Goal: Task Accomplishment & Management: Use online tool/utility

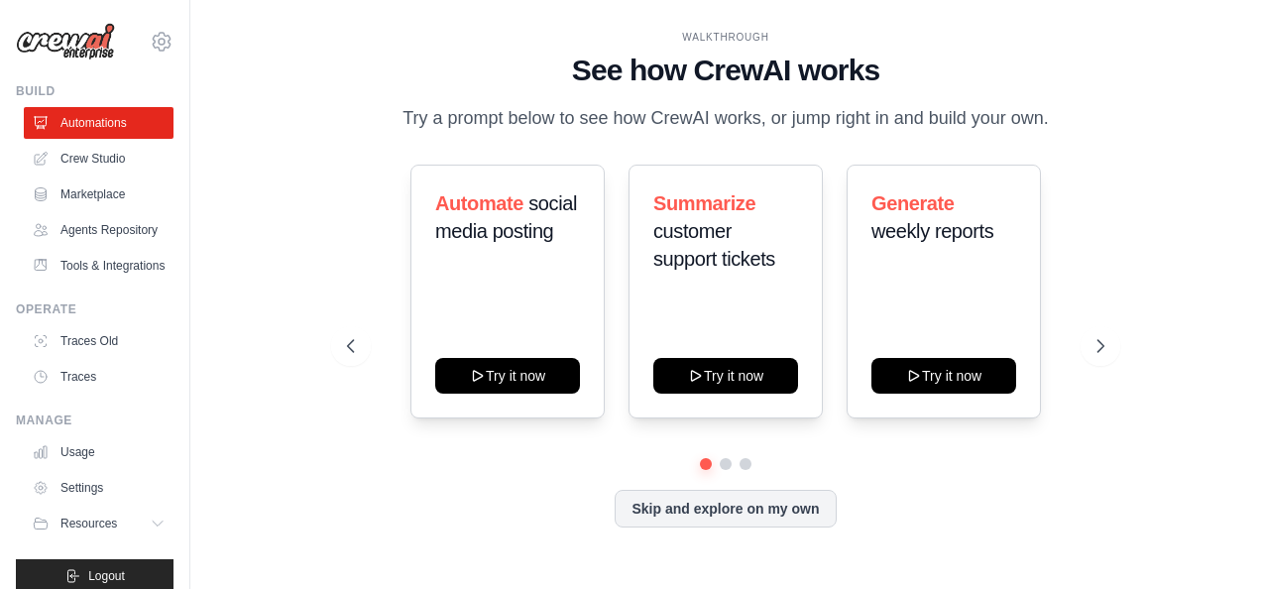
click at [615, 180] on div "Automate social media posting Try it now Summarize customer support tickets Try…" at bounding box center [726, 292] width 758 height 254
click at [94, 156] on link "Crew Studio" at bounding box center [101, 159] width 150 height 32
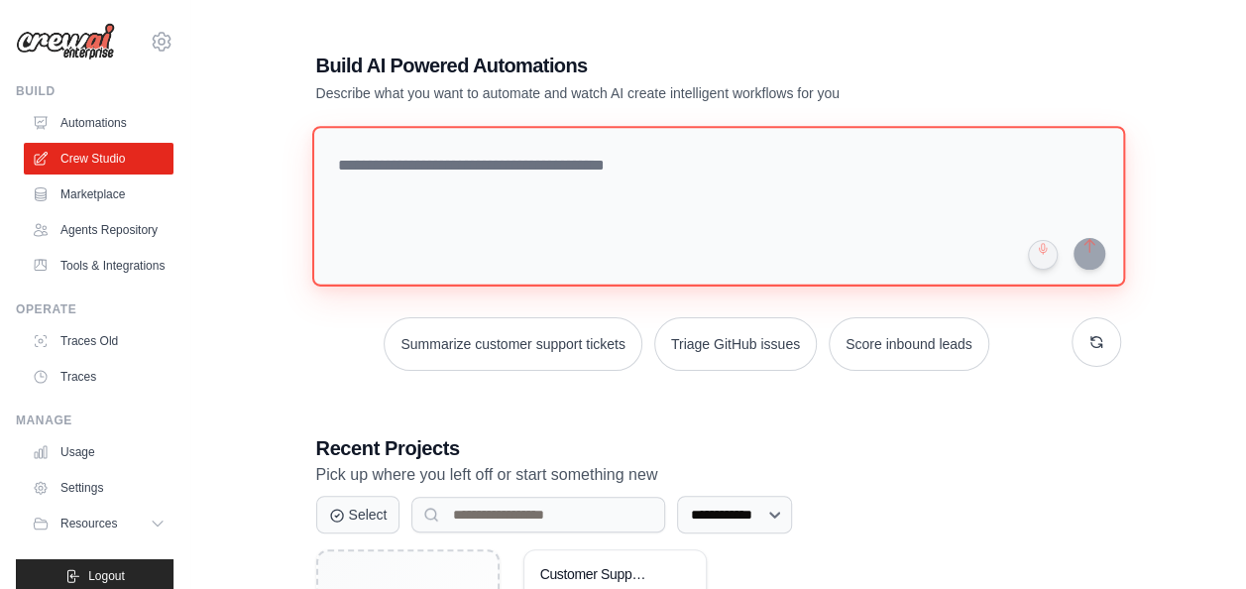
click at [509, 231] on textarea at bounding box center [717, 206] width 813 height 161
click at [422, 240] on textarea at bounding box center [717, 206] width 813 height 161
click at [453, 170] on textarea at bounding box center [717, 206] width 813 height 161
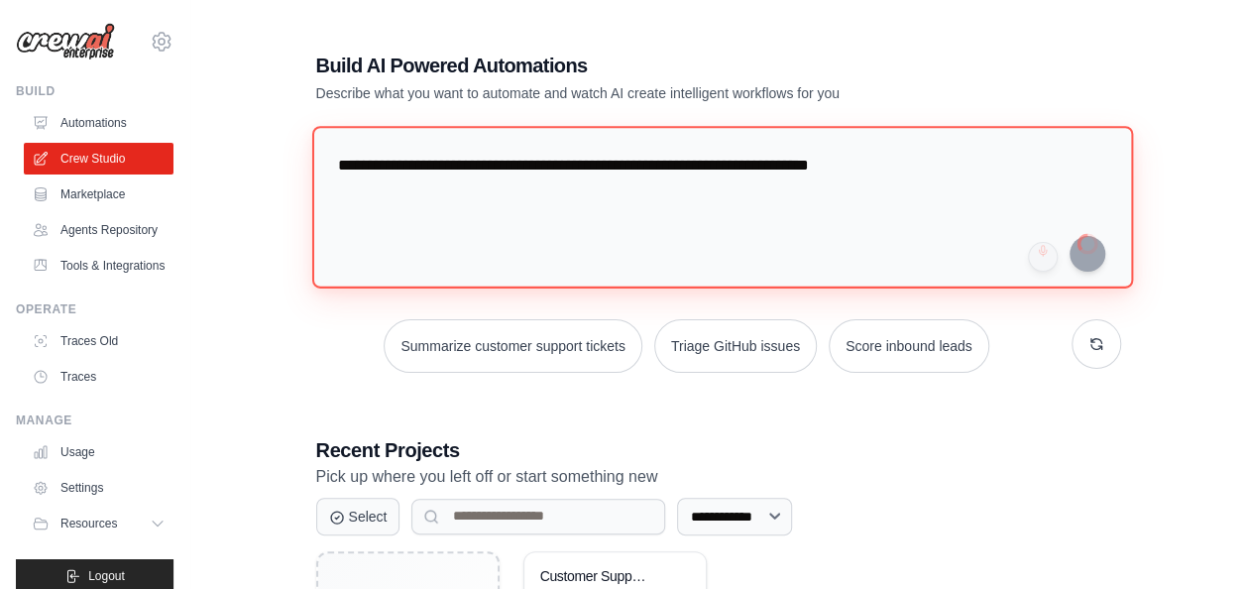
type textarea "**********"
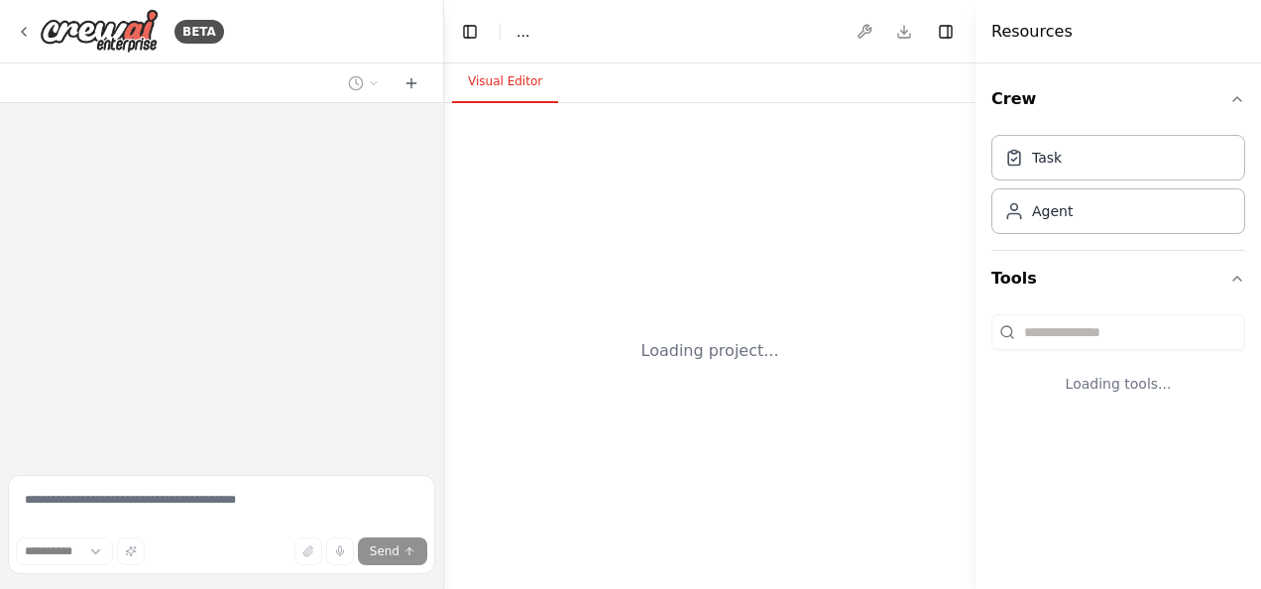
select select "****"
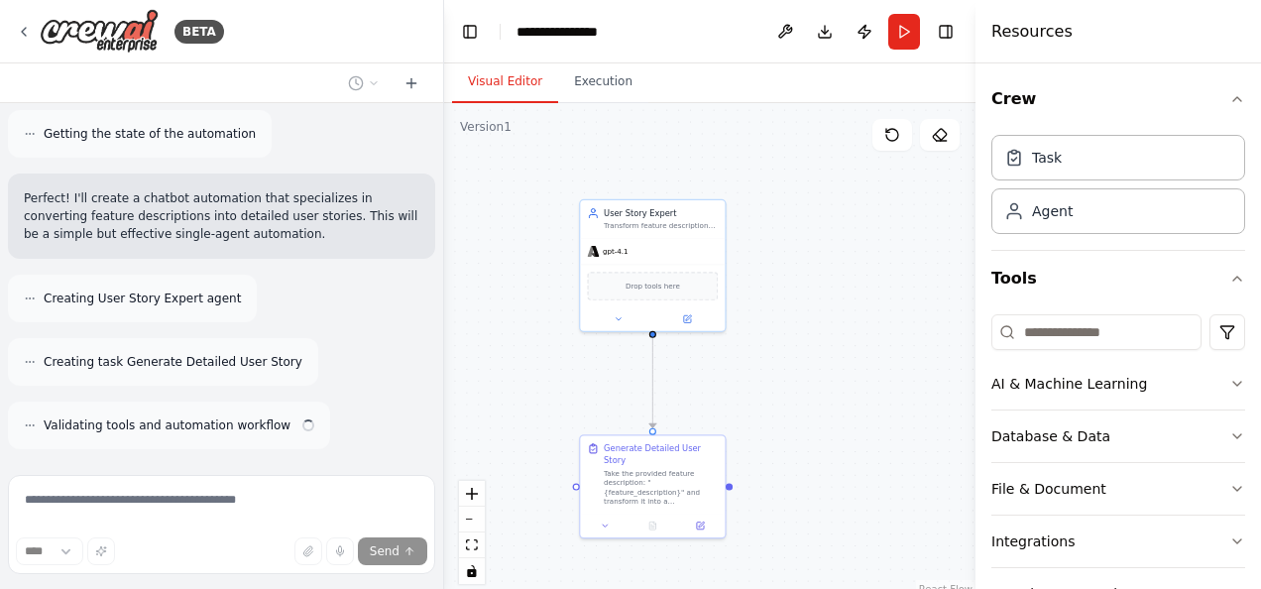
scroll to position [348, 0]
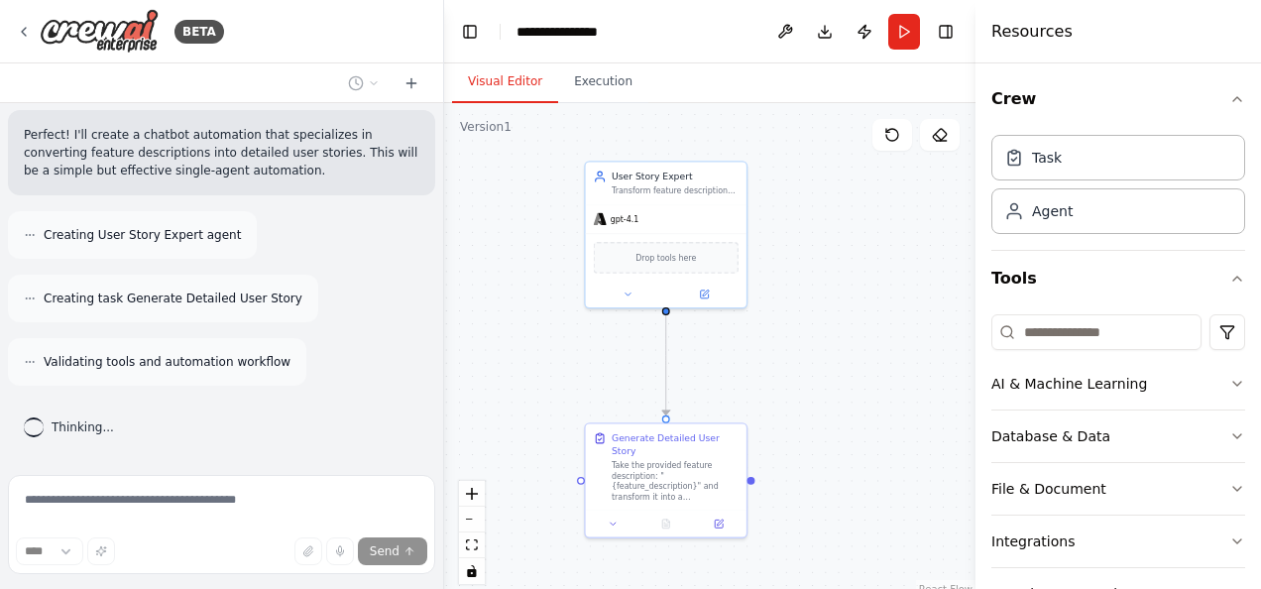
drag, startPoint x: 779, startPoint y: 421, endPoint x: 790, endPoint y: 383, distance: 40.2
click at [790, 383] on div ".deletable-edge-delete-btn { width: 20px; height: 20px; border: 0px solid #ffff…" at bounding box center [709, 351] width 531 height 496
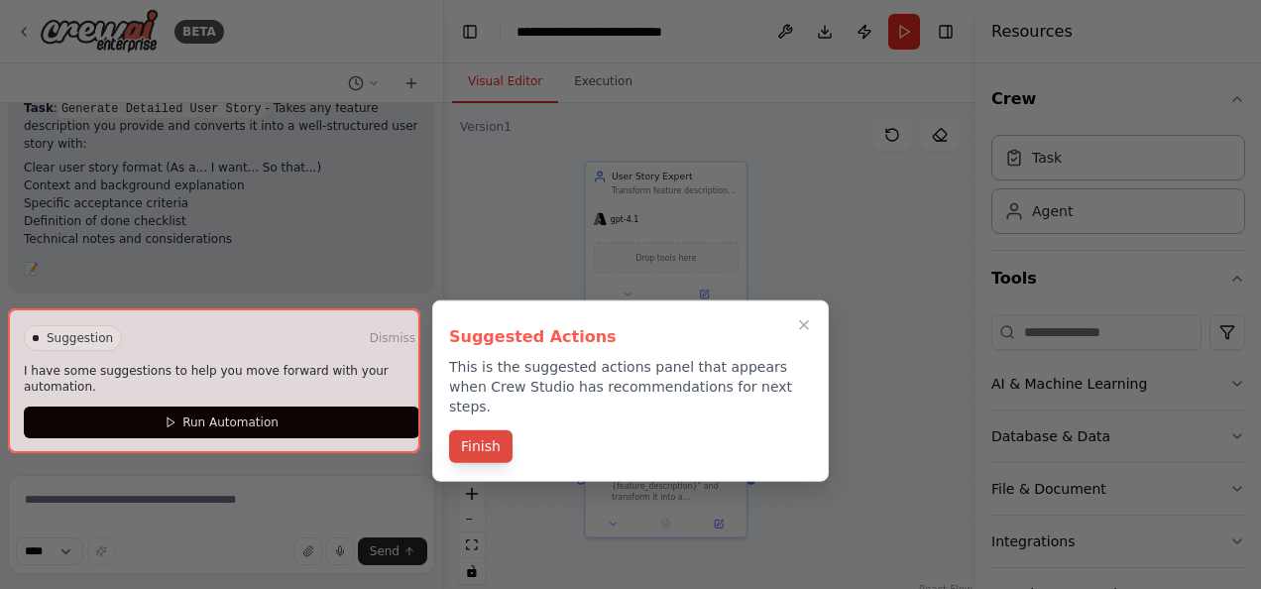
click at [480, 430] on button "Finish" at bounding box center [480, 446] width 63 height 33
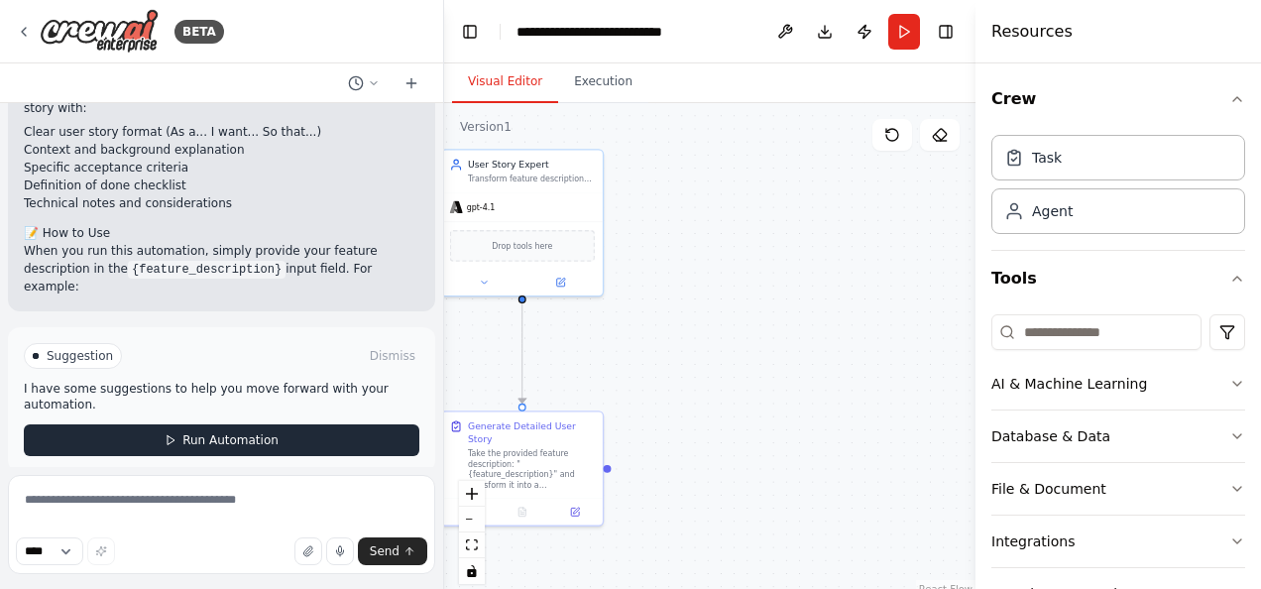
drag, startPoint x: 480, startPoint y: 423, endPoint x: 333, endPoint y: 406, distance: 147.7
click at [333, 406] on div "BETA chatbot where i describe a feature and he answer me with a detailed user s…" at bounding box center [630, 294] width 1261 height 589
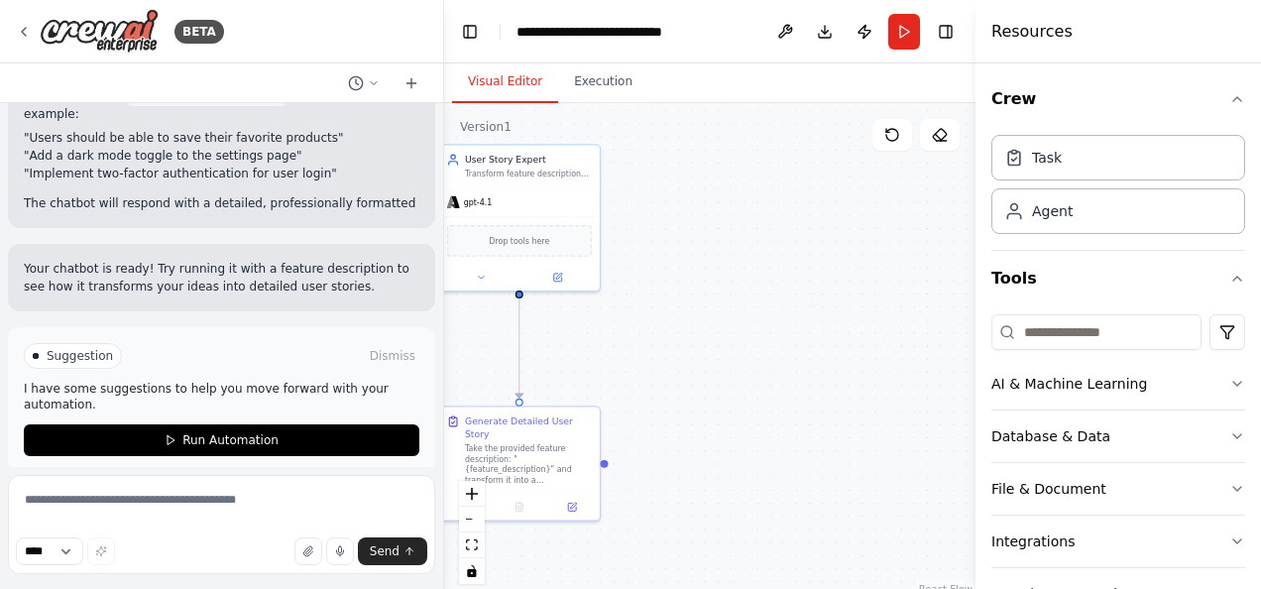
scroll to position [1074, 0]
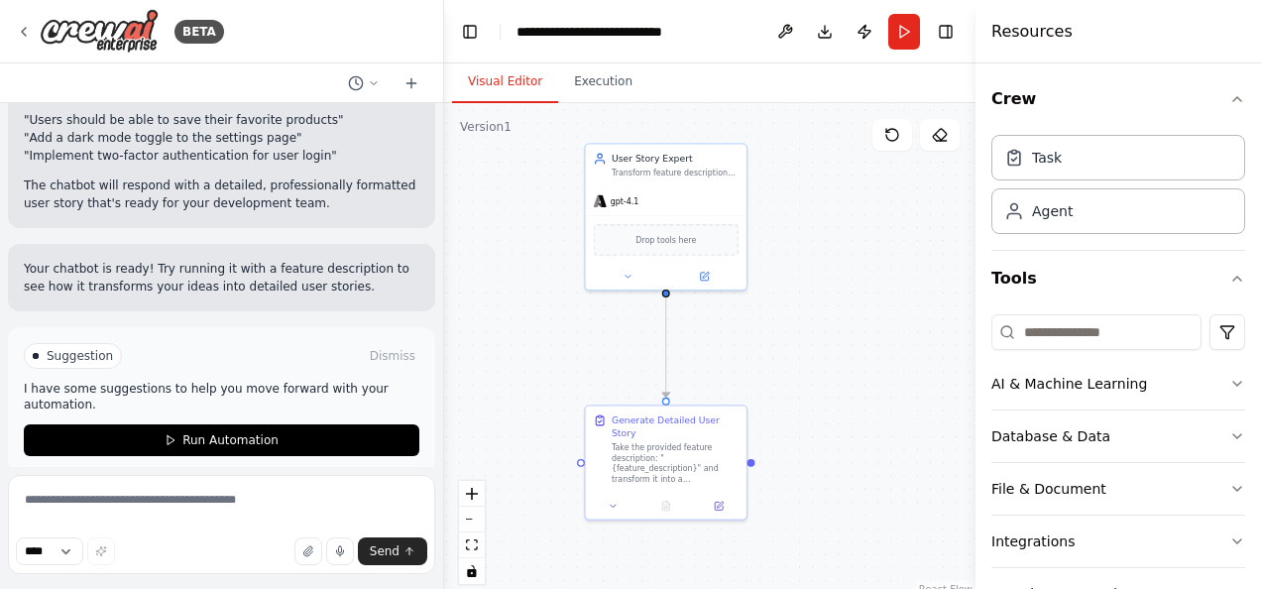
drag, startPoint x: 618, startPoint y: 338, endPoint x: 791, endPoint y: 345, distance: 173.6
click at [791, 345] on div ".deletable-edge-delete-btn { width: 20px; height: 20px; border: 0px solid #ffff…" at bounding box center [709, 351] width 531 height 496
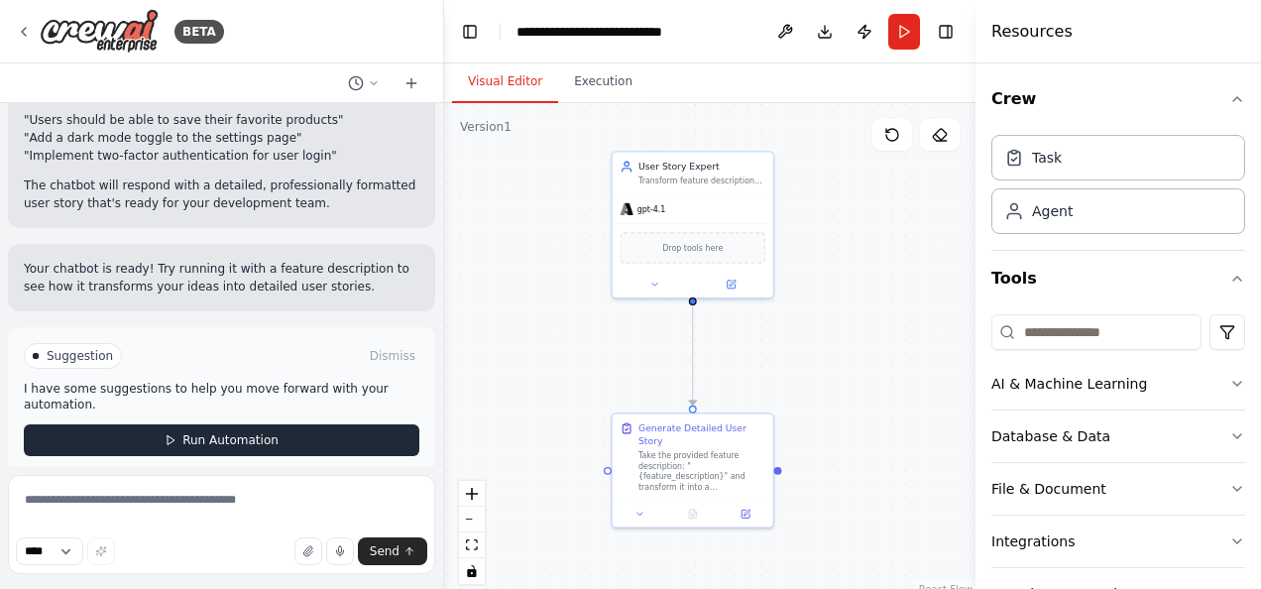
click at [223, 432] on span "Run Automation" at bounding box center [230, 440] width 96 height 16
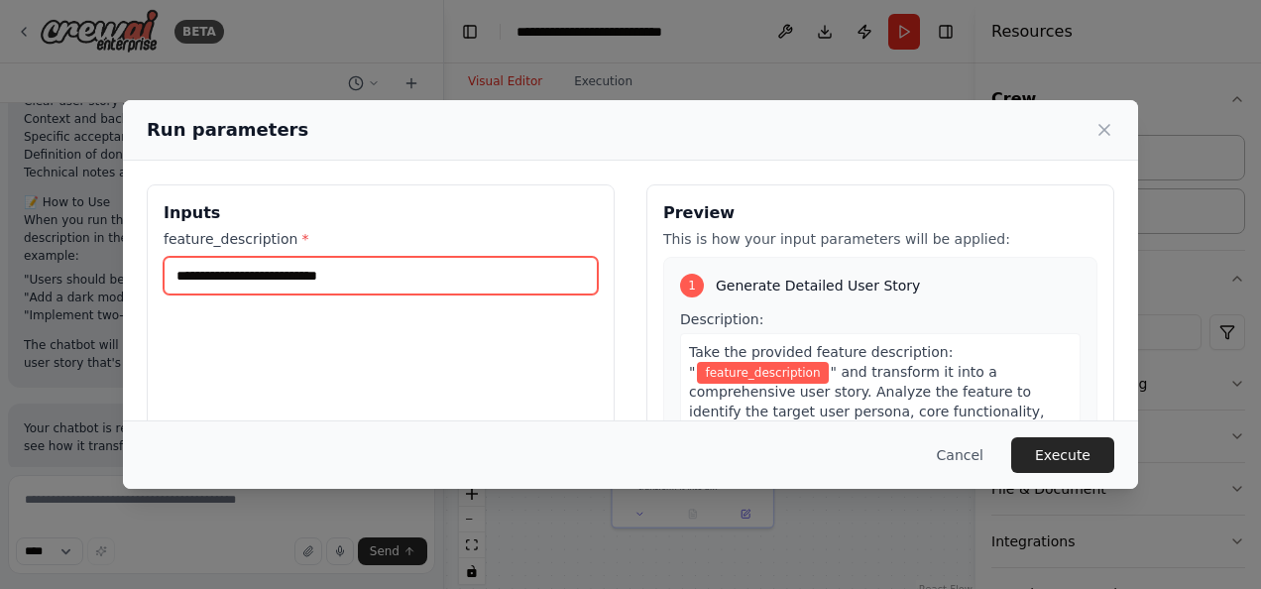
click at [351, 272] on input "feature_description *" at bounding box center [381, 276] width 434 height 38
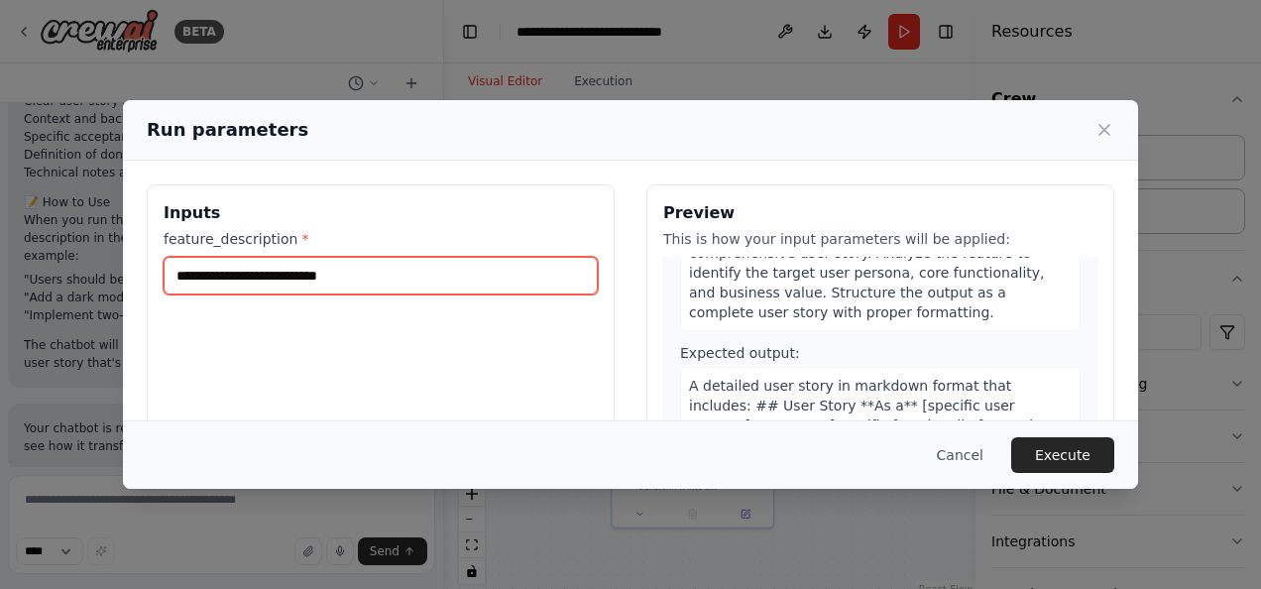
scroll to position [138, 0]
click at [471, 281] on input "feature_description *" at bounding box center [381, 276] width 434 height 38
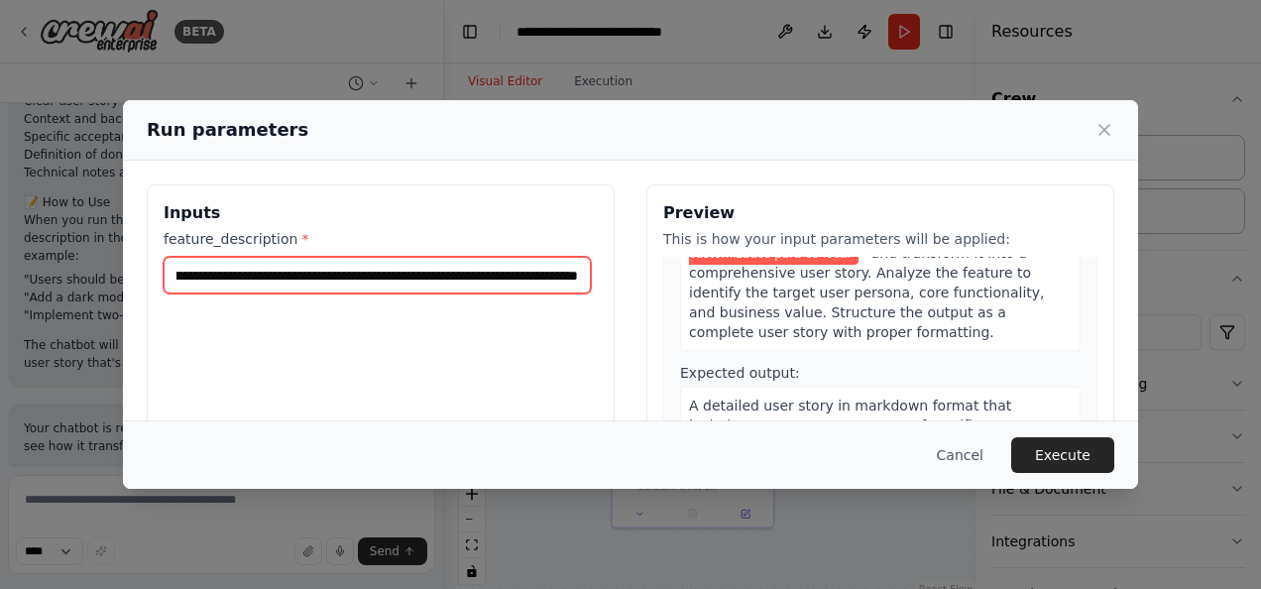
scroll to position [158, 0]
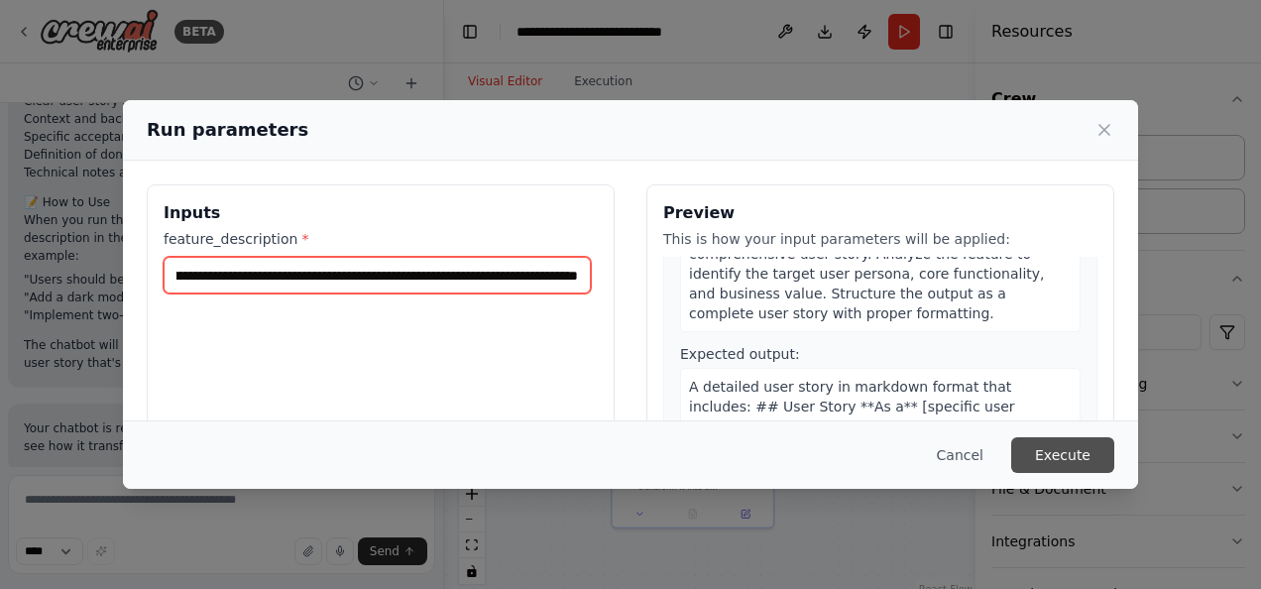
type input "**********"
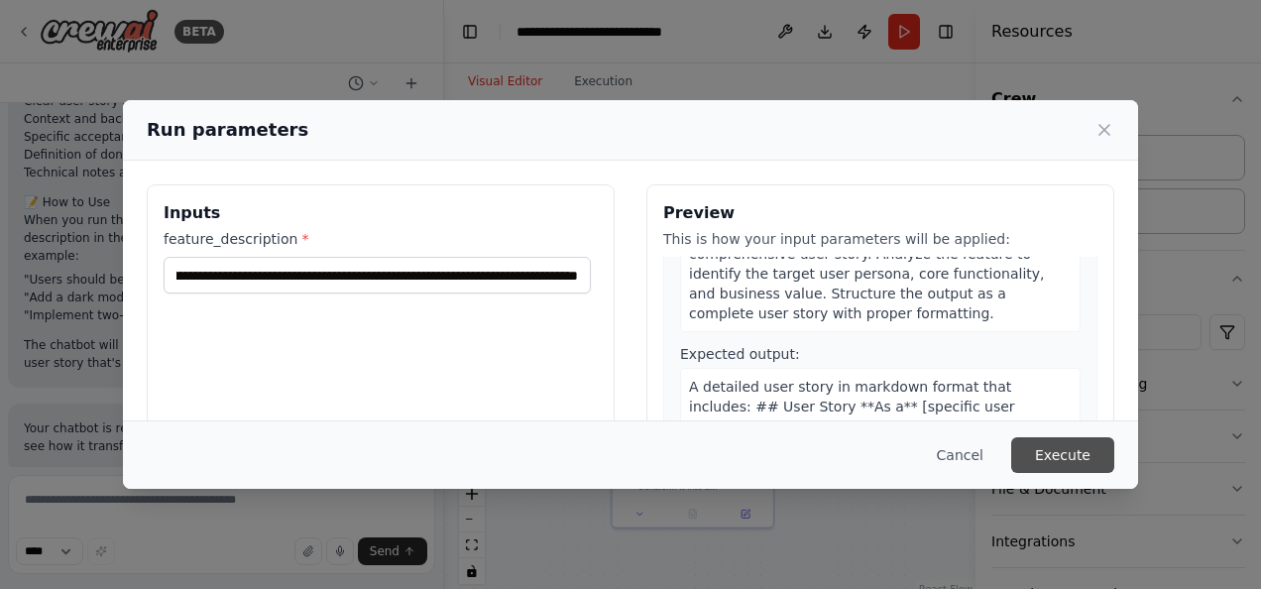
scroll to position [0, 0]
click at [1080, 450] on button "Execute" at bounding box center [1062, 455] width 103 height 36
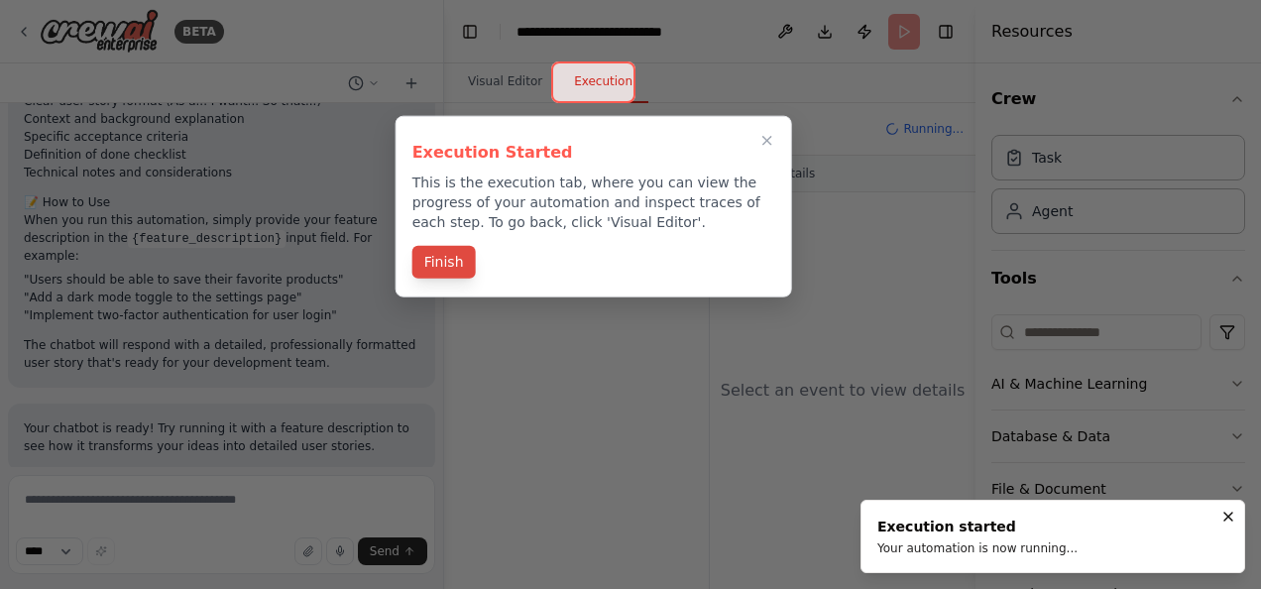
click at [433, 253] on button "Finish" at bounding box center [443, 262] width 63 height 33
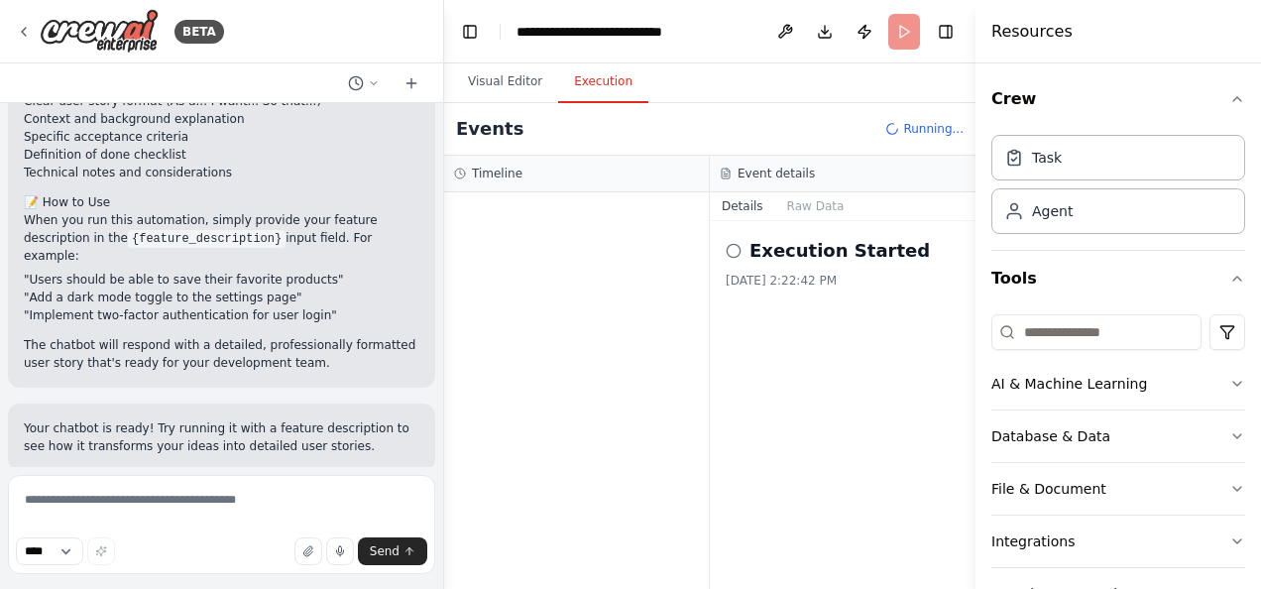
click at [680, 130] on div "Events Running..." at bounding box center [709, 129] width 531 height 53
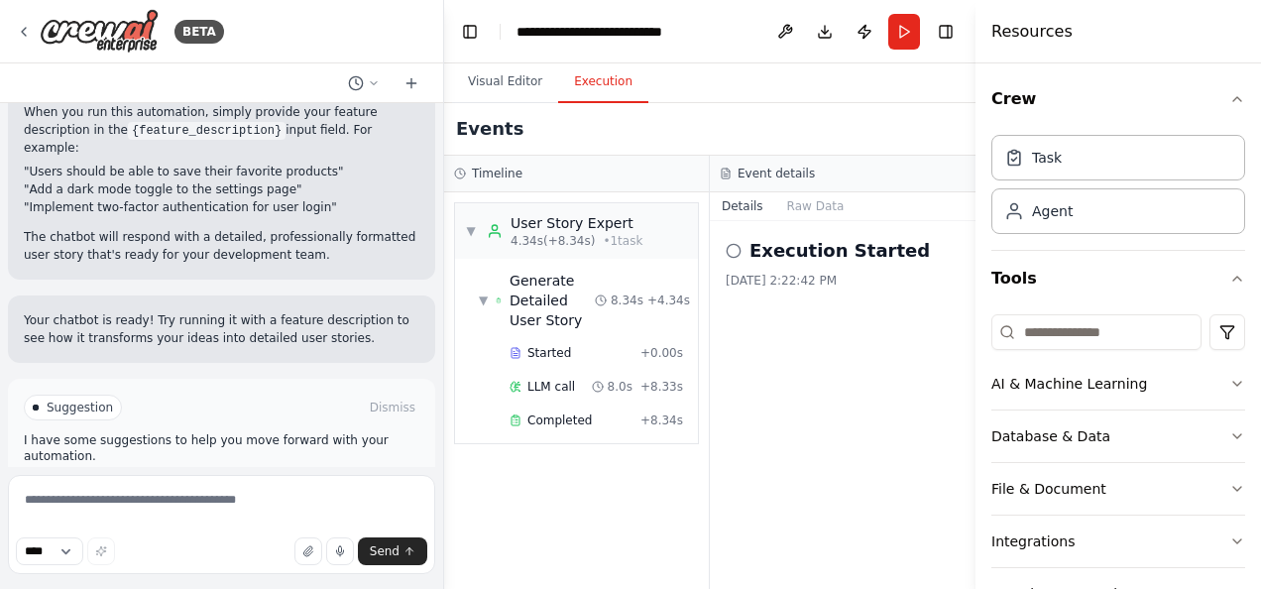
scroll to position [1074, 0]
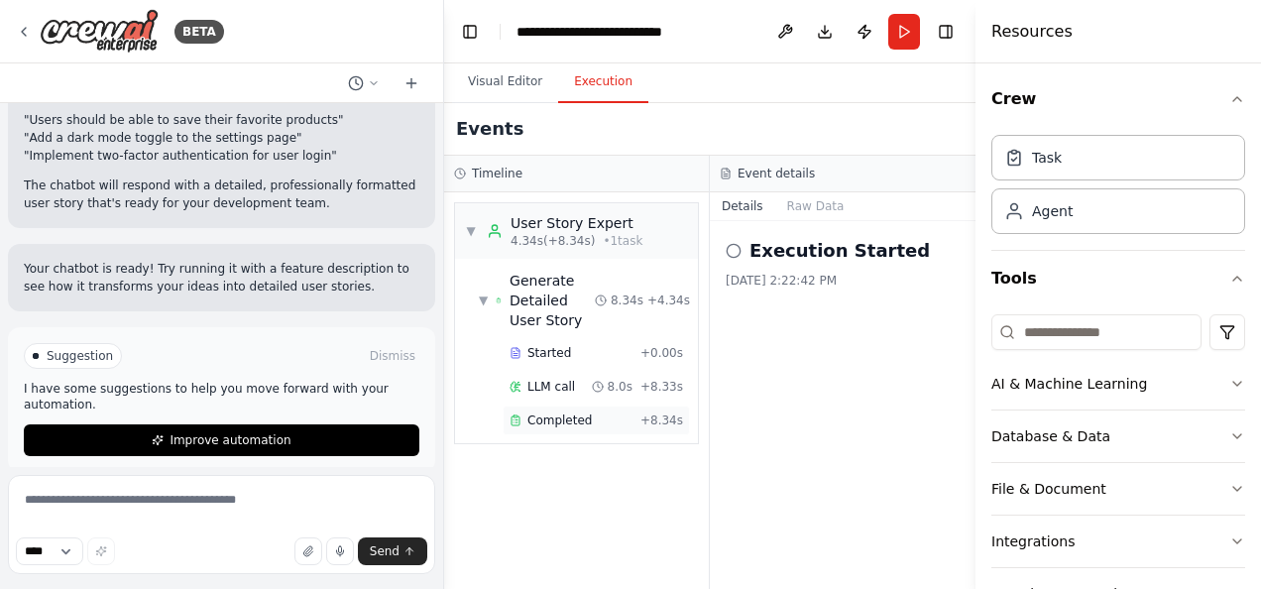
click at [564, 420] on span "Completed" at bounding box center [559, 420] width 64 height 16
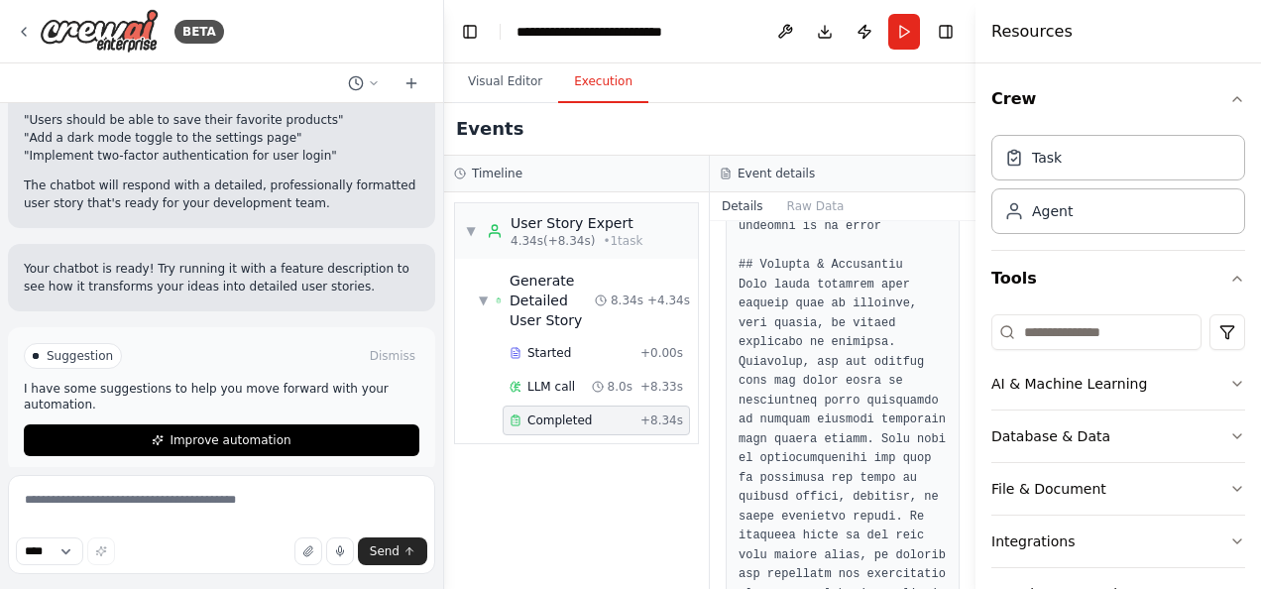
scroll to position [627, 0]
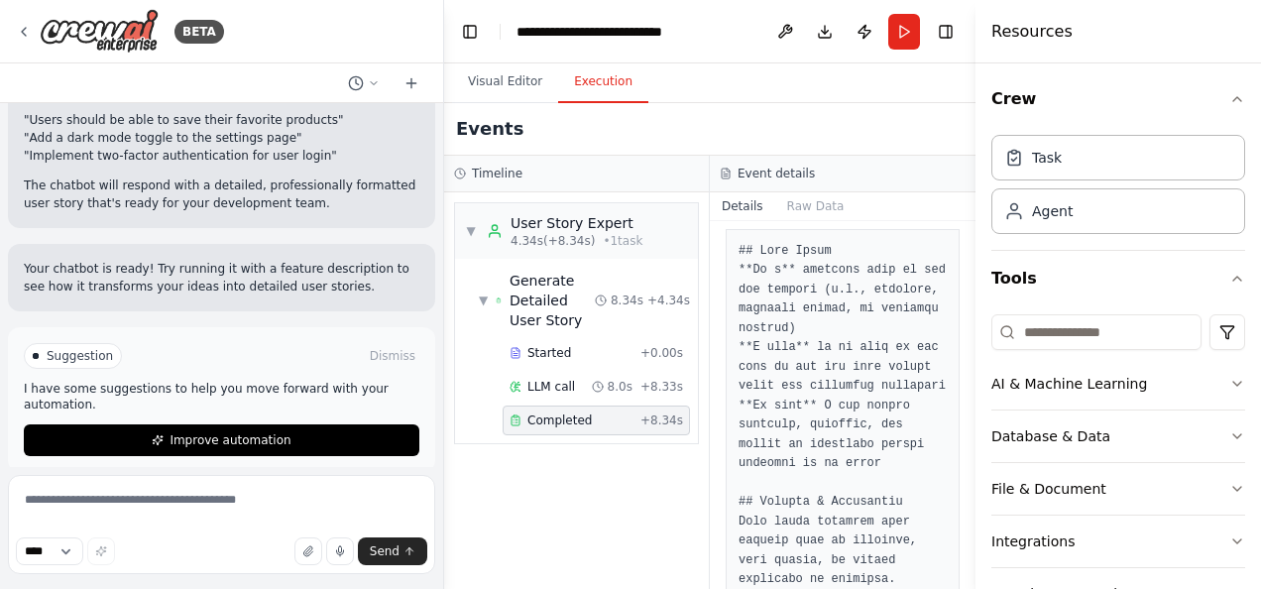
scroll to position [391, 0]
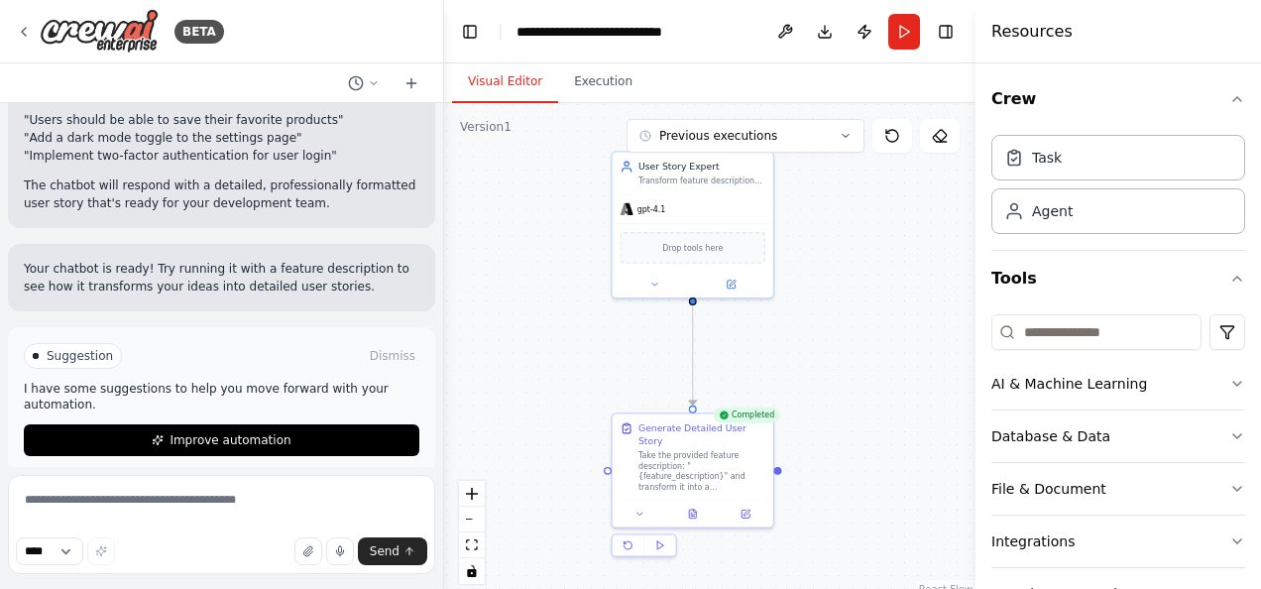
click at [504, 79] on button "Visual Editor" at bounding box center [505, 82] width 106 height 42
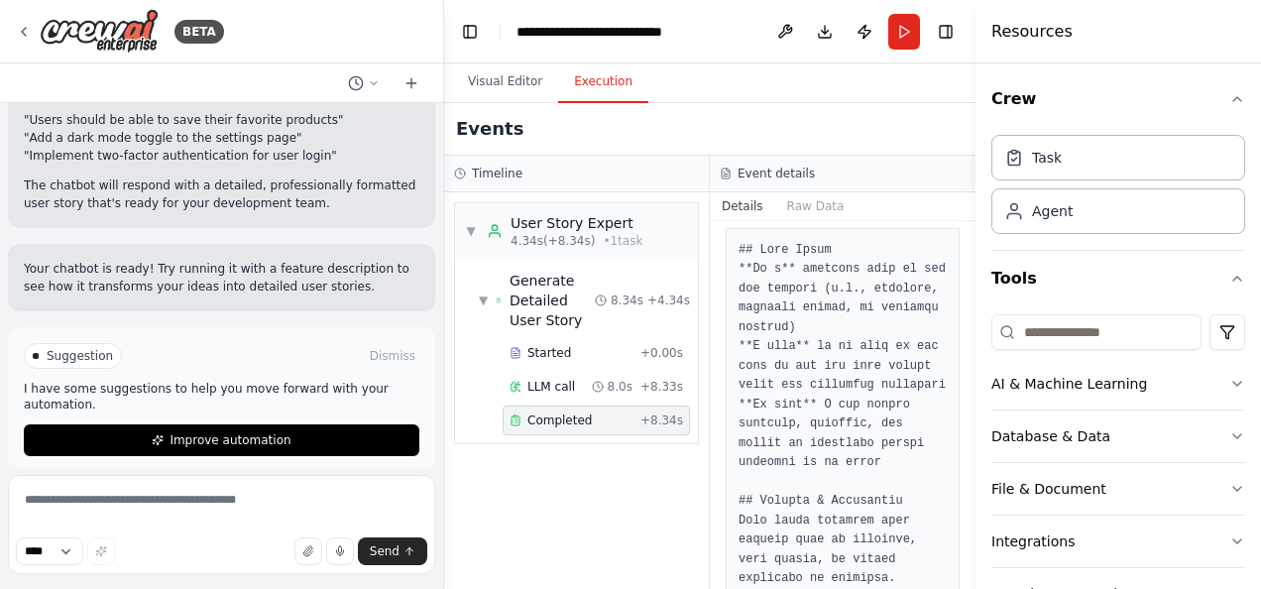
click at [565, 85] on button "Execution" at bounding box center [603, 82] width 90 height 42
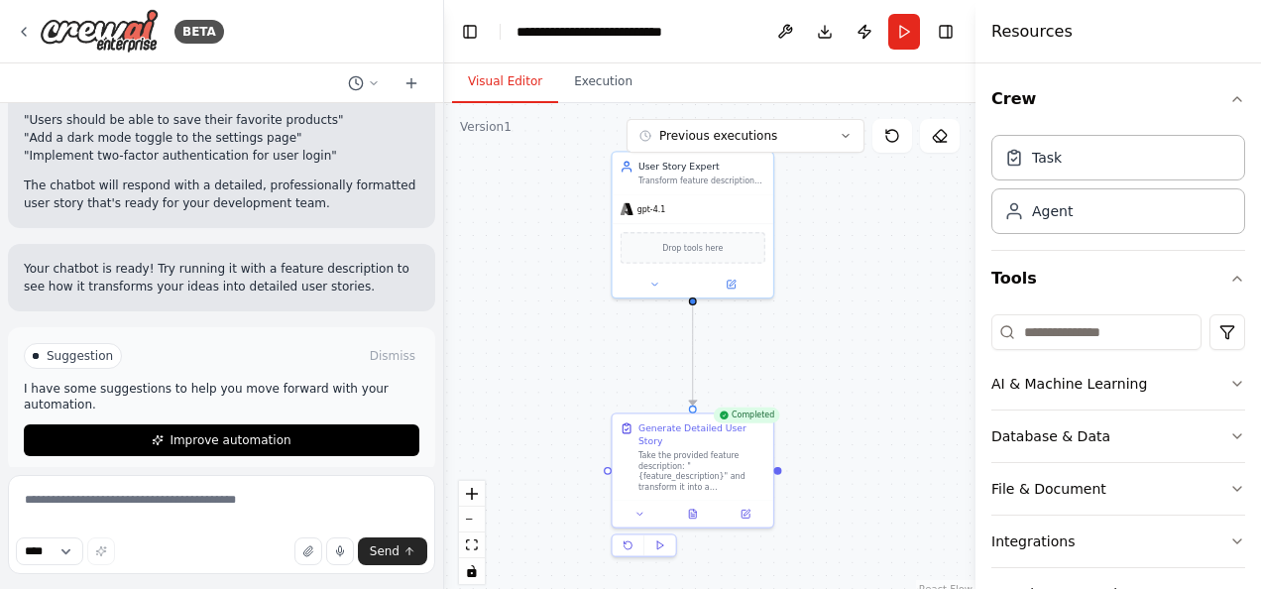
drag, startPoint x: 484, startPoint y: 89, endPoint x: 224, endPoint y: 511, distance: 495.7
click at [224, 511] on div "BETA chatbot where i describe a feature and he answer me with a detailed user s…" at bounding box center [630, 294] width 1261 height 589
click at [224, 511] on textarea at bounding box center [221, 524] width 427 height 99
type textarea "*"
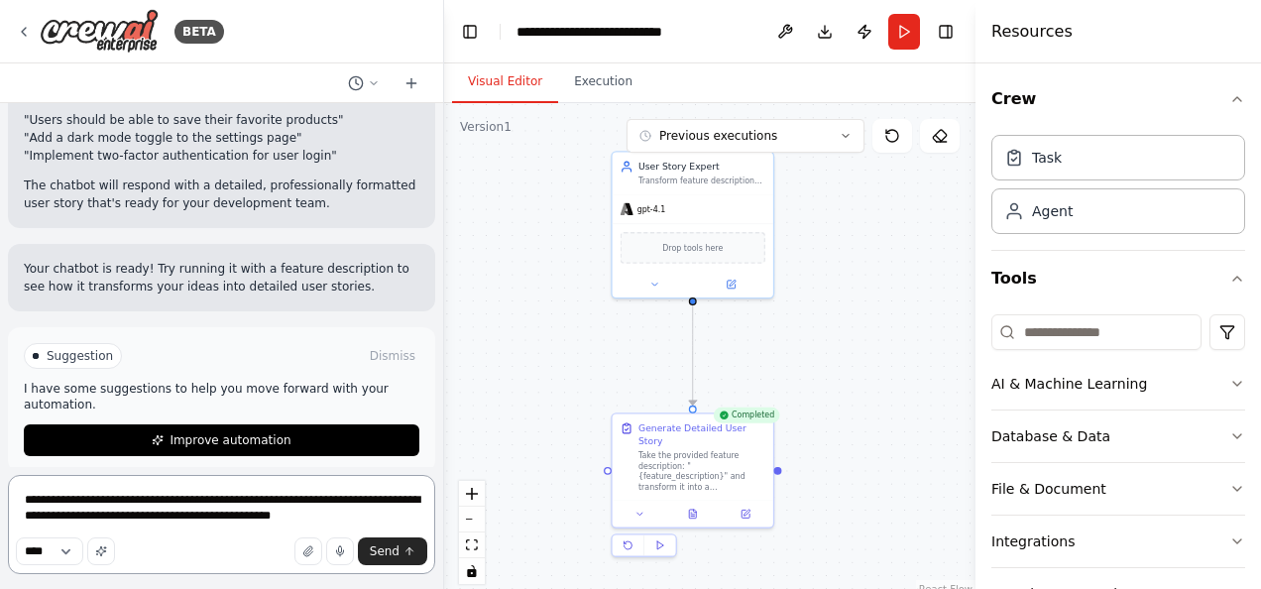
click at [316, 497] on textarea "**********" at bounding box center [221, 524] width 427 height 99
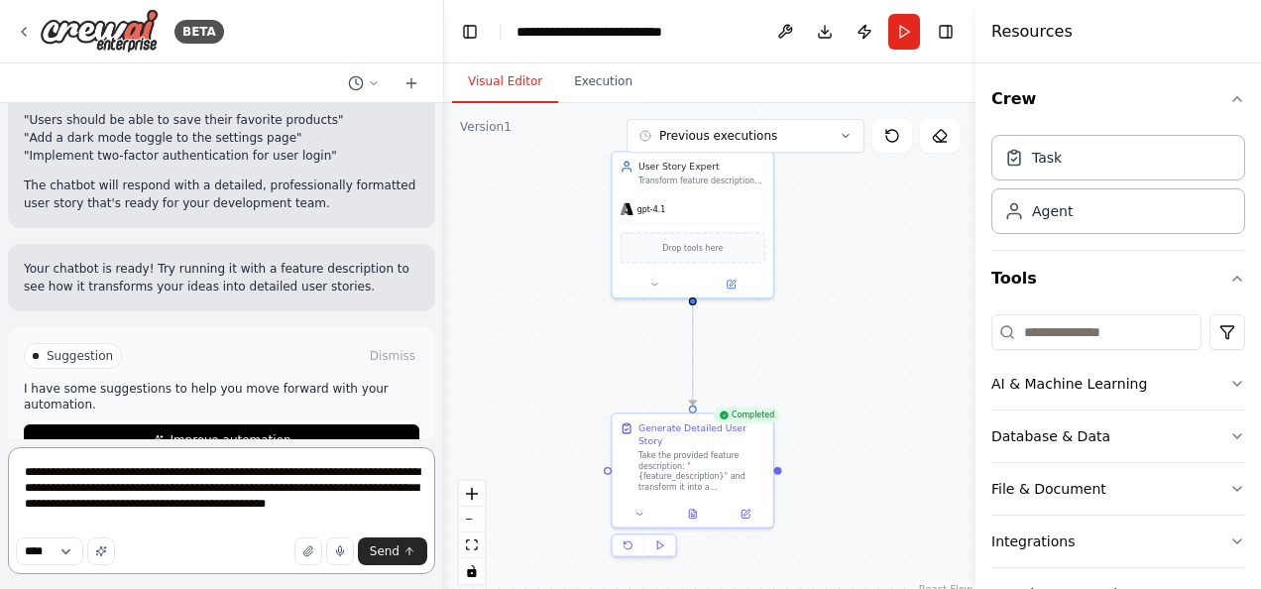
click at [311, 515] on textarea "**********" at bounding box center [221, 510] width 427 height 127
type textarea "**********"
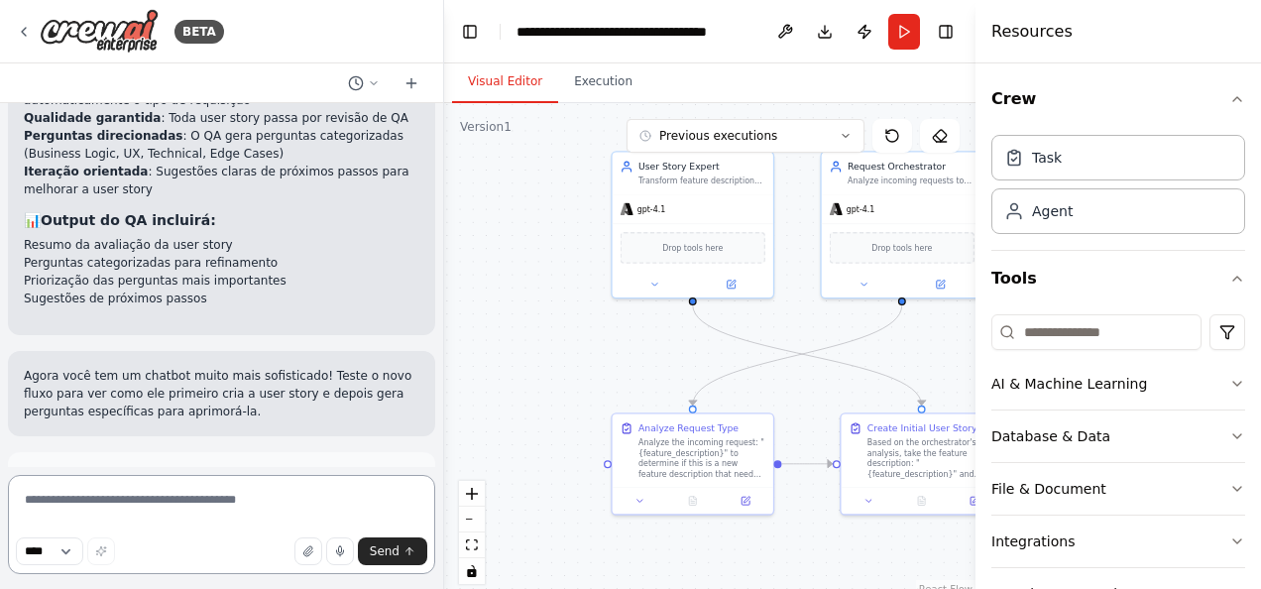
scroll to position [3279, 0]
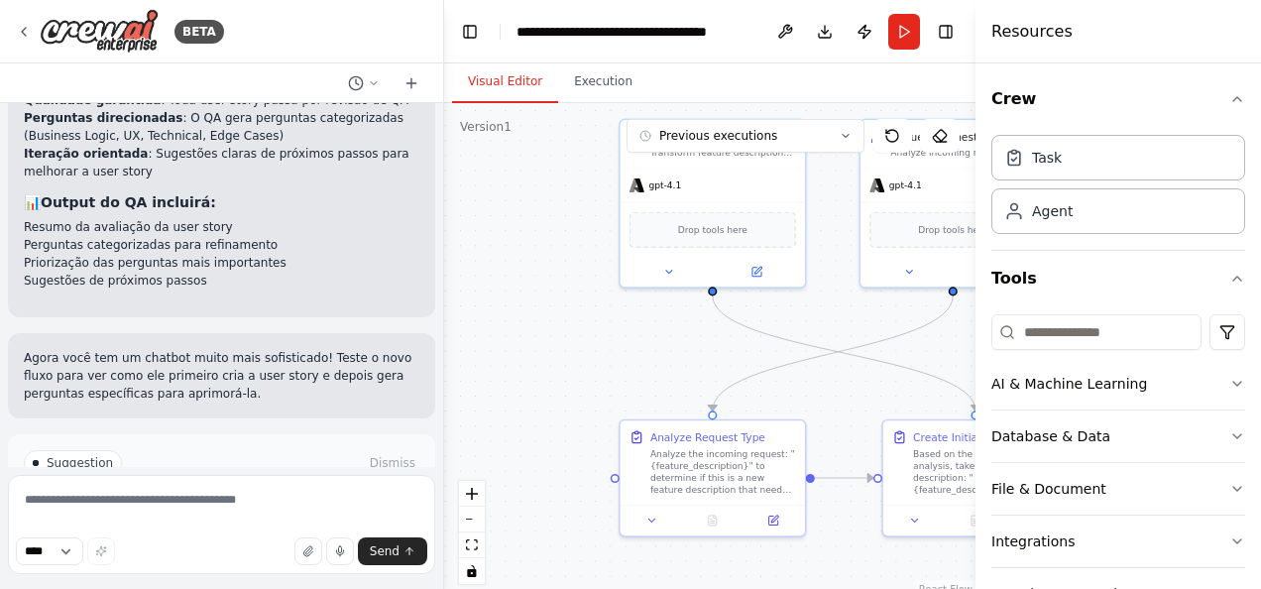
drag, startPoint x: 559, startPoint y: 369, endPoint x: 450, endPoint y: 349, distance: 110.8
click at [450, 349] on div ".deletable-edge-delete-btn { width: 20px; height: 20px; border: 0px solid #ffff…" at bounding box center [709, 351] width 531 height 496
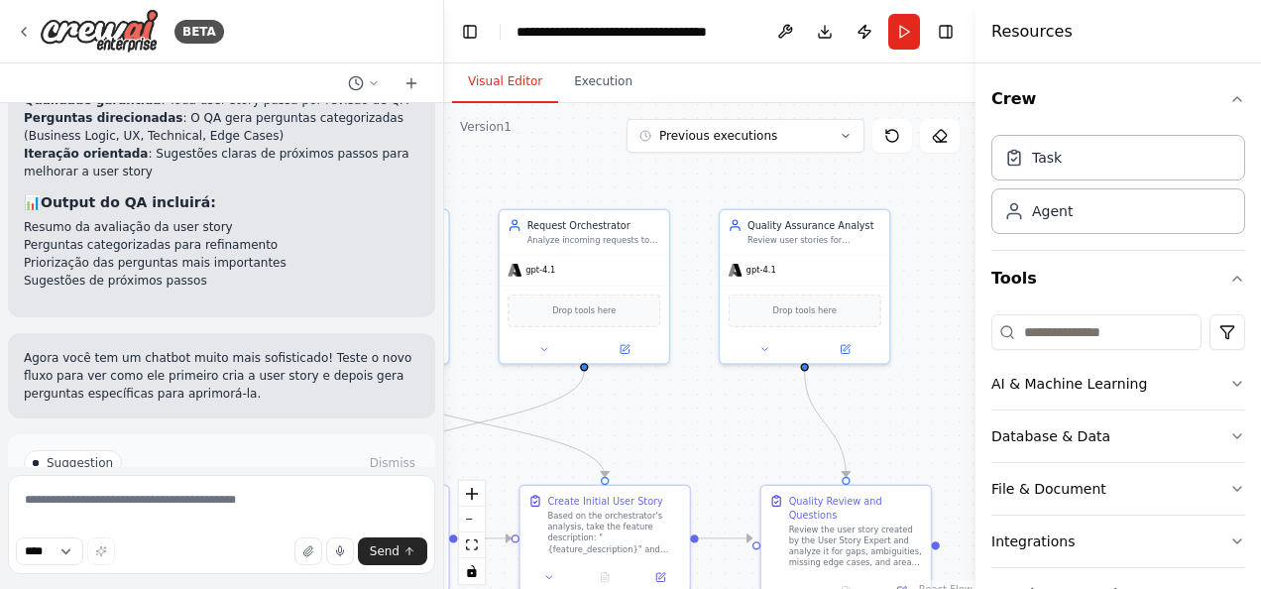
drag, startPoint x: 733, startPoint y: 357, endPoint x: 507, endPoint y: 445, distance: 243.5
click at [507, 445] on div ".deletable-edge-delete-btn { width: 20px; height: 20px; border: 0px solid #ffff…" at bounding box center [709, 351] width 531 height 496
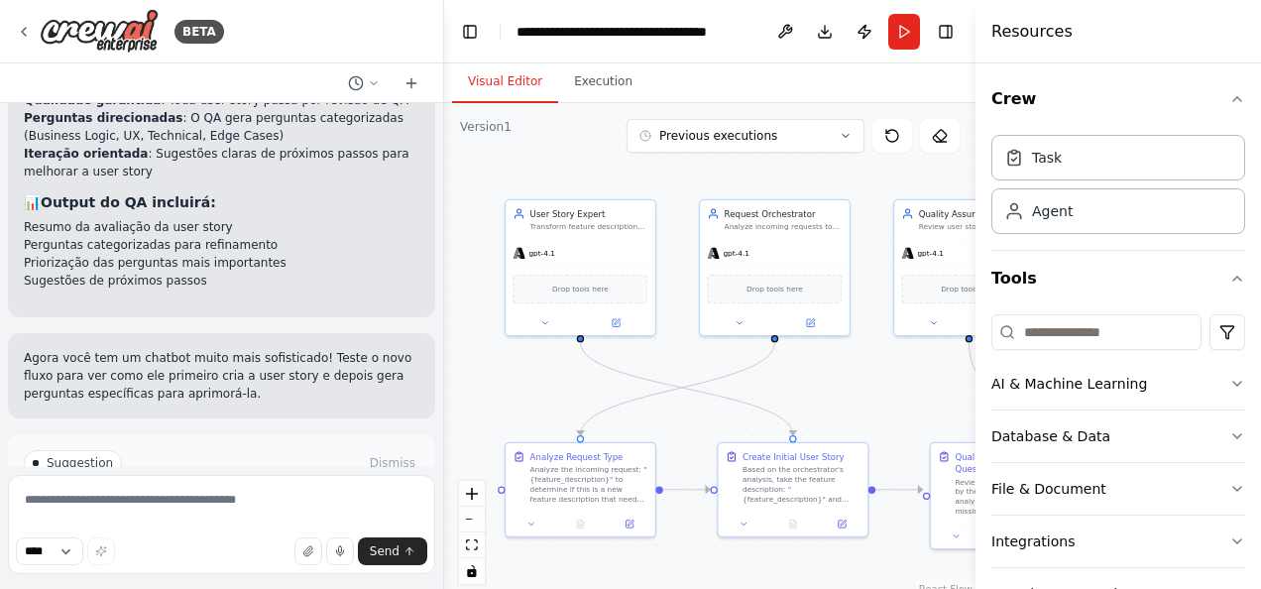
drag, startPoint x: 664, startPoint y: 441, endPoint x: 845, endPoint y: 410, distance: 183.0
click at [845, 410] on div ".deletable-edge-delete-btn { width: 20px; height: 20px; border: 0px solid #ffff…" at bounding box center [709, 351] width 531 height 496
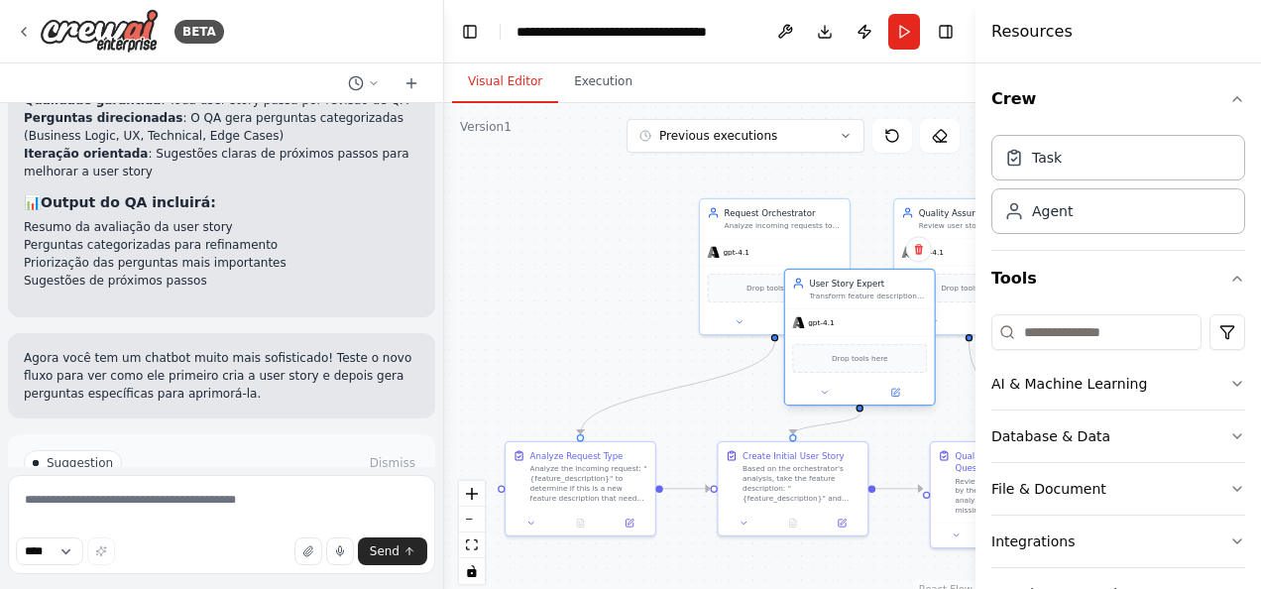
drag, startPoint x: 568, startPoint y: 220, endPoint x: 884, endPoint y: 287, distance: 323.3
click at [884, 287] on div "User Story Expert Transform feature descriptions into comprehensive, well-struc…" at bounding box center [868, 289] width 118 height 25
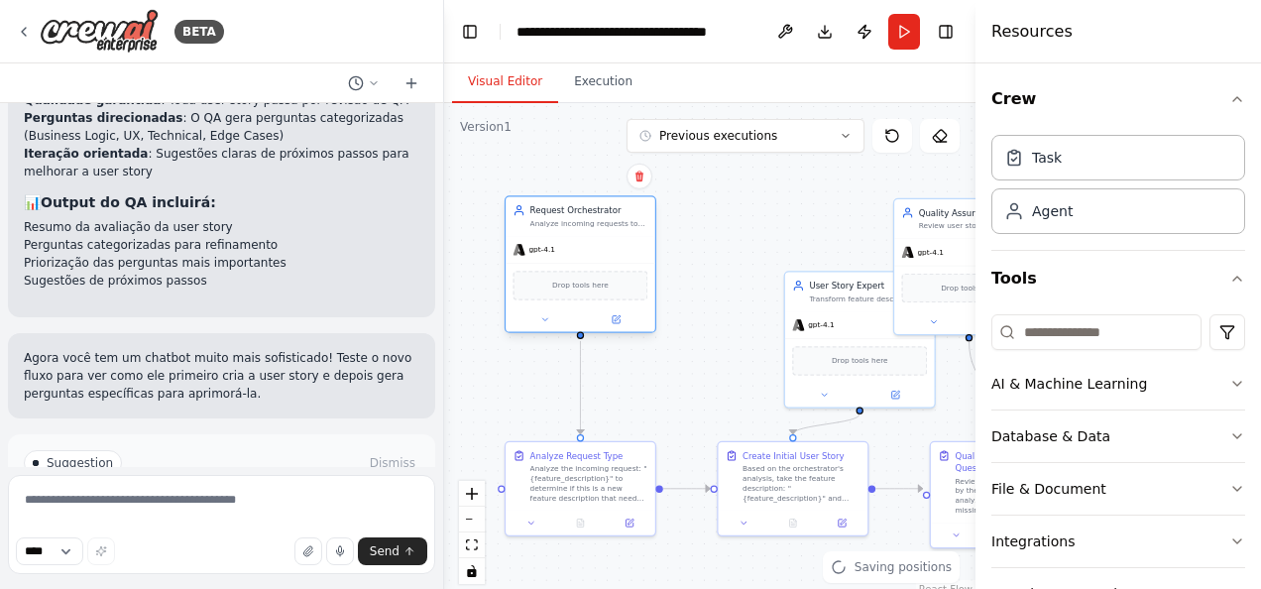
drag, startPoint x: 763, startPoint y: 224, endPoint x: 563, endPoint y: 230, distance: 200.3
click at [563, 230] on div "Request Orchestrator Analyze incoming requests to determine the best workflow p…" at bounding box center [581, 216] width 150 height 39
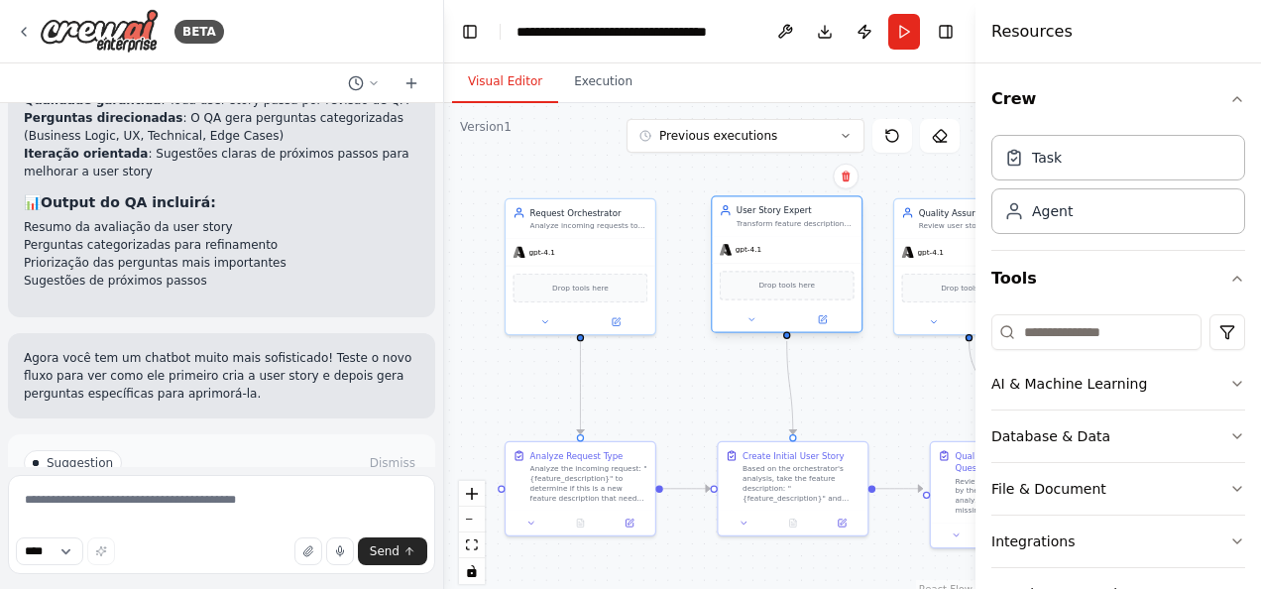
drag, startPoint x: 818, startPoint y: 294, endPoint x: 718, endPoint y: 219, distance: 125.3
click at [718, 219] on div "User Story Expert Transform feature descriptions into comprehensive, well-struc…" at bounding box center [787, 216] width 150 height 39
drag, startPoint x: 735, startPoint y: 218, endPoint x: 745, endPoint y: 216, distance: 10.1
click at [745, 216] on div "User Story Expert Transform feature descriptions into comprehensive, well-struc…" at bounding box center [787, 216] width 135 height 25
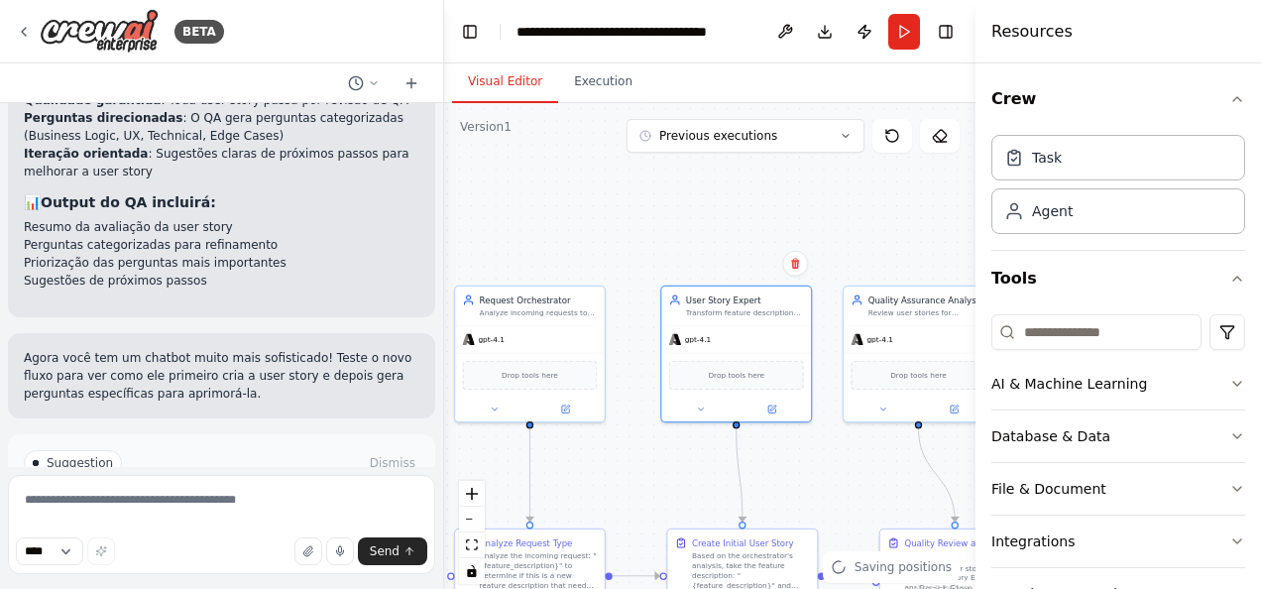
drag, startPoint x: 876, startPoint y: 368, endPoint x: 826, endPoint y: 455, distance: 100.8
click at [826, 455] on div ".deletable-edge-delete-btn { width: 20px; height: 20px; border: 0px solid #ffff…" at bounding box center [709, 351] width 531 height 496
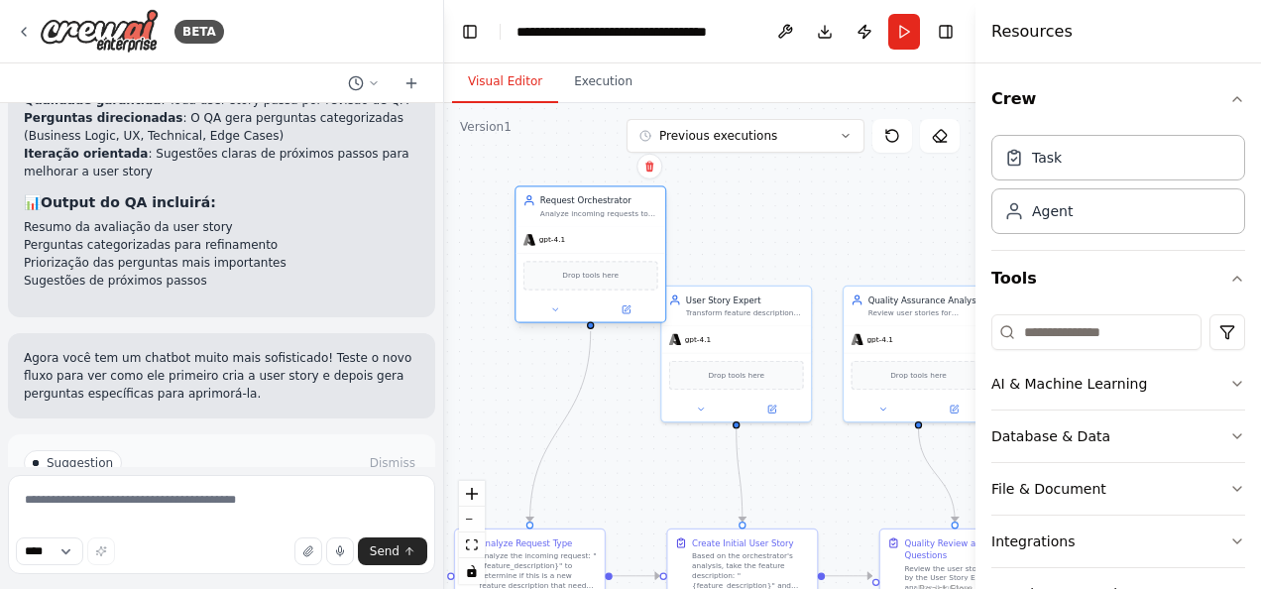
drag, startPoint x: 551, startPoint y: 331, endPoint x: 531, endPoint y: 255, distance: 78.9
click at [531, 253] on div "gpt-4.1" at bounding box center [590, 239] width 150 height 27
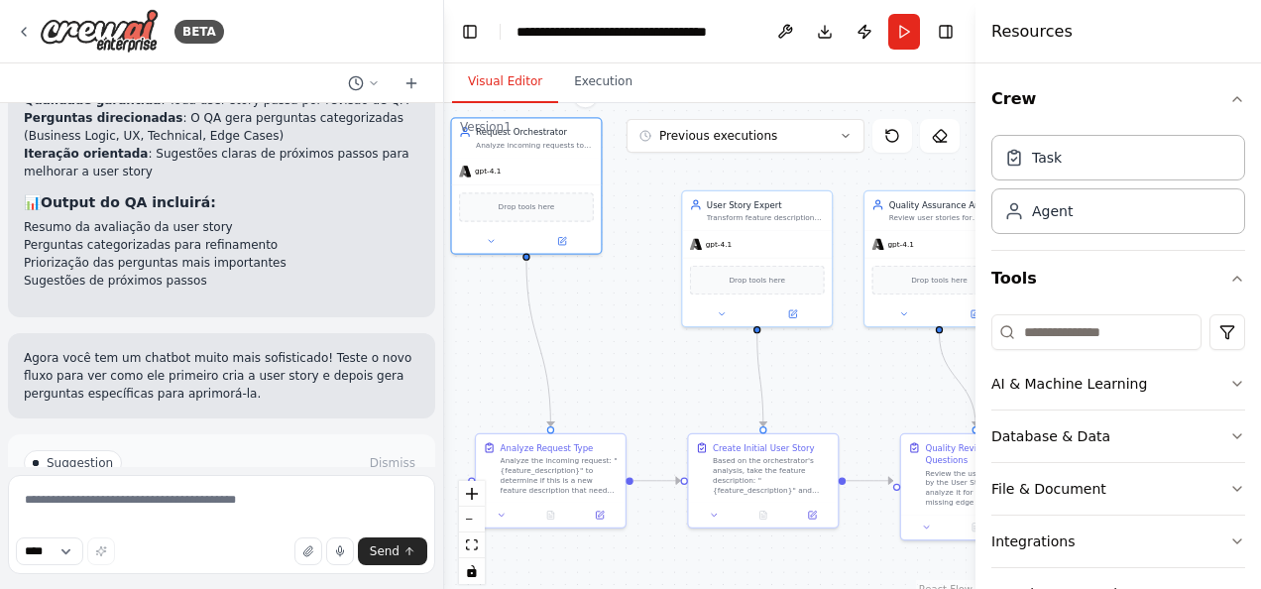
drag, startPoint x: 624, startPoint y: 450, endPoint x: 646, endPoint y: 355, distance: 97.6
click at [646, 355] on div ".deletable-edge-delete-btn { width: 20px; height: 20px; border: 0px solid #ffff…" at bounding box center [709, 351] width 531 height 496
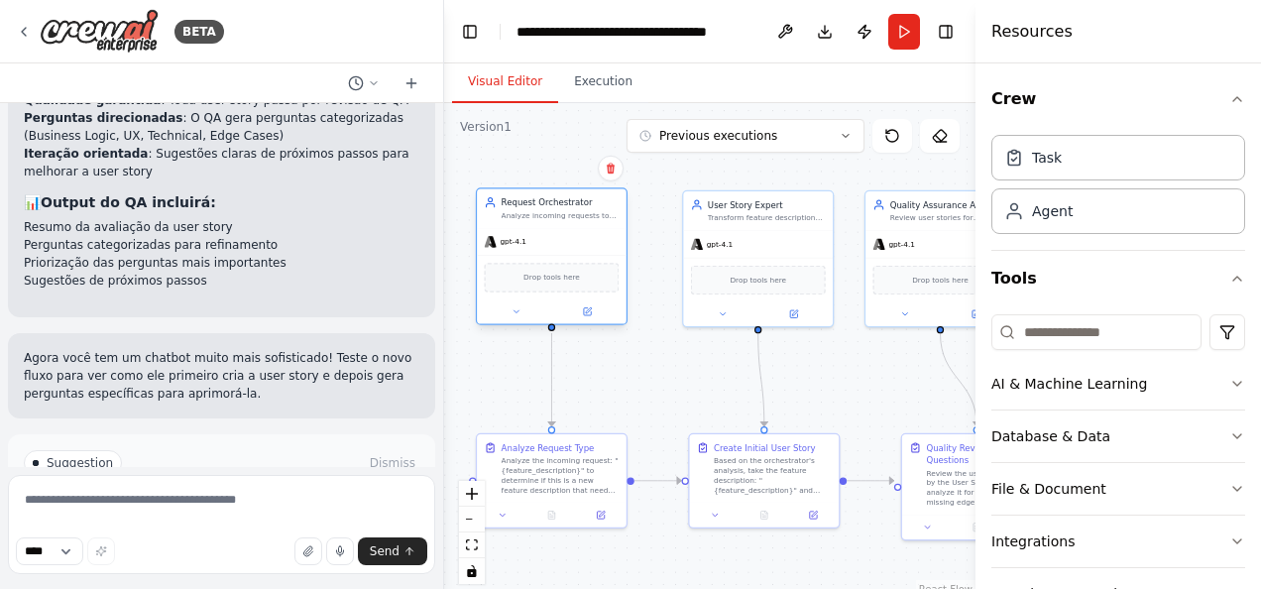
drag, startPoint x: 554, startPoint y: 148, endPoint x: 582, endPoint y: 220, distance: 77.5
click at [582, 220] on div "Request Orchestrator Analyze incoming requests to determine the best workflow p…" at bounding box center [552, 208] width 150 height 39
click at [580, 462] on div "Analyze the incoming request: "{feature_description}" to determine if this is a…" at bounding box center [561, 473] width 118 height 39
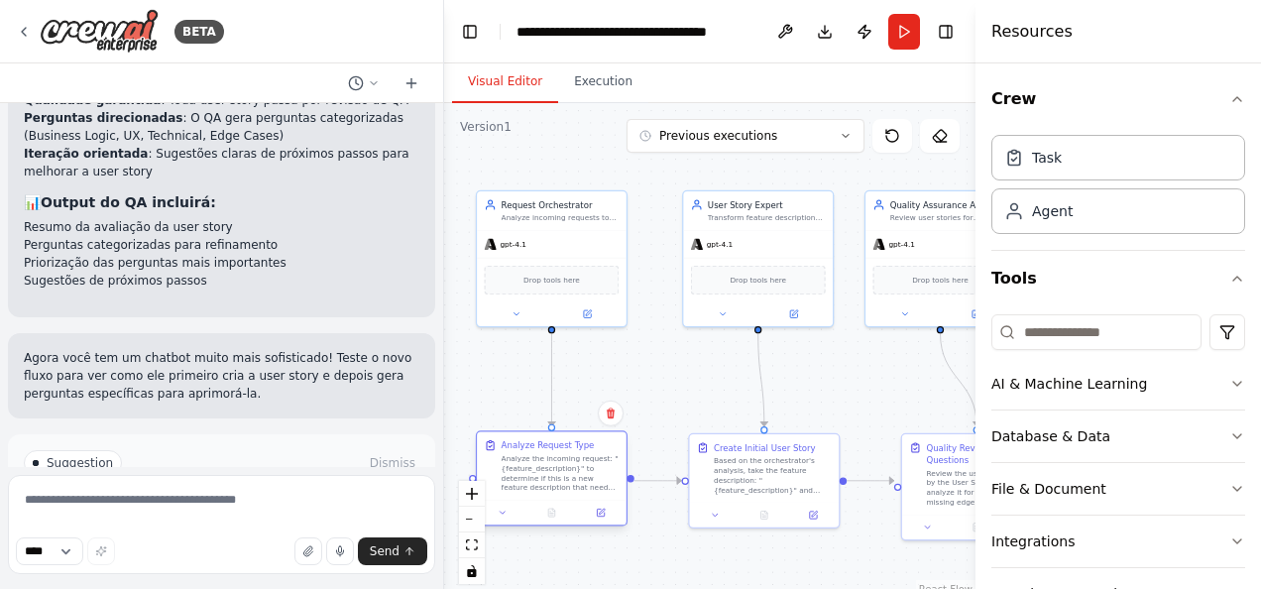
click at [576, 480] on div "Analyze the incoming request: "{feature_description}" to determine if this is a…" at bounding box center [561, 473] width 118 height 39
click at [604, 514] on icon at bounding box center [600, 511] width 7 height 7
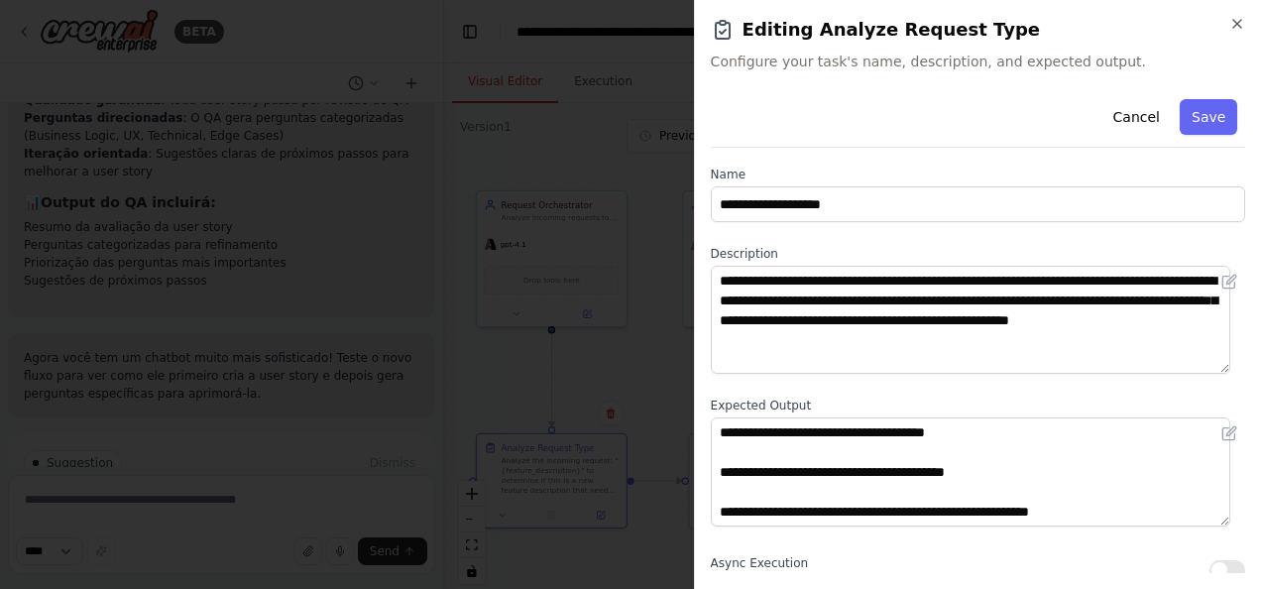
scroll to position [0, 0]
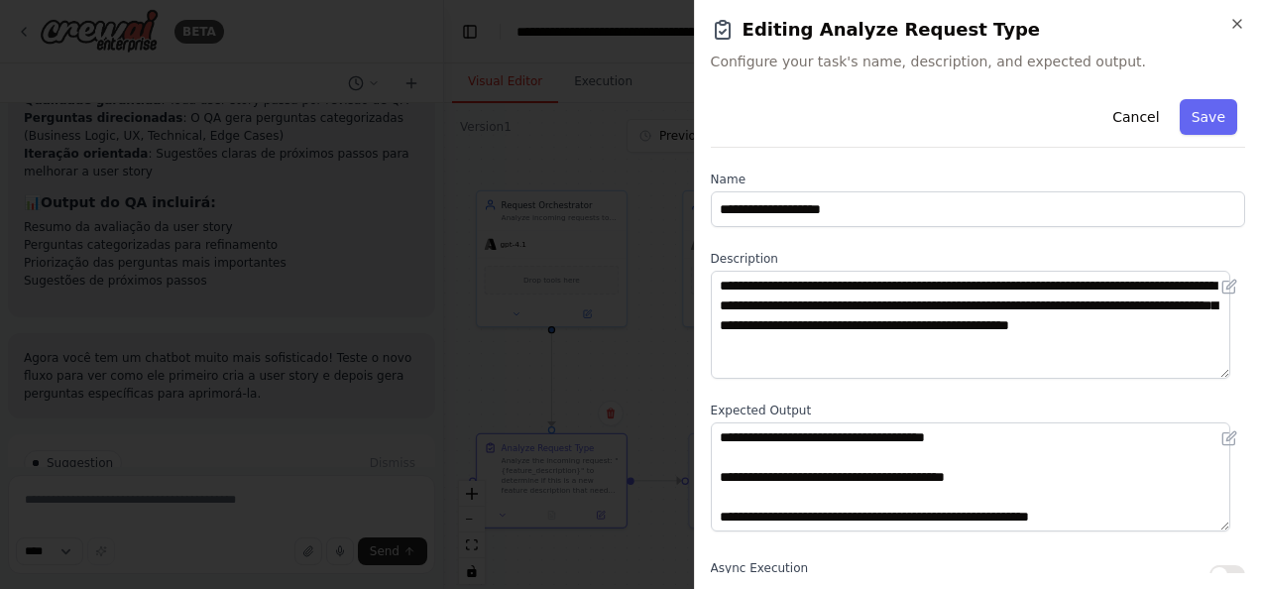
click at [987, 392] on div "**********" at bounding box center [978, 484] width 534 height 787
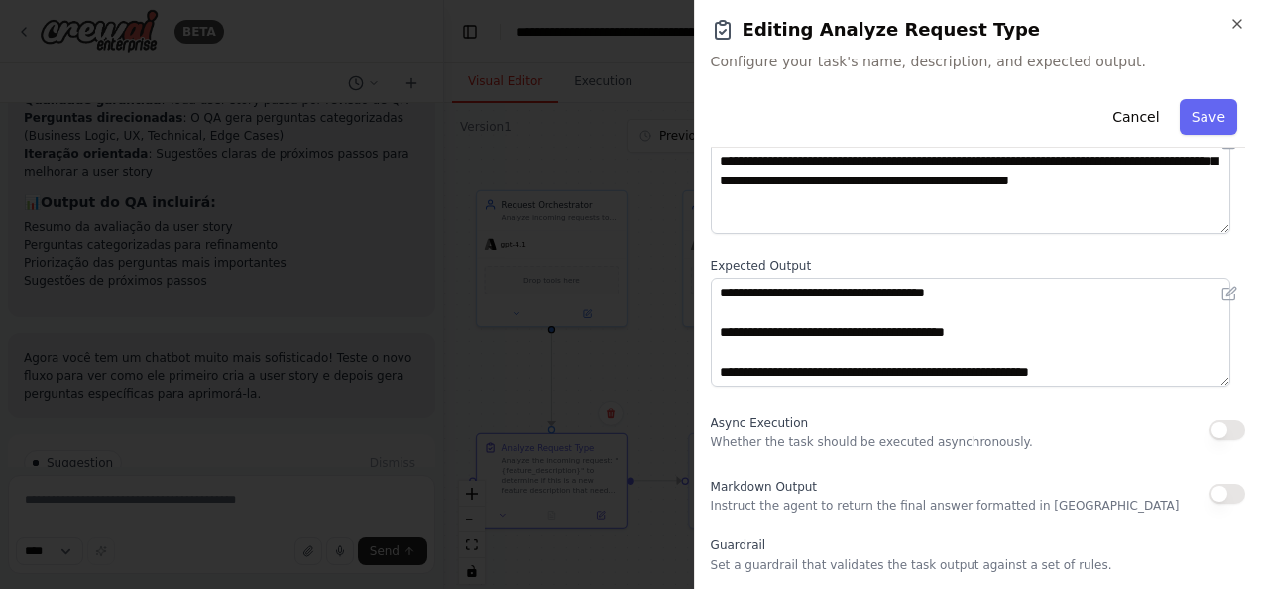
scroll to position [151, 0]
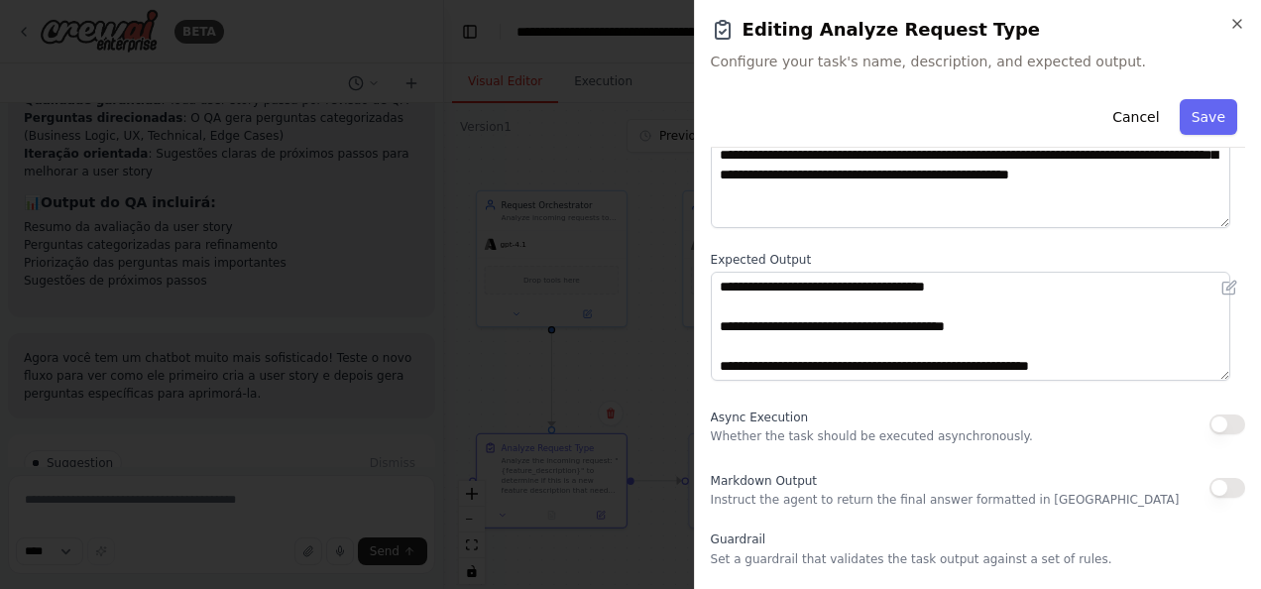
drag, startPoint x: 994, startPoint y: 243, endPoint x: 1040, endPoint y: 256, distance: 47.4
click at [1040, 256] on label "Expected Output" at bounding box center [978, 260] width 534 height 16
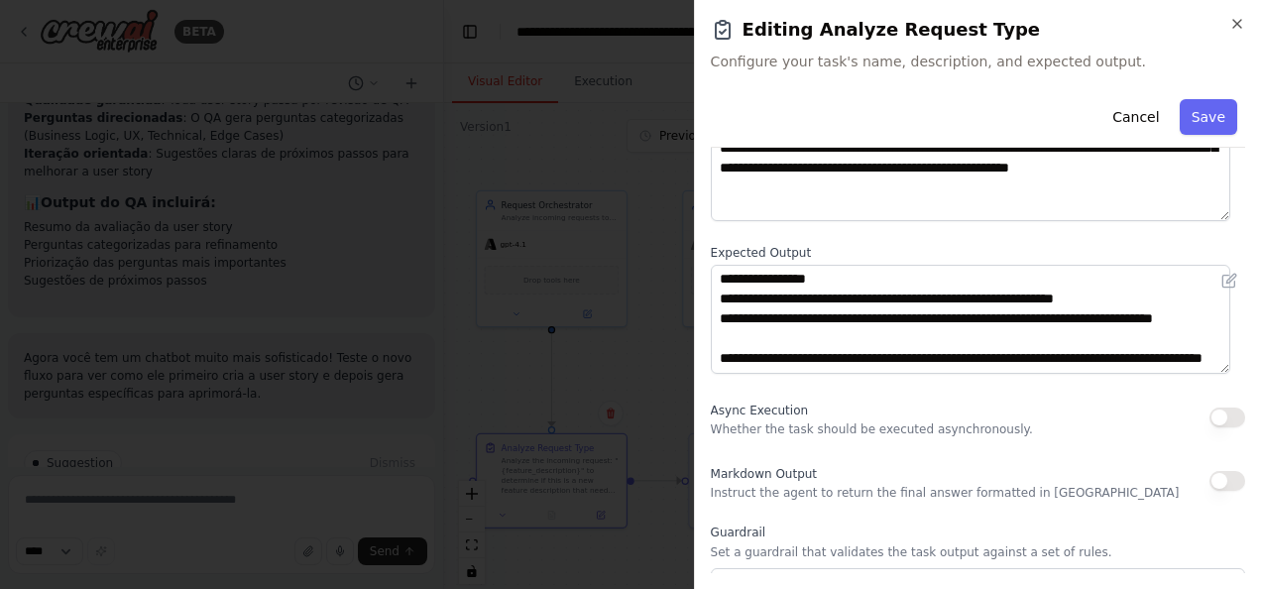
scroll to position [303, 0]
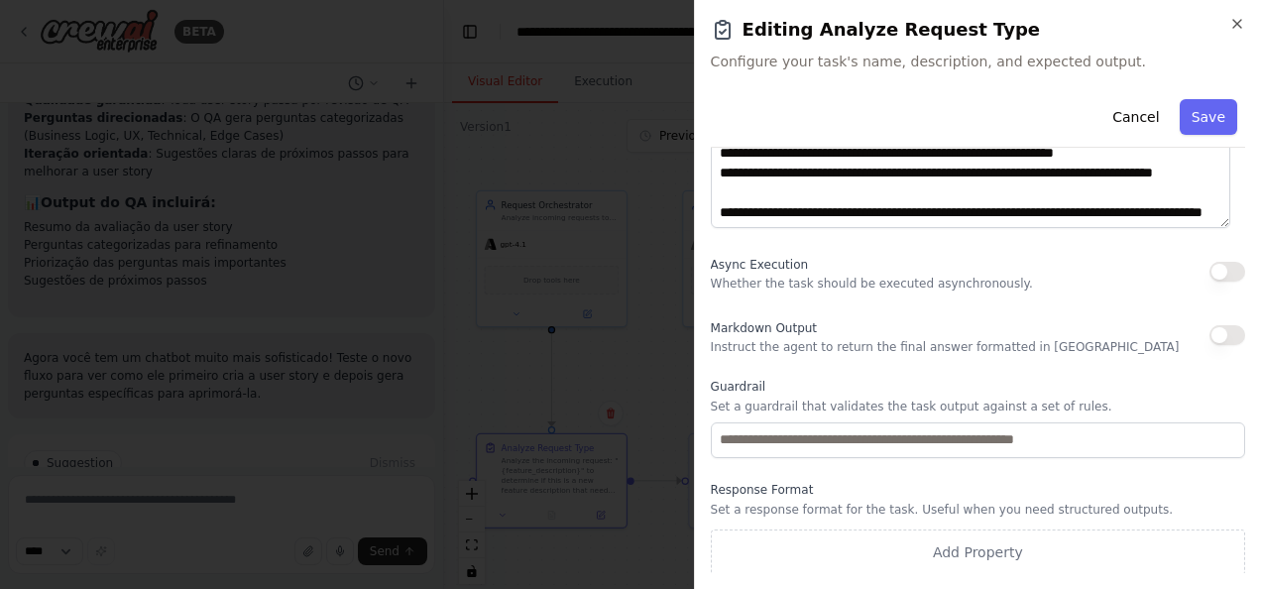
click at [1239, 33] on h2 "Editing Analyze Request Type" at bounding box center [978, 30] width 534 height 28
click at [1239, 19] on icon "button" at bounding box center [1237, 24] width 16 height 16
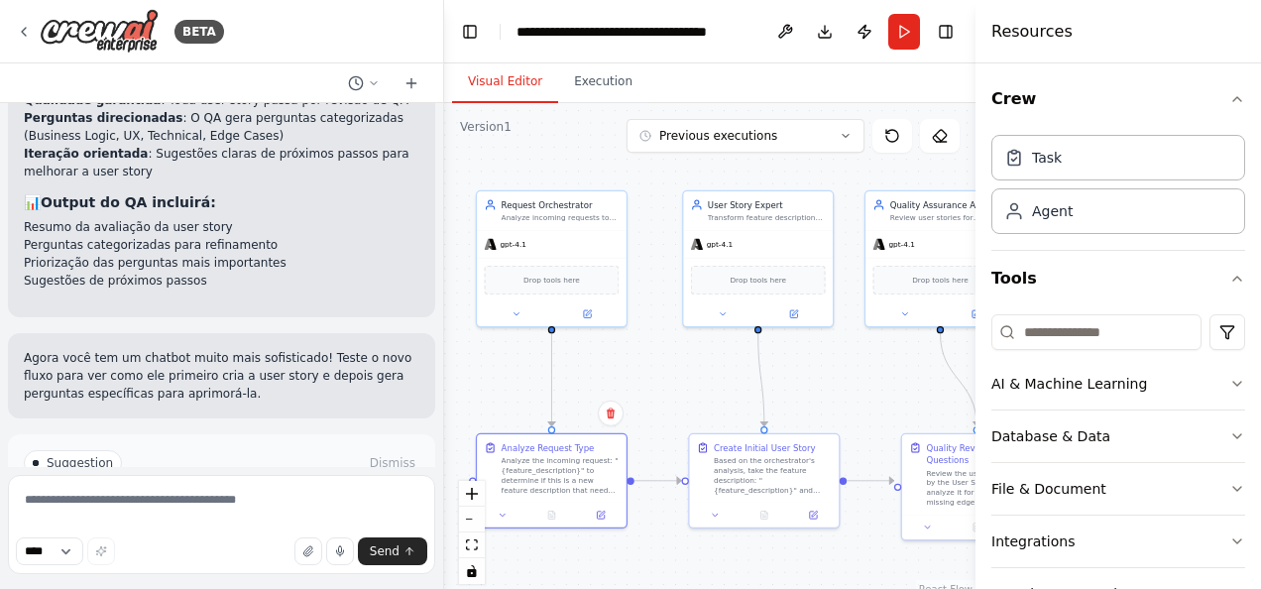
click at [377, 531] on button "Run Automation" at bounding box center [221, 547] width 395 height 32
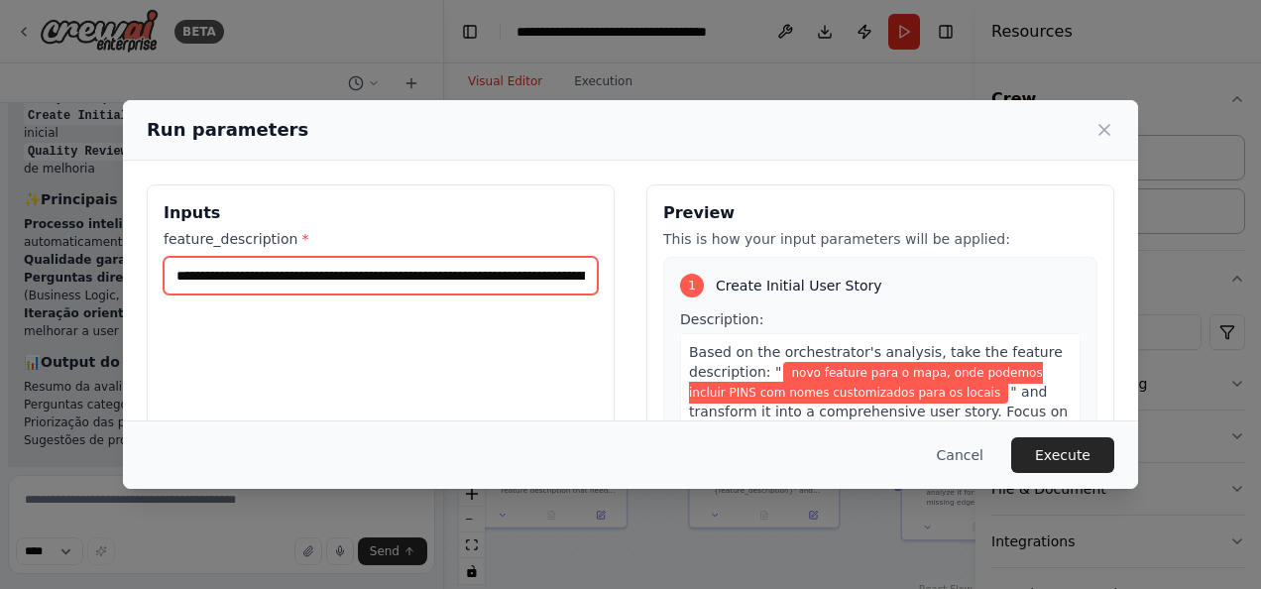
click at [493, 260] on input "**********" at bounding box center [381, 276] width 434 height 38
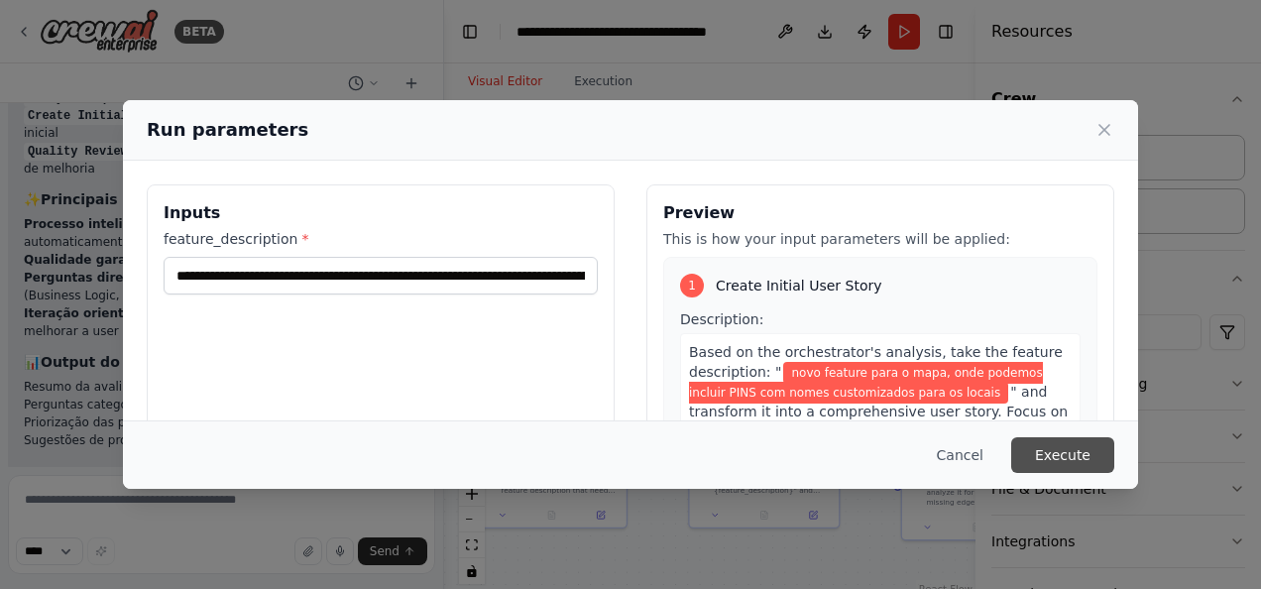
click at [1074, 444] on button "Execute" at bounding box center [1062, 455] width 103 height 36
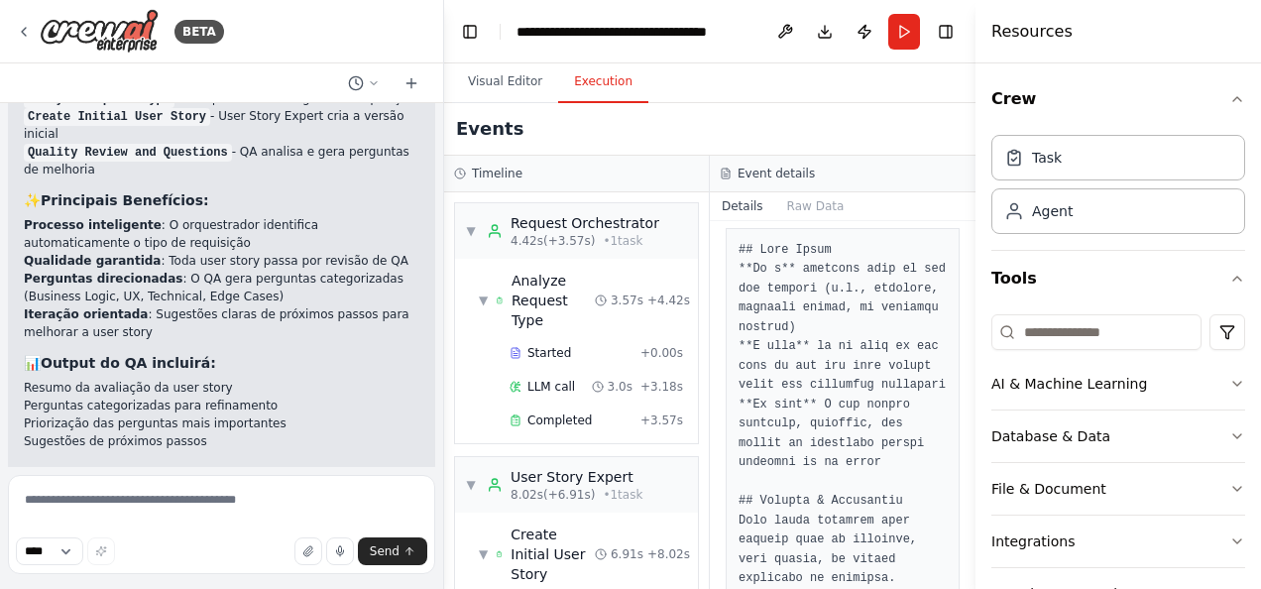
scroll to position [3279, 0]
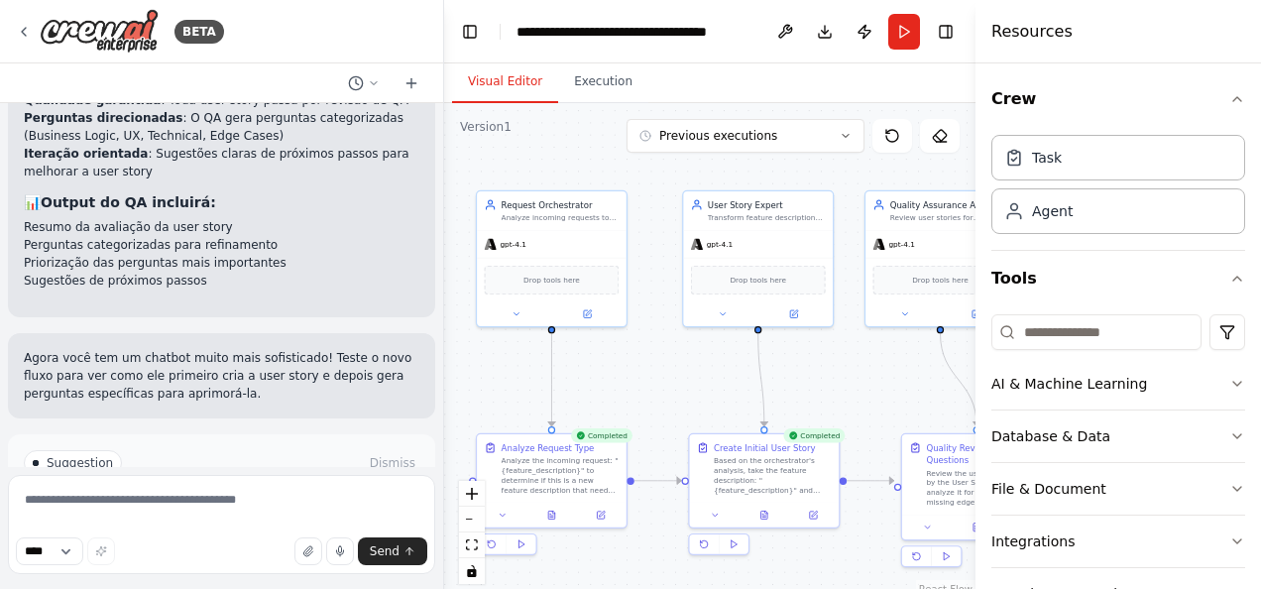
click at [525, 80] on button "Visual Editor" at bounding box center [505, 82] width 106 height 42
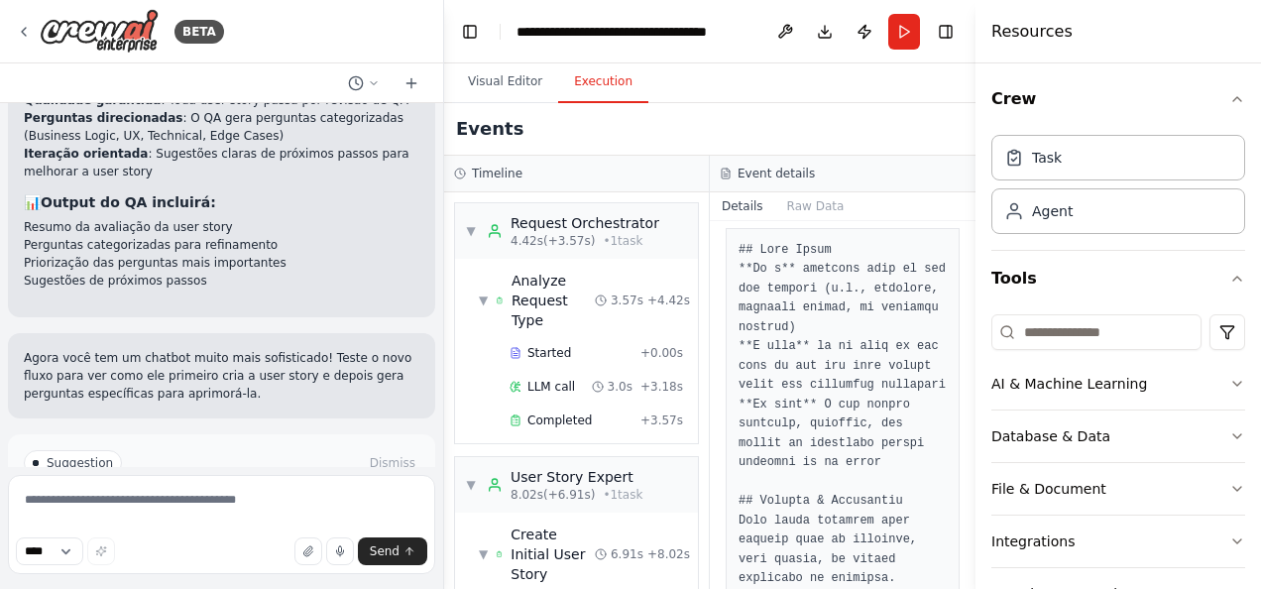
click at [595, 81] on button "Execution" at bounding box center [603, 82] width 90 height 42
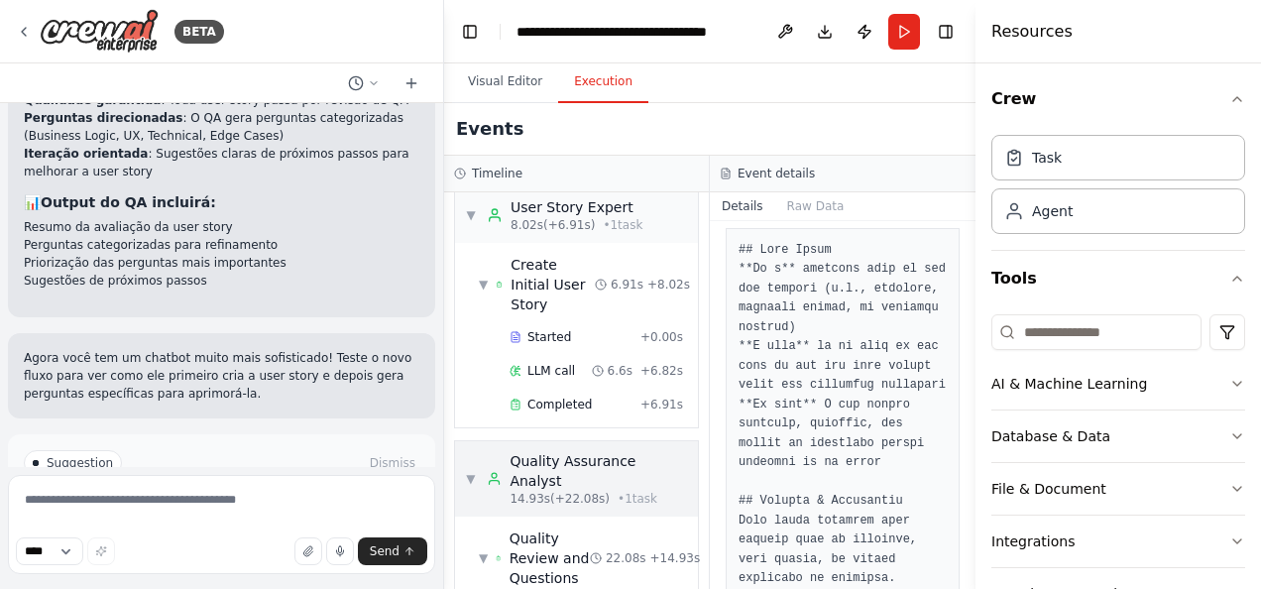
scroll to position [356, 0]
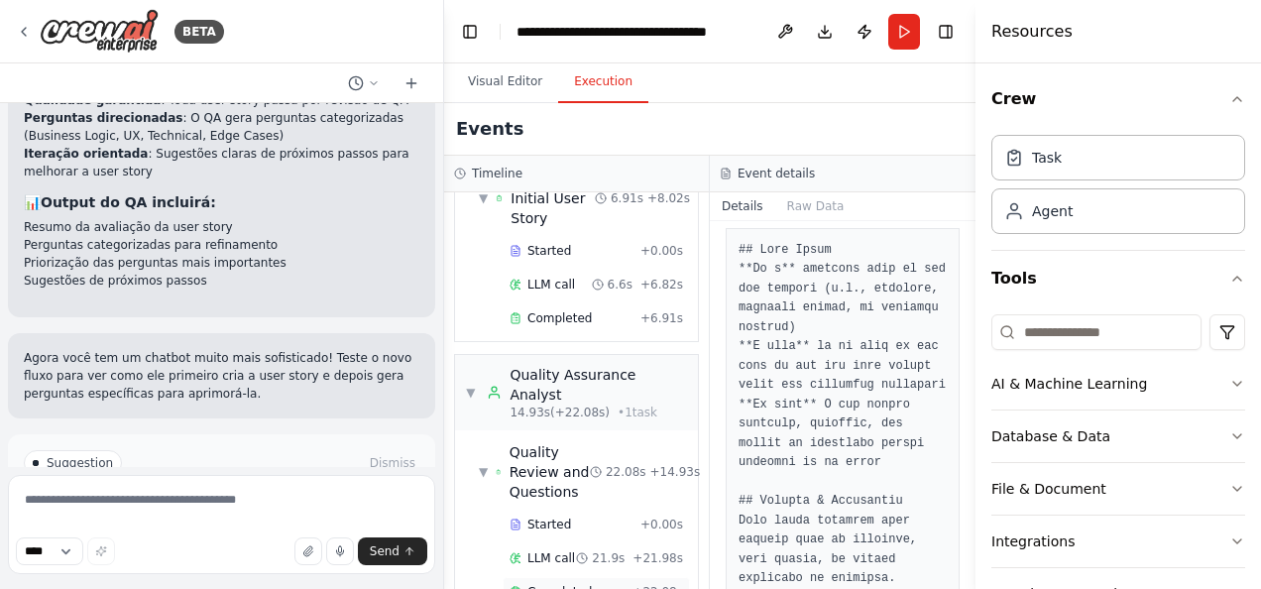
click at [580, 584] on span "Completed" at bounding box center [559, 592] width 64 height 16
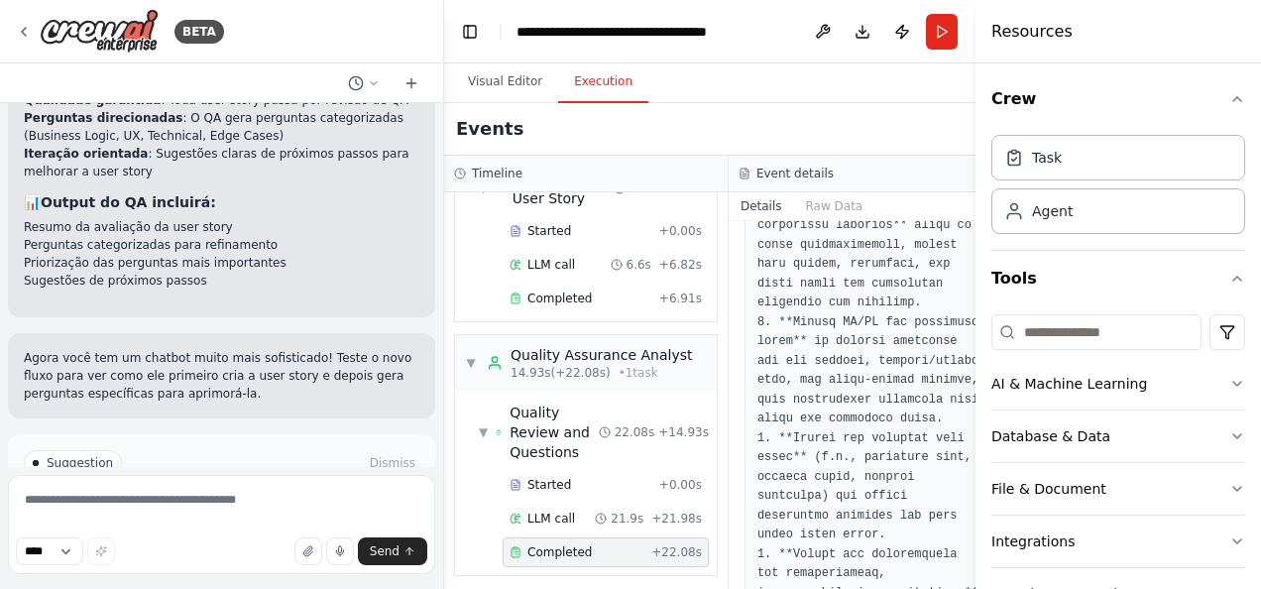
scroll to position [5168, 0]
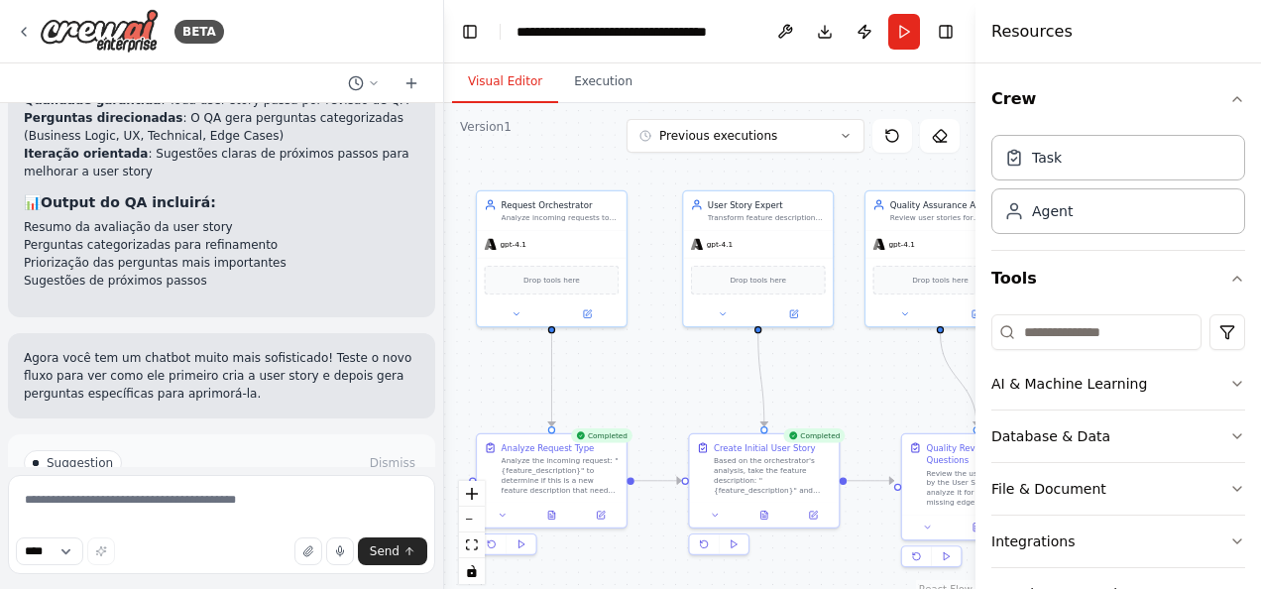
click at [504, 91] on button "Visual Editor" at bounding box center [505, 82] width 106 height 42
click at [238, 455] on div "chatbot where i describe a feature and he answer me with a detailed user story …" at bounding box center [221, 285] width 443 height 364
click at [898, 29] on button "Run" at bounding box center [904, 32] width 32 height 36
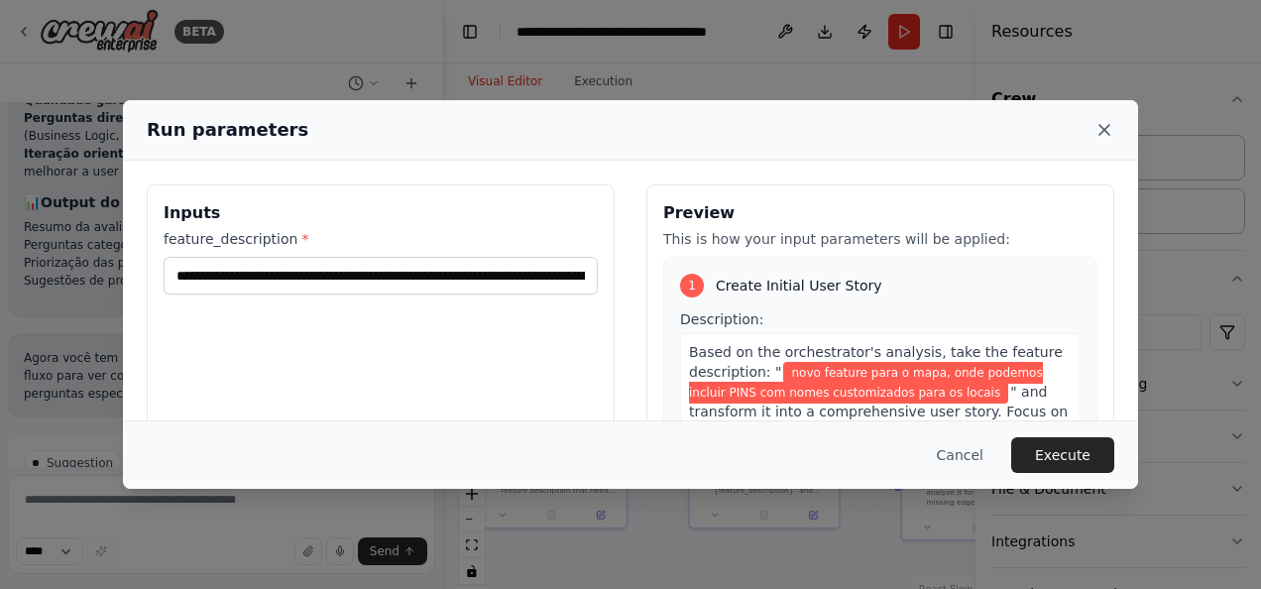
click at [1098, 131] on icon at bounding box center [1104, 130] width 20 height 20
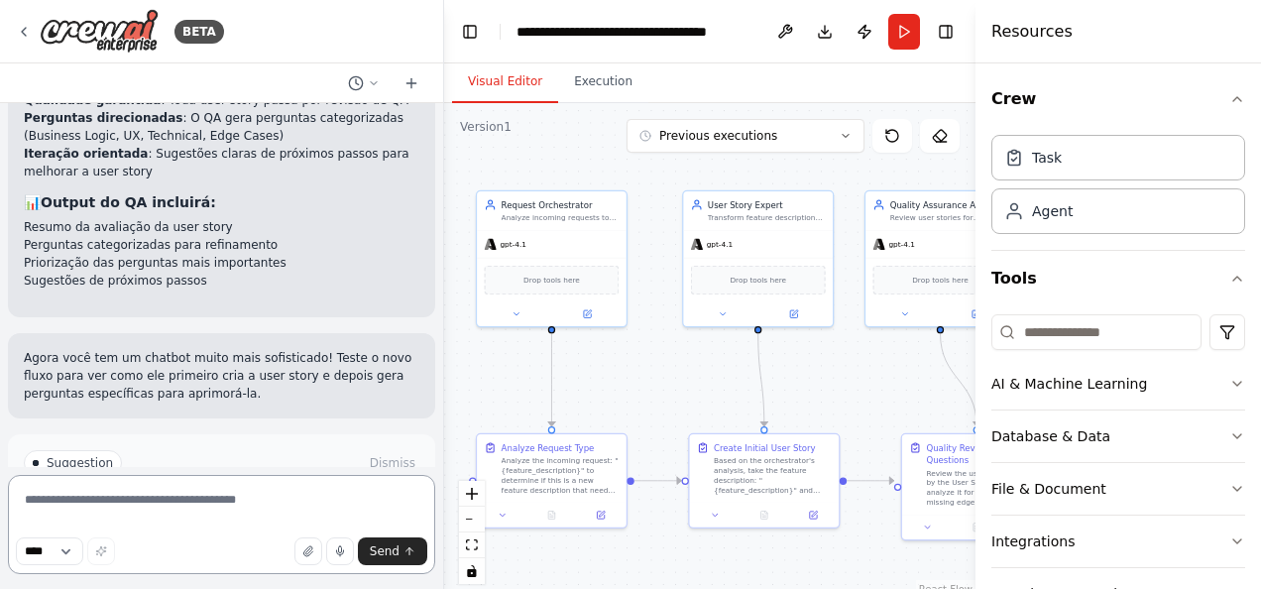
click at [258, 521] on textarea at bounding box center [221, 524] width 427 height 99
type textarea "**********"
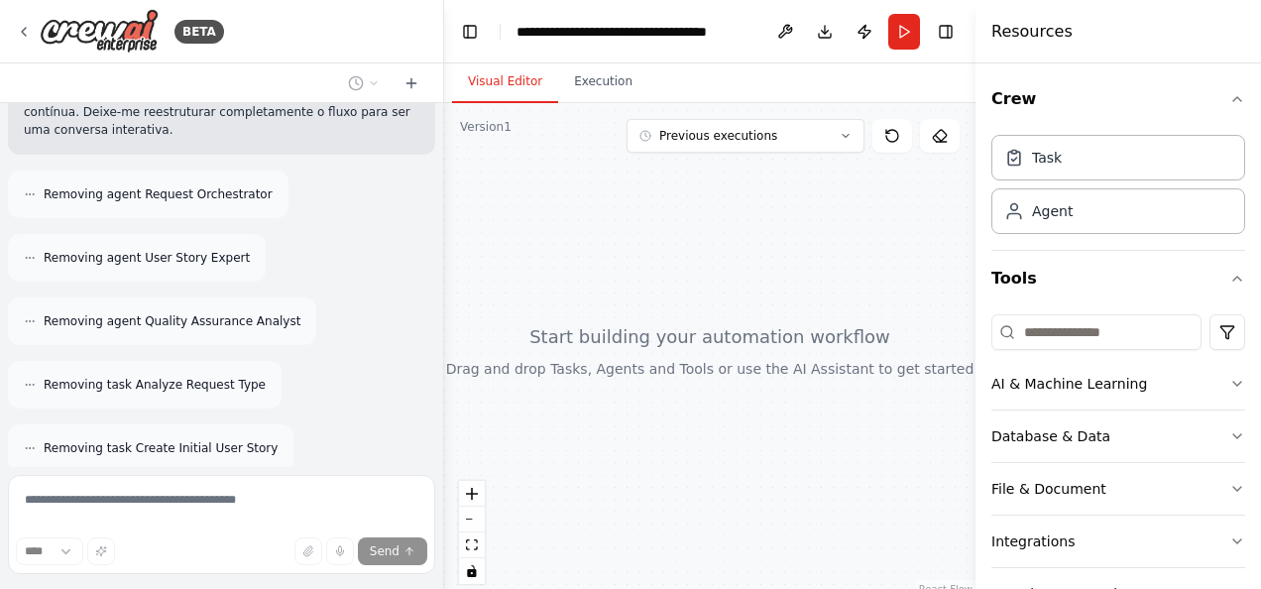
scroll to position [3779, 0]
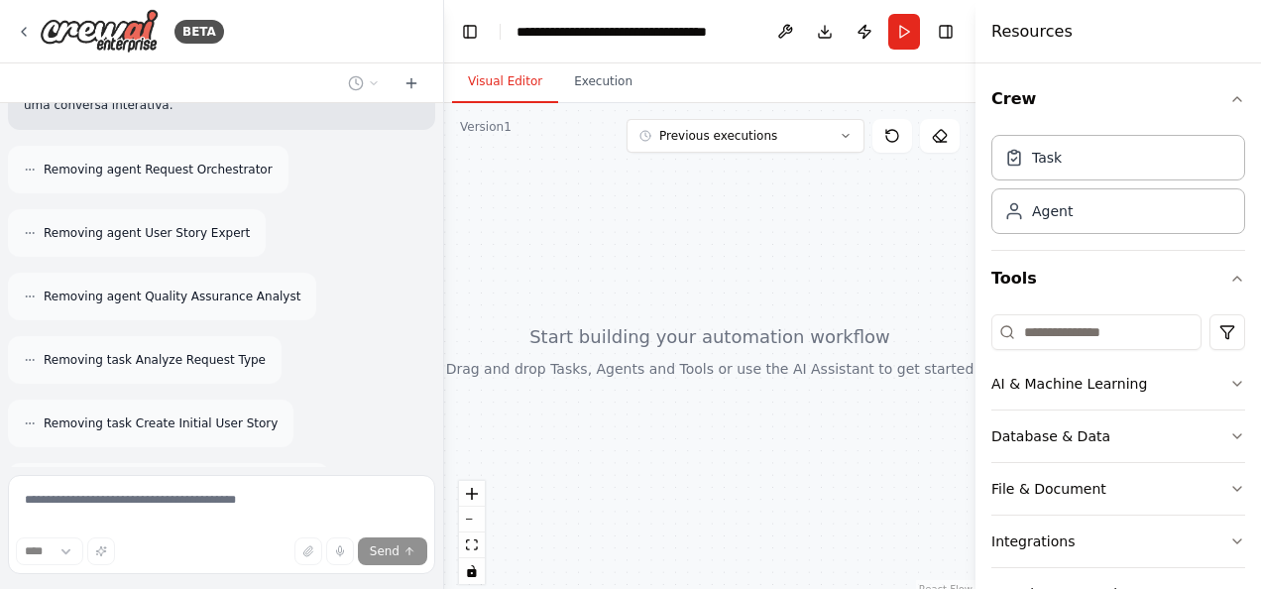
click at [307, 526] on div "Thinking..." at bounding box center [221, 552] width 427 height 52
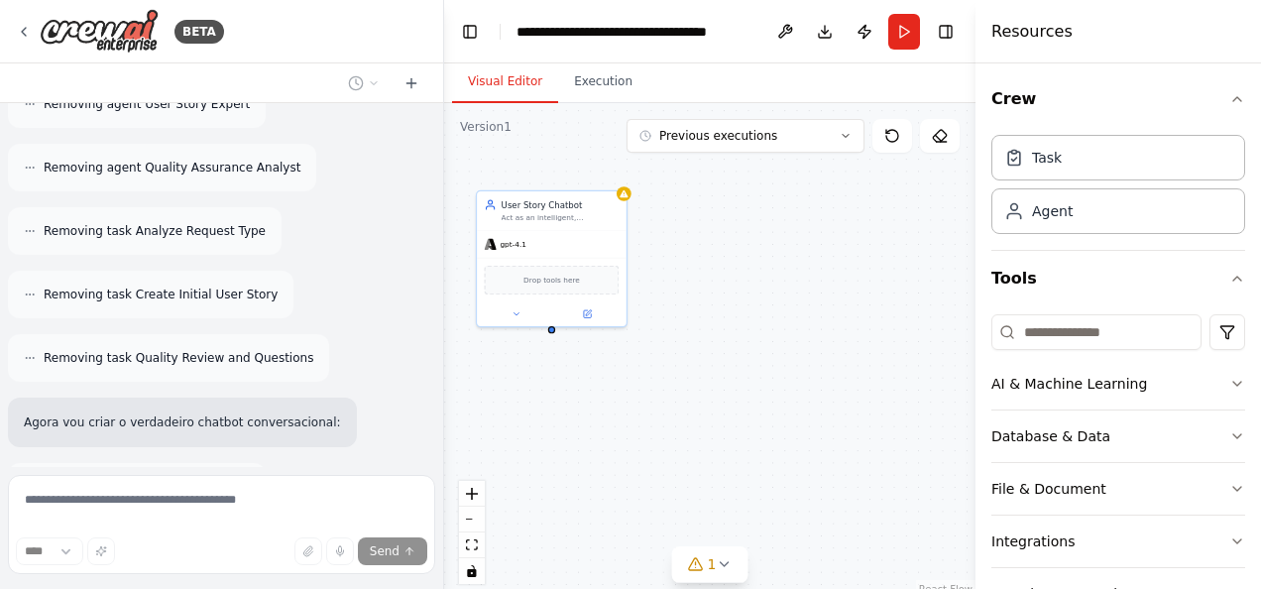
click at [395, 463] on div "Creating User Story Chatbot agent" at bounding box center [221, 487] width 427 height 48
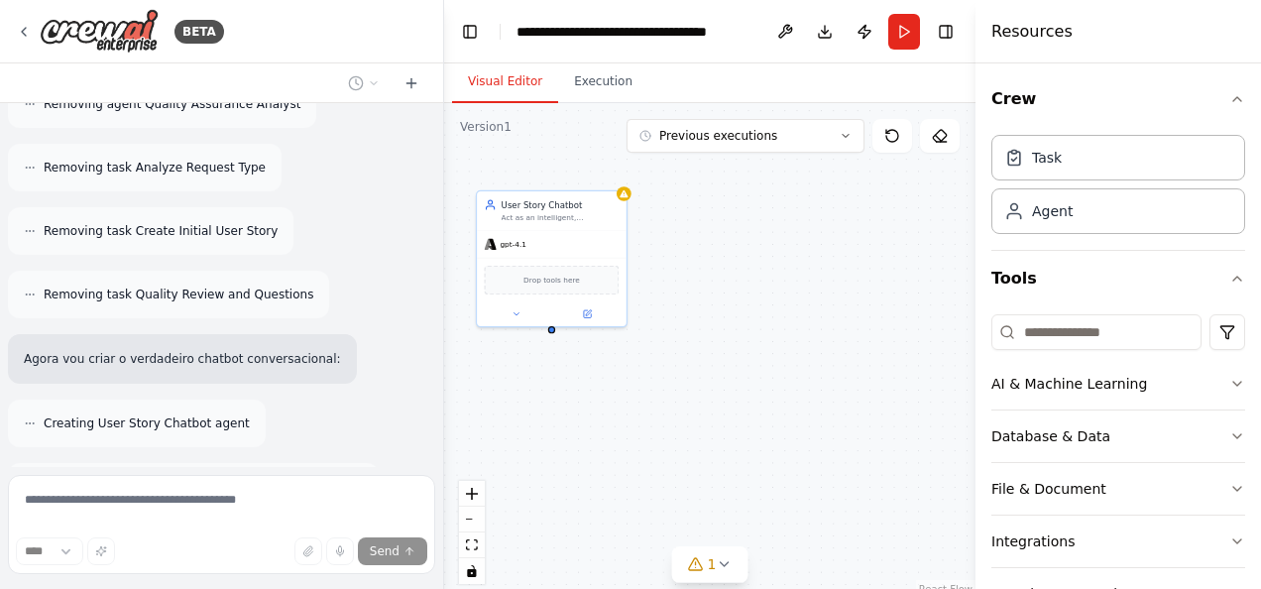
click at [339, 399] on div "Creating User Story Chatbot agent" at bounding box center [221, 423] width 427 height 48
click at [356, 399] on div "Creating User Story Chatbot agent" at bounding box center [221, 423] width 427 height 48
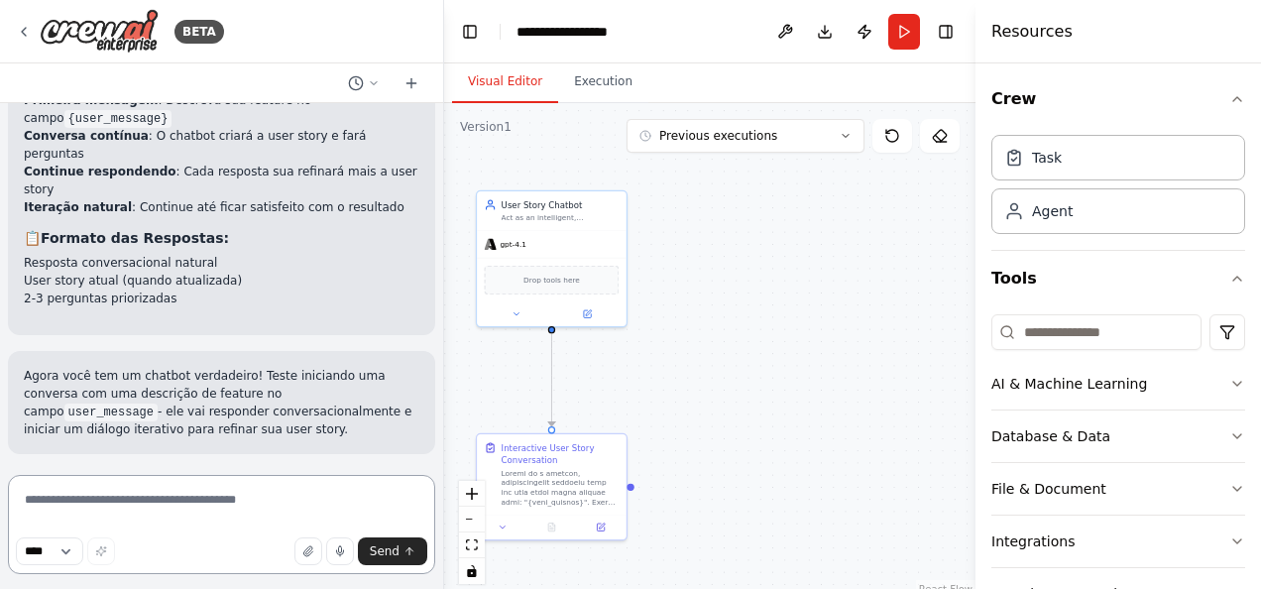
scroll to position [5006, 0]
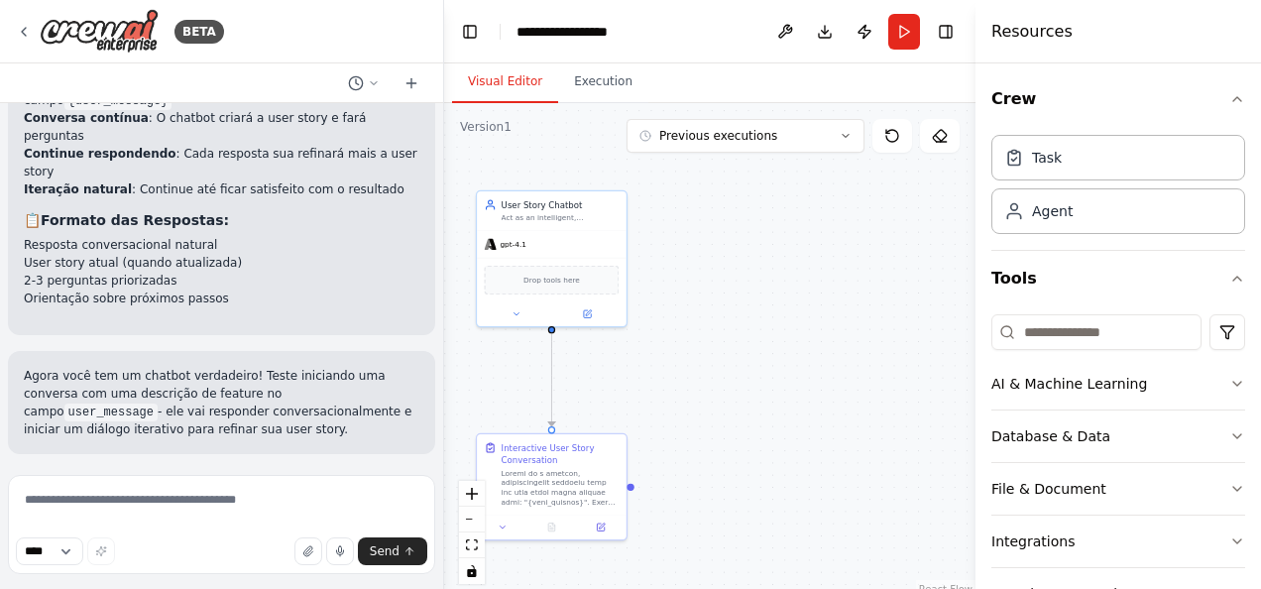
click at [377, 6] on div "BETA" at bounding box center [221, 31] width 443 height 63
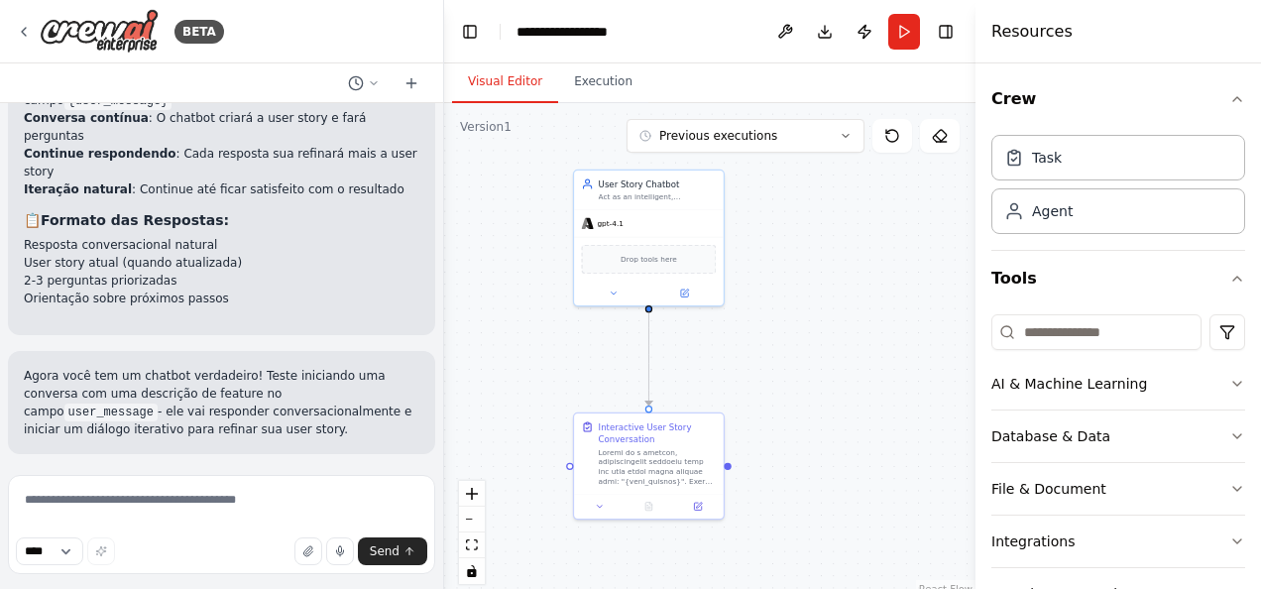
drag, startPoint x: 705, startPoint y: 394, endPoint x: 801, endPoint y: 374, distance: 98.2
click at [801, 374] on div ".deletable-edge-delete-btn { width: 20px; height: 20px; border: 0px solid #ffff…" at bounding box center [709, 351] width 531 height 496
click at [341, 567] on button "Run Automation" at bounding box center [221, 583] width 395 height 32
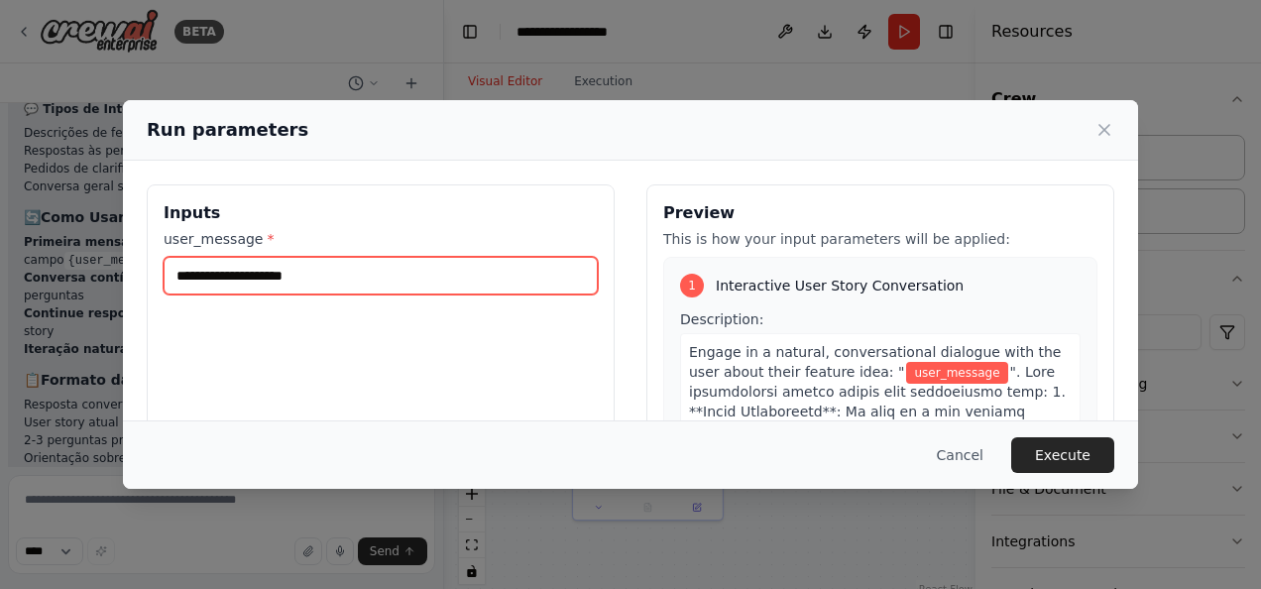
click at [490, 276] on input "user_message *" at bounding box center [381, 276] width 434 height 38
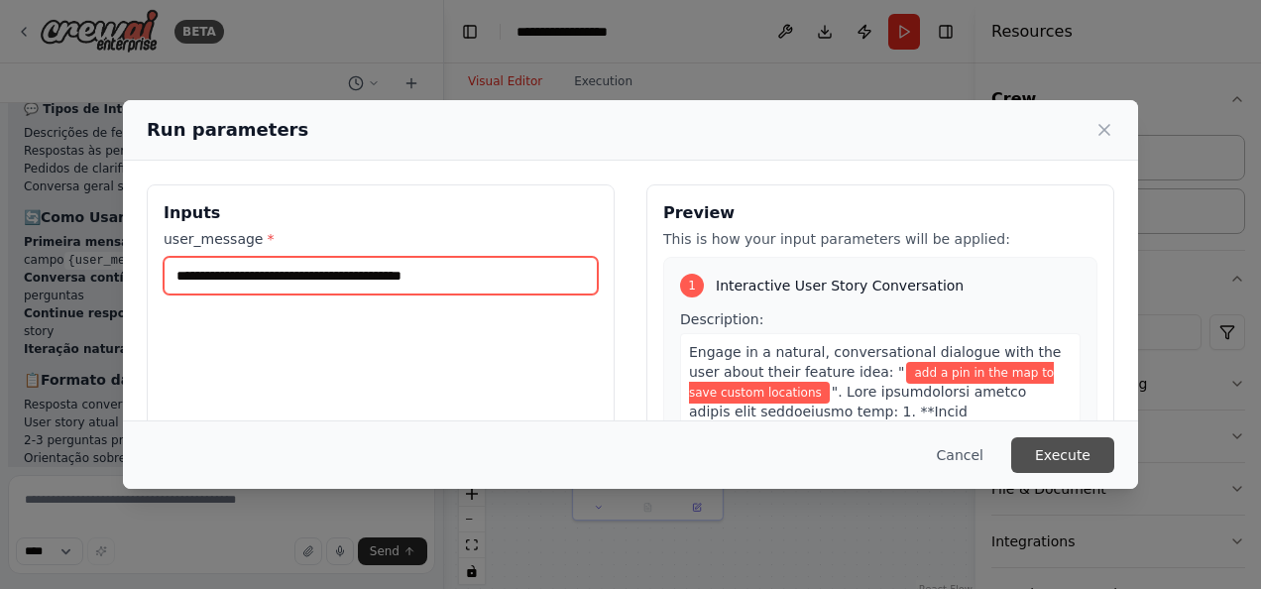
type input "**********"
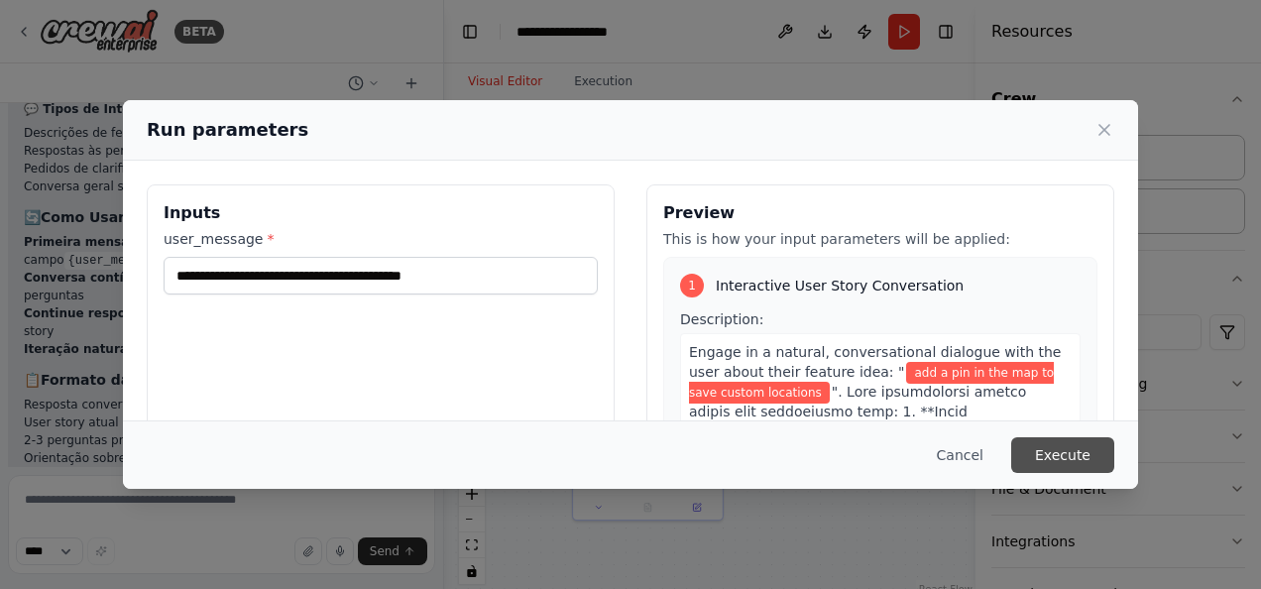
click at [1063, 457] on button "Execute" at bounding box center [1062, 455] width 103 height 36
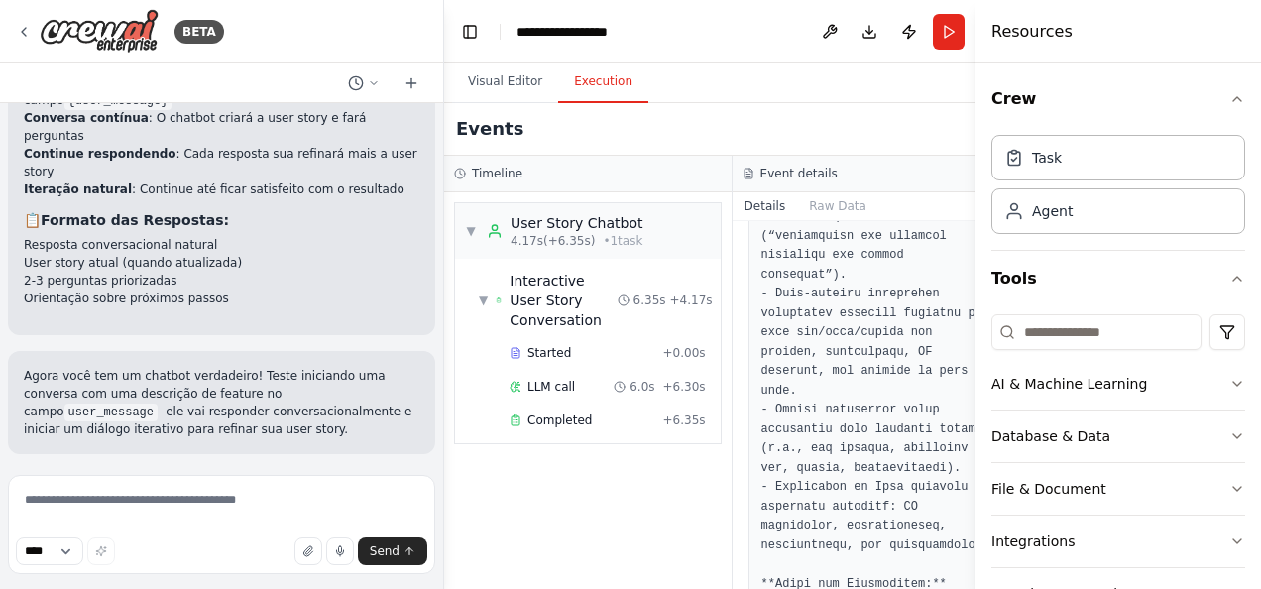
scroll to position [0, 0]
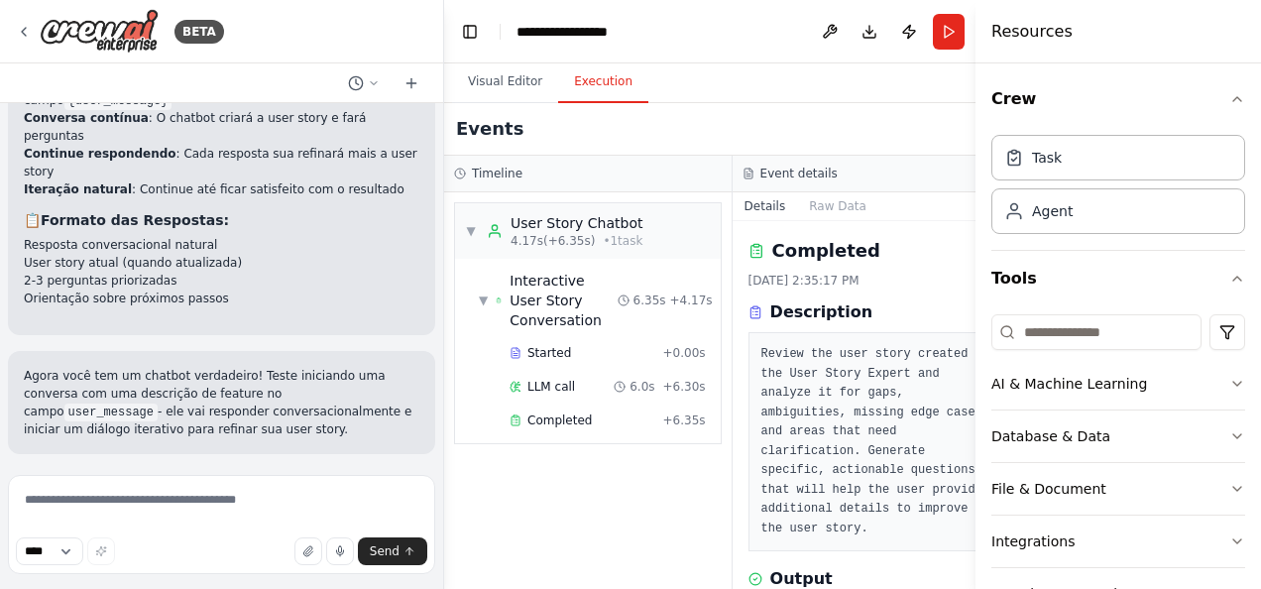
click at [692, 474] on div "▼ User Story Chatbot 4.17s (+6.35s) • 1 task ▼ Interactive User Story Conversat…" at bounding box center [587, 390] width 287 height 396
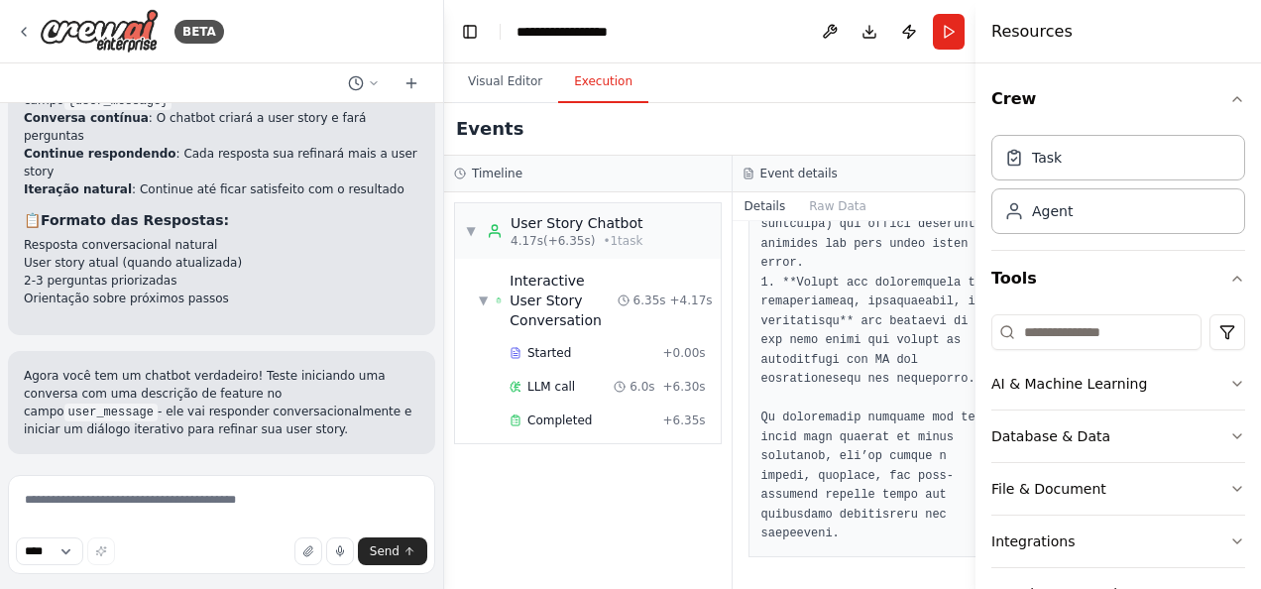
scroll to position [5360, 0]
click at [604, 533] on div "▼ User Story Chatbot 4.17s (+6.35s) • 1 task ▼ Interactive User Story Conversat…" at bounding box center [587, 390] width 287 height 396
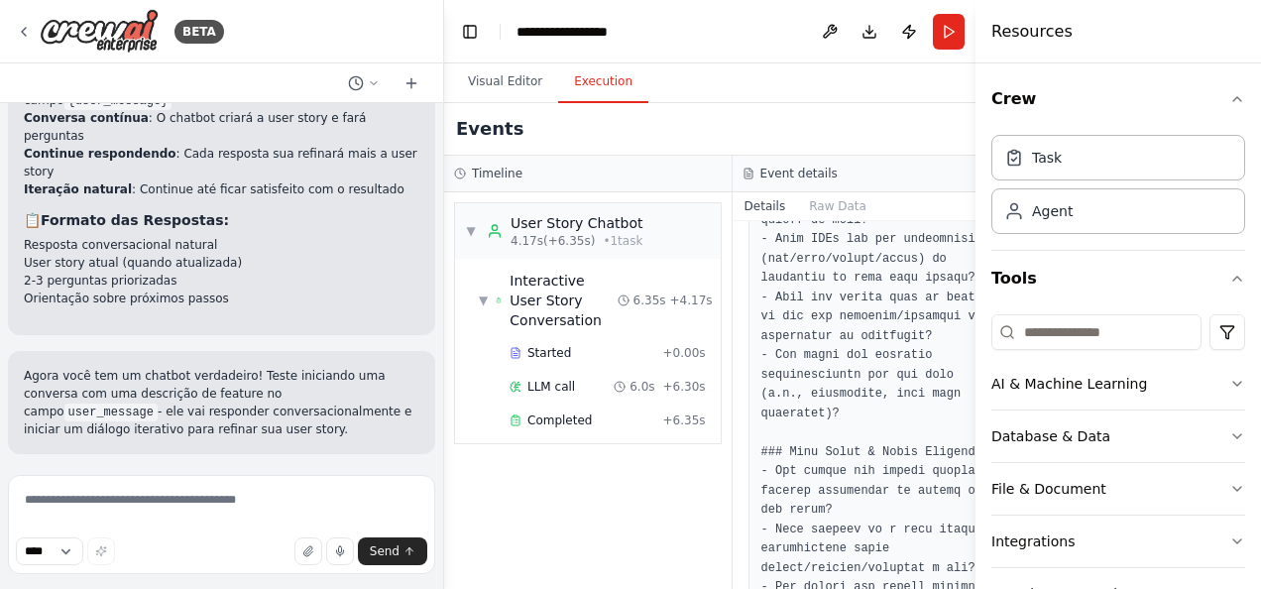
scroll to position [2690, 0]
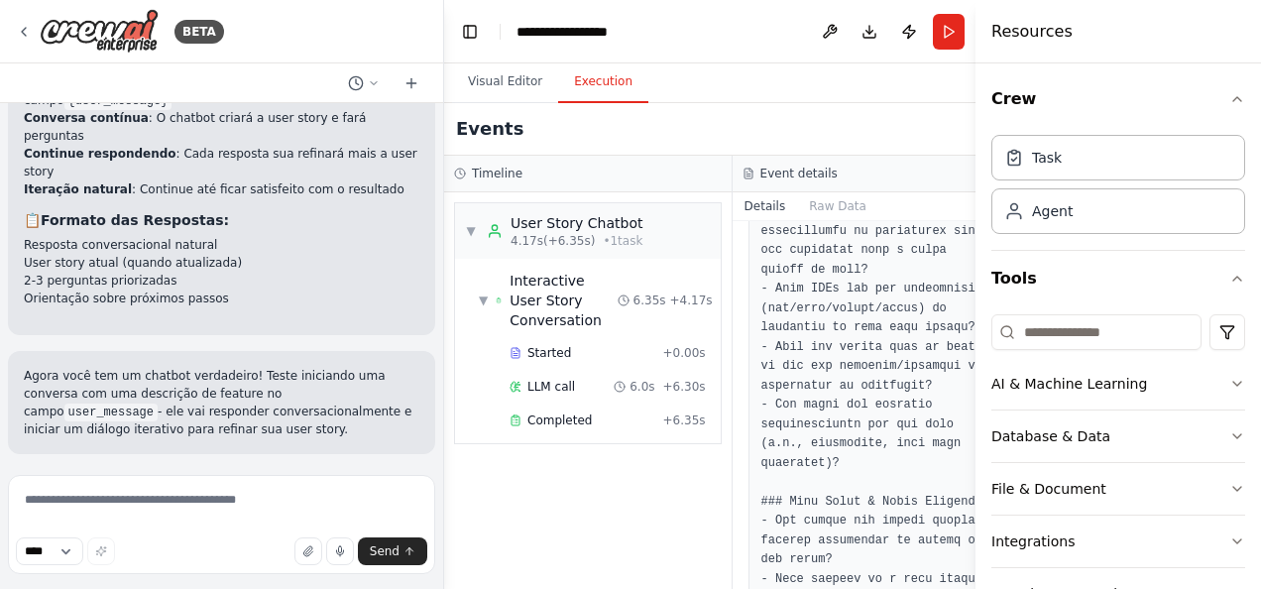
click at [554, 515] on div "▼ User Story Chatbot 4.17s (+6.35s) • 1 task ▼ Interactive User Story Conversat…" at bounding box center [587, 390] width 287 height 396
click at [280, 184] on div "chatbot where i describe a feature and he answer me with a detailed user story …" at bounding box center [221, 285] width 443 height 364
click at [283, 299] on div "chatbot where i describe a feature and he answer me with a detailed user story …" at bounding box center [221, 285] width 443 height 364
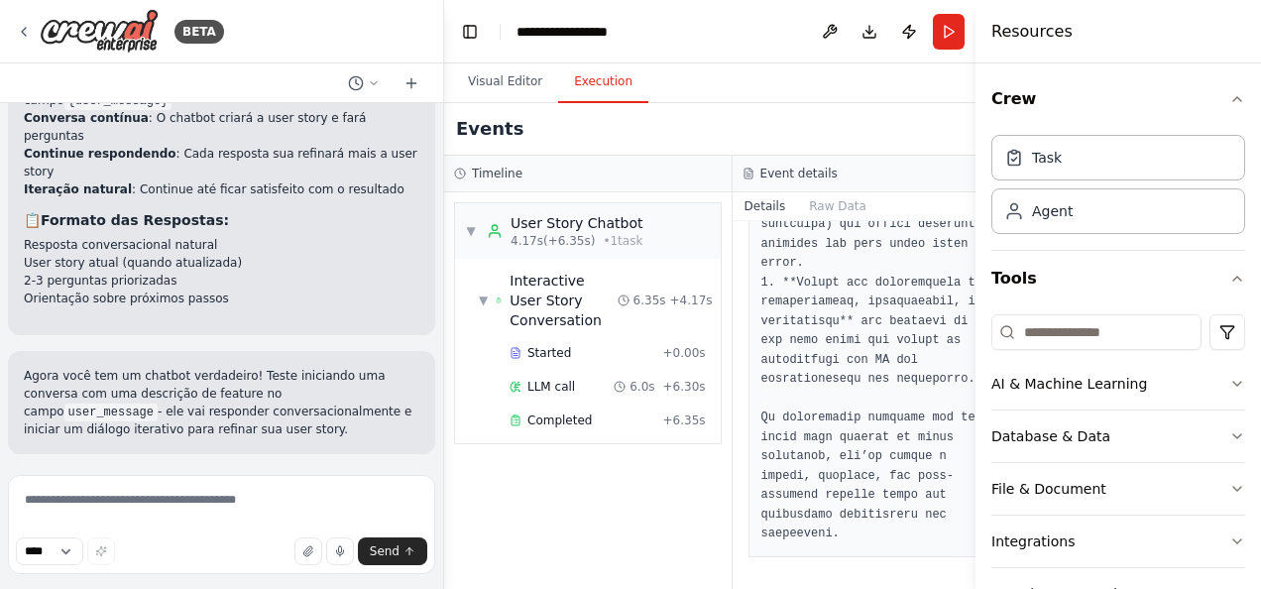
scroll to position [5360, 0]
click at [933, 20] on button "Run" at bounding box center [949, 32] width 32 height 36
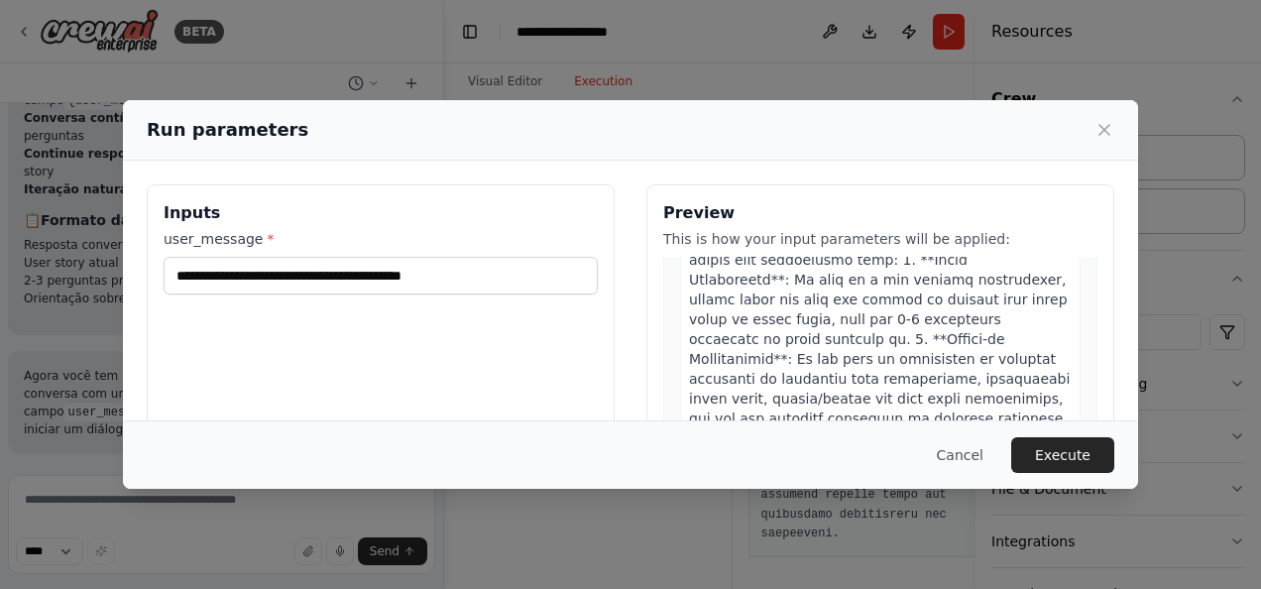
scroll to position [156, 0]
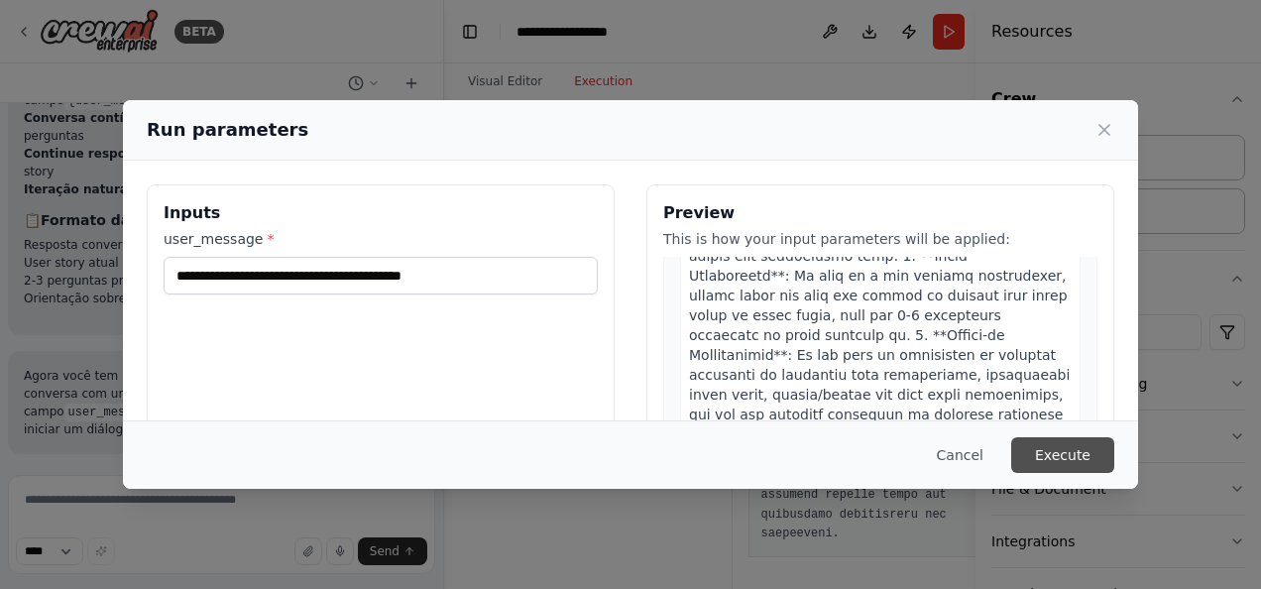
click at [1041, 454] on button "Execute" at bounding box center [1062, 455] width 103 height 36
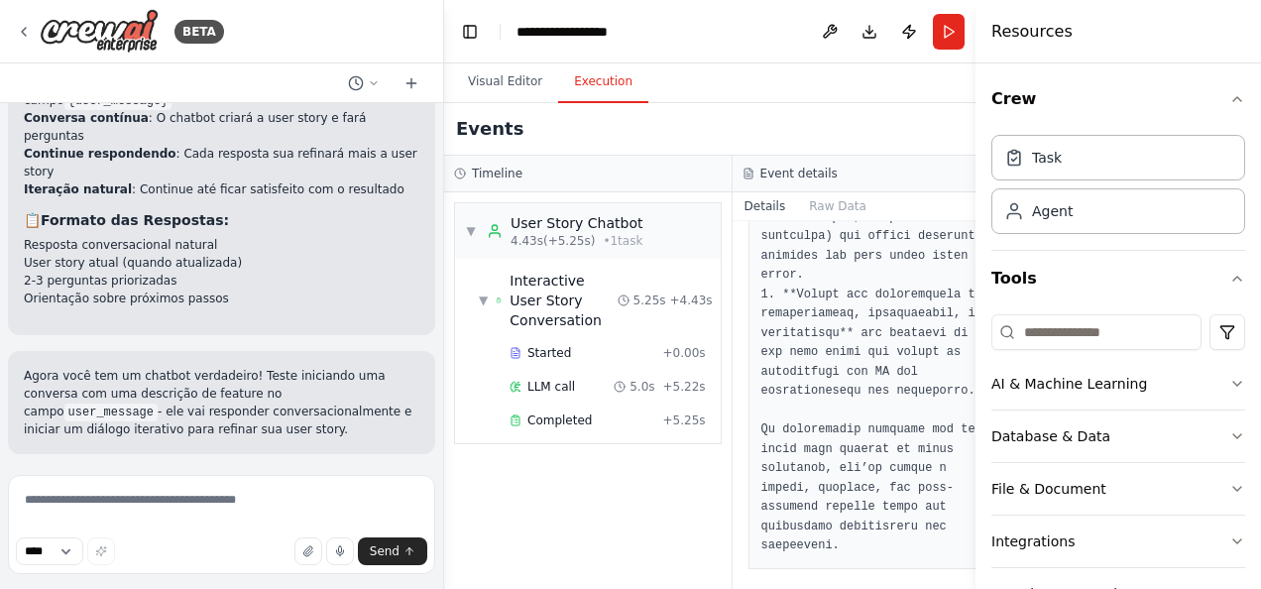
scroll to position [5360, 0]
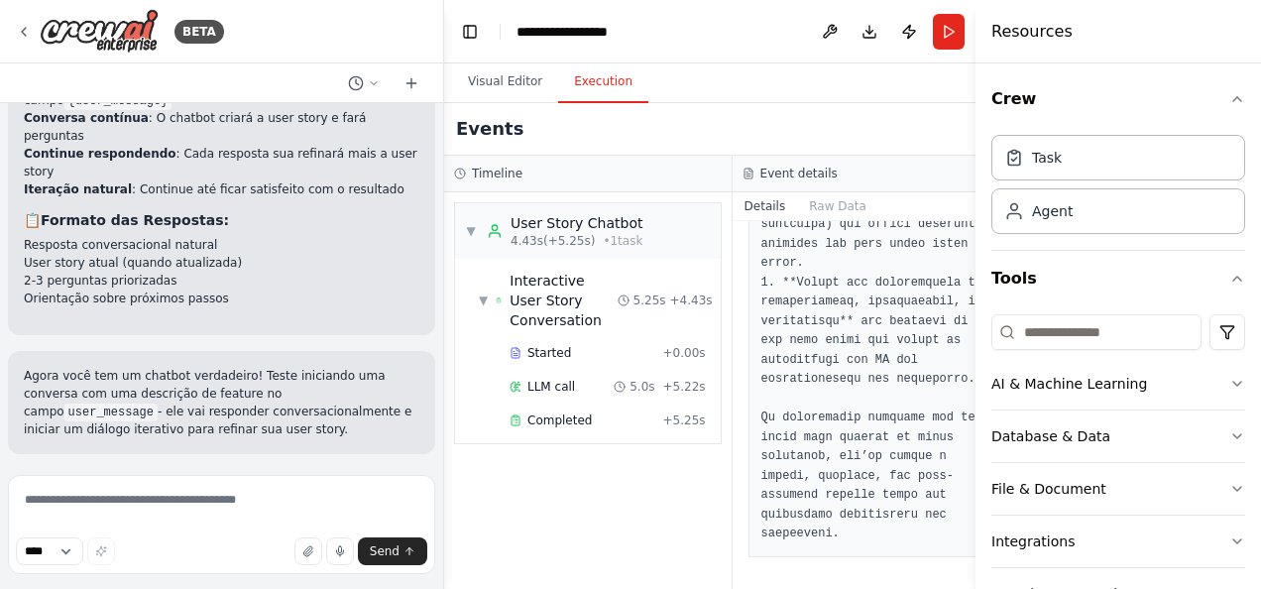
click at [662, 492] on div "▼ User Story Chatbot 4.43s (+5.25s) • 1 task ▼ Interactive User Story Conversat…" at bounding box center [587, 390] width 287 height 396
click at [864, 95] on div "Visual Editor Execution" at bounding box center [732, 83] width 576 height 40
click at [146, 31] on img at bounding box center [99, 31] width 119 height 45
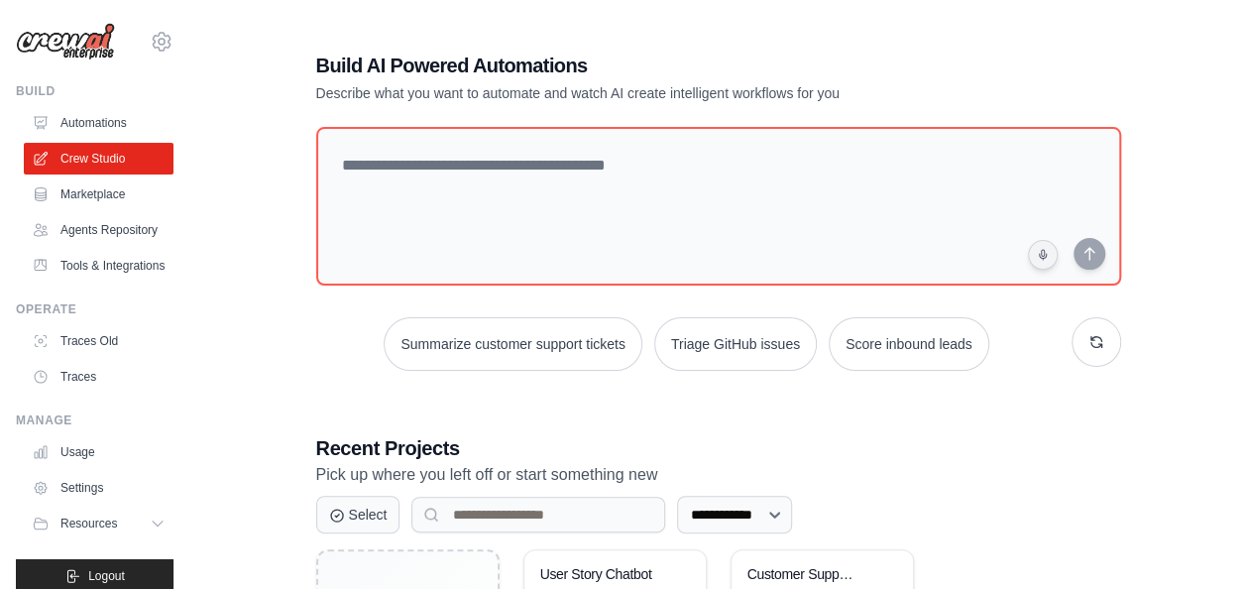
click at [440, 395] on div "**********" at bounding box center [718, 399] width 852 height 759
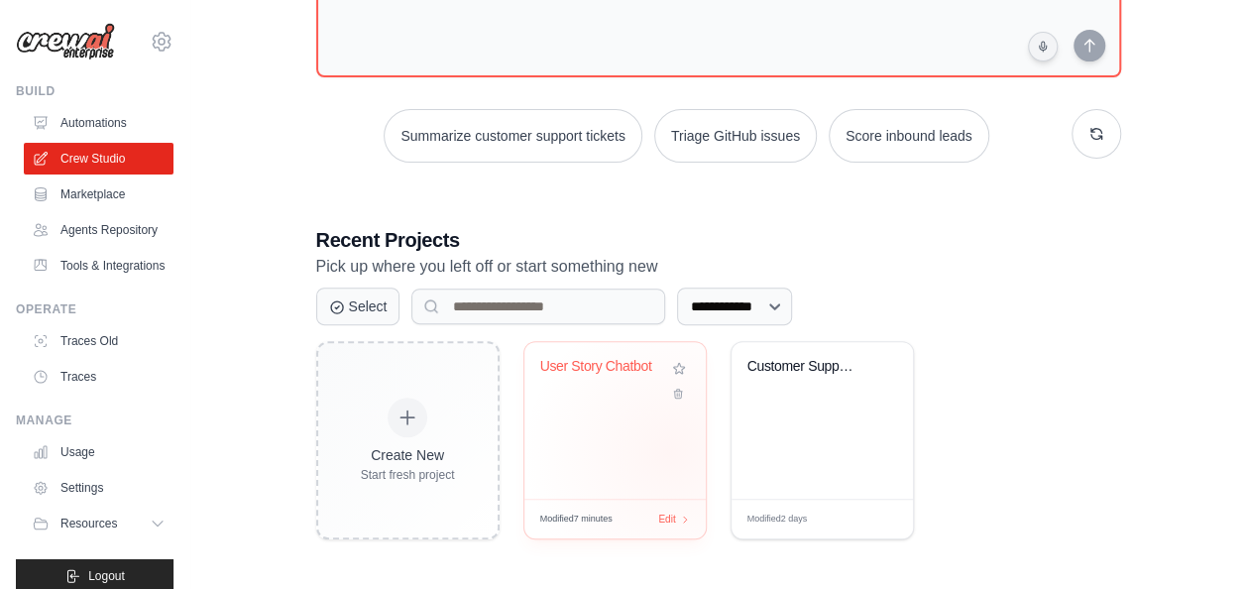
click at [670, 450] on div "User Story Chatbot" at bounding box center [614, 420] width 181 height 157
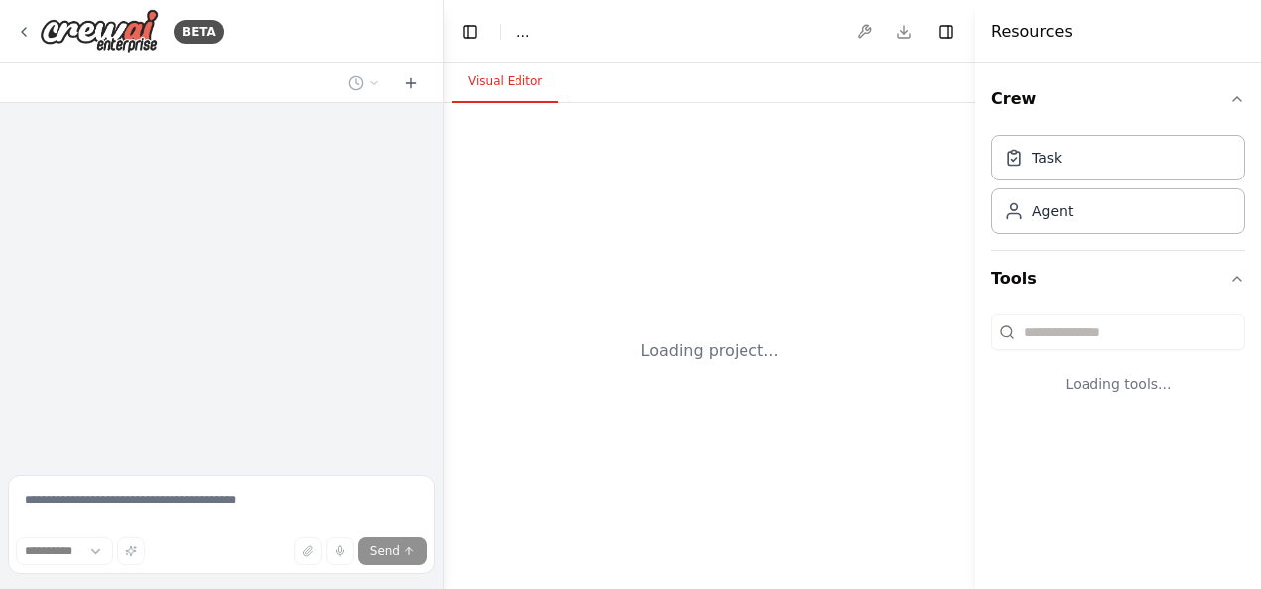
select select "****"
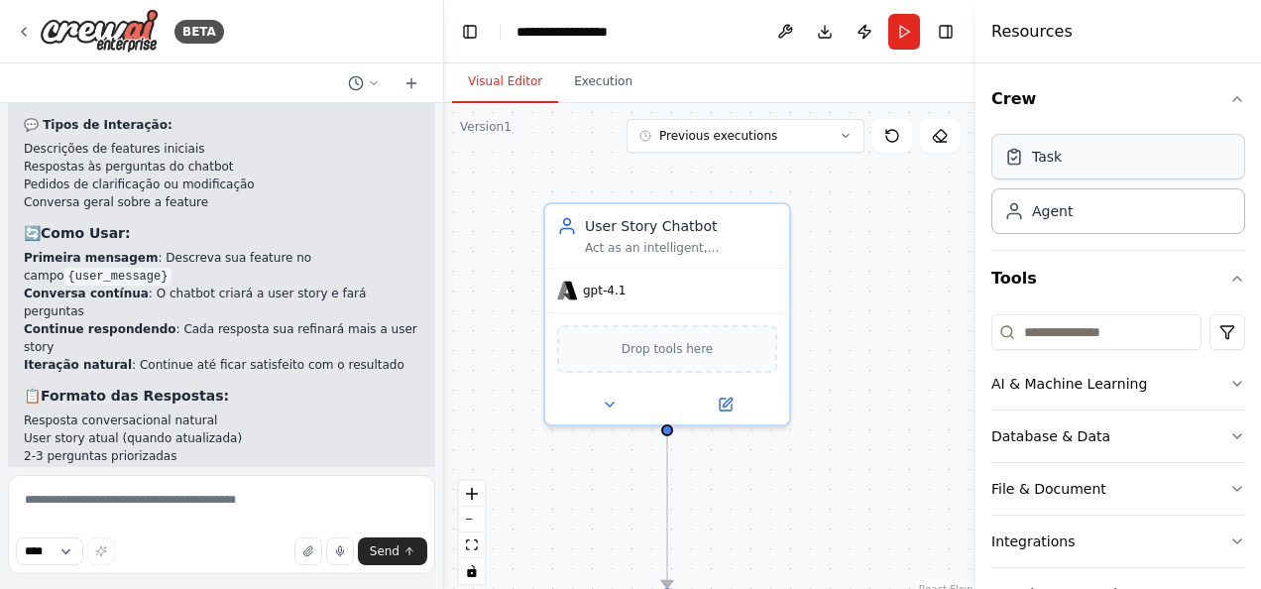
scroll to position [4846, 0]
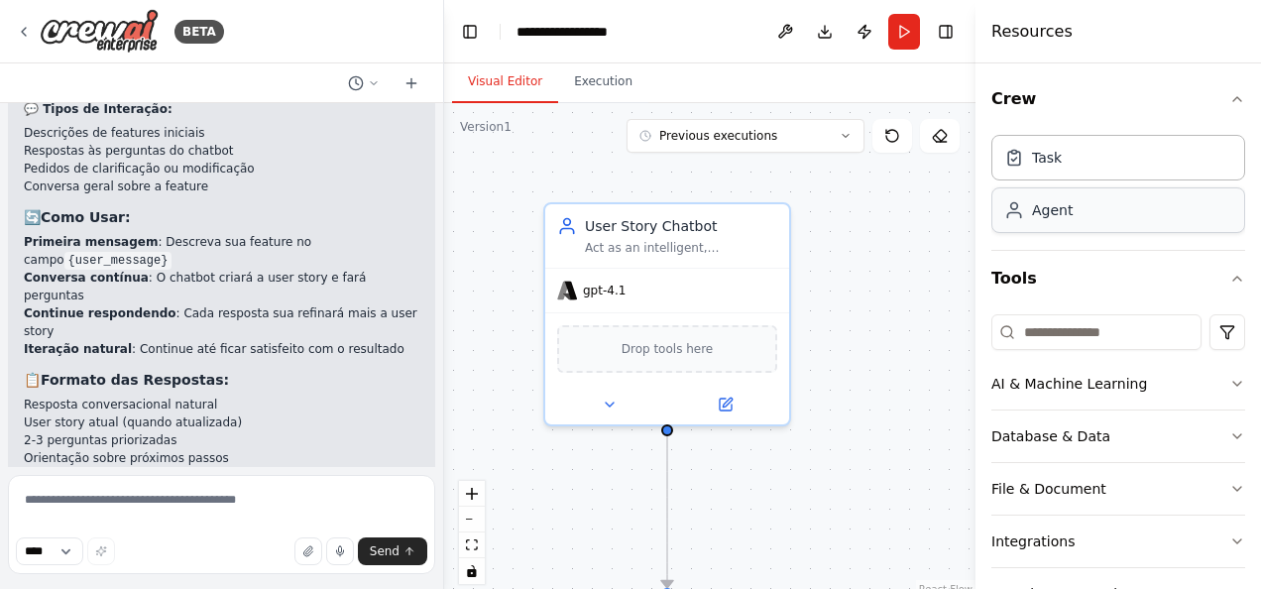
click at [1128, 204] on div "Agent" at bounding box center [1118, 210] width 254 height 46
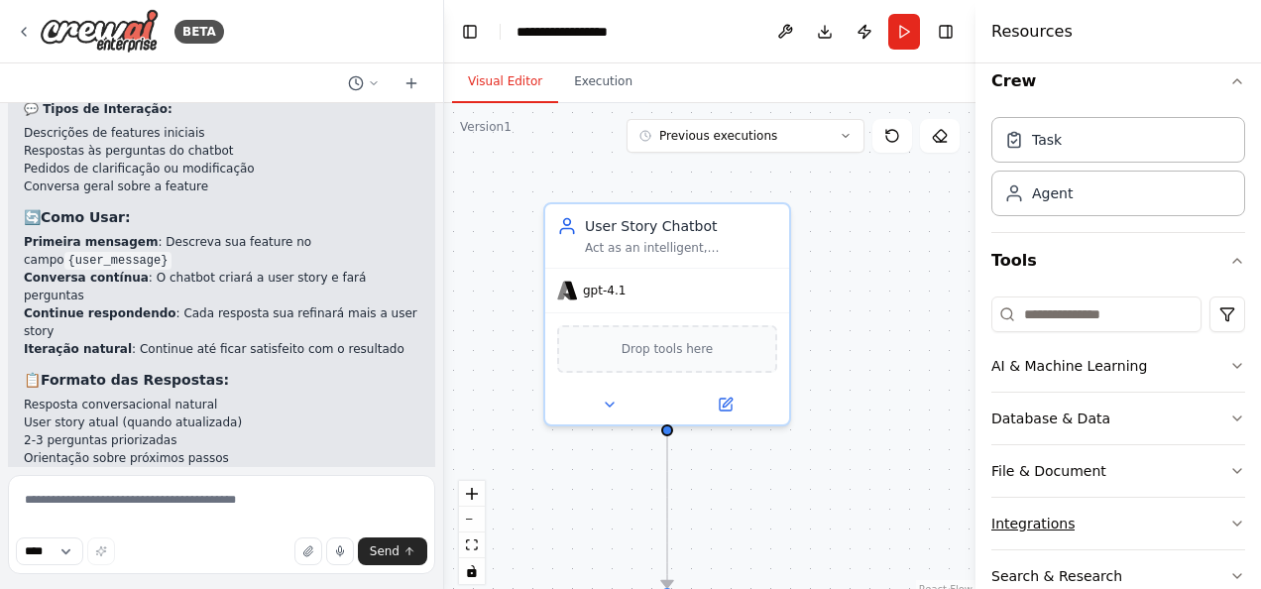
scroll to position [0, 0]
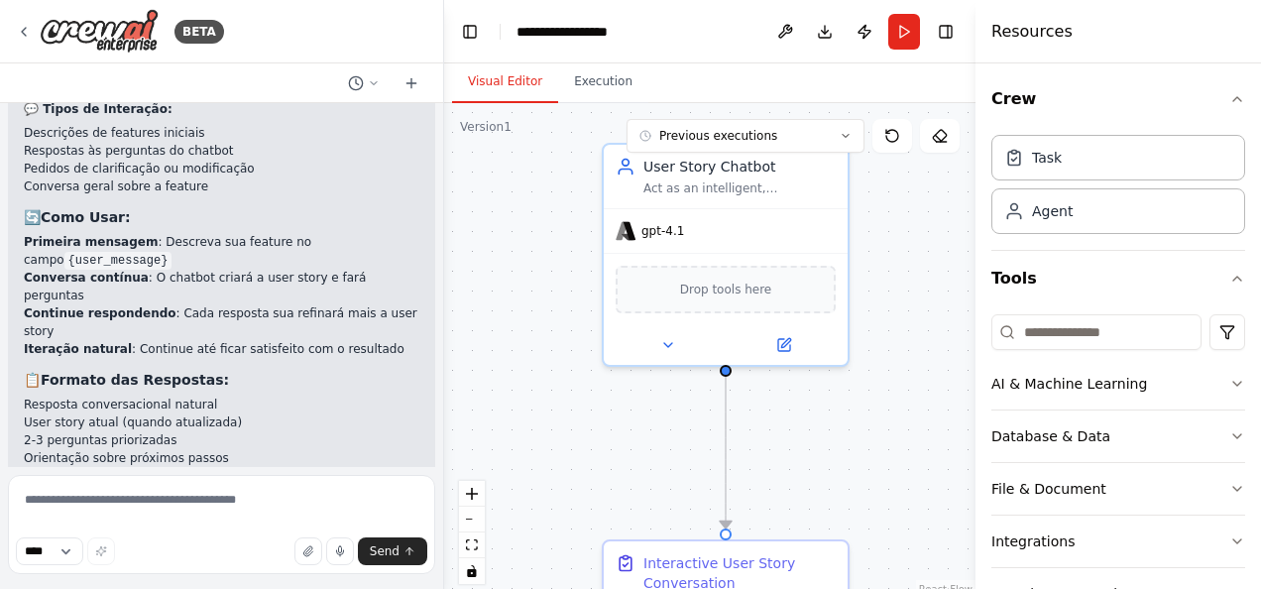
drag, startPoint x: 827, startPoint y: 325, endPoint x: 873, endPoint y: 276, distance: 68.0
click at [873, 276] on div ".deletable-edge-delete-btn { width: 20px; height: 20px; border: 0px solid #ffff…" at bounding box center [709, 351] width 531 height 496
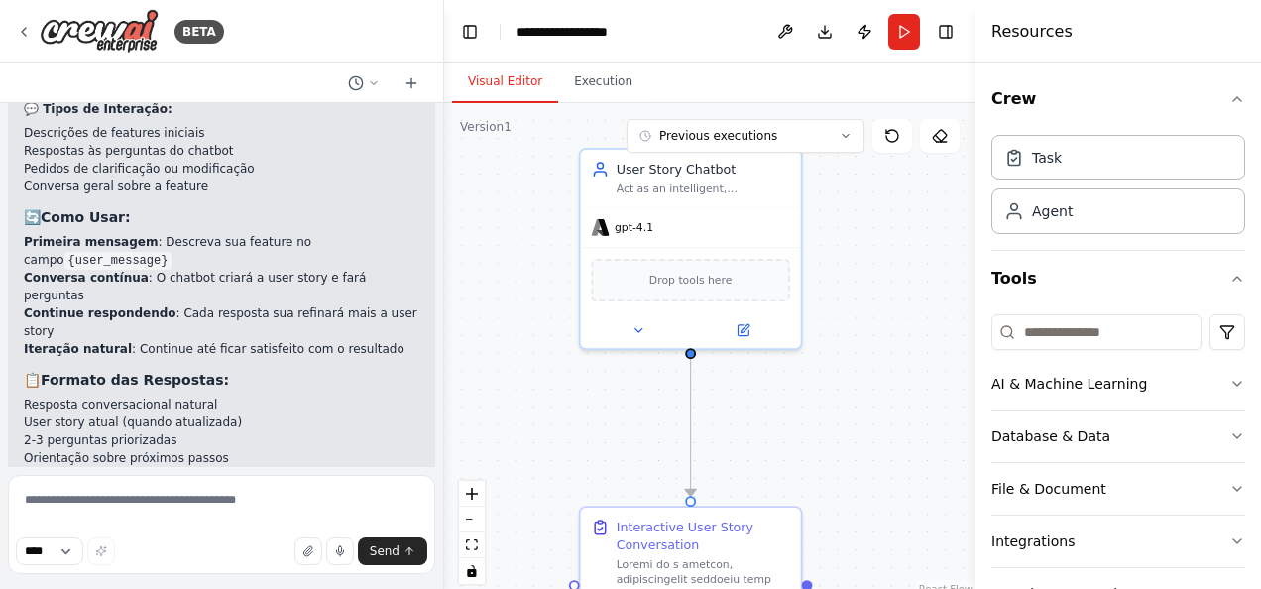
drag, startPoint x: 873, startPoint y: 276, endPoint x: 832, endPoint y: 270, distance: 42.1
click at [832, 270] on div ".deletable-edge-delete-btn { width: 20px; height: 20px; border: 0px solid #ffff…" at bounding box center [709, 351] width 531 height 496
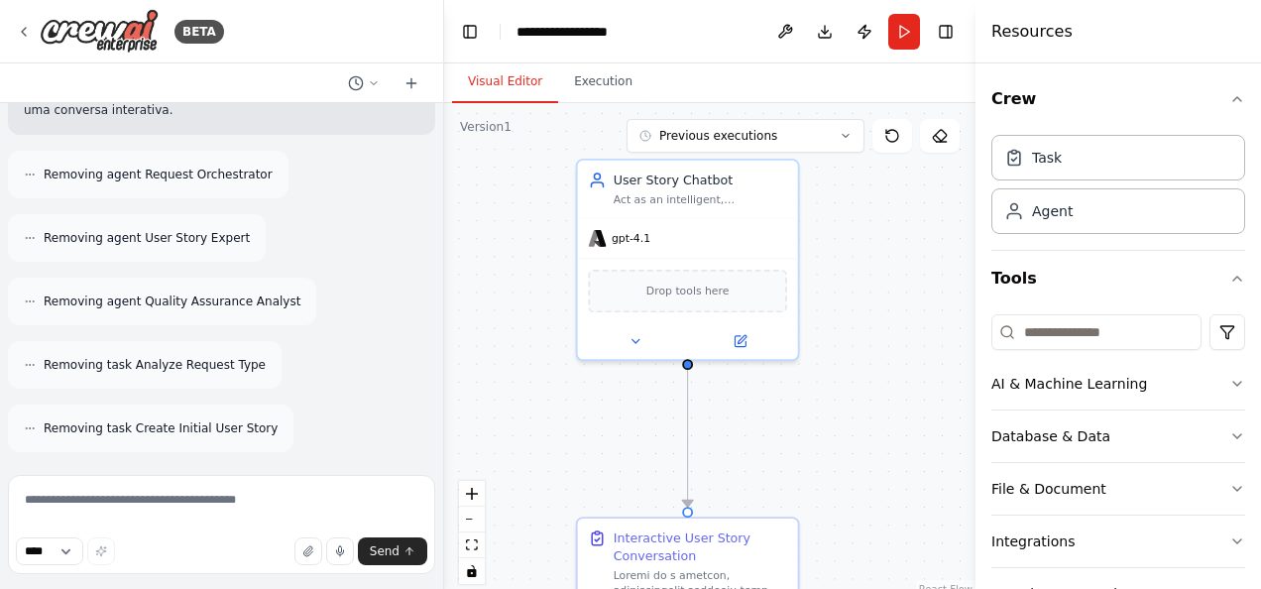
scroll to position [3772, 0]
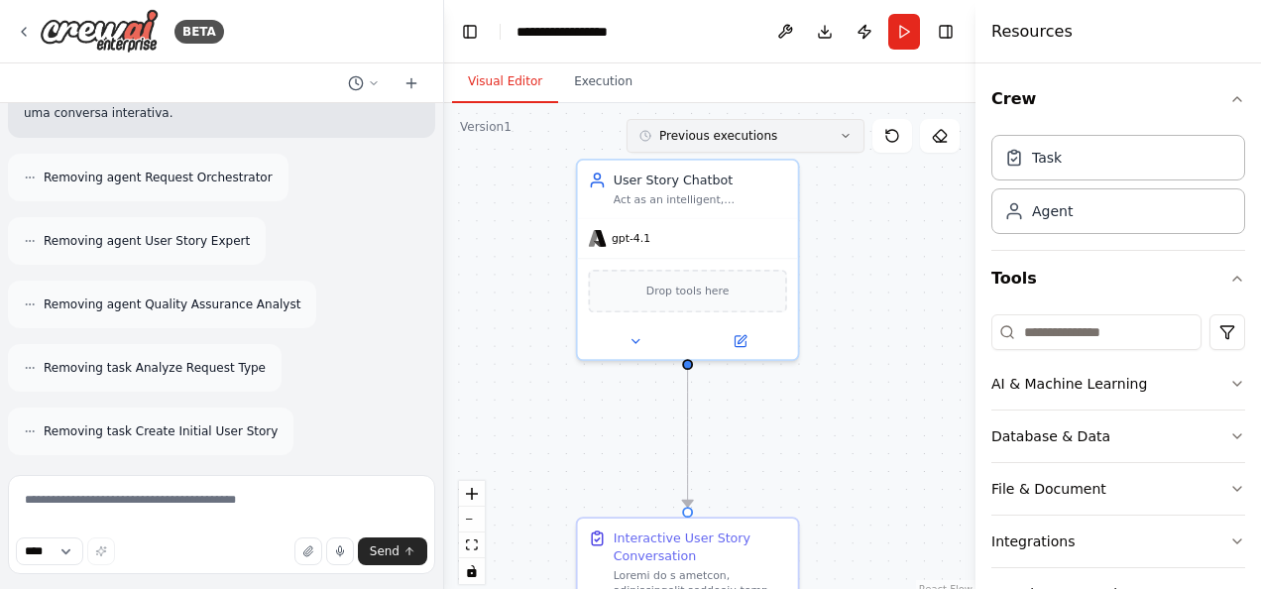
click at [758, 145] on button "Previous executions" at bounding box center [745, 136] width 238 height 34
click at [890, 135] on icon at bounding box center [892, 136] width 16 height 16
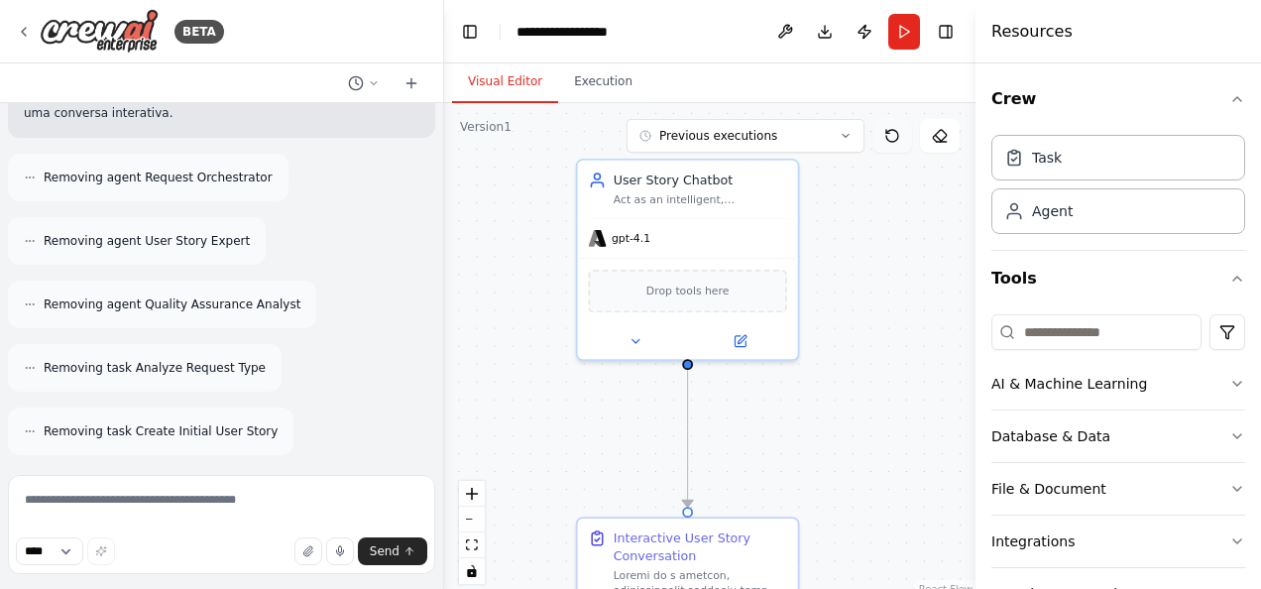
click at [890, 135] on icon at bounding box center [892, 136] width 16 height 16
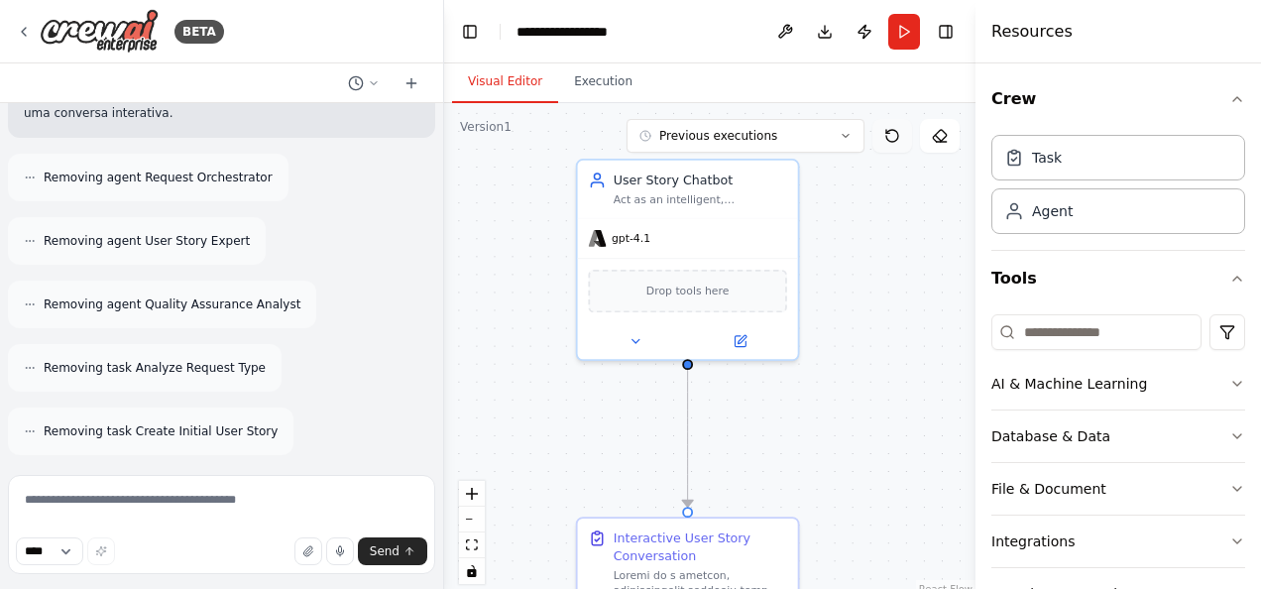
click at [890, 135] on icon at bounding box center [892, 136] width 16 height 16
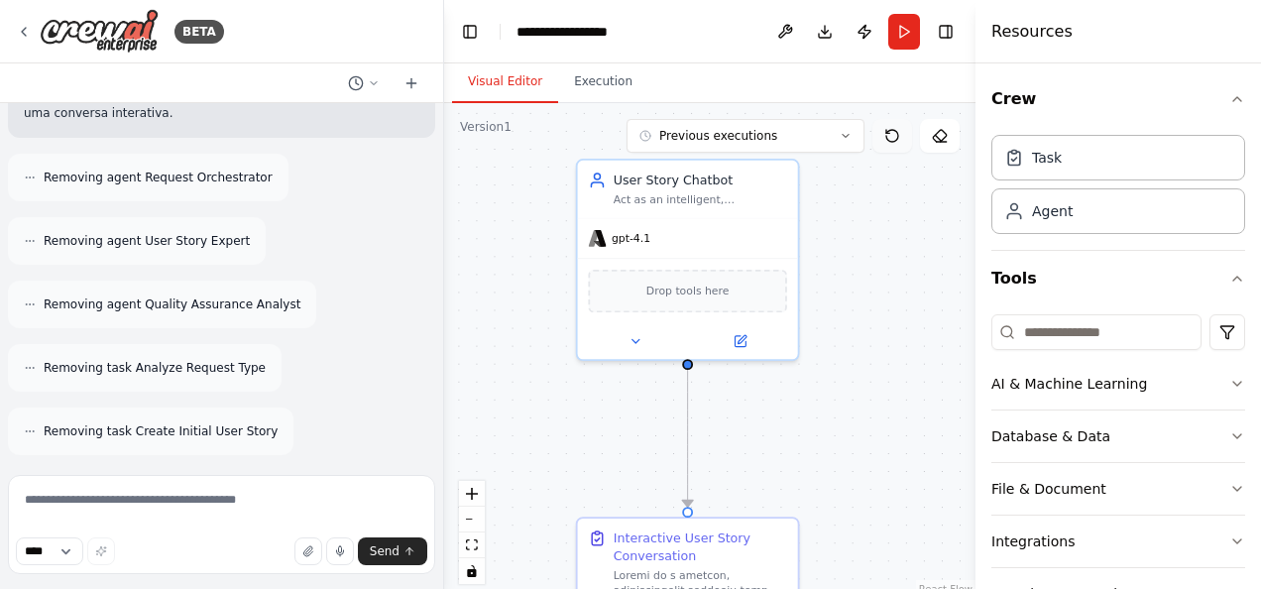
click at [890, 135] on icon at bounding box center [892, 136] width 16 height 16
click at [885, 123] on button at bounding box center [892, 136] width 40 height 34
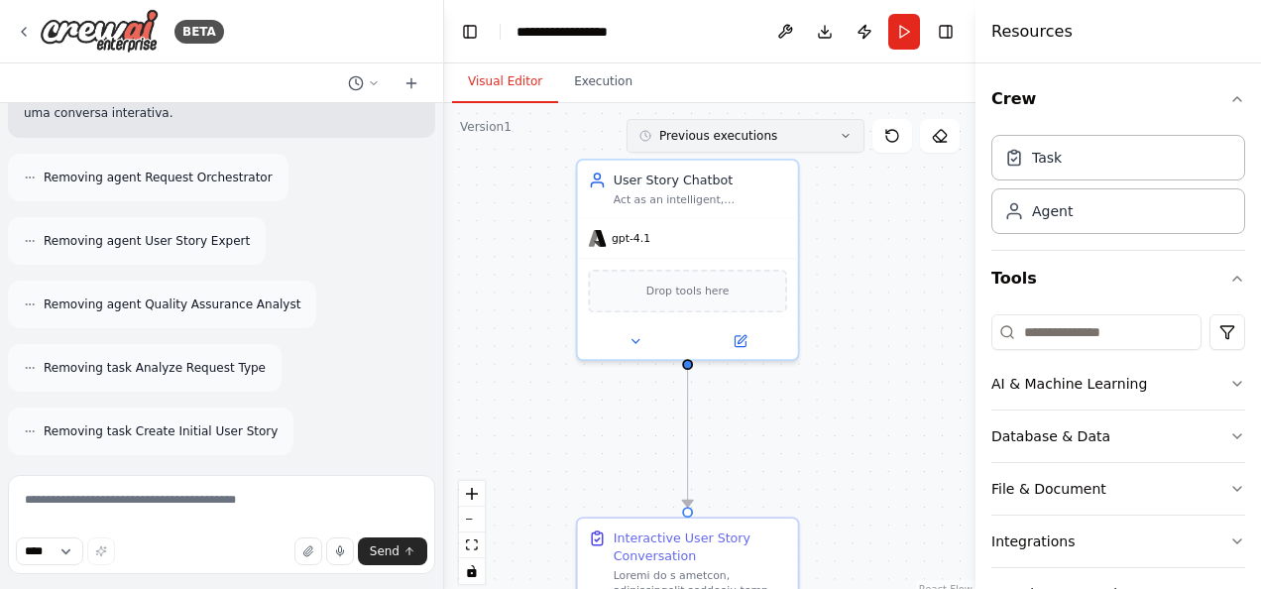
click at [839, 138] on button "Previous executions" at bounding box center [745, 136] width 238 height 34
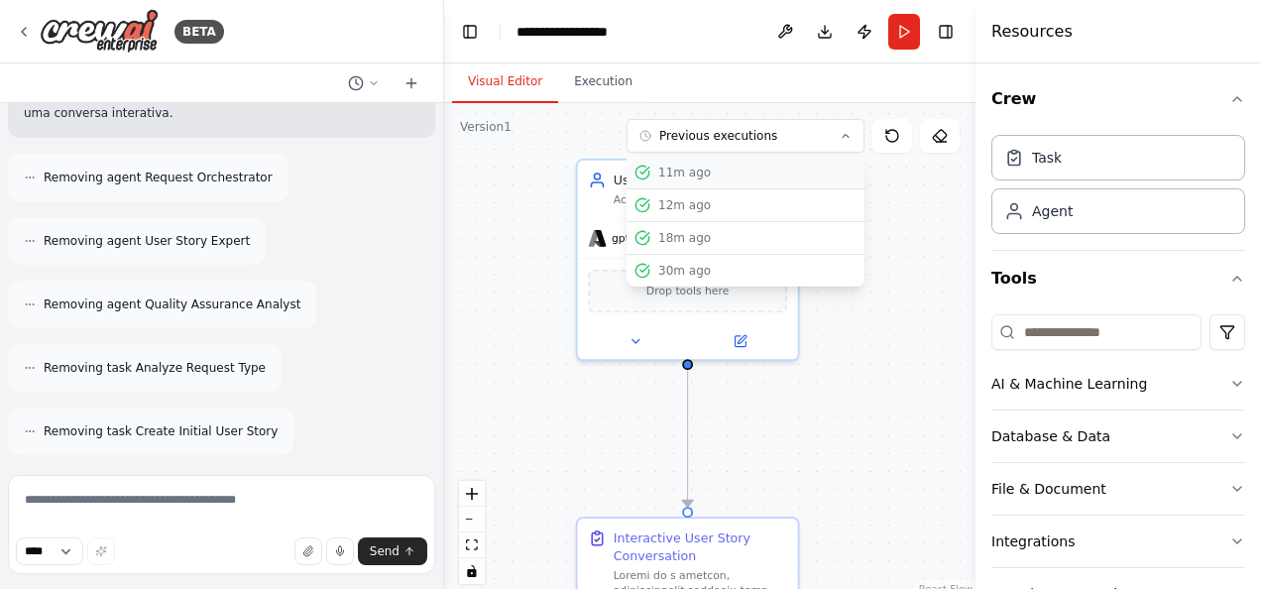
click at [830, 180] on button "11m ago" at bounding box center [745, 173] width 238 height 33
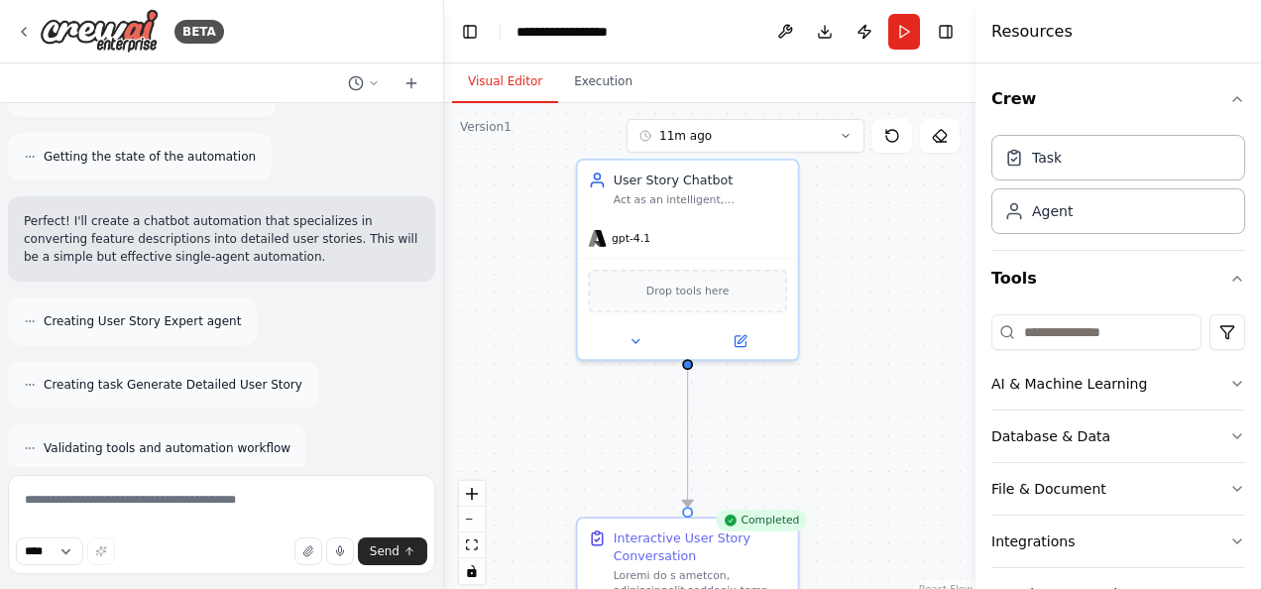
scroll to position [0, 0]
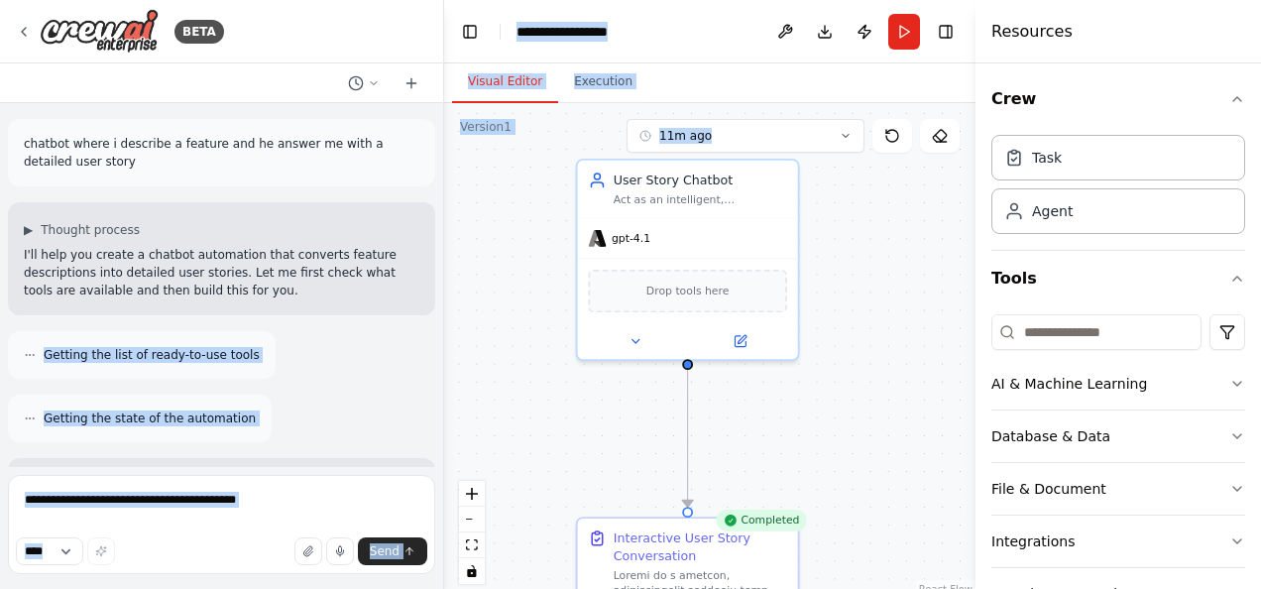
drag, startPoint x: 213, startPoint y: 285, endPoint x: 2, endPoint y: 254, distance: 213.5
click at [2, 254] on div "BETA chatbot where i describe a feature and he answer me with a detailed user s…" at bounding box center [222, 294] width 444 height 589
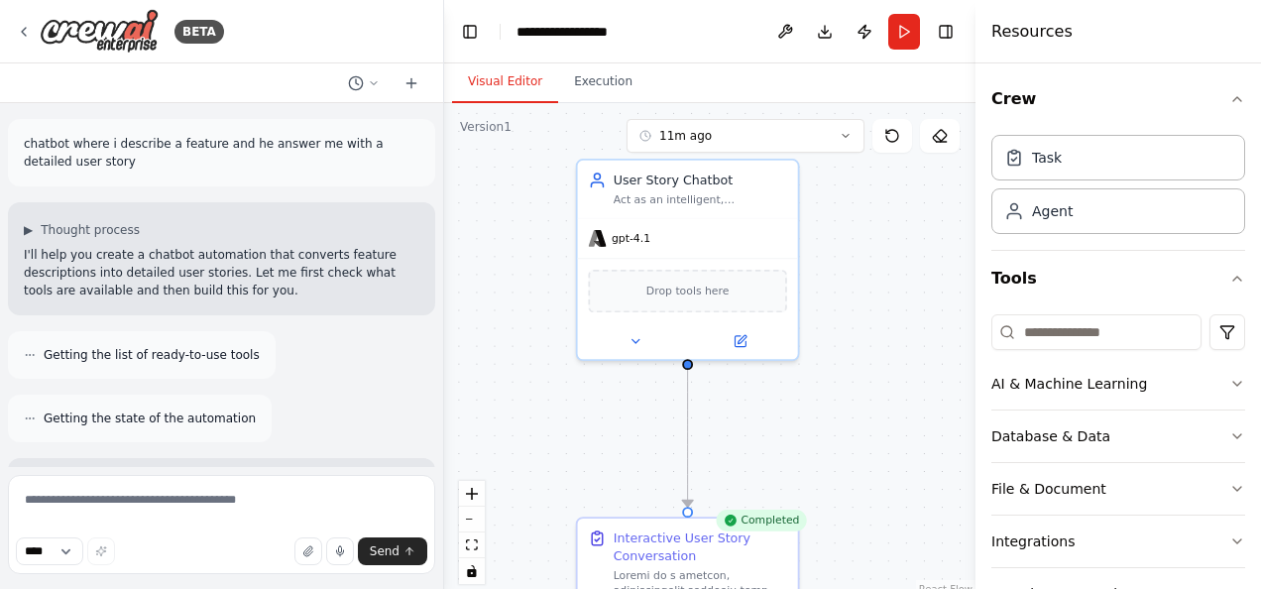
drag, startPoint x: 2, startPoint y: 254, endPoint x: 141, endPoint y: 282, distance: 141.5
click at [141, 282] on p "I'll help you create a chatbot automation that converts feature descriptions in…" at bounding box center [221, 273] width 395 height 54
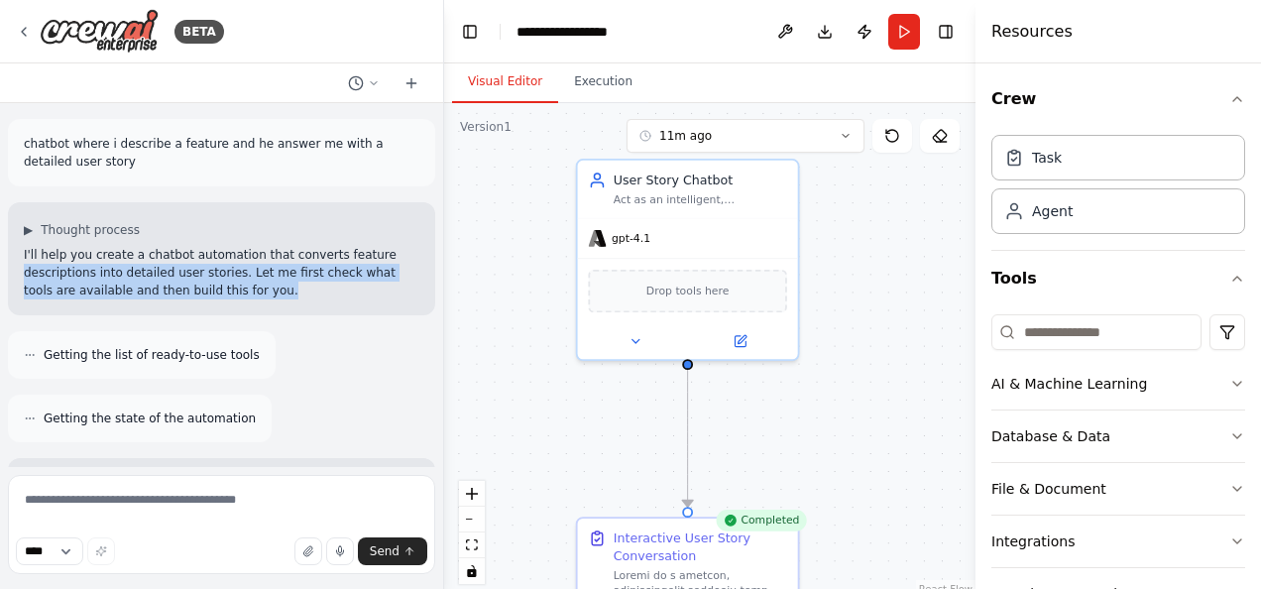
drag, startPoint x: 241, startPoint y: 291, endPoint x: 11, endPoint y: 268, distance: 231.2
click at [11, 268] on div "▶ Thought process I'll help you create a chatbot automation that converts featu…" at bounding box center [221, 258] width 427 height 113
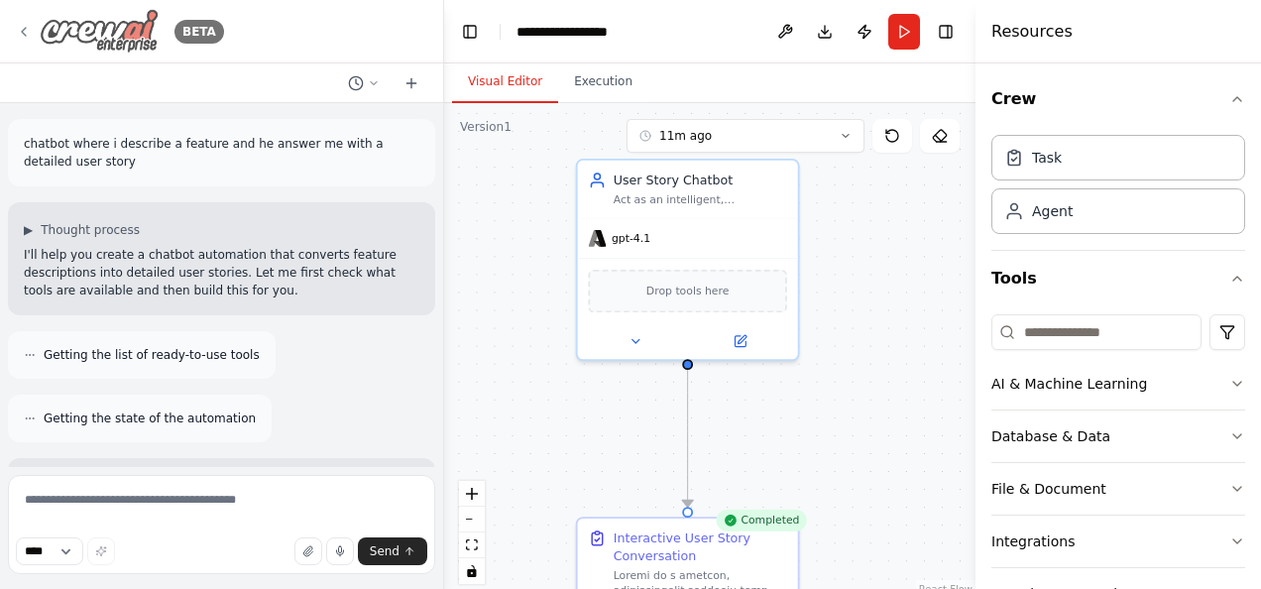
click at [19, 46] on div "BETA" at bounding box center [120, 31] width 208 height 45
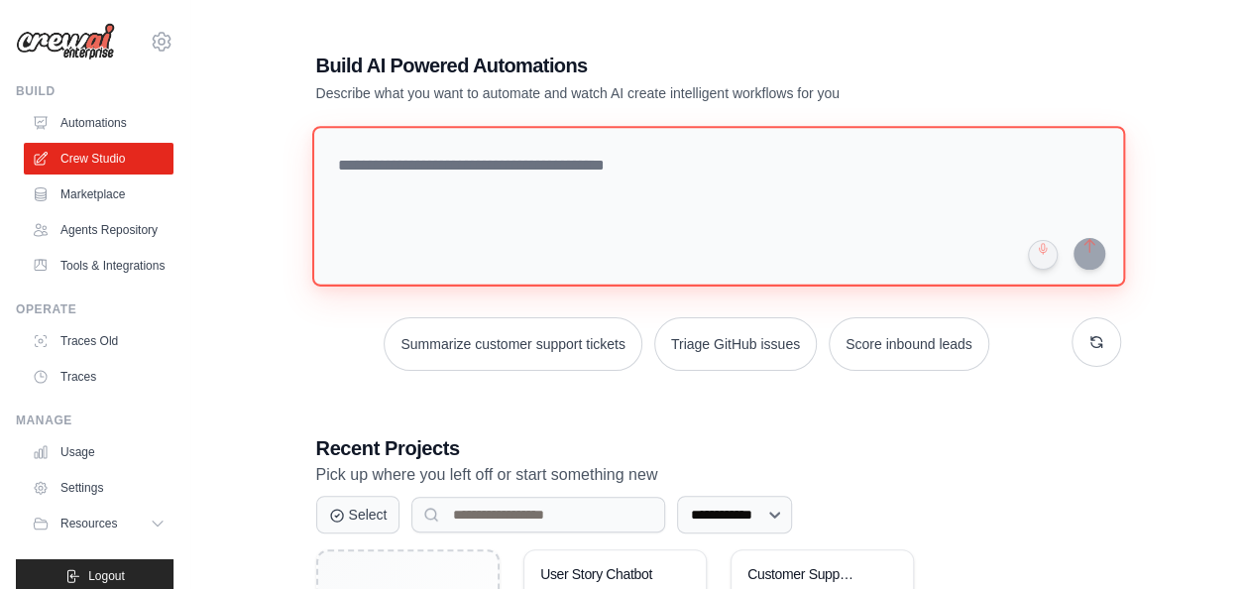
click at [581, 184] on textarea at bounding box center [717, 206] width 813 height 161
paste textarea "**********"
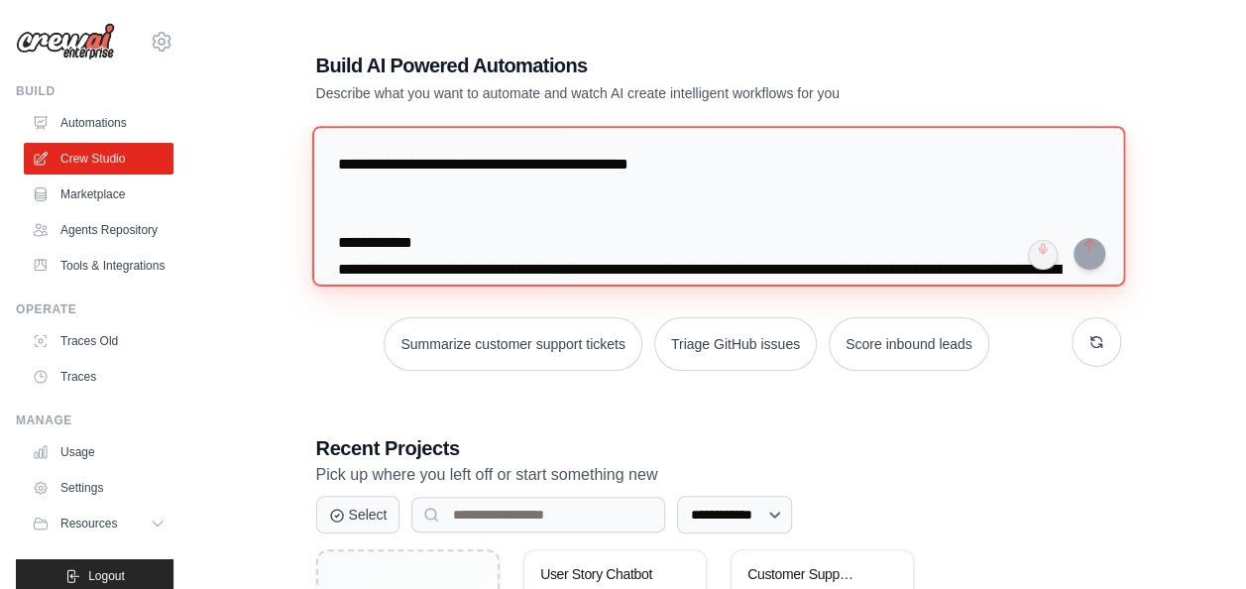
scroll to position [999, 0]
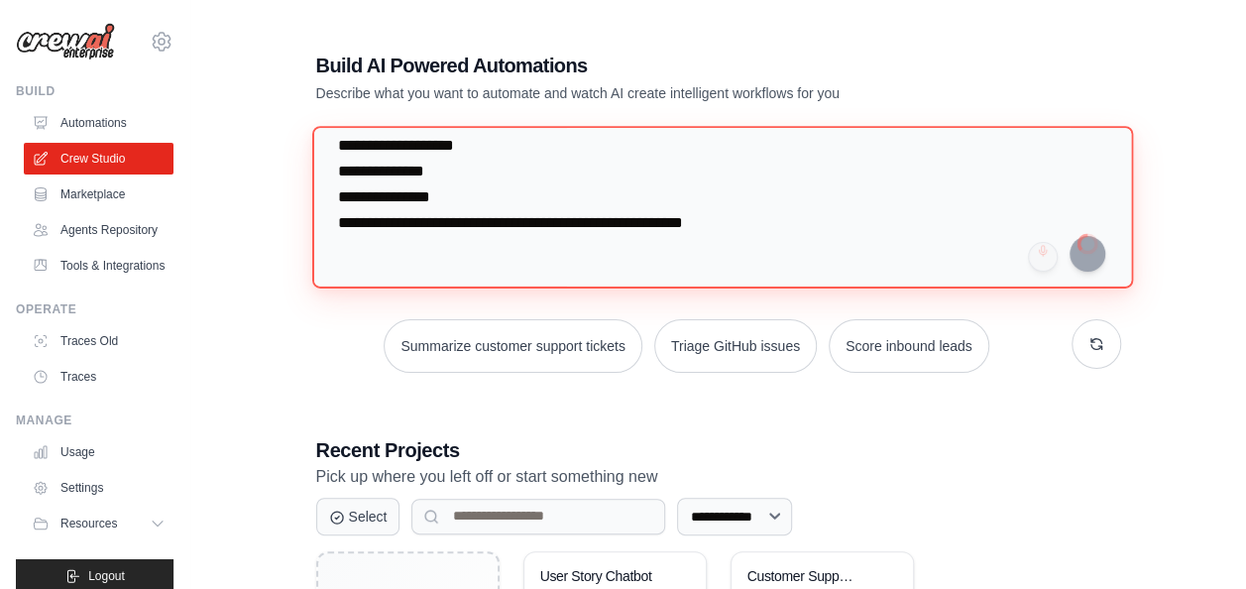
type textarea "**********"
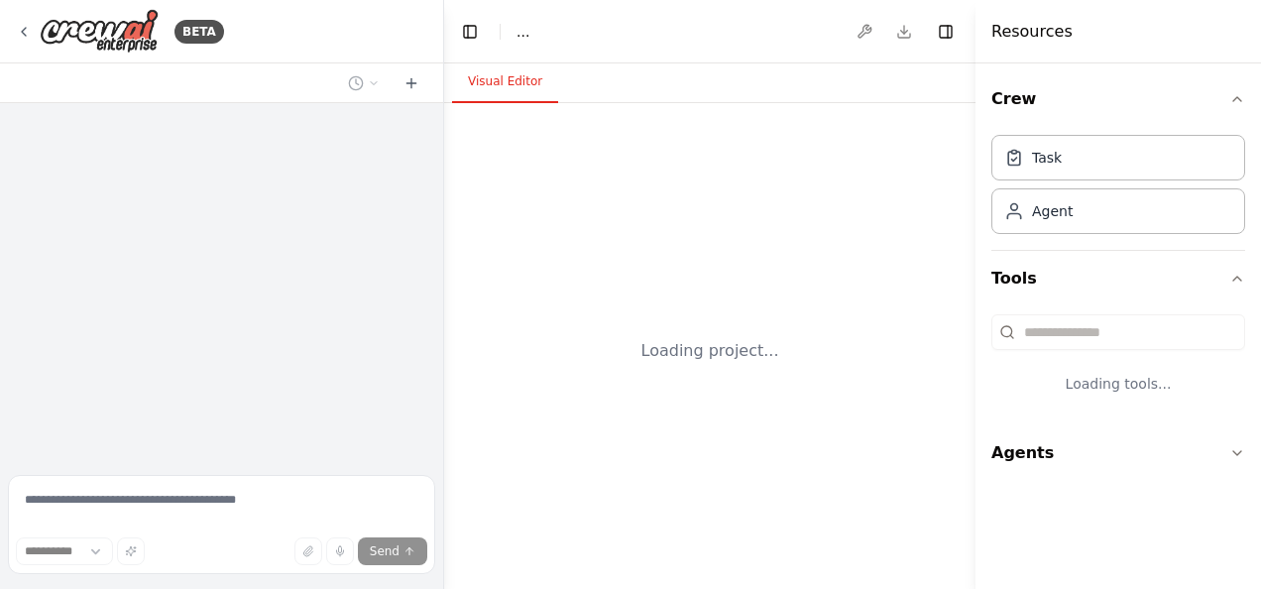
select select "****"
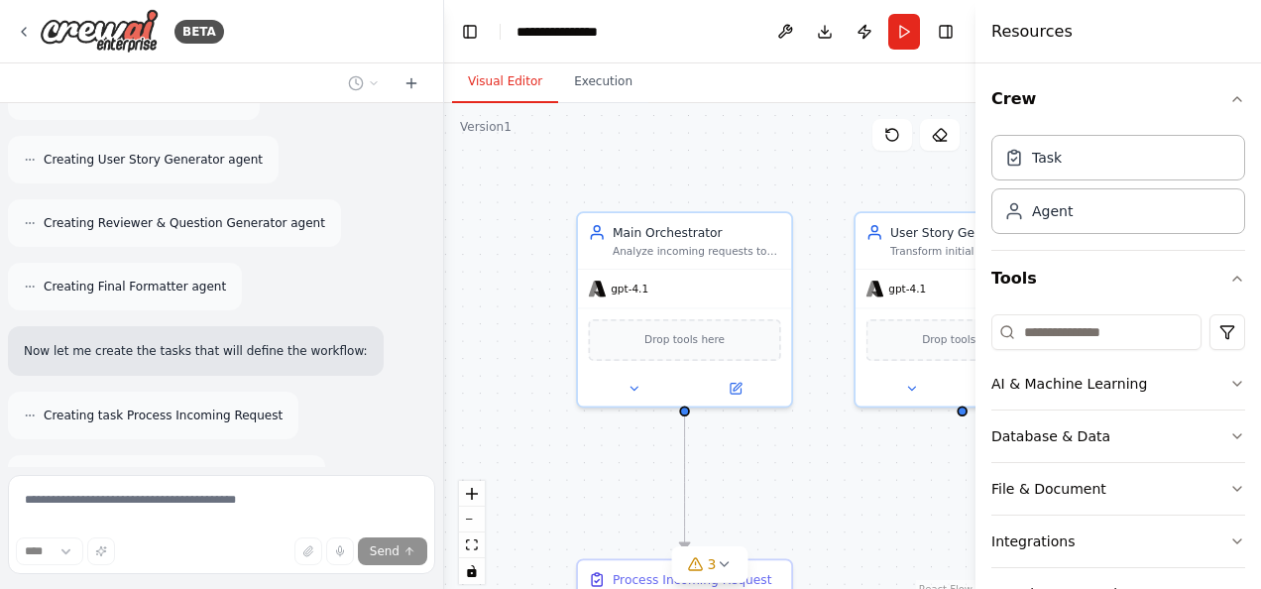
scroll to position [996, 0]
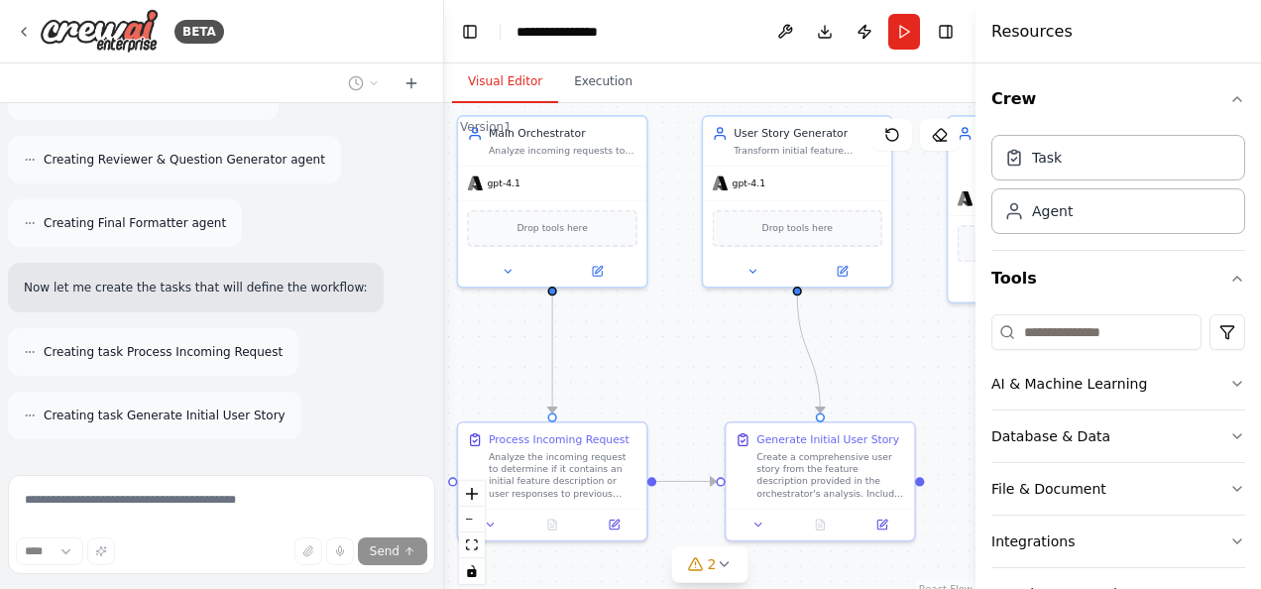
drag, startPoint x: 807, startPoint y: 277, endPoint x: 661, endPoint y: 177, distance: 176.2
click at [661, 177] on div ".deletable-edge-delete-btn { width: 20px; height: 20px; border: 0px solid #ffff…" at bounding box center [709, 351] width 531 height 496
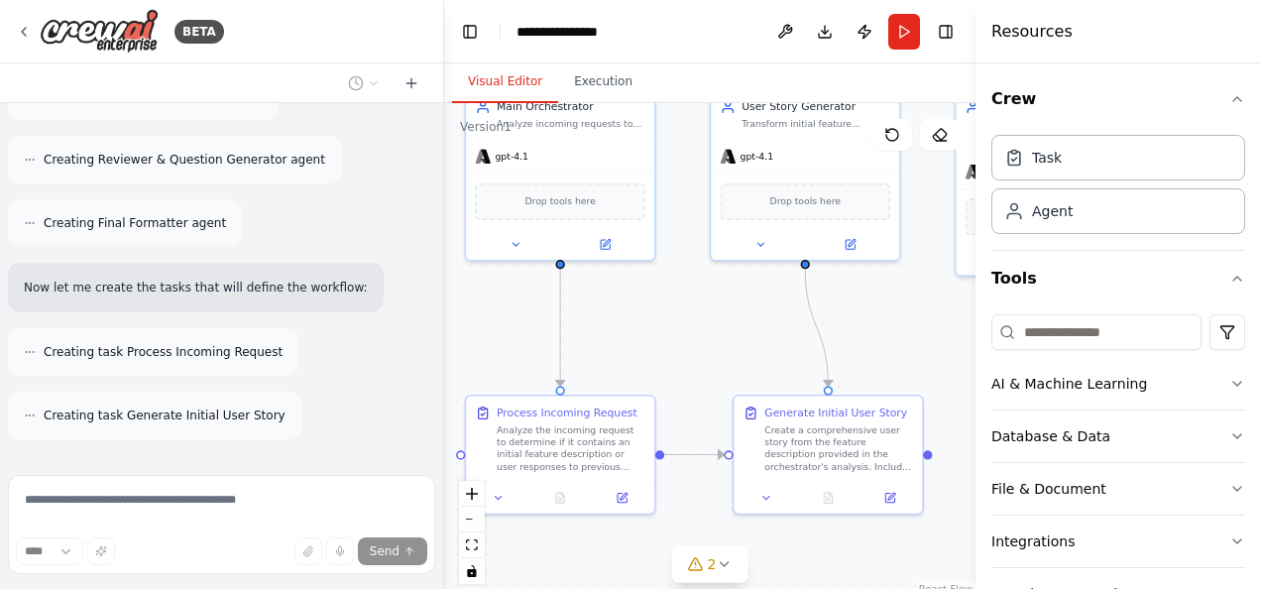
drag, startPoint x: 696, startPoint y: 305, endPoint x: 704, endPoint y: 271, distance: 35.6
click at [704, 271] on div ".deletable-edge-delete-btn { width: 20px; height: 20px; border: 0px solid #ffff…" at bounding box center [709, 351] width 531 height 496
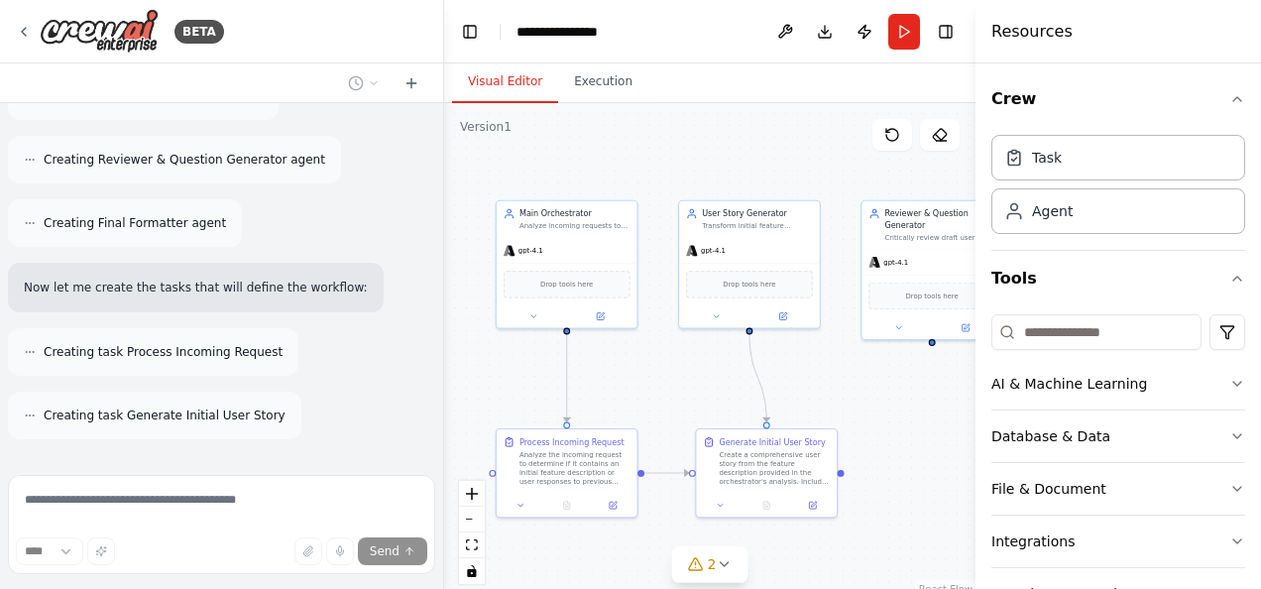
drag, startPoint x: 702, startPoint y: 319, endPoint x: 674, endPoint y: 387, distance: 72.9
click at [674, 387] on div ".deletable-edge-delete-btn { width: 20px; height: 20px; border: 0px solid #ffff…" at bounding box center [709, 351] width 531 height 496
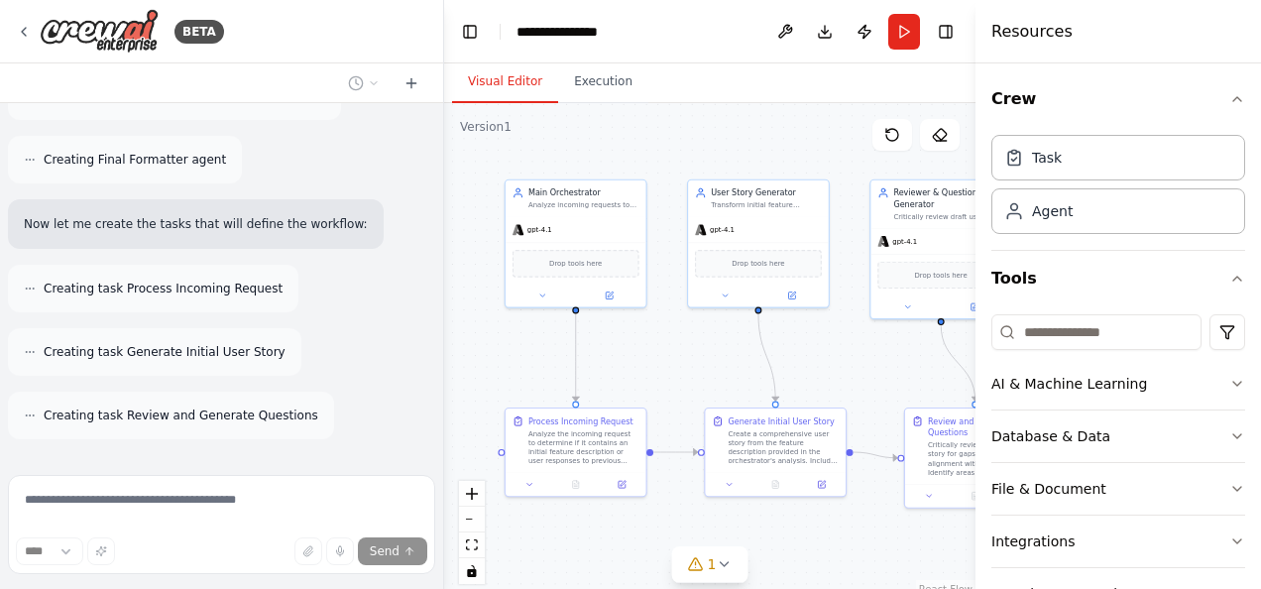
drag, startPoint x: 680, startPoint y: 375, endPoint x: 686, endPoint y: 356, distance: 19.7
click at [686, 356] on div ".deletable-edge-delete-btn { width: 20px; height: 20px; border: 0px solid #ffff…" at bounding box center [709, 351] width 531 height 496
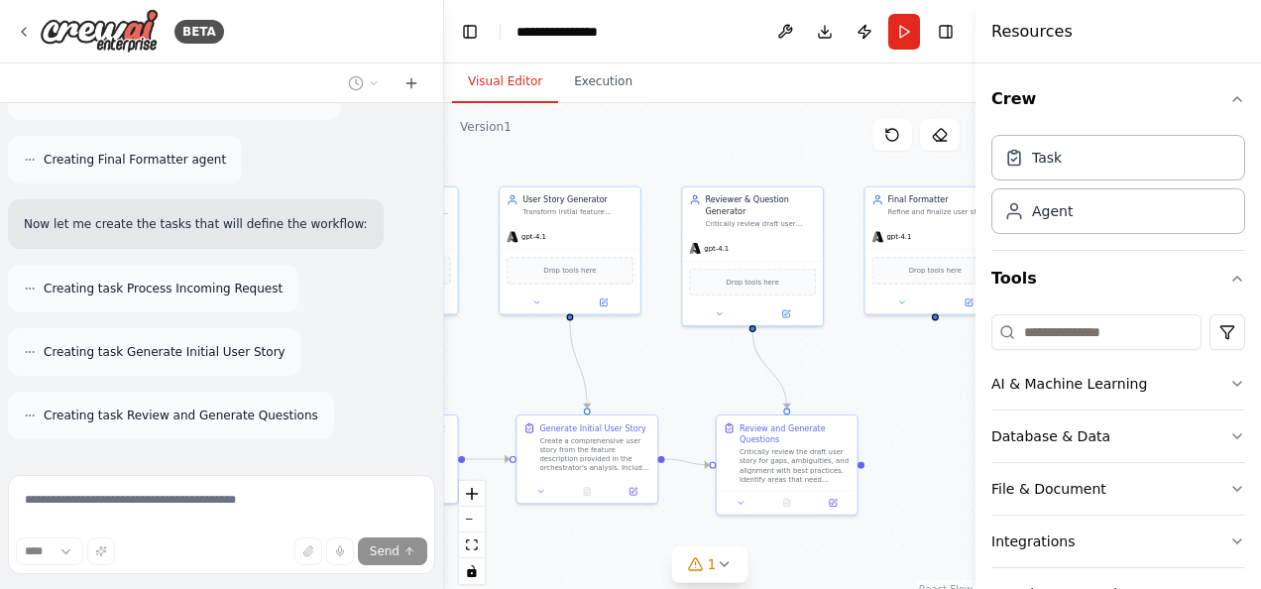
drag, startPoint x: 686, startPoint y: 356, endPoint x: 494, endPoint y: 360, distance: 192.3
click at [494, 360] on div ".deletable-edge-delete-btn { width: 20px; height: 20px; border: 0px solid #ffff…" at bounding box center [709, 351] width 531 height 496
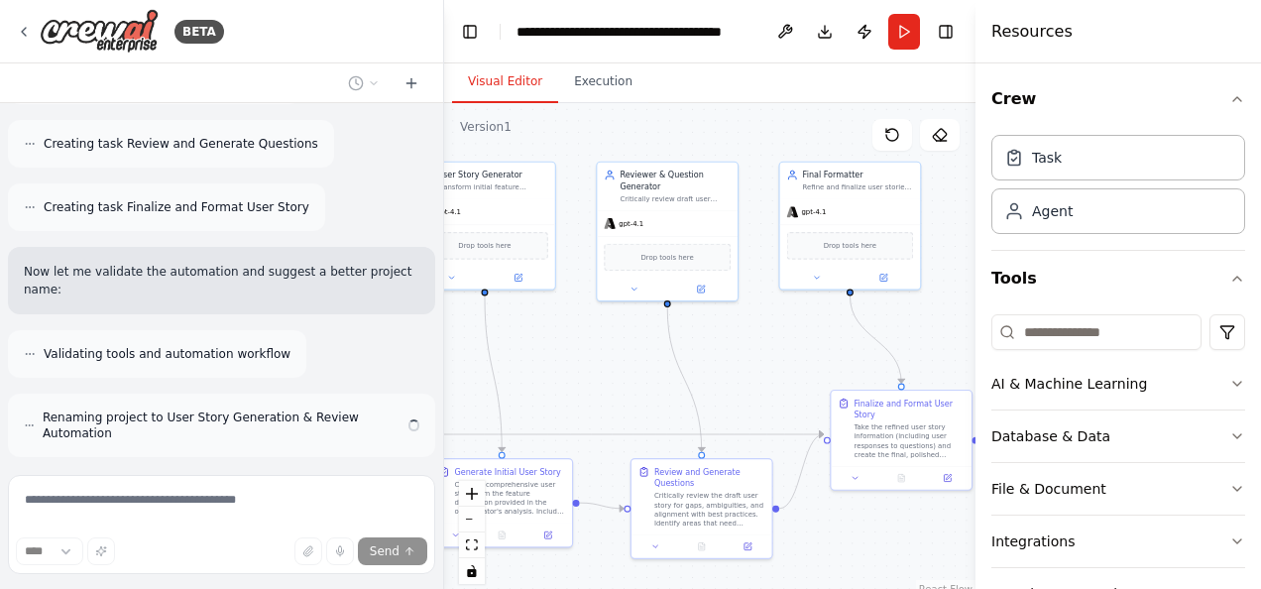
scroll to position [1315, 0]
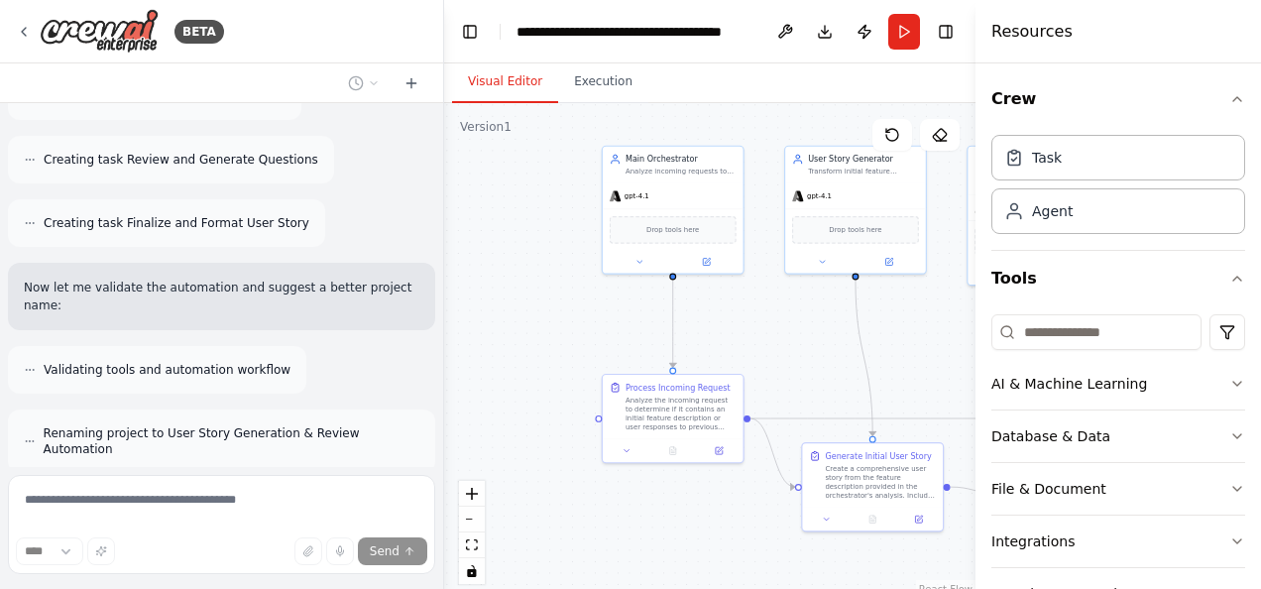
drag, startPoint x: 630, startPoint y: 381, endPoint x: 913, endPoint y: 336, distance: 286.0
click at [913, 336] on div ".deletable-edge-delete-btn { width: 20px; height: 20px; border: 0px solid #ffff…" at bounding box center [709, 351] width 531 height 496
click at [314, 473] on form "**** Send" at bounding box center [221, 528] width 443 height 122
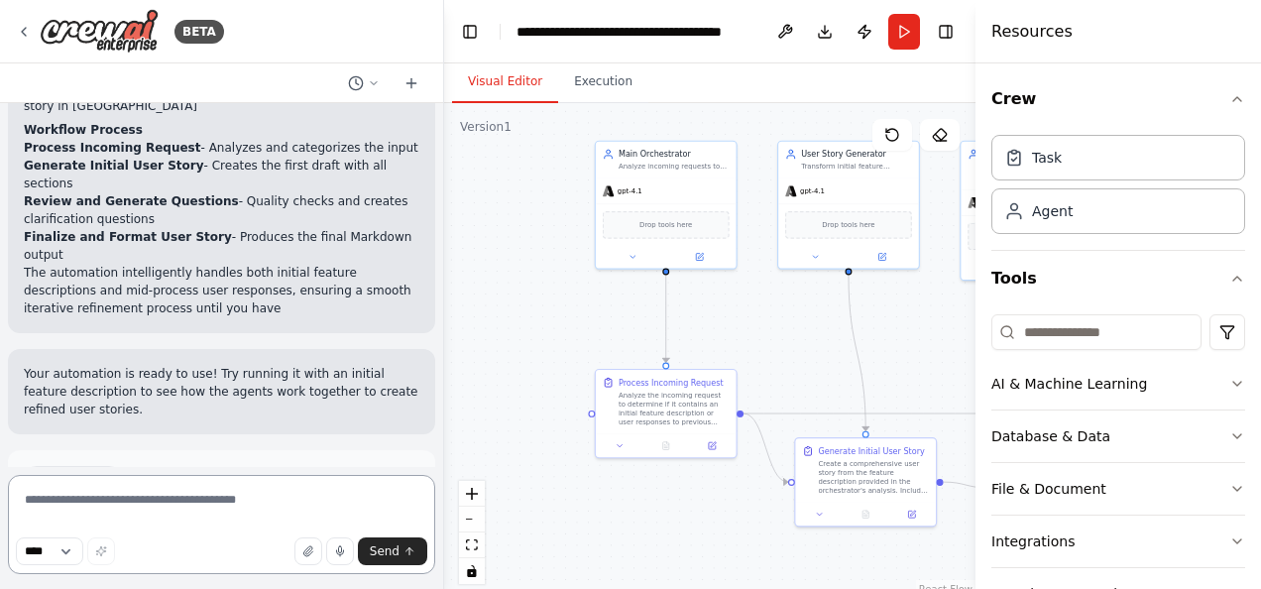
scroll to position [1943, 0]
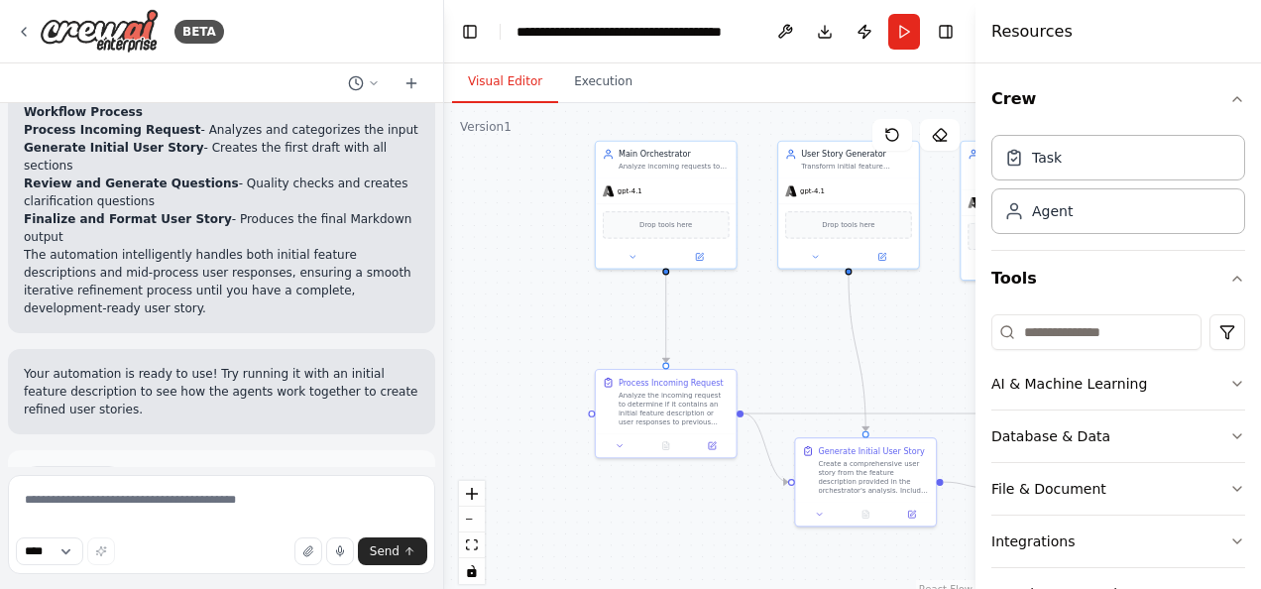
click at [406, 295] on div "Title: User Story Generation & Review Automation Description: You are building …" at bounding box center [221, 285] width 443 height 364
click at [749, 22] on header "**********" at bounding box center [709, 31] width 531 height 63
drag, startPoint x: 828, startPoint y: 385, endPoint x: 737, endPoint y: 341, distance: 100.2
click at [737, 341] on div ".deletable-edge-delete-btn { width: 20px; height: 20px; border: 0px solid #ffff…" at bounding box center [709, 351] width 531 height 496
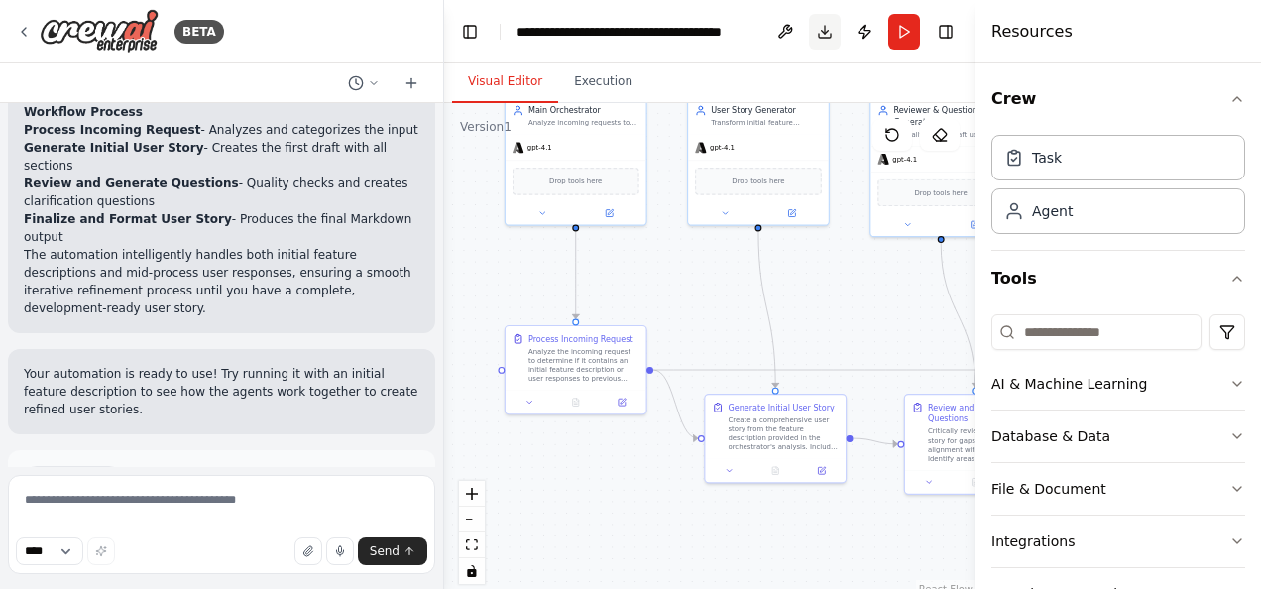
click at [822, 28] on button "Download" at bounding box center [825, 32] width 32 height 36
click at [749, 75] on div "Visual Editor Execution" at bounding box center [709, 83] width 531 height 40
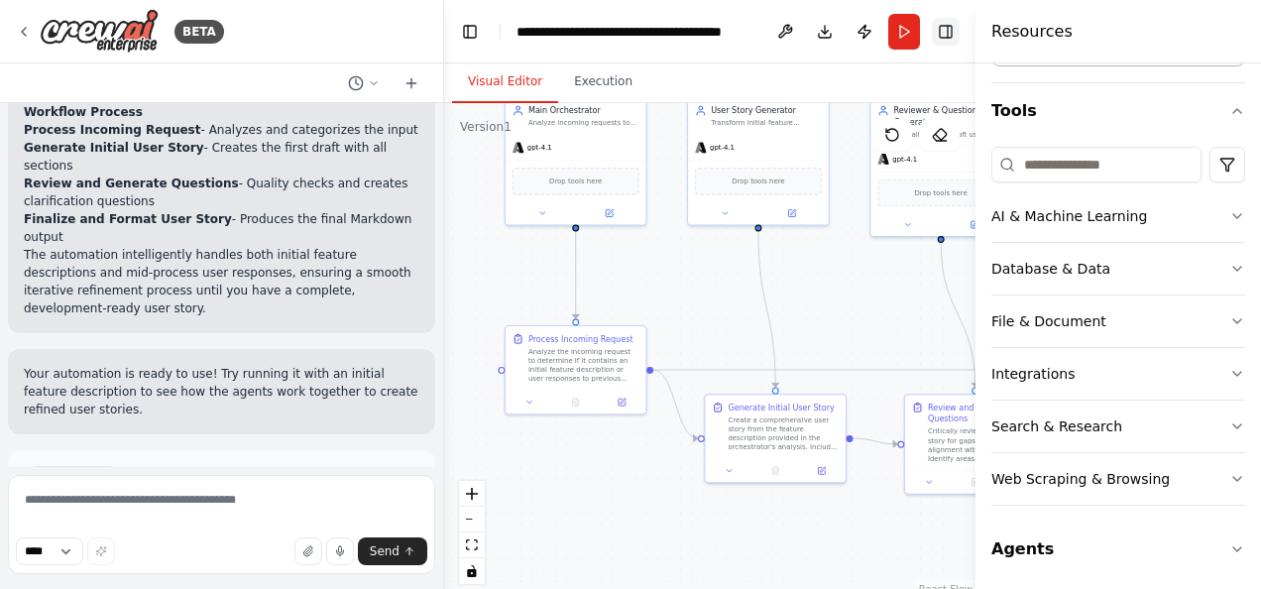
click at [949, 32] on button "Toggle Right Sidebar" at bounding box center [946, 32] width 28 height 28
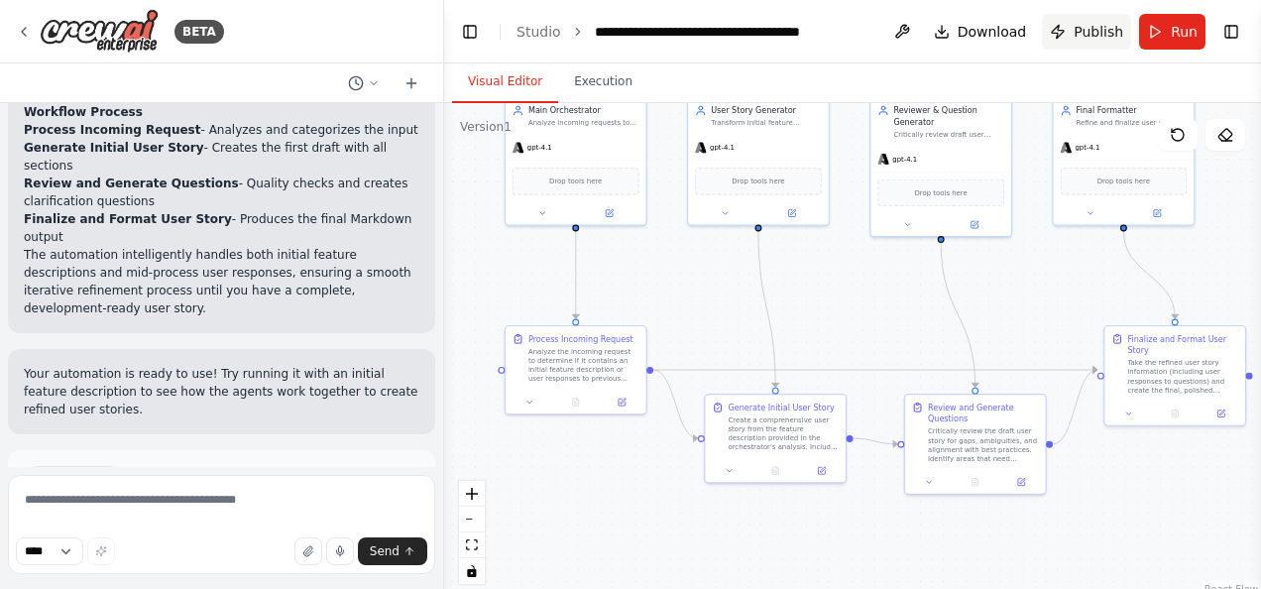
click at [1105, 36] on span "Publish" at bounding box center [1098, 32] width 50 height 20
click at [912, 32] on button at bounding box center [902, 32] width 32 height 36
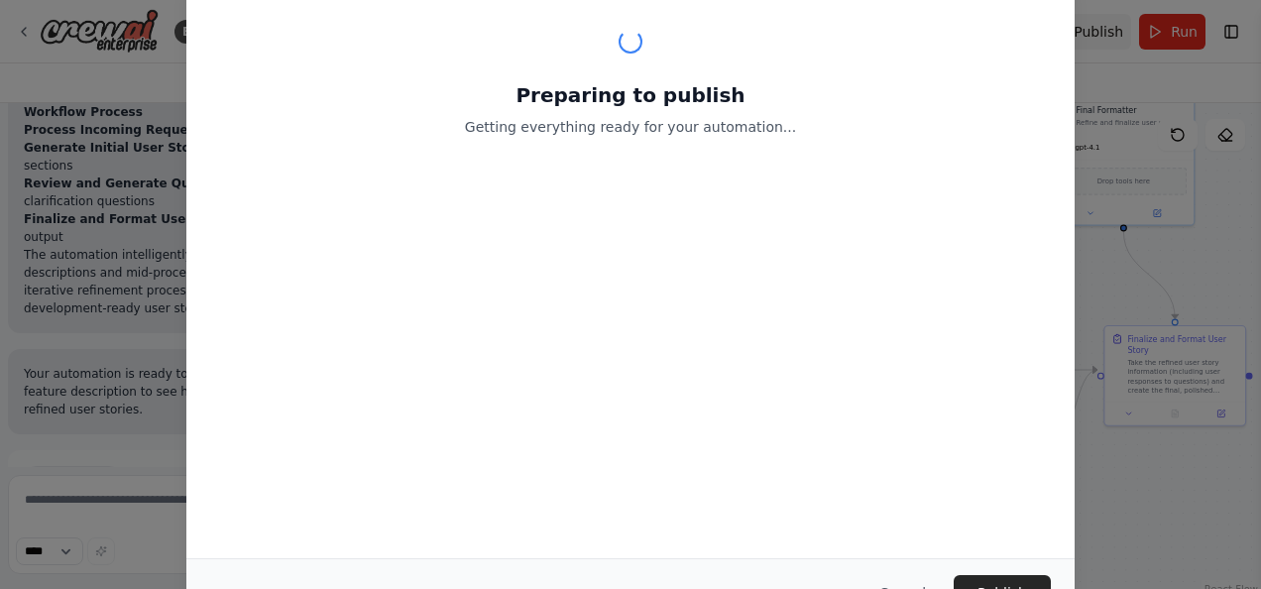
click at [1088, 38] on header "**********" at bounding box center [852, 31] width 817 height 63
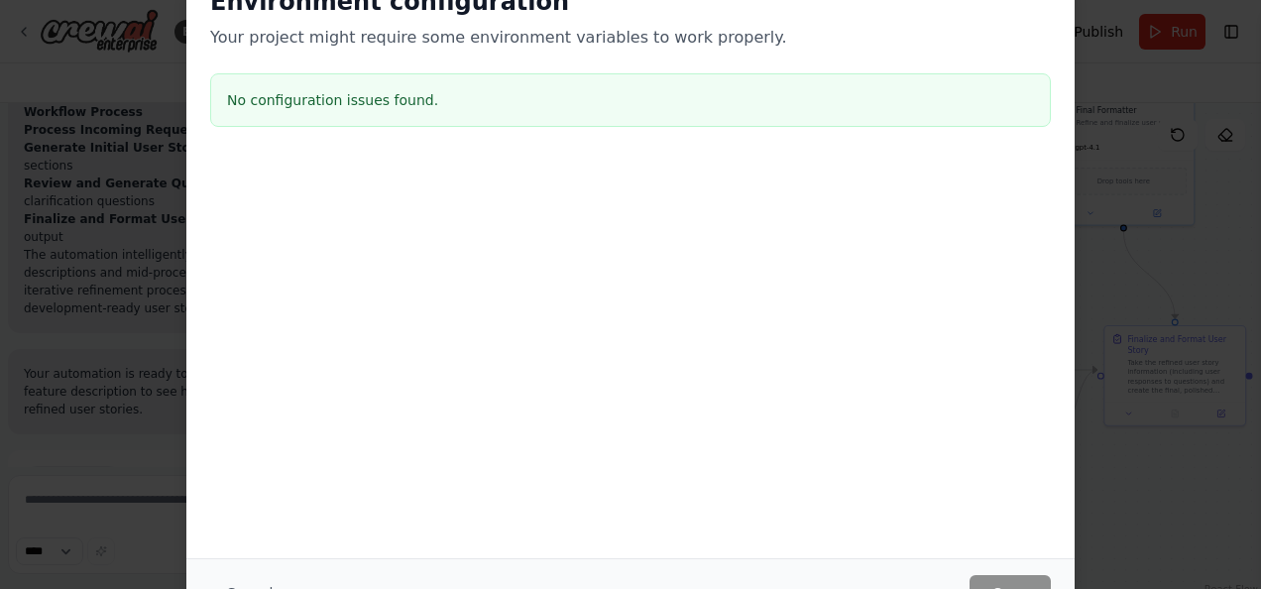
click at [1090, 539] on div "Environment configuration Your project might require some environment variables…" at bounding box center [630, 294] width 1261 height 589
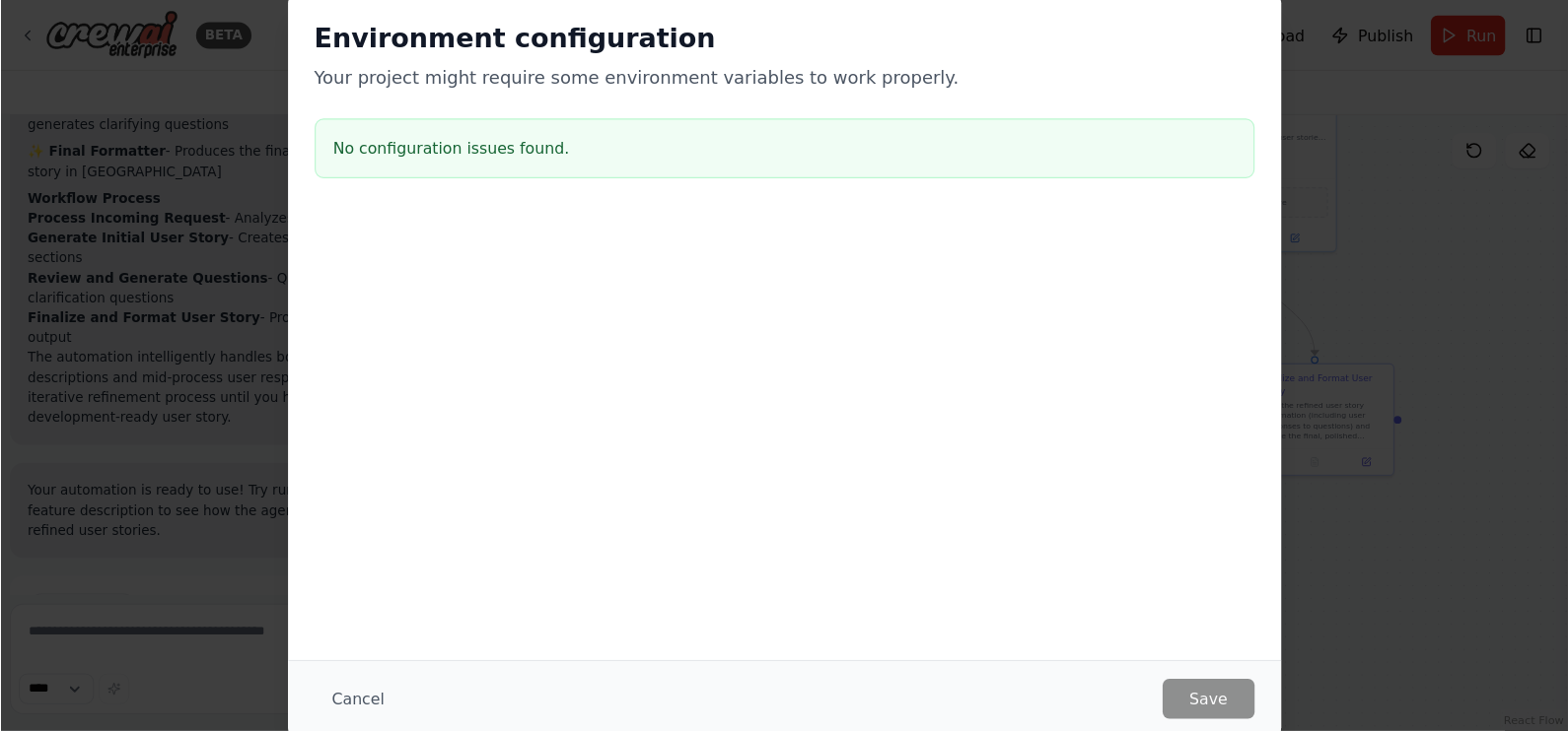
scroll to position [22, 0]
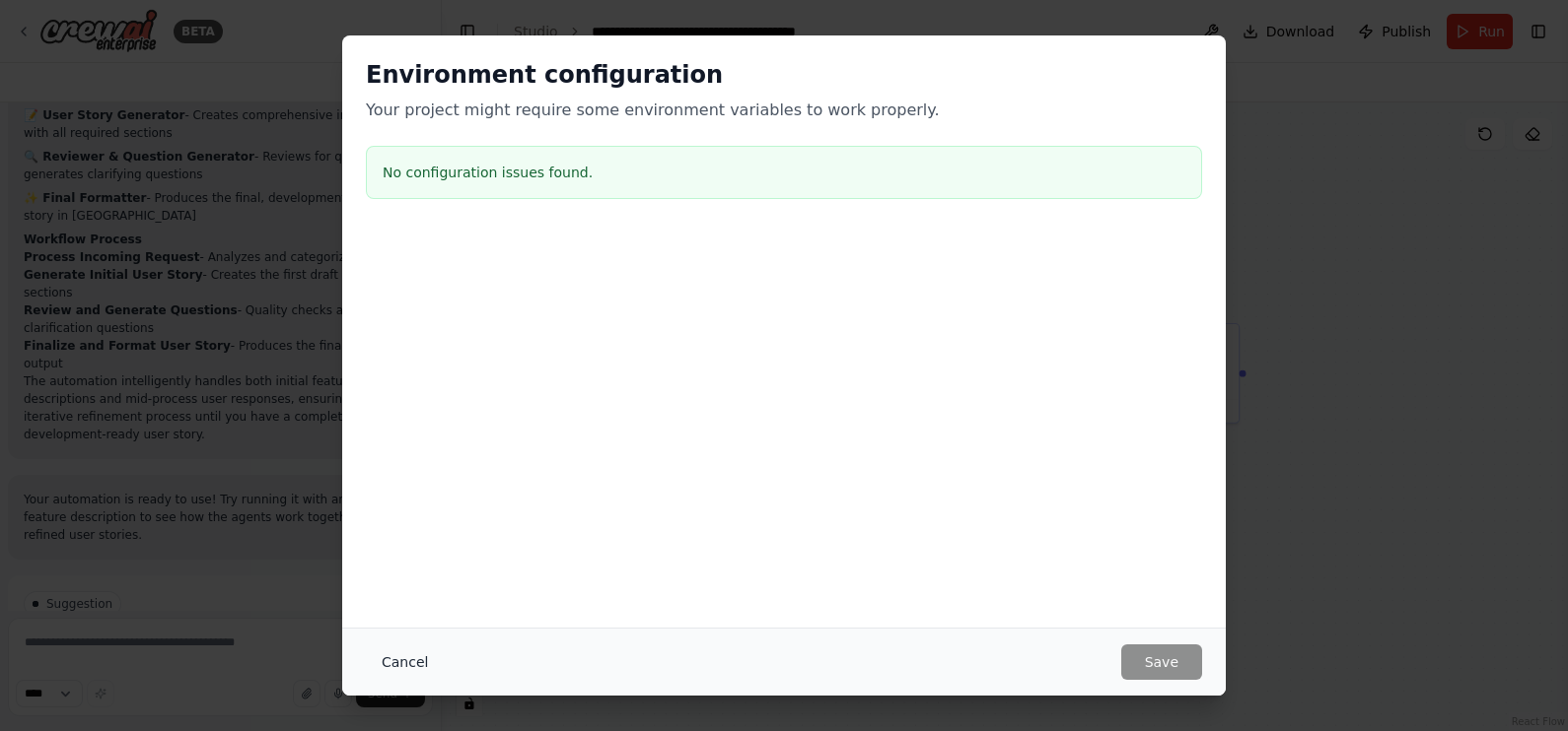
click at [409, 585] on button "Cancel" at bounding box center [405, 662] width 78 height 36
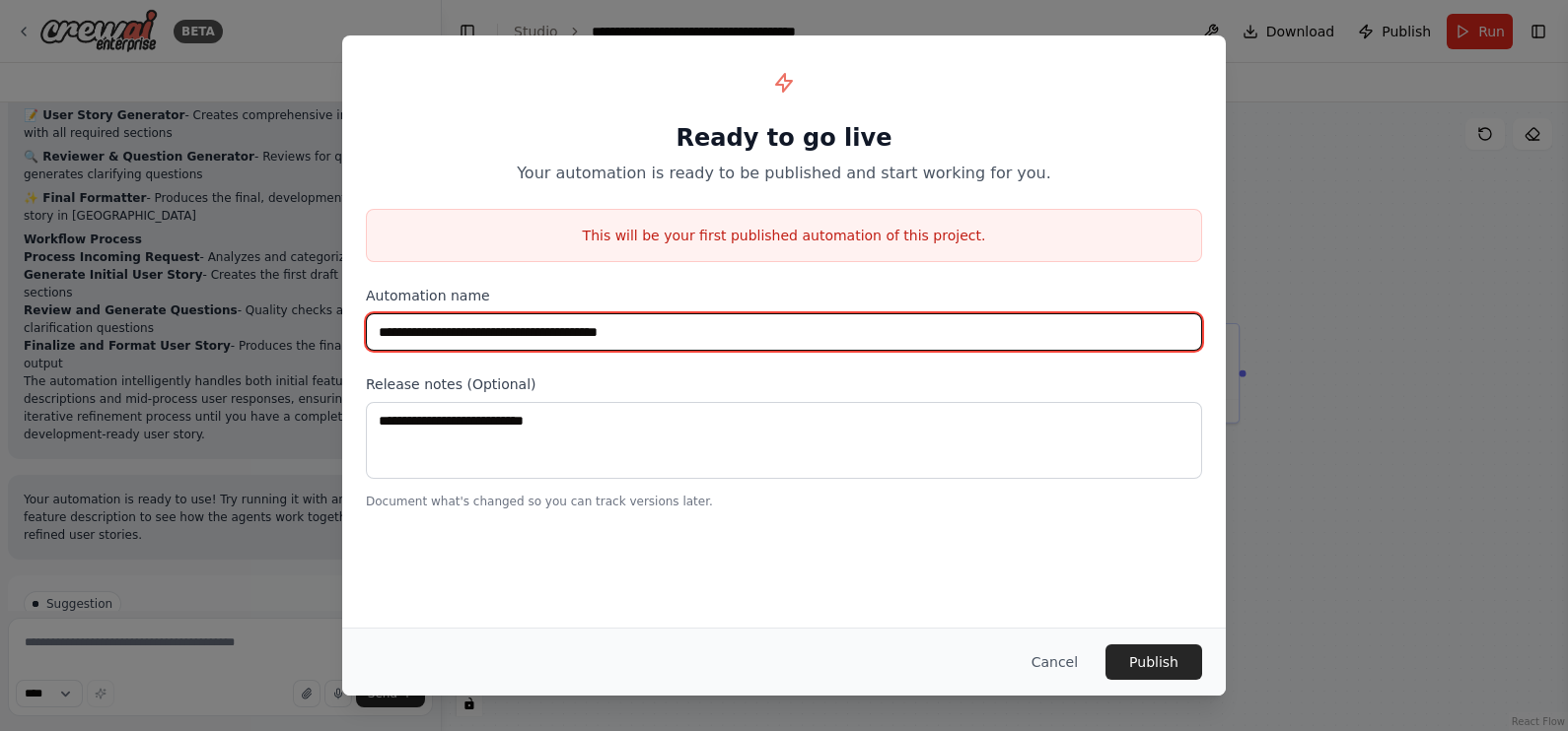
drag, startPoint x: 740, startPoint y: 326, endPoint x: 198, endPoint y: 291, distance: 543.1
click at [198, 291] on div "**********" at bounding box center [784, 365] width 1568 height 731
type input "**********"
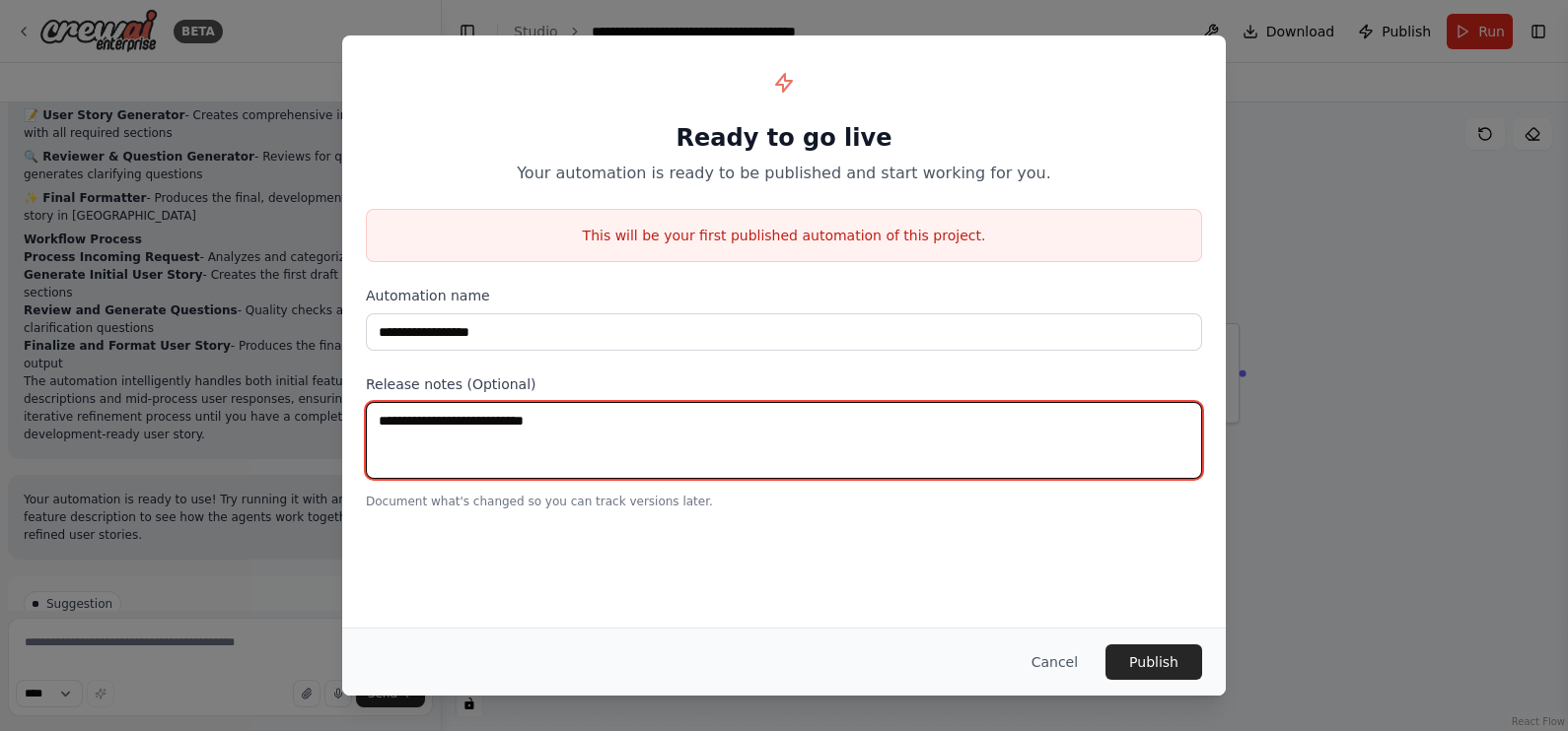
click at [653, 435] on textarea at bounding box center [784, 440] width 837 height 77
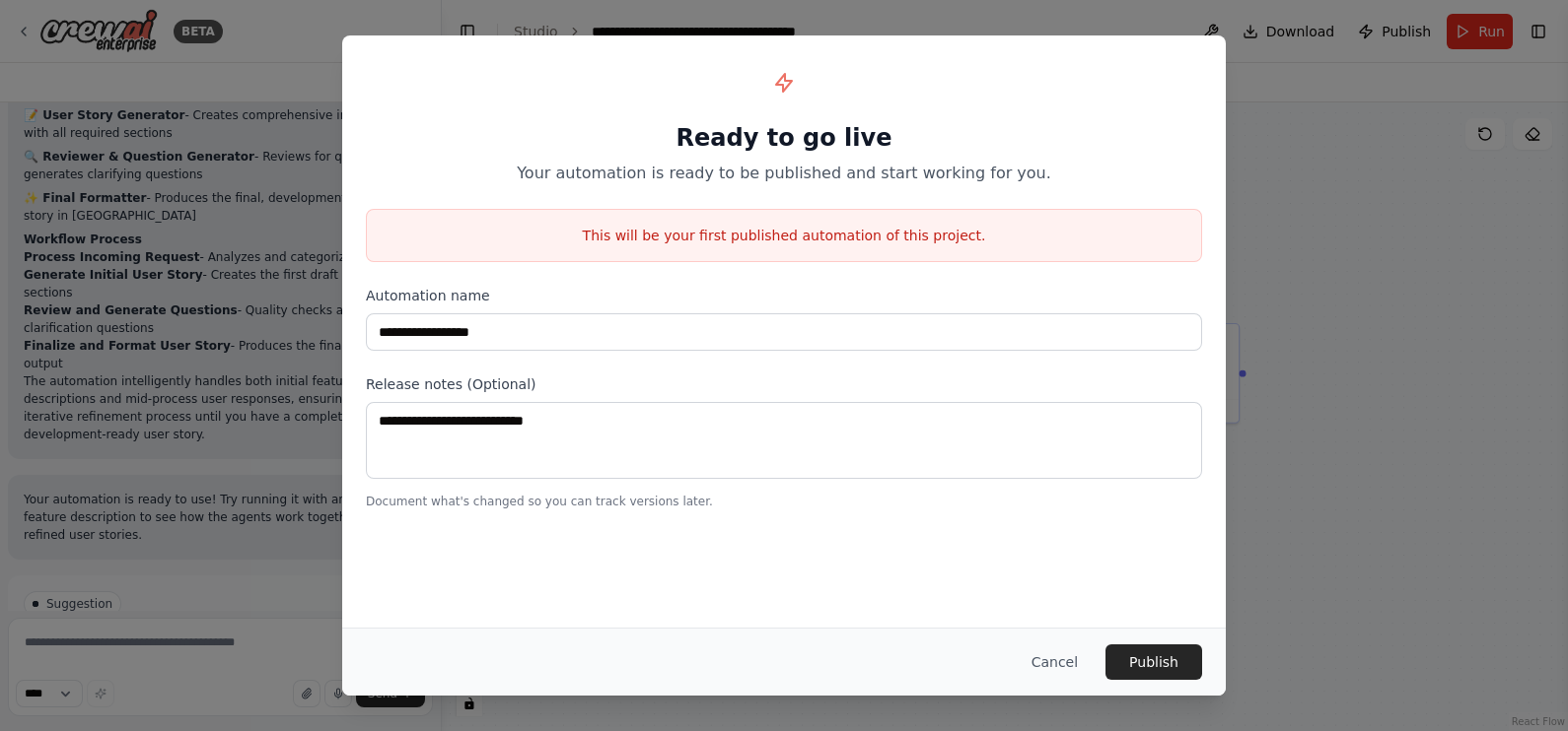
click at [842, 585] on div "**********" at bounding box center [784, 332] width 883 height 593
drag, startPoint x: 963, startPoint y: 399, endPoint x: 981, endPoint y: 443, distance: 47.5
click at [981, 443] on div "Release notes (Optional) Document what's changed so you can track versions late…" at bounding box center [784, 443] width 837 height 135
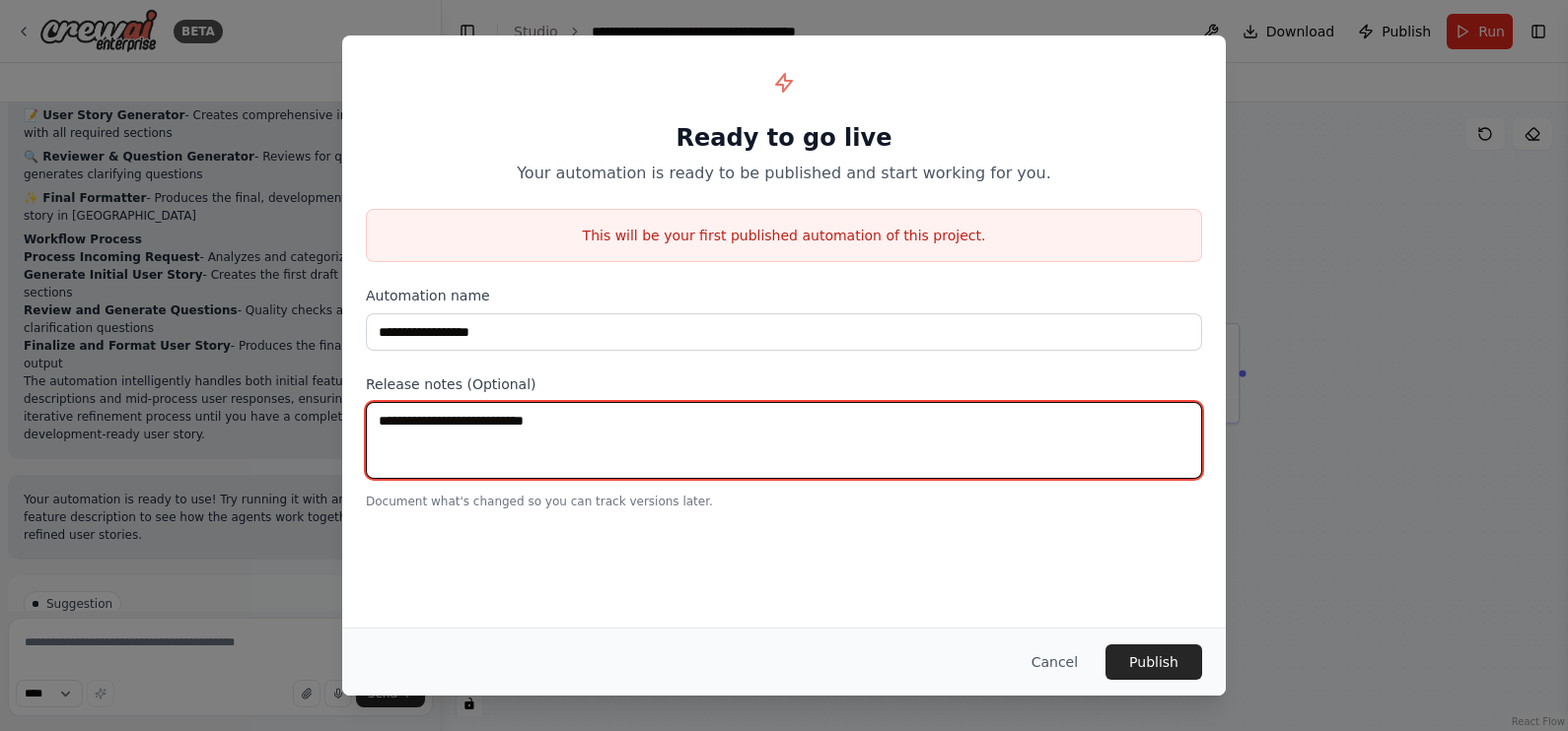
click at [981, 443] on textarea at bounding box center [784, 440] width 837 height 77
type textarea "**********"
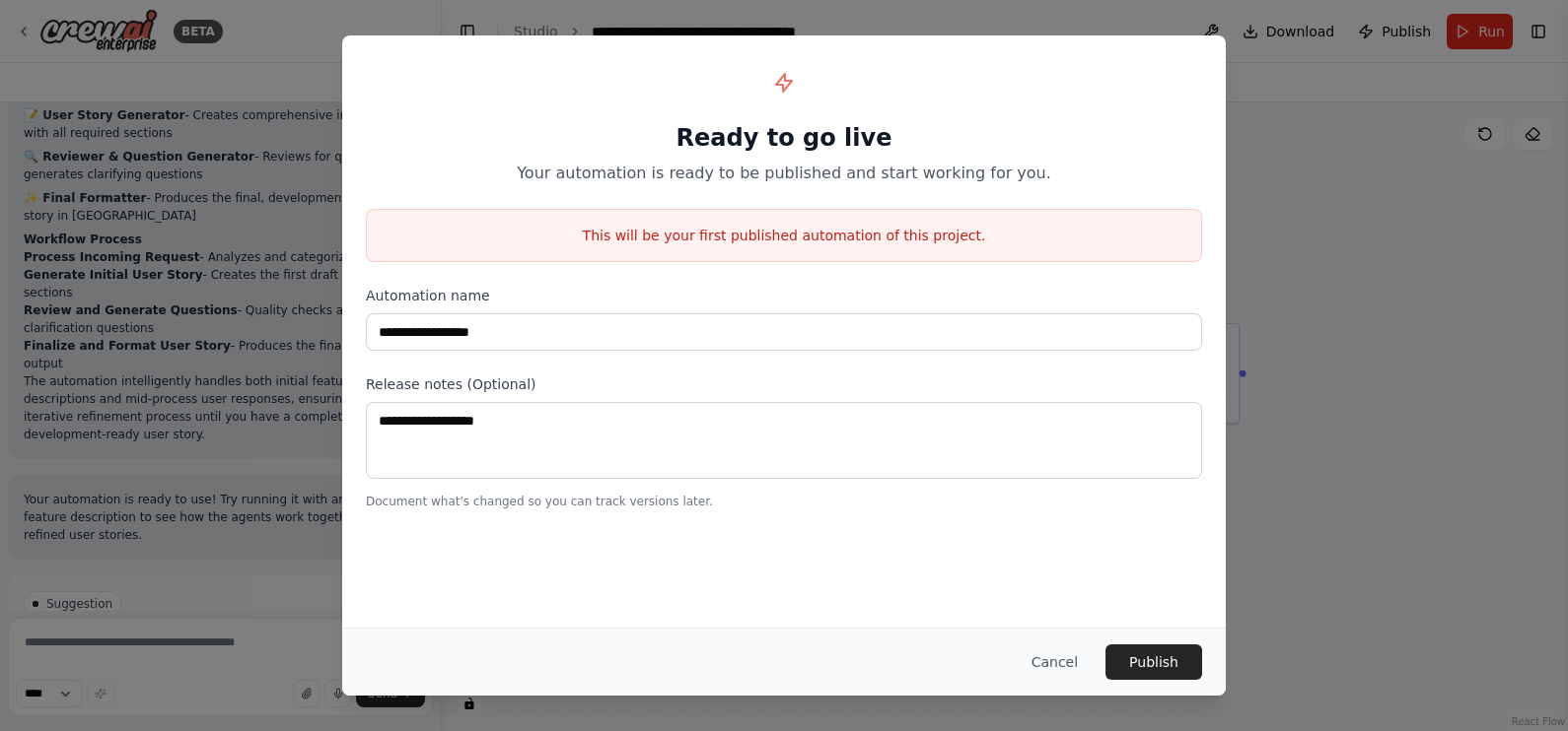
click at [1001, 585] on div "**********" at bounding box center [784, 332] width 883 height 593
click at [1155, 585] on button "Publish" at bounding box center [1153, 662] width 97 height 36
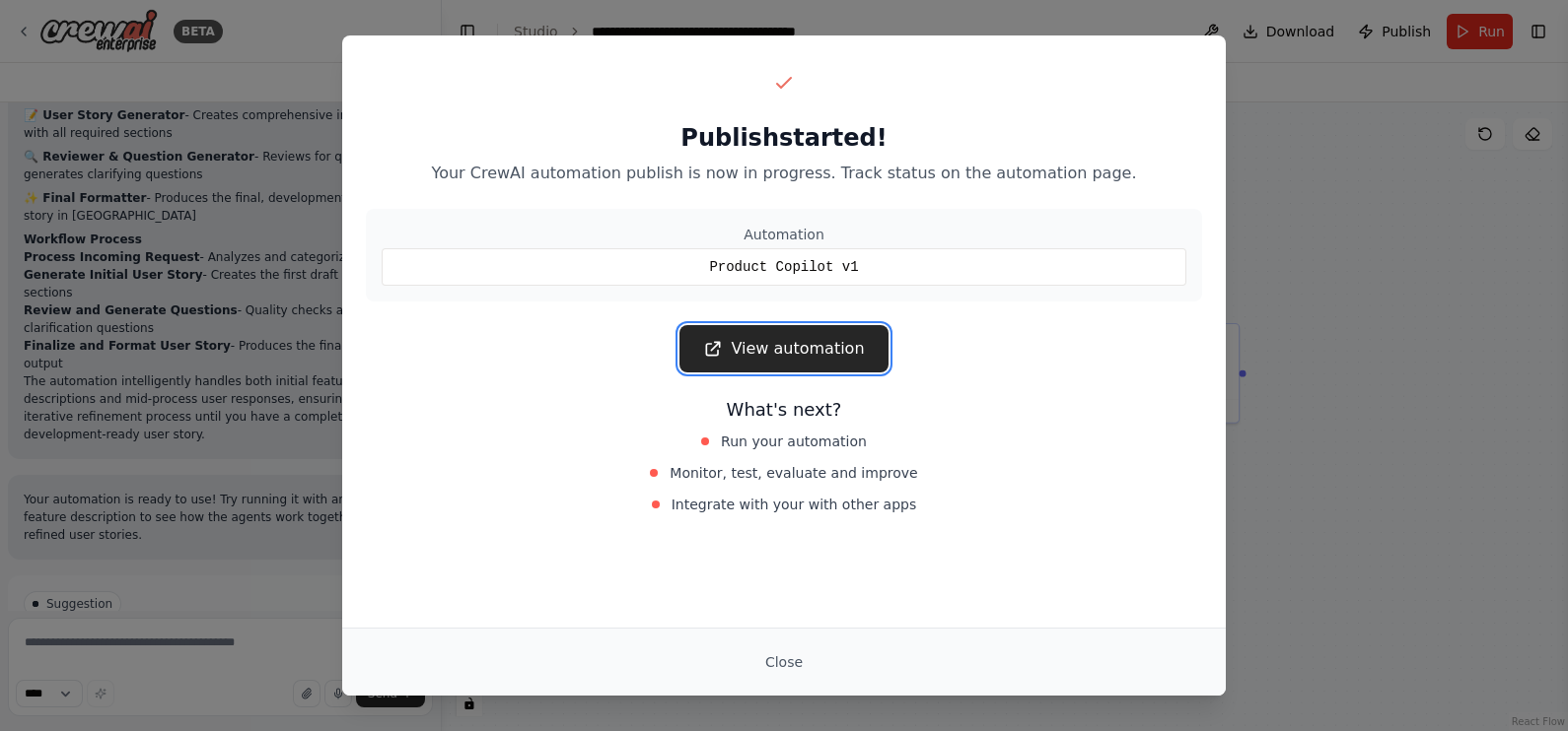
click at [838, 345] on link "View automation" at bounding box center [783, 349] width 208 height 48
click at [791, 585] on button "Close" at bounding box center [783, 662] width 69 height 36
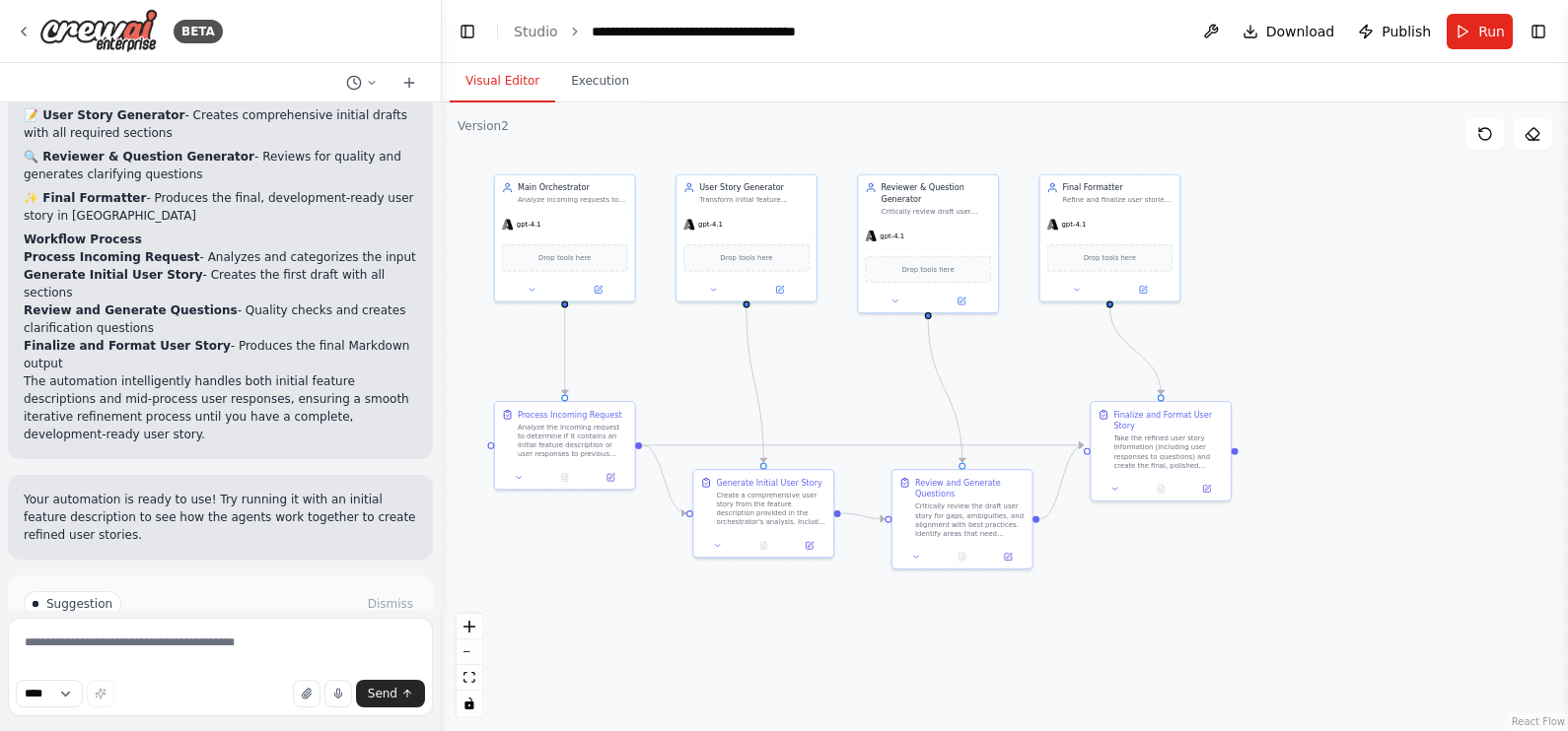
drag, startPoint x: 802, startPoint y: 660, endPoint x: 792, endPoint y: 743, distance: 83.6
click at [792, 585] on html "BETA Title: User Story Generation & Review Automation Description: You are buil…" at bounding box center [784, 365] width 1568 height 731
click at [211, 585] on button "Run Automation" at bounding box center [220, 688] width 393 height 32
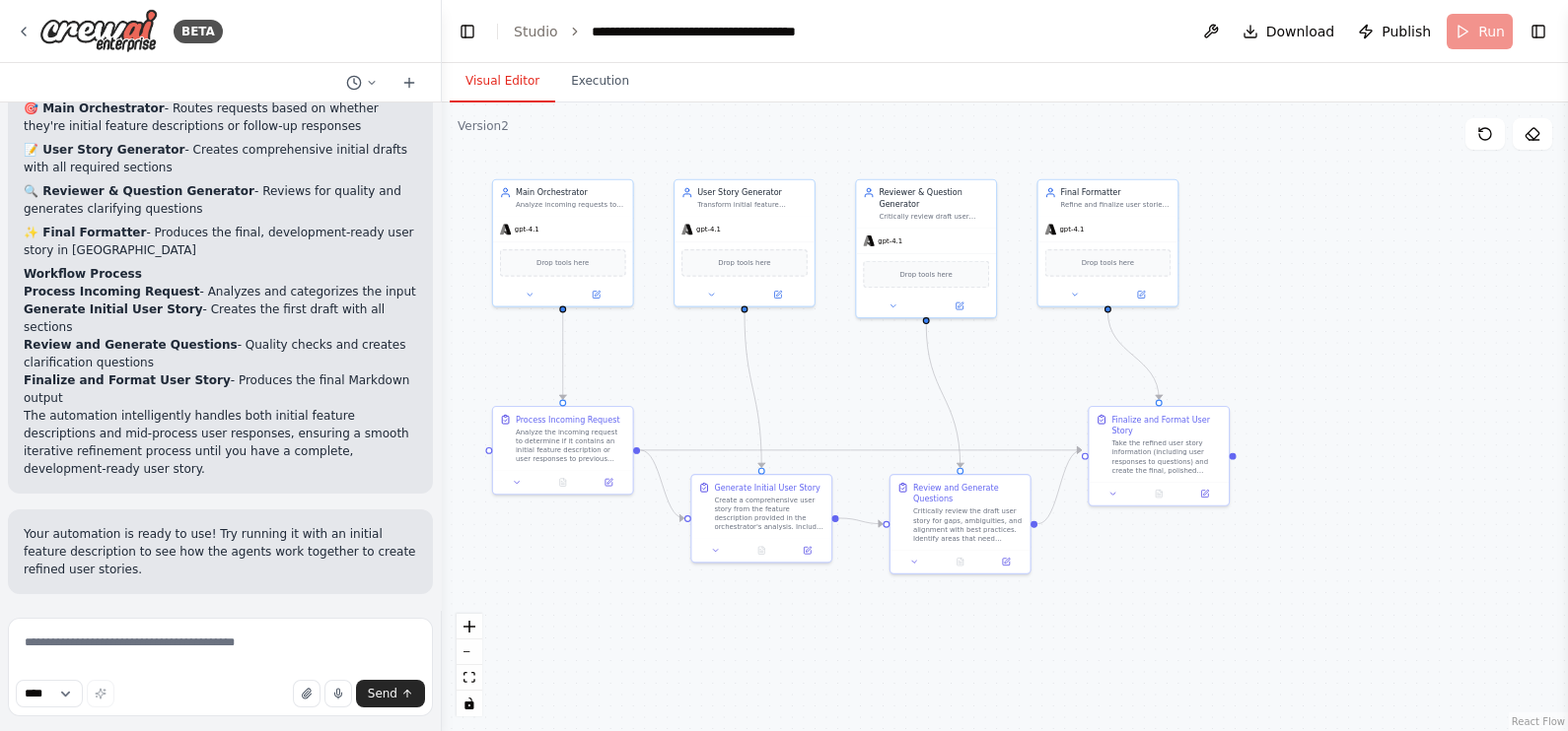
scroll to position [1645, 0]
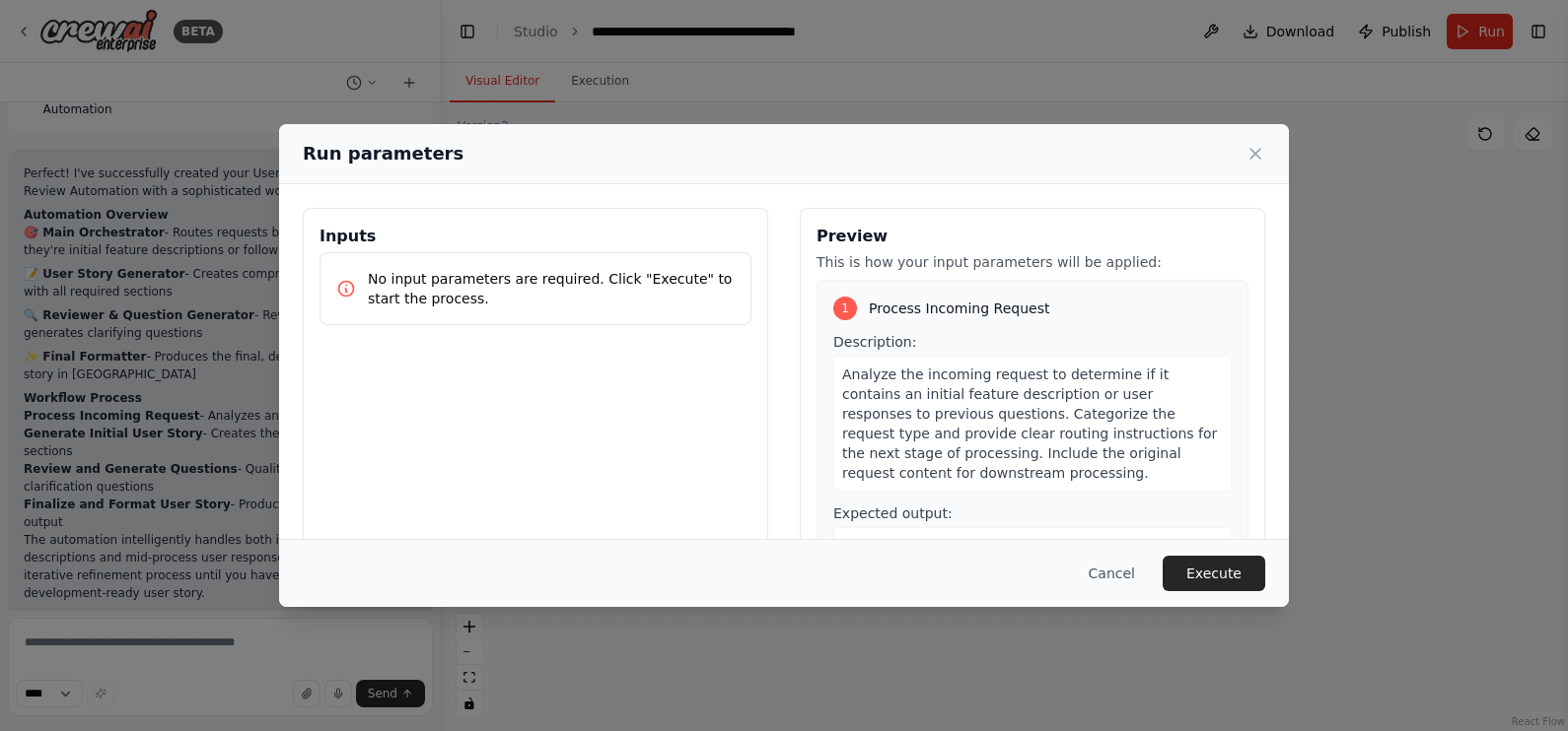
click at [588, 276] on p "No input parameters are required. Click "Execute" to start the process." at bounding box center [551, 289] width 367 height 40
click at [592, 255] on div "No input parameters are required. Click "Execute" to start the process." at bounding box center [535, 288] width 432 height 73
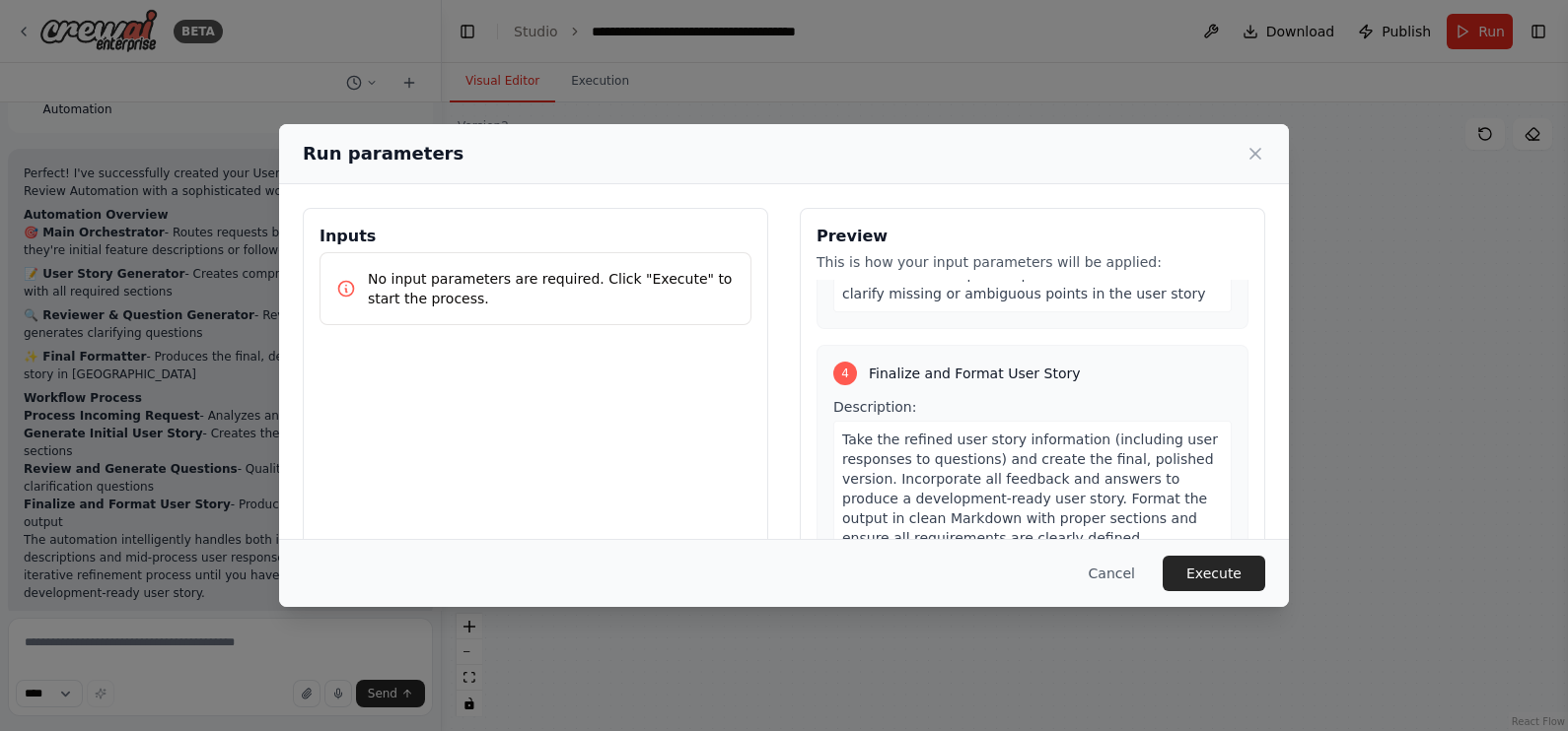
scroll to position [1087, 0]
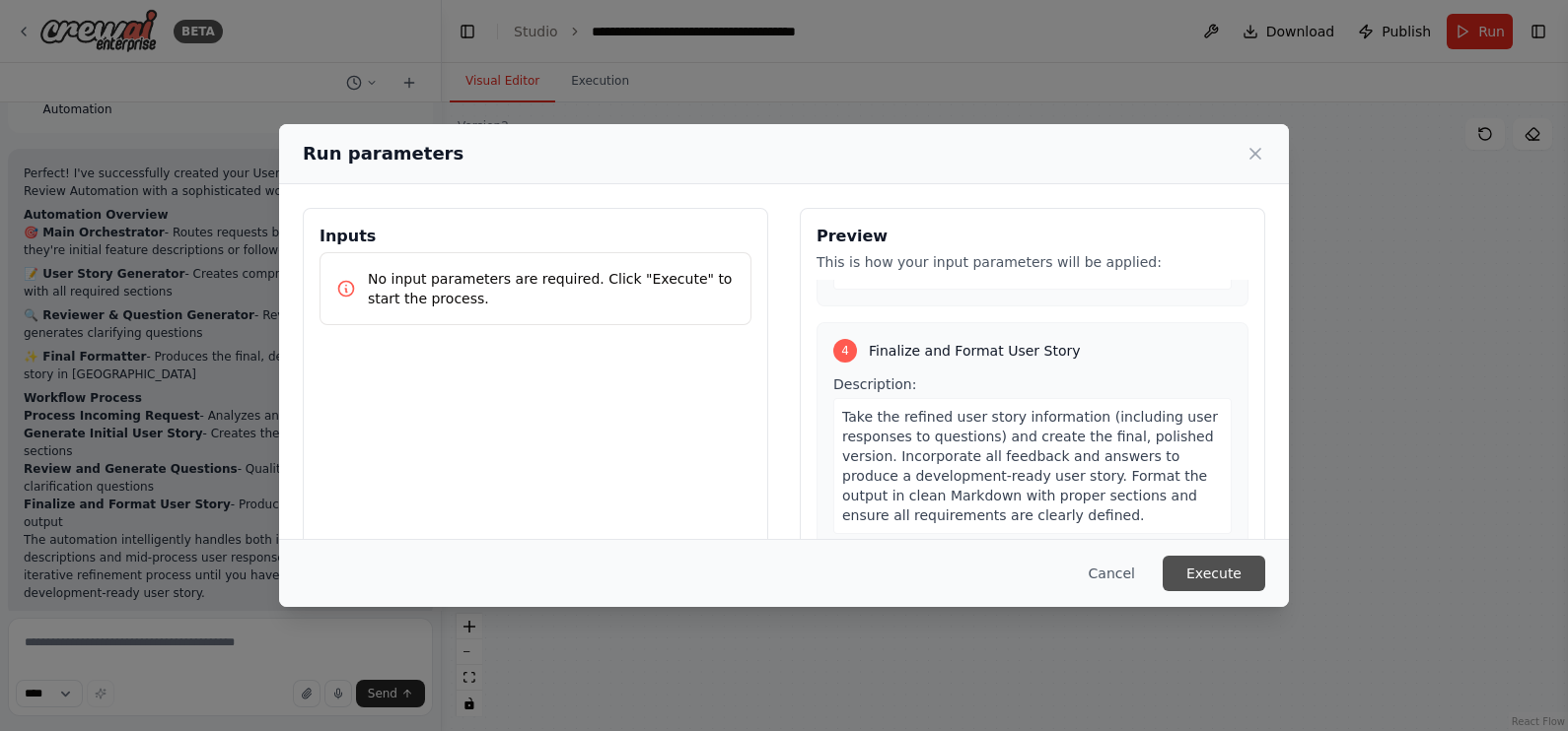
click at [1228, 564] on button "Execute" at bounding box center [1214, 574] width 102 height 36
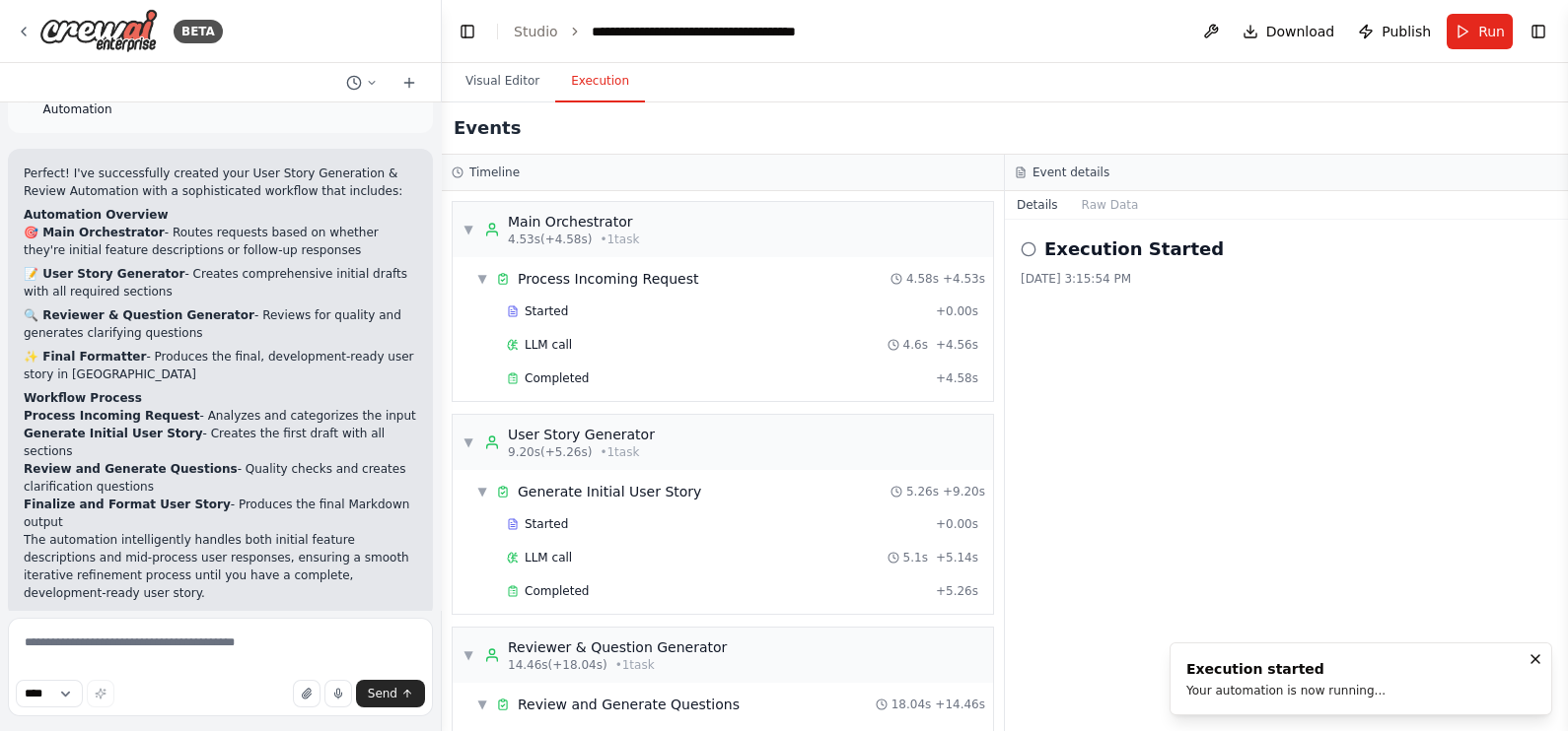
scroll to position [1804, 0]
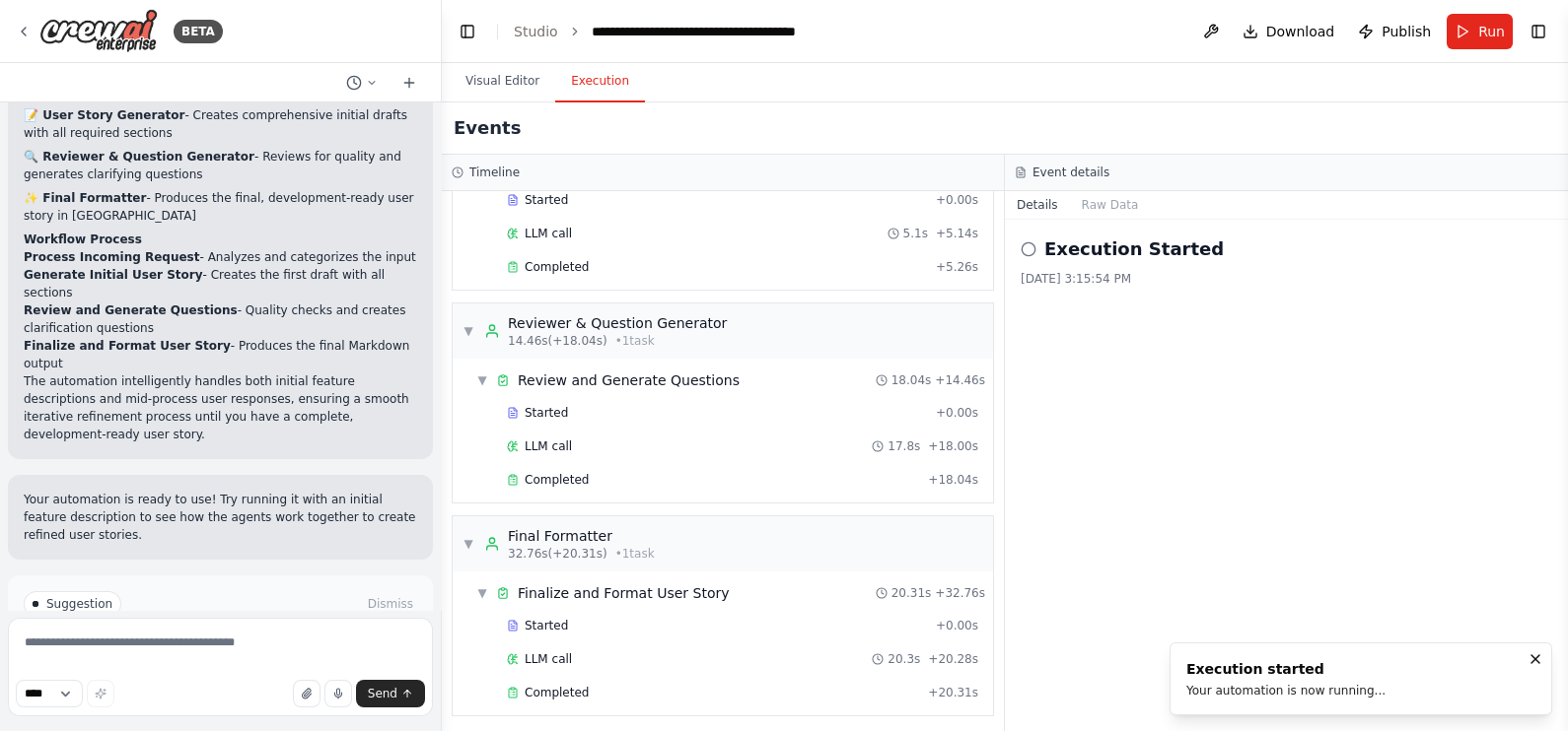
click at [537, 22] on li "Studio" at bounding box center [535, 32] width 45 height 20
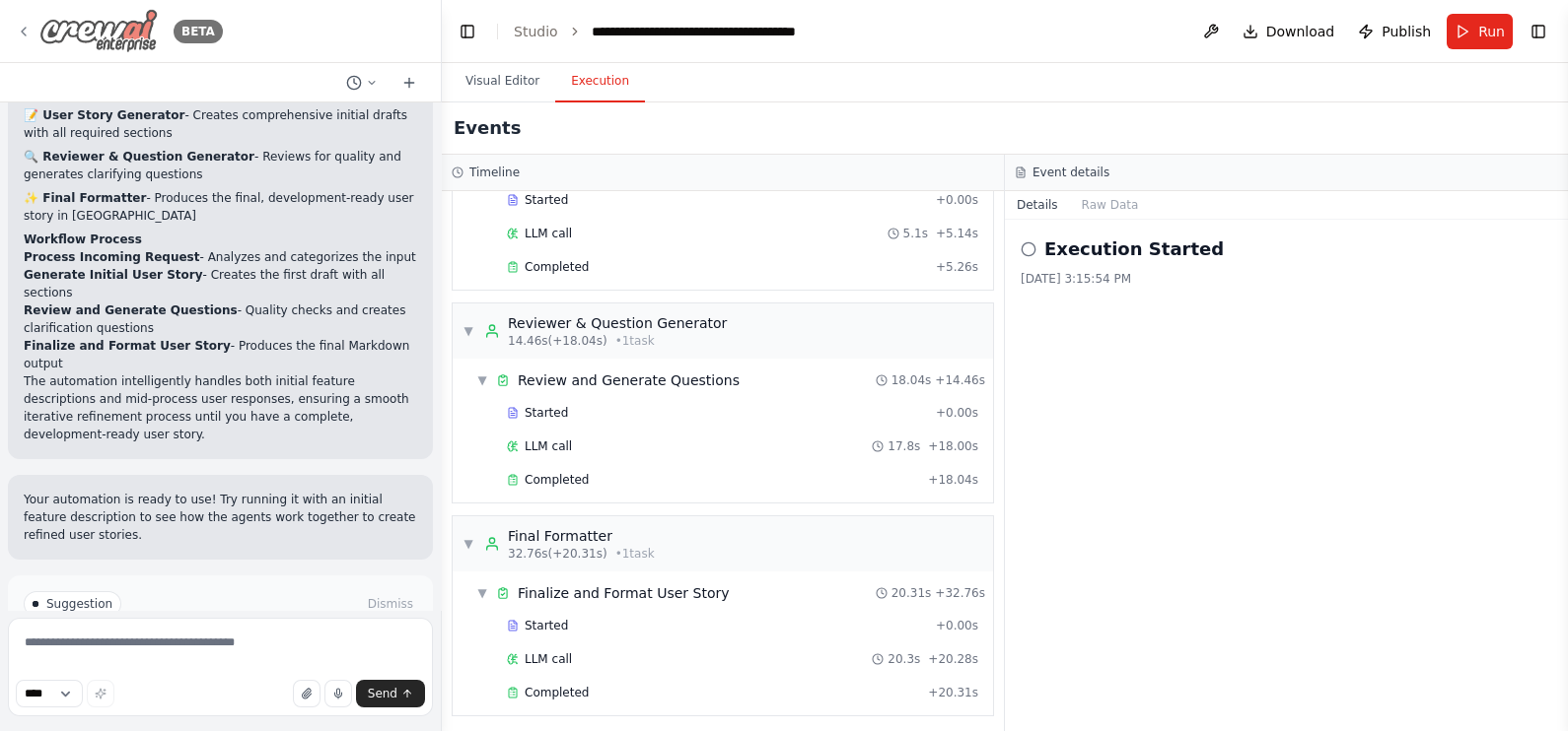
click at [116, 22] on img at bounding box center [98, 31] width 118 height 45
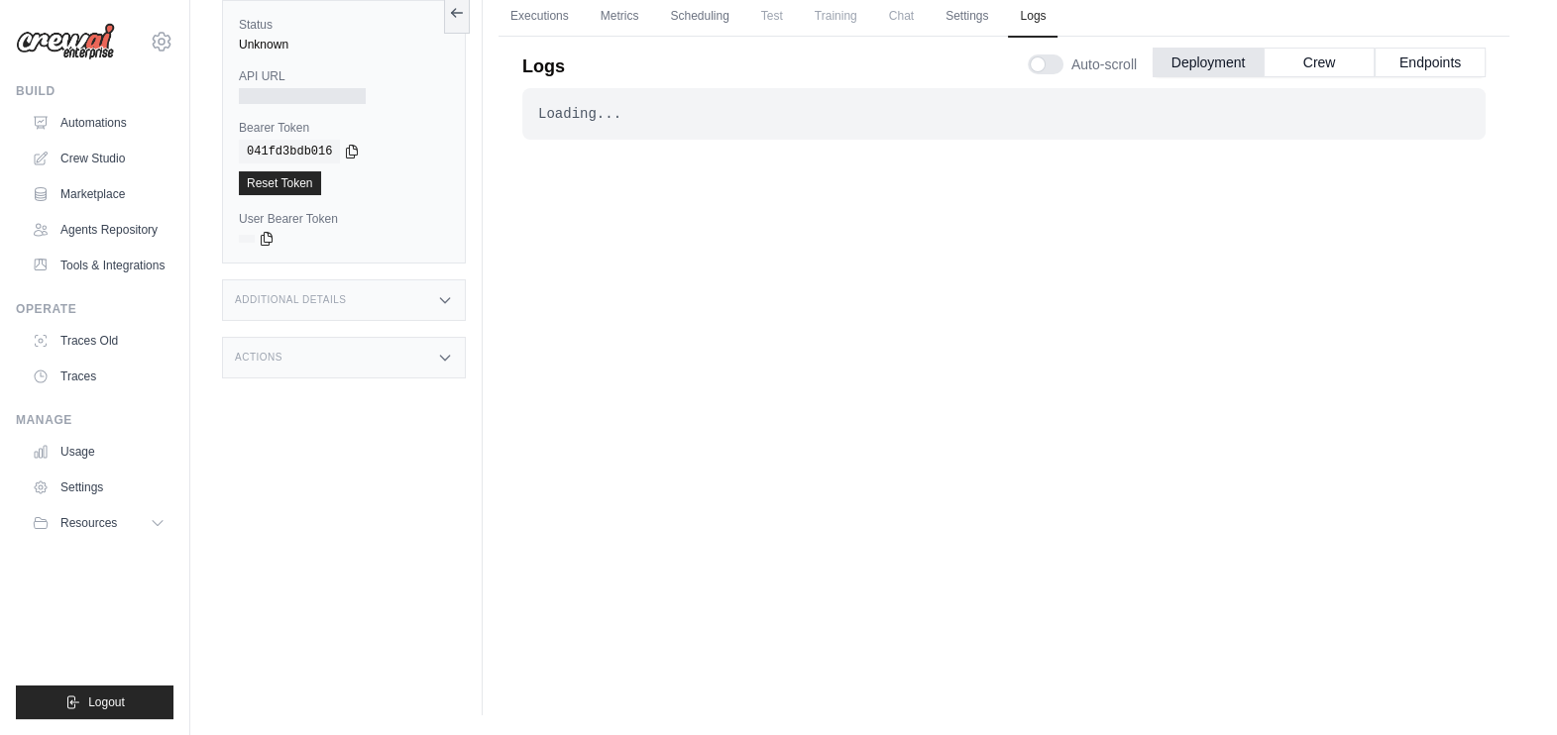
click at [900, 15] on span "Chat" at bounding box center [901, 16] width 49 height 40
click at [950, 496] on div "Loading... . . ." at bounding box center [1003, 365] width 963 height 554
click at [917, 24] on span "Chat" at bounding box center [901, 16] width 49 height 40
click at [914, 14] on span "Chat" at bounding box center [901, 16] width 49 height 40
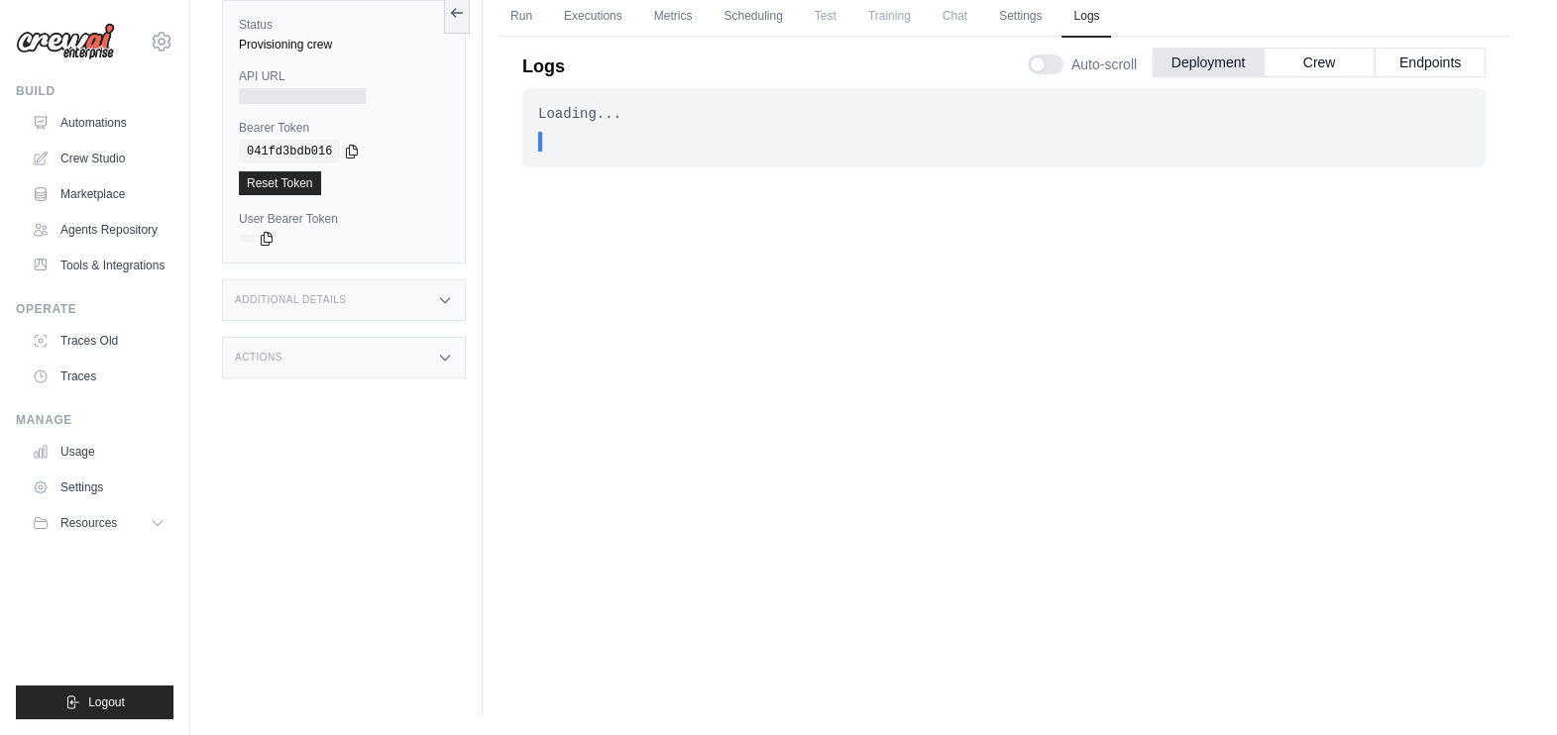
click at [709, 279] on div "Loading... . . . In Progress" at bounding box center [1003, 365] width 963 height 554
click at [1346, 57] on button "Crew" at bounding box center [1319, 62] width 111 height 30
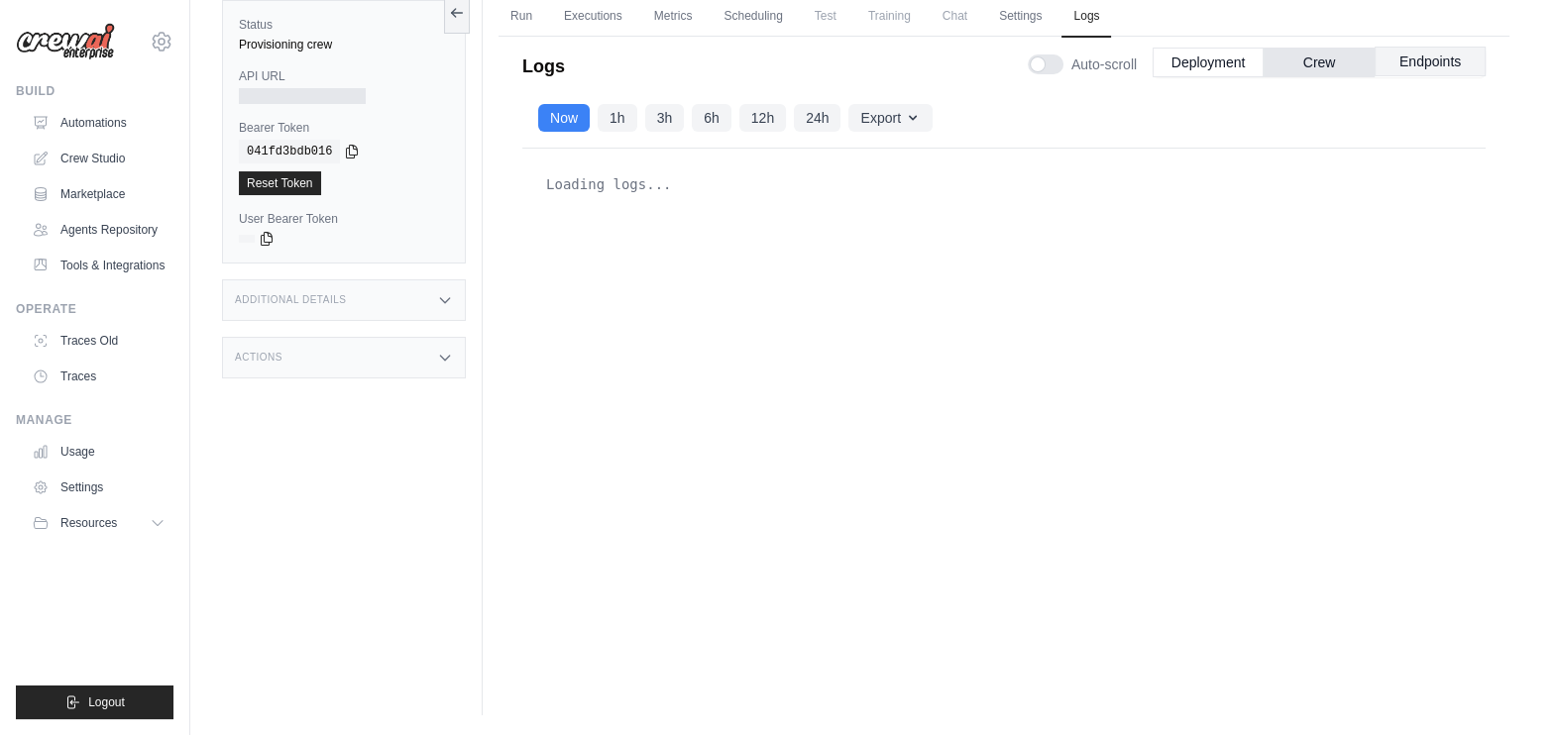
click at [1444, 60] on button "Endpoints" at bounding box center [1430, 62] width 111 height 30
click at [1257, 62] on button "Deployment" at bounding box center [1208, 62] width 111 height 30
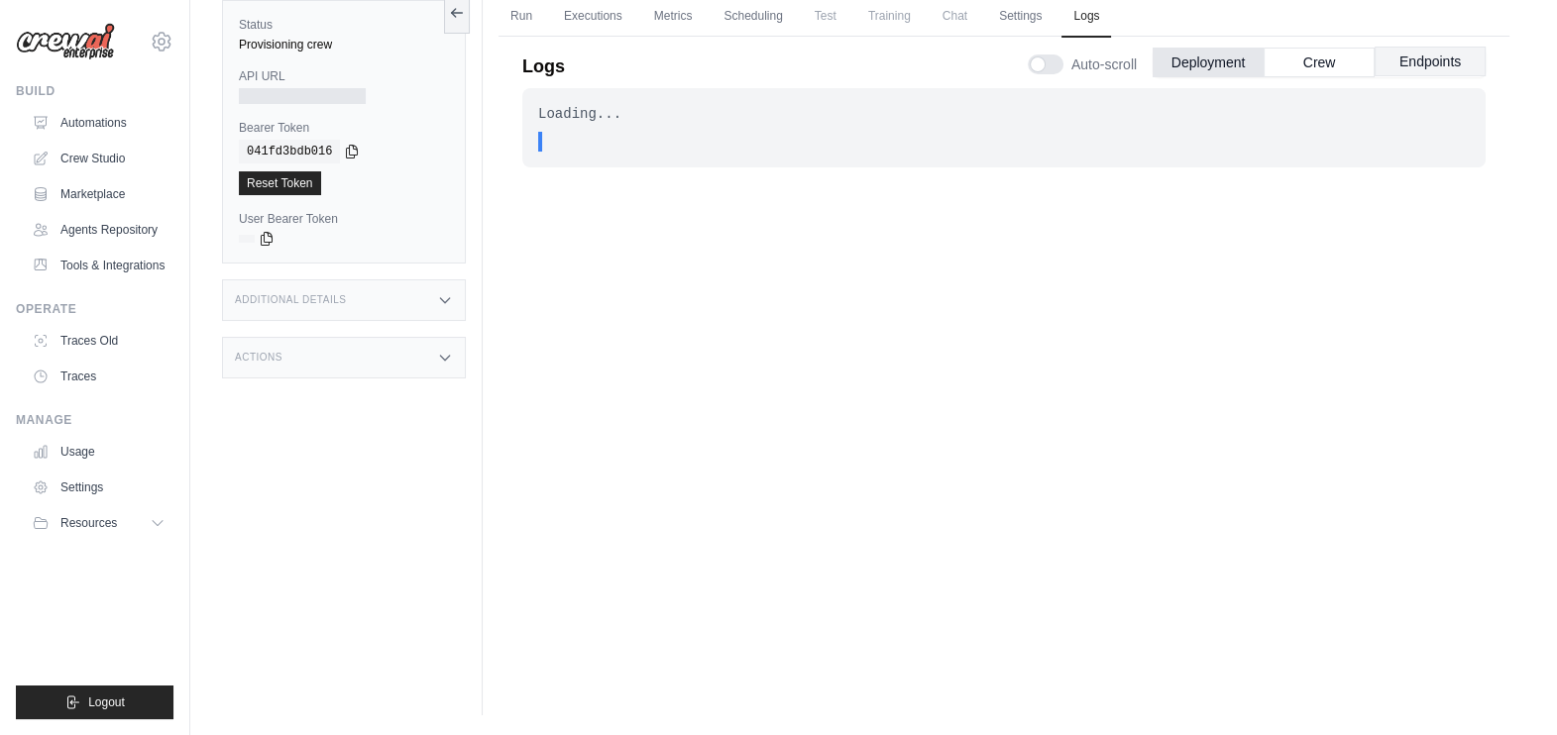
click at [1410, 72] on button "Endpoints" at bounding box center [1430, 62] width 111 height 30
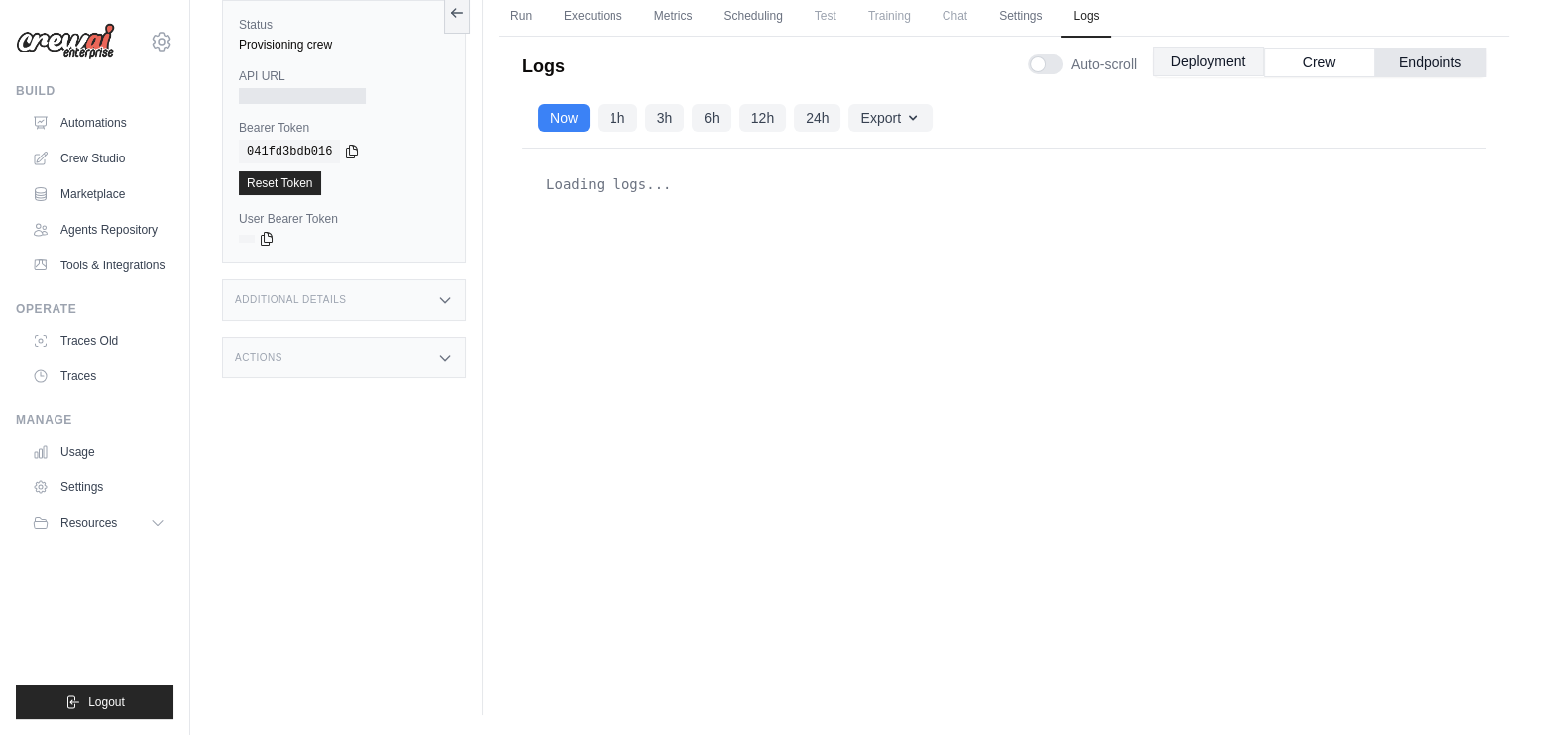
click at [1198, 47] on button "Deployment" at bounding box center [1208, 62] width 111 height 30
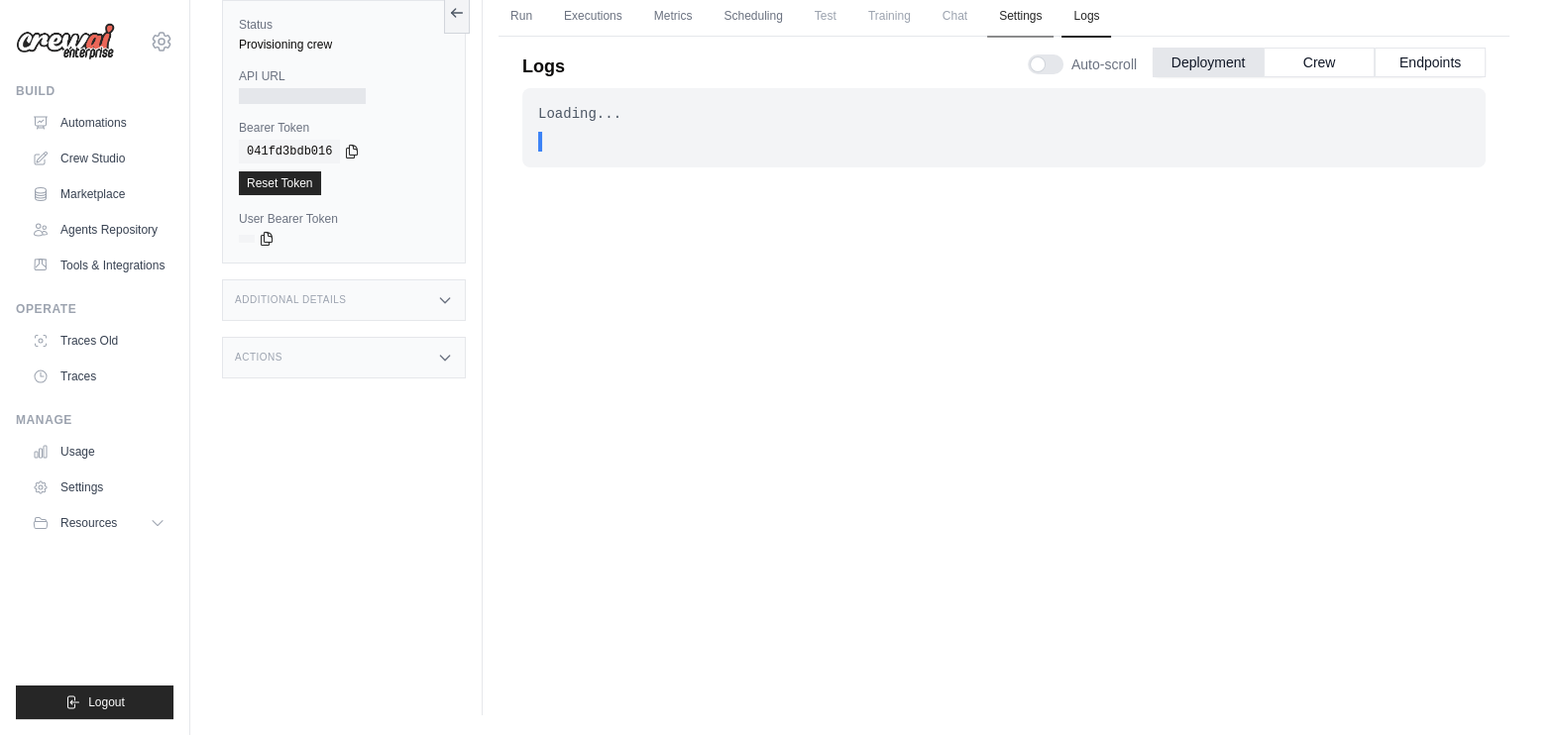
click at [1034, 10] on link "Settings" at bounding box center [1020, 17] width 66 height 42
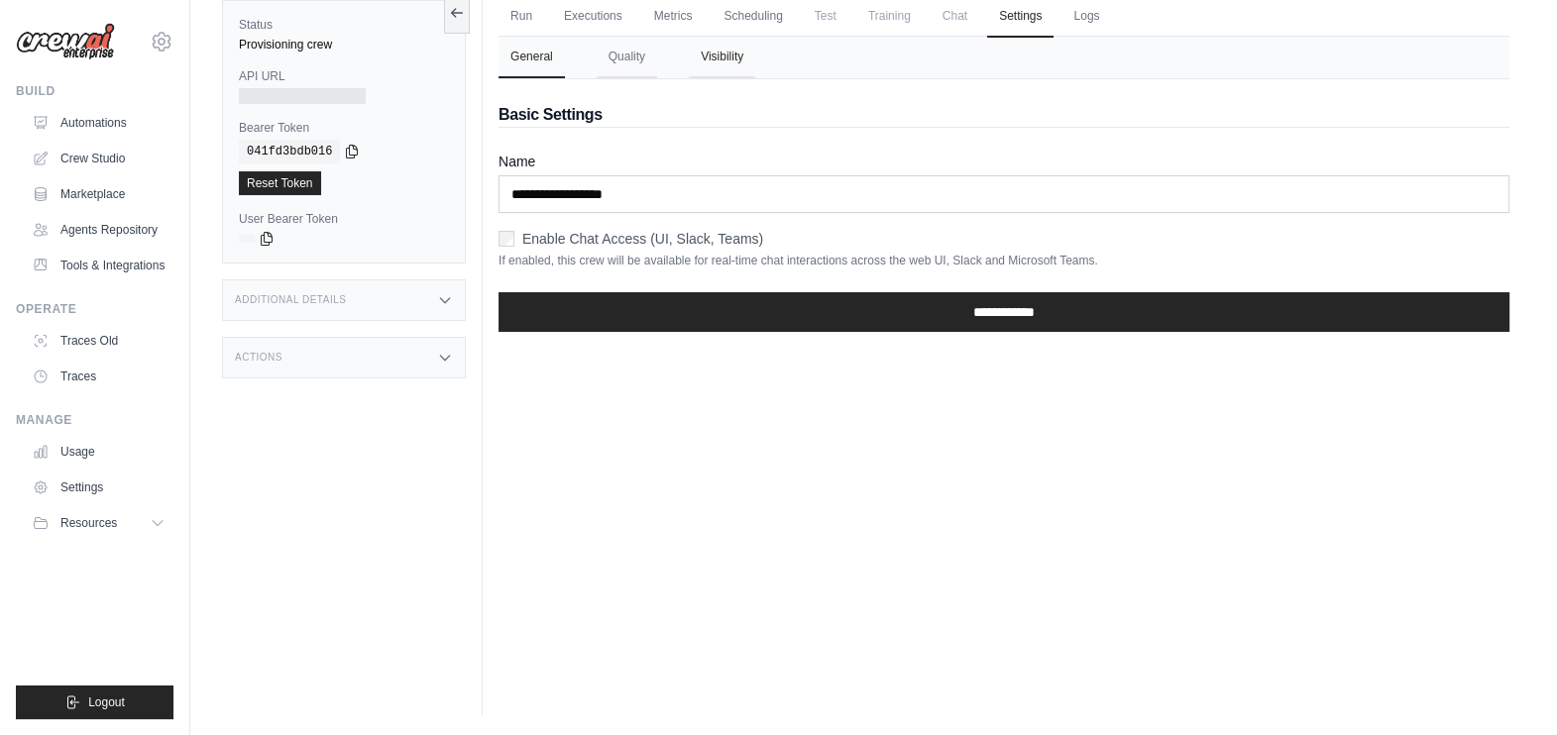
click at [690, 43] on button "Visibility" at bounding box center [722, 58] width 66 height 42
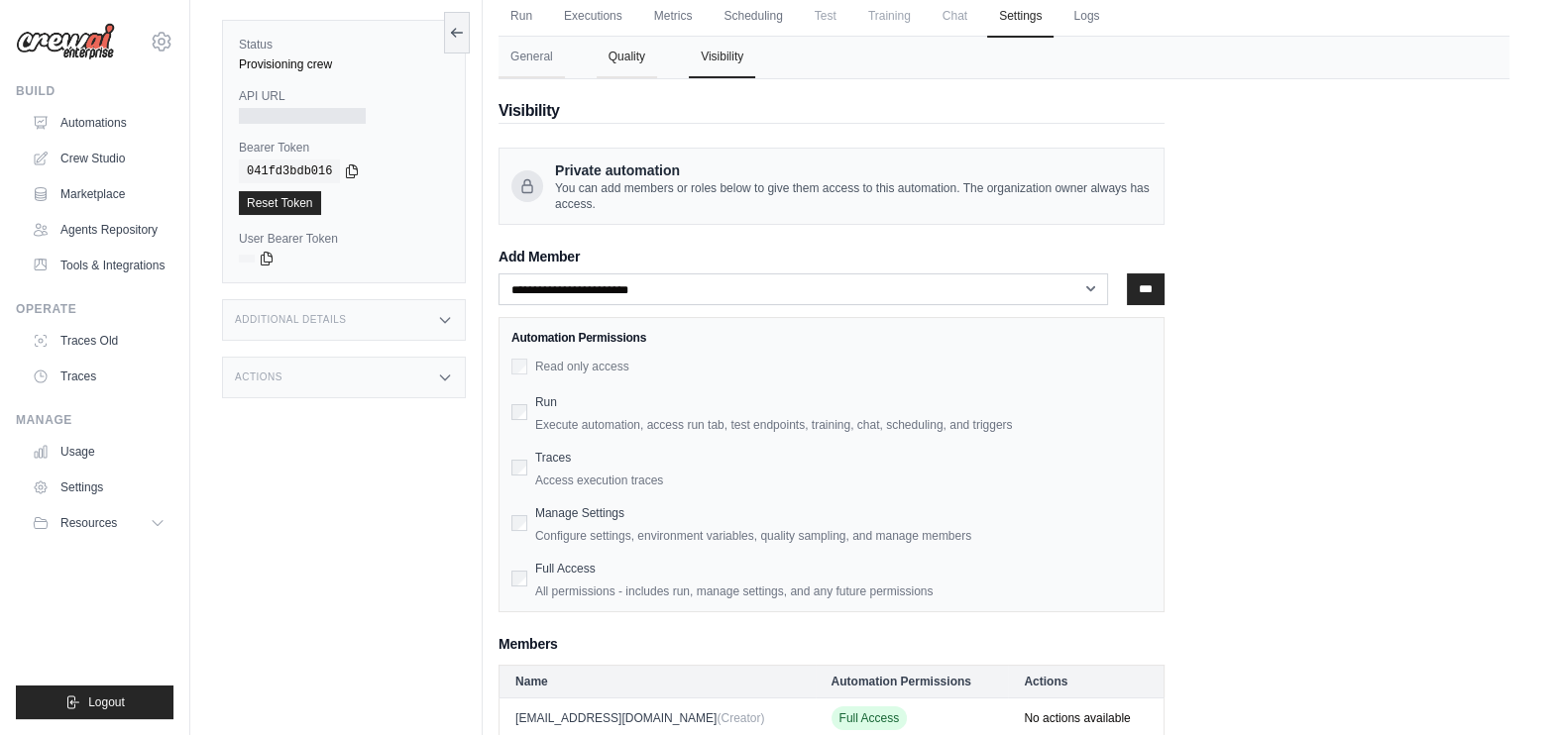
click at [625, 43] on button "Quality" at bounding box center [627, 58] width 60 height 42
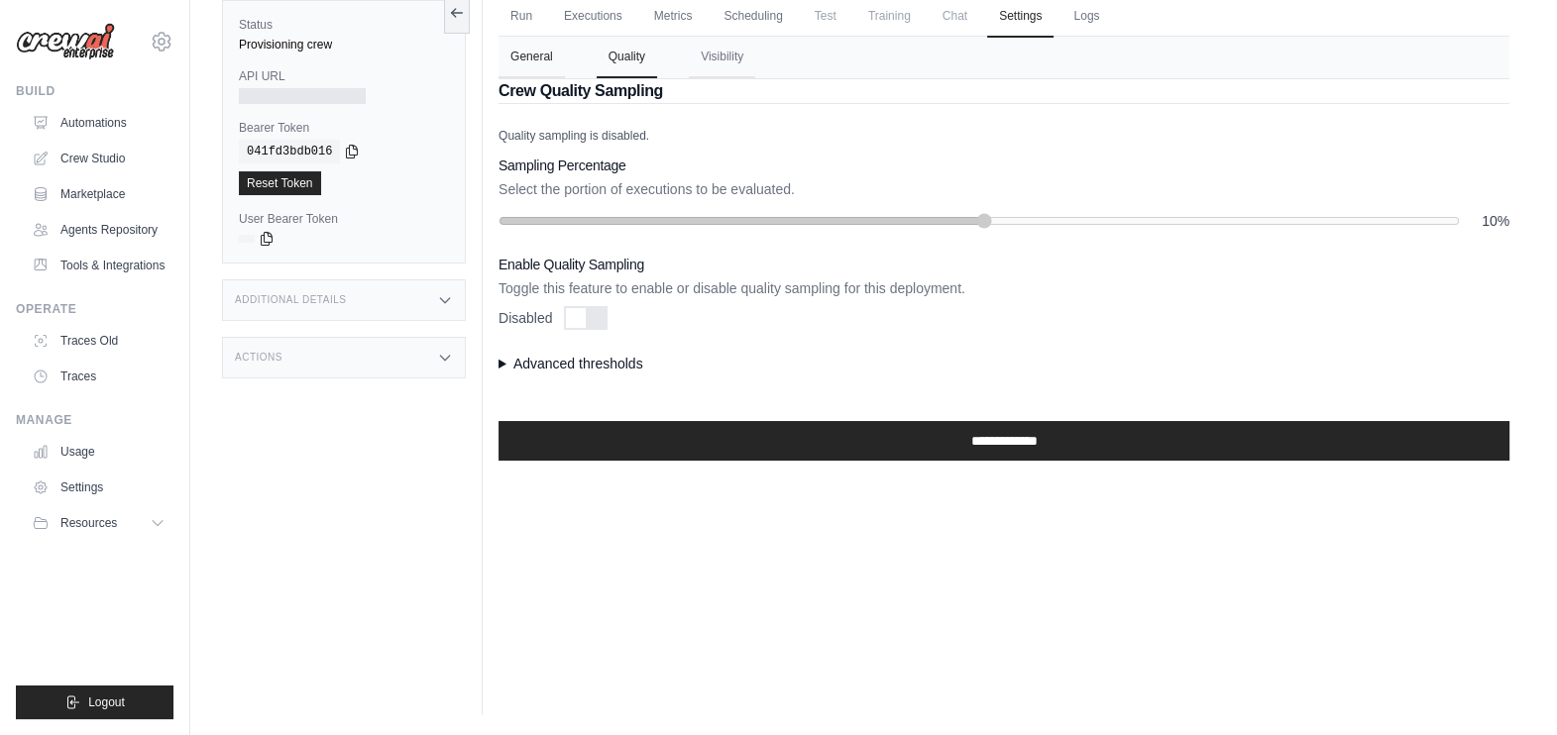
click at [531, 42] on button "General" at bounding box center [532, 58] width 66 height 42
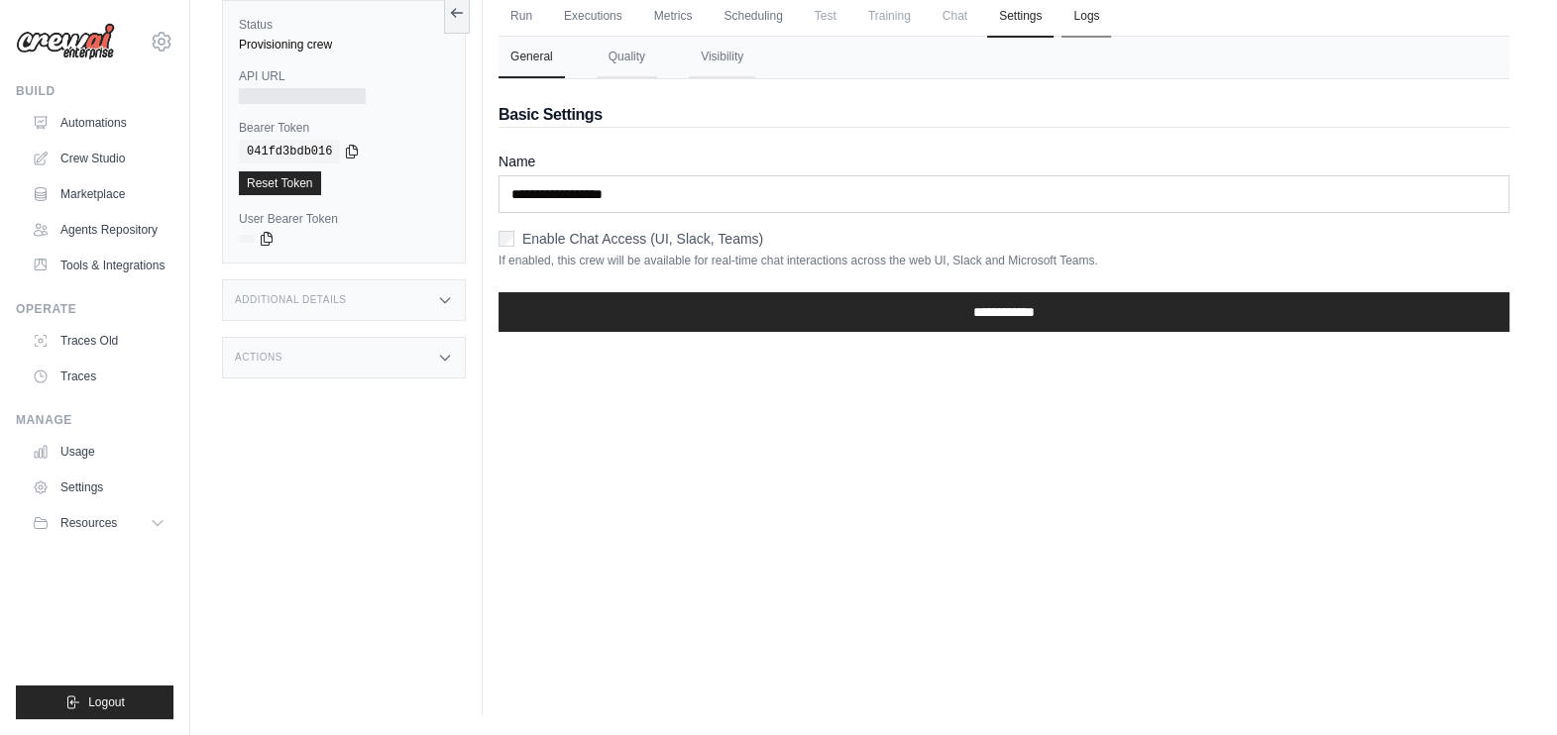
click at [1076, 27] on link "Logs" at bounding box center [1087, 17] width 50 height 42
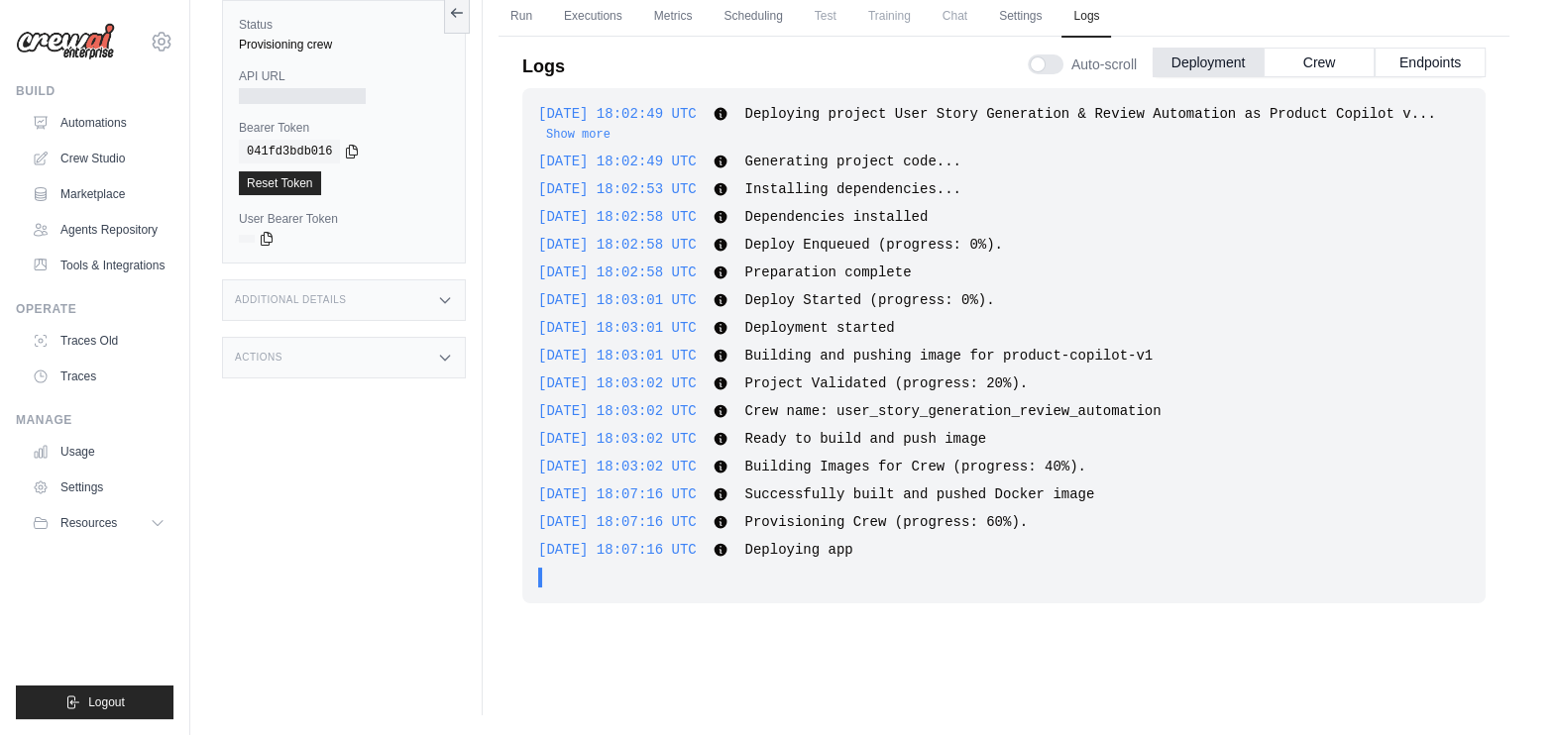
click at [860, 70] on div "Logs Auto-scroll Deployment Crew Endpoints" at bounding box center [1003, 61] width 963 height 56
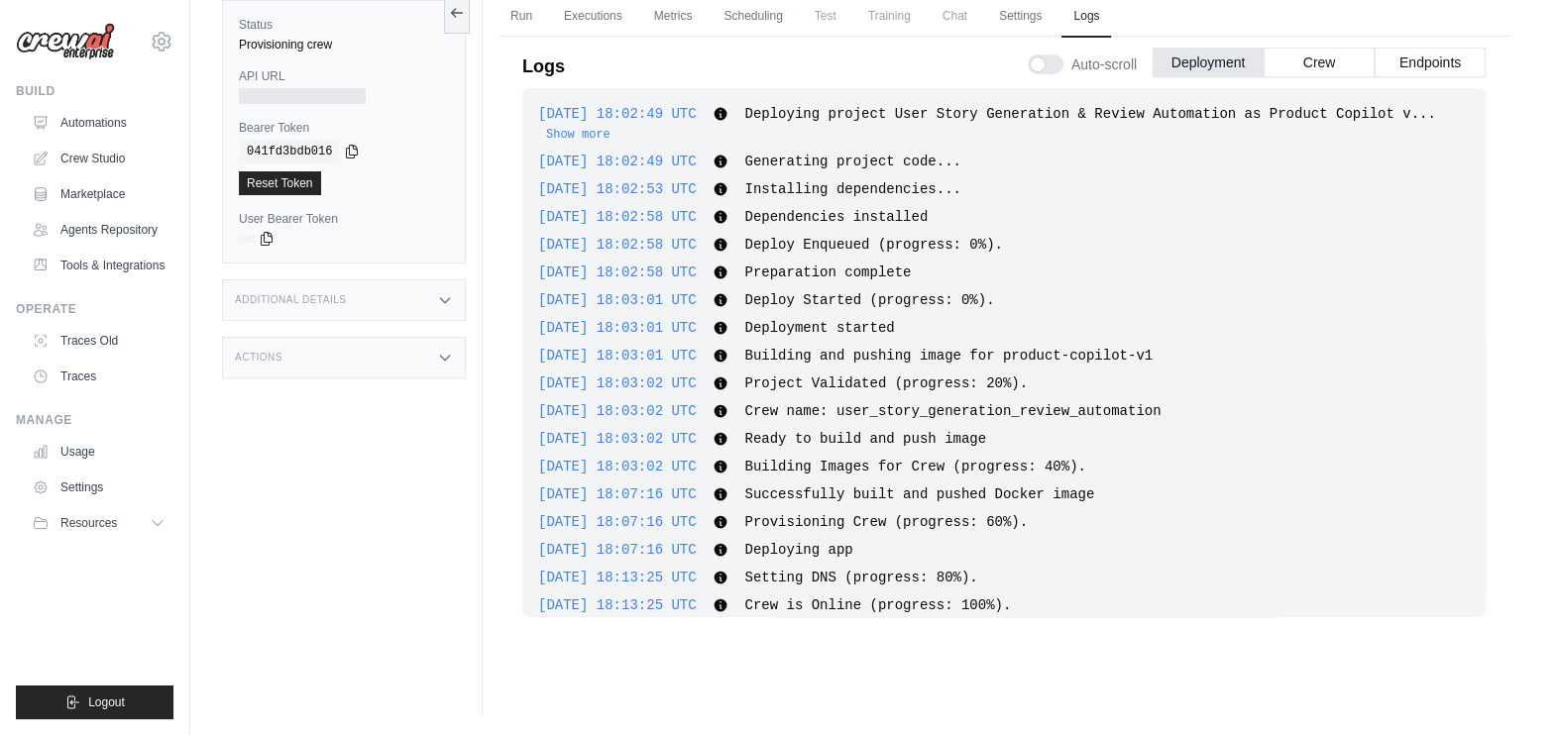
click at [951, 13] on span "Chat" at bounding box center [955, 16] width 49 height 40
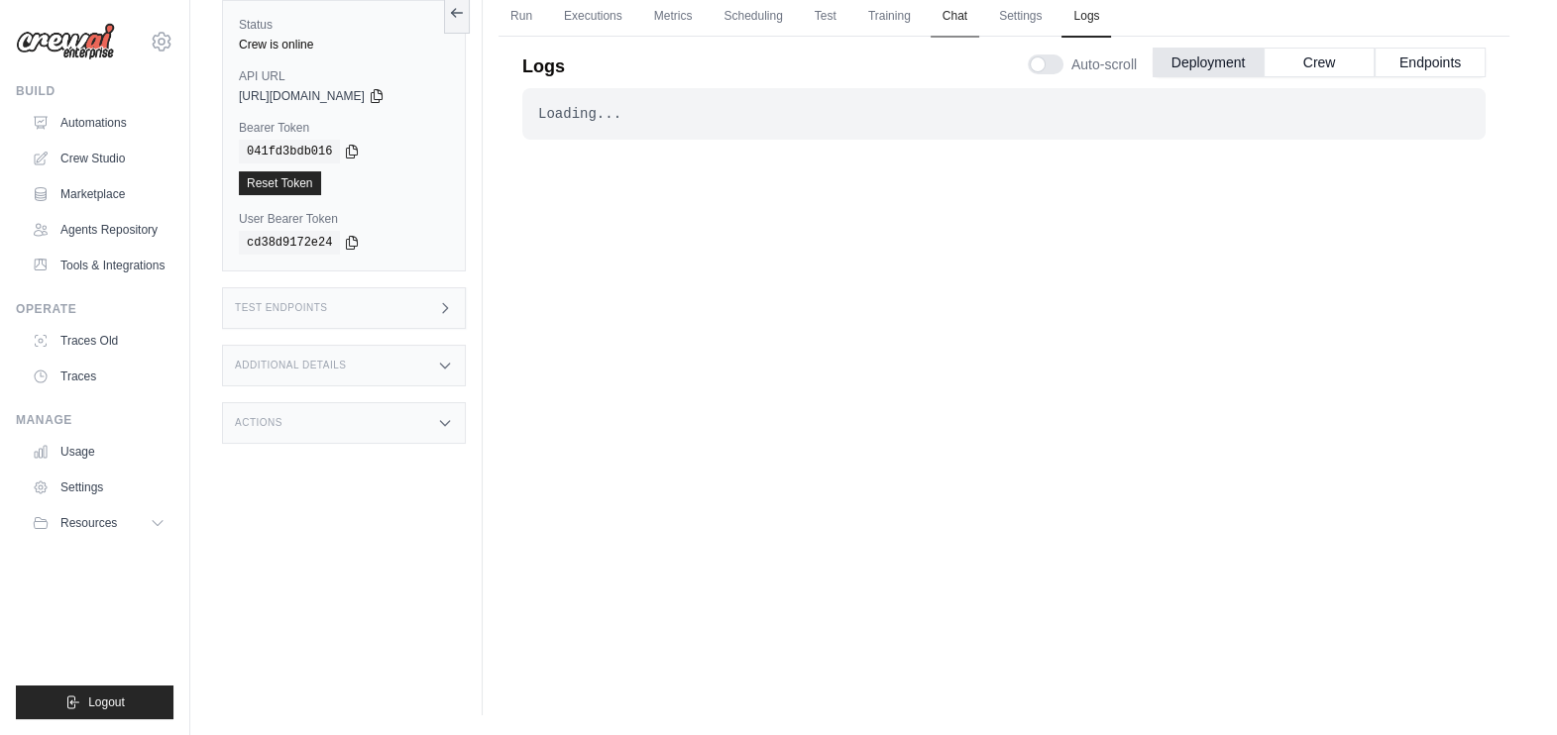
click at [964, 15] on link "Chat" at bounding box center [955, 17] width 49 height 42
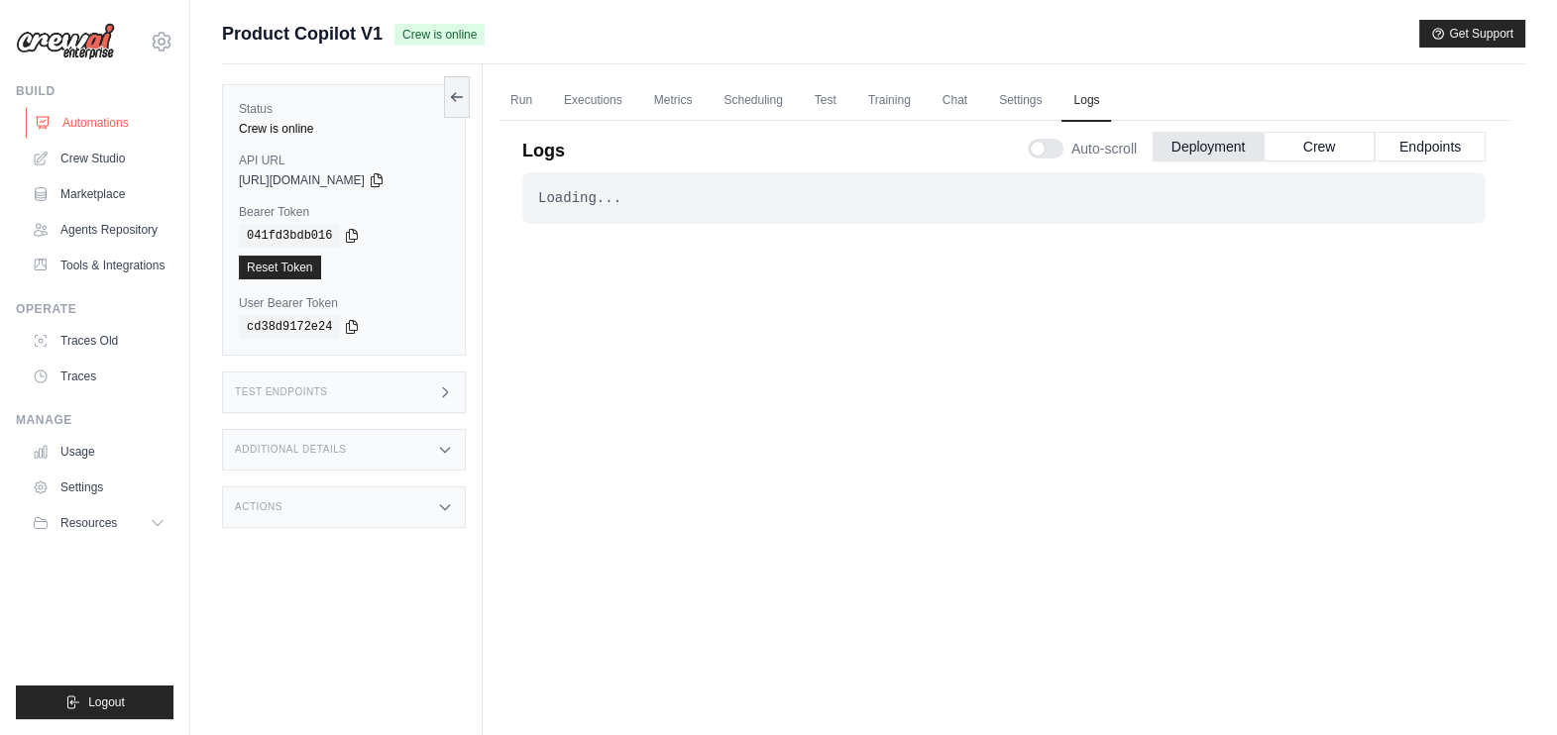
click at [98, 128] on link "Automations" at bounding box center [101, 123] width 150 height 32
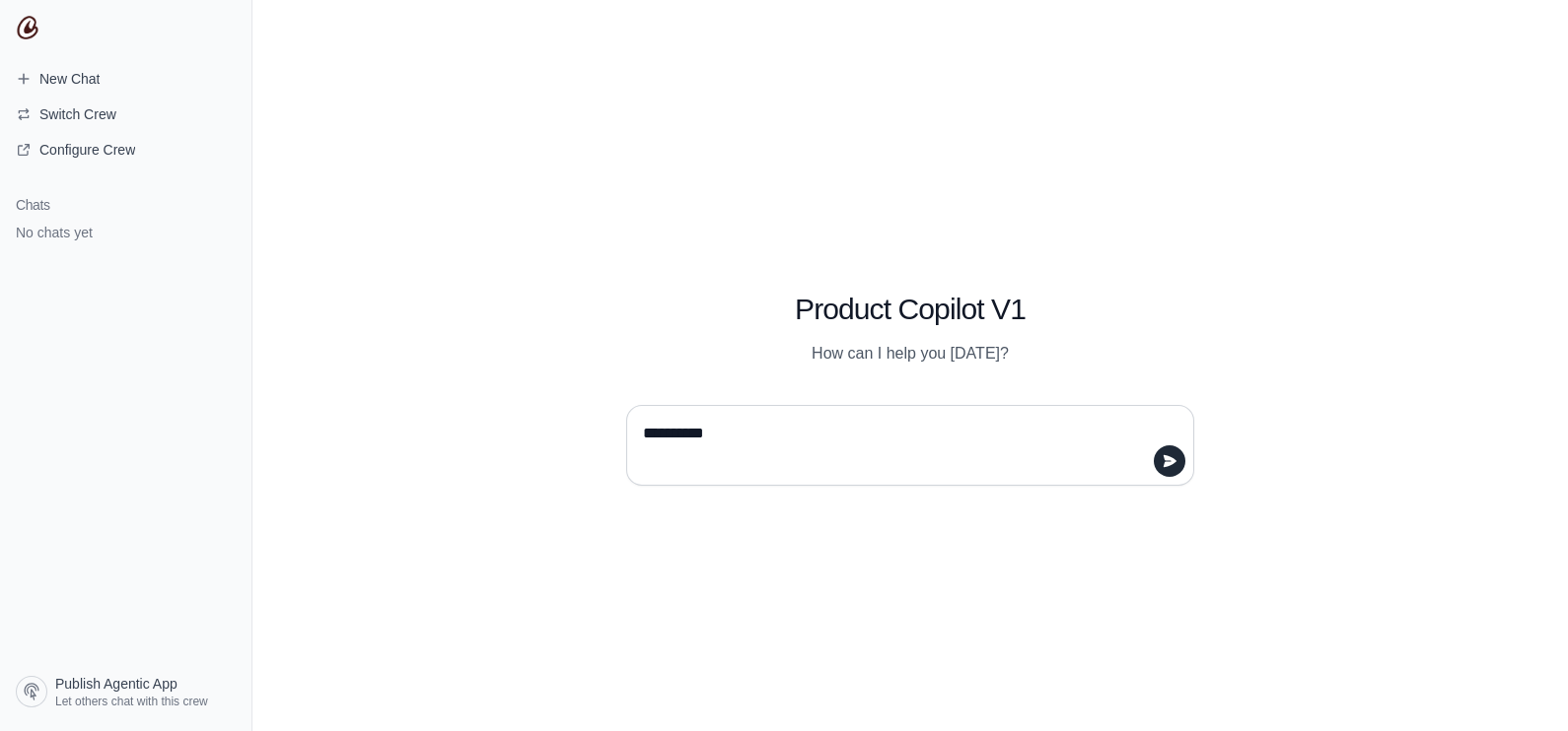
type textarea "********"
type textarea "**********"
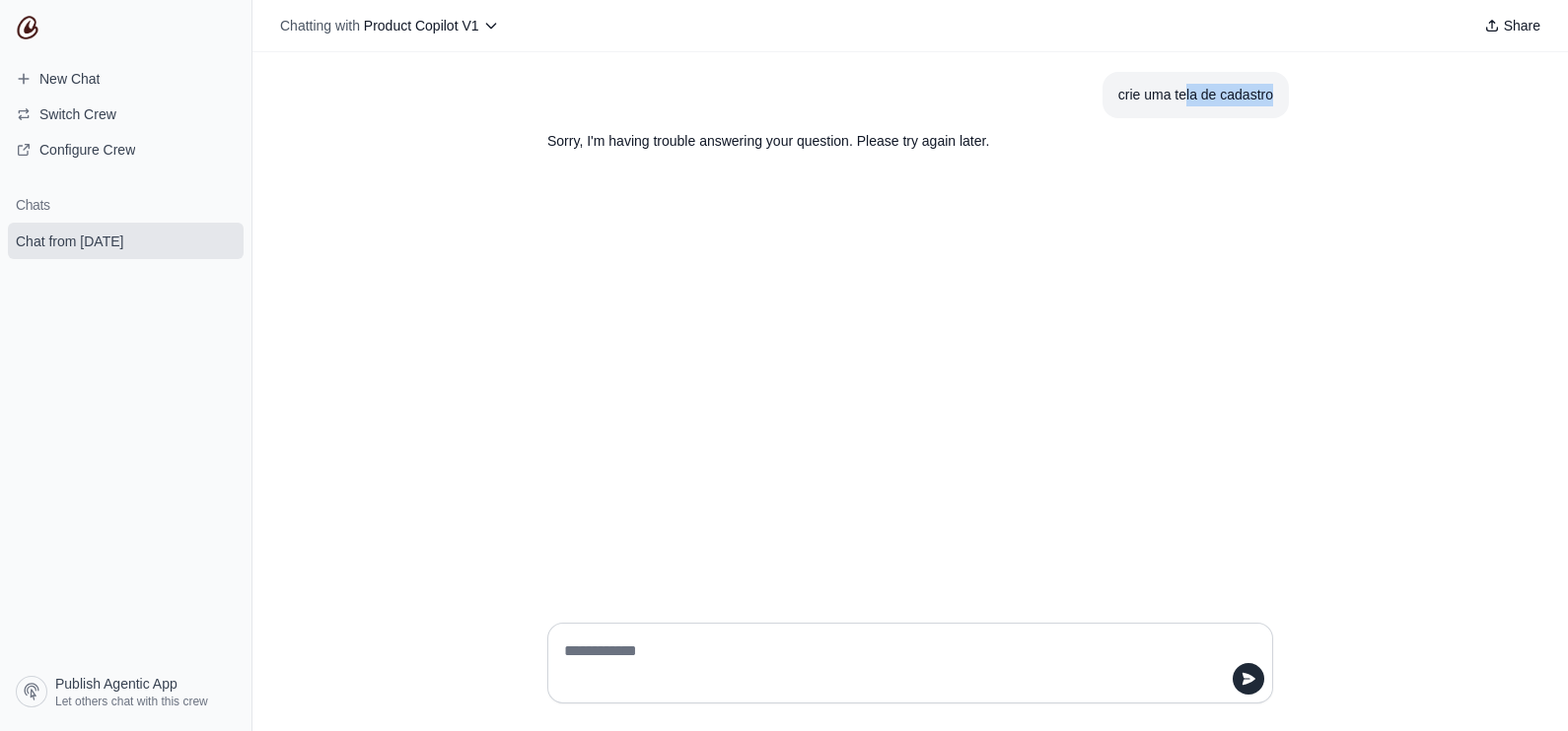
drag, startPoint x: 1185, startPoint y: 96, endPoint x: 1293, endPoint y: 102, distance: 108.2
click at [1293, 102] on div "crie [PERSON_NAME] de cadastro Sorry, I'm having trouble answering your questio…" at bounding box center [910, 330] width 1315 height 555
click at [1024, 145] on p "Sorry, I'm having trouble answering your question. Please try again later." at bounding box center [863, 141] width 631 height 23
drag, startPoint x: 789, startPoint y: 155, endPoint x: 919, endPoint y: 138, distance: 131.1
click at [919, 138] on section "Sorry, I'm having trouble answering your question. Please try again later." at bounding box center [863, 141] width 663 height 47
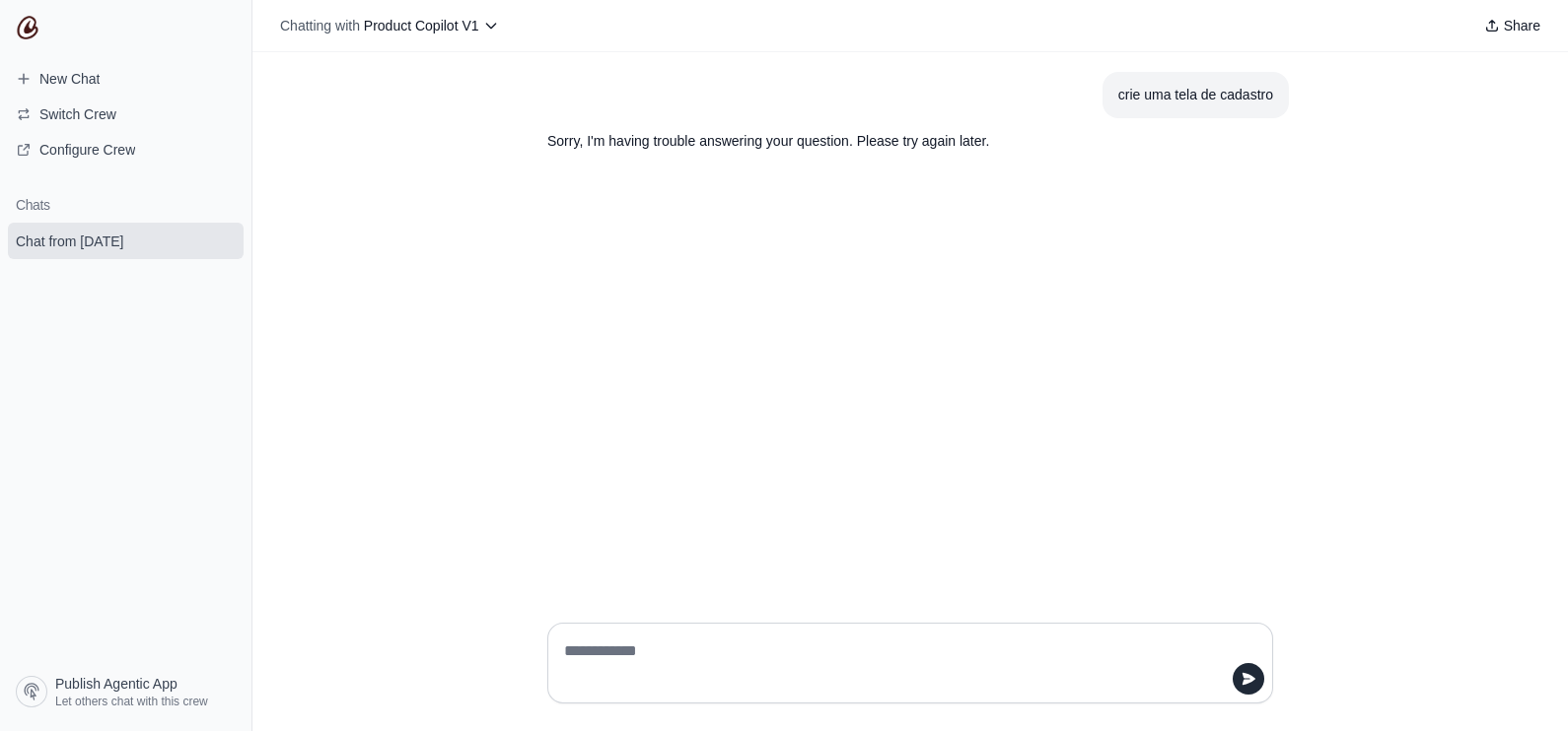
drag, startPoint x: 919, startPoint y: 138, endPoint x: 781, endPoint y: 196, distance: 149.7
click at [781, 196] on div "crie uma tela de cadastro Sorry, I'm having trouble answering your question. Pl…" at bounding box center [910, 330] width 1315 height 555
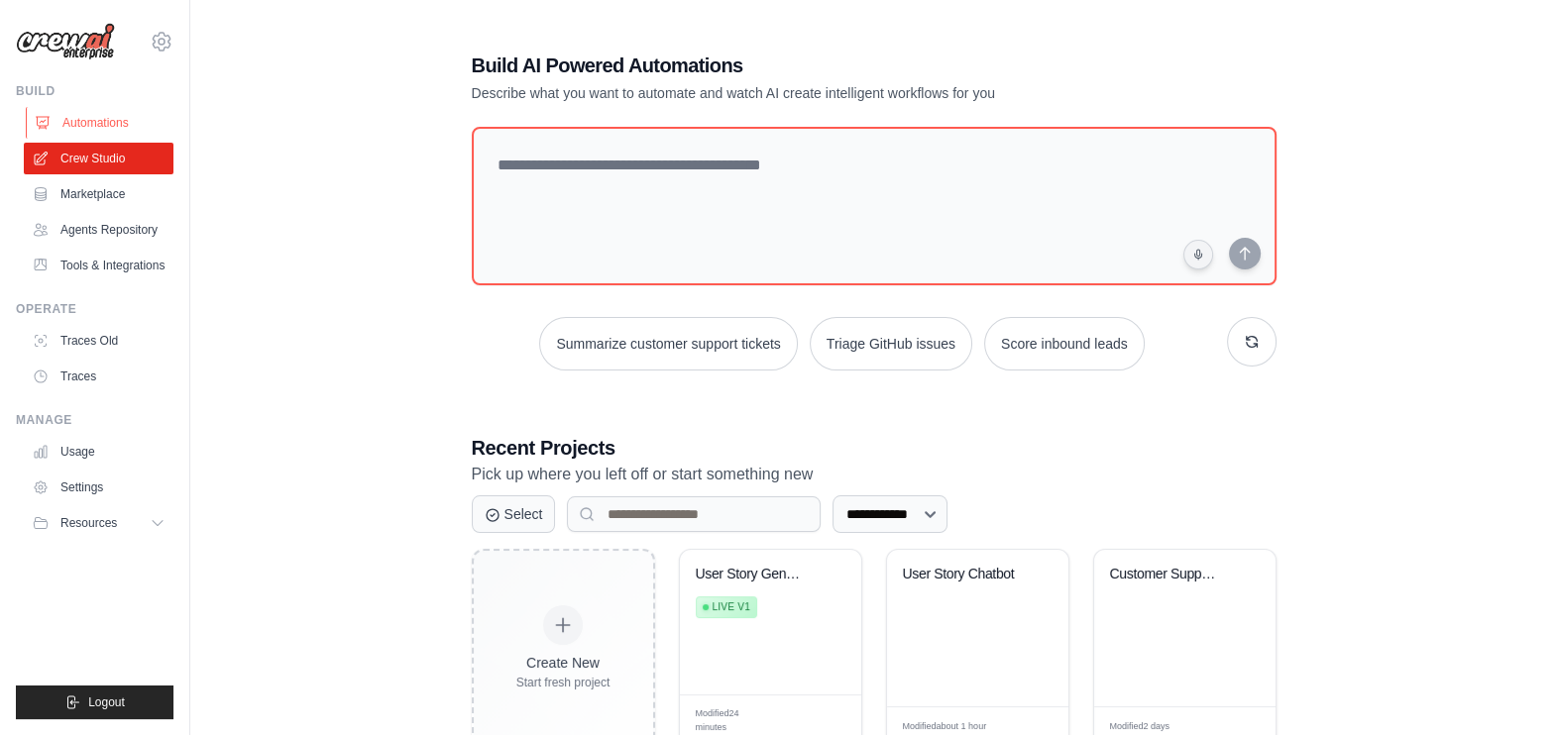
click at [91, 117] on link "Automations" at bounding box center [101, 123] width 150 height 32
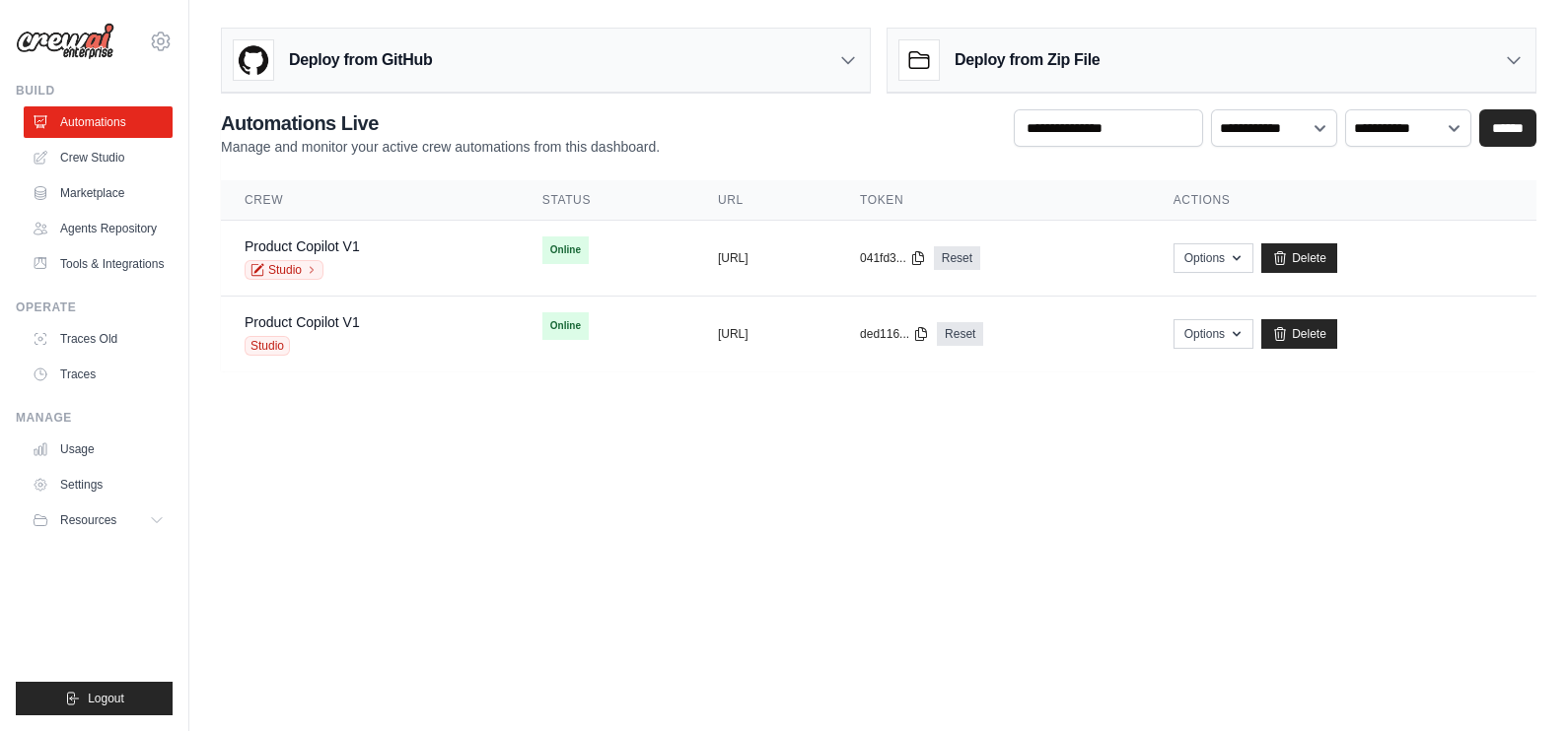
click at [572, 506] on body "[EMAIL_ADDRESS][DOMAIN_NAME] Settings Build Automations Resources" at bounding box center [784, 365] width 1568 height 731
click at [621, 478] on body "[EMAIL_ADDRESS][DOMAIN_NAME] Settings Build Automations Resources" at bounding box center [784, 365] width 1568 height 731
click at [345, 252] on link "Product Copilot V1" at bounding box center [302, 247] width 115 height 16
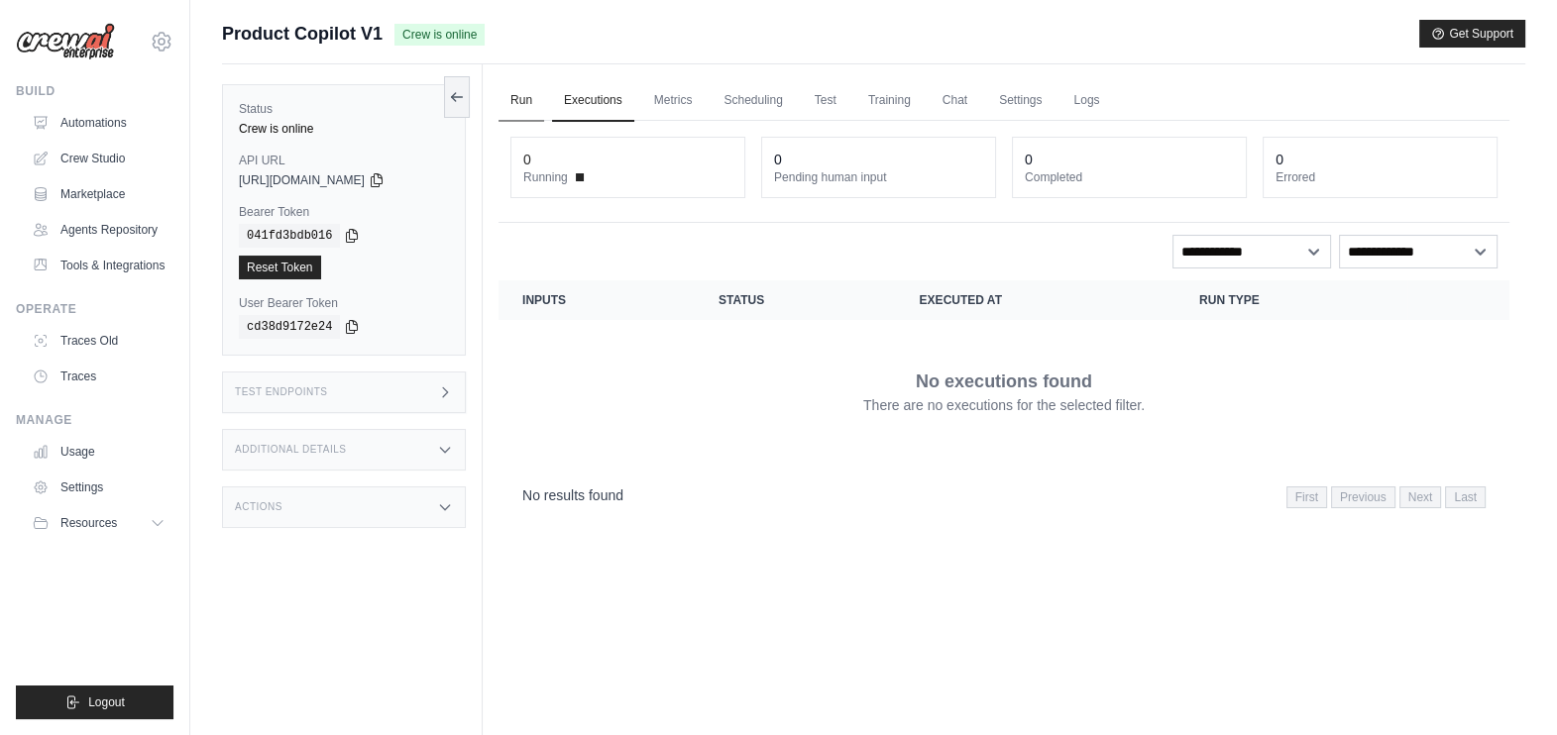
click at [509, 104] on link "Run" at bounding box center [522, 101] width 46 height 42
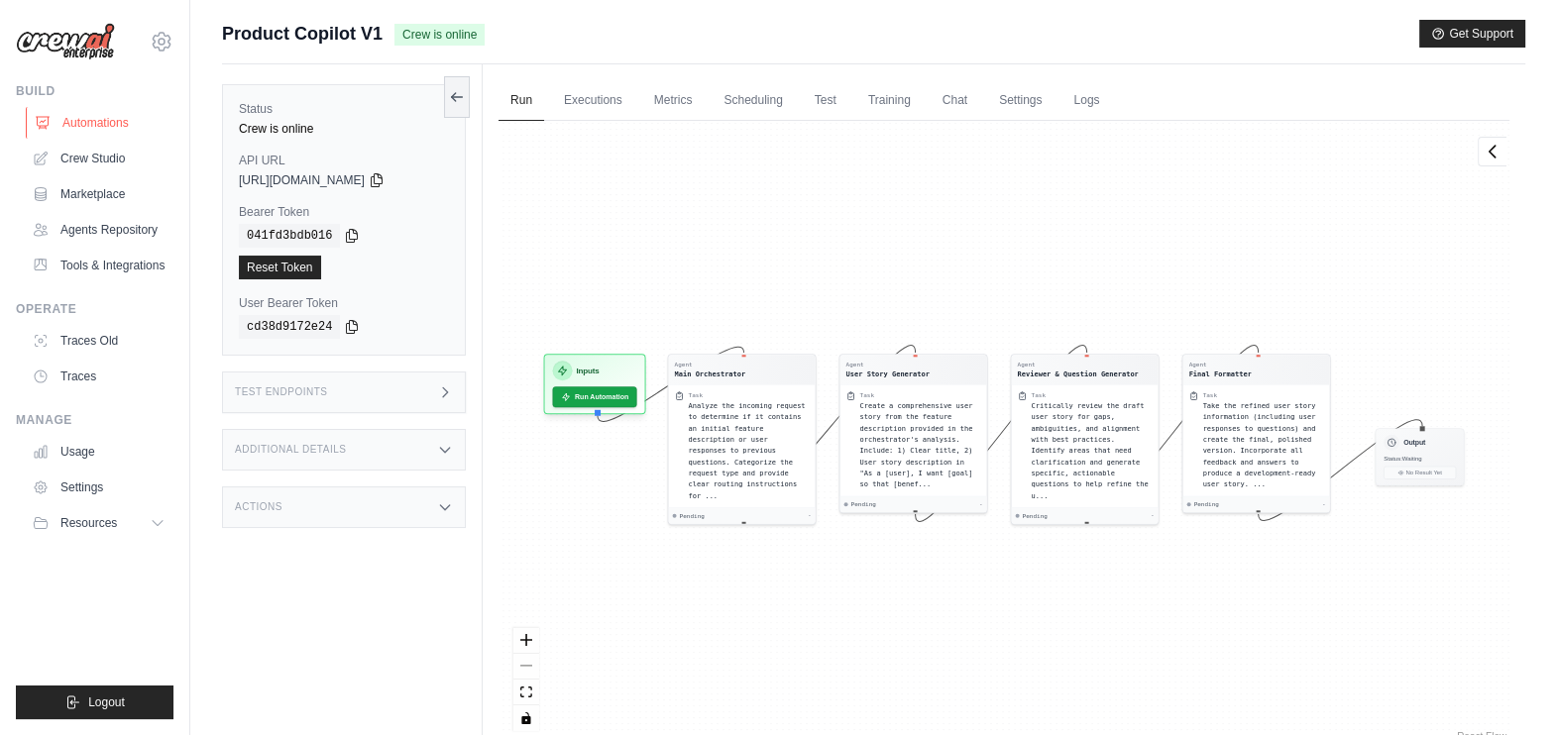
click at [113, 119] on link "Automations" at bounding box center [101, 123] width 150 height 32
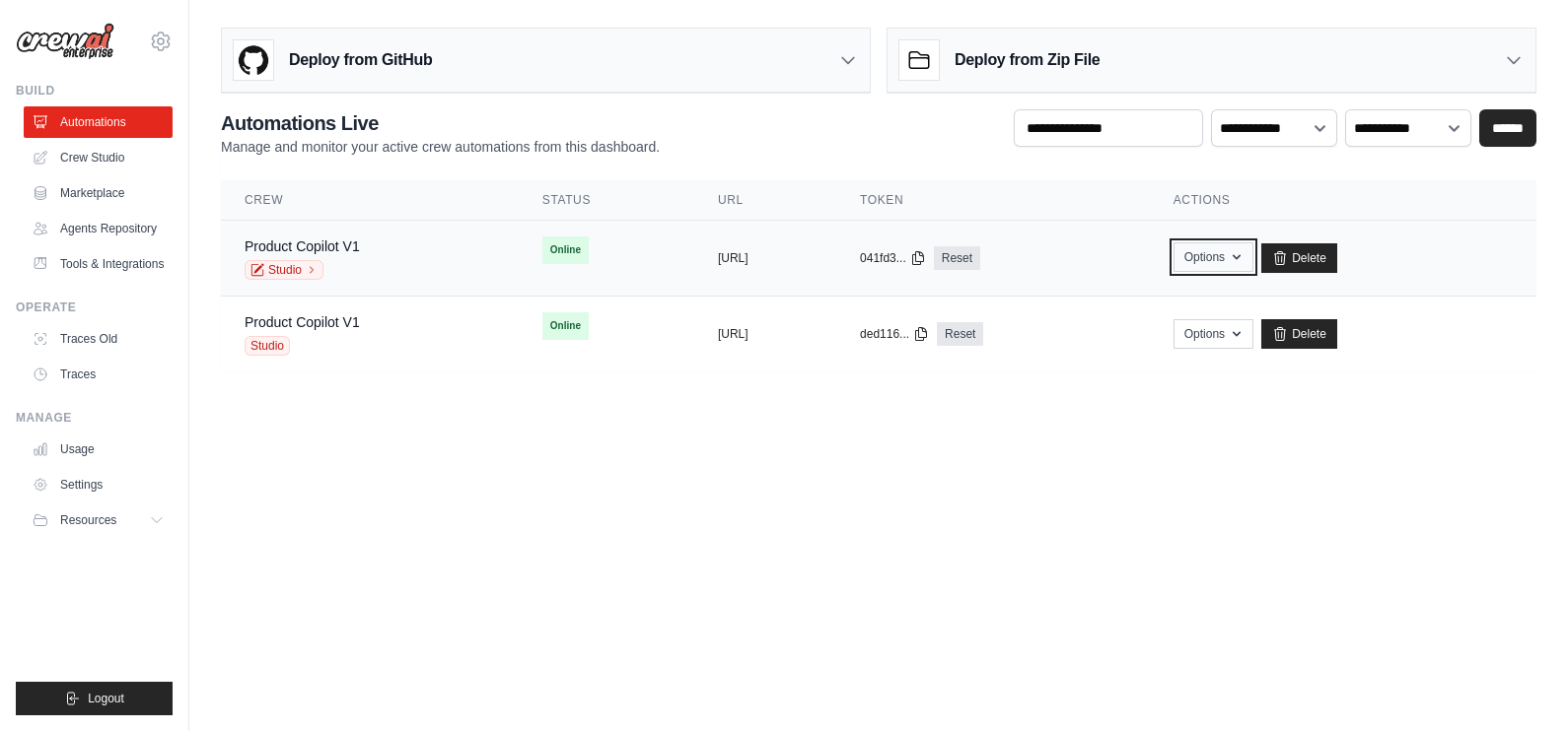
click at [1254, 257] on button "Options" at bounding box center [1214, 258] width 80 height 30
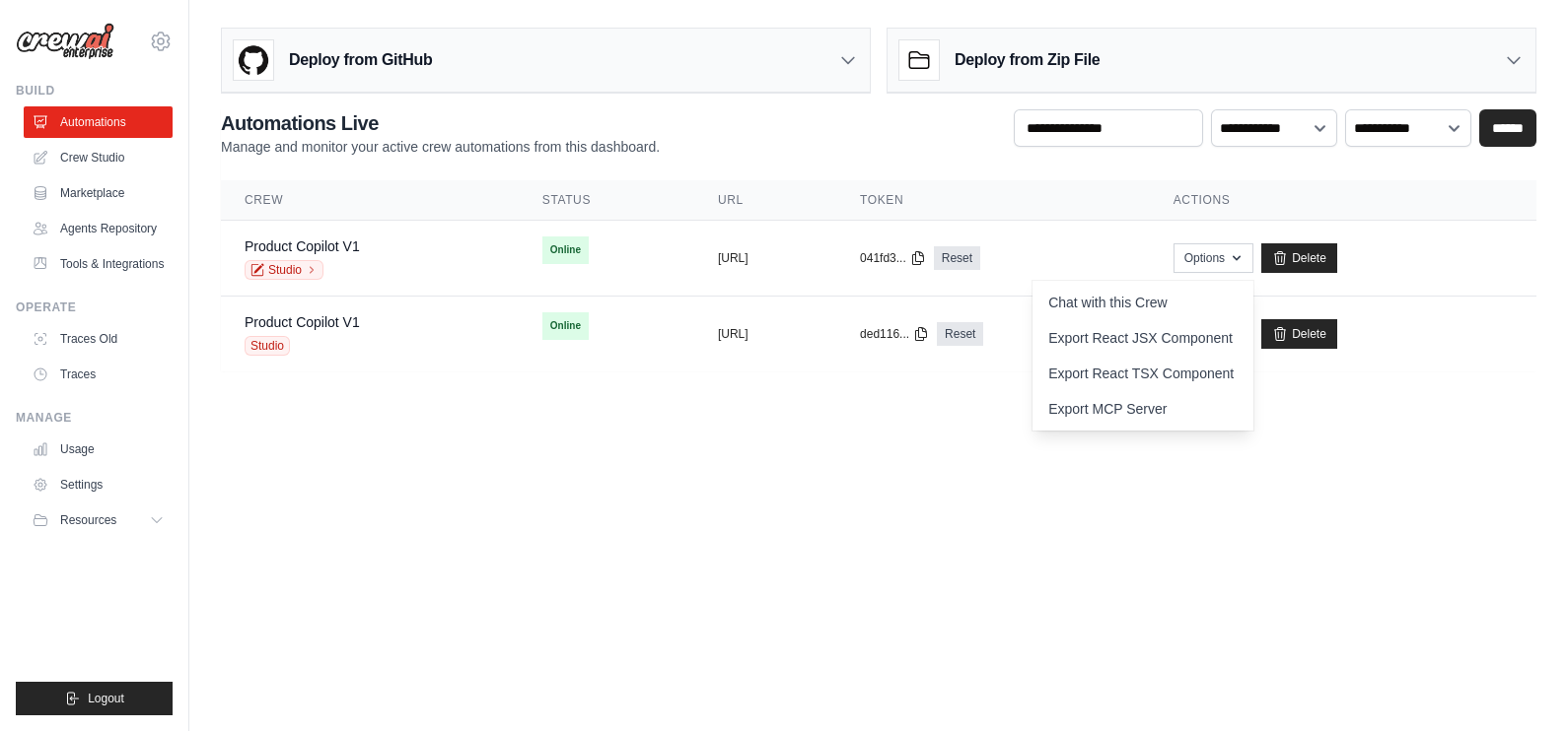
click at [1079, 598] on body "caio.mazeti-ext@ab-inbev.com Settings Build Automations Resources" at bounding box center [784, 365] width 1568 height 731
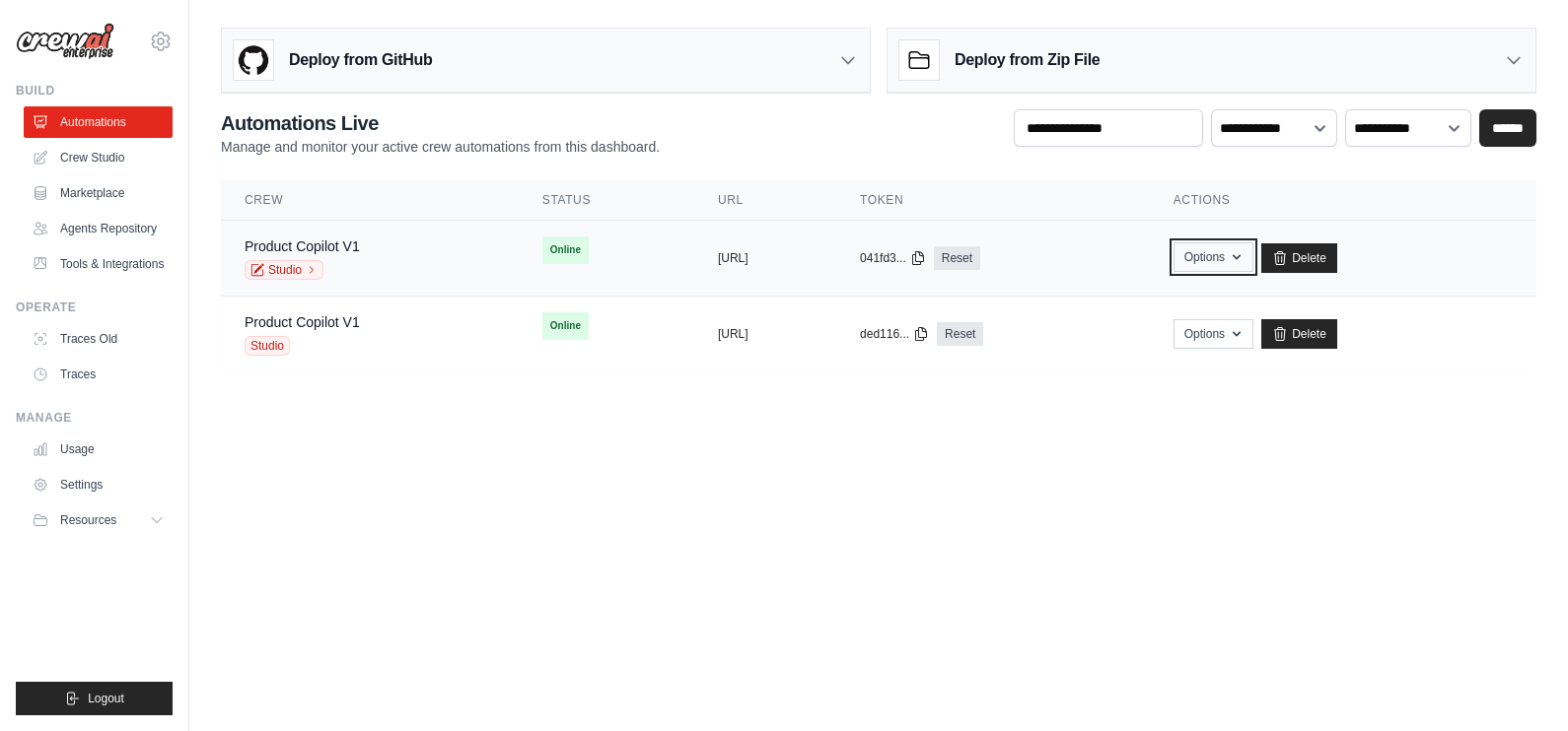
click at [1254, 267] on button "Options" at bounding box center [1214, 258] width 80 height 30
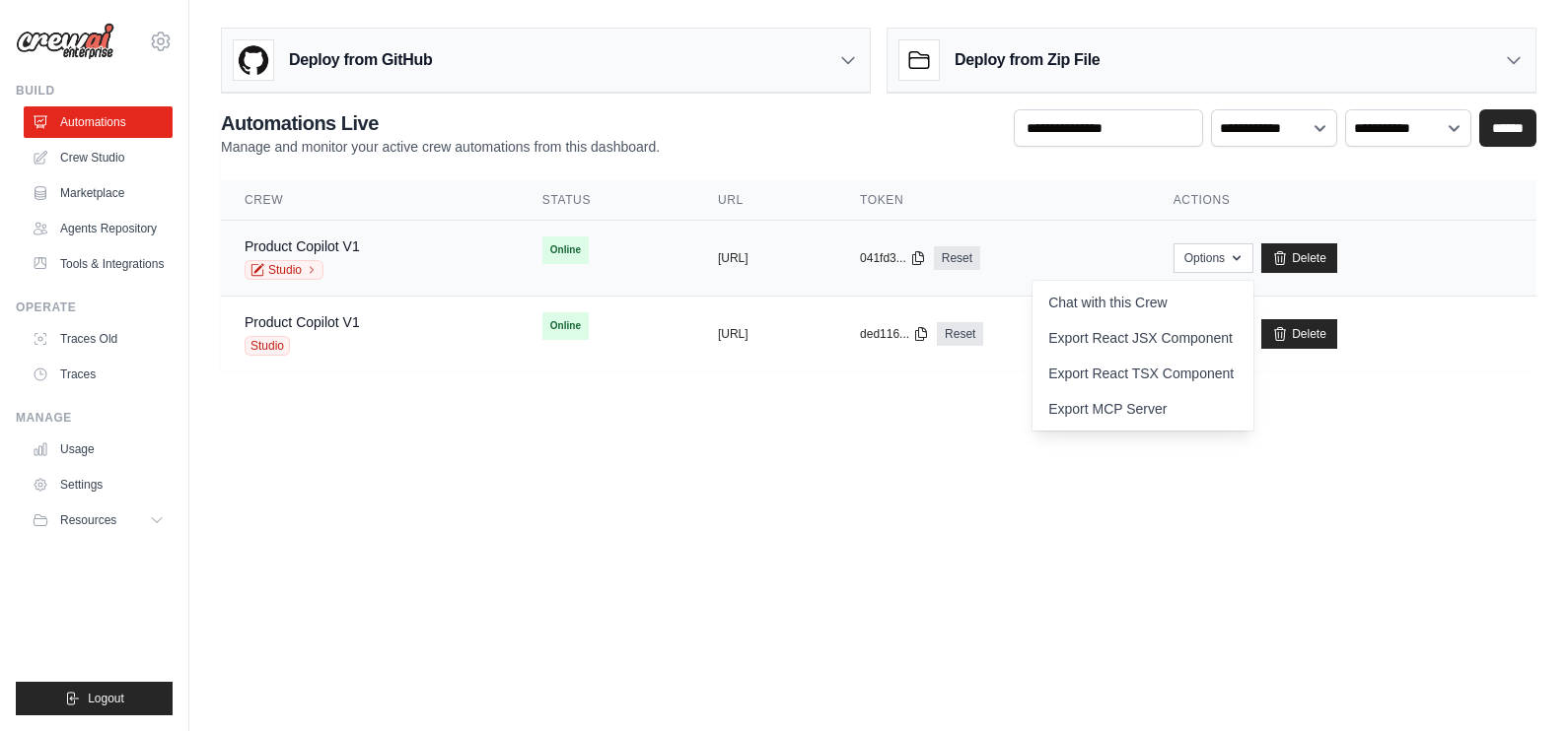
click at [542, 259] on span "Online" at bounding box center [565, 251] width 47 height 28
click at [385, 325] on div "Product Copilot V1 Studio" at bounding box center [370, 334] width 251 height 44
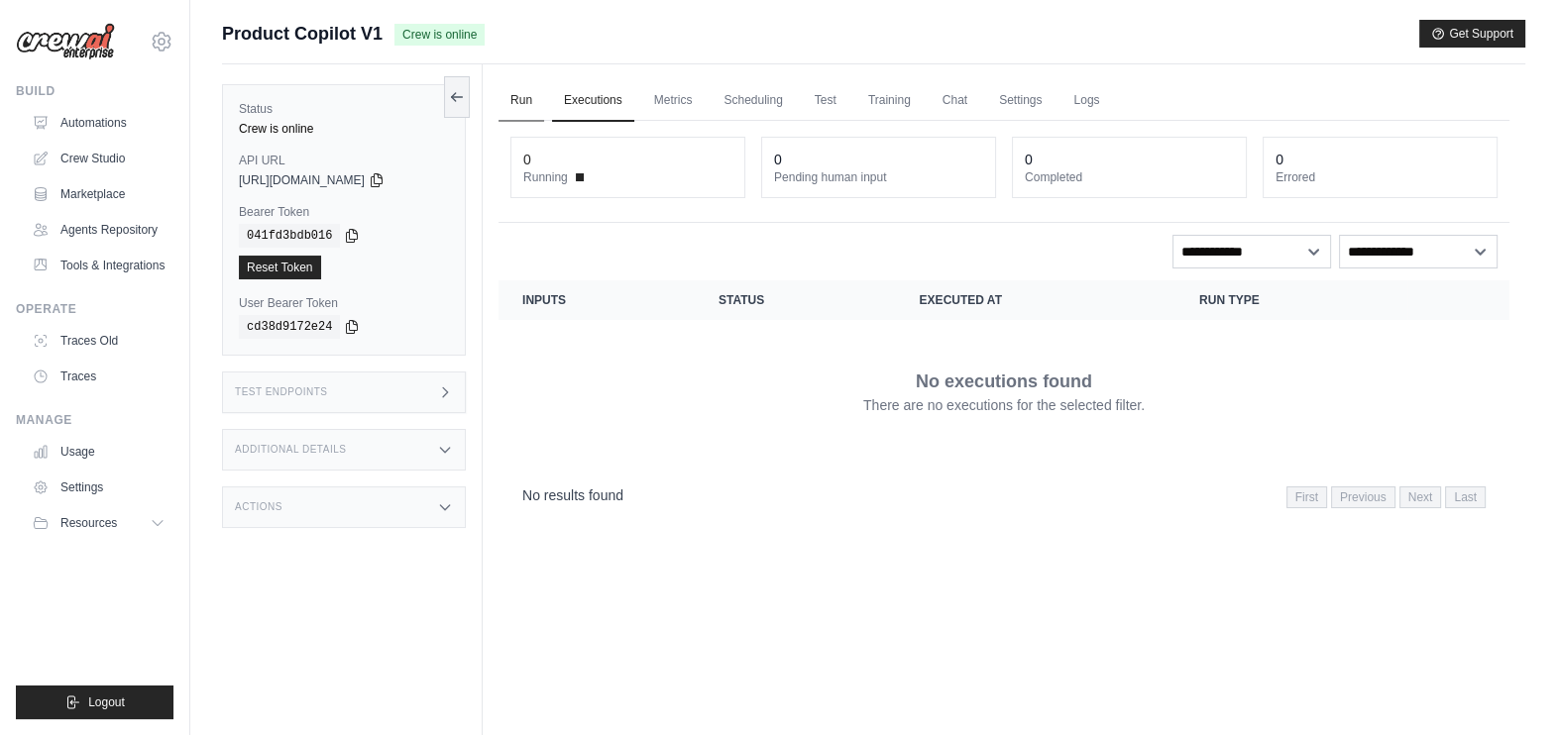
click at [520, 100] on link "Run" at bounding box center [522, 101] width 46 height 42
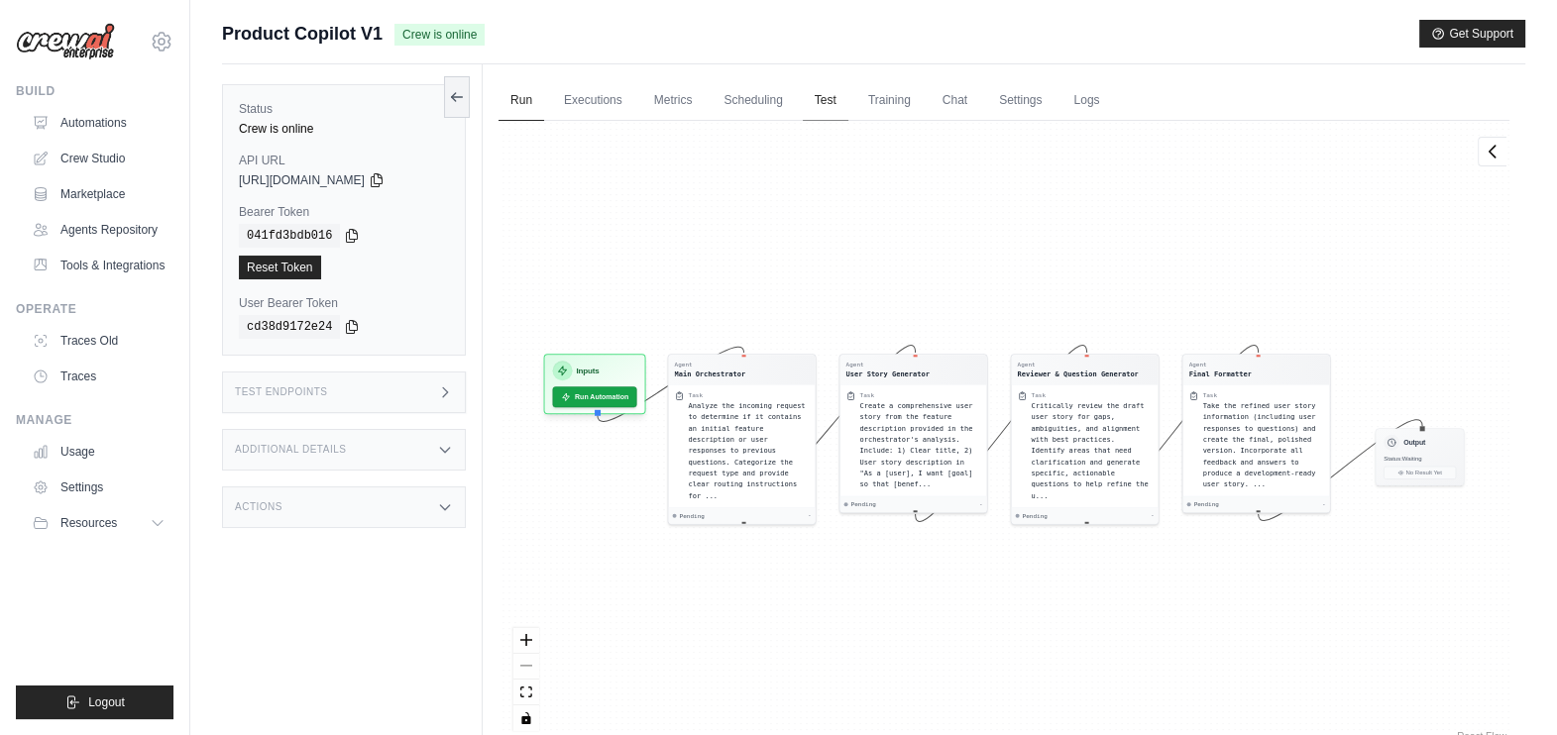
click at [834, 97] on link "Test" at bounding box center [826, 101] width 46 height 42
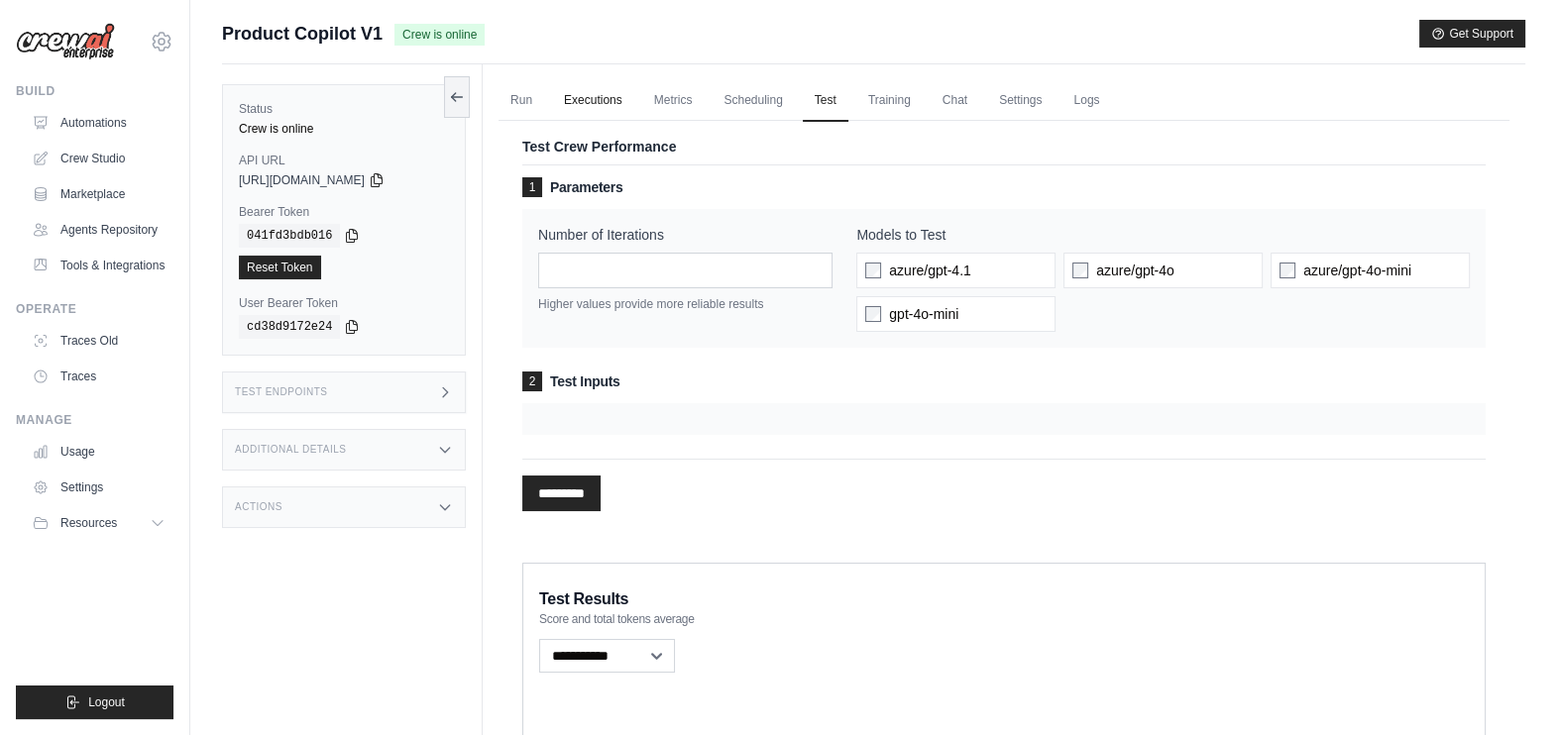
click at [595, 96] on link "Executions" at bounding box center [593, 101] width 82 height 42
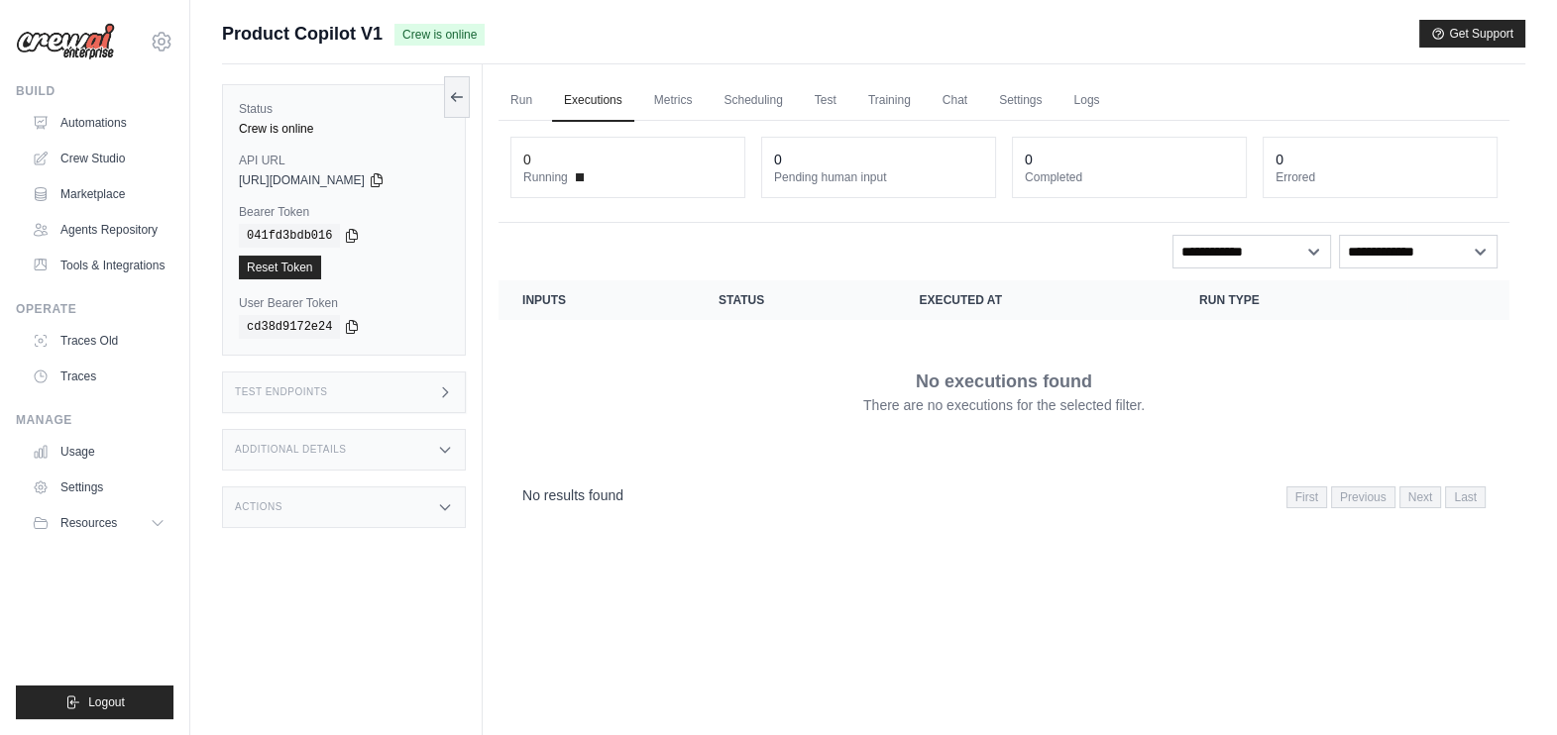
scroll to position [108, 0]
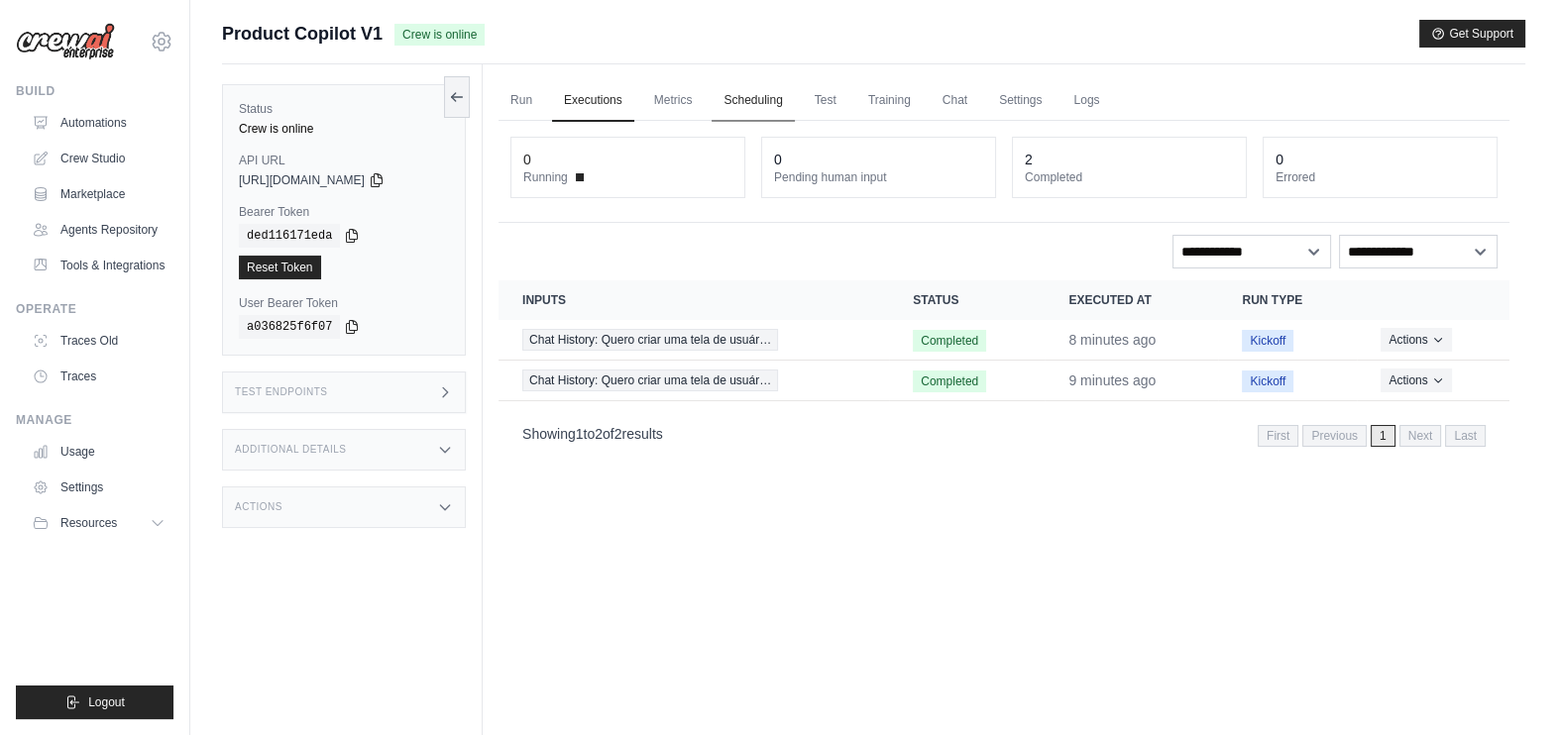
click at [758, 101] on link "Scheduling" at bounding box center [753, 101] width 82 height 42
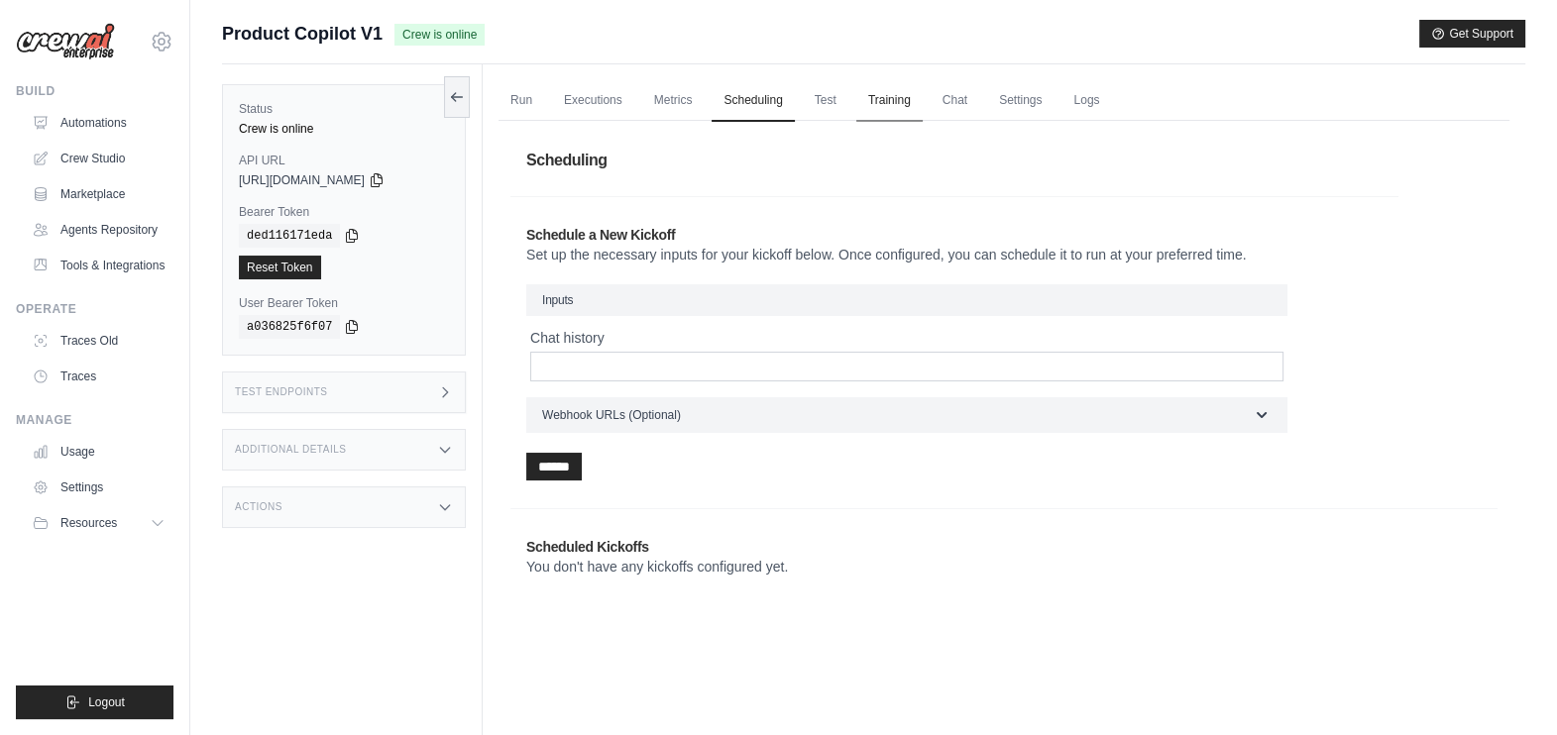
click at [875, 99] on link "Training" at bounding box center [889, 101] width 66 height 42
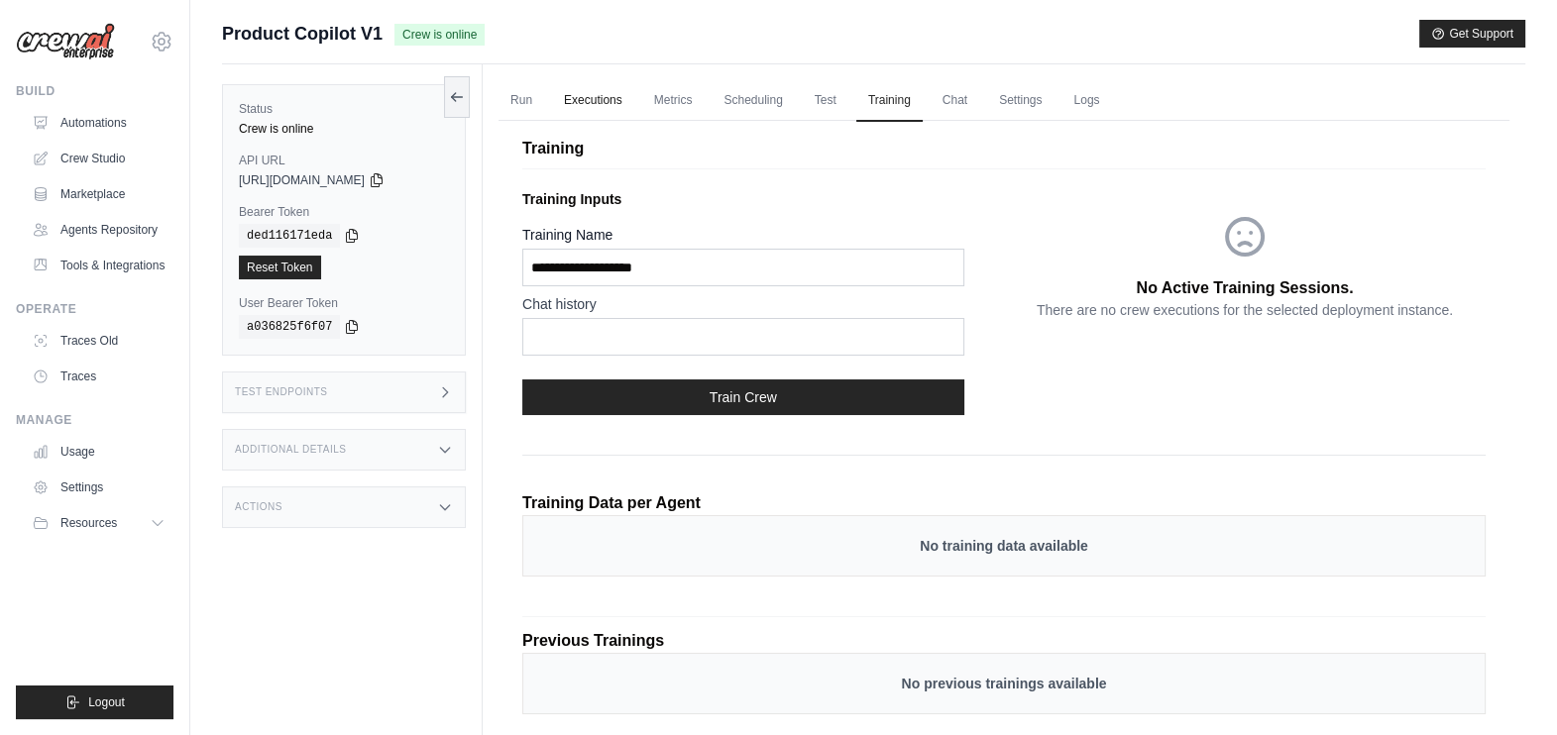
click at [609, 118] on link "Executions" at bounding box center [593, 101] width 82 height 42
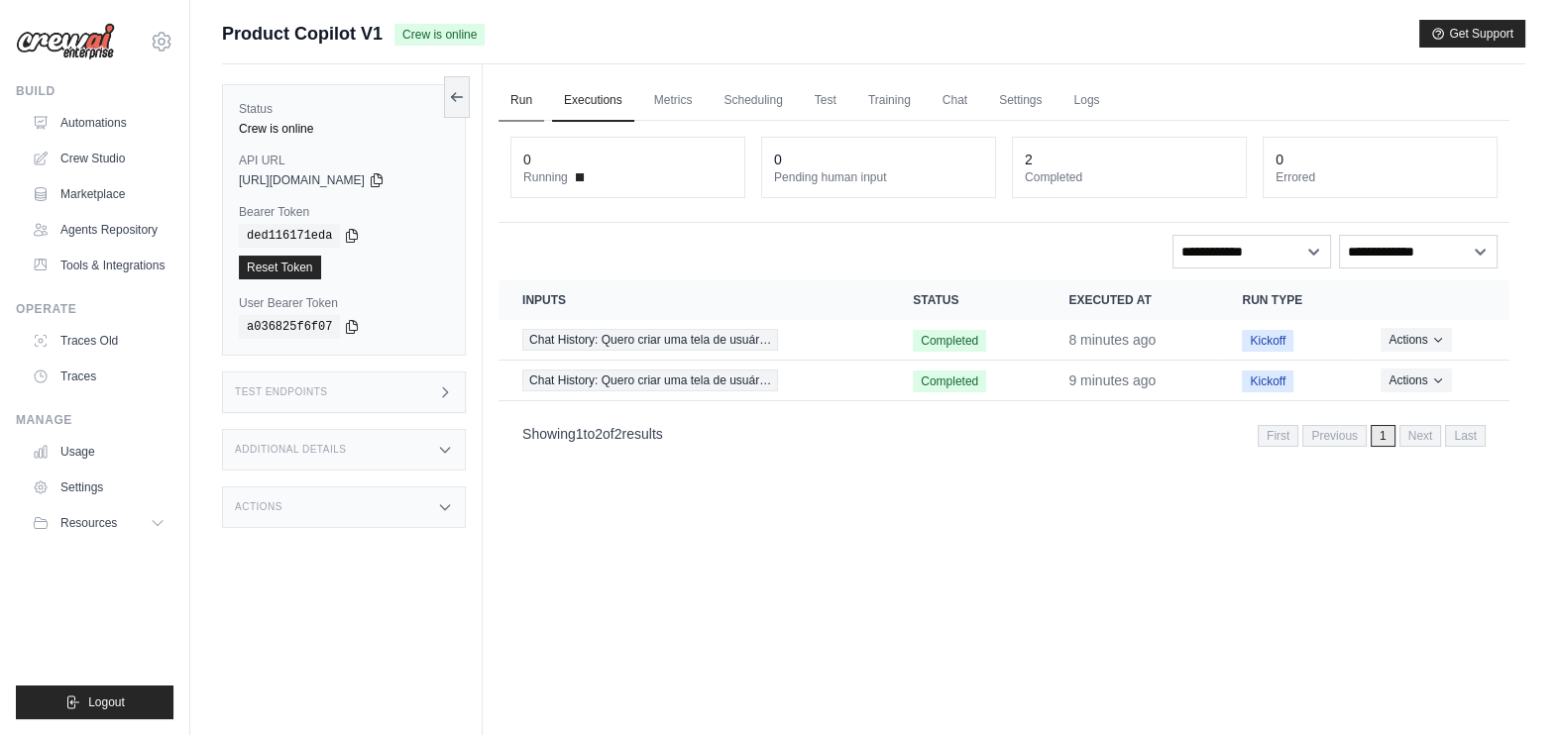
click at [508, 99] on link "Run" at bounding box center [522, 101] width 46 height 42
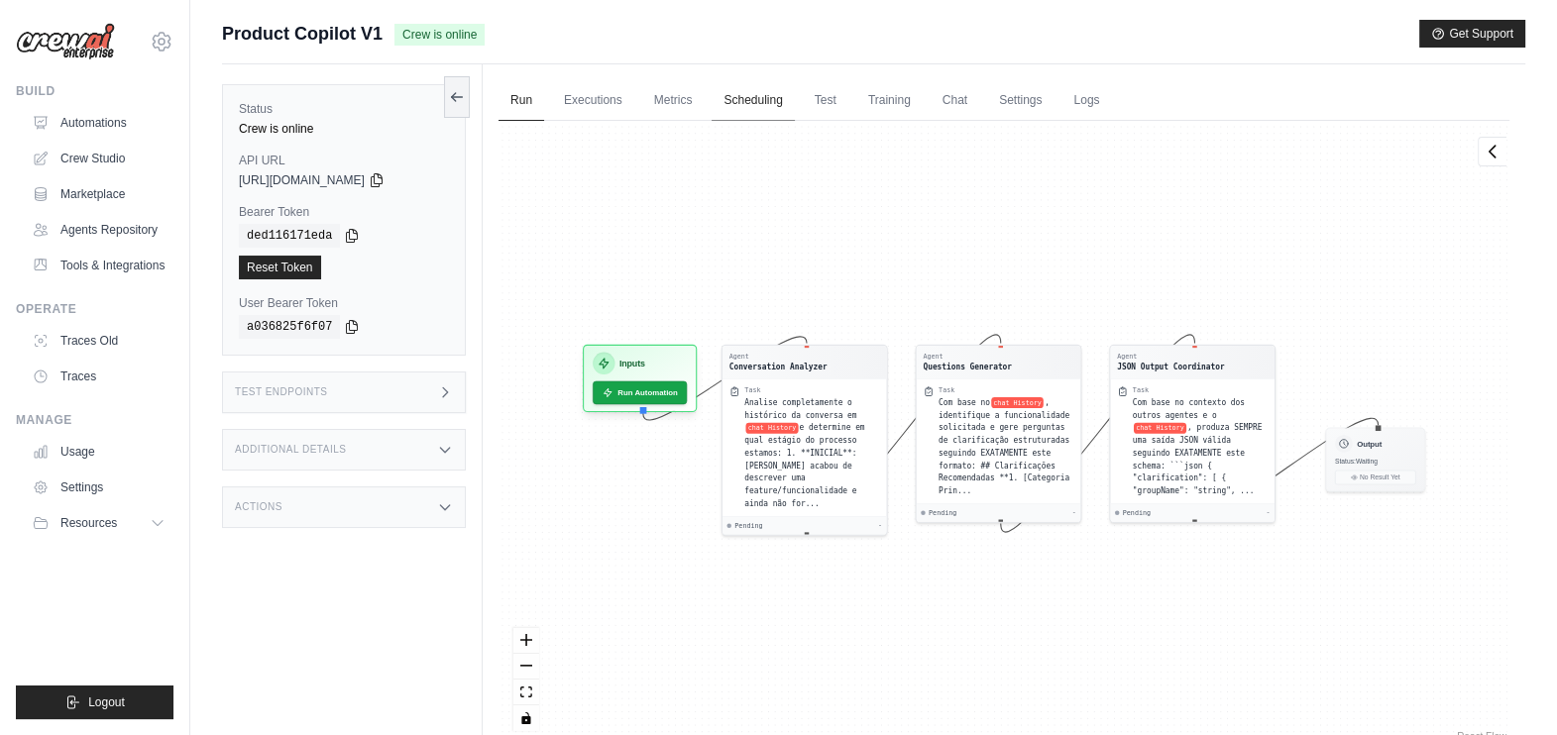
click at [752, 96] on link "Scheduling" at bounding box center [753, 101] width 82 height 42
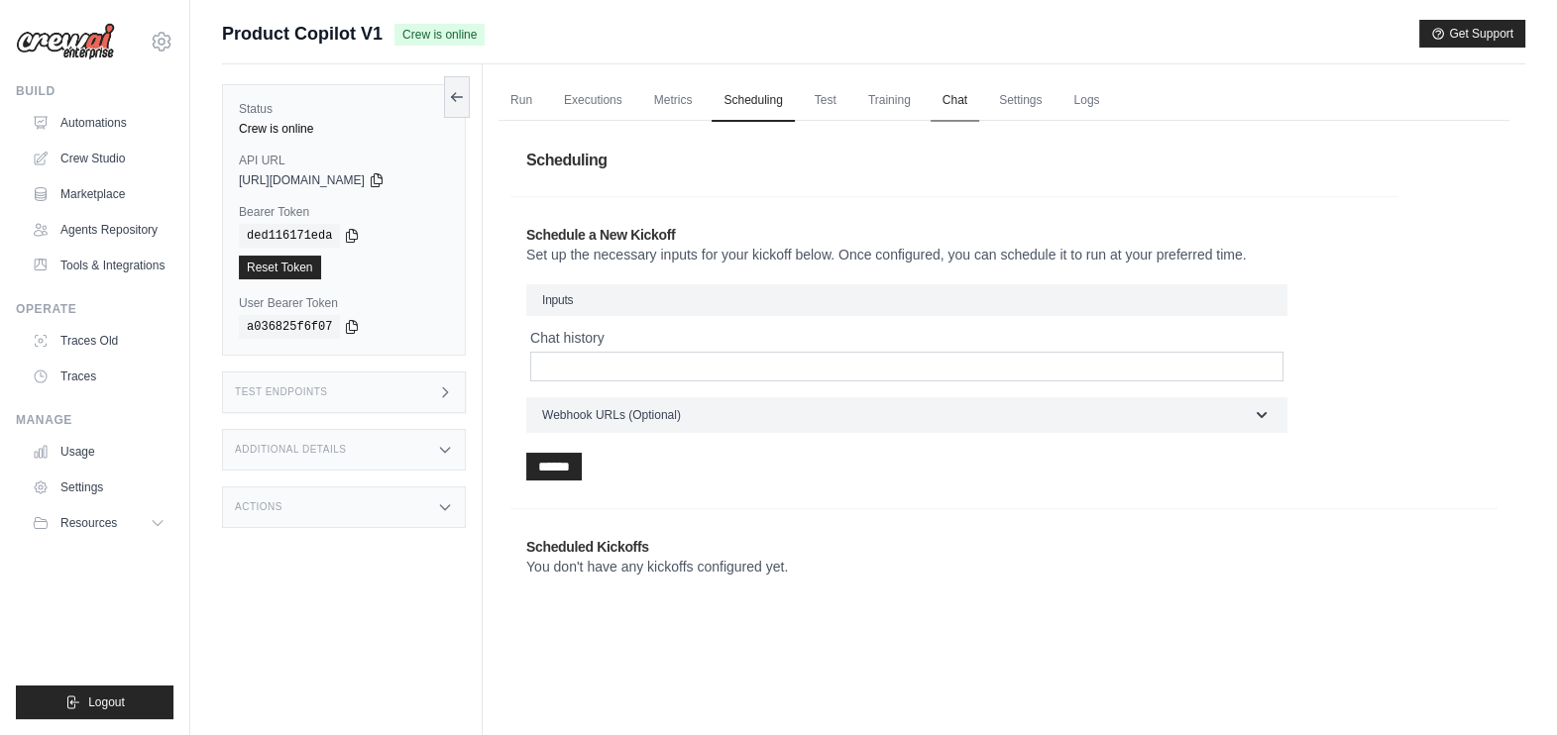
click at [946, 96] on link "Chat" at bounding box center [955, 101] width 49 height 42
click at [385, 180] on icon at bounding box center [377, 179] width 16 height 16
click at [344, 238] on icon at bounding box center [352, 235] width 16 height 16
click at [344, 326] on icon at bounding box center [352, 326] width 16 height 16
click at [547, 92] on ul "Run Executions Metrics Scheduling Test Training Chat Settings Logs" at bounding box center [1004, 100] width 1011 height 41
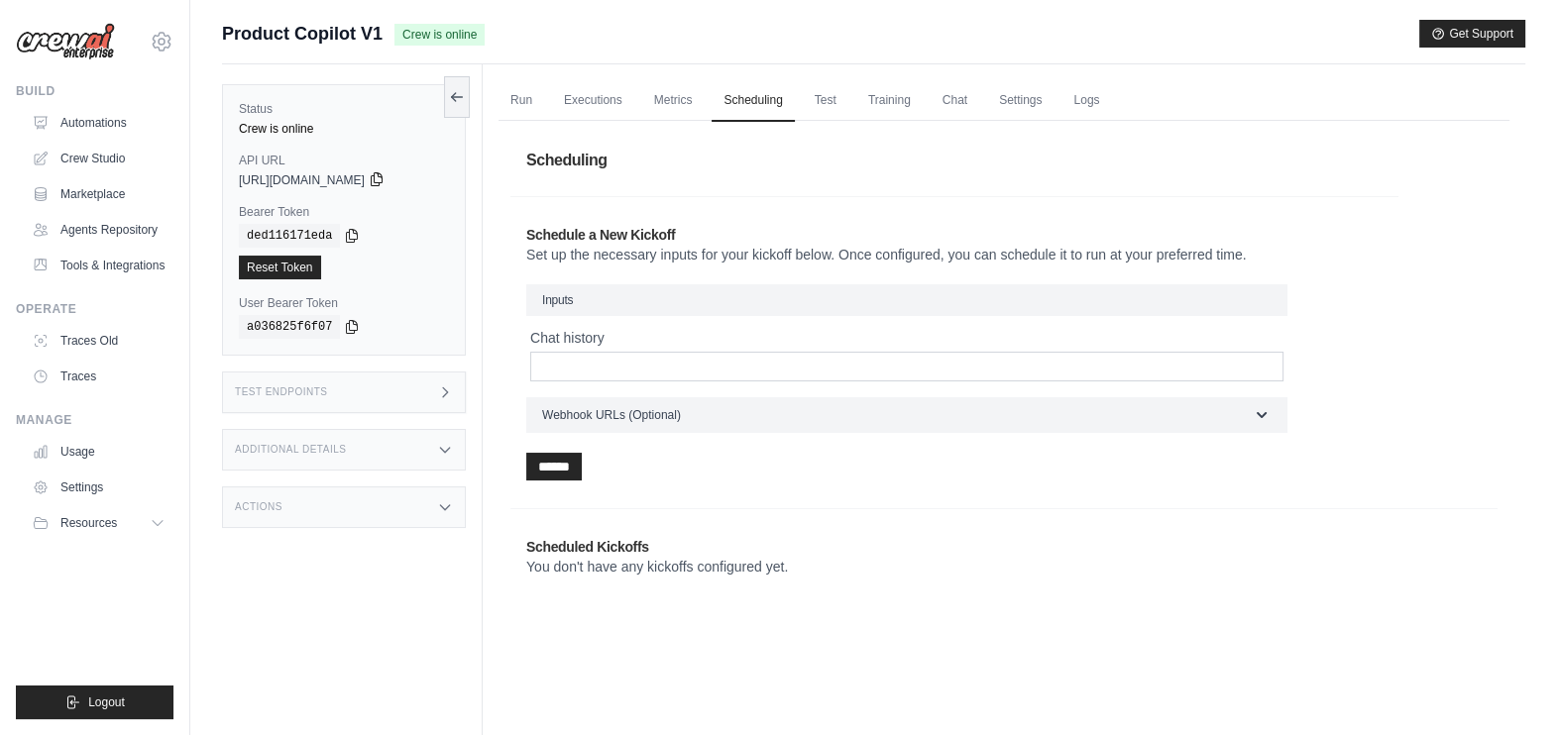
click at [385, 174] on icon at bounding box center [377, 179] width 16 height 16
click at [344, 230] on icon at bounding box center [352, 235] width 16 height 16
click at [841, 156] on h1 "Scheduling" at bounding box center [1003, 161] width 987 height 56
click at [835, 379] on input "Chat history" at bounding box center [906, 367] width 753 height 30
click at [536, 91] on link "Run" at bounding box center [522, 101] width 46 height 42
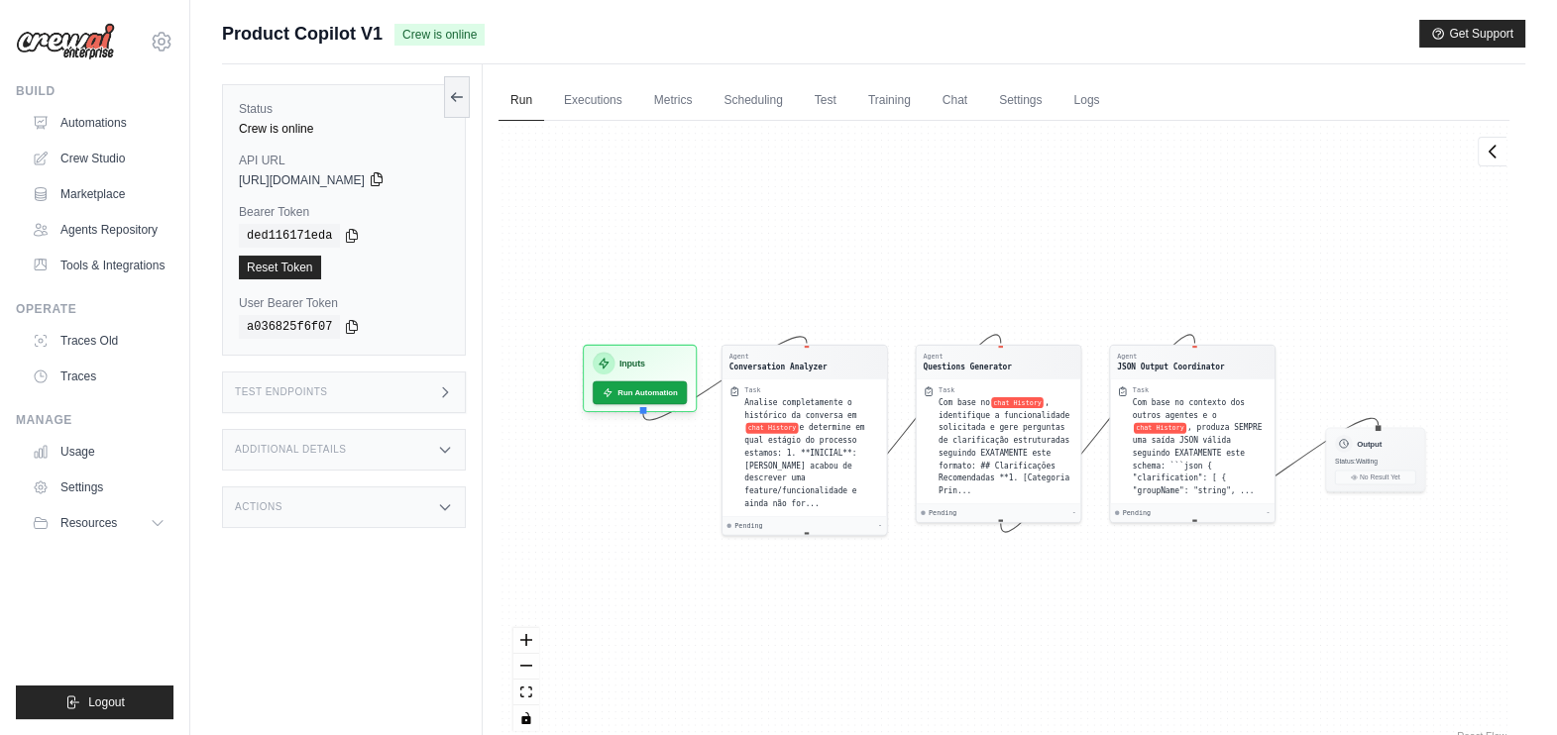
click at [385, 177] on icon at bounding box center [377, 179] width 16 height 16
click at [365, 173] on span "[URL][DOMAIN_NAME]" at bounding box center [302, 180] width 126 height 16
drag, startPoint x: 405, startPoint y: 173, endPoint x: 333, endPoint y: 145, distance: 77.9
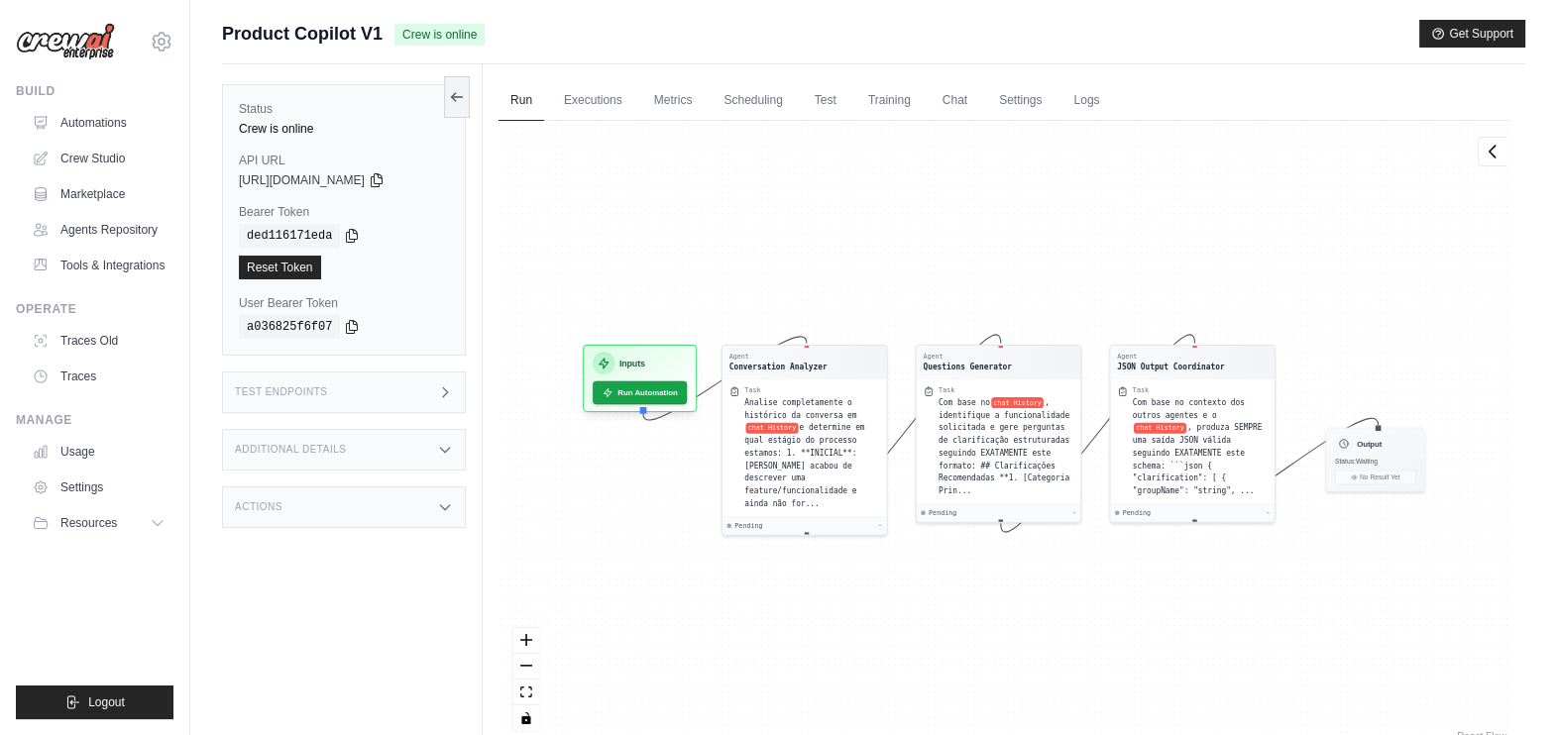
click at [333, 145] on div "Status Crew is online API URL copied https://product-copilot-v1-06739083-ab9a-4…" at bounding box center [344, 220] width 244 height 272
click at [385, 176] on icon at bounding box center [377, 179] width 16 height 16
click at [329, 595] on div "Status Crew is online API URL copied https://product-copilot-v1-06739083-ab9a-4…" at bounding box center [352, 431] width 261 height 735
click at [352, 525] on div "Actions" at bounding box center [344, 508] width 244 height 42
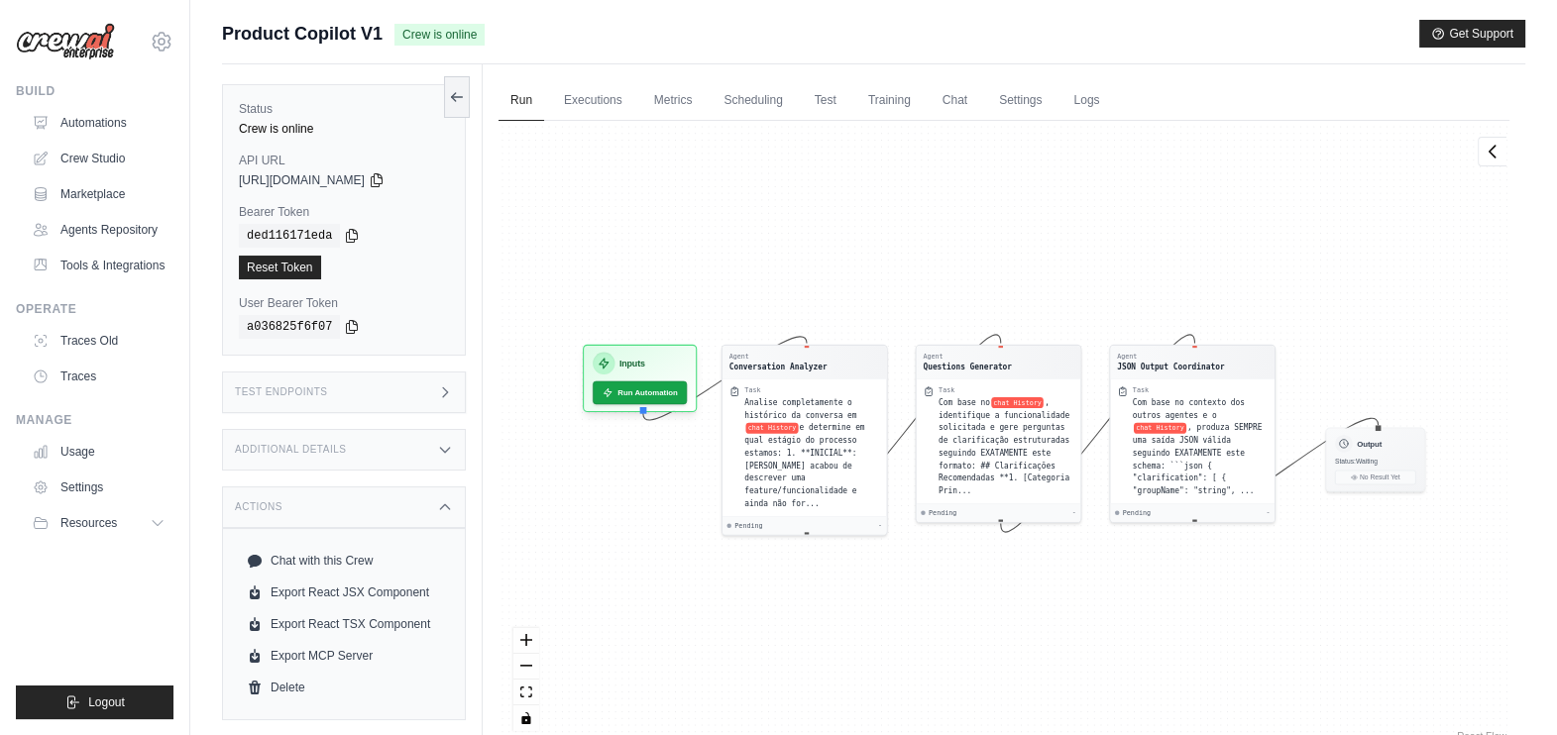
click at [352, 525] on div "Actions" at bounding box center [344, 508] width 244 height 42
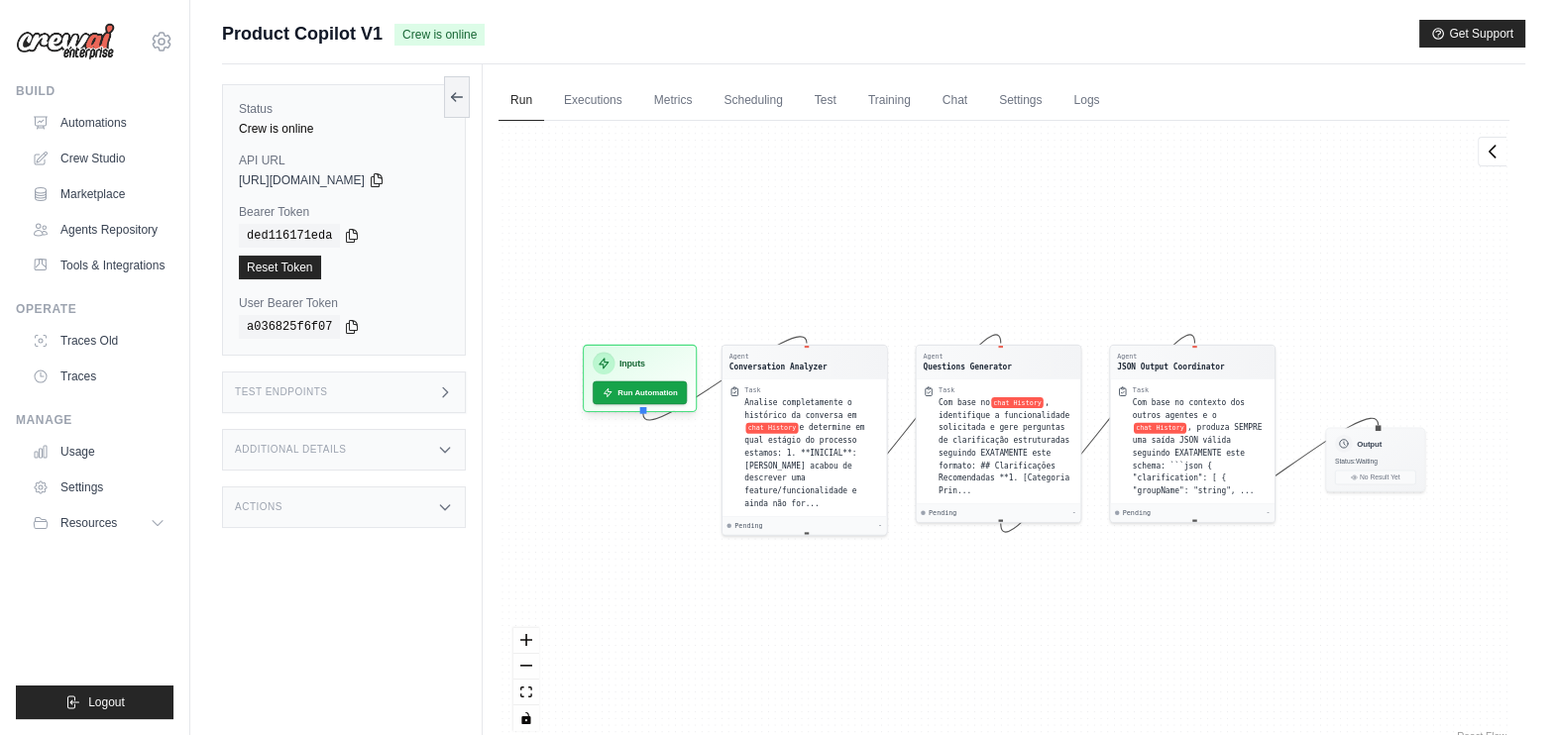
click at [352, 525] on div "Actions" at bounding box center [344, 508] width 244 height 42
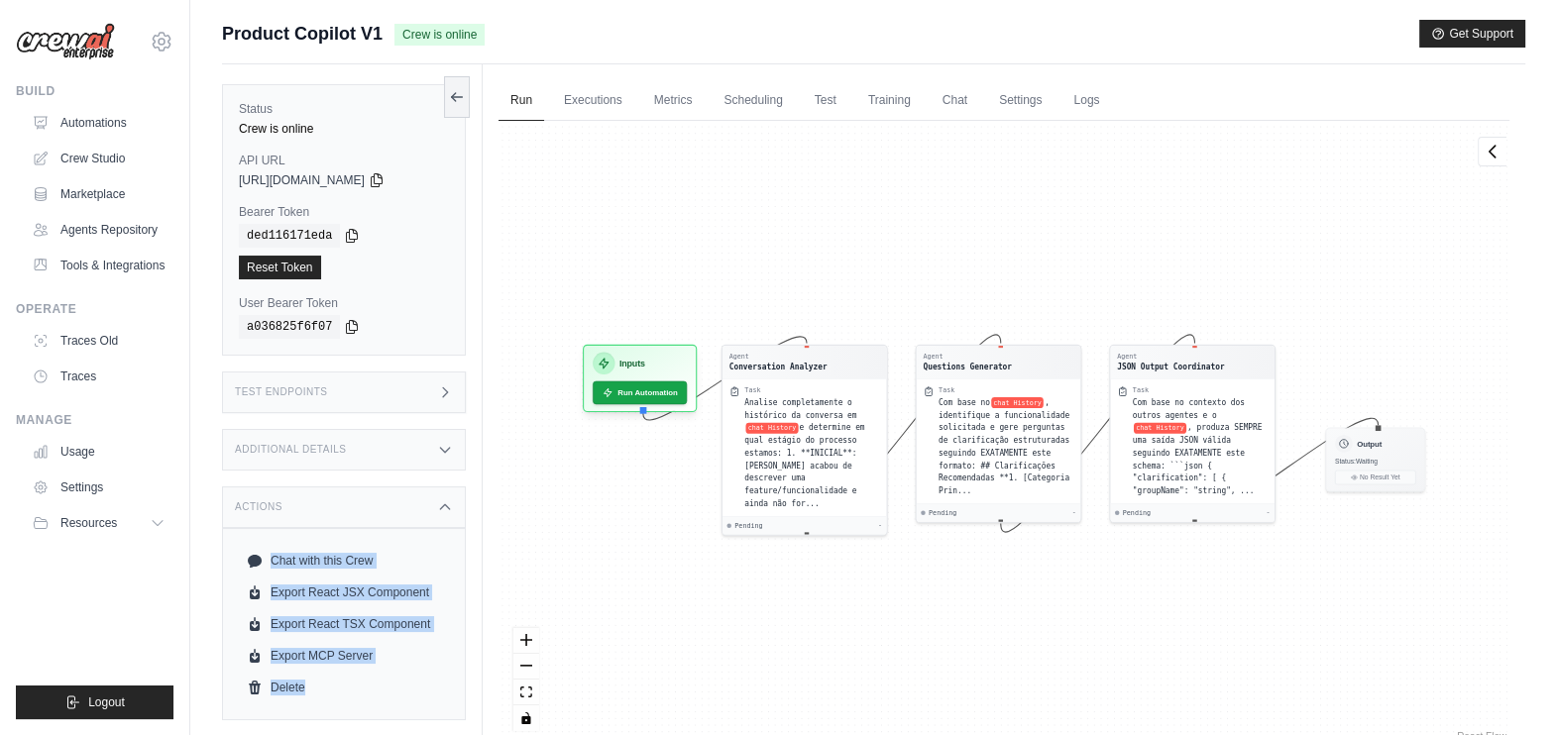
click at [352, 525] on div "Actions" at bounding box center [344, 508] width 244 height 42
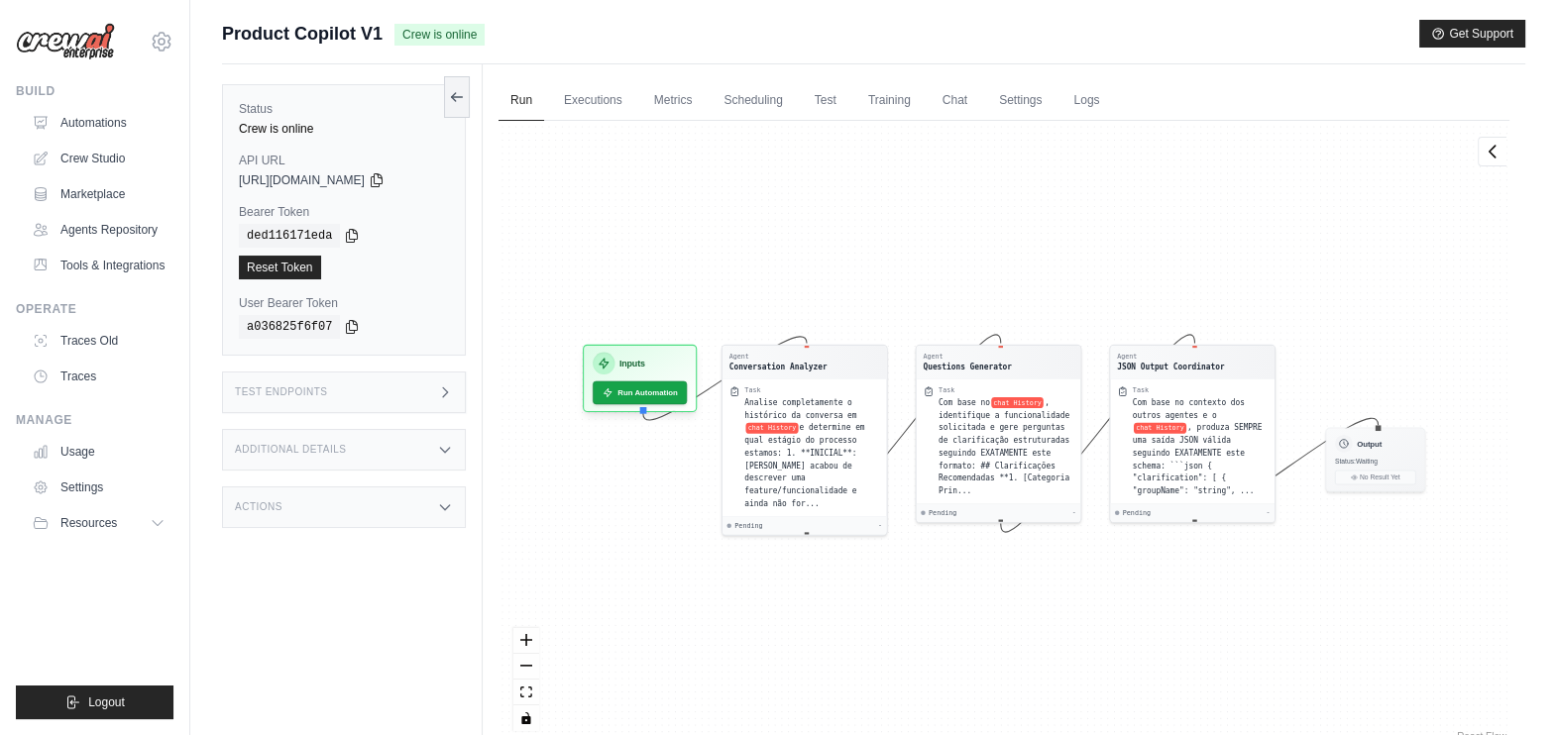
click at [336, 625] on div "Status Crew is online API URL copied https://product-copilot-v1-06739083-ab9a-4…" at bounding box center [352, 431] width 261 height 735
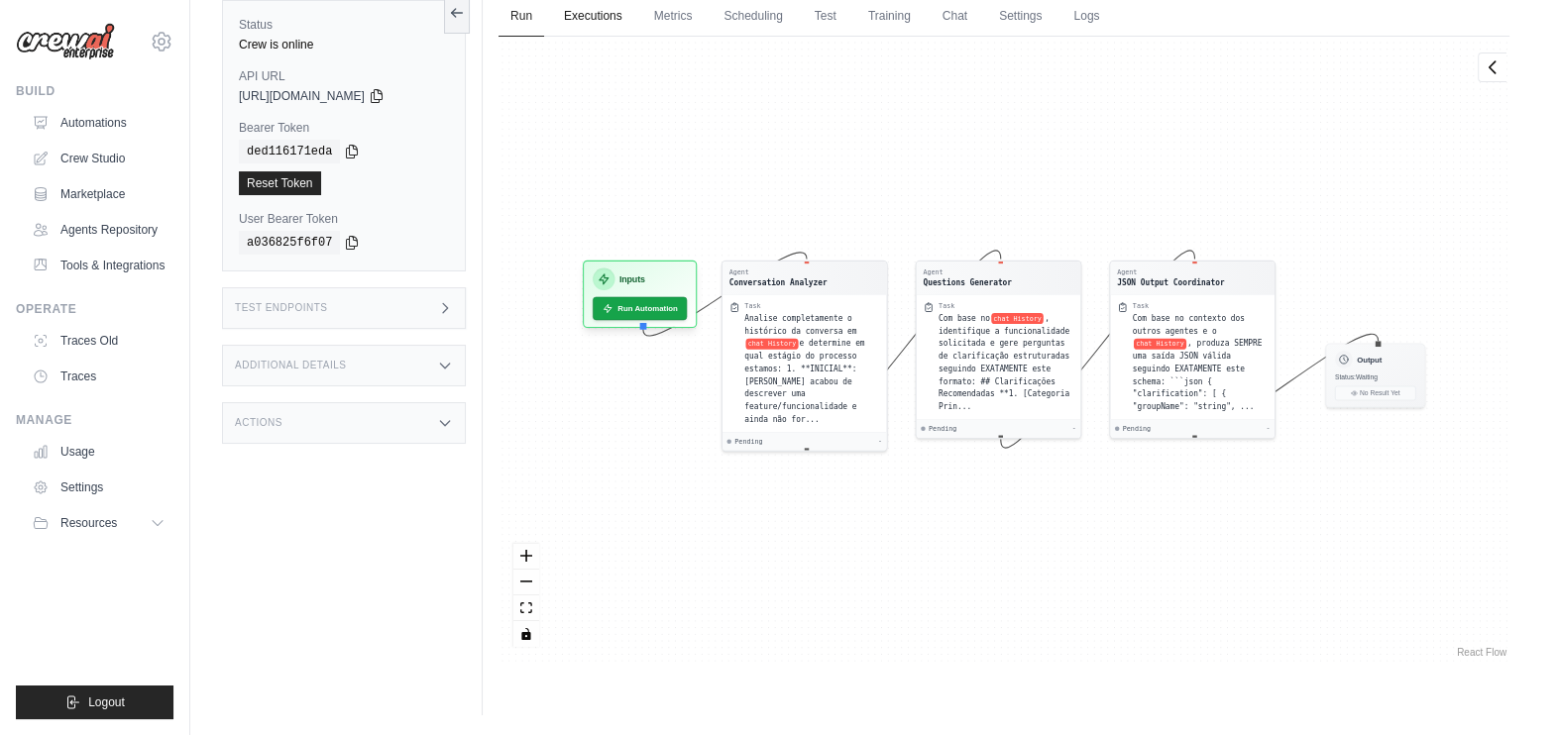
click at [590, 22] on link "Executions" at bounding box center [593, 17] width 82 height 42
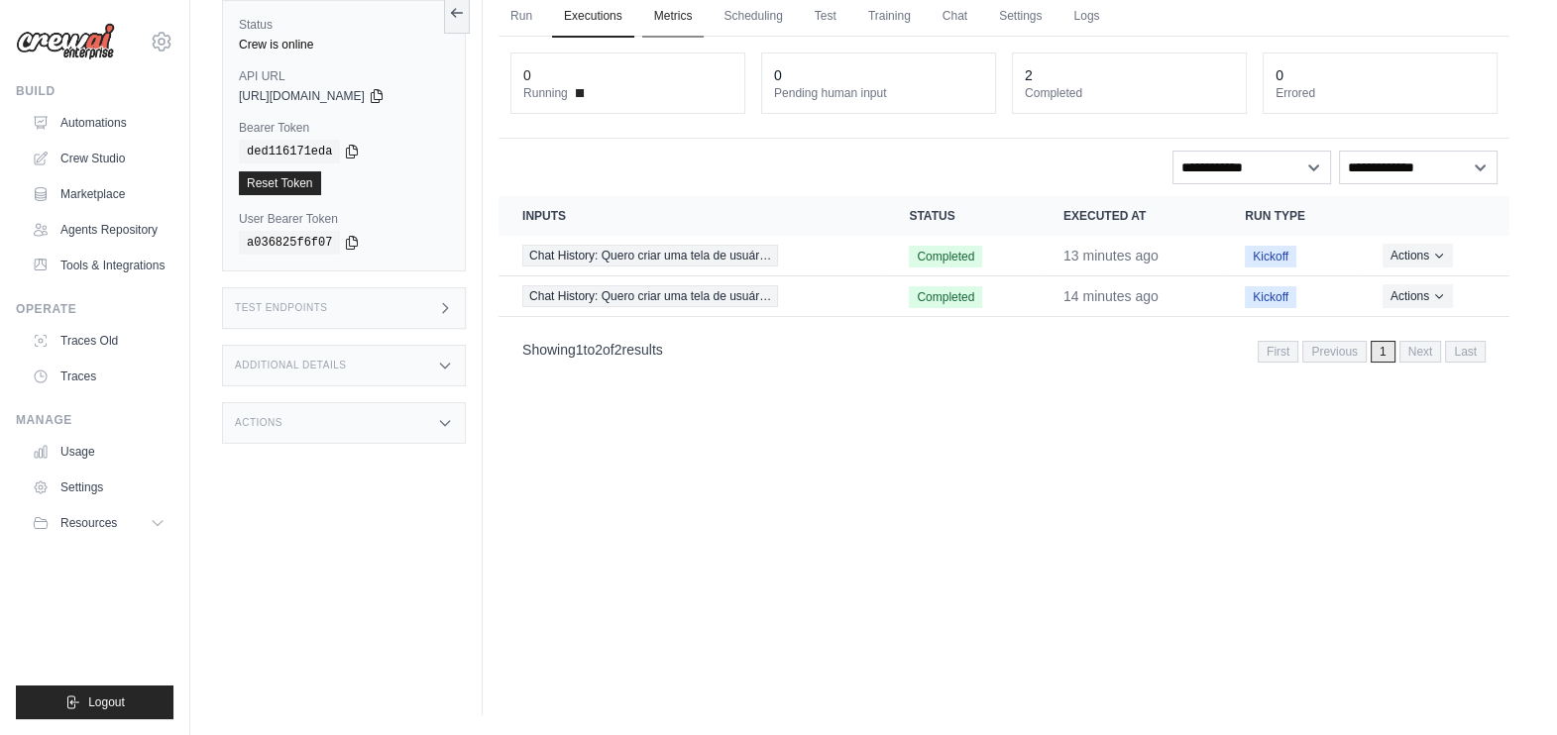
click at [684, 21] on link "Metrics" at bounding box center [673, 17] width 62 height 42
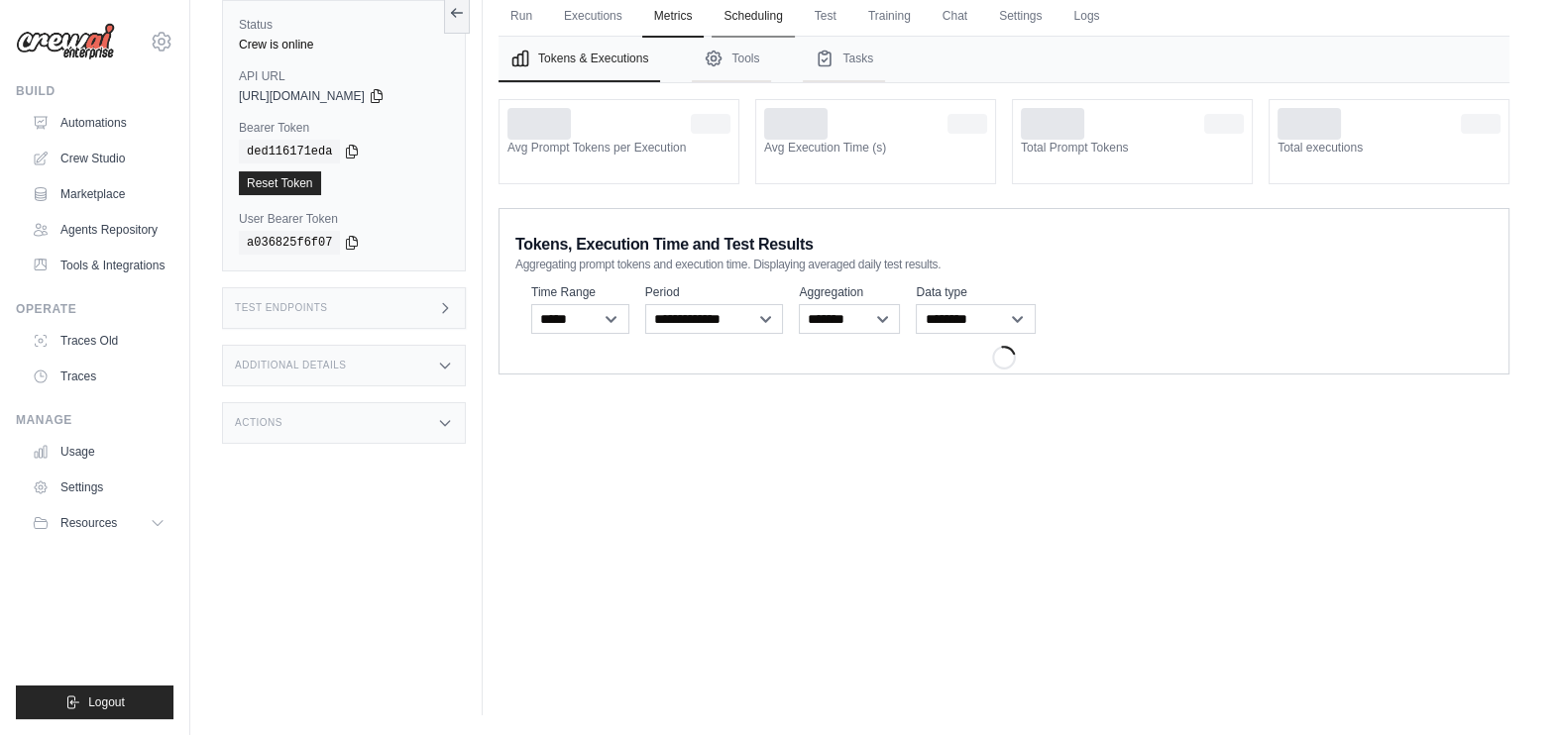
click at [740, 25] on link "Scheduling" at bounding box center [753, 17] width 82 height 42
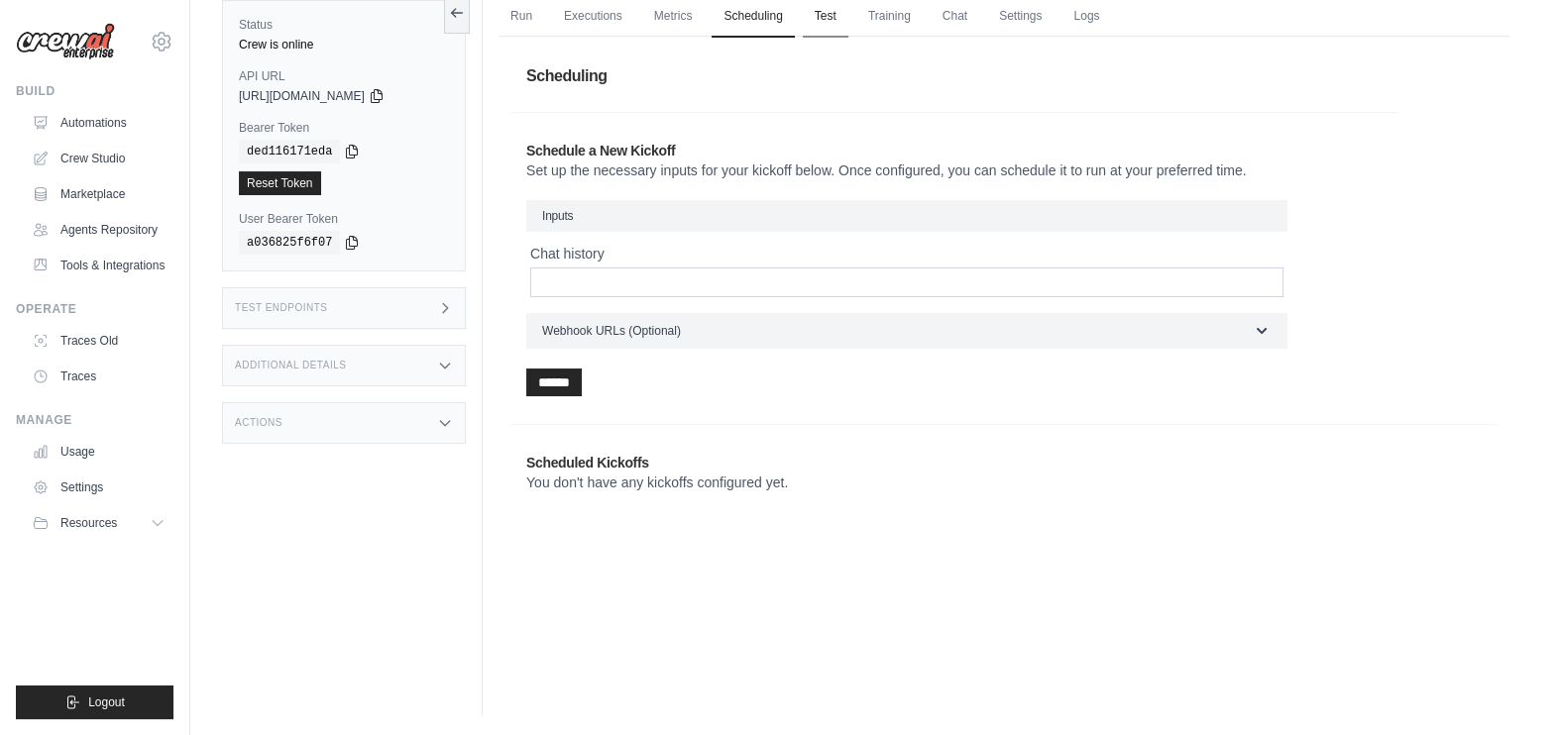
click at [840, 14] on link "Test" at bounding box center [826, 17] width 46 height 42
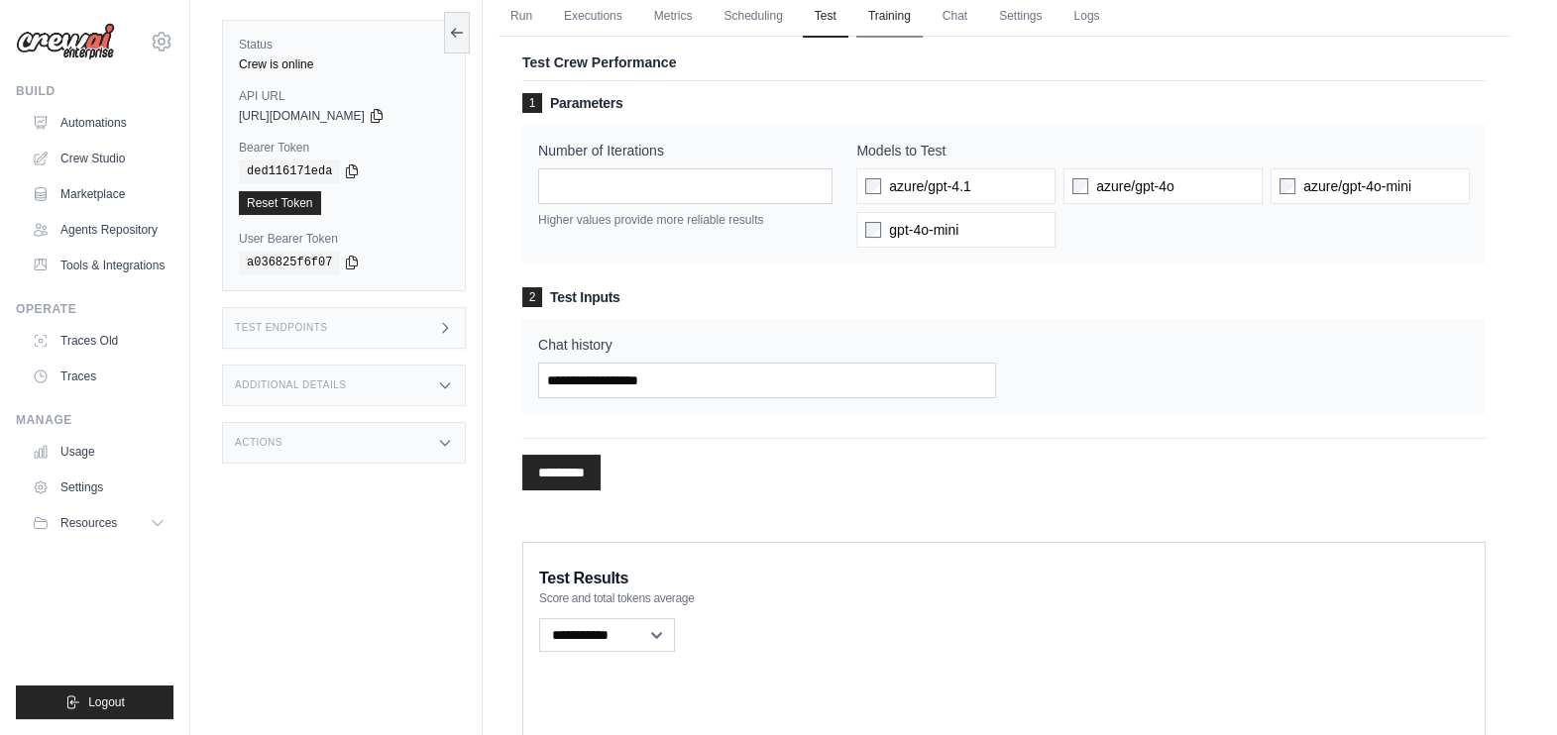
click at [877, 20] on link "Training" at bounding box center [889, 17] width 66 height 42
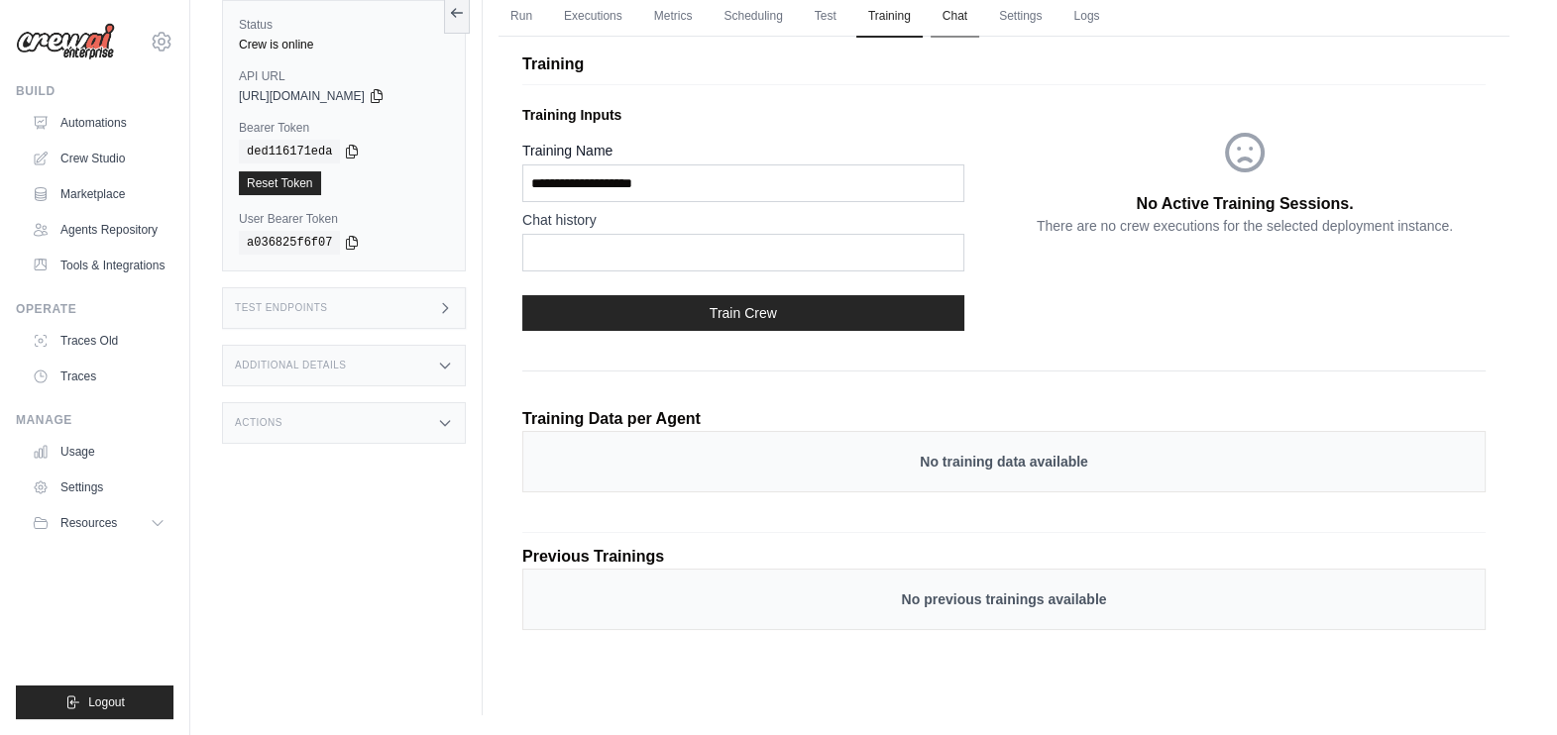
click at [932, 14] on link "Chat" at bounding box center [955, 17] width 49 height 42
click at [1055, 16] on ul "Run Executions Metrics Scheduling Test Training Chat Settings Logs" at bounding box center [1004, 16] width 1011 height 41
click at [1077, 11] on link "Logs" at bounding box center [1087, 17] width 50 height 42
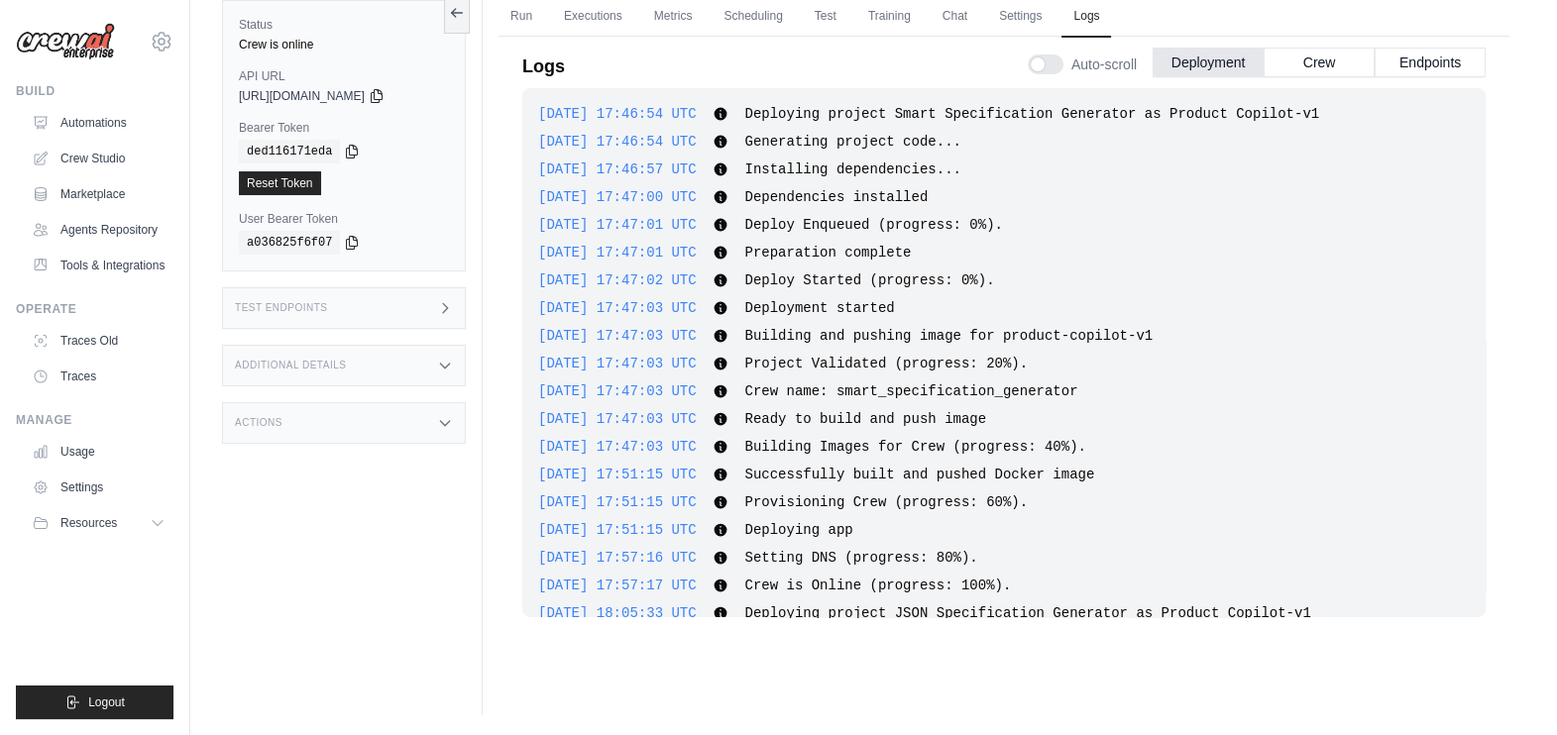
scroll to position [500, 0]
click at [539, 8] on link "Run" at bounding box center [522, 17] width 46 height 42
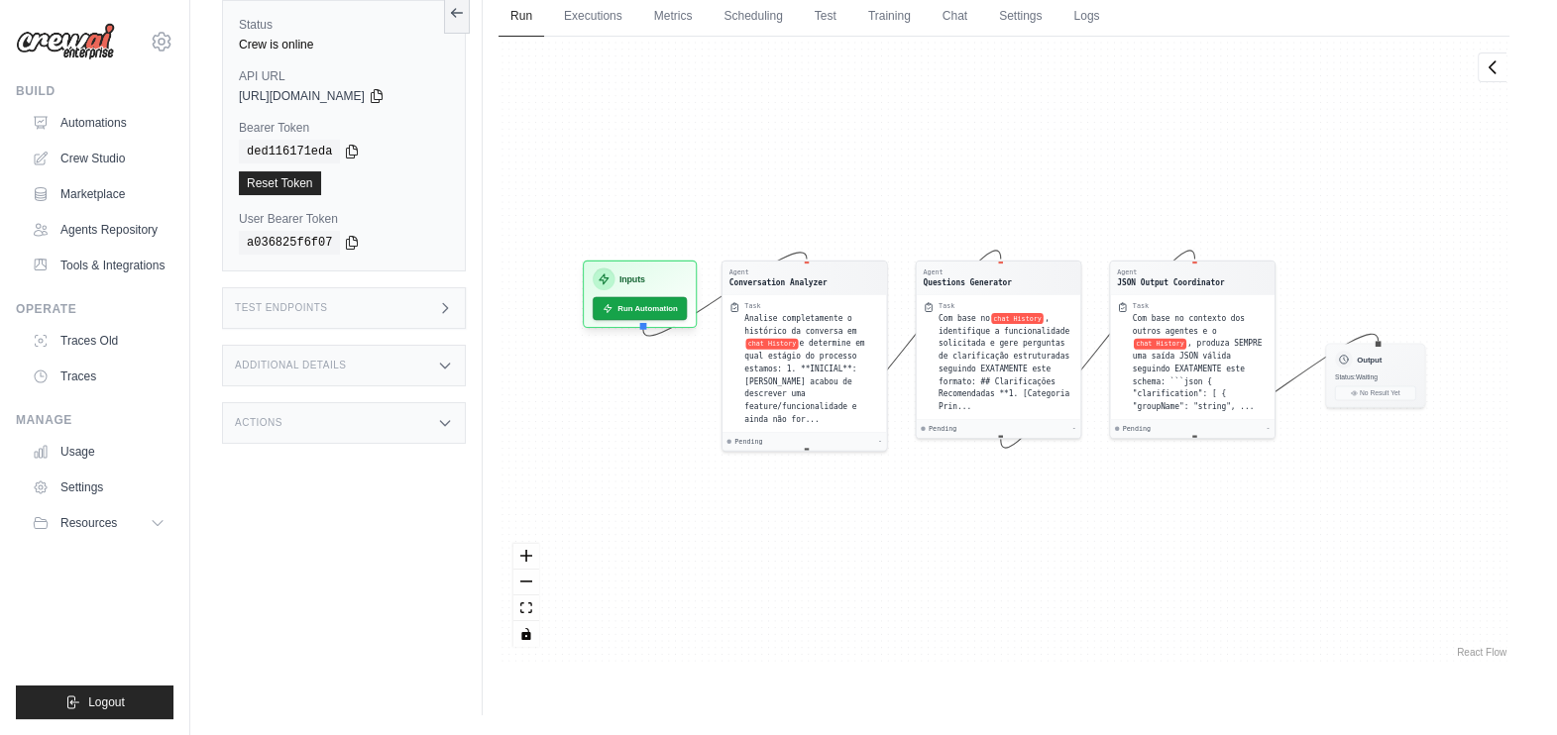
click at [405, 292] on div "Test Endpoints" at bounding box center [344, 308] width 244 height 42
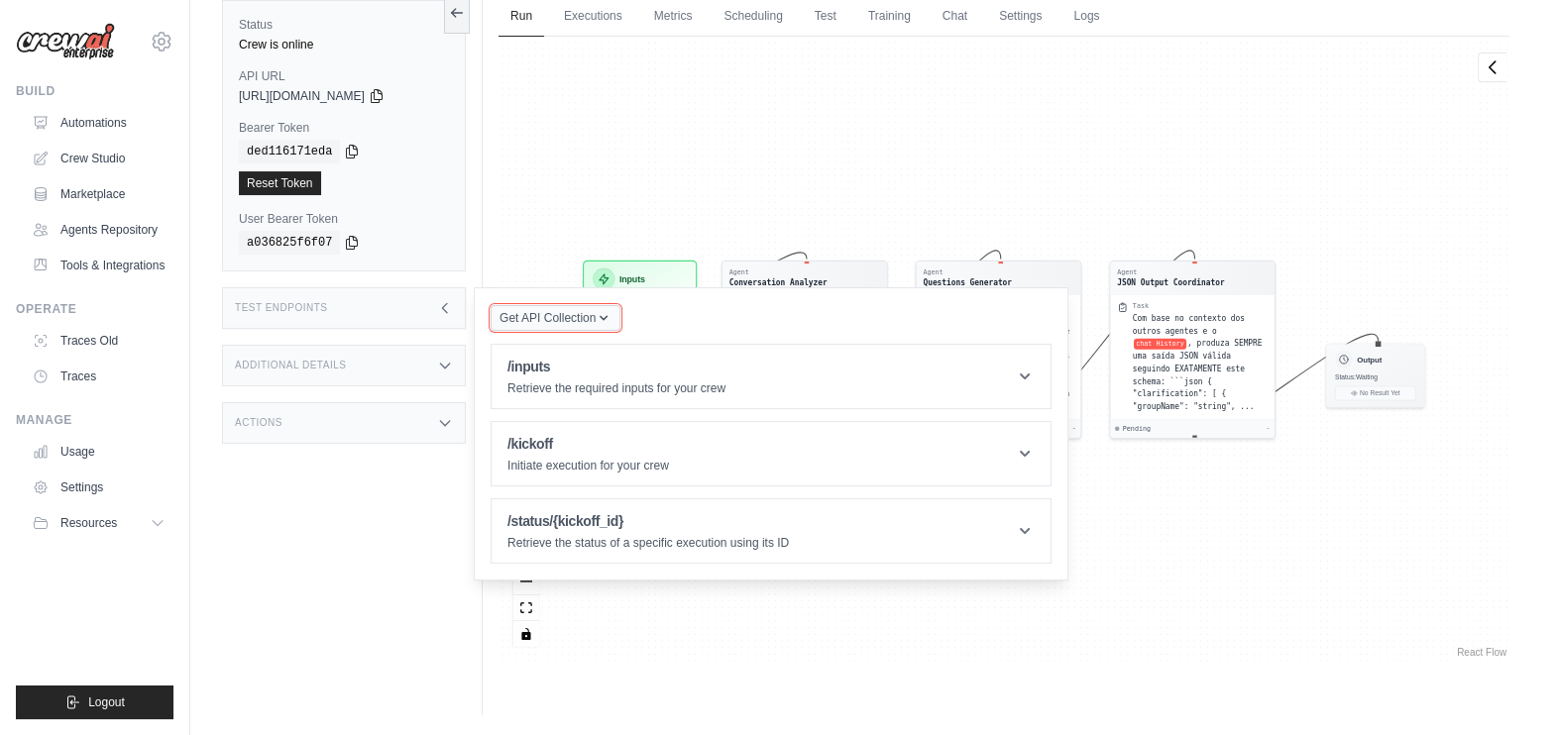
click at [579, 322] on span "Get API Collection" at bounding box center [548, 318] width 96 height 16
click at [619, 373] on div "Postman API Collection" at bounding box center [602, 372] width 190 height 32
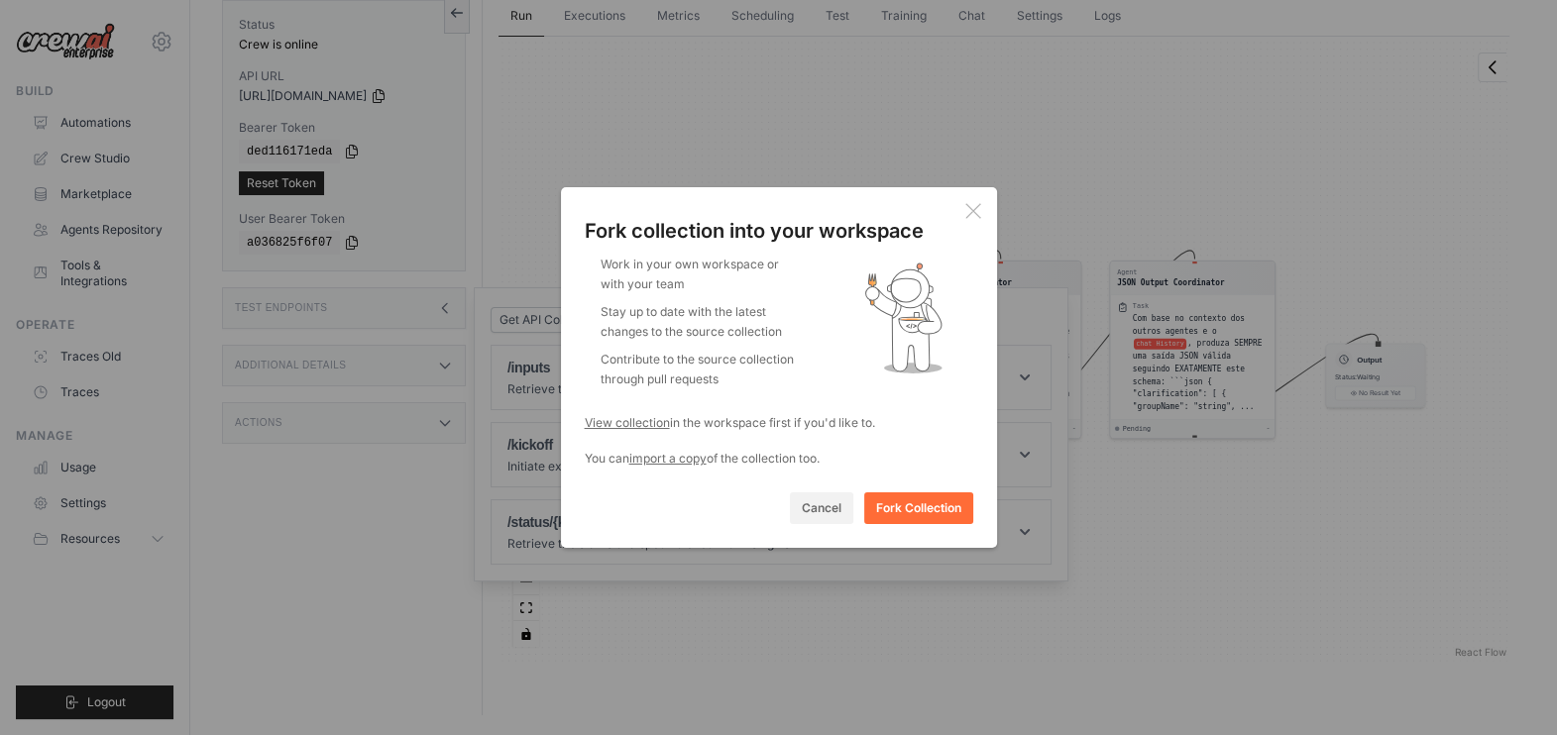
click at [963, 205] on div "Fork collection into your workspace Work in your own workspace or with your tea…" at bounding box center [779, 367] width 436 height 361
click at [977, 208] on icon at bounding box center [973, 211] width 16 height 16
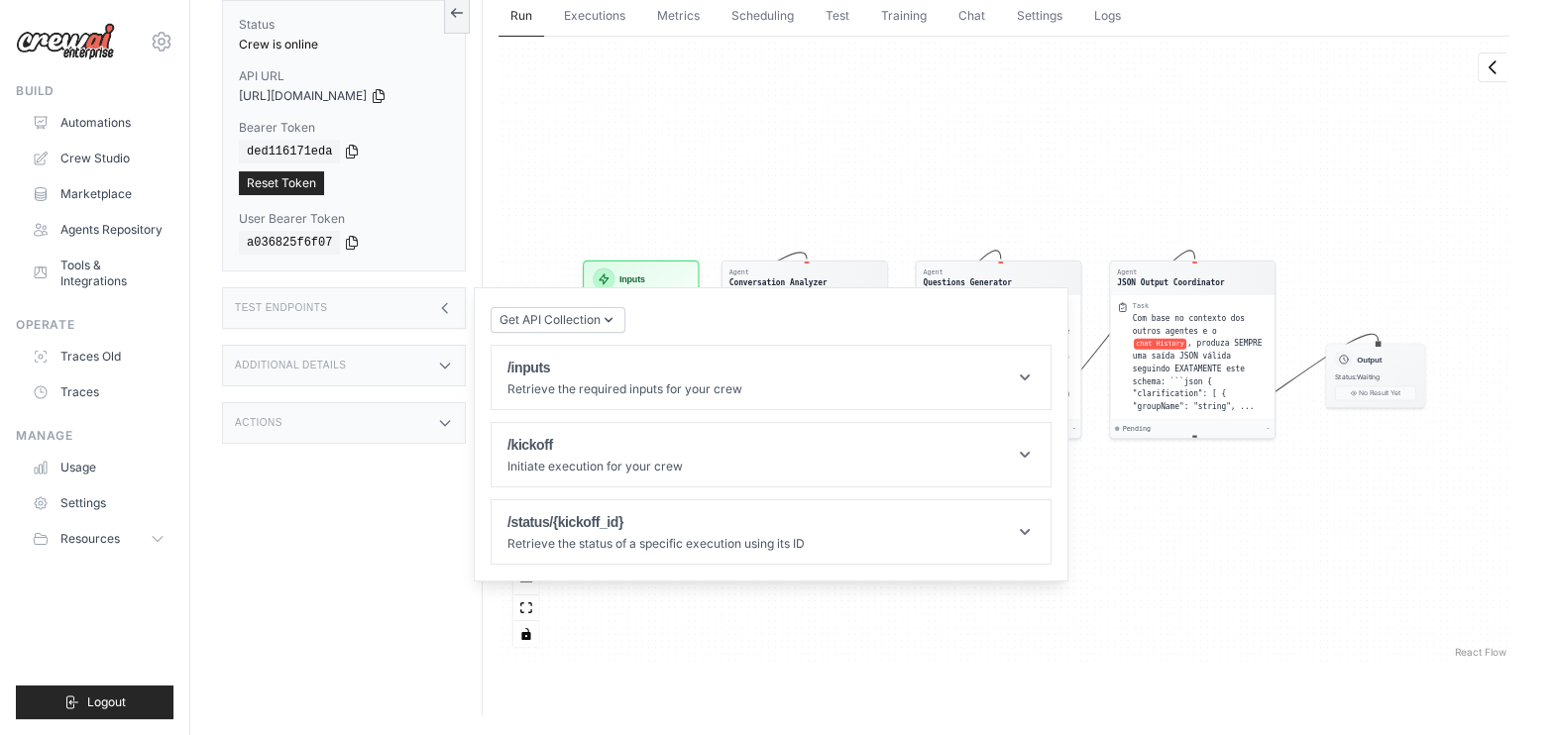
click at [406, 516] on div "Status Crew is online API URL copied https://product-copilot-v1-06739083-ab9a-4…" at bounding box center [352, 347] width 261 height 735
click at [813, 309] on div "Get API Collection Postman API Collection /inputs Retrieve the required inputs …" at bounding box center [771, 434] width 561 height 261
click at [377, 528] on div "Status Crew is online API URL copied https://product-copilot-v1-06739083-ab9a-4…" at bounding box center [352, 347] width 261 height 735
click at [723, 440] on header "/kickoff Initiate execution for your crew" at bounding box center [771, 454] width 559 height 63
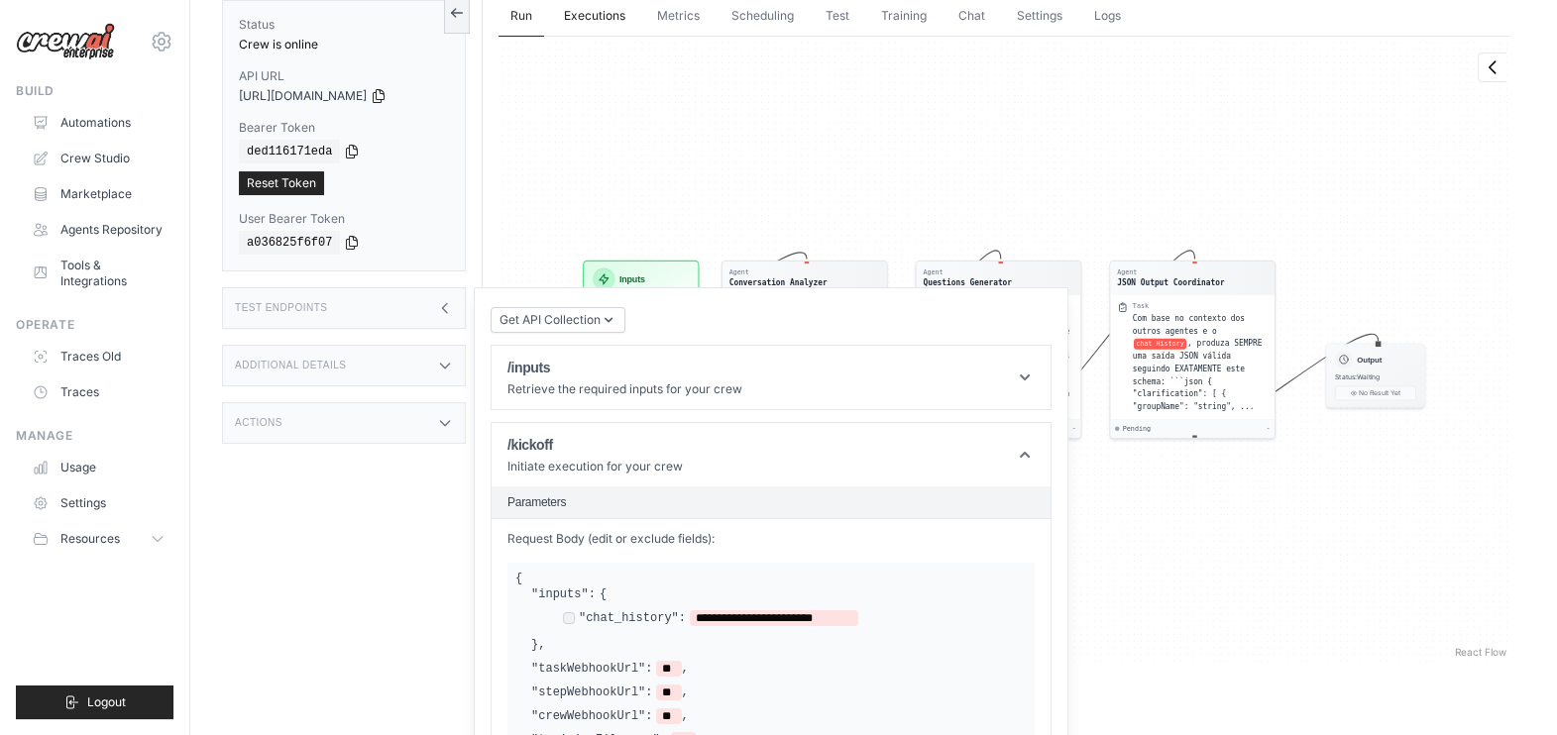
click at [595, 25] on link "Executions" at bounding box center [594, 17] width 85 height 42
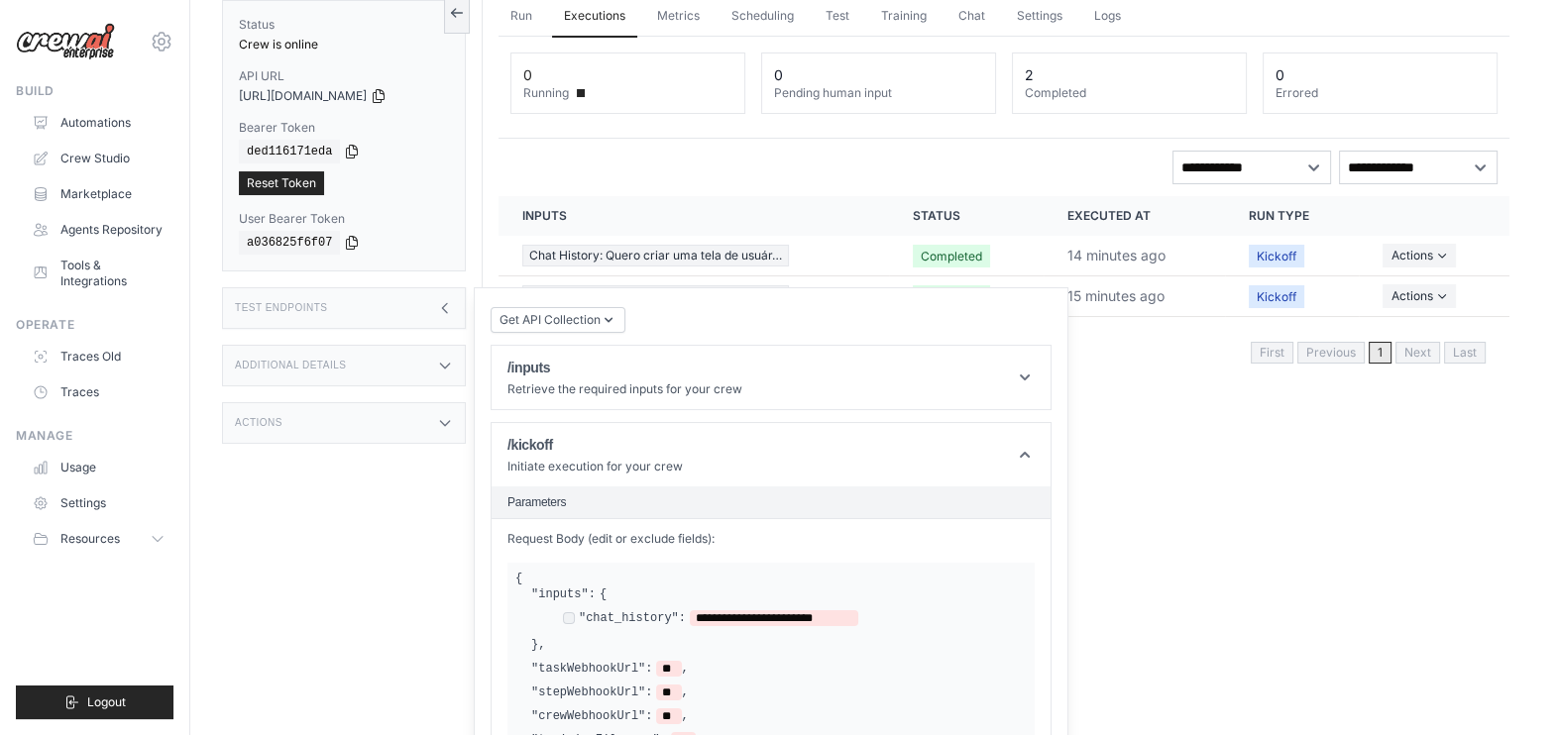
click at [1202, 429] on div "Run Executions Metrics Scheduling Test Training Chat Settings Logs 0 Running 0 …" at bounding box center [1004, 347] width 1043 height 735
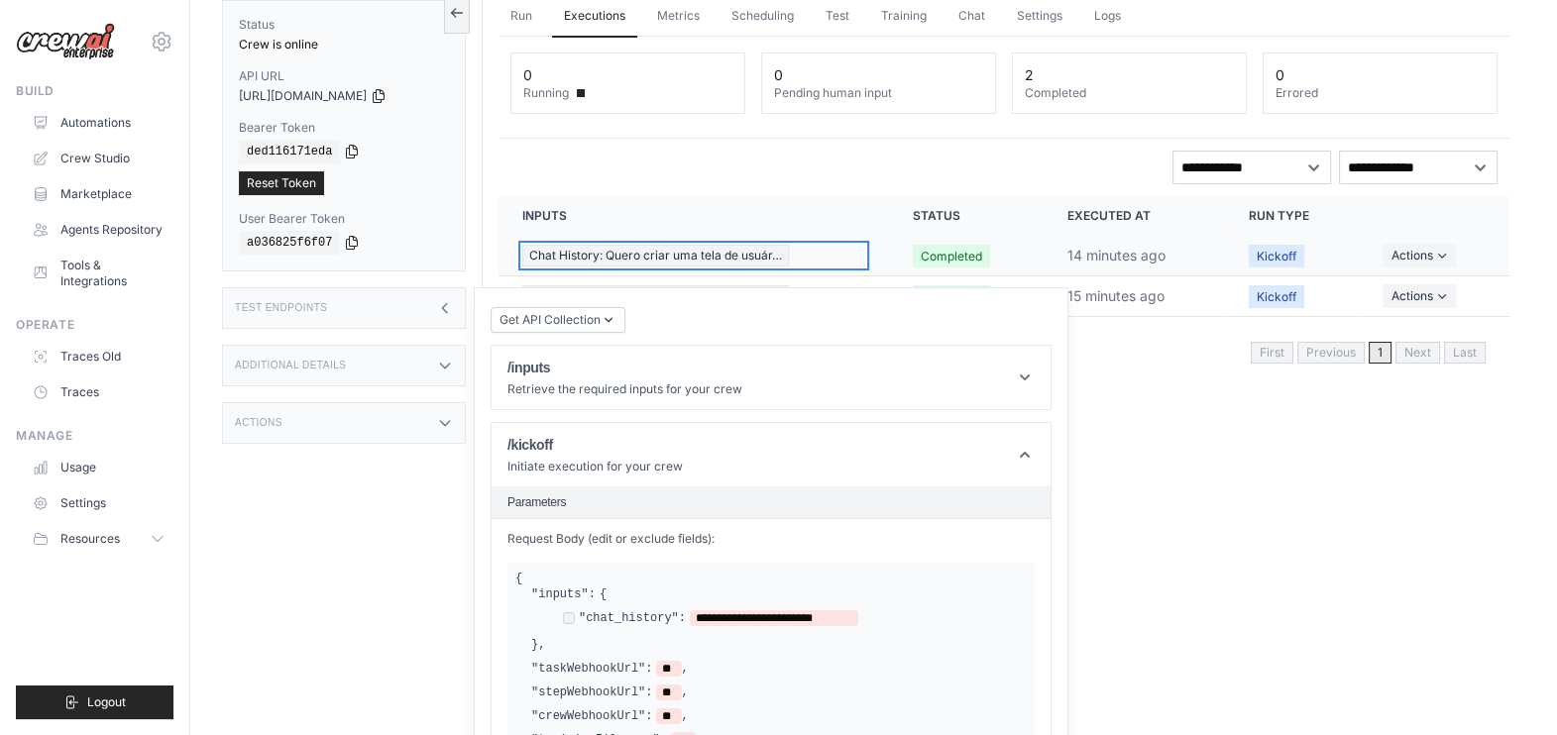
click at [804, 245] on div "Chat History: Quero criar uma tela de usuár…" at bounding box center [693, 256] width 343 height 22
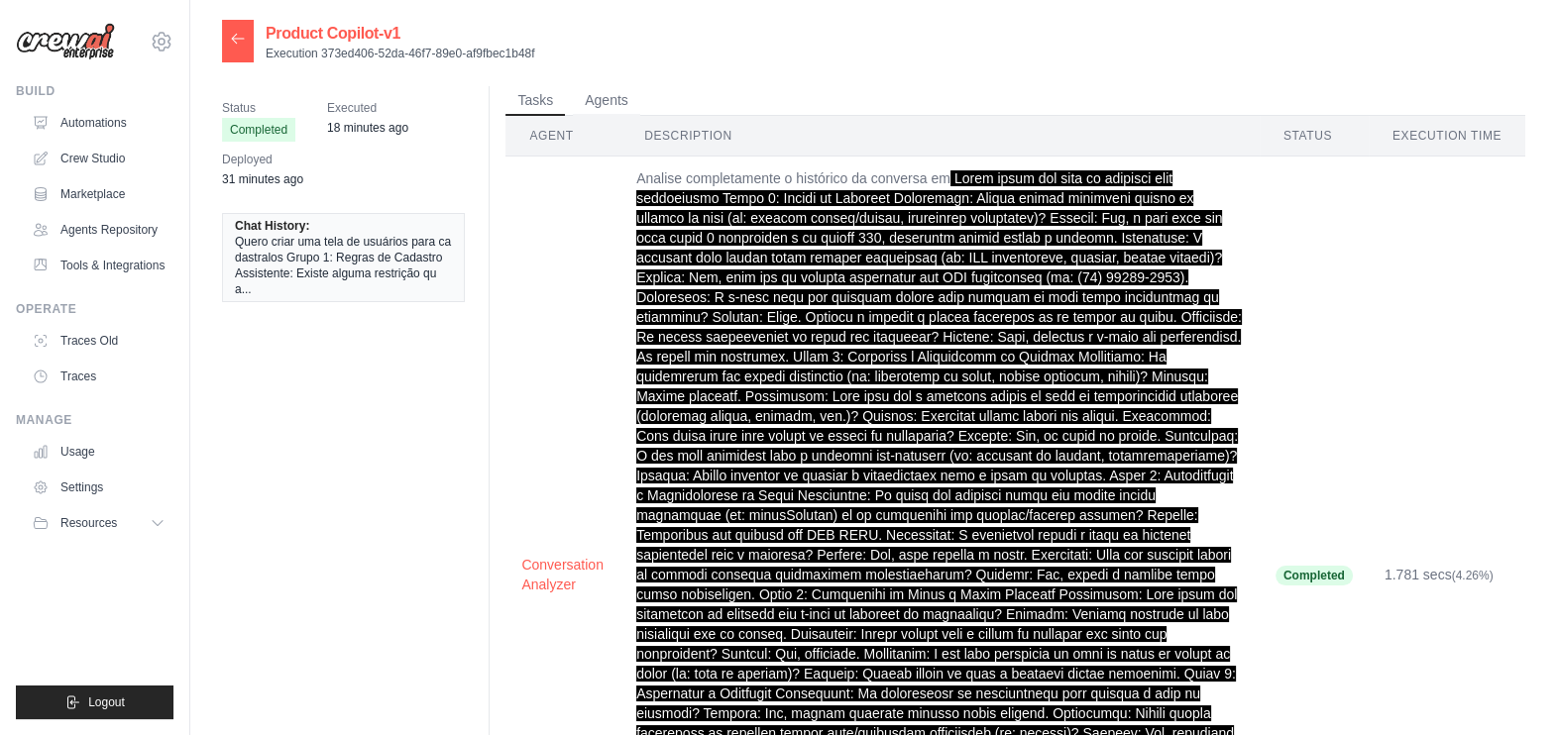
click at [242, 38] on icon at bounding box center [238, 39] width 16 height 16
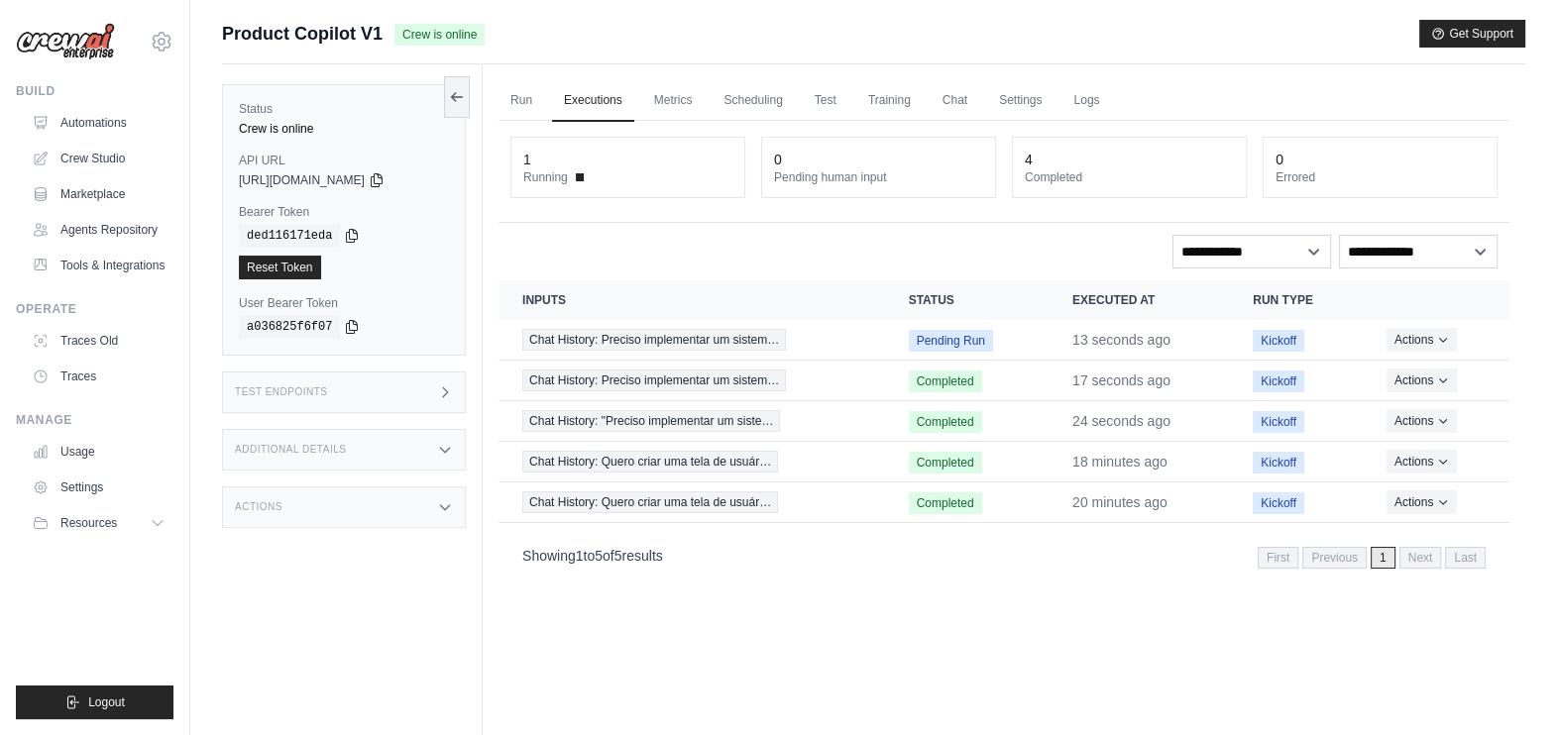
click at [1104, 669] on div "Run Executions Metrics Scheduling Test Training Chat Settings Logs 1 Running 0 …" at bounding box center [1004, 431] width 1043 height 735
click at [942, 110] on link "Chat" at bounding box center [955, 101] width 49 height 42
click at [525, 99] on link "Run" at bounding box center [522, 101] width 46 height 42
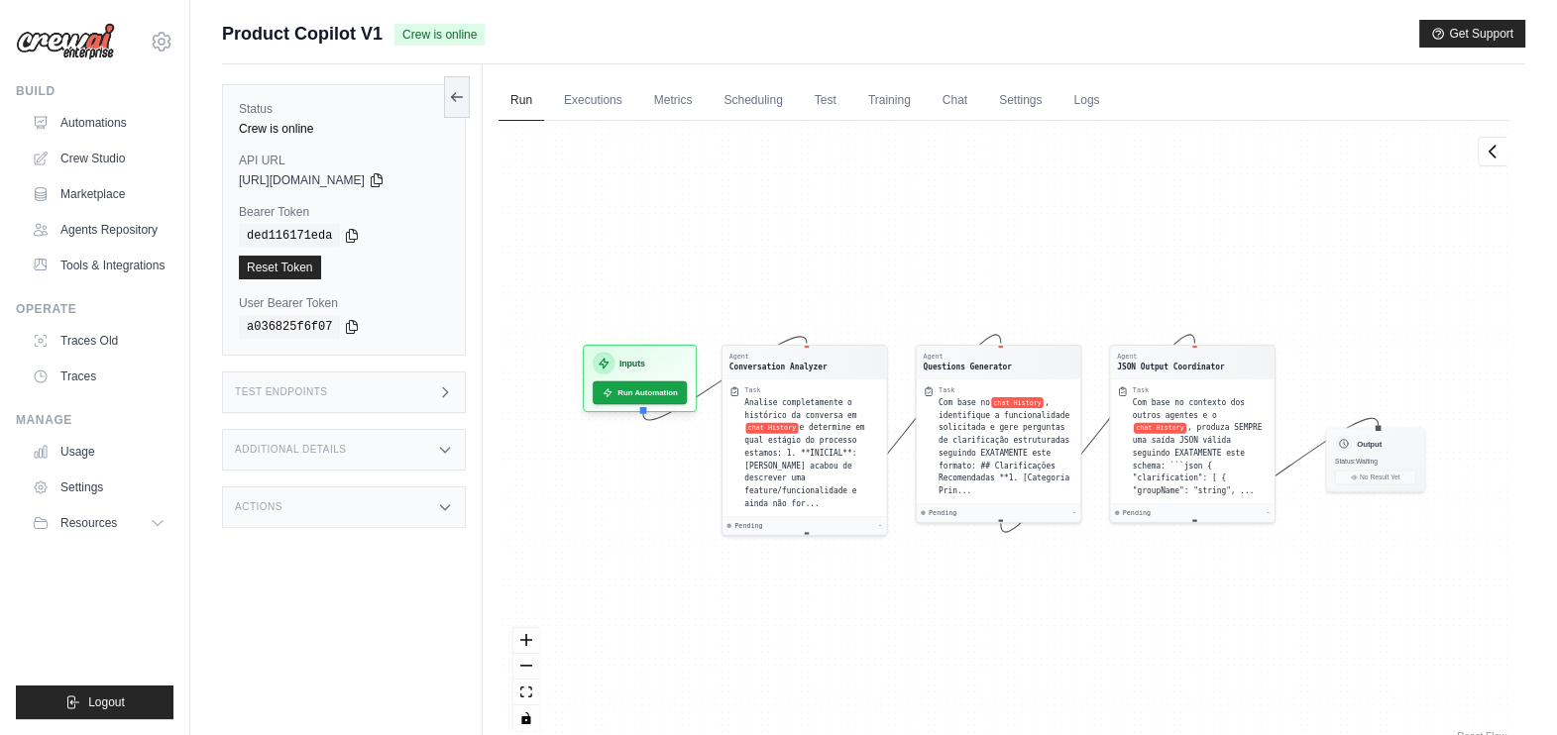
click at [928, 275] on div "Agent Conversation Analyzer Task Analise completamente o histórico da conversa …" at bounding box center [1004, 433] width 1011 height 625
click at [449, 98] on icon at bounding box center [457, 96] width 16 height 16
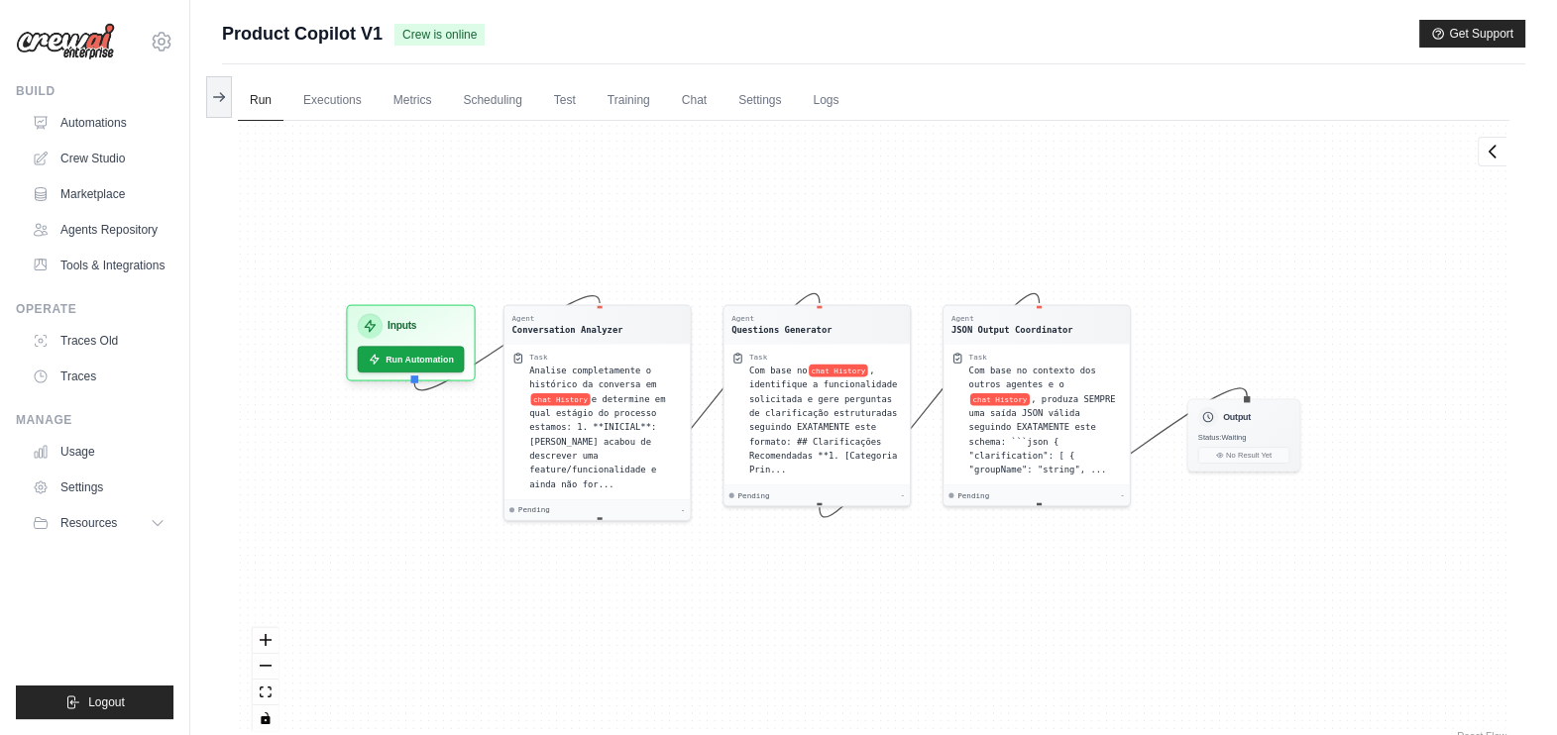
drag, startPoint x: 931, startPoint y: 272, endPoint x: 1061, endPoint y: 227, distance: 137.3
click at [1061, 227] on div "Agent Conversation Analyzer Task Analise completamente o histórico da conversa …" at bounding box center [874, 433] width 1272 height 625
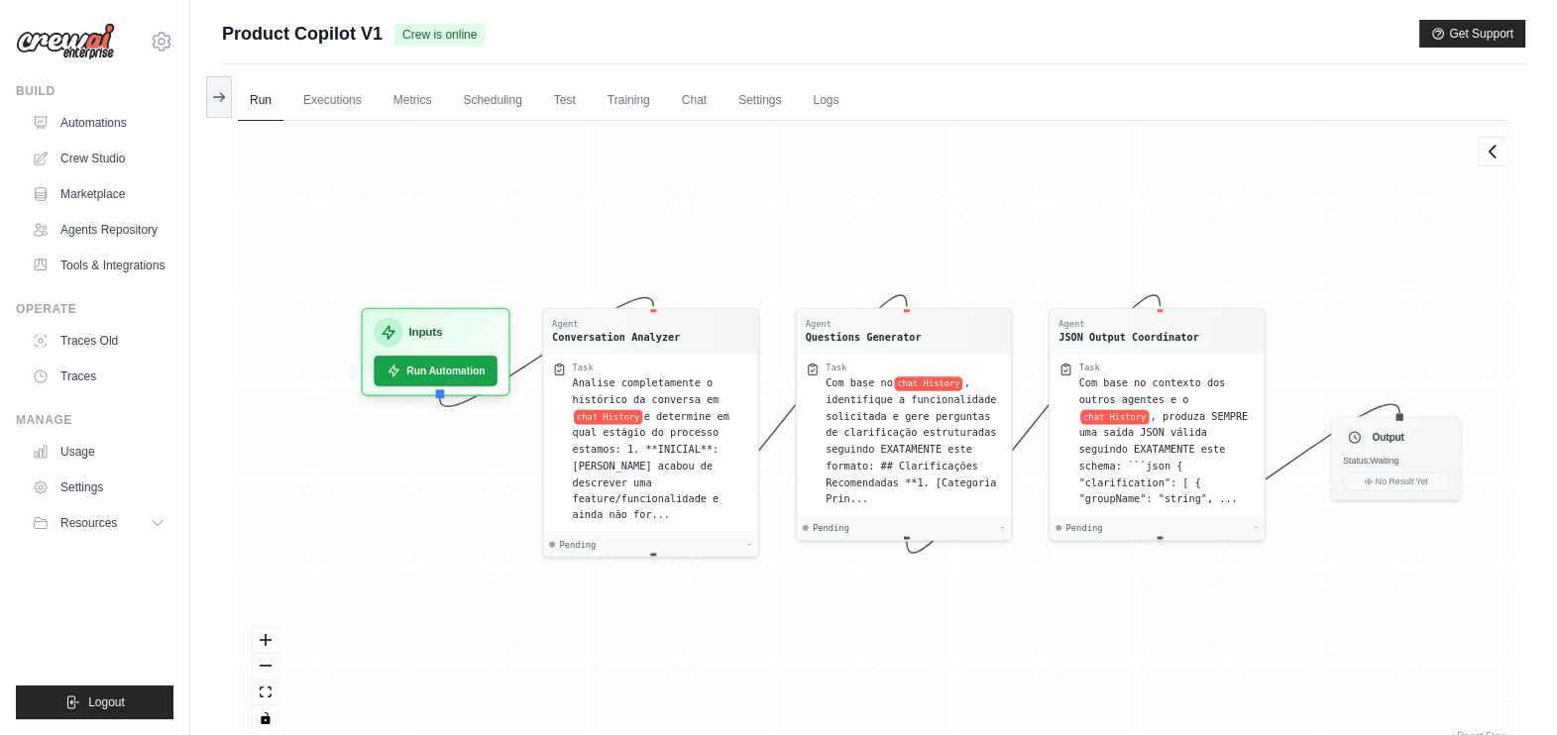
drag, startPoint x: 1061, startPoint y: 227, endPoint x: 1160, endPoint y: 220, distance: 99.4
click at [1160, 220] on div "Agent Conversation Analyzer Task Analise completamente o histórico da conversa …" at bounding box center [874, 433] width 1272 height 625
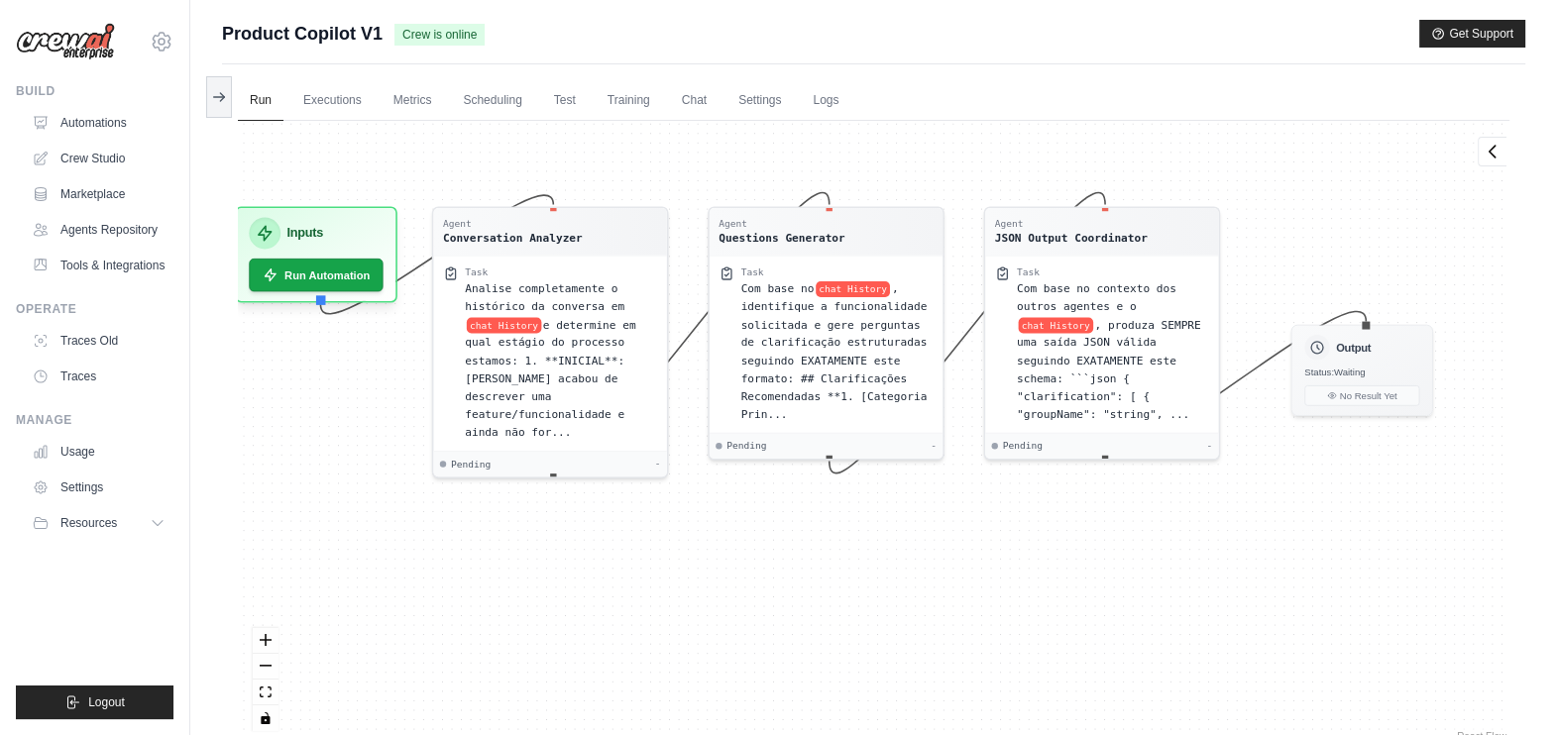
drag, startPoint x: 1129, startPoint y: 225, endPoint x: 1093, endPoint y: 136, distance: 96.1
click at [1093, 136] on div "Agent Conversation Analyzer Task Analise completamente o histórico da conversa …" at bounding box center [874, 433] width 1272 height 625
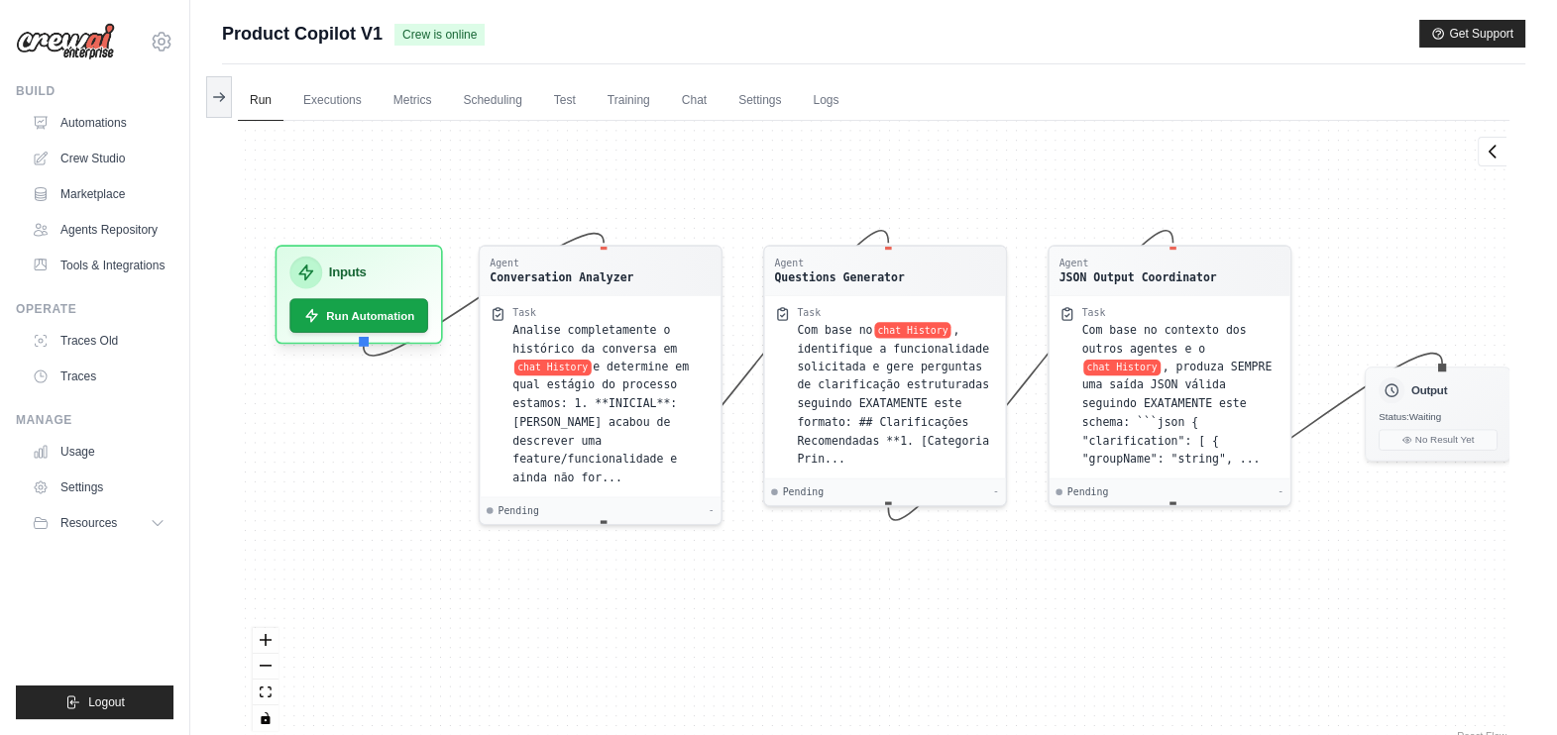
drag, startPoint x: 1093, startPoint y: 136, endPoint x: 1159, endPoint y: 155, distance: 68.1
click at [1159, 155] on div "Agent Conversation Analyzer Task Analise completamente o histórico da conversa …" at bounding box center [874, 433] width 1272 height 625
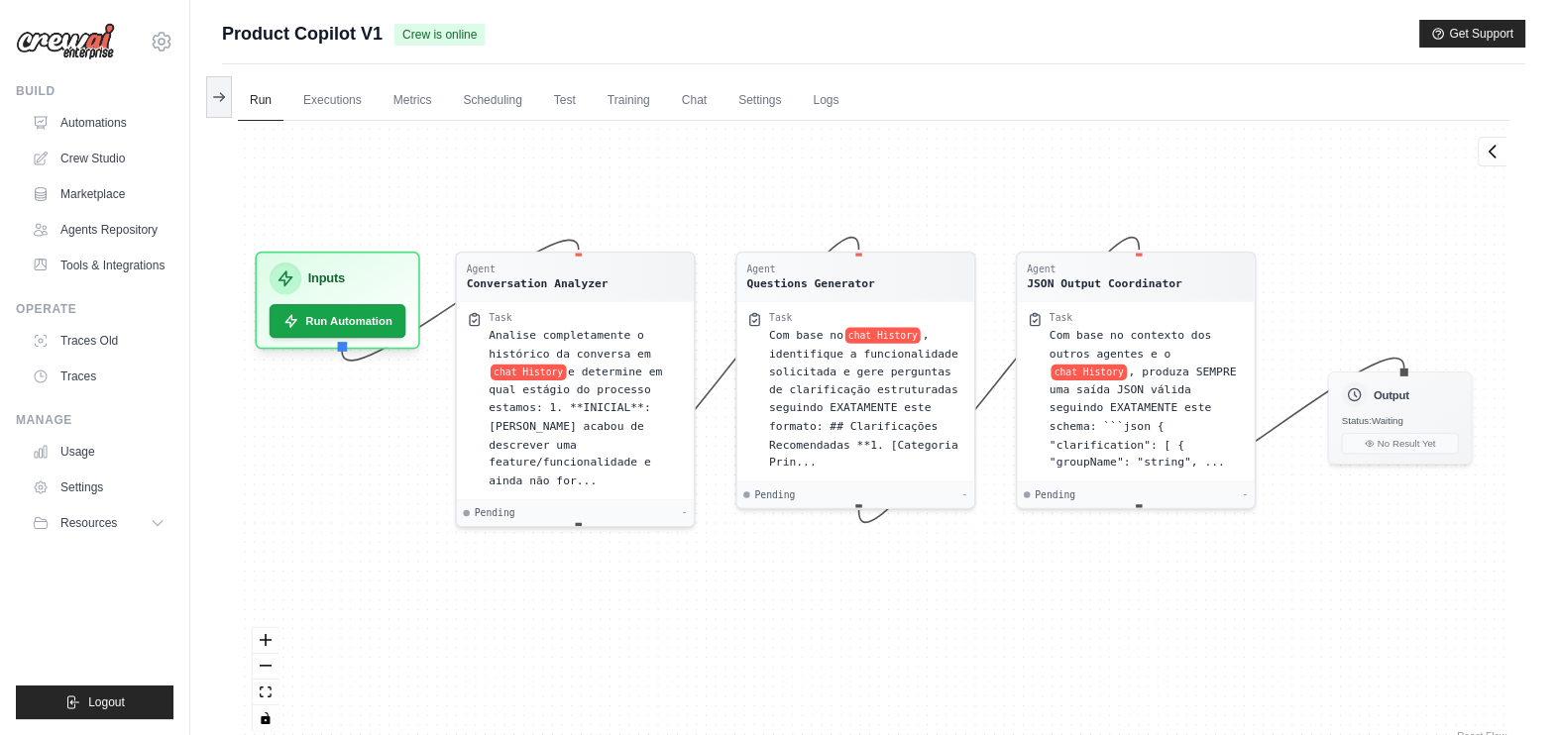
drag, startPoint x: 1160, startPoint y: 156, endPoint x: 1128, endPoint y: 164, distance: 32.7
click at [1128, 164] on div "Agent Conversation Analyzer Task Analise completamente o histórico da conversa …" at bounding box center [874, 433] width 1272 height 625
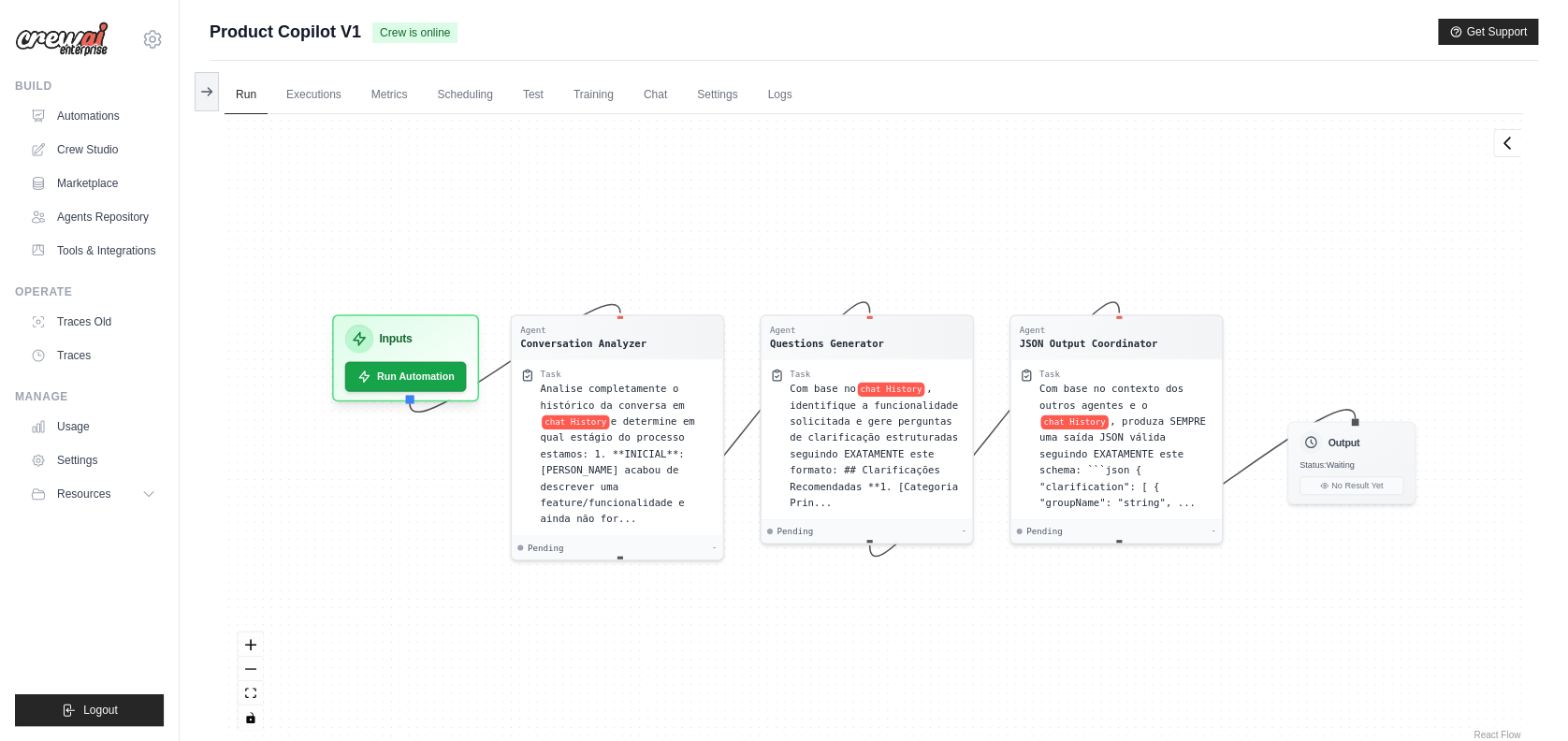
click at [1122, 281] on div "Agent Conversation Analyzer Task Analise completamente o histórico da conversa …" at bounding box center [874, 429] width 1299 height 630
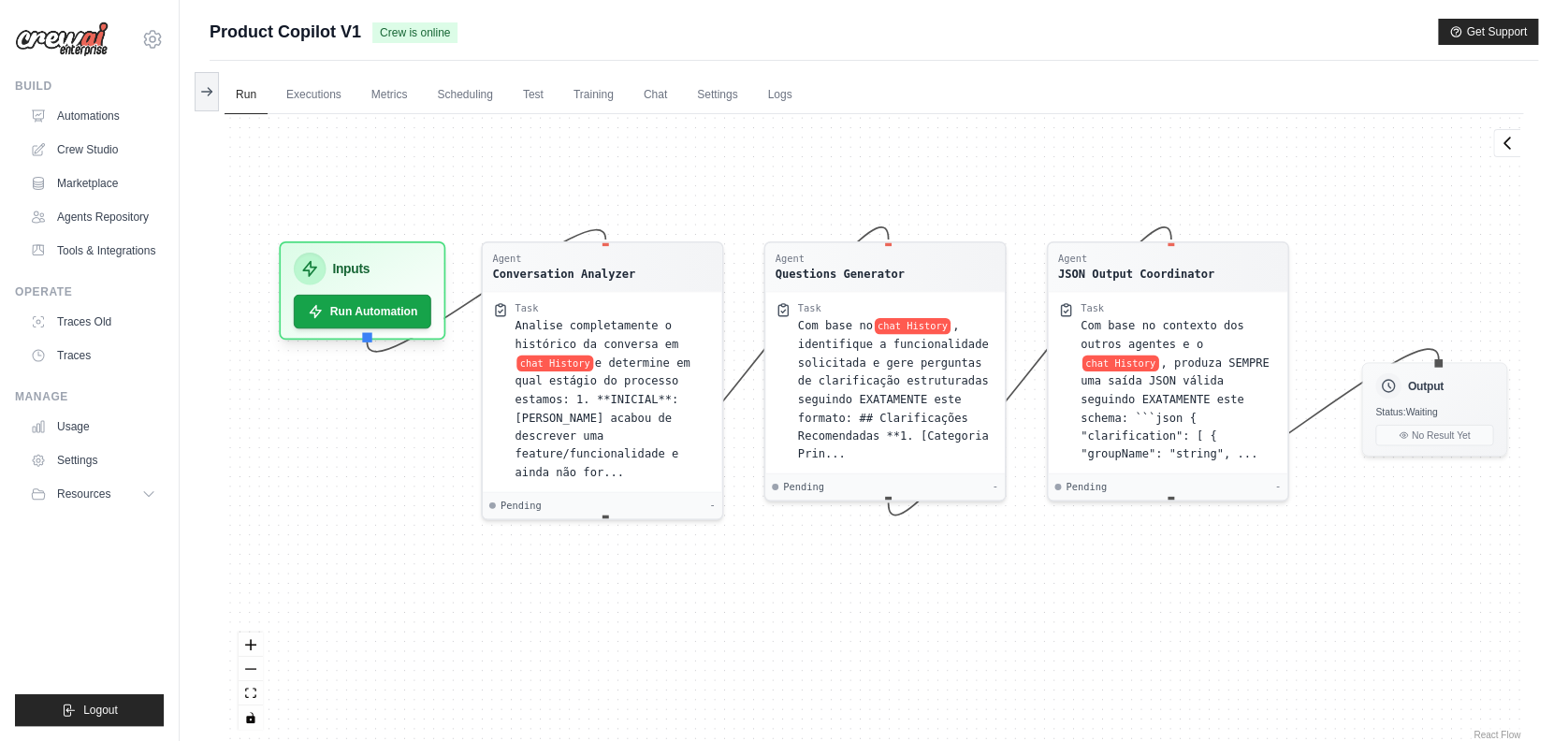
drag, startPoint x: 1122, startPoint y: 281, endPoint x: 1167, endPoint y: 202, distance: 90.9
click at [1167, 202] on div "Agent Conversation Analyzer Task Analise completamente o histórico da conversa …" at bounding box center [874, 429] width 1299 height 630
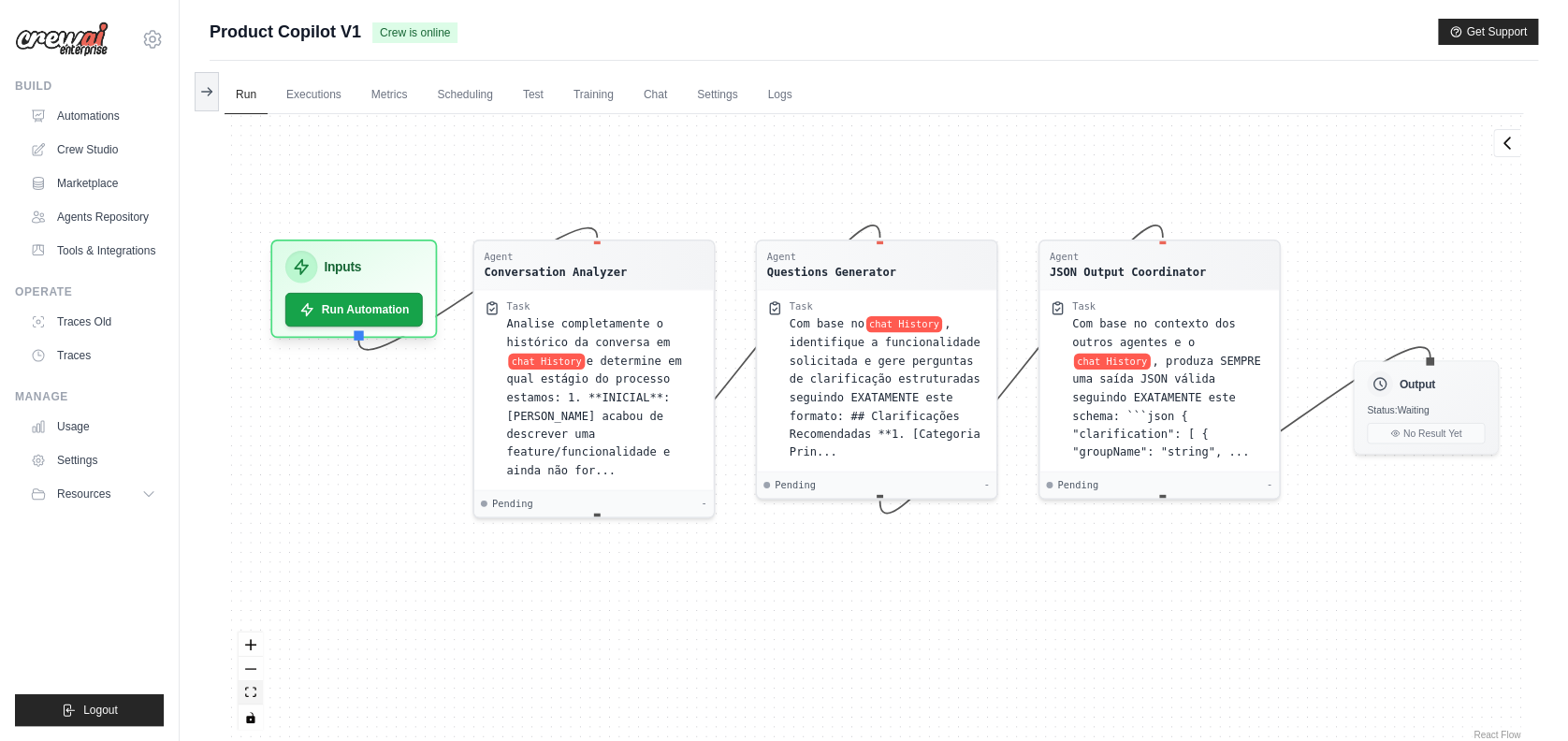
click at [252, 693] on button "fit view" at bounding box center [251, 693] width 25 height 25
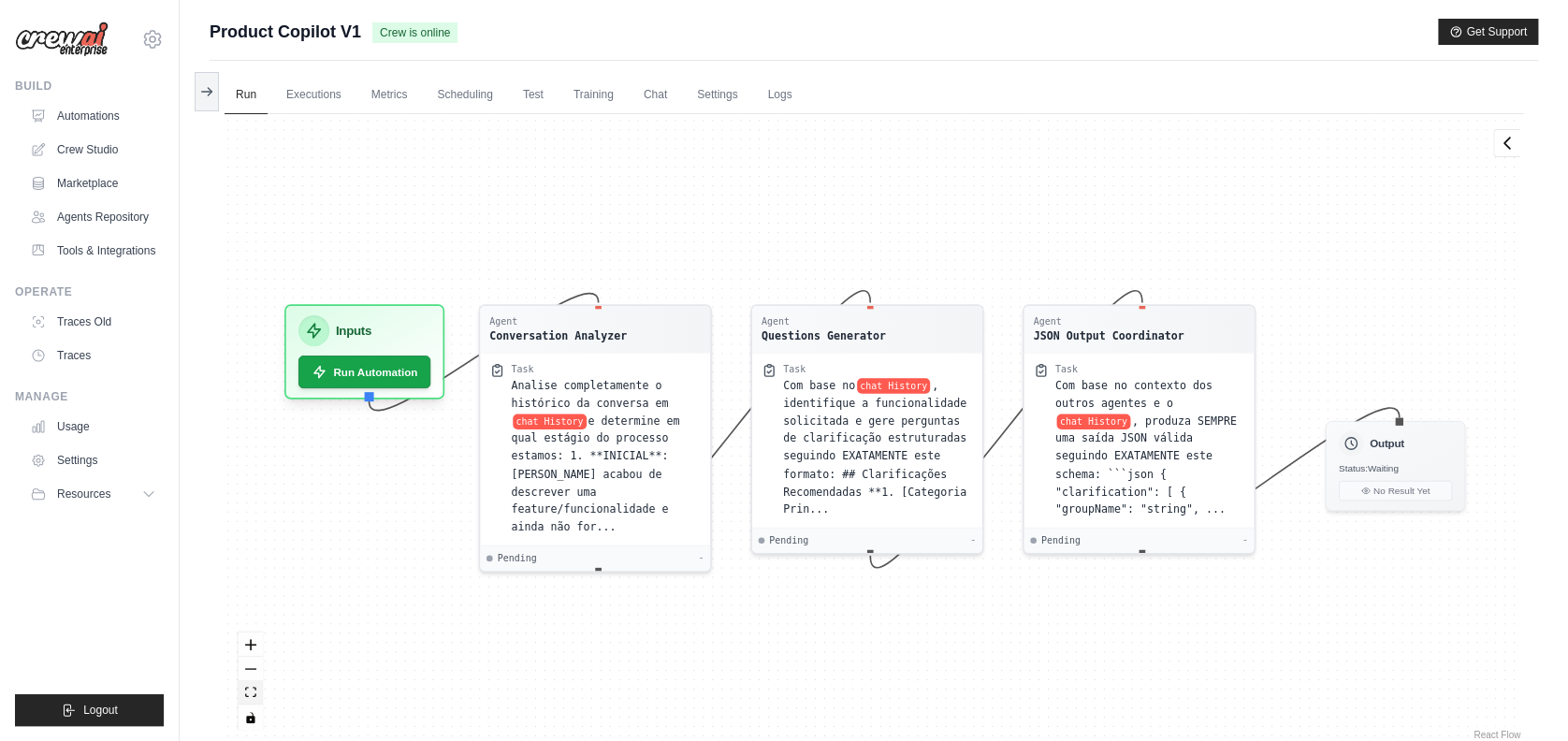
click at [247, 682] on button "fit view" at bounding box center [251, 693] width 25 height 25
click at [253, 689] on icon "fit view" at bounding box center [251, 692] width 11 height 10
drag, startPoint x: 253, startPoint y: 689, endPoint x: 859, endPoint y: 105, distance: 841.6
click at [859, 105] on div "Run Executions Metrics Scheduling Test Training Chat Settings Logs 0 Running 0 …" at bounding box center [874, 430] width 1329 height 741
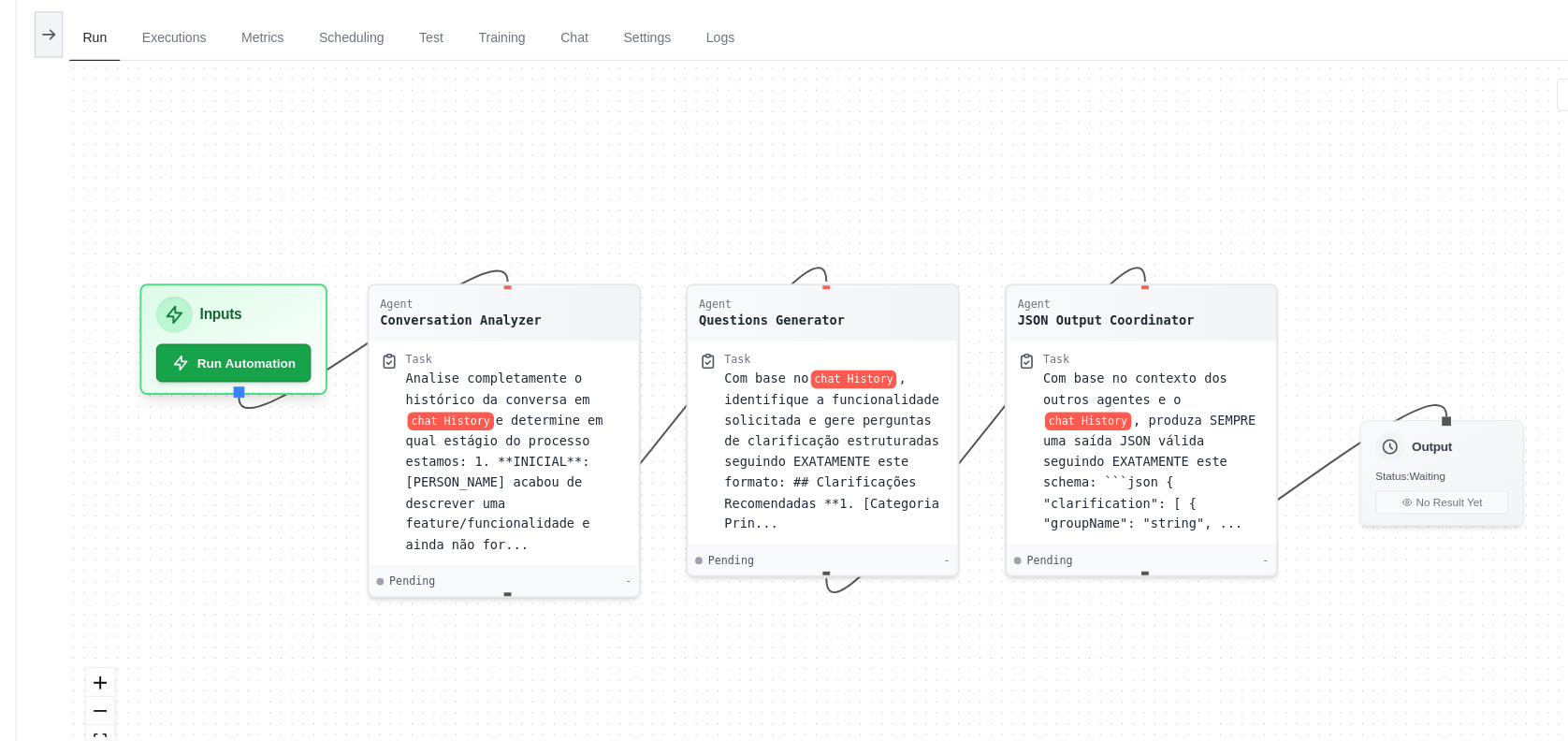
click at [883, 81] on ul "Run Executions Metrics Scheduling Test Training Chat Settings Logs" at bounding box center [874, 94] width 1299 height 39
click at [616, 470] on span "e determine em qual estágio do processo estamos: 1. **INICIAL**: [PERSON_NAME] …" at bounding box center [595, 470] width 168 height 119
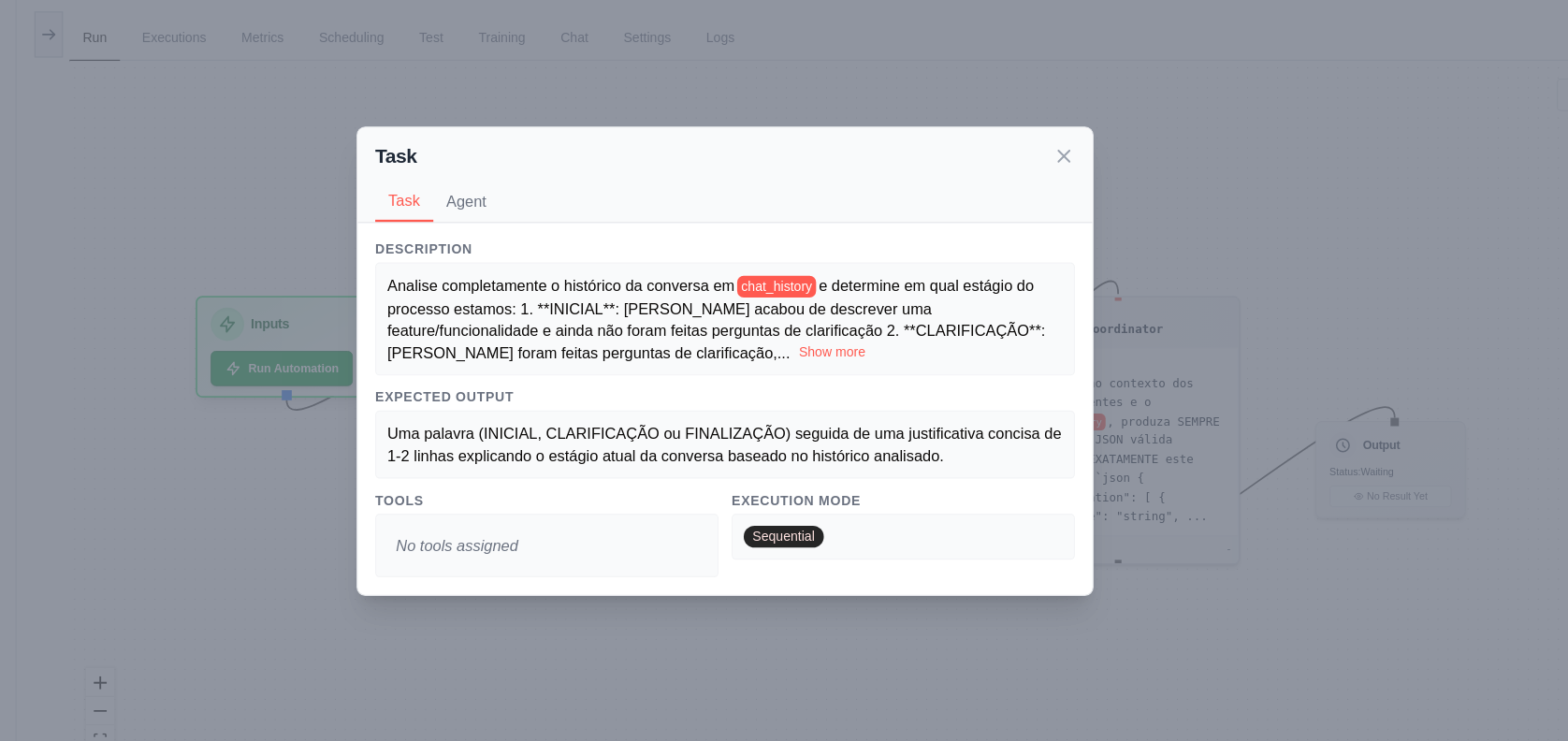
click at [635, 354] on div "Analise completamente o histórico da conversa em chat_history e determine em qu…" at bounding box center [784, 334] width 577 height 76
click at [847, 360] on button "Show more" at bounding box center [875, 363] width 57 height 15
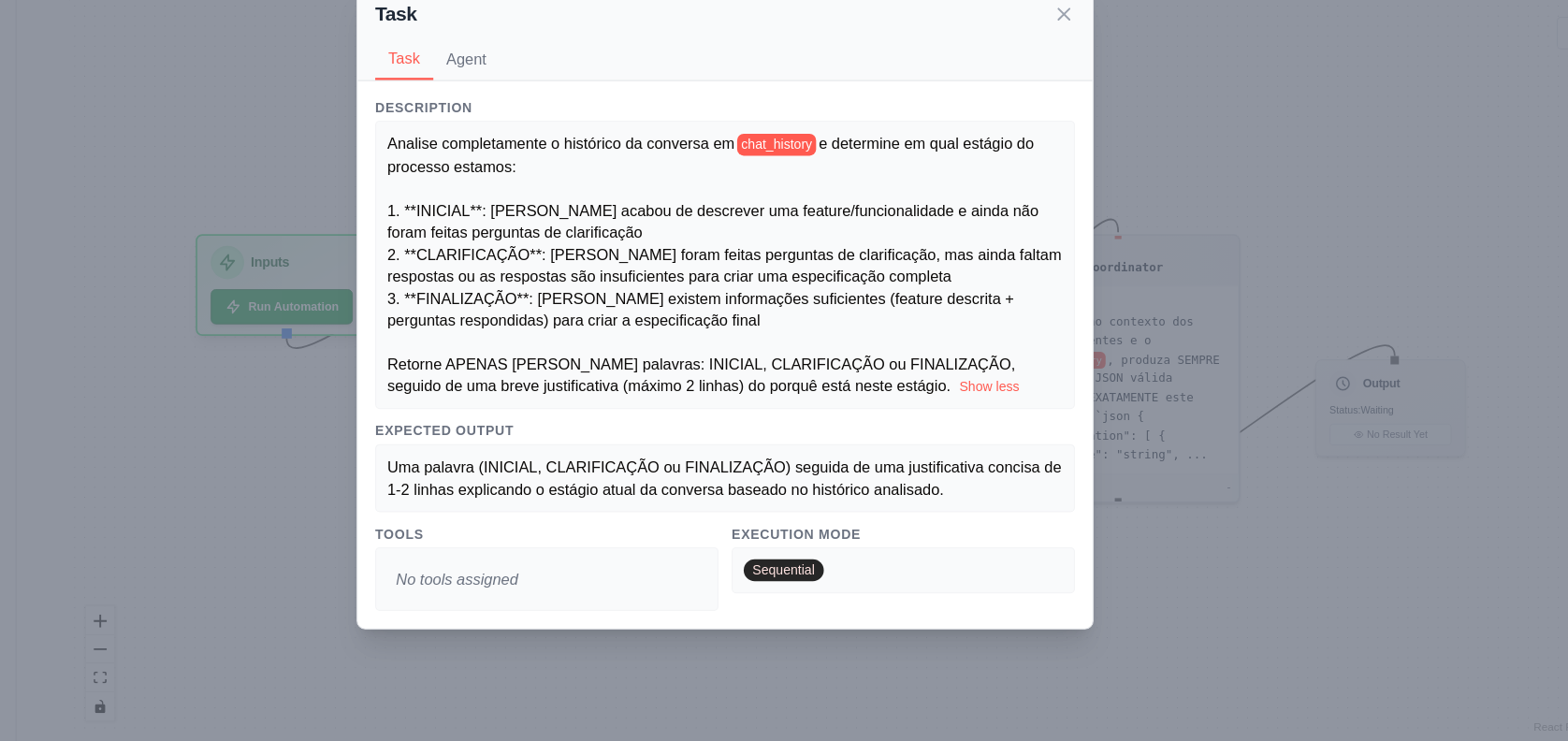
scroll to position [6, 0]
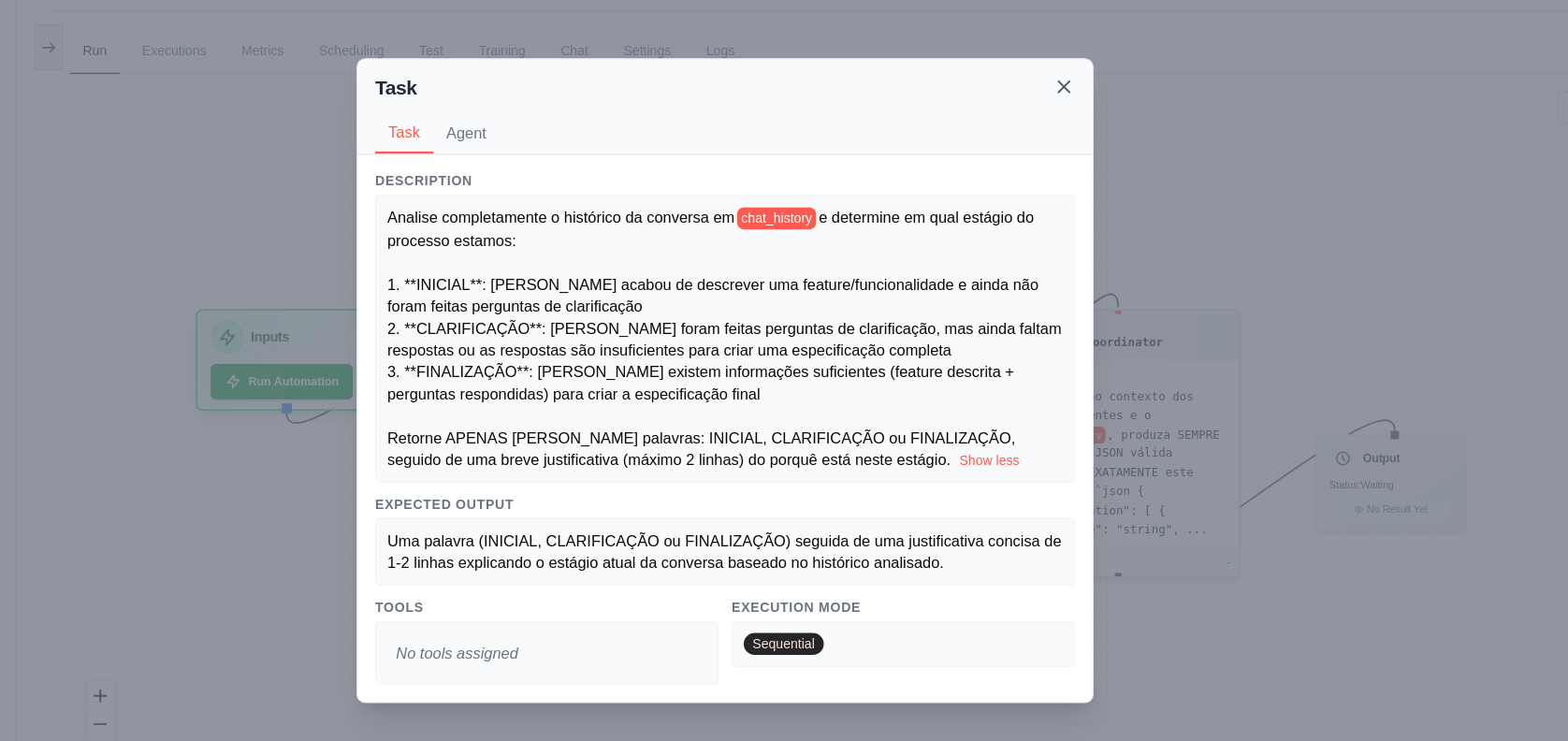
click at [1071, 116] on icon at bounding box center [1073, 120] width 19 height 19
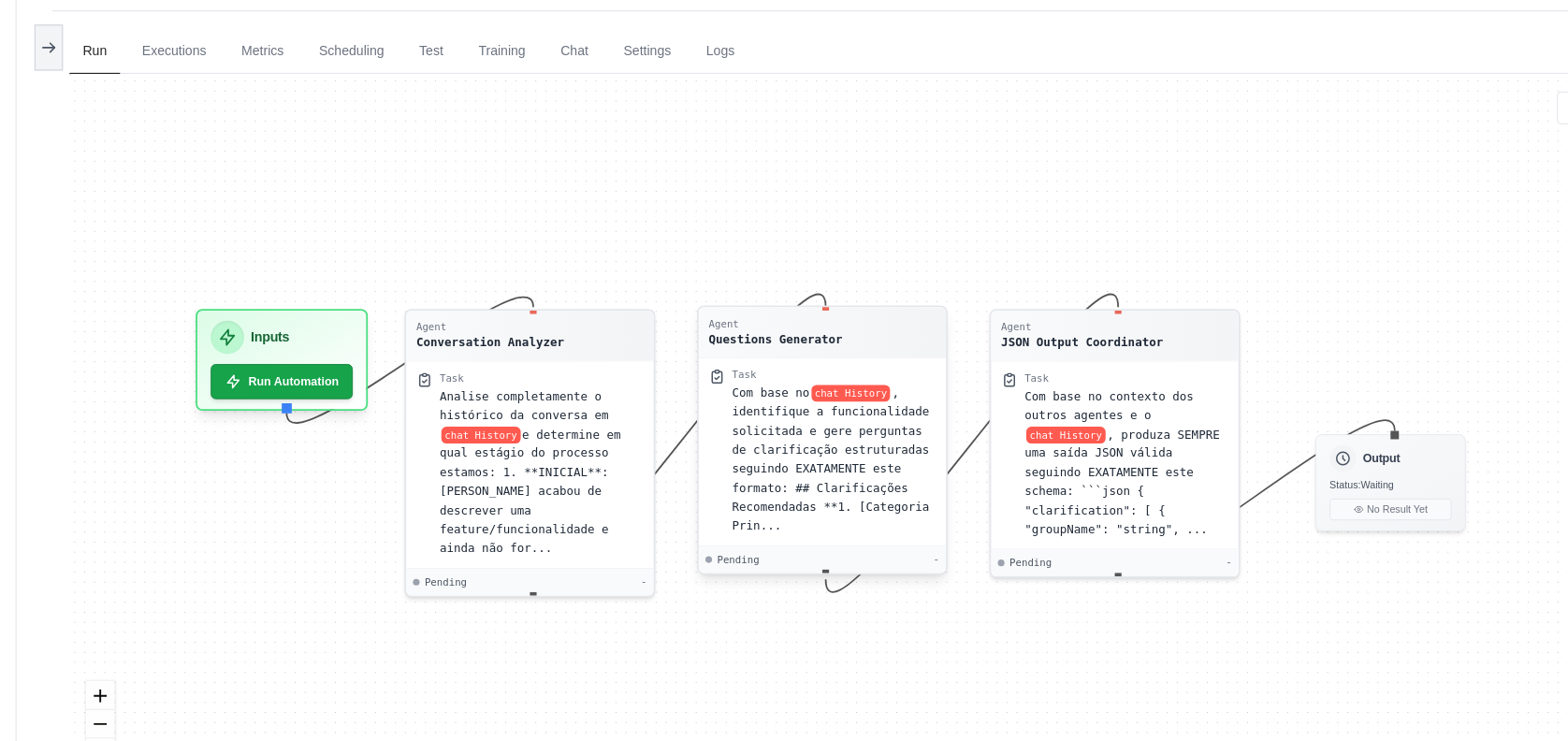
click at [828, 494] on div "Com base no chat History , identifique a funcionalidade solicitada e gere pergu…" at bounding box center [877, 438] width 174 height 130
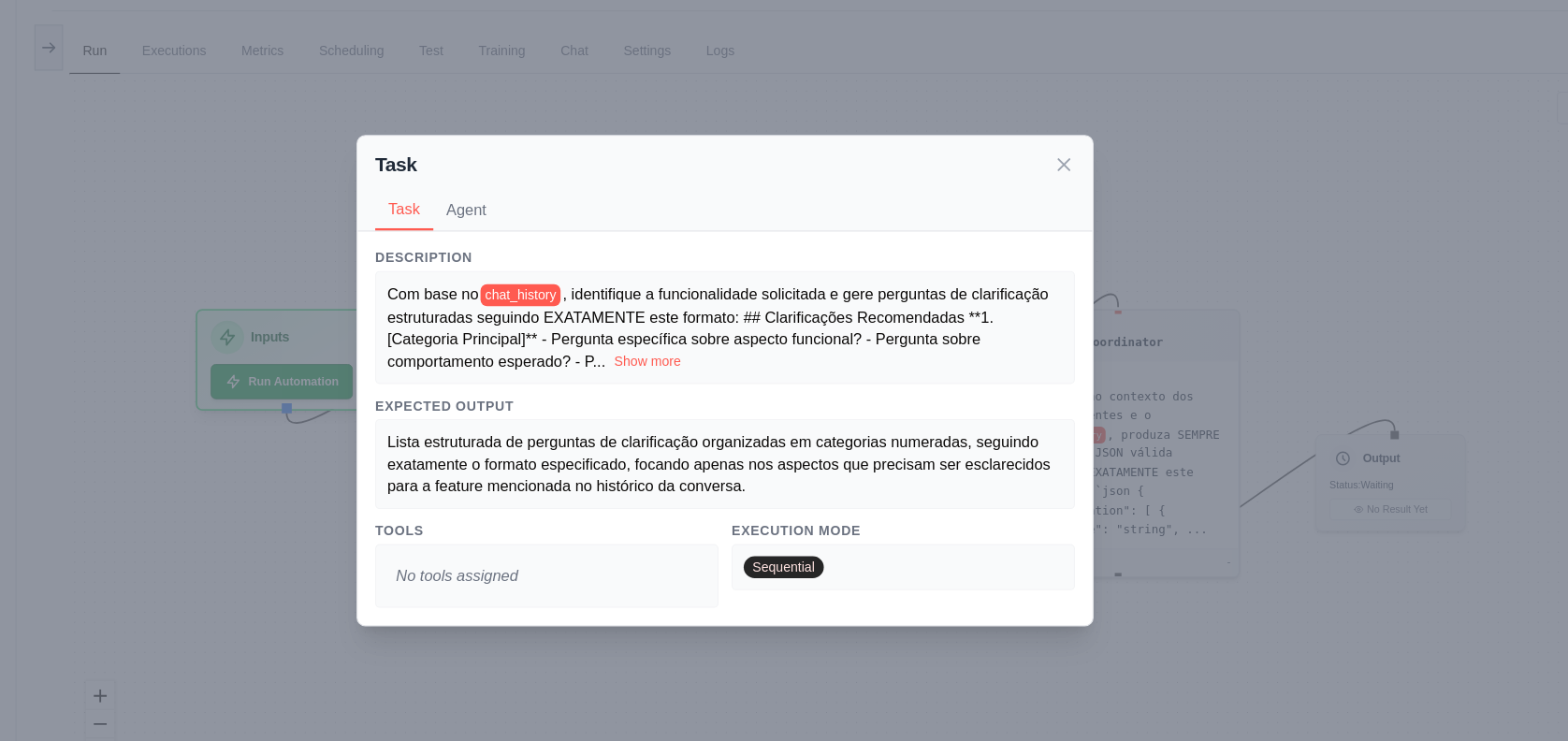
click at [713, 346] on button "Show more" at bounding box center [718, 354] width 57 height 15
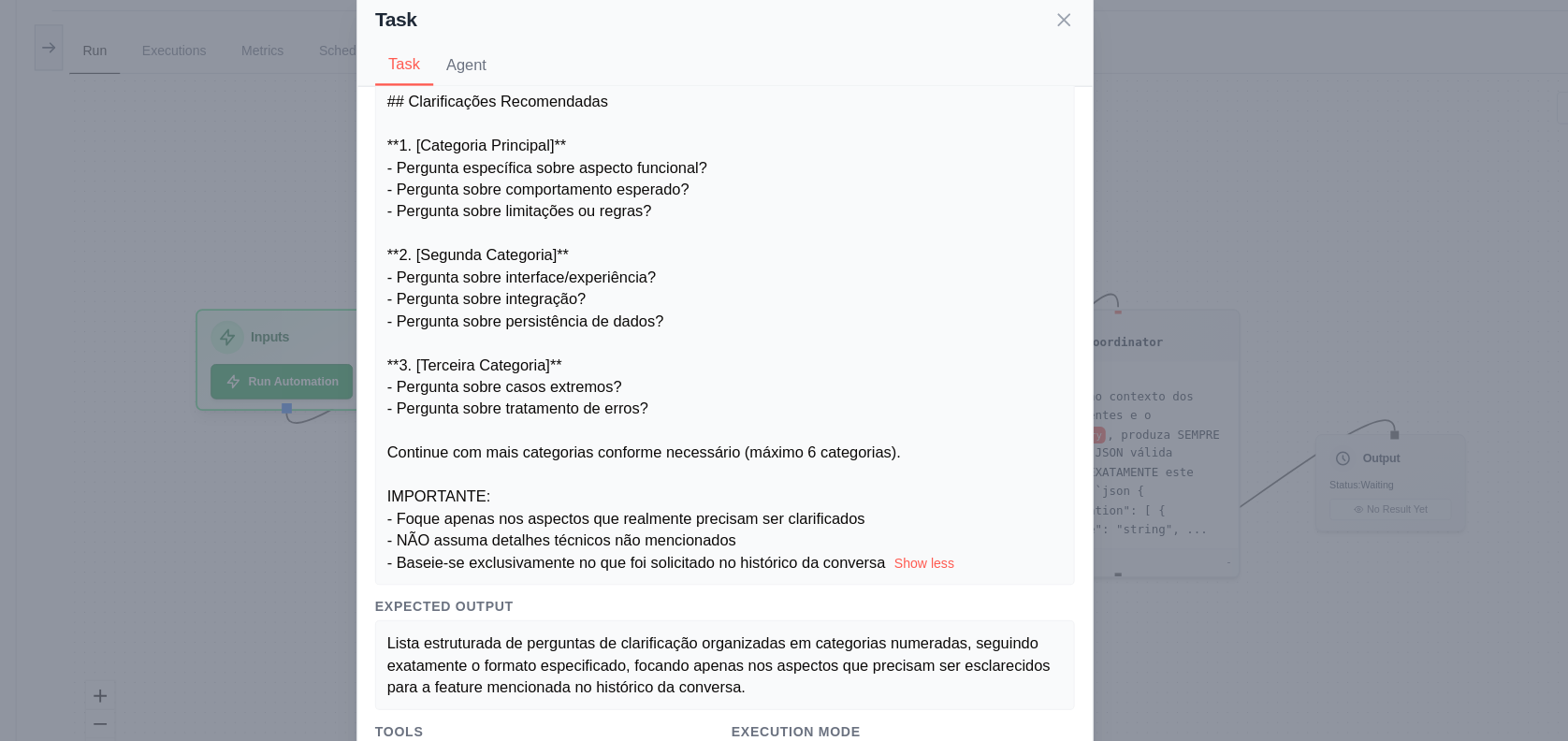
scroll to position [0, 0]
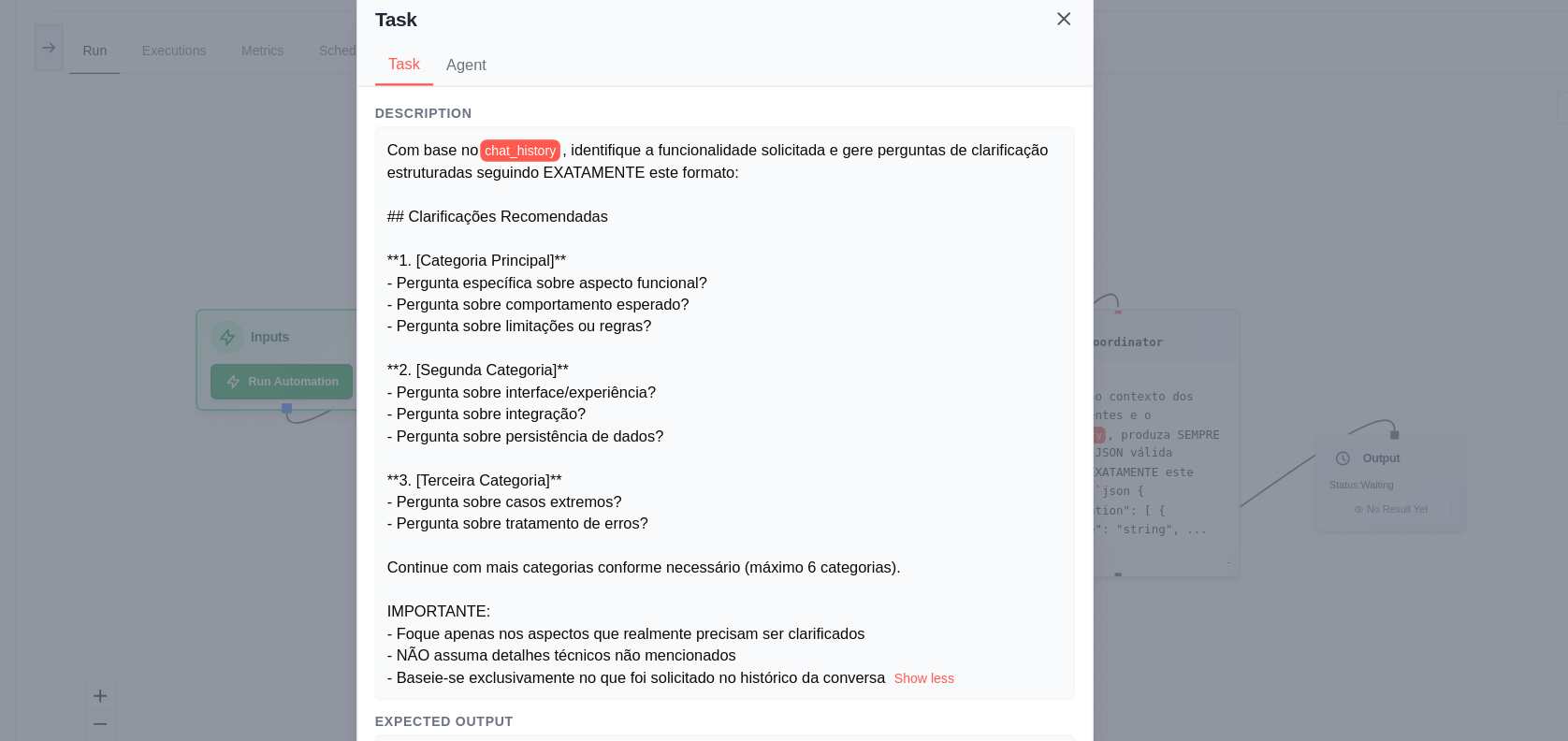
click at [1074, 69] on icon at bounding box center [1073, 62] width 19 height 19
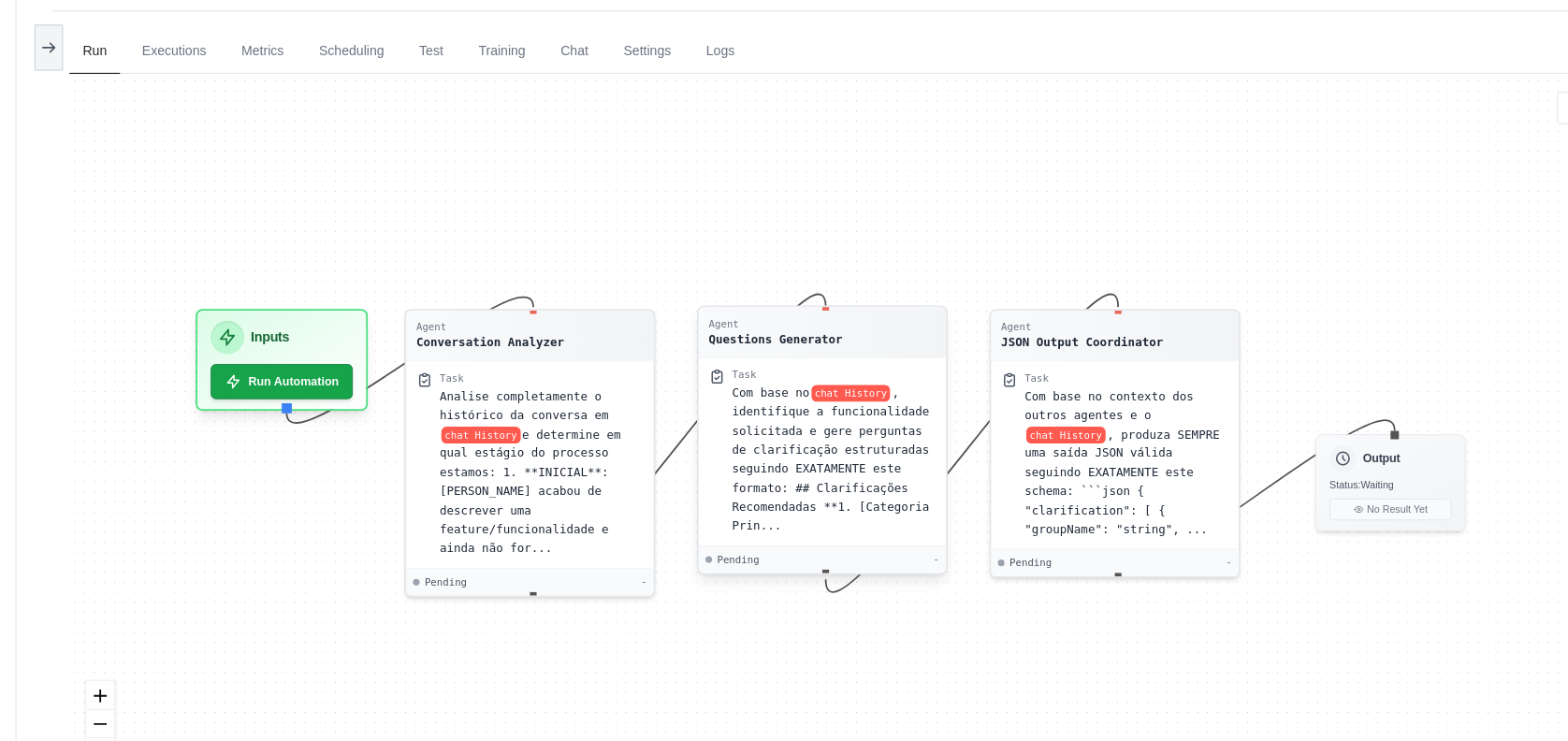
click at [833, 470] on div "Com base no chat History , identifique a funcionalidade solicitada e gere pergu…" at bounding box center [877, 438] width 174 height 130
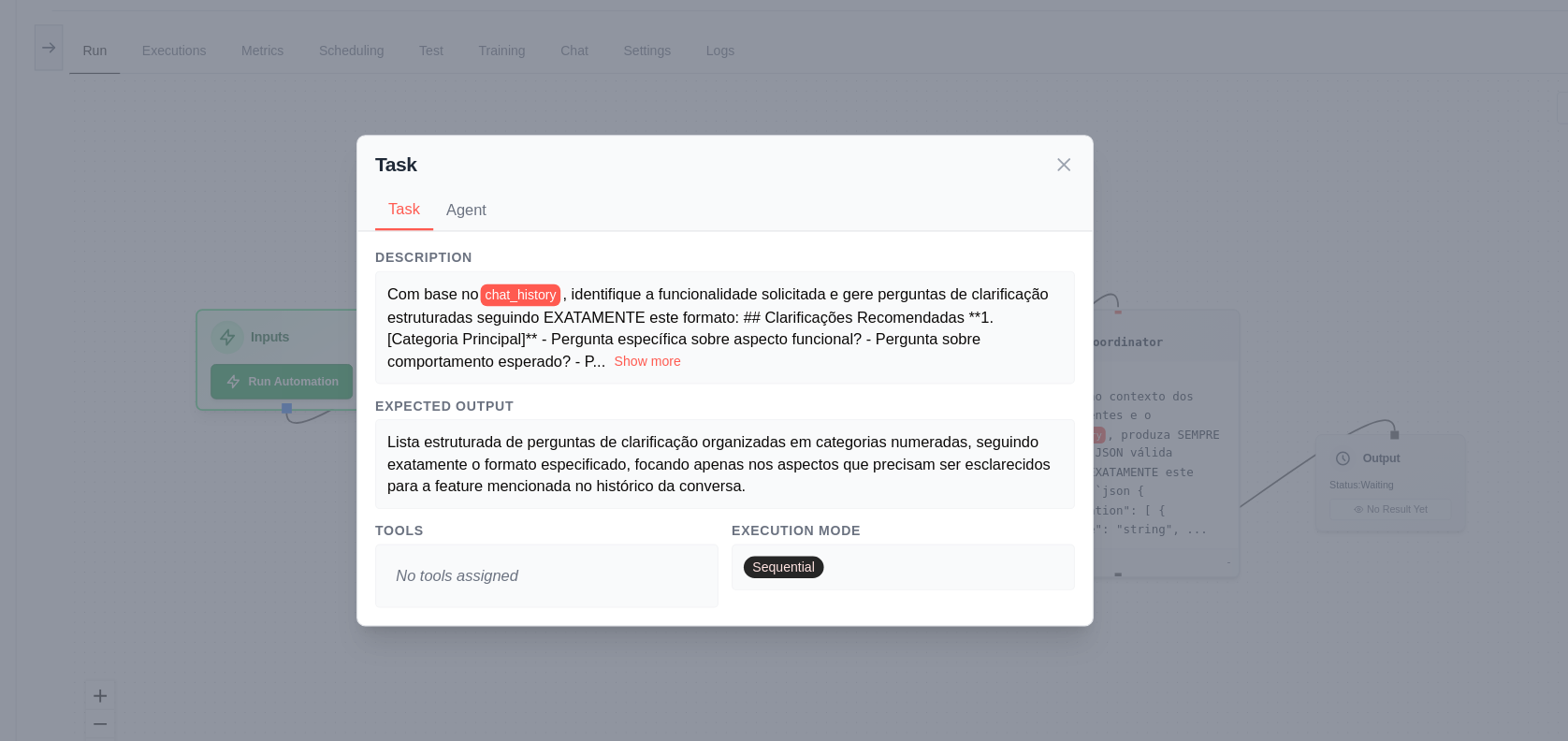
click at [704, 357] on button "Show more" at bounding box center [718, 354] width 57 height 15
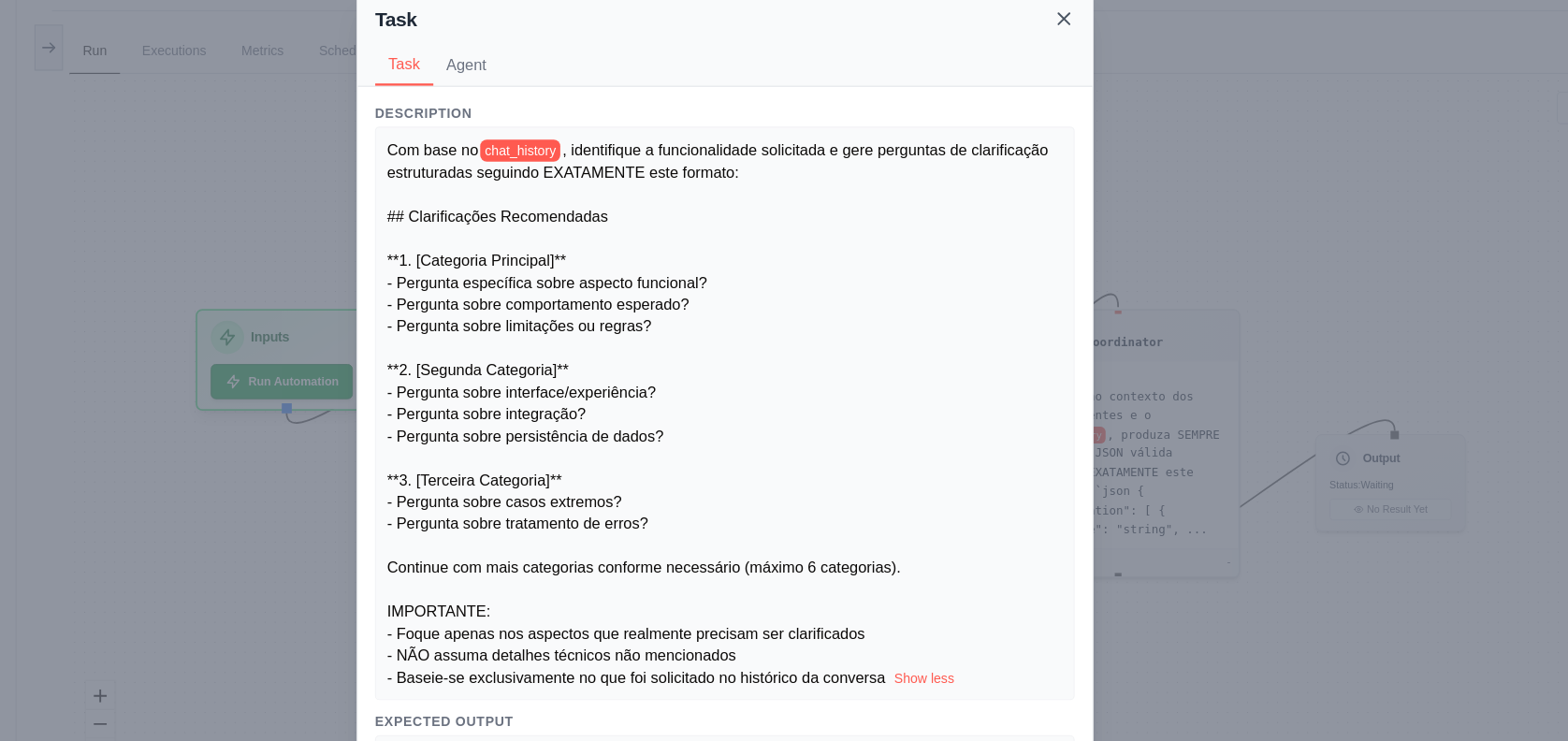
click at [1077, 63] on icon at bounding box center [1073, 62] width 19 height 19
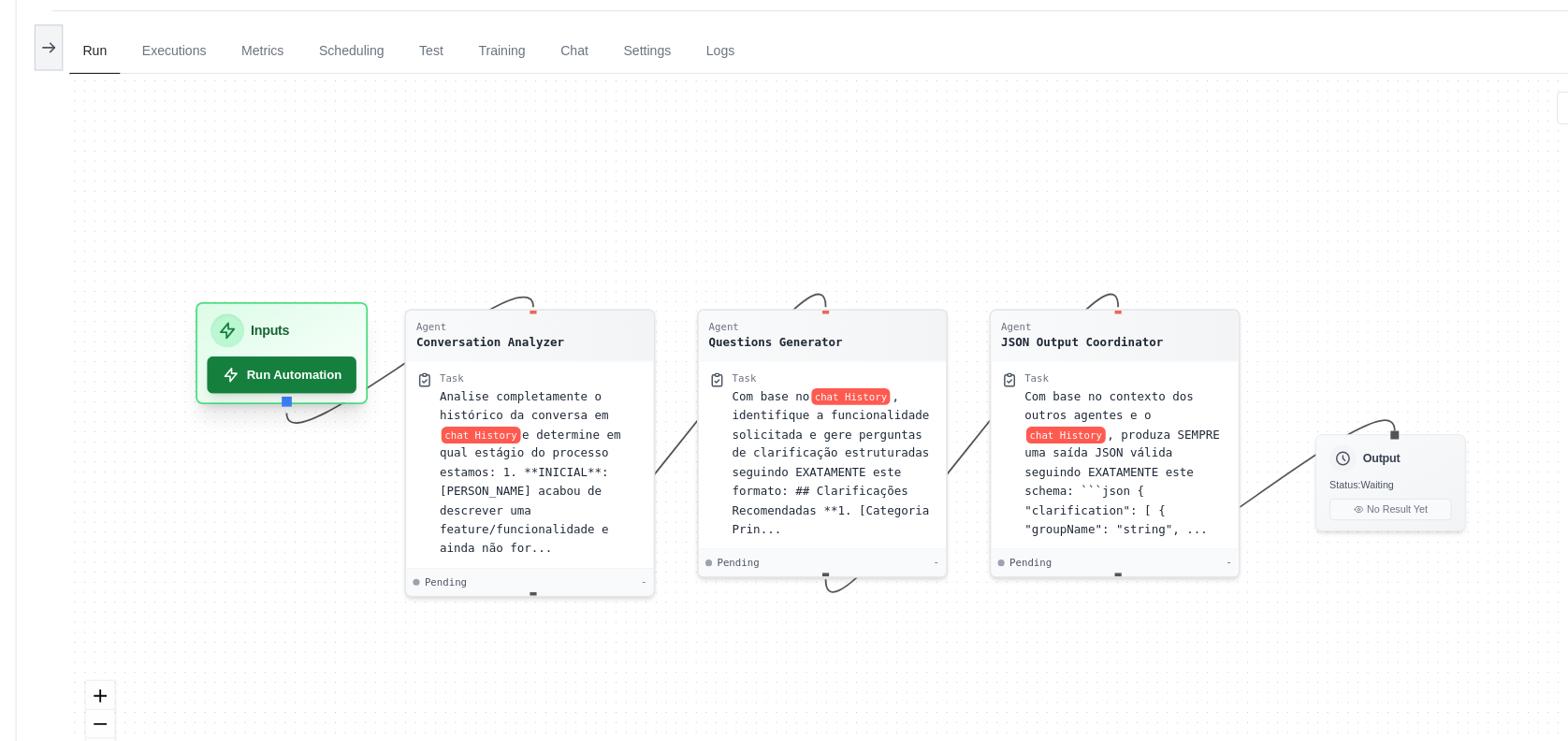
click at [394, 356] on button "Run Automation" at bounding box center [405, 366] width 127 height 32
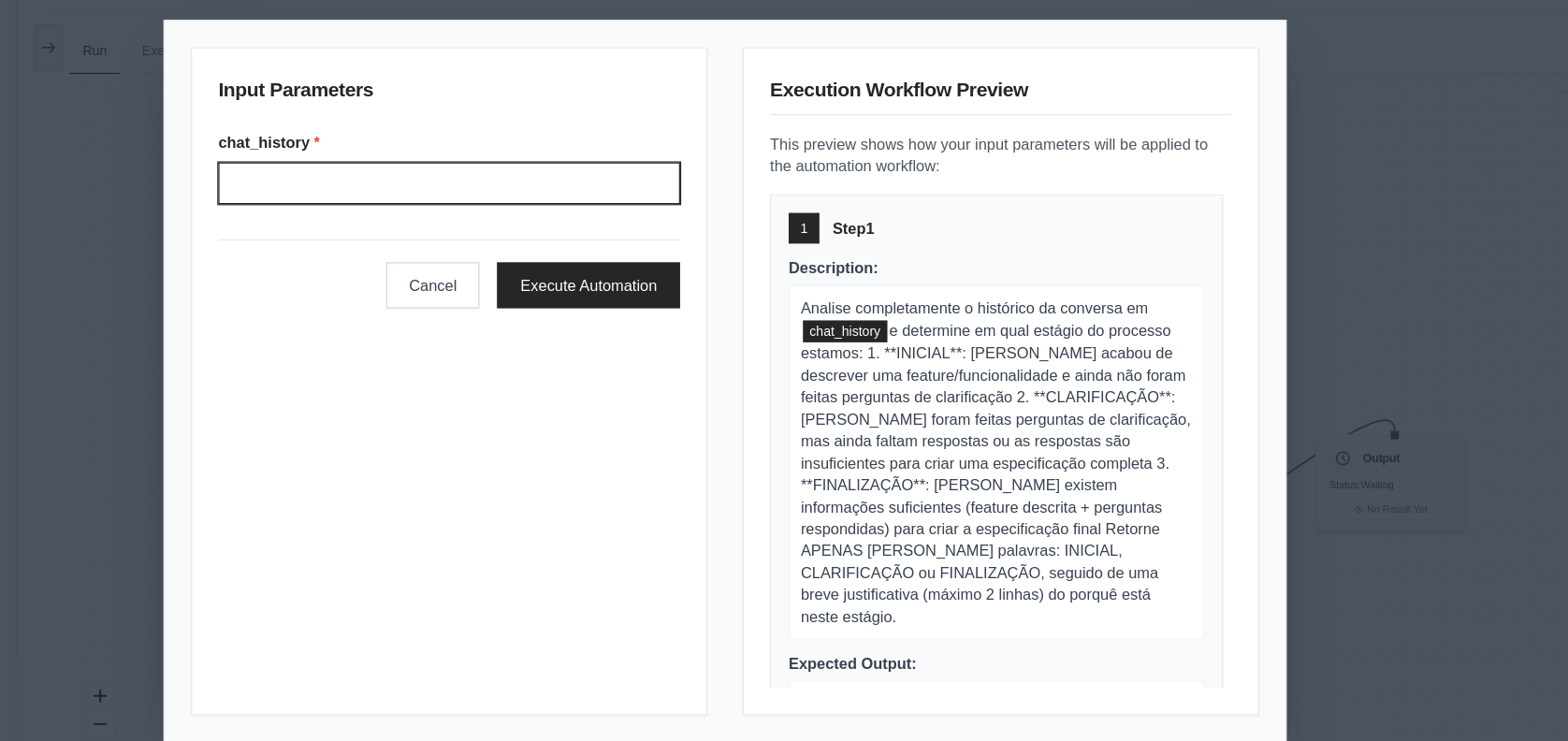
click at [525, 184] on input "Chat history" at bounding box center [548, 202] width 394 height 36
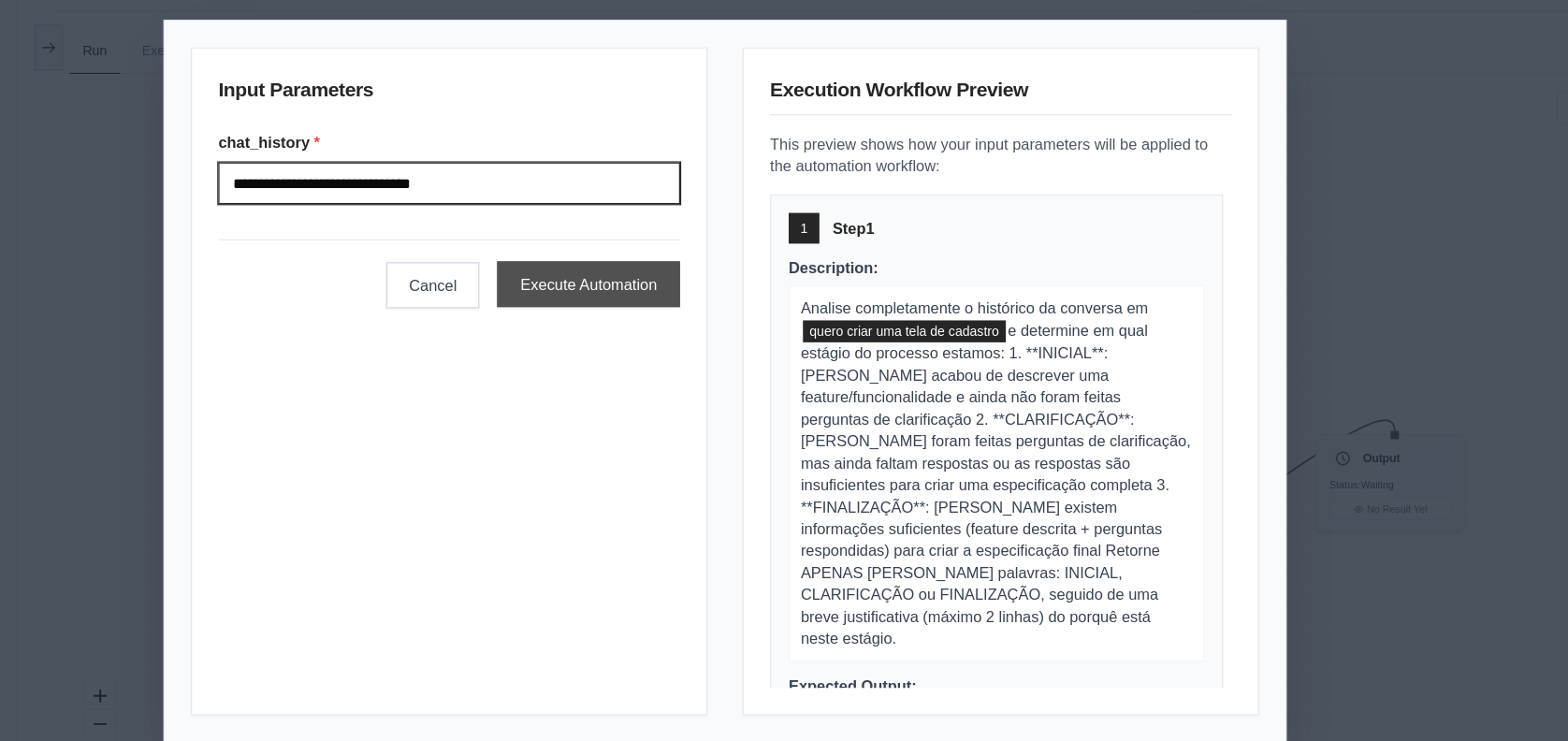
type input "**********"
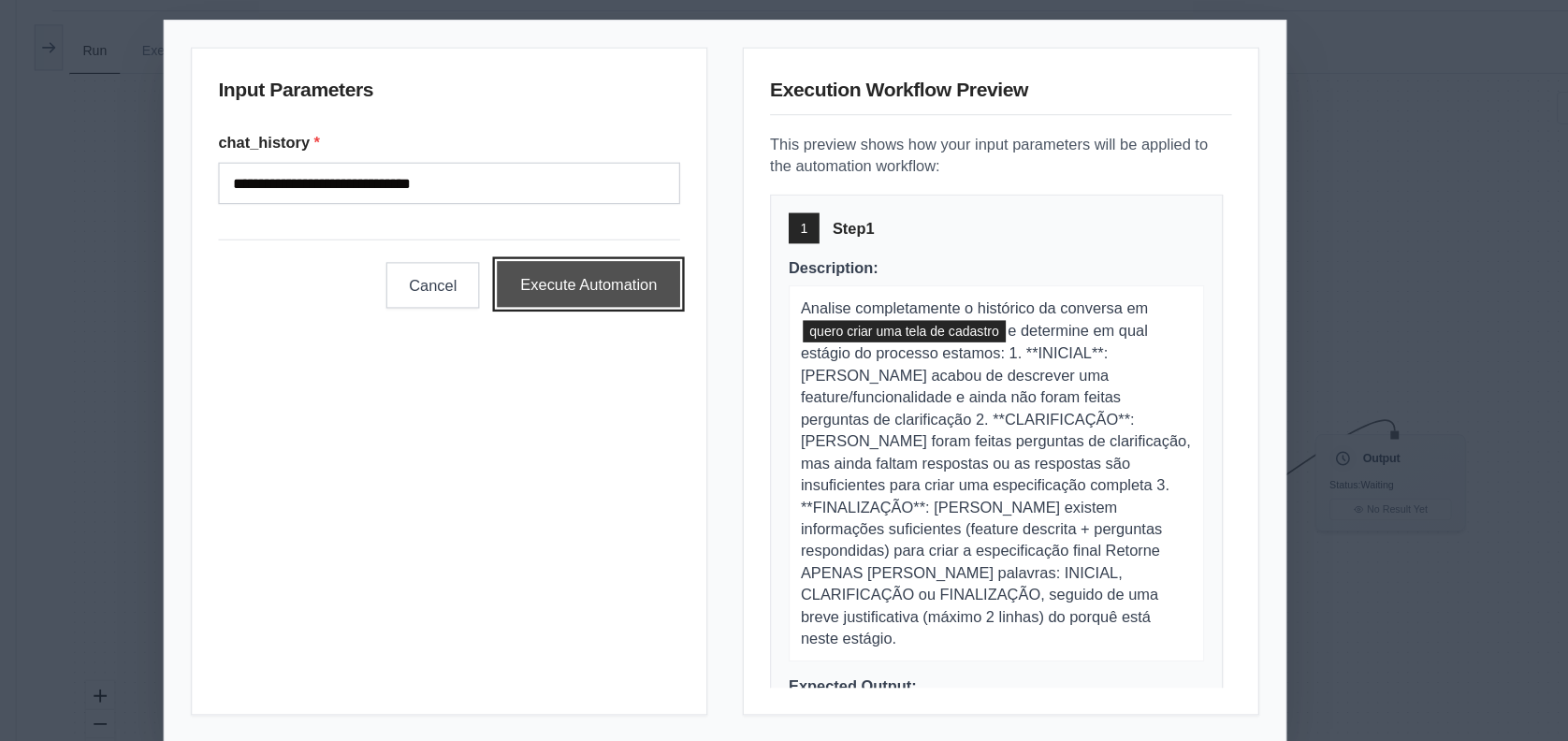
click at [675, 291] on button "Execute Automation" at bounding box center [667, 288] width 157 height 40
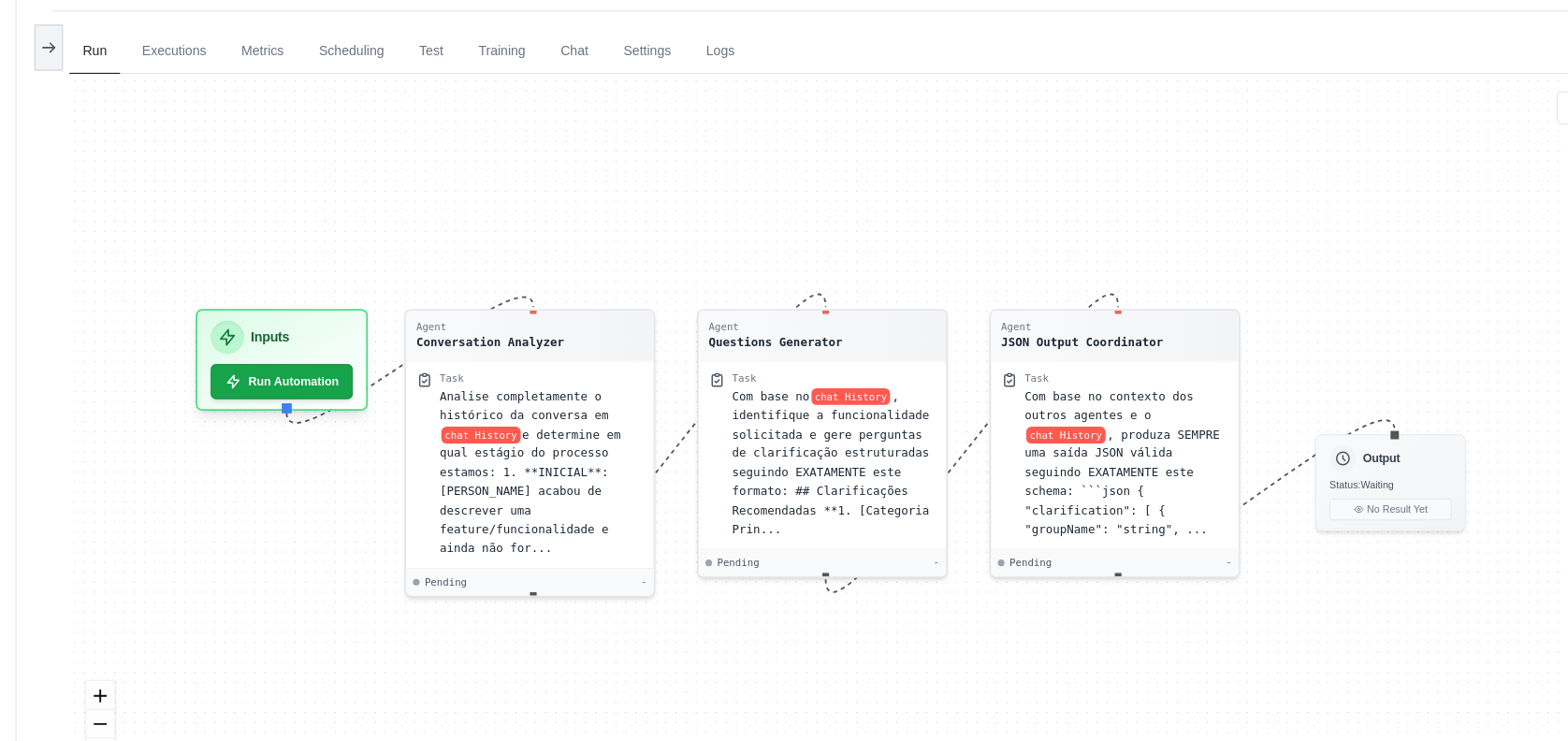
scroll to position [262, 0]
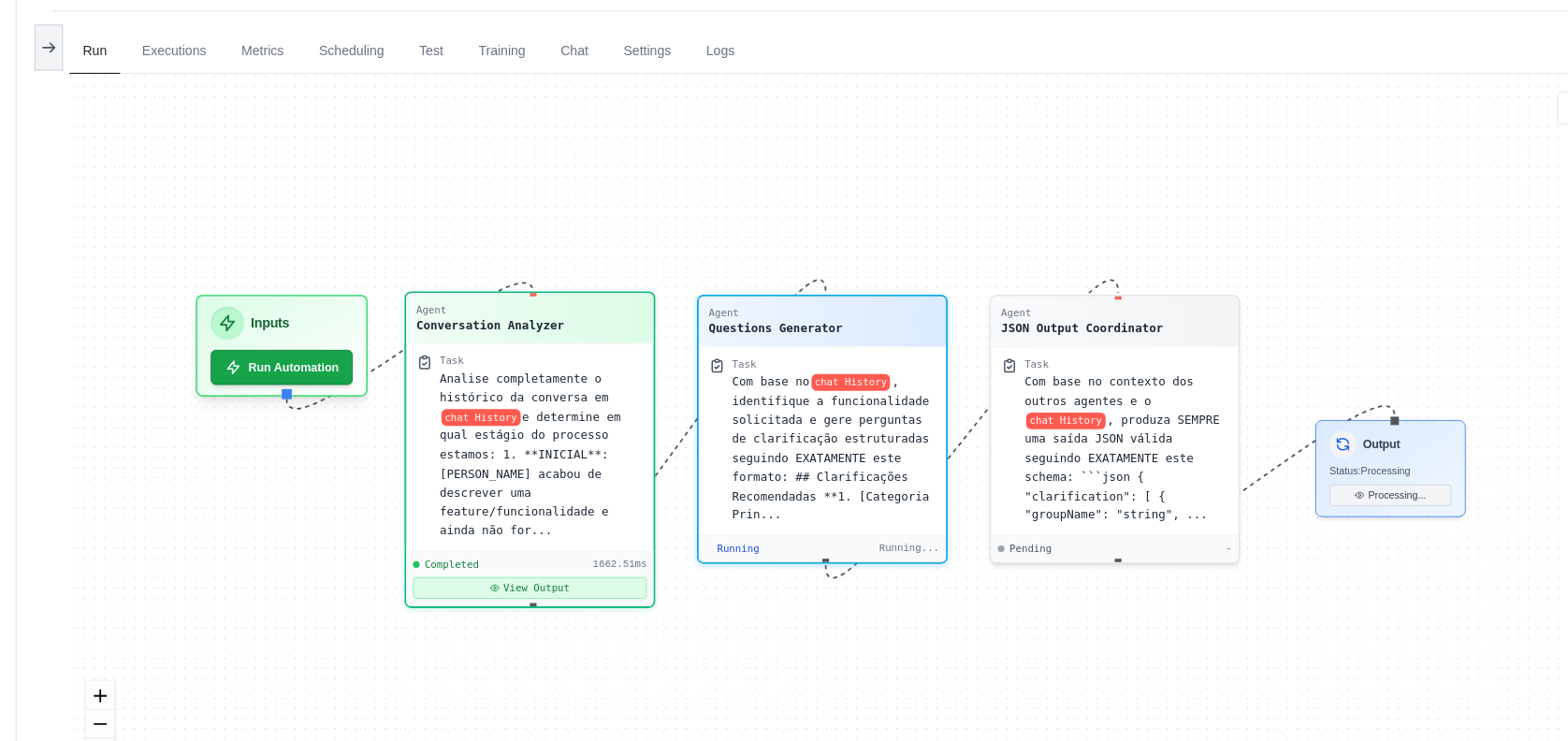
click at [649, 538] on button "View Output" at bounding box center [616, 547] width 199 height 19
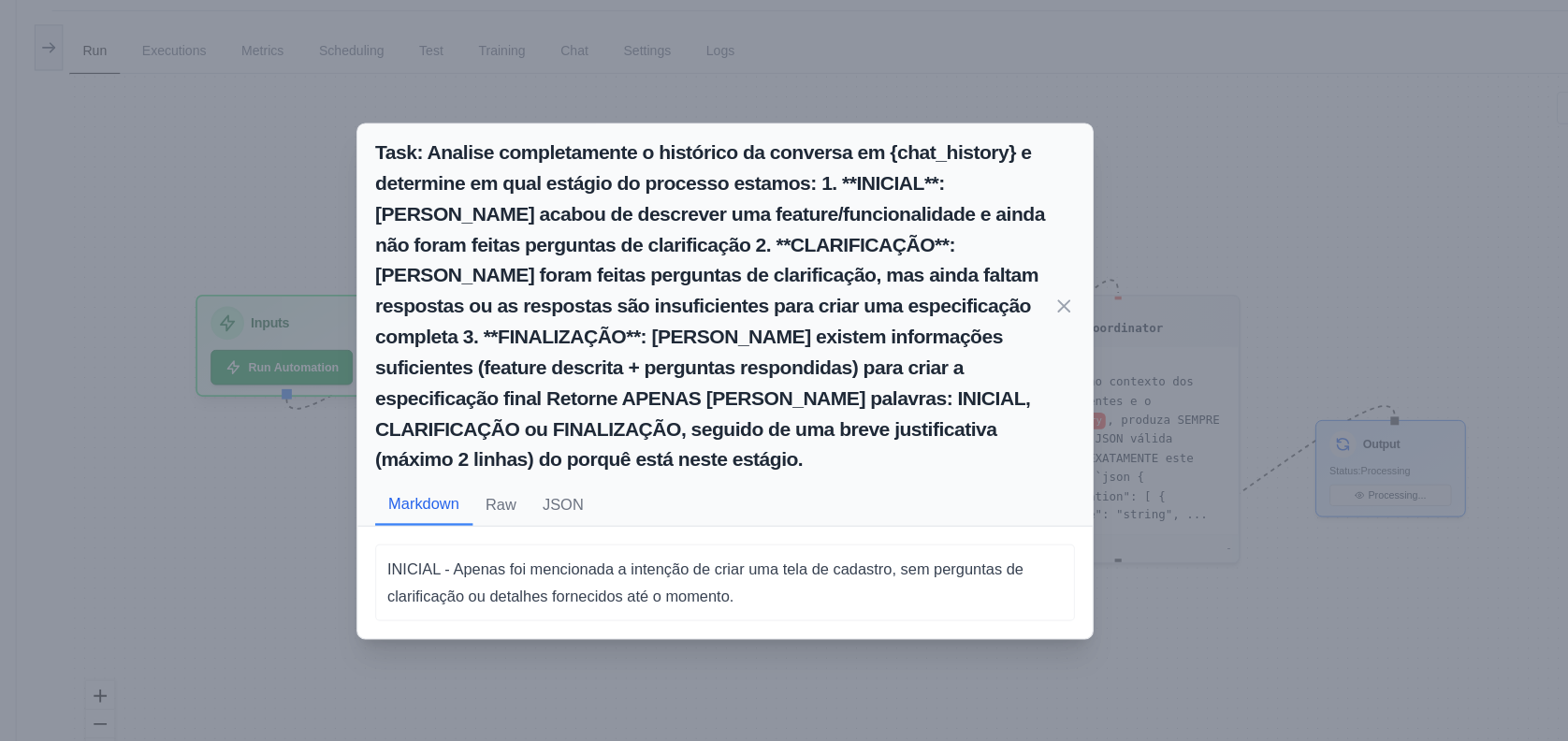
scroll to position [495, 0]
click at [1073, 304] on icon at bounding box center [1073, 306] width 9 height 9
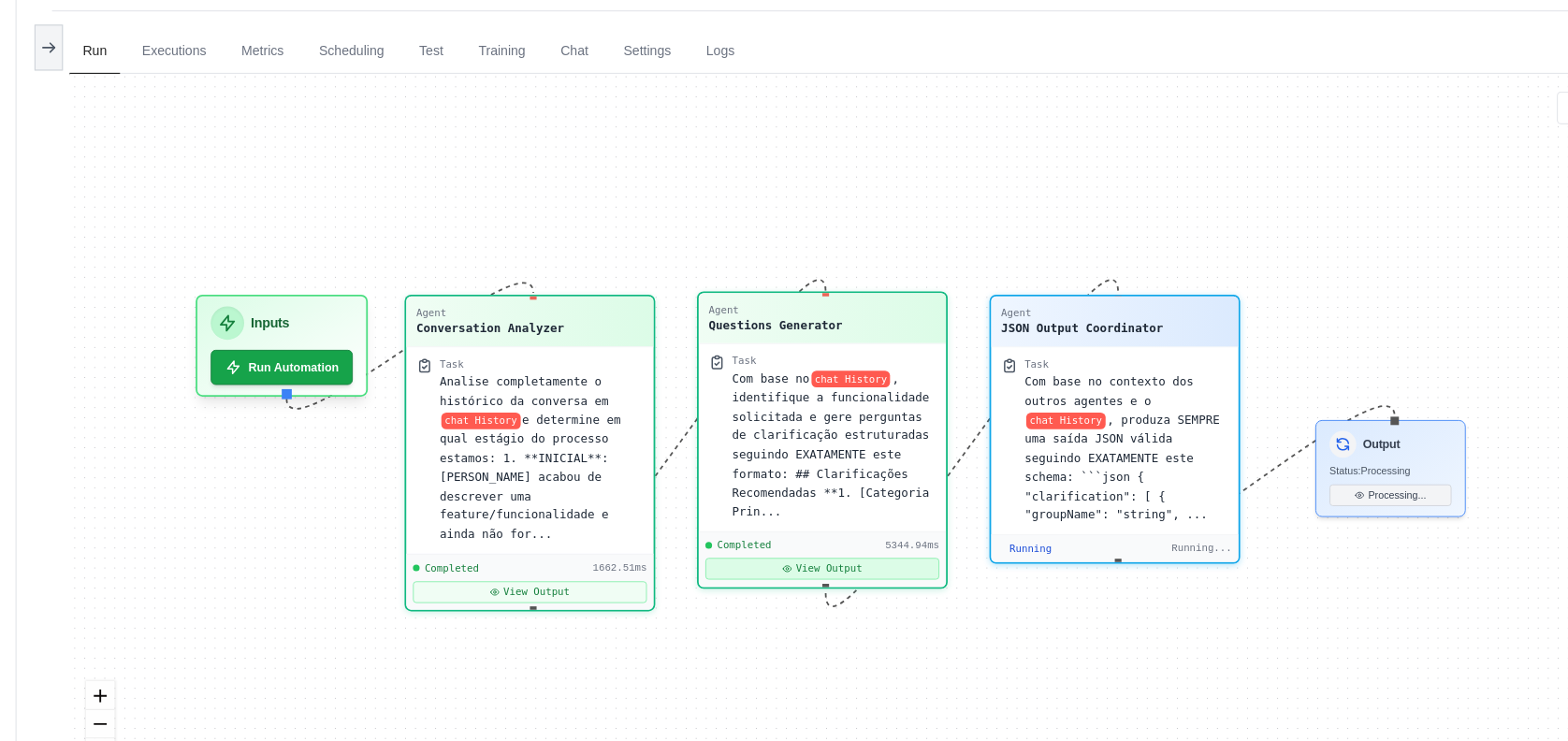
click at [872, 534] on button "View Output" at bounding box center [867, 530] width 199 height 19
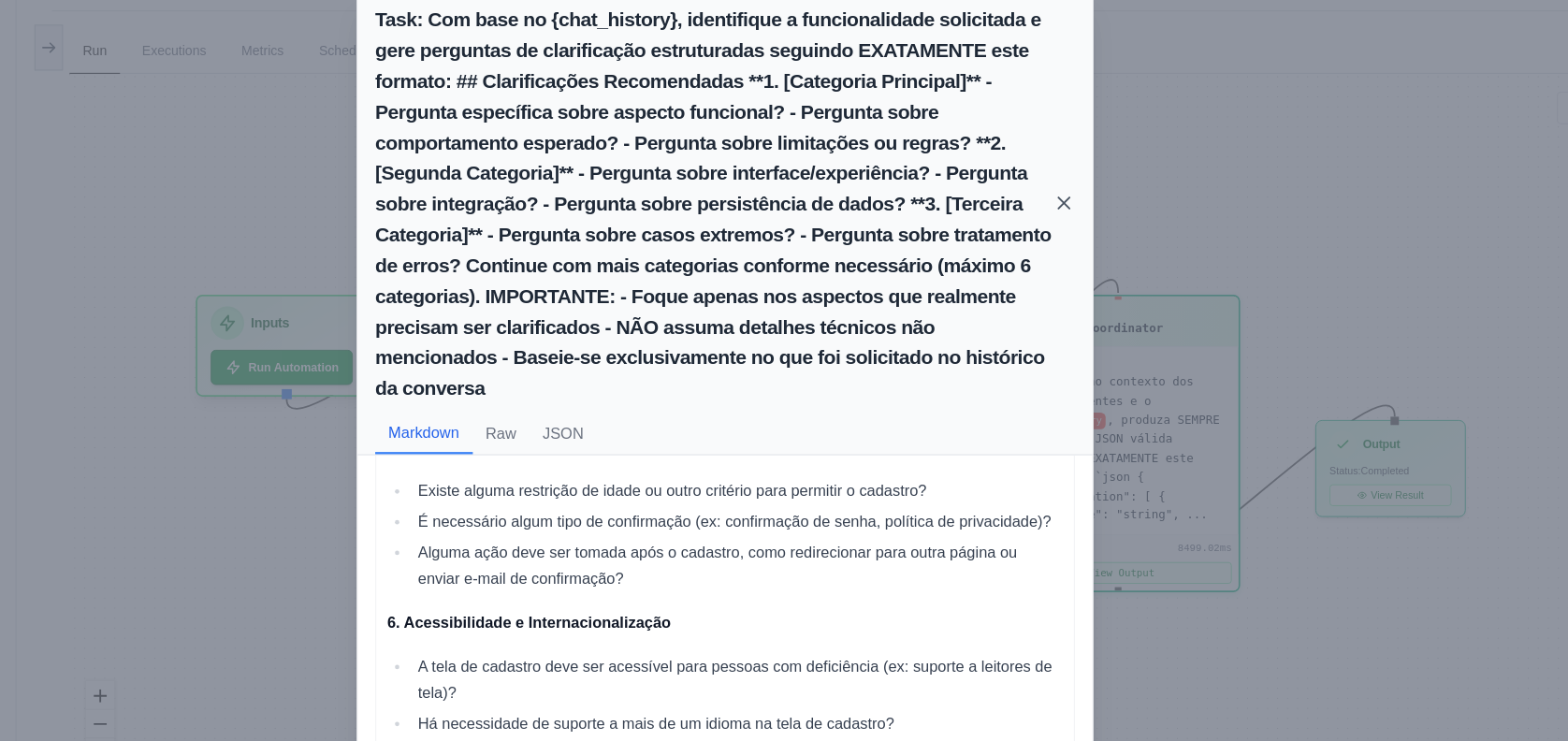
scroll to position [7943, 0]
click at [1071, 225] on icon at bounding box center [1073, 219] width 19 height 19
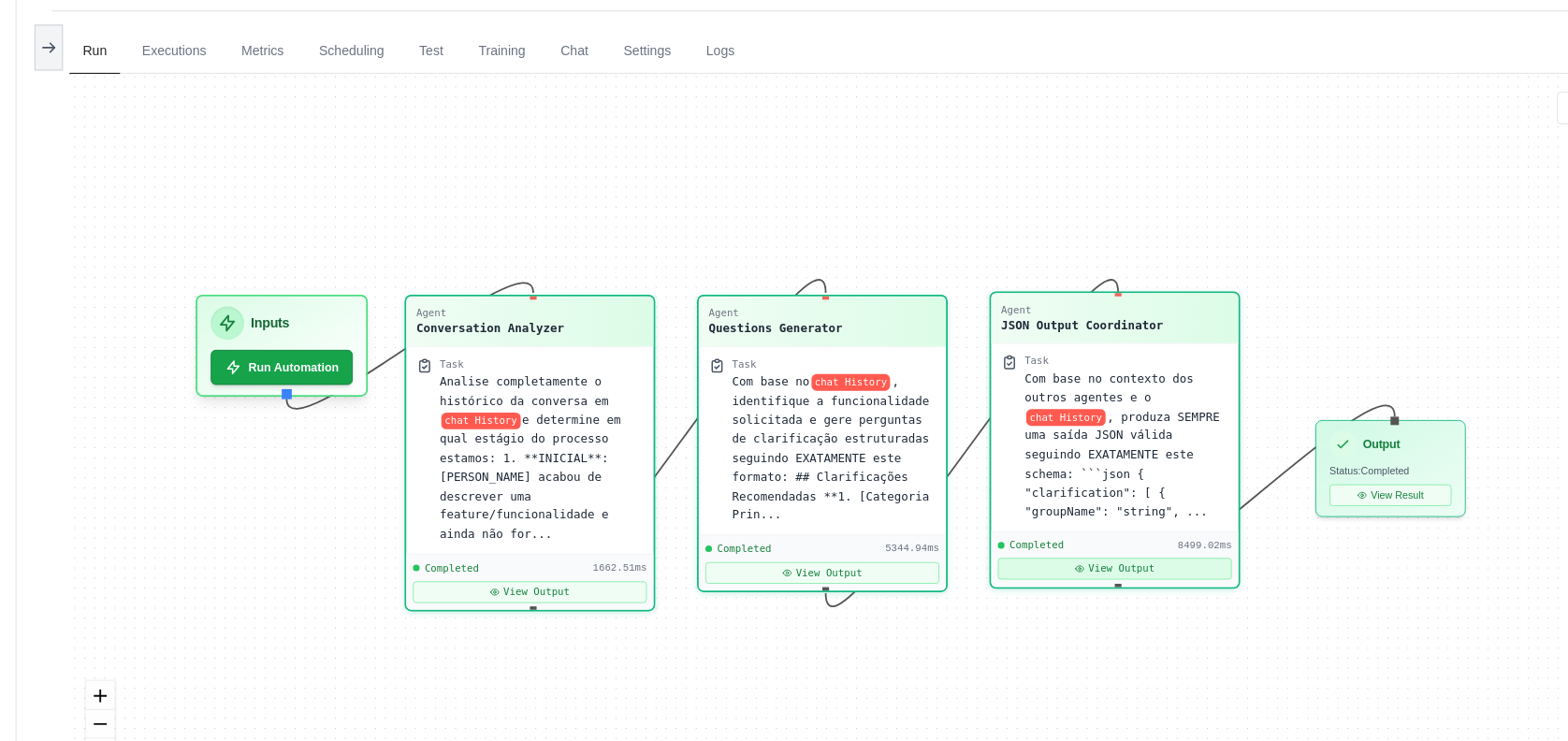
click at [1117, 521] on button "View Output" at bounding box center [1115, 530] width 199 height 19
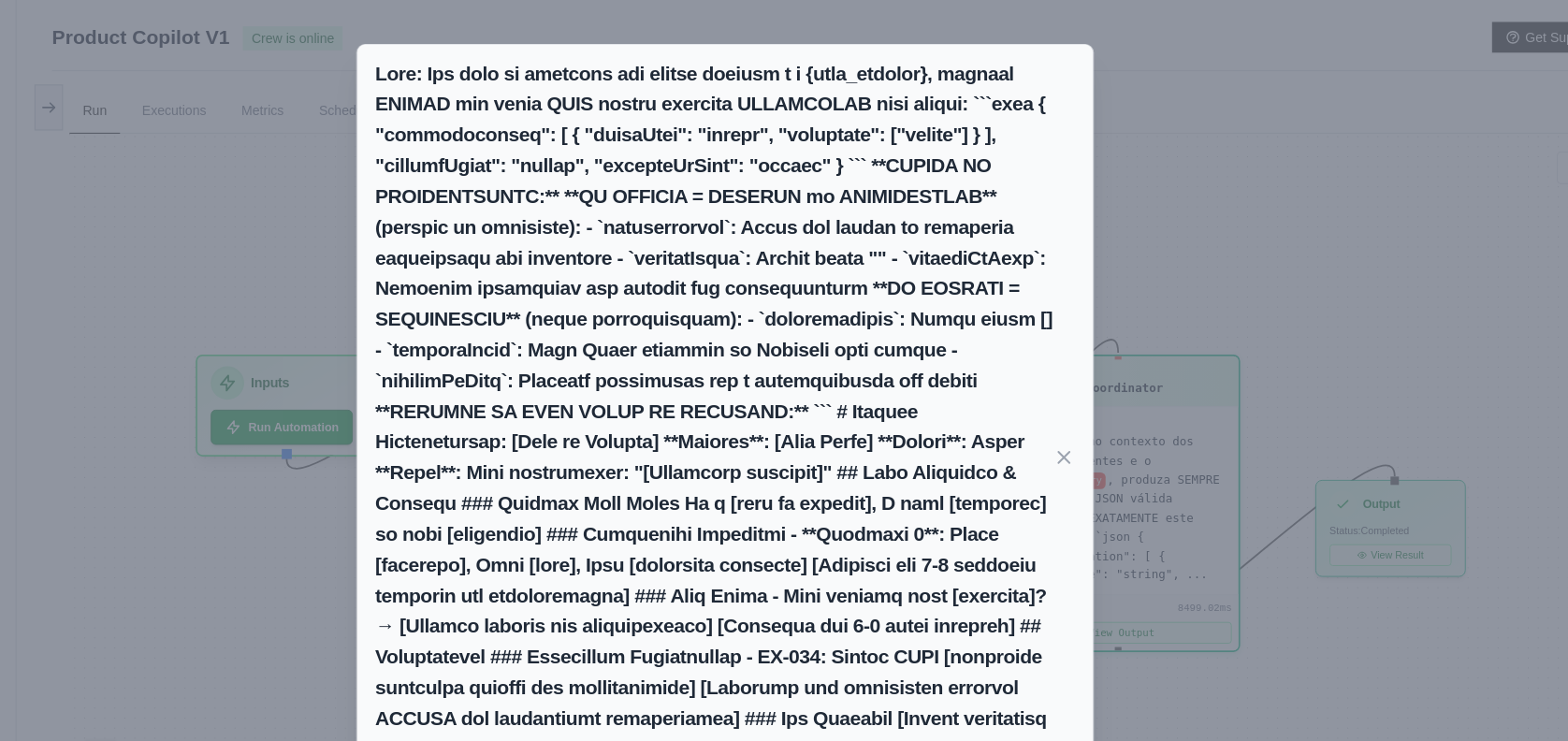
scroll to position [79, 0]
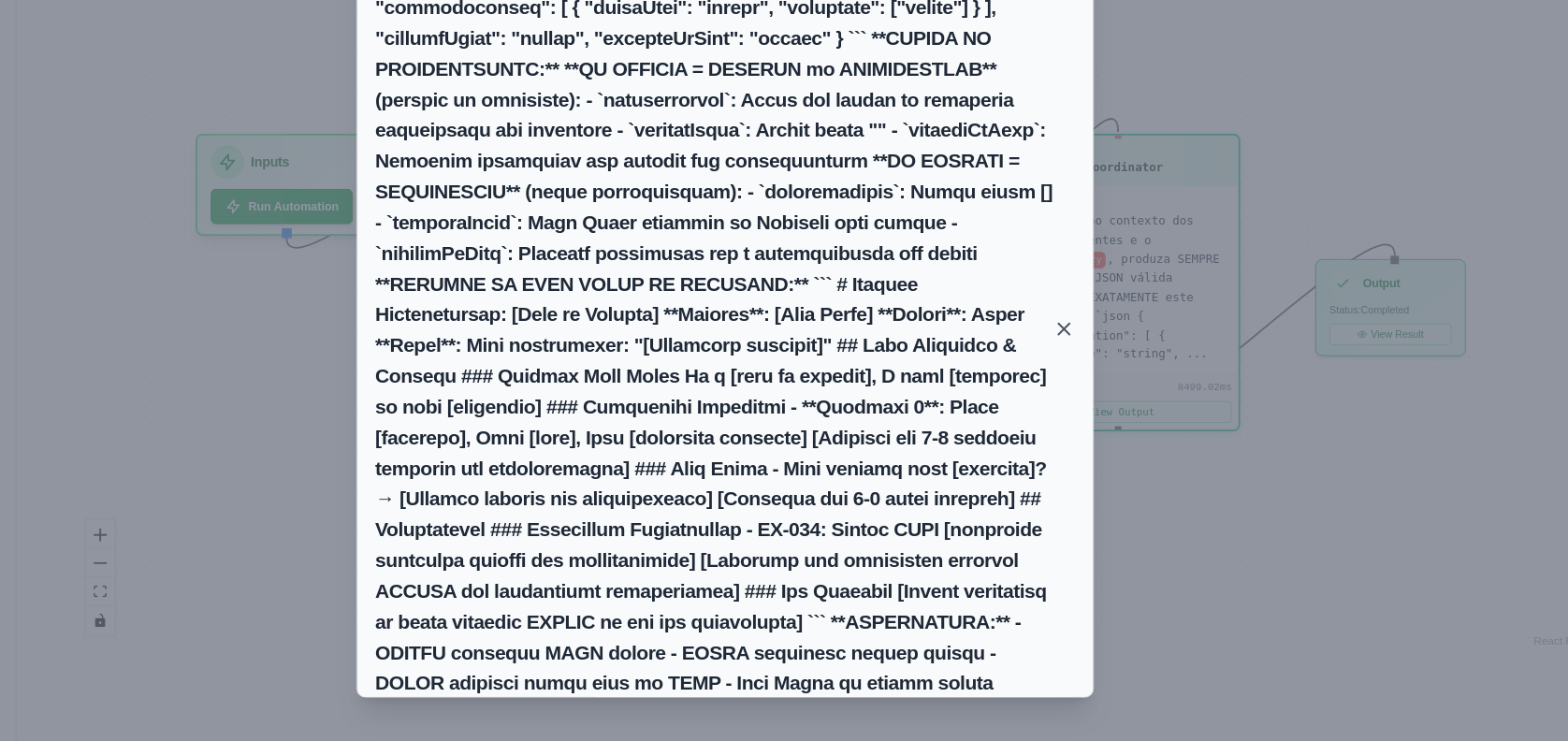
click at [1072, 385] on icon at bounding box center [1073, 389] width 19 height 19
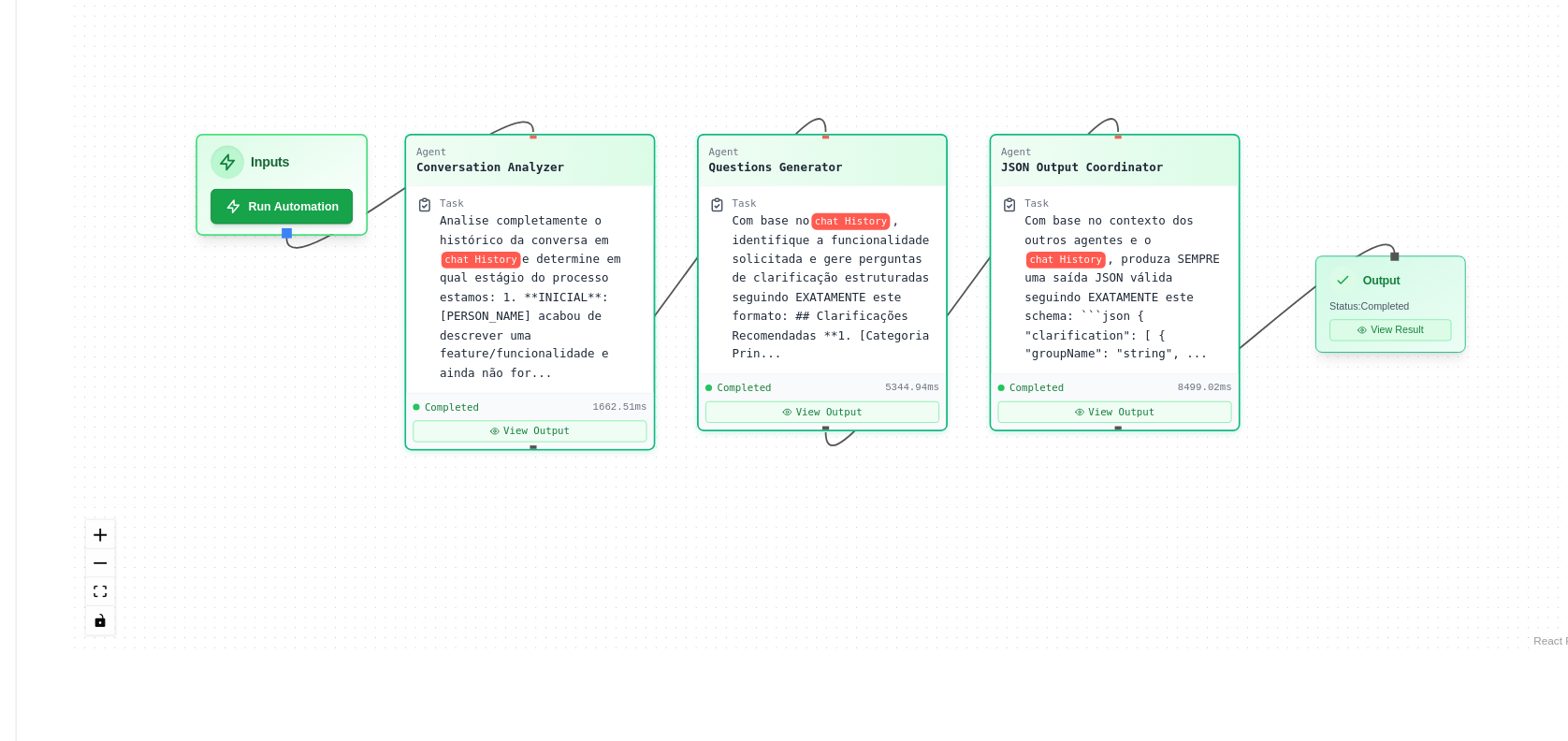
click at [1331, 392] on icon at bounding box center [1327, 390] width 8 height 8
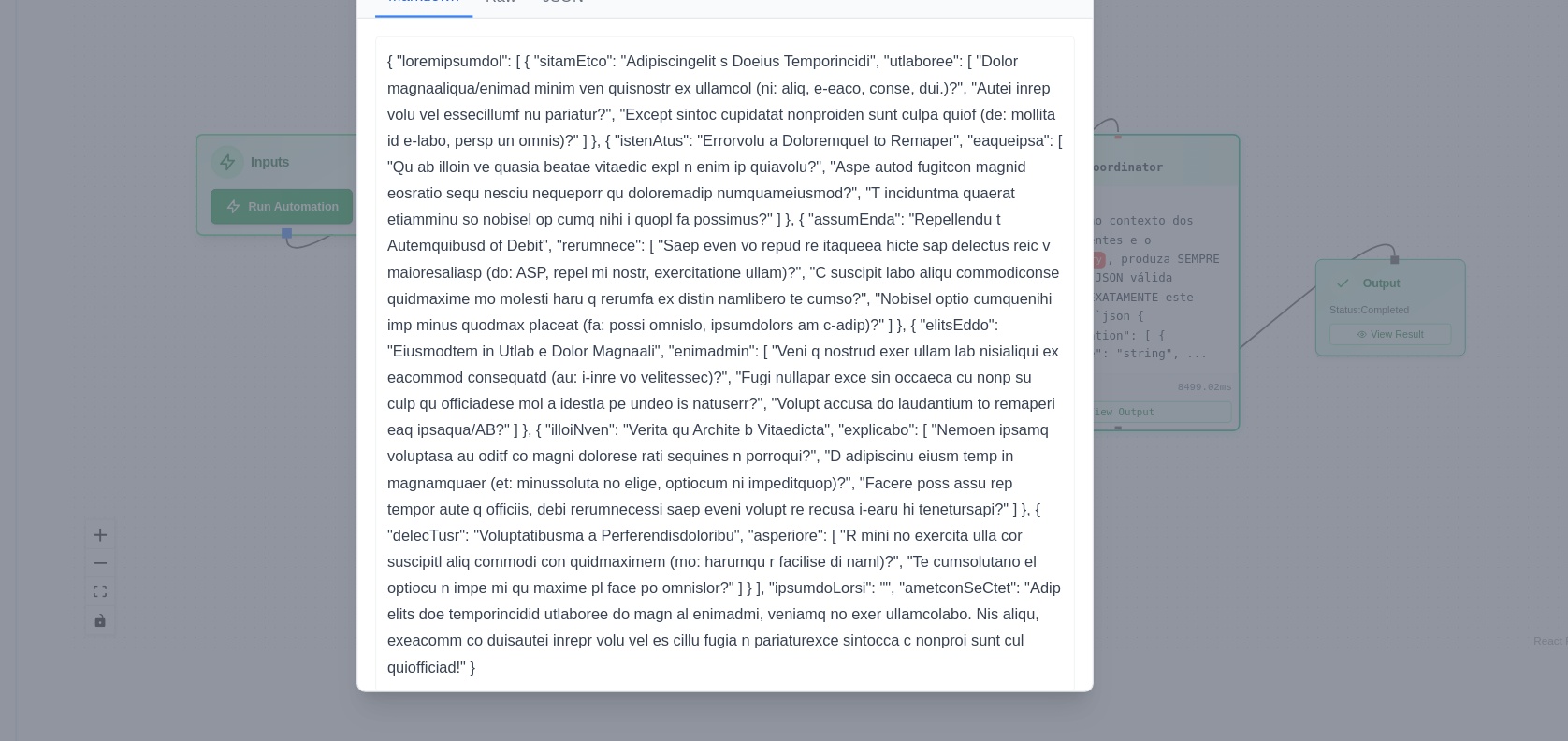
scroll to position [38, 0]
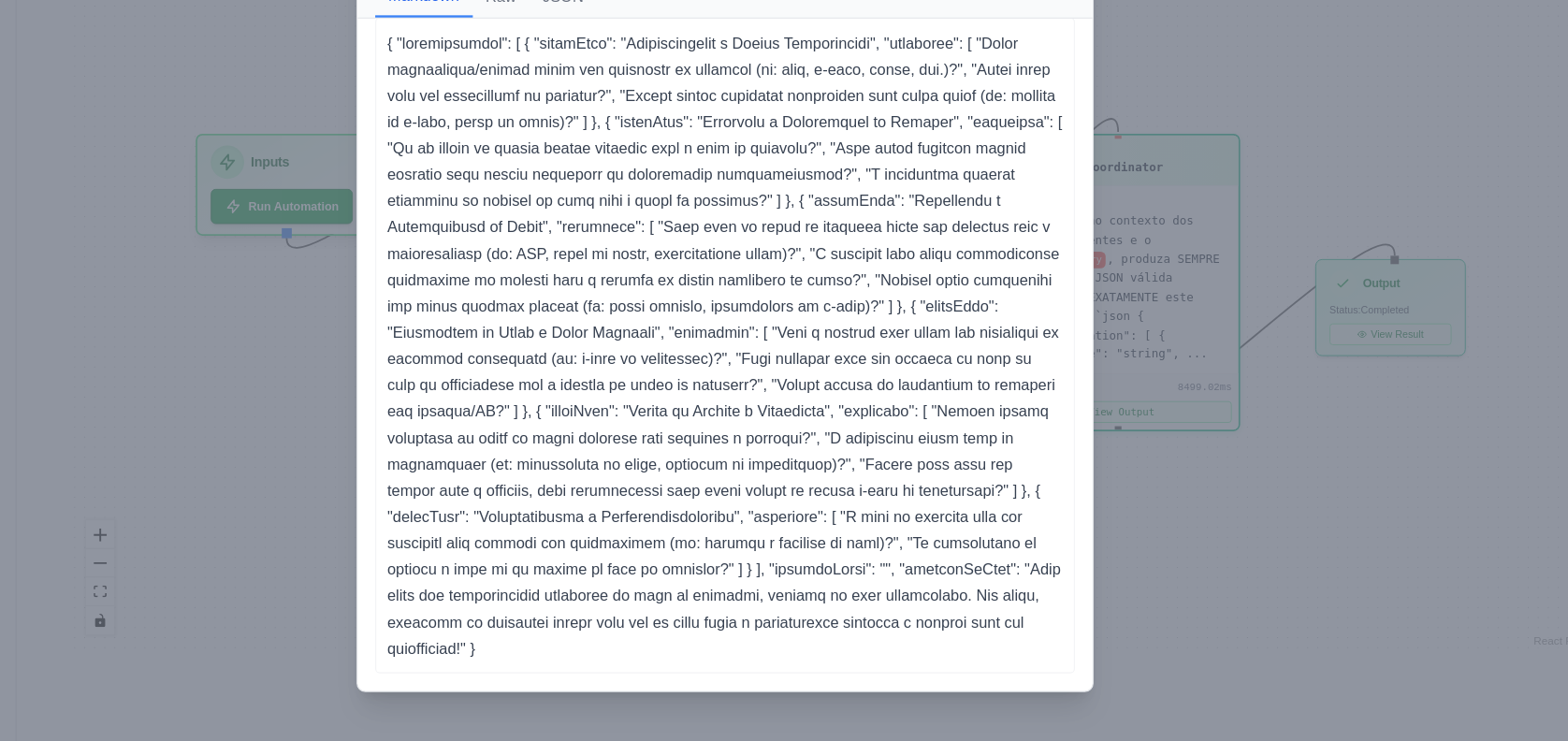
click at [1223, 355] on div "Crew Execution Result Markdown Raw JSON ... Show more { "clarification": [ { "g…" at bounding box center [784, 370] width 1568 height 741
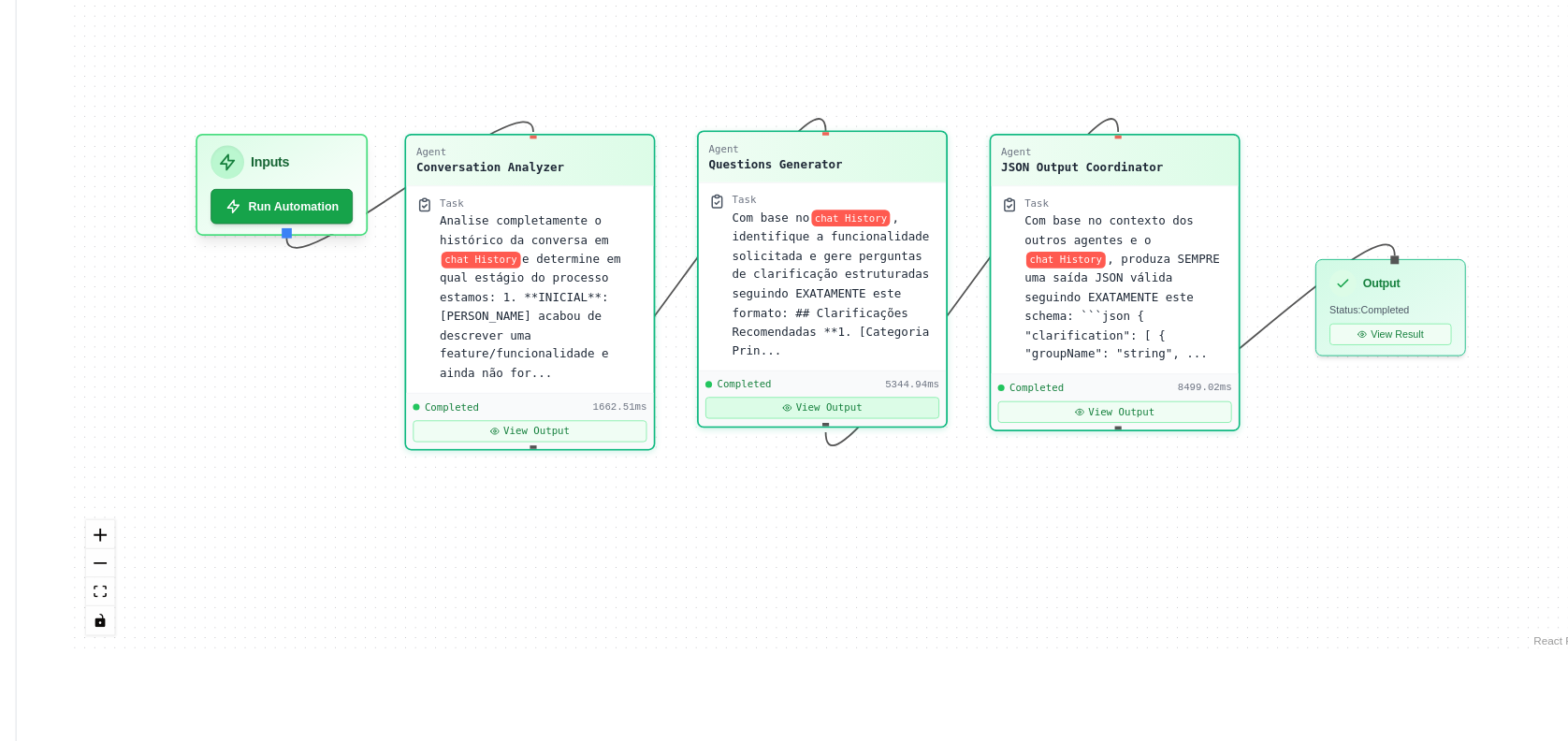
click at [822, 449] on button "View Output" at bounding box center [867, 457] width 199 height 19
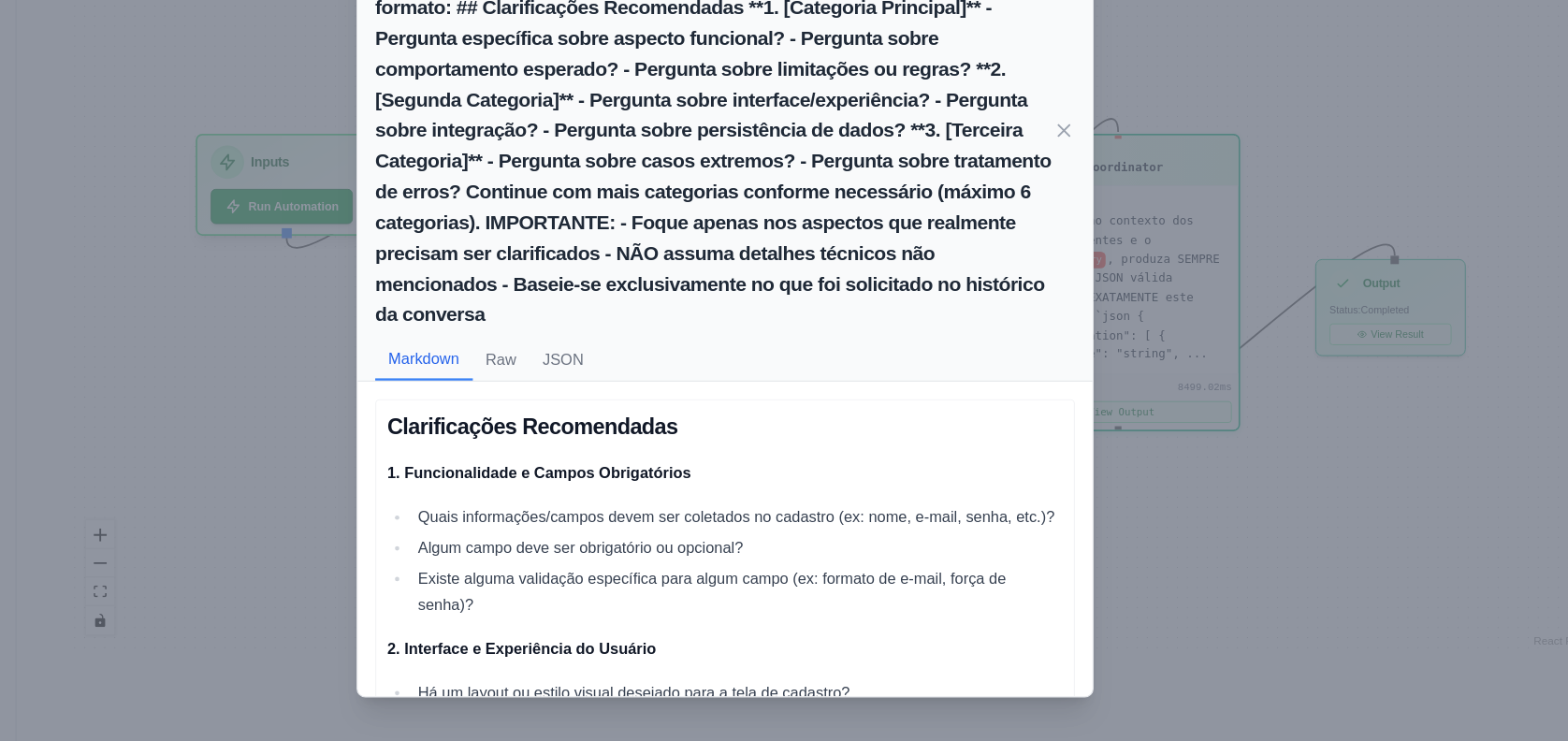
click at [1335, 271] on div "Task: Com base no {chat_history}, identifique a funcionalidade solicitada e ger…" at bounding box center [784, 370] width 1568 height 741
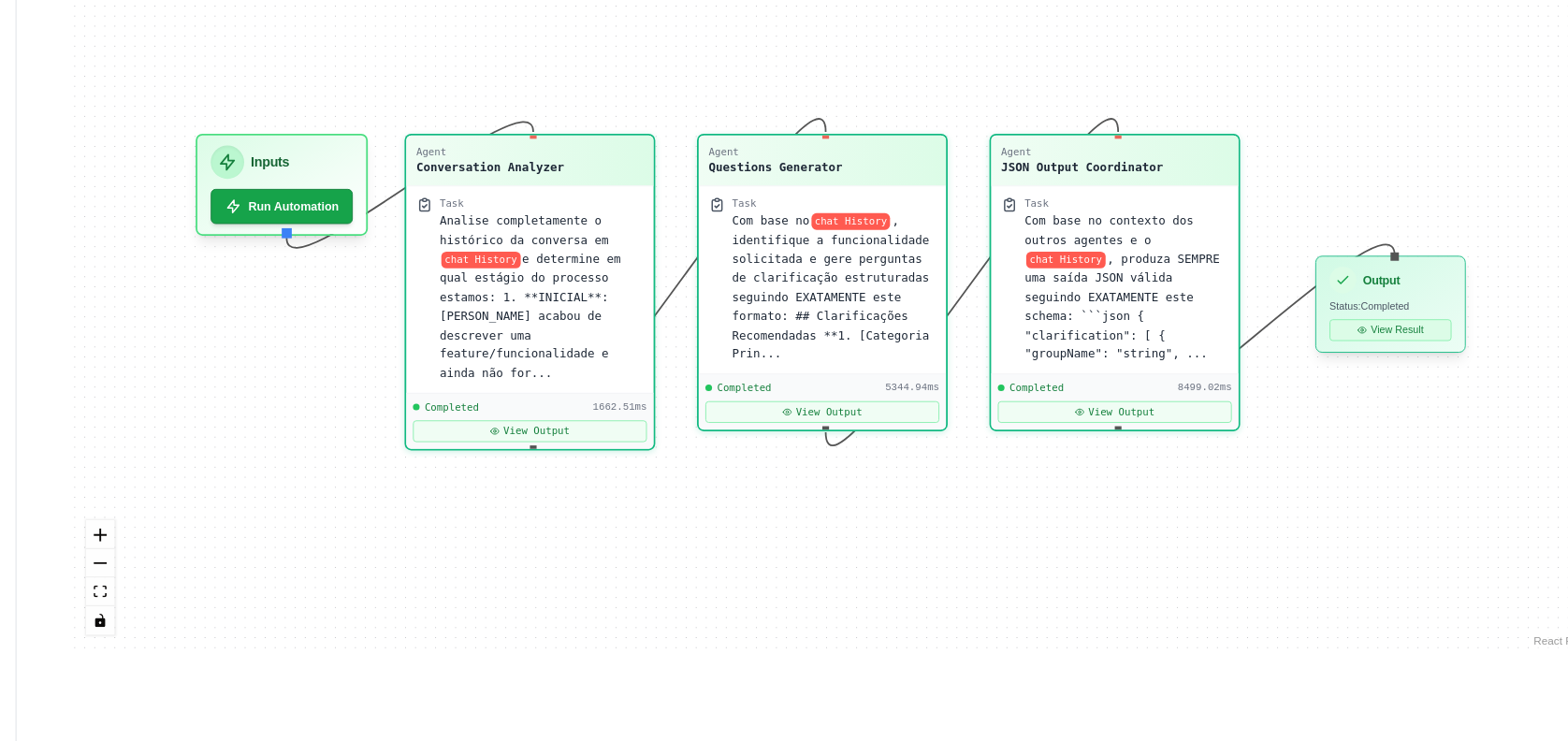
click at [1367, 387] on button "View Result" at bounding box center [1352, 390] width 104 height 19
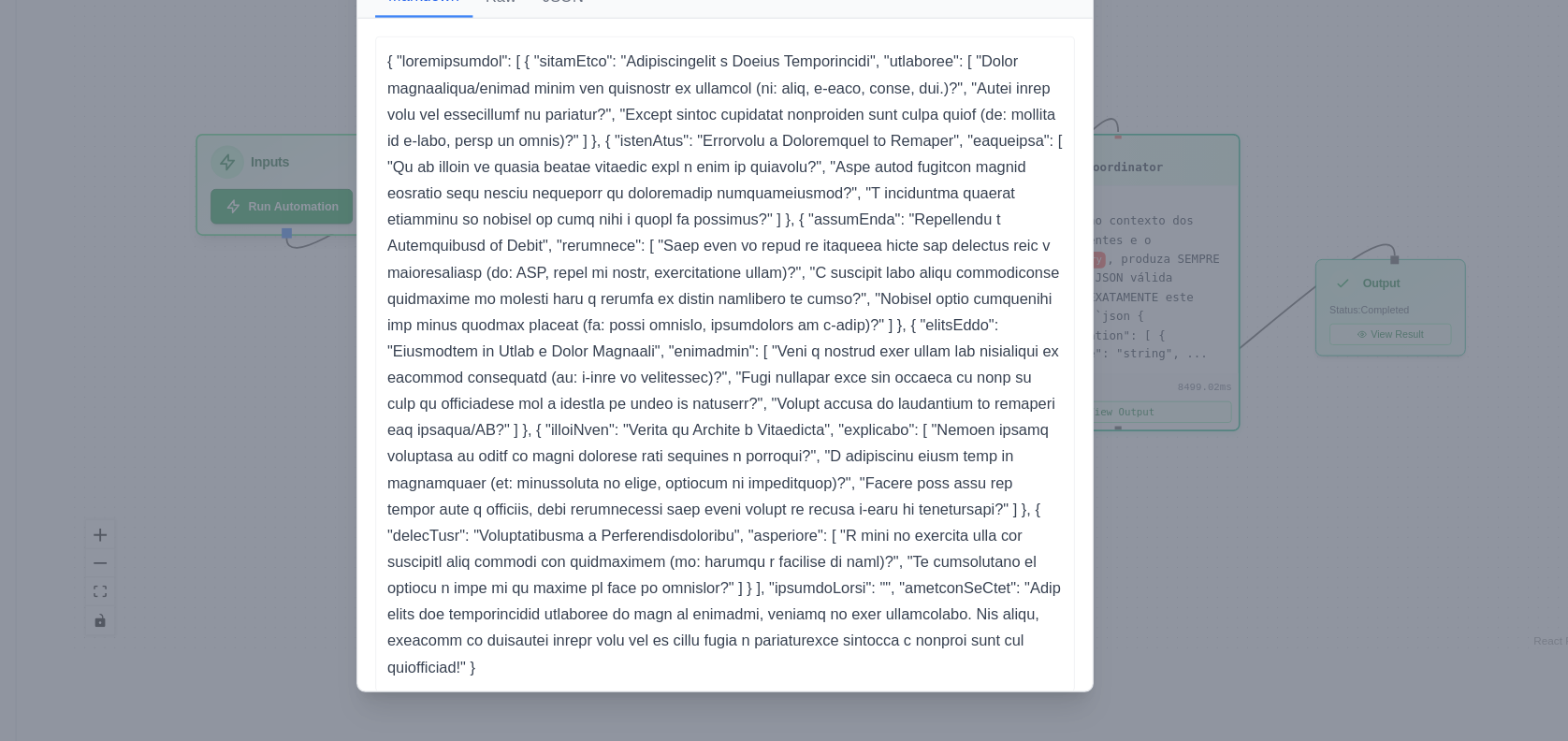
click at [875, 382] on p at bounding box center [784, 419] width 577 height 539
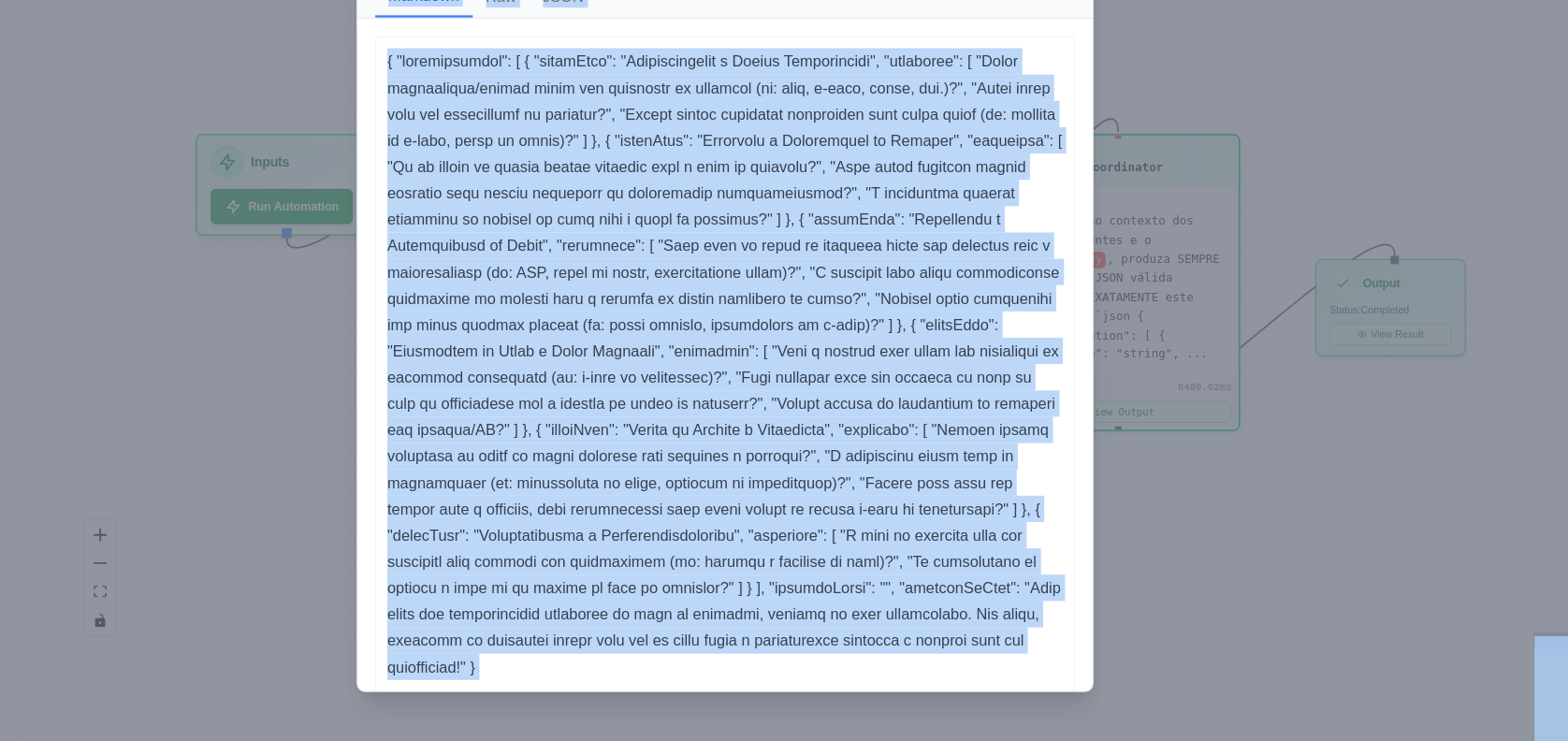
copy body "caio.mazeti-ext@ab-inbev.com Settings Build Automations Crew Studio Marketplace…"
click at [1218, 437] on div "Crew Execution Result Markdown Raw JSON ... Show more { "clarification": [ { "g…" at bounding box center [784, 370] width 1568 height 741
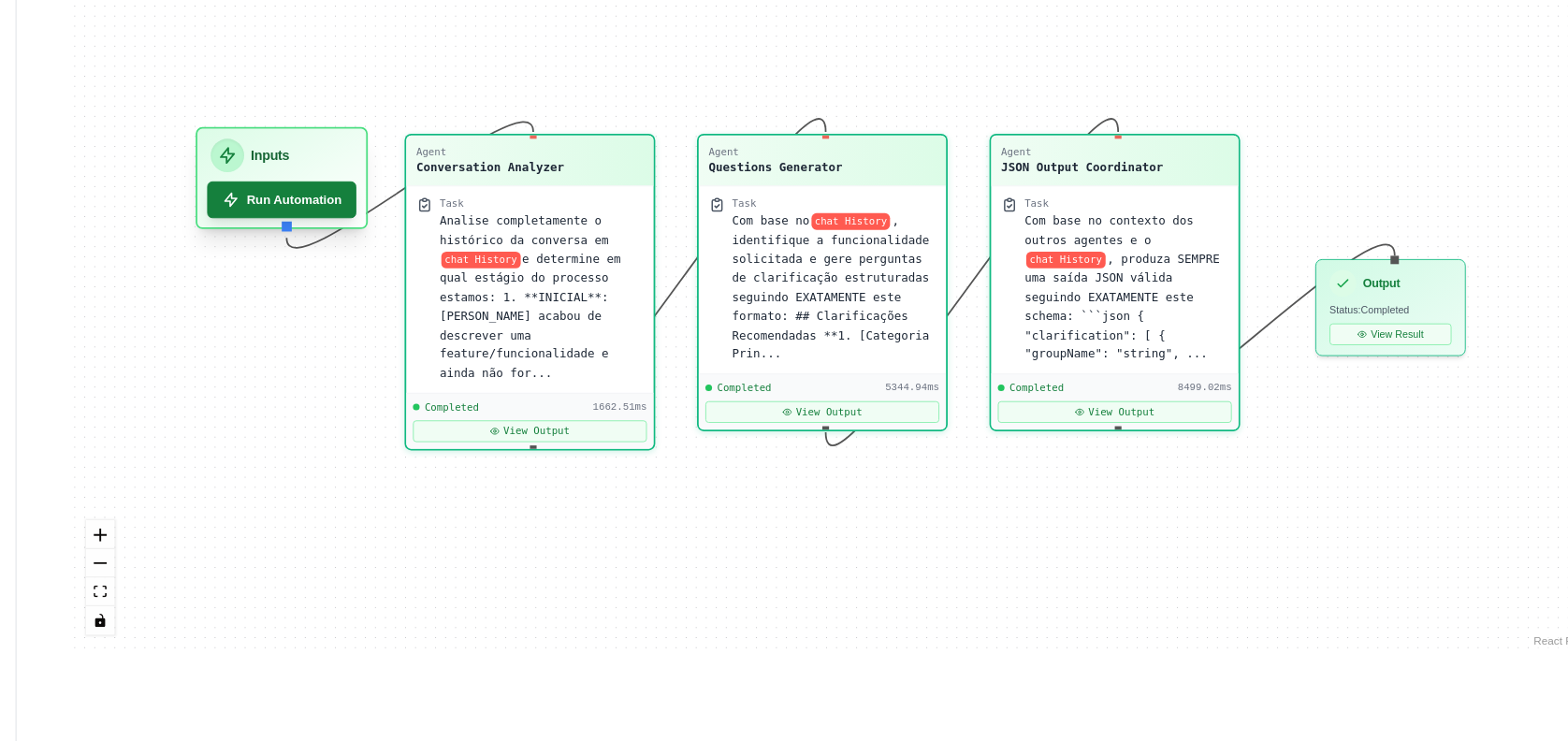
click at [441, 264] on button "Run Automation" at bounding box center [405, 280] width 127 height 32
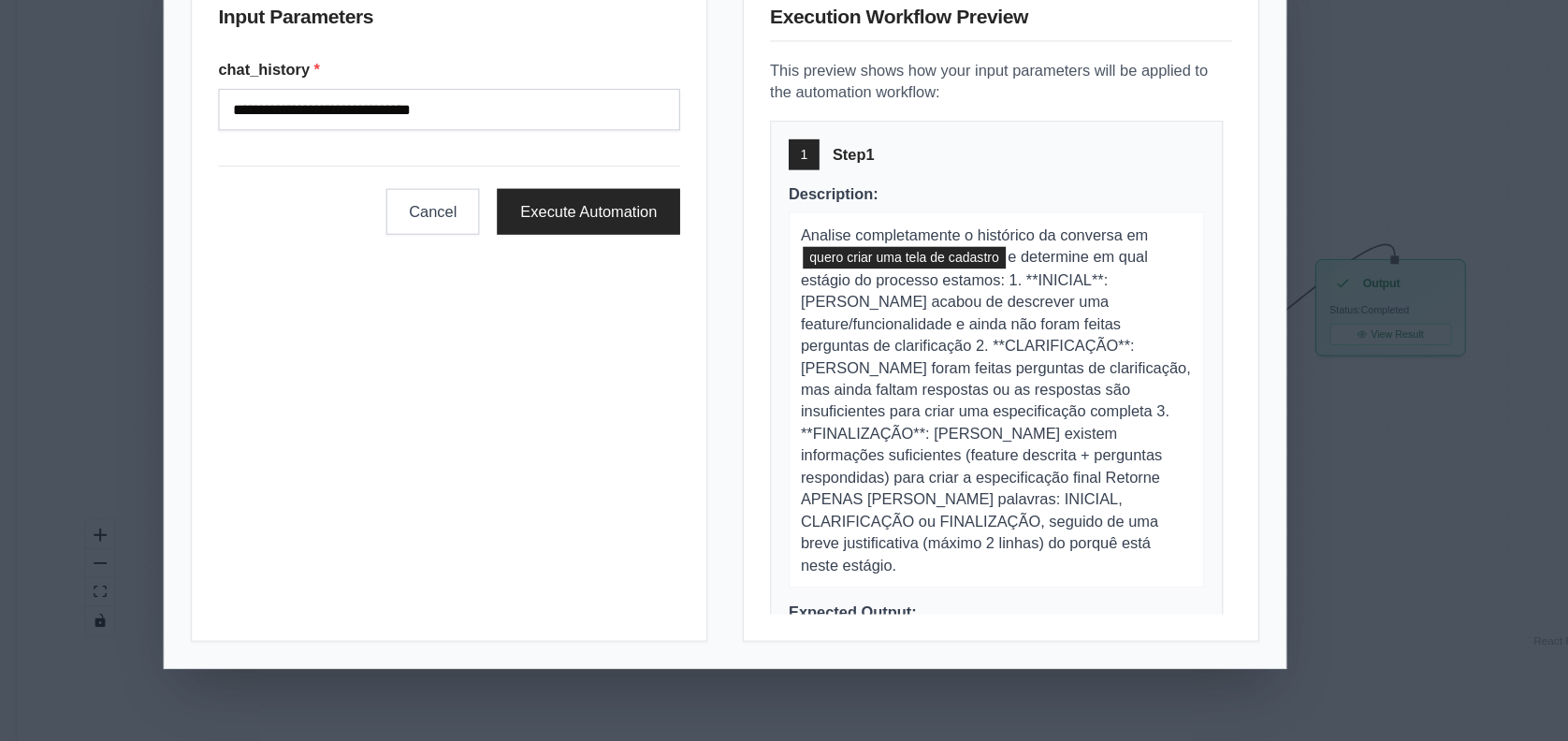
click at [549, 221] on form "**********" at bounding box center [548, 234] width 394 height 151
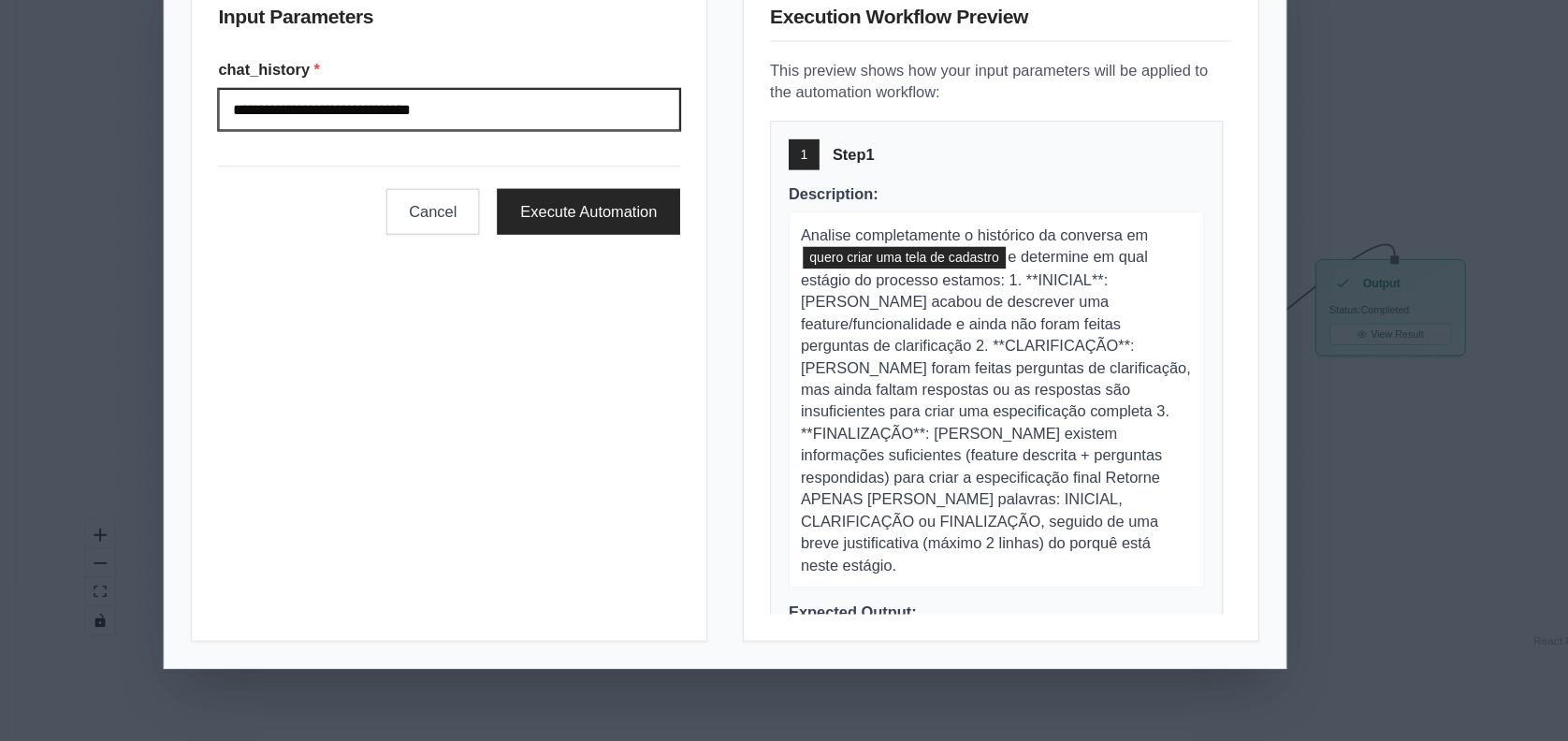
click at [623, 206] on input "**********" at bounding box center [548, 202] width 394 height 36
paste input "**********"
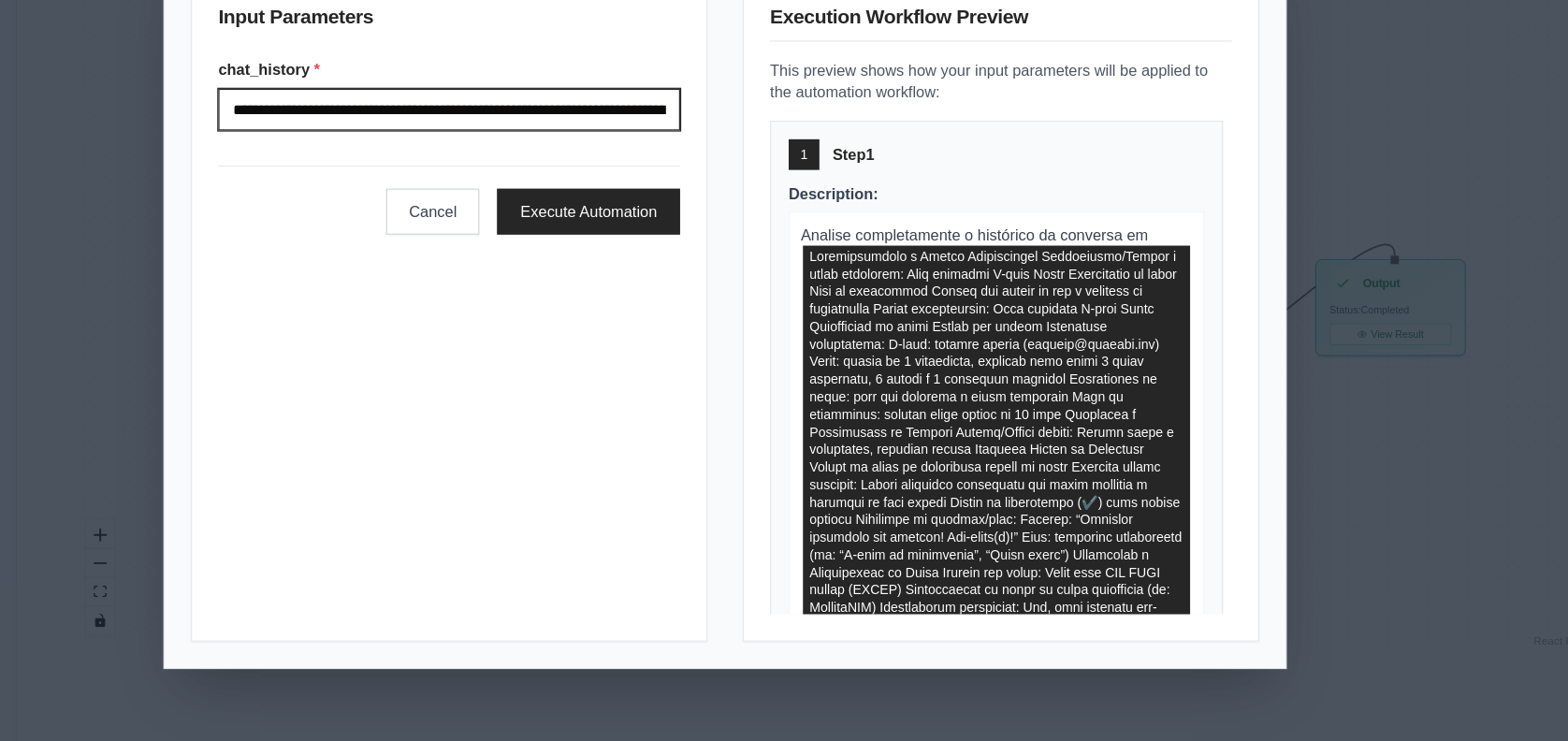
scroll to position [0, 14098]
type input "**********"
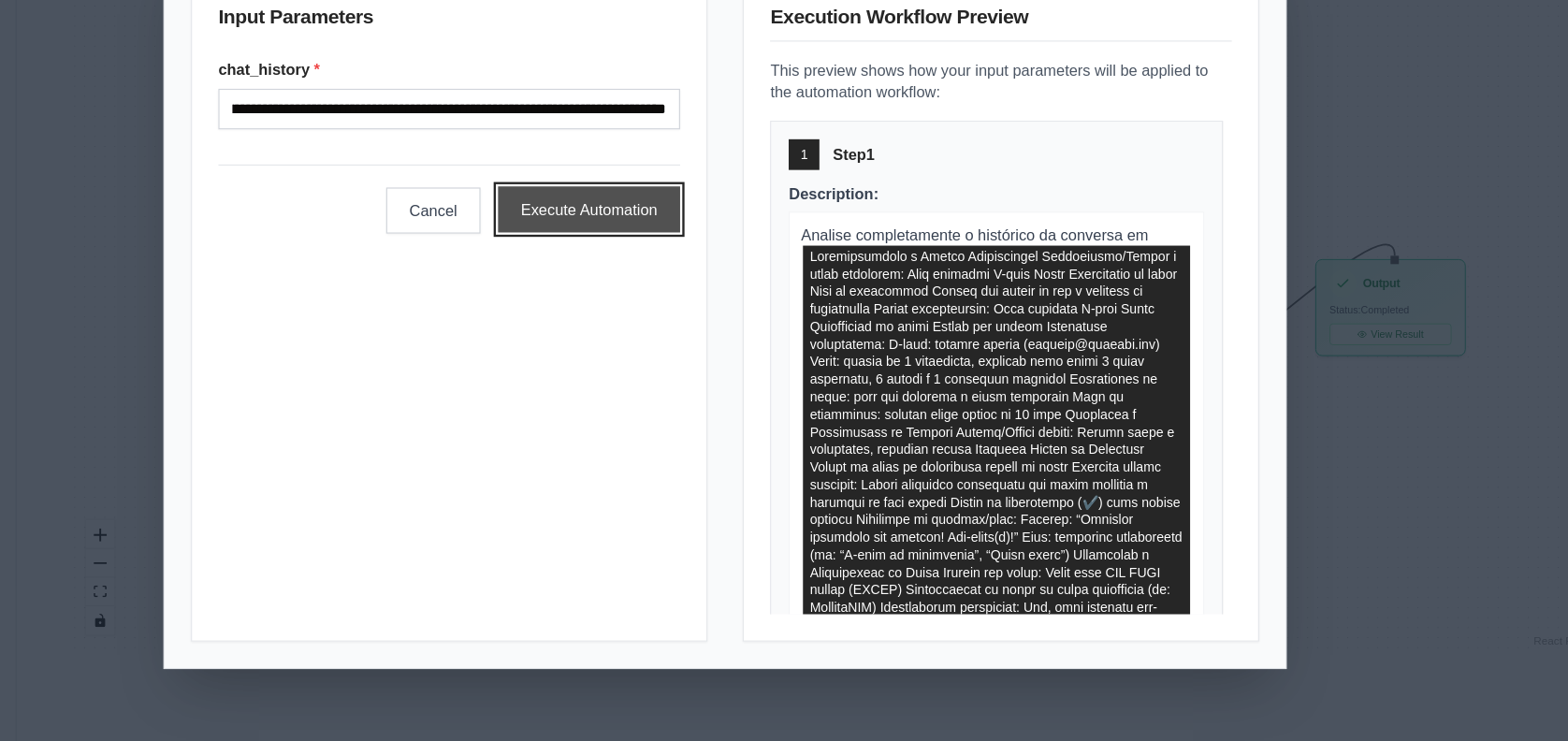
scroll to position [0, 0]
click at [723, 267] on button "Execute Automation" at bounding box center [668, 287] width 157 height 40
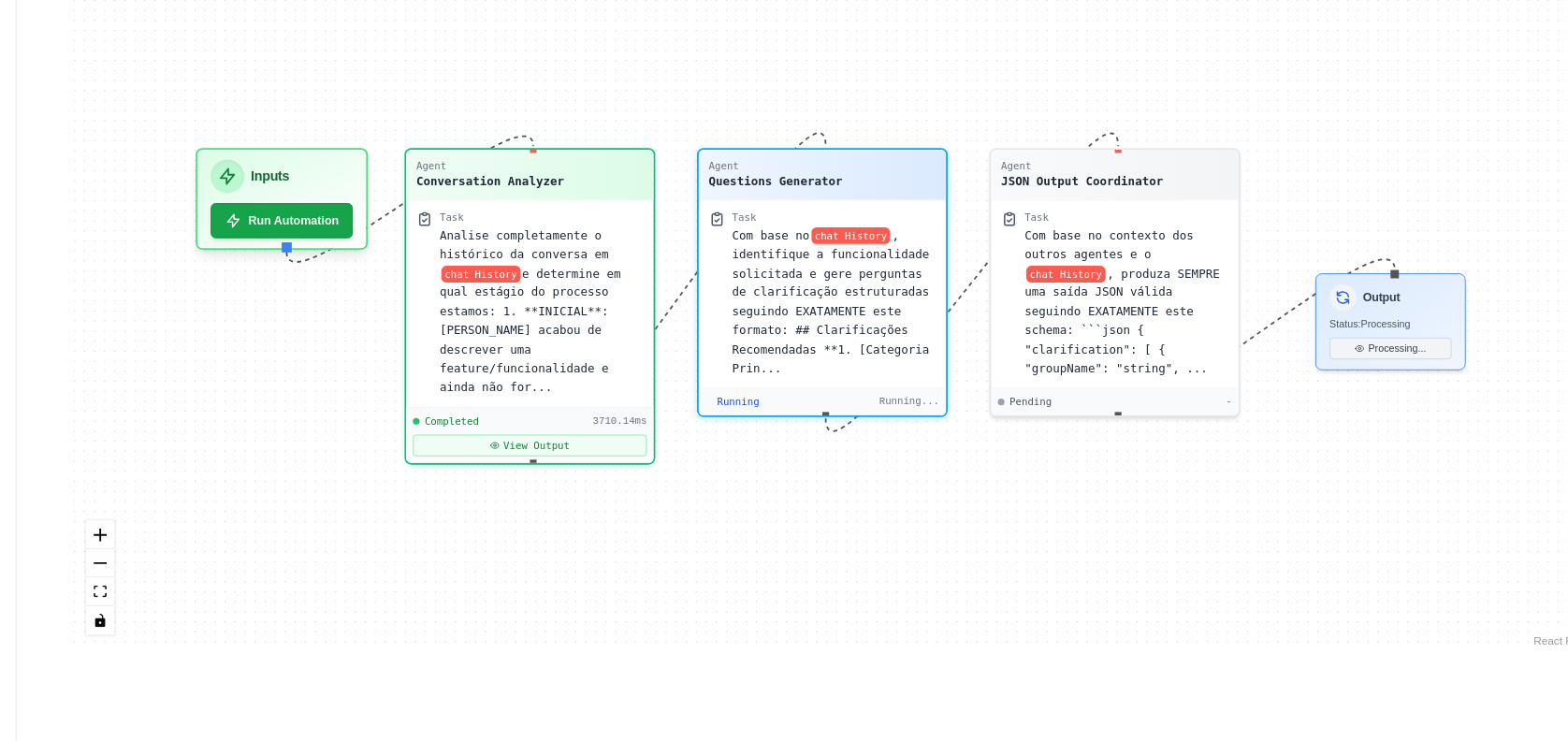
scroll to position [247, 0]
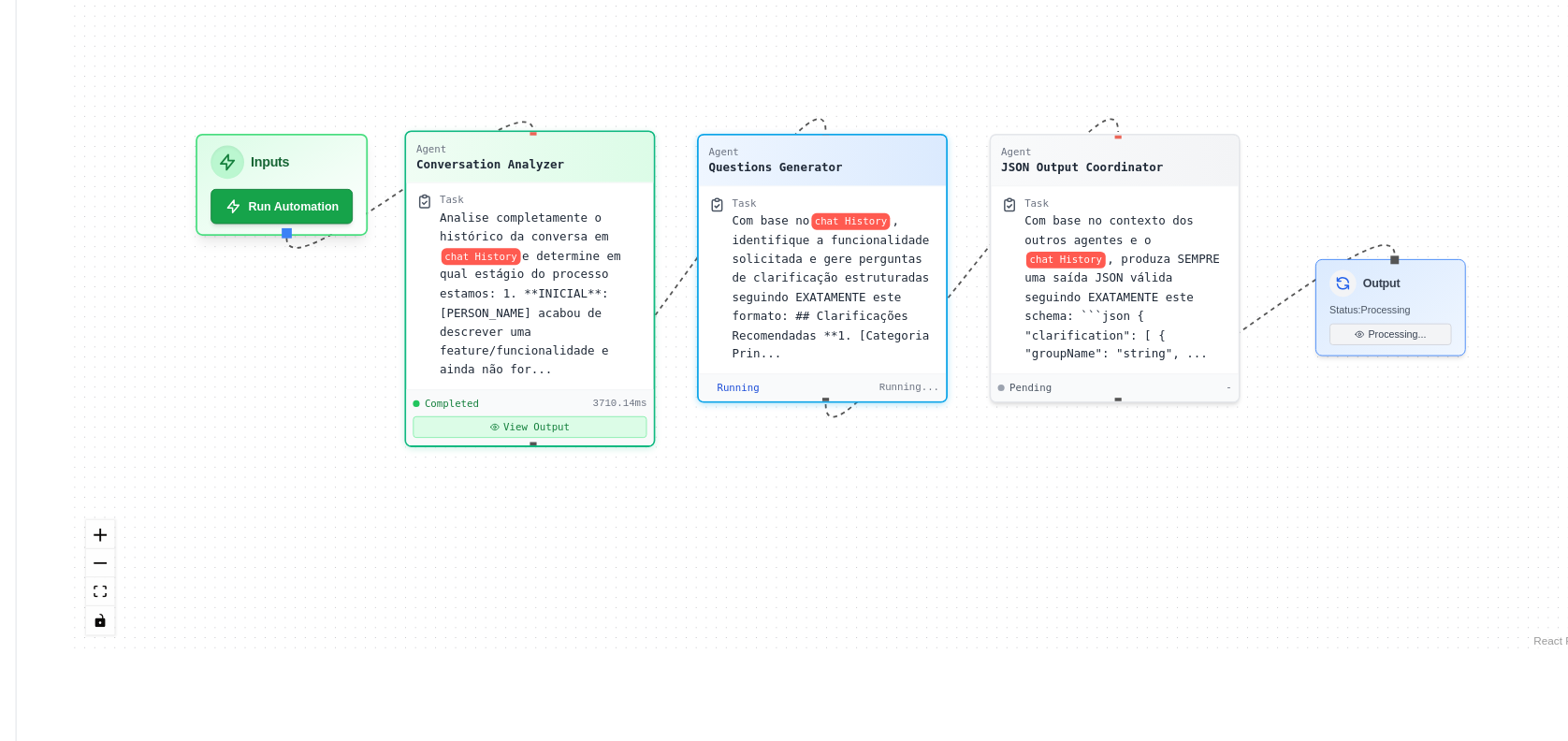
click at [605, 464] on button "View Output" at bounding box center [616, 474] width 199 height 19
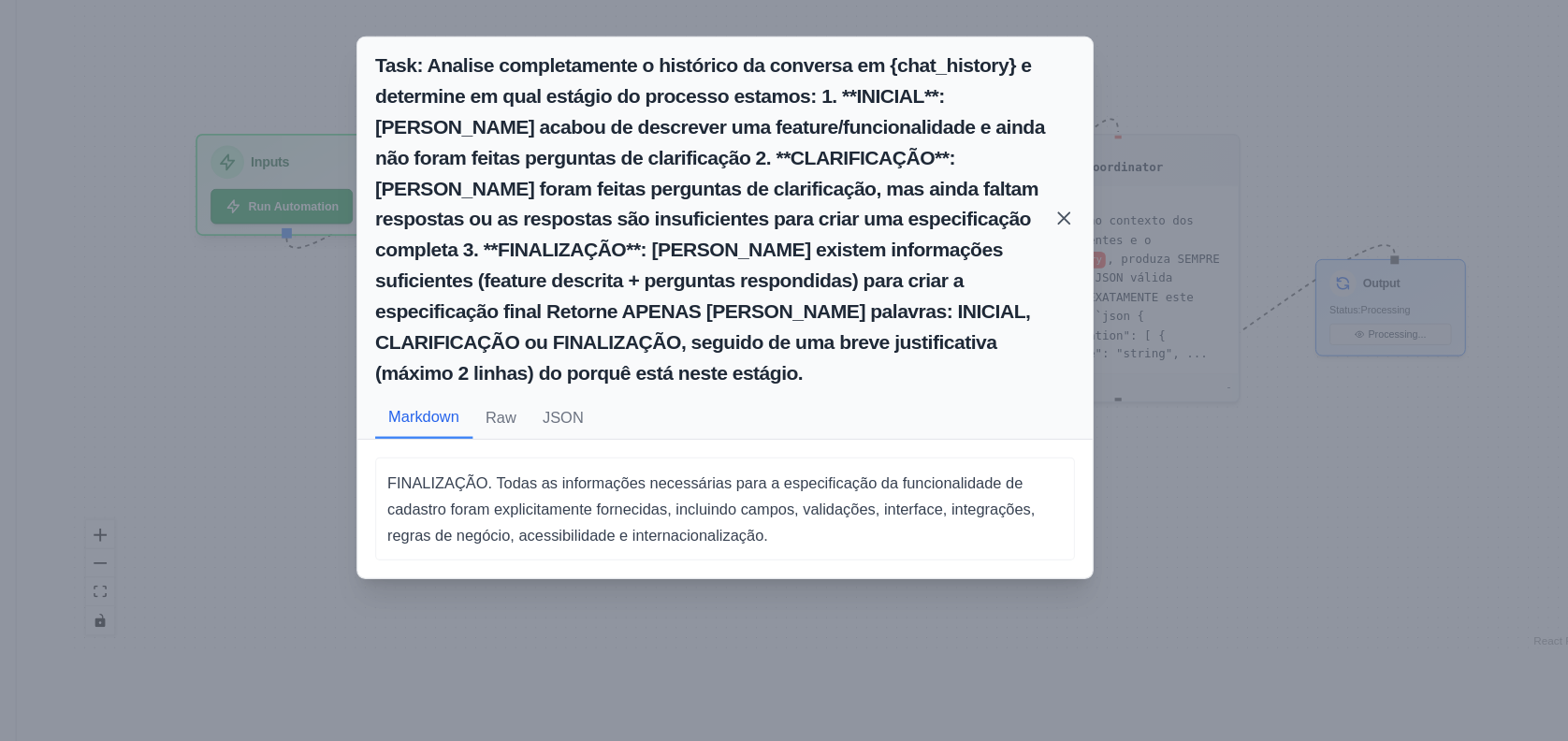
click at [1072, 291] on icon at bounding box center [1073, 295] width 19 height 19
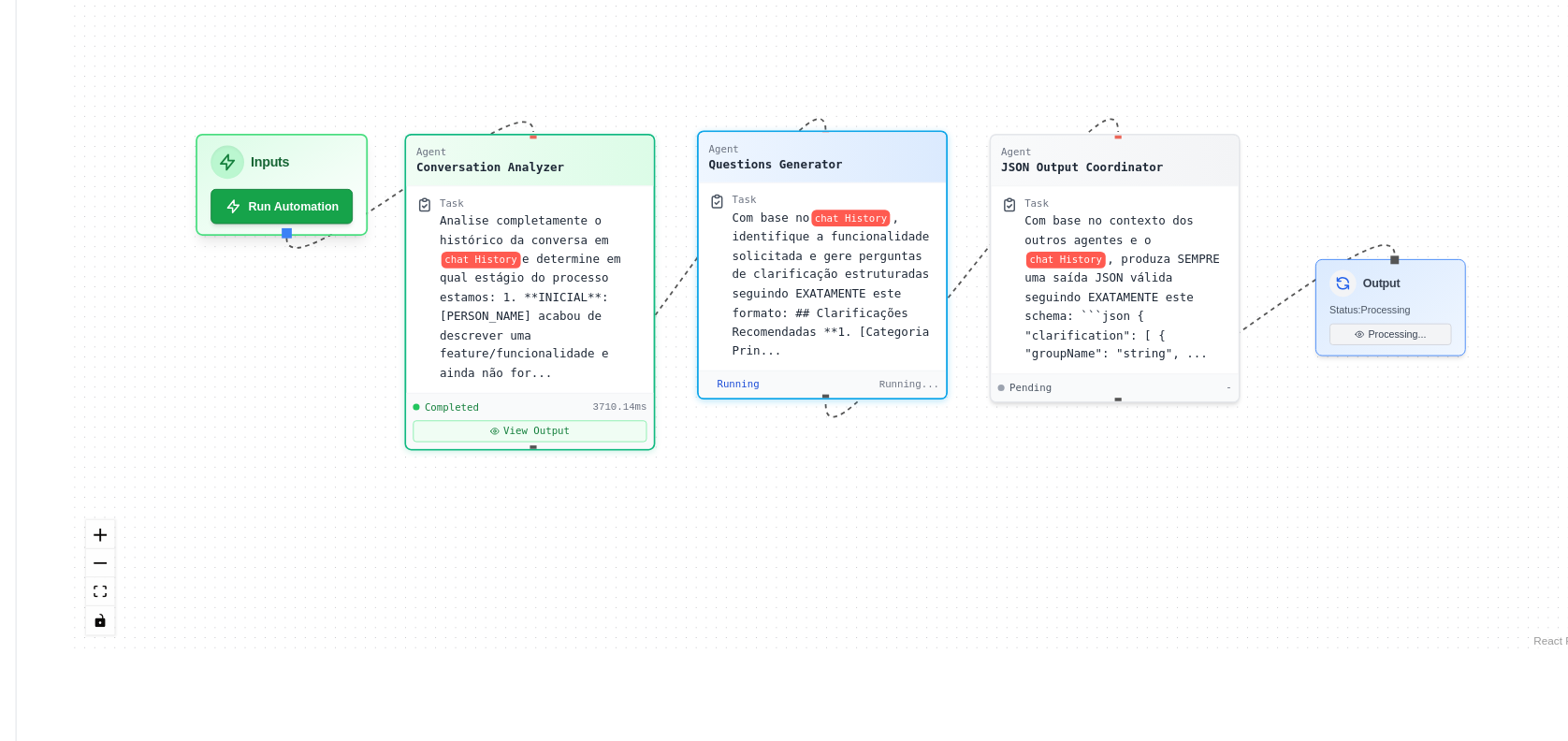
scroll to position [480, 0]
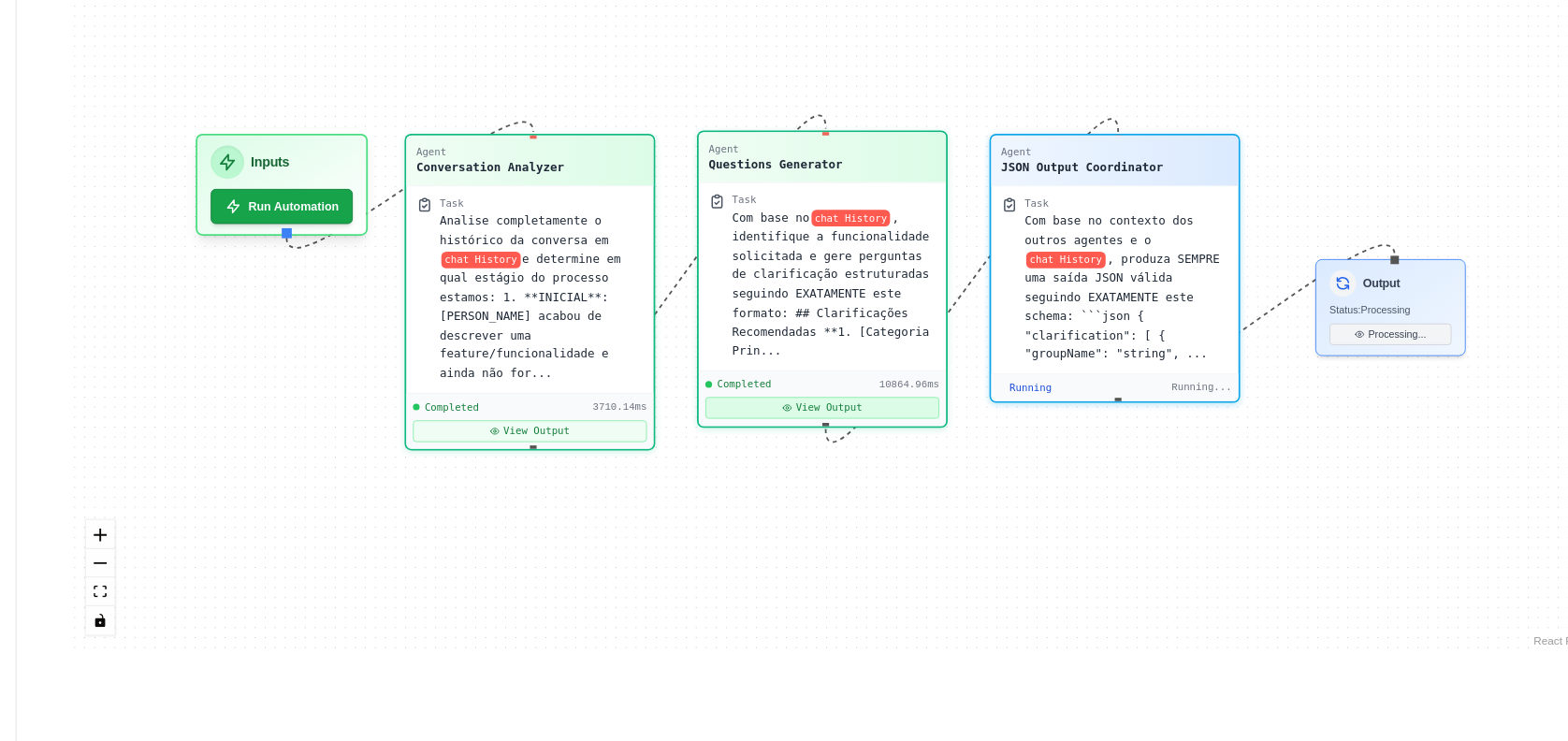
click at [882, 458] on button "View Output" at bounding box center [867, 457] width 199 height 19
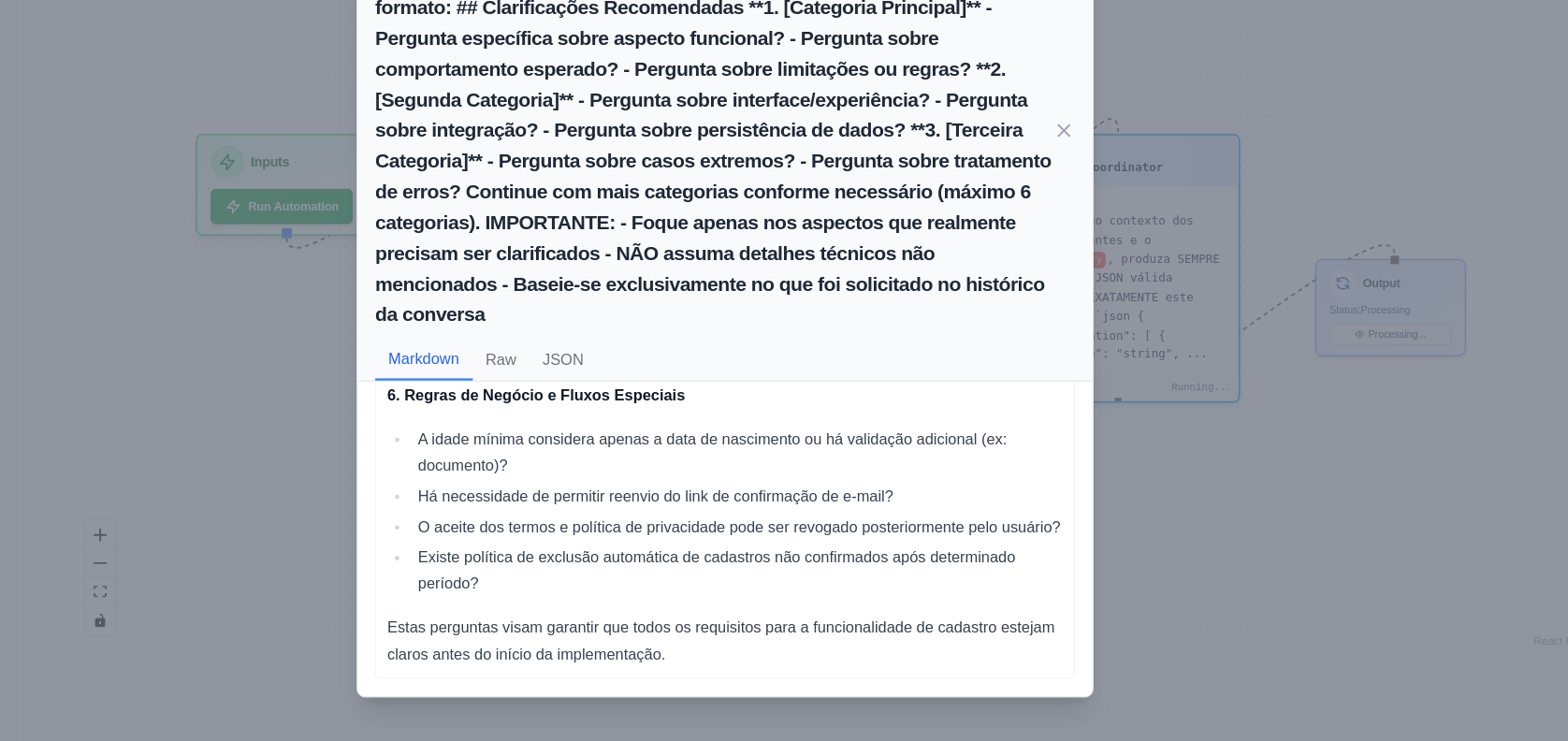
scroll to position [1209, 0]
click at [1070, 217] on icon at bounding box center [1073, 219] width 19 height 19
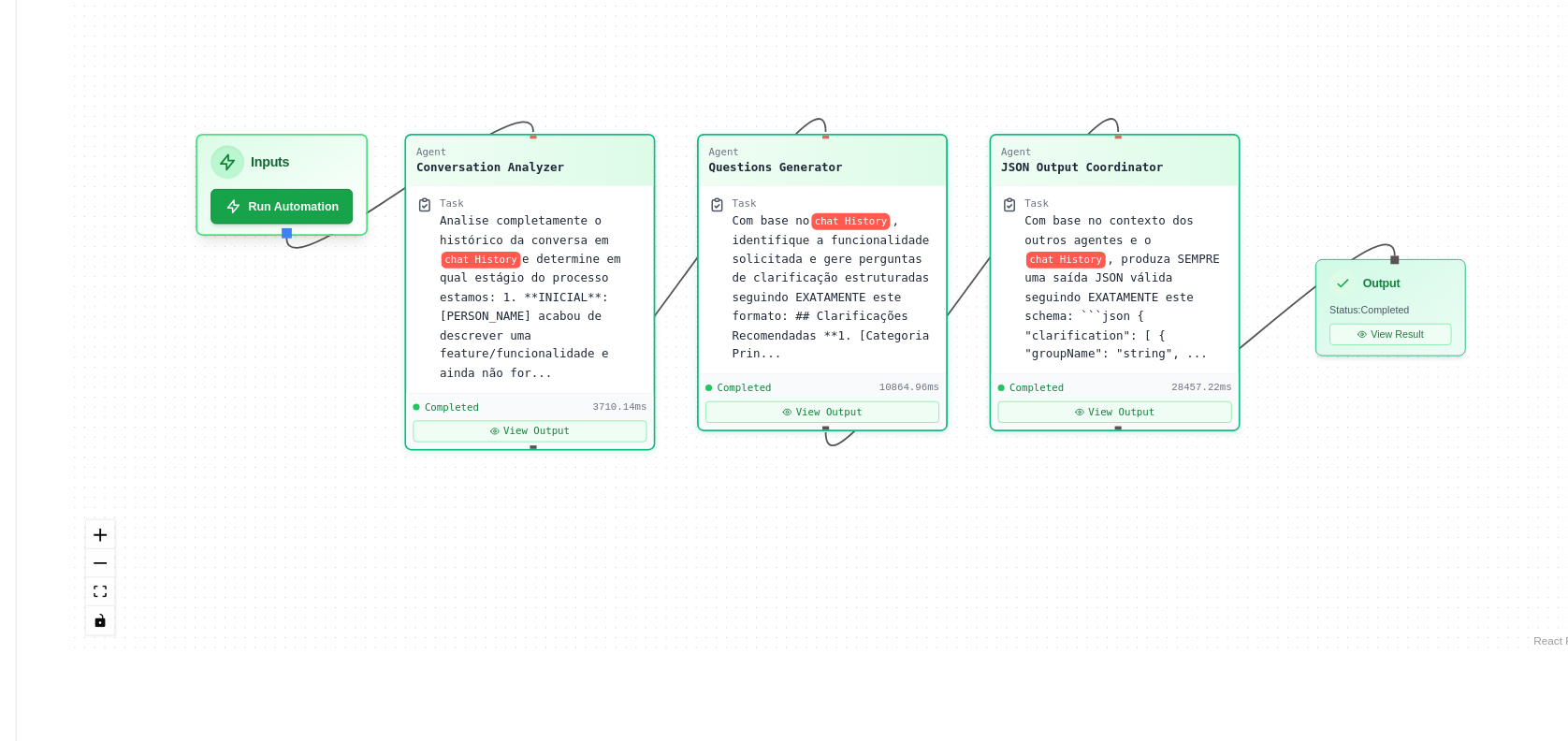
scroll to position [22637, 0]
click at [1125, 447] on button "View Output" at bounding box center [1115, 457] width 199 height 19
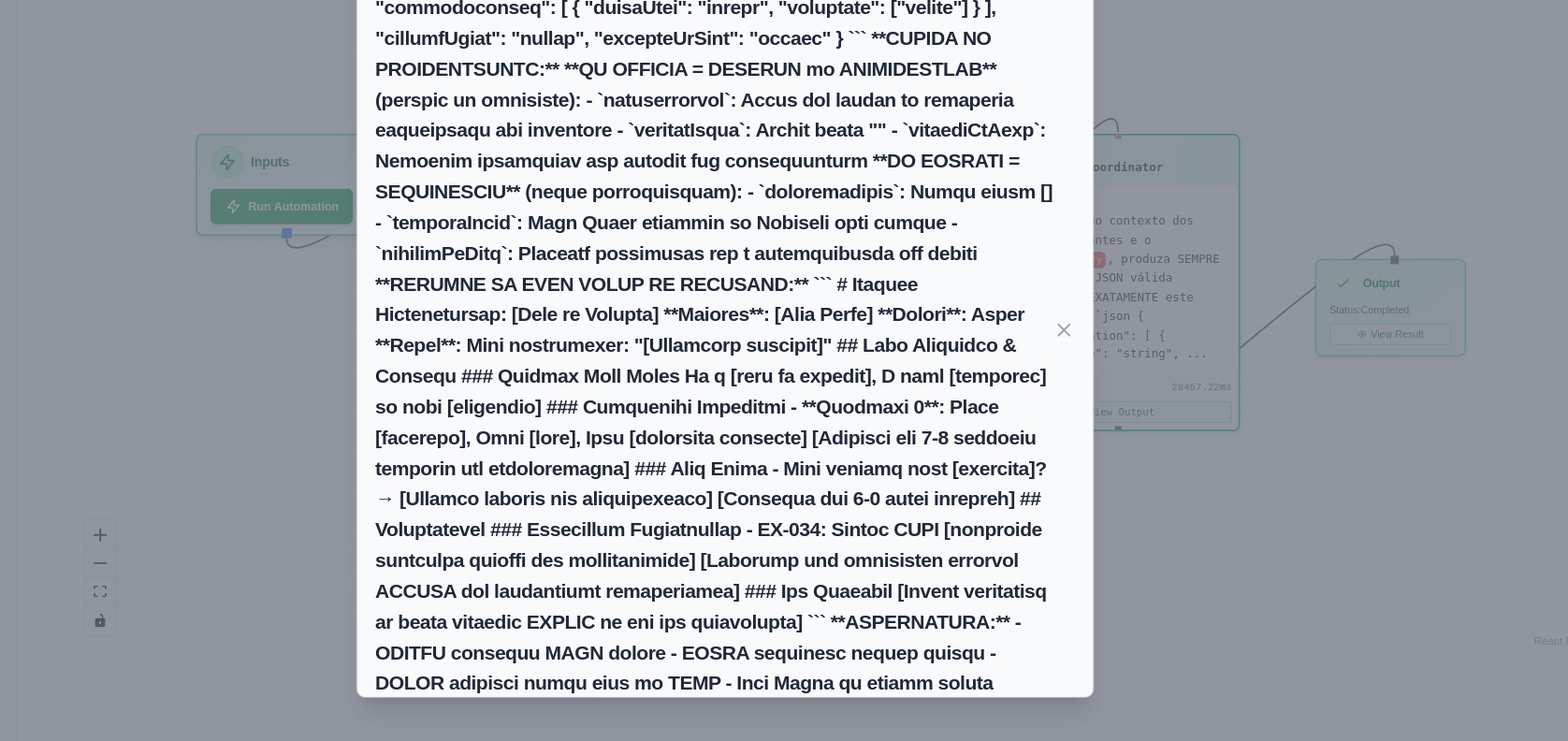
click at [1172, 404] on div "Markdown Raw JSON { "clarification": [], "currentState": "# Feature Specificati…" at bounding box center [784, 370] width 1568 height 741
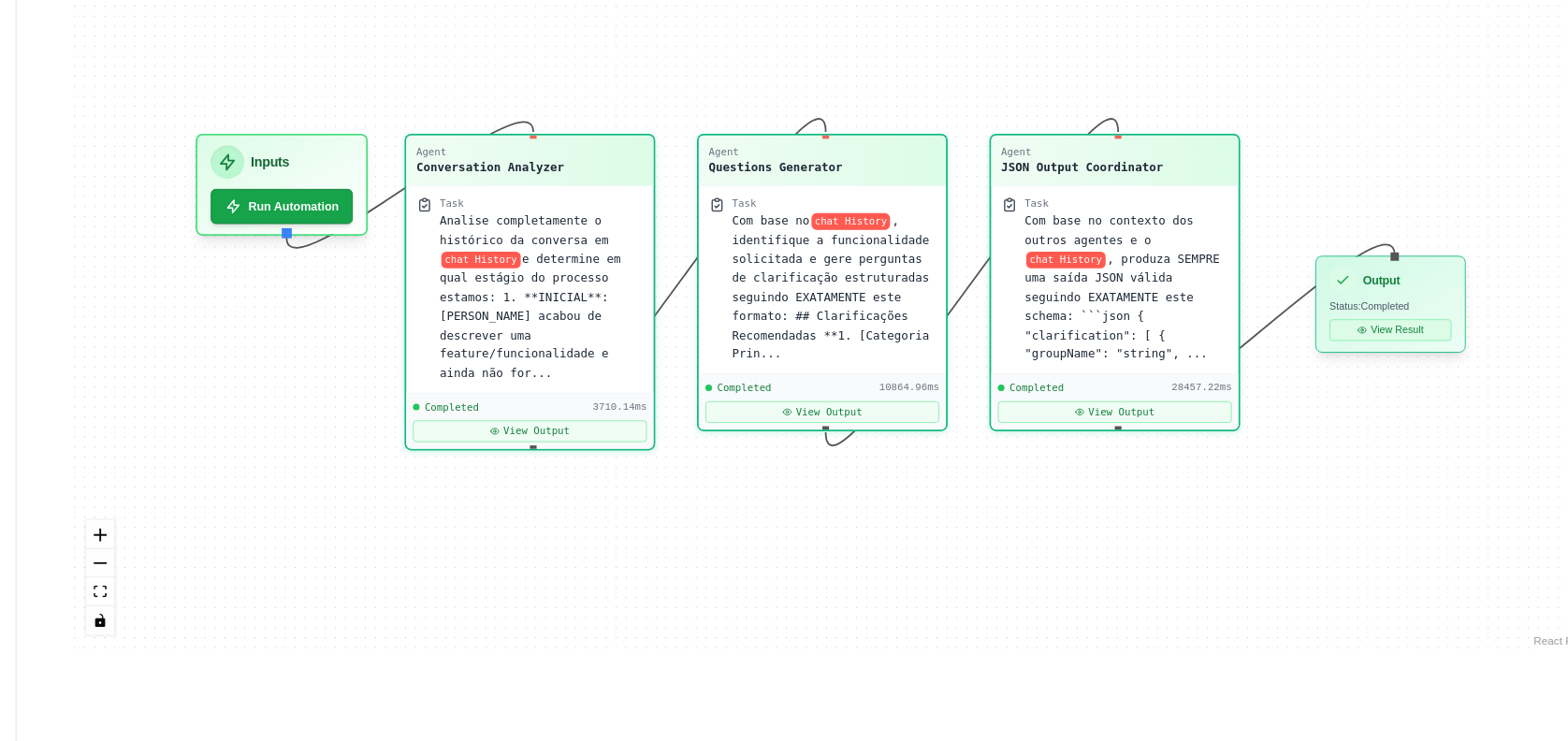
click at [1357, 393] on button "View Result" at bounding box center [1352, 390] width 104 height 19
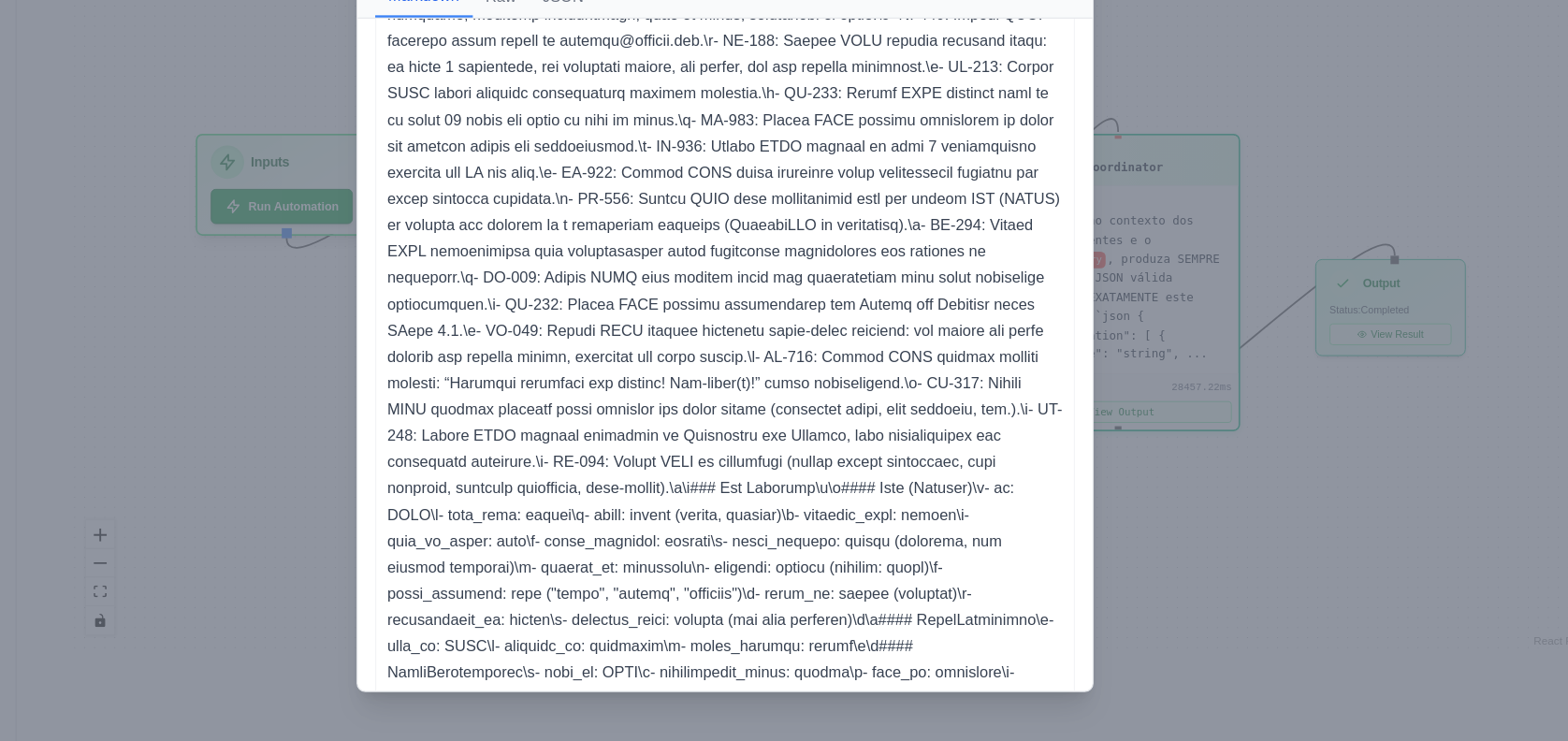
scroll to position [1497, 0]
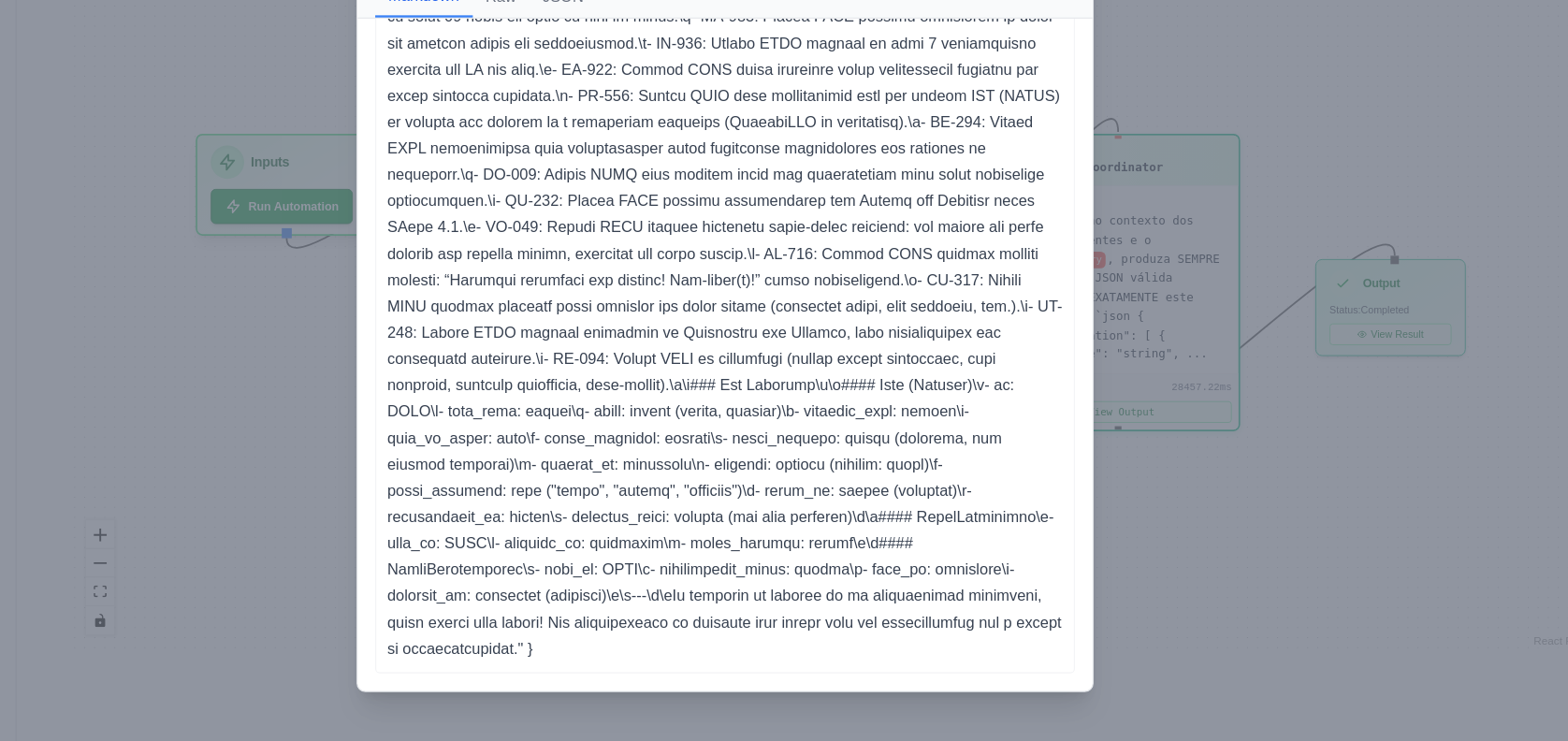
click at [1201, 503] on div "Crew Execution Result Markdown Raw JSON { "clarification": [], "currentState": …" at bounding box center [784, 370] width 1568 height 741
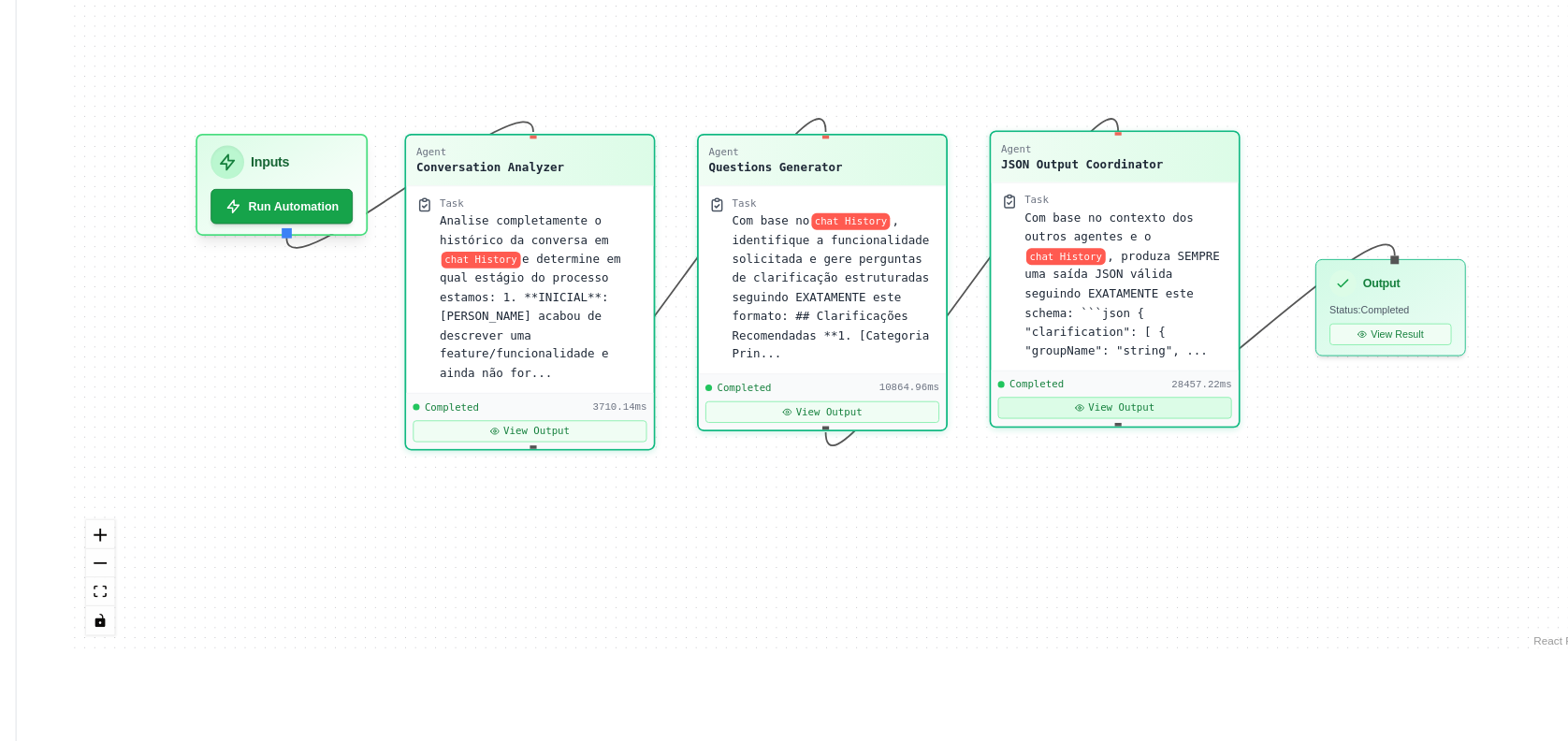
click at [1148, 447] on button "View Output" at bounding box center [1115, 457] width 199 height 19
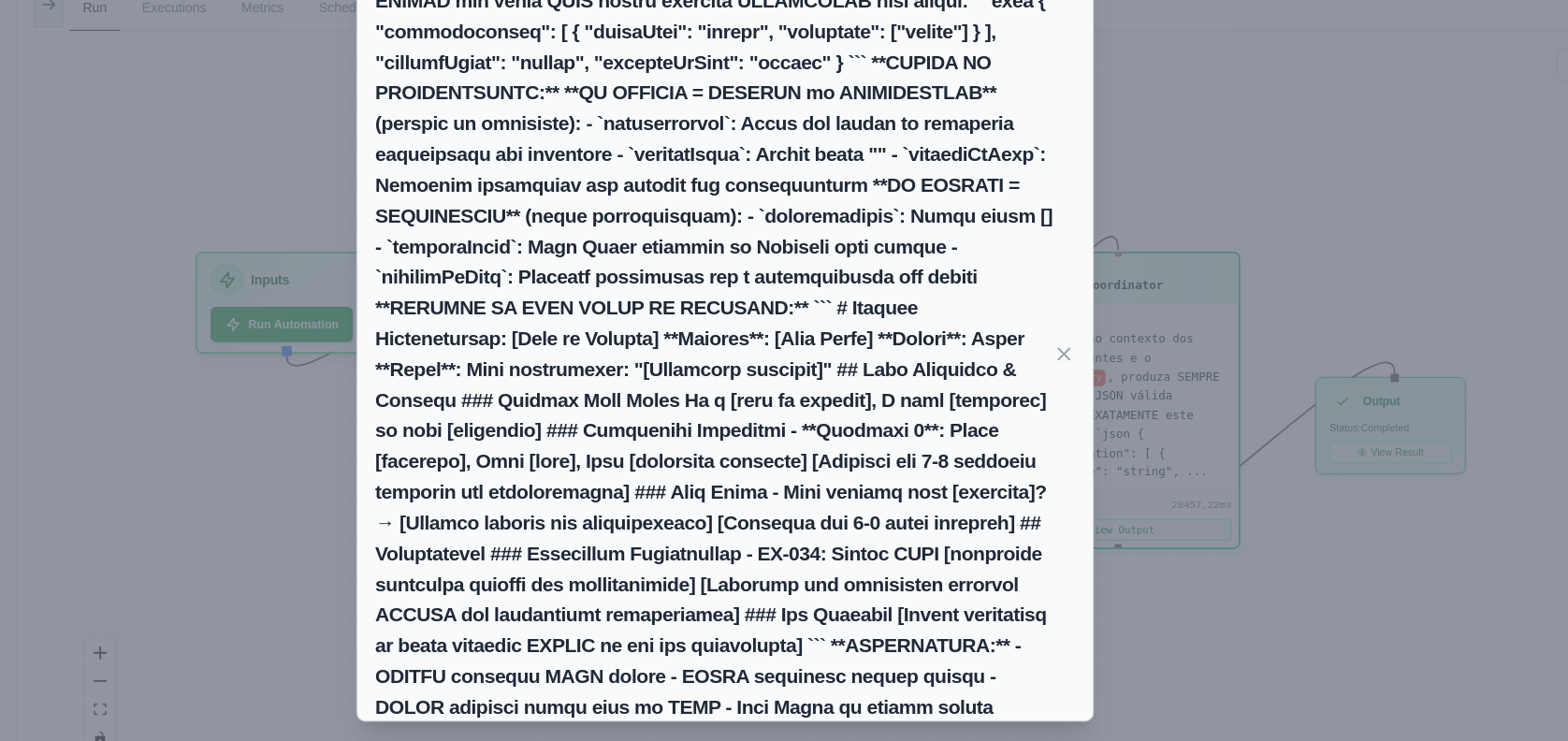
scroll to position [79, 0]
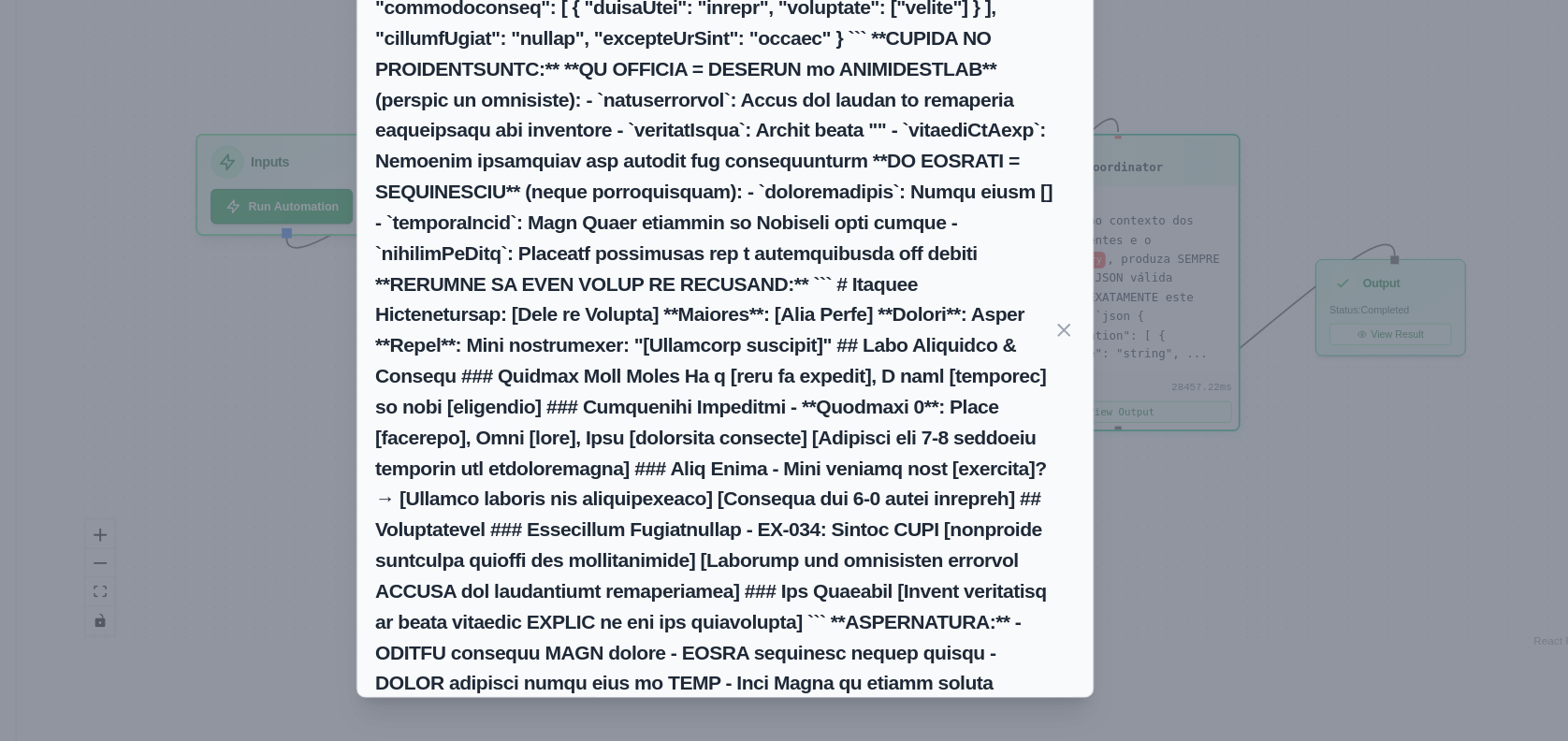
click at [1153, 438] on div "Markdown Raw JSON { "clarification": [], "currentState": "# Feature Specificati…" at bounding box center [784, 370] width 1568 height 741
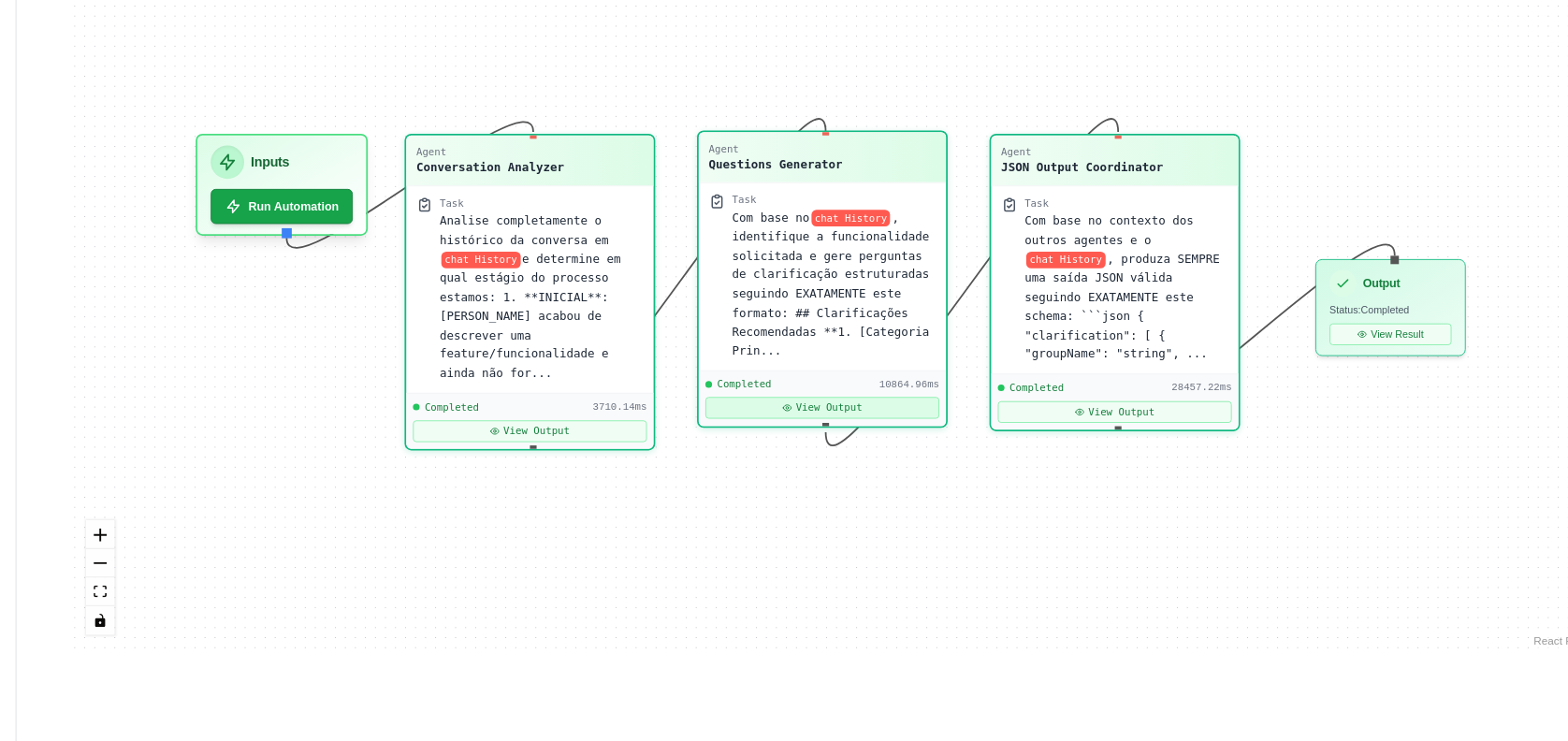
click at [837, 462] on button "View Output" at bounding box center [867, 457] width 199 height 19
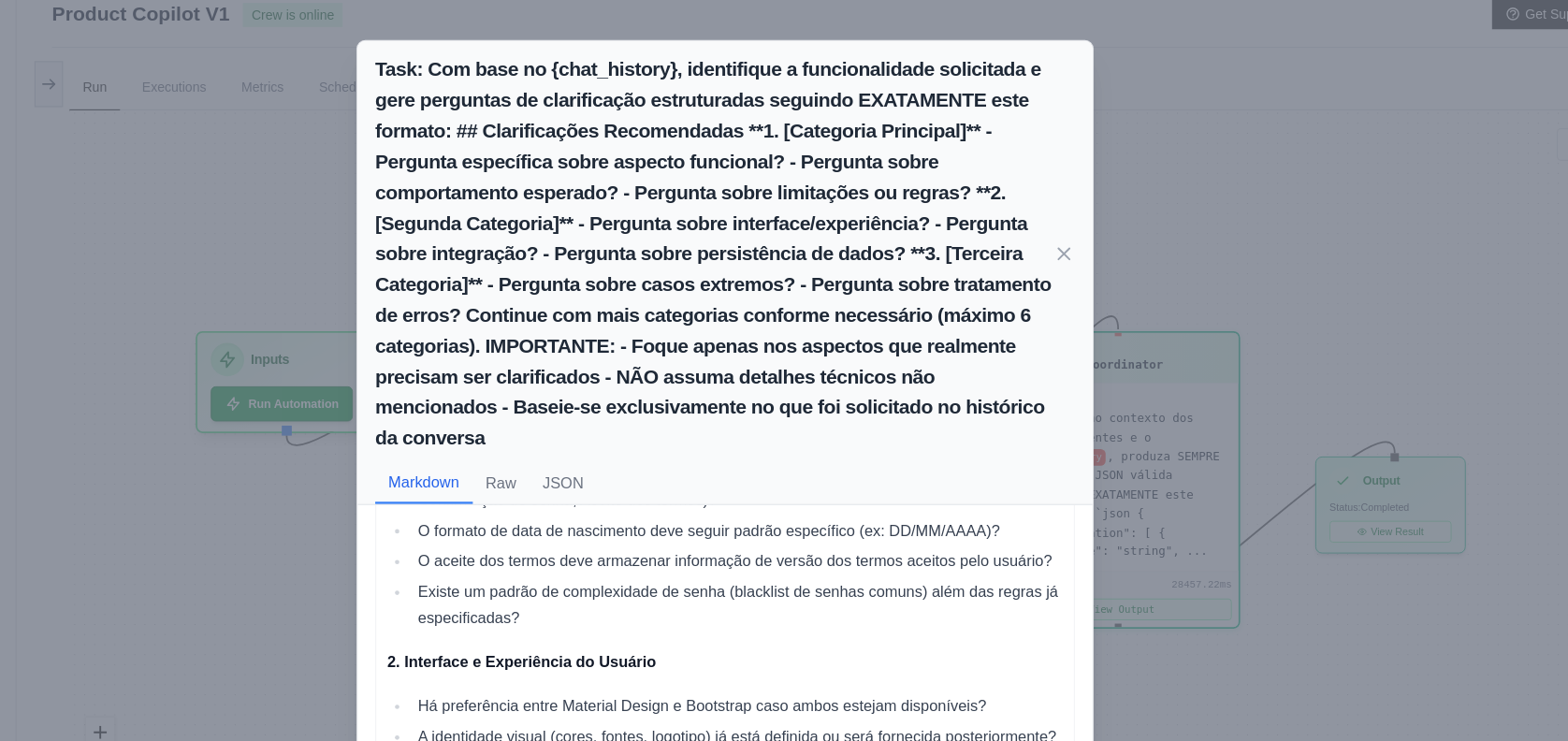
scroll to position [0, 0]
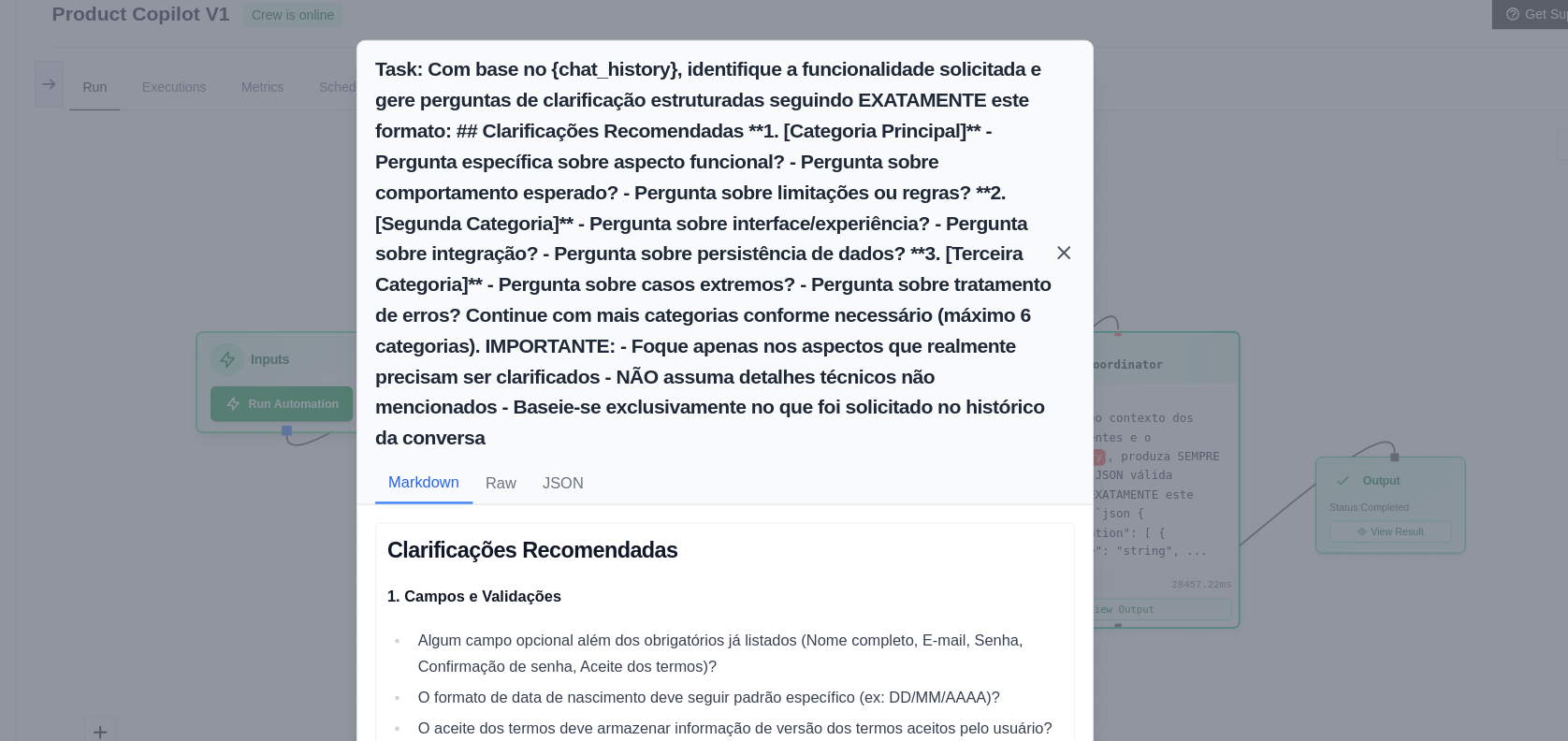
click at [1075, 222] on icon at bounding box center [1073, 219] width 19 height 19
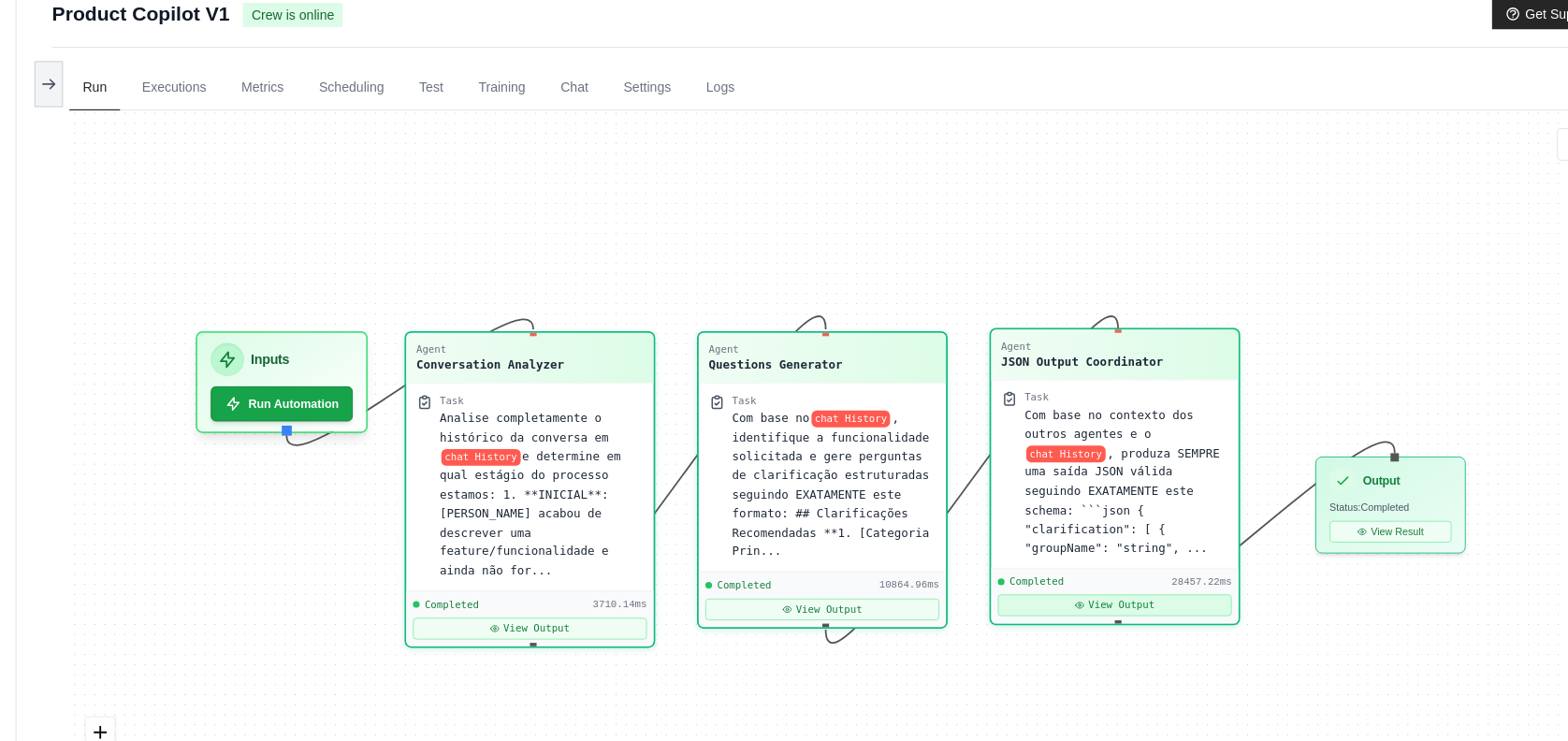
click at [1072, 510] on button "View Output" at bounding box center [1115, 519] width 199 height 19
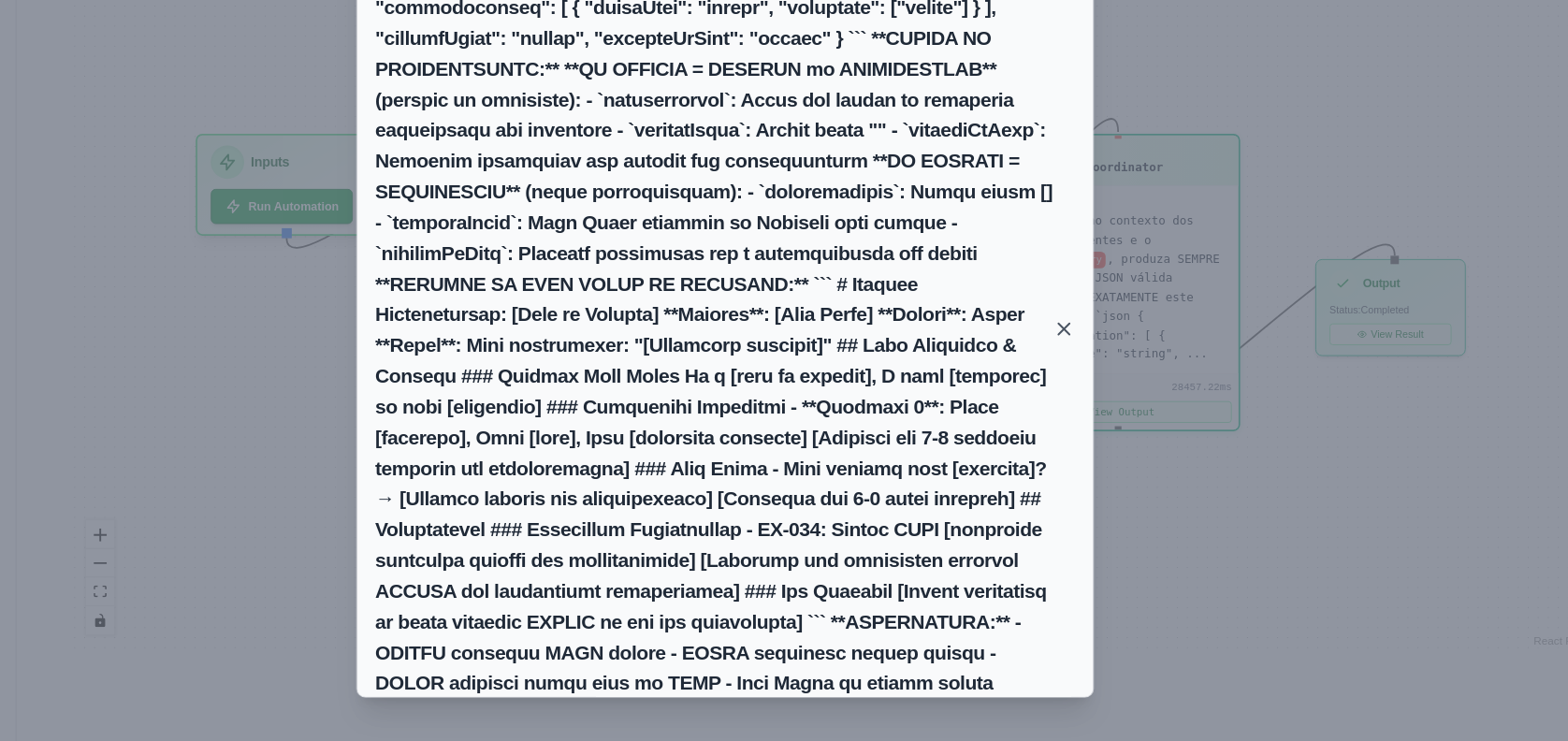
scroll to position [78, 0]
click at [1078, 384] on icon at bounding box center [1073, 389] width 19 height 19
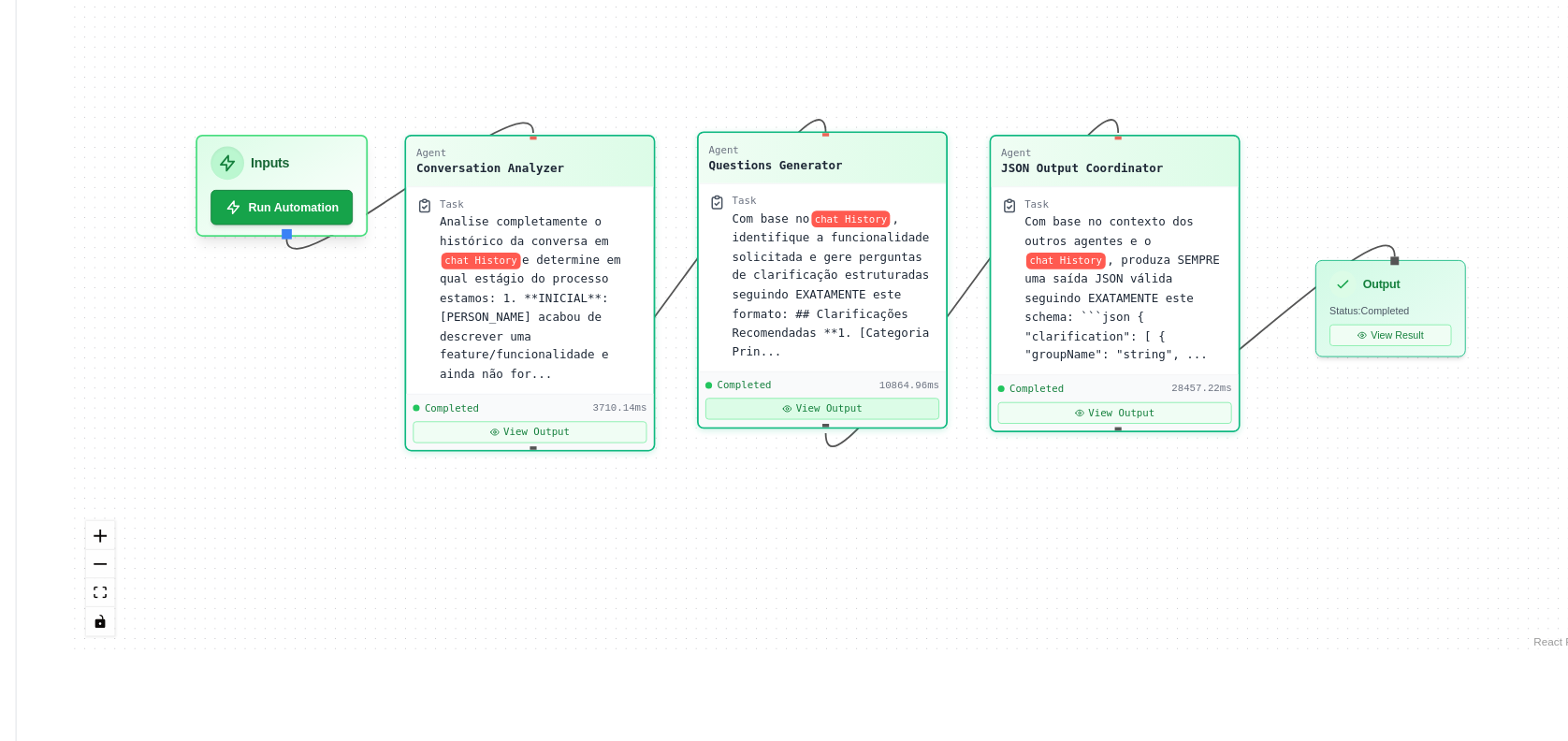
click at [909, 459] on button "View Output" at bounding box center [867, 458] width 199 height 19
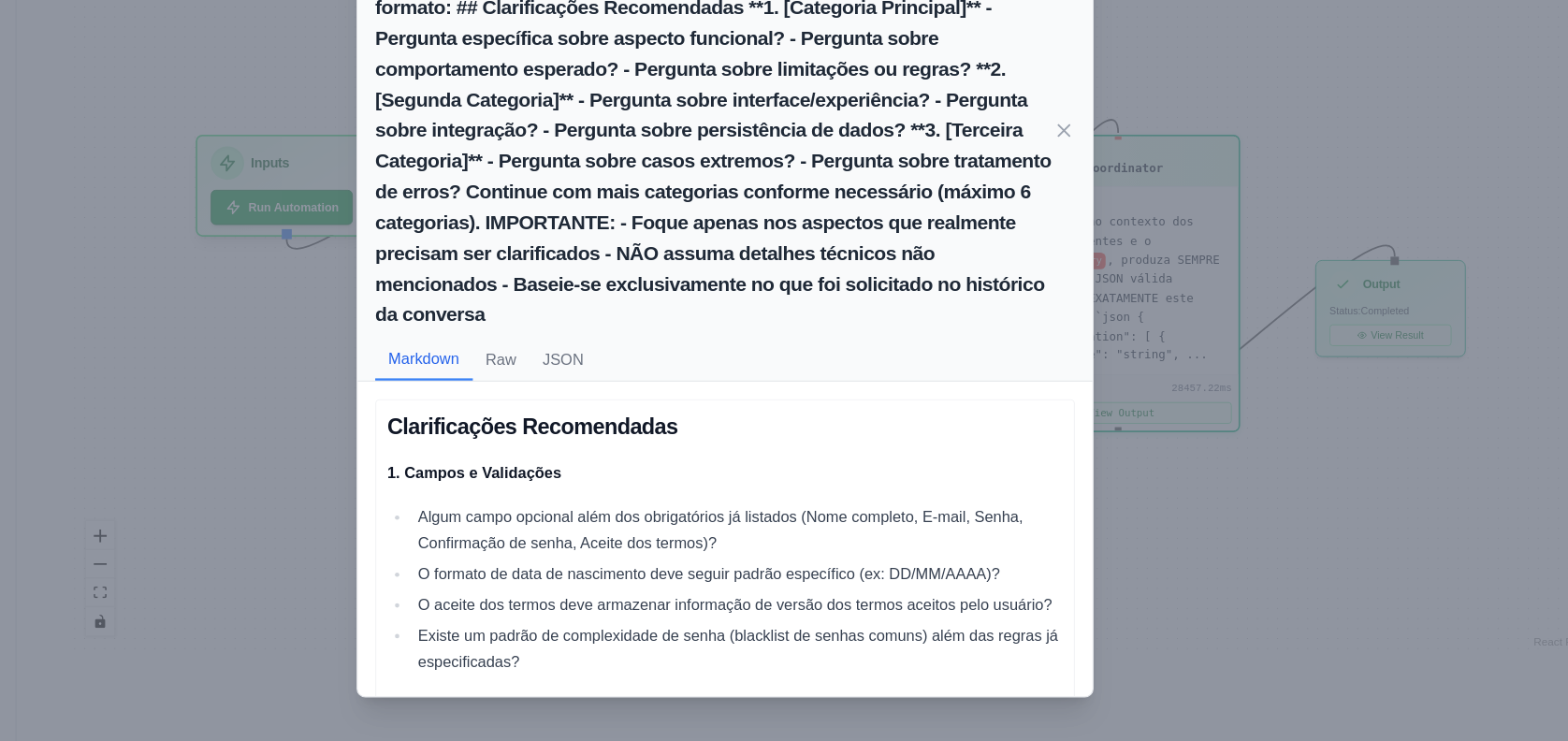
scroll to position [79, 0]
click at [1075, 217] on icon at bounding box center [1073, 219] width 19 height 19
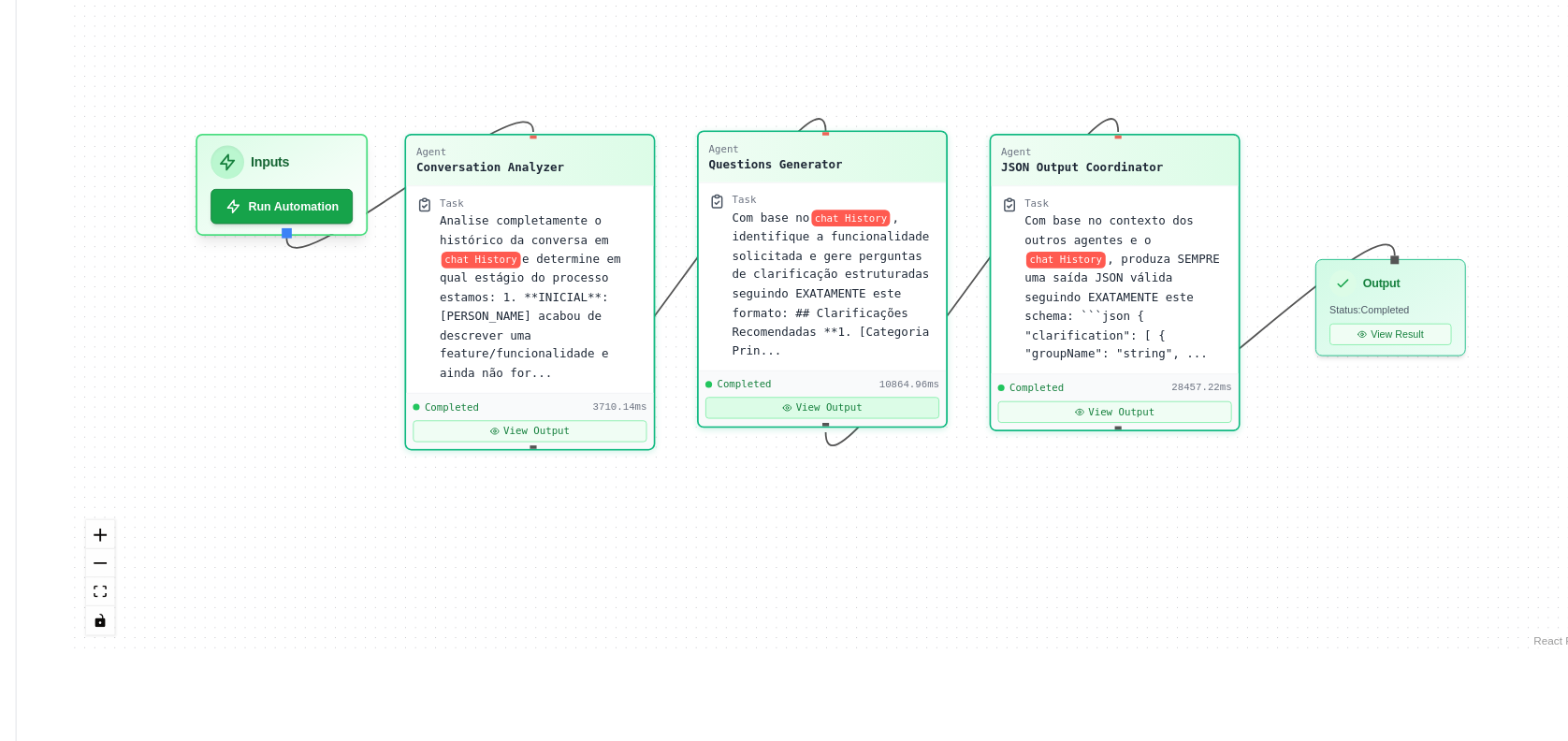
click at [814, 464] on button "View Output" at bounding box center [867, 457] width 199 height 19
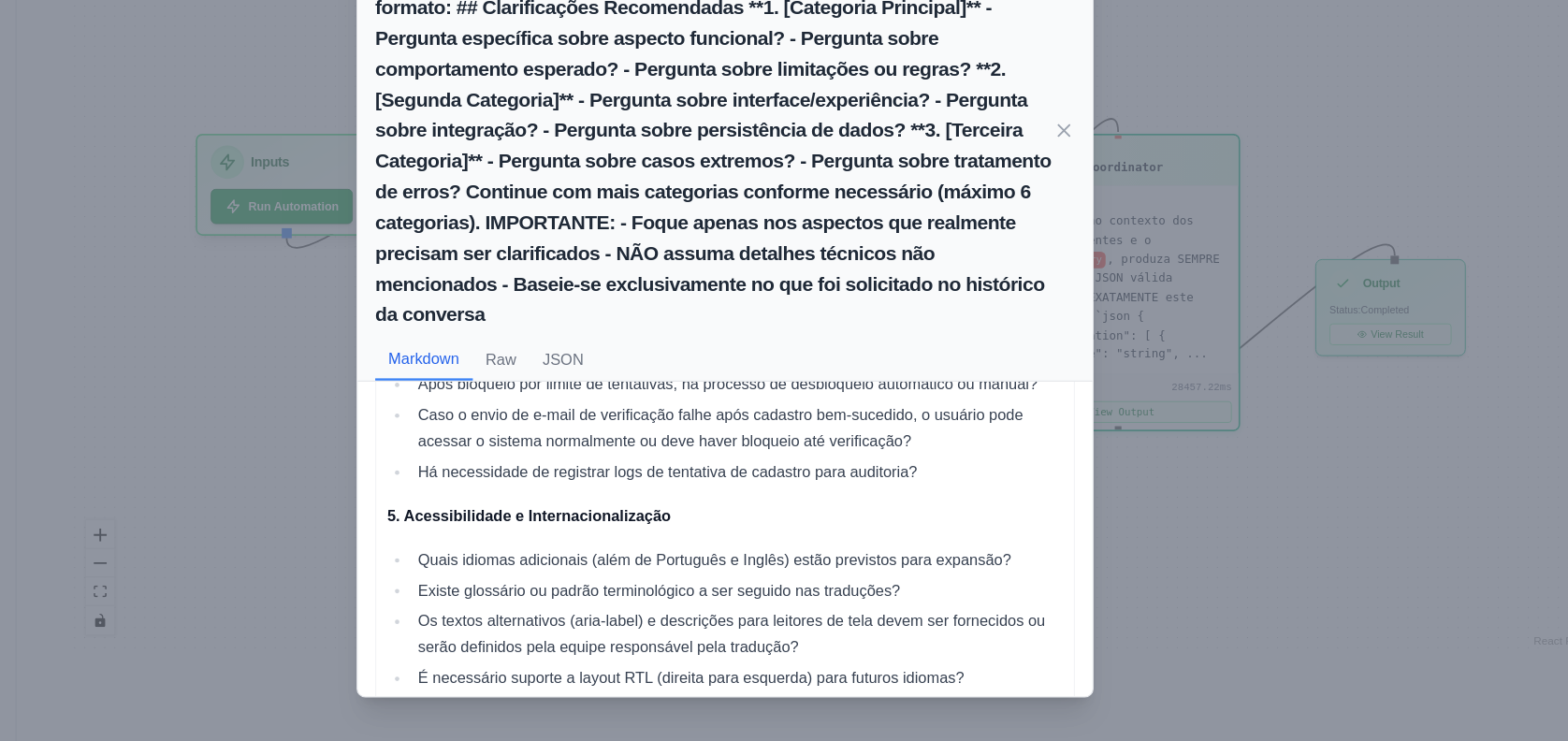
scroll to position [1221, 0]
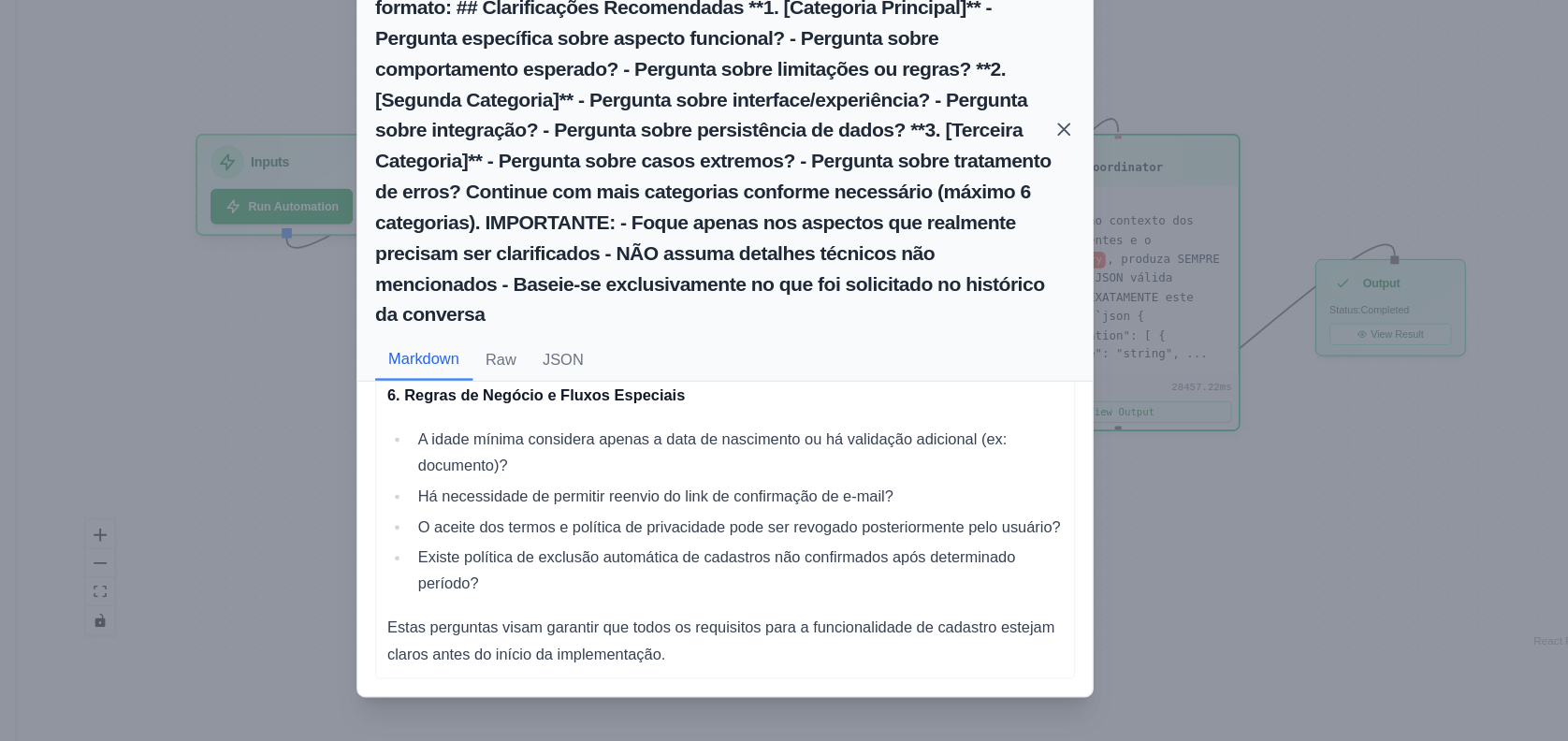
click at [1070, 221] on icon at bounding box center [1073, 219] width 9 height 9
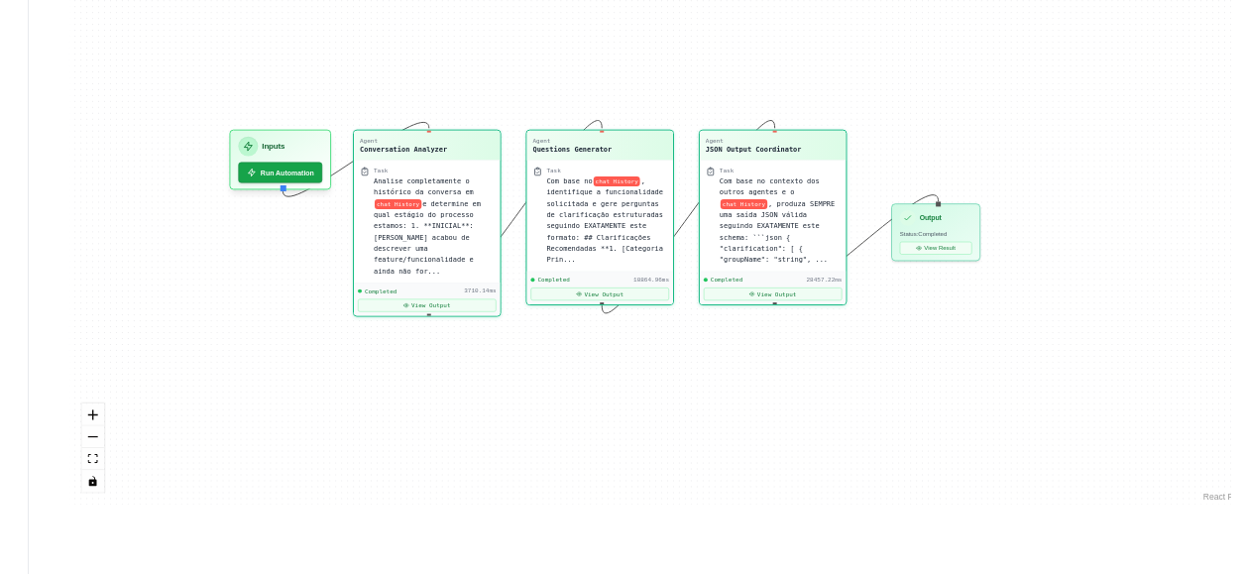
scroll to position [23981, 0]
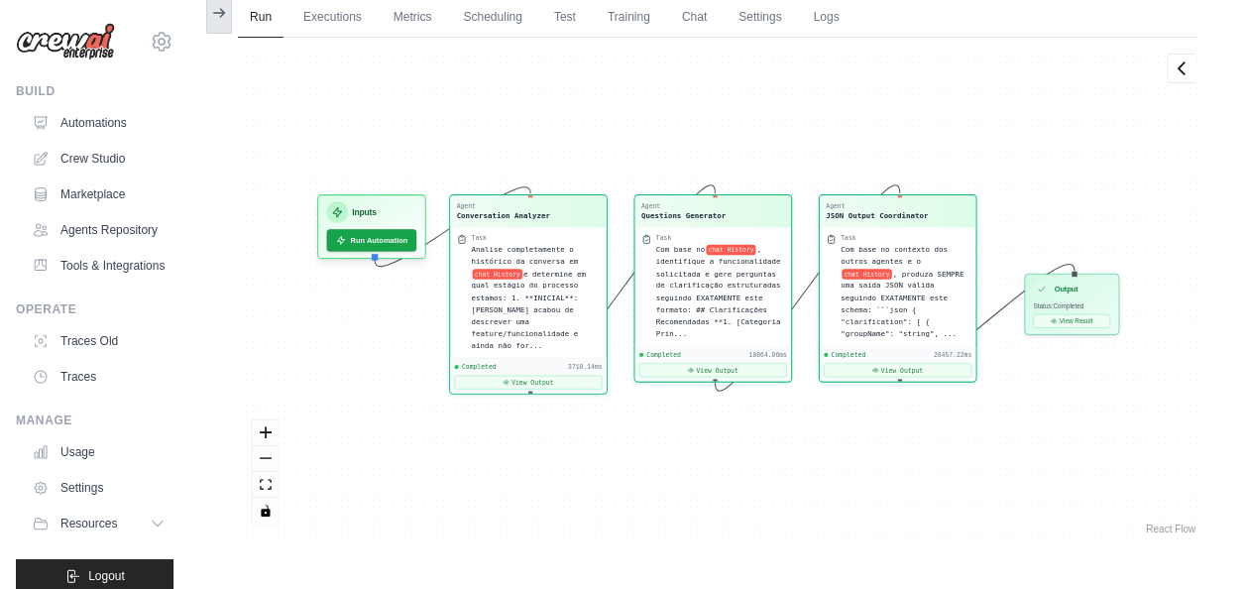
click at [230, 27] on button at bounding box center [219, 13] width 26 height 42
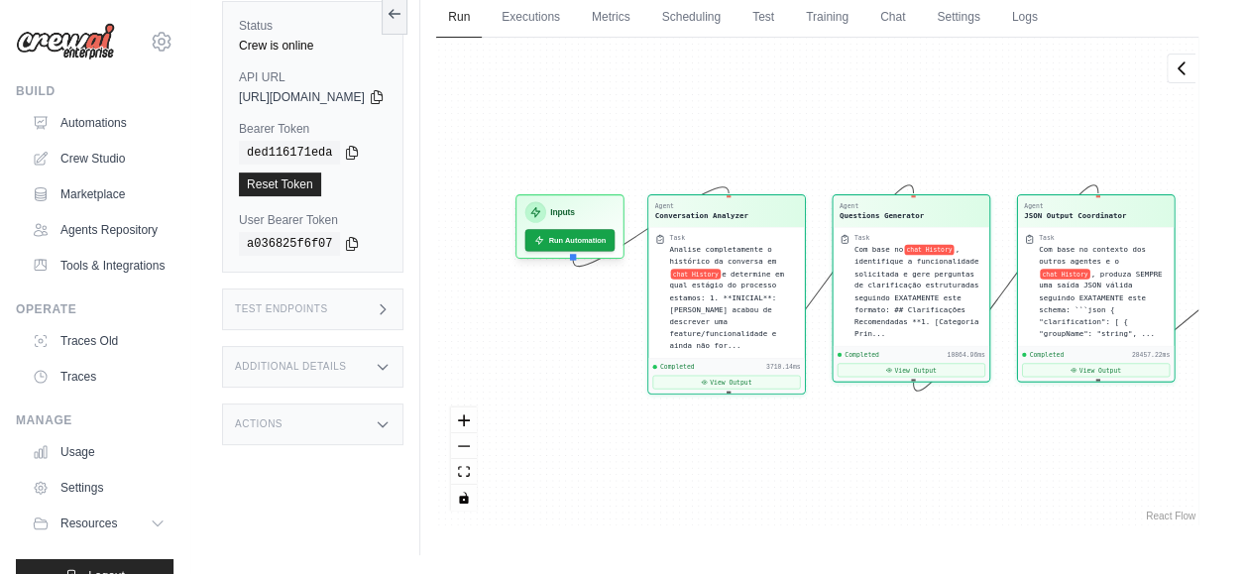
scroll to position [0, 0]
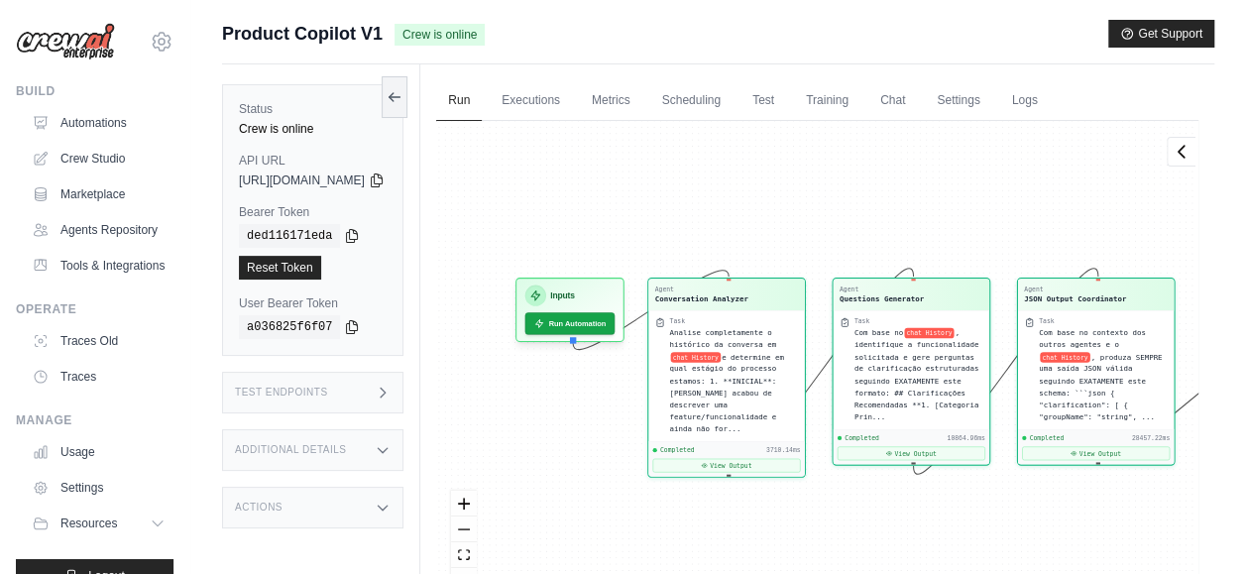
click at [387, 105] on label "Status" at bounding box center [313, 109] width 148 height 16
click at [91, 133] on link "Automations" at bounding box center [101, 123] width 150 height 32
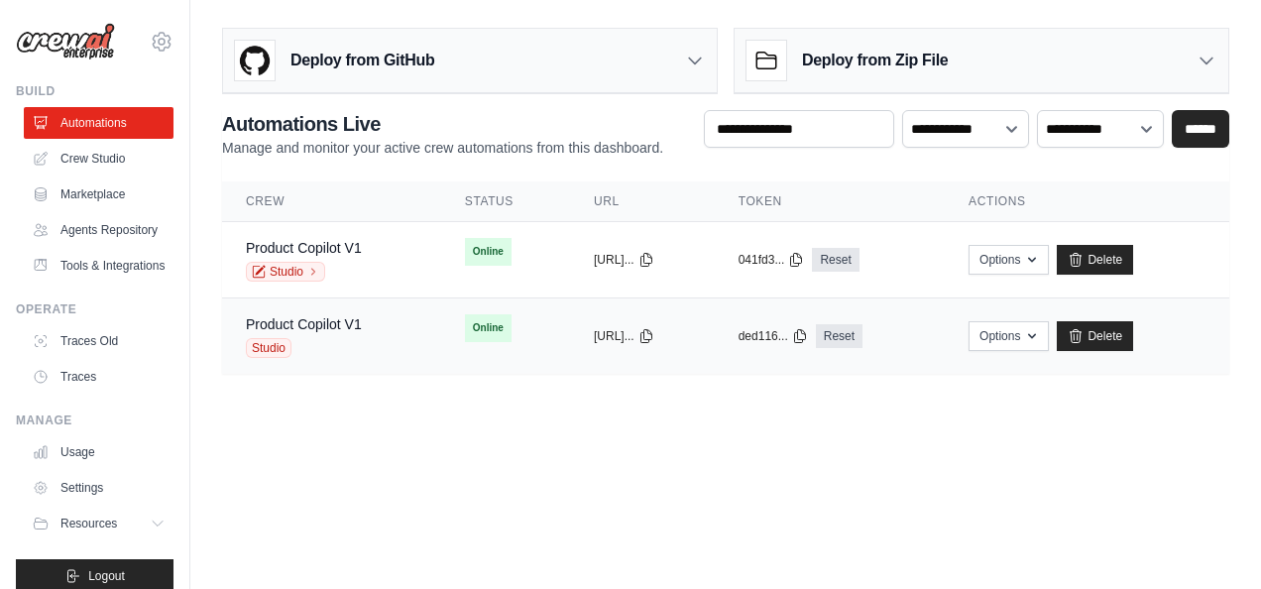
click at [316, 332] on div "Product Copilot V1 Studio" at bounding box center [304, 336] width 116 height 44
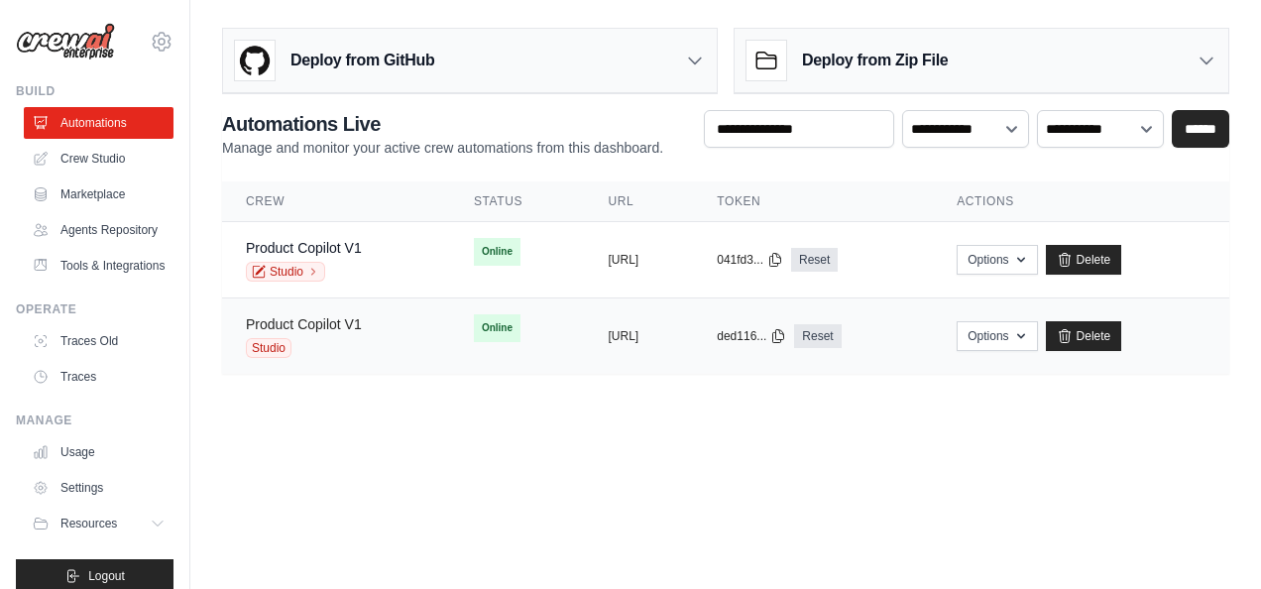
click at [334, 322] on link "Product Copilot V1" at bounding box center [304, 324] width 116 height 16
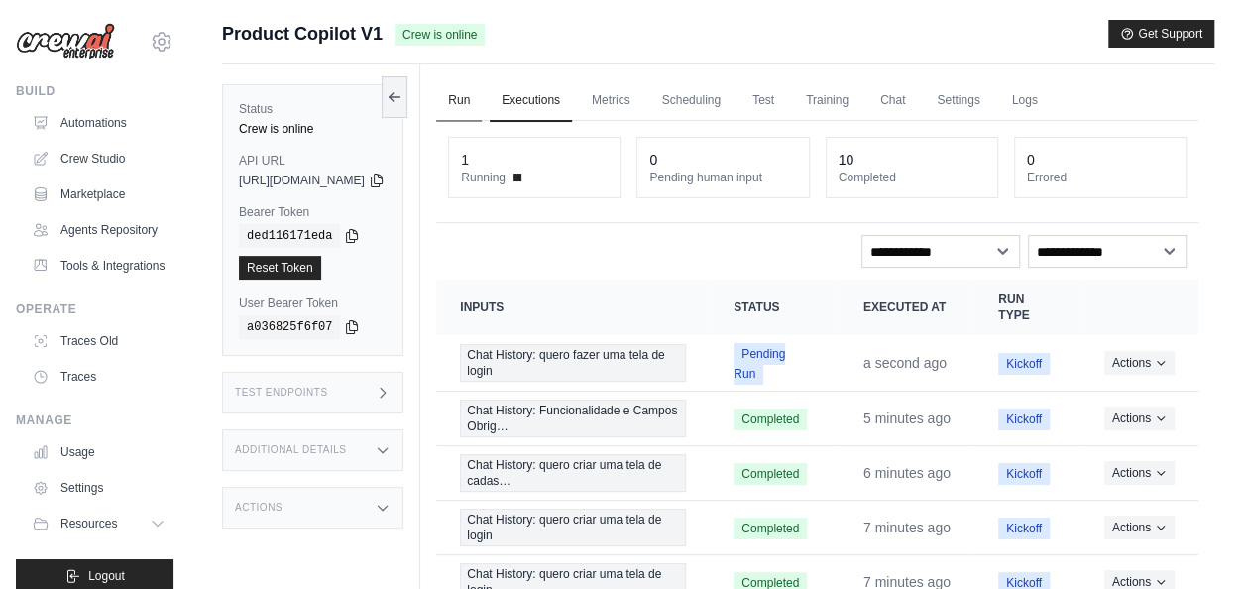
click at [482, 96] on link "Run" at bounding box center [459, 101] width 46 height 42
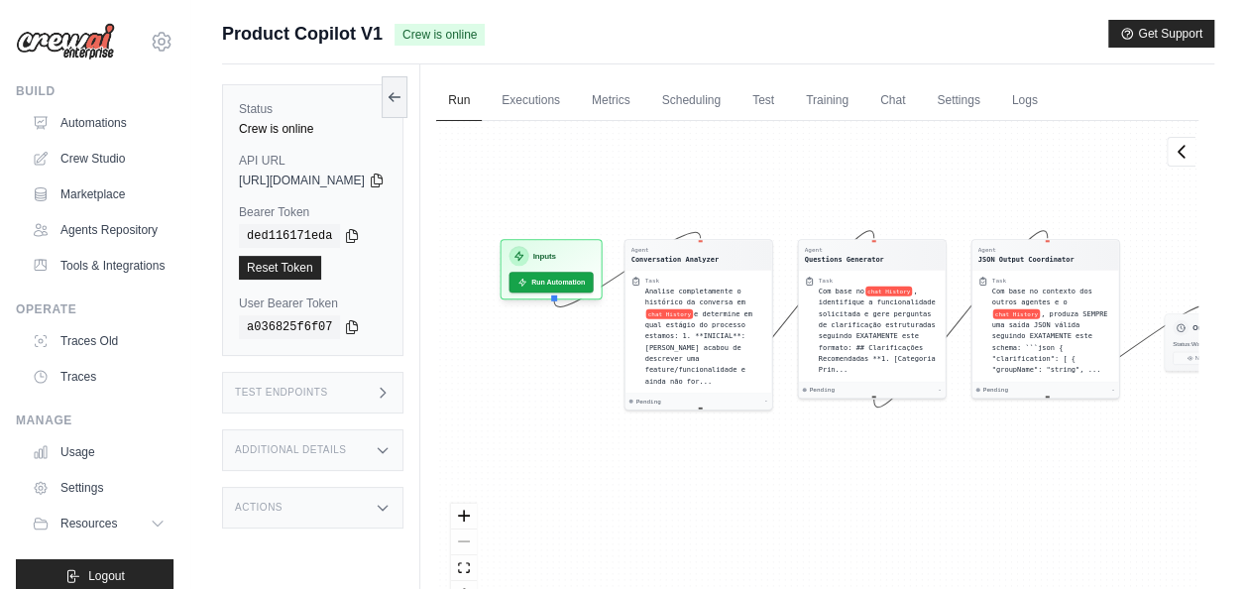
drag, startPoint x: 785, startPoint y: 224, endPoint x: 868, endPoint y: 171, distance: 98.4
click at [868, 171] on div "Agent Conversation Analyzer Task Analise completamente o histórico da conversa …" at bounding box center [817, 371] width 762 height 501
click at [133, 163] on link "Crew Studio" at bounding box center [101, 159] width 150 height 32
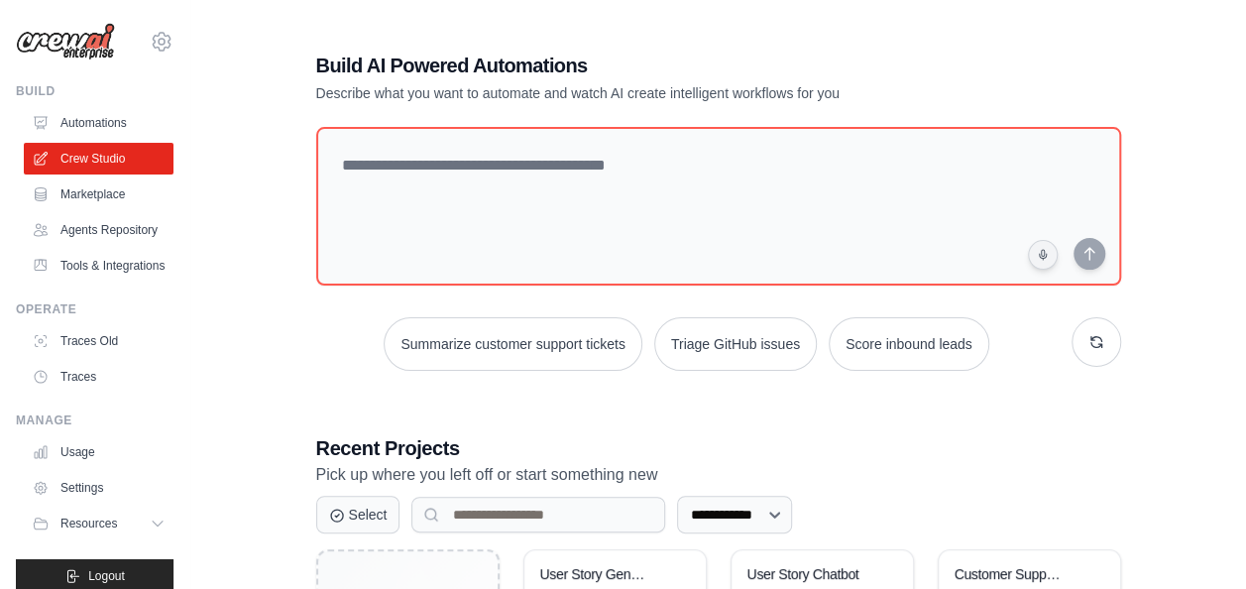
click at [228, 183] on div "**********" at bounding box center [718, 399] width 992 height 759
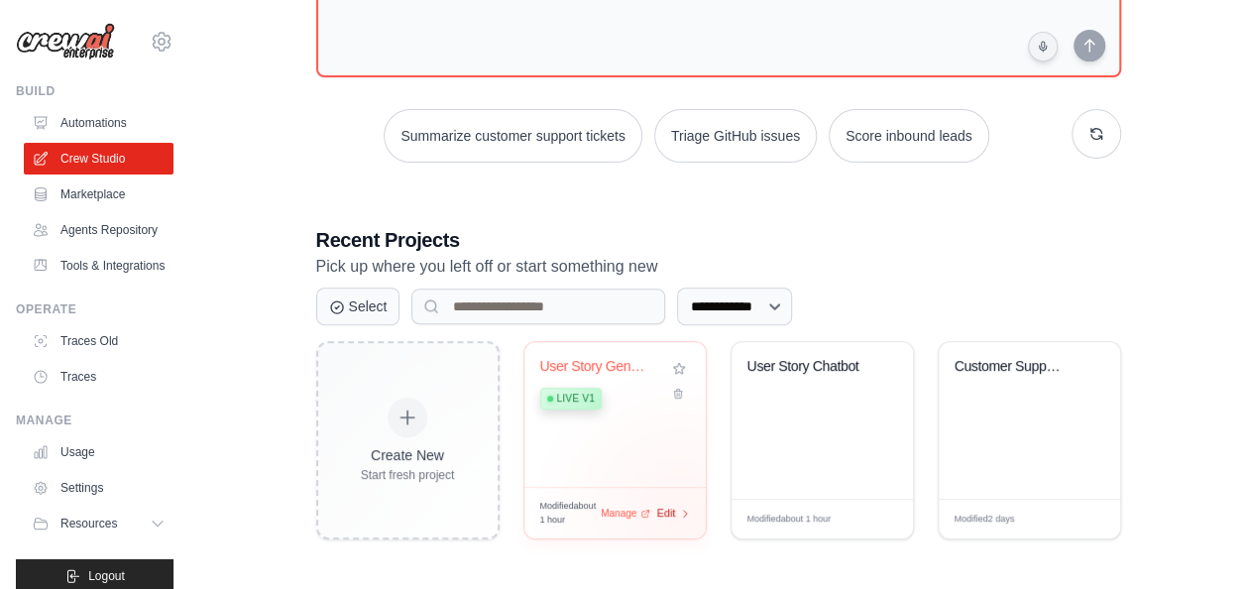
click at [678, 511] on div "Edit" at bounding box center [674, 513] width 34 height 17
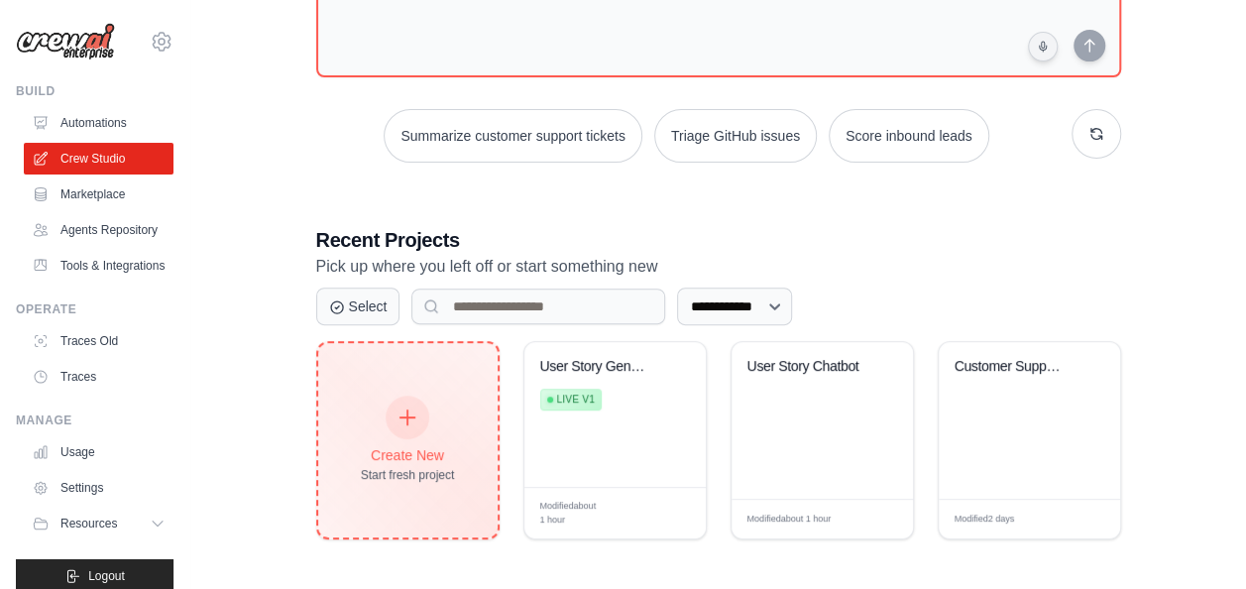
click at [425, 419] on div at bounding box center [408, 417] width 44 height 44
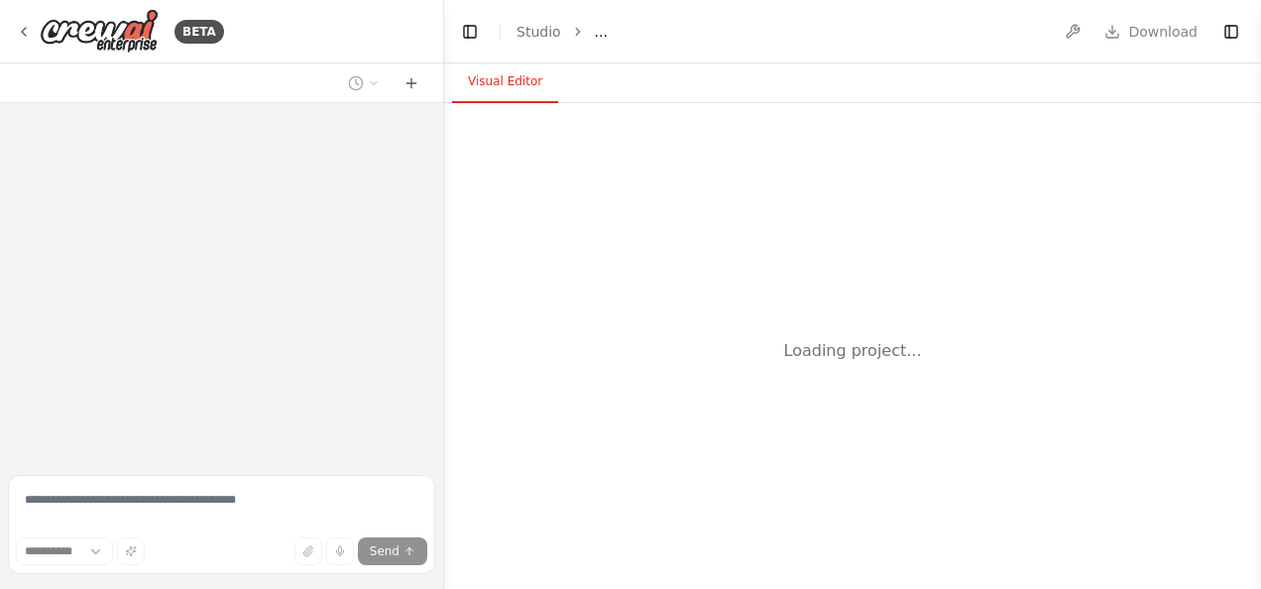
select select "****"
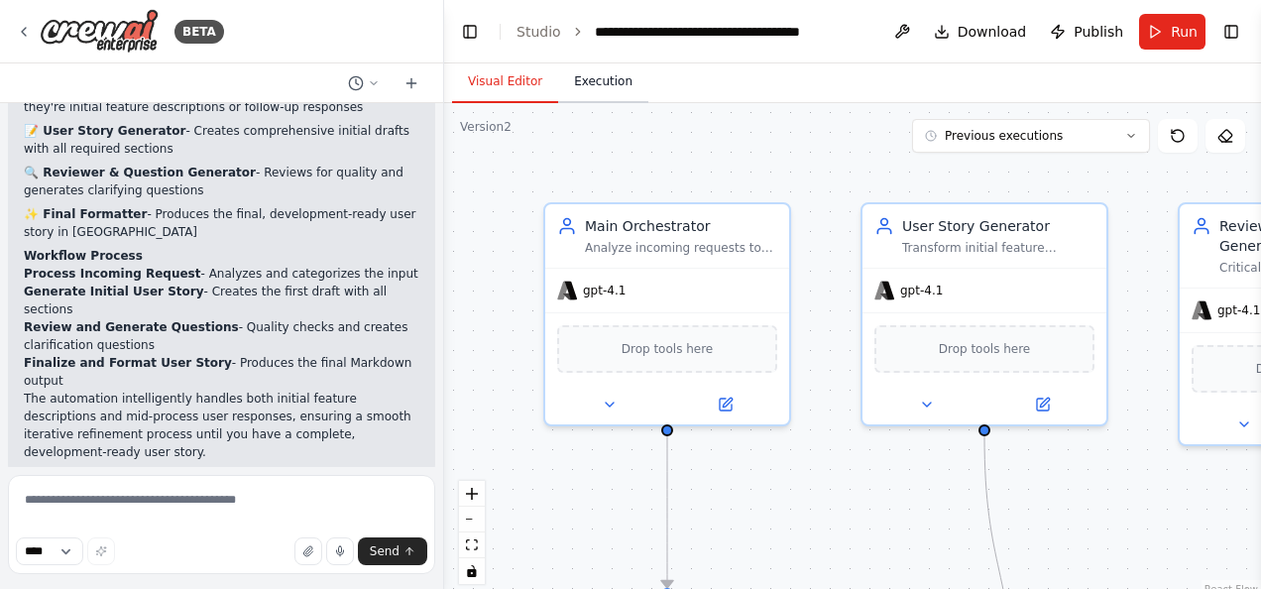
scroll to position [1783, 0]
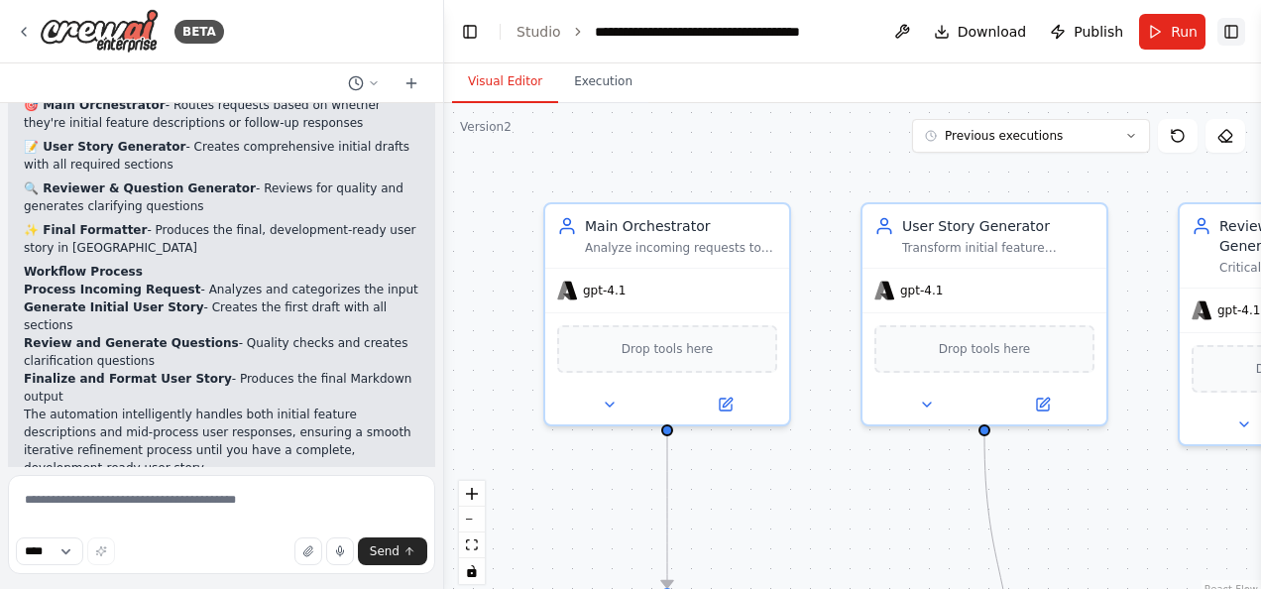
click at [1229, 34] on button "Toggle Right Sidebar" at bounding box center [1231, 32] width 28 height 28
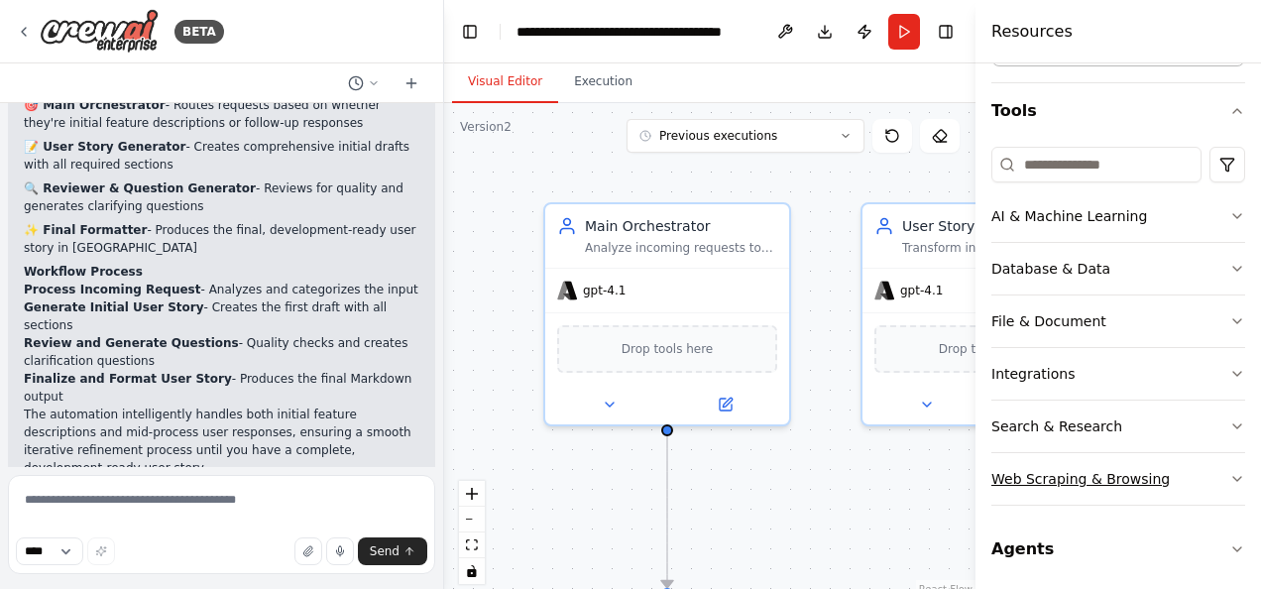
scroll to position [0, 0]
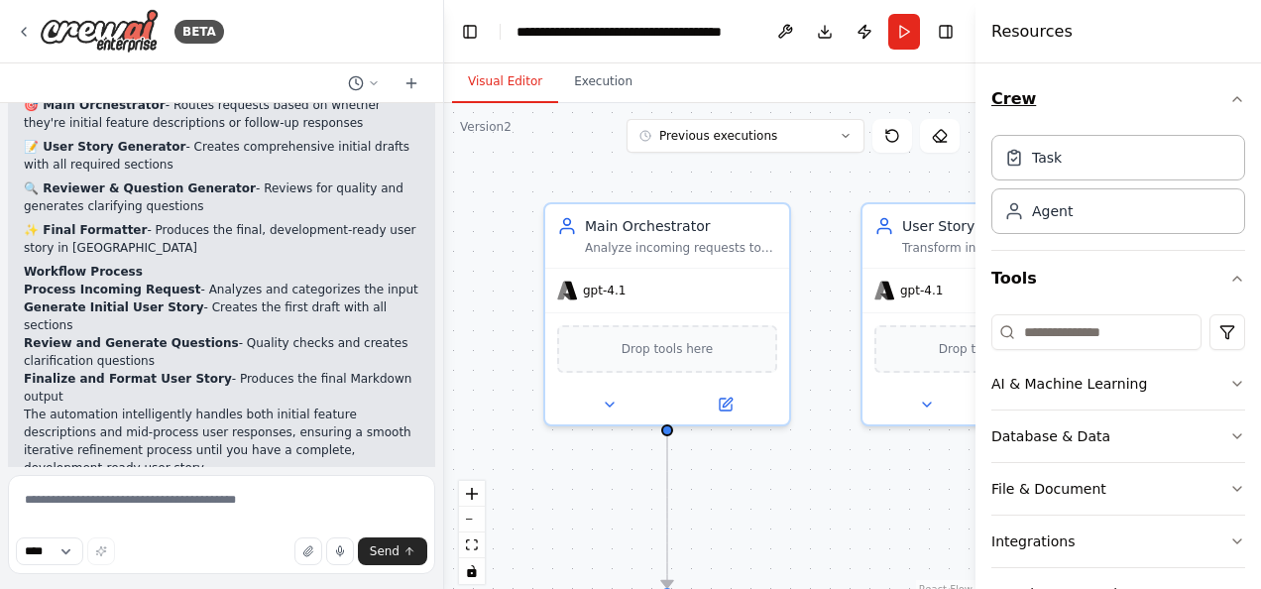
click at [1204, 104] on button "Crew" at bounding box center [1118, 99] width 254 height 56
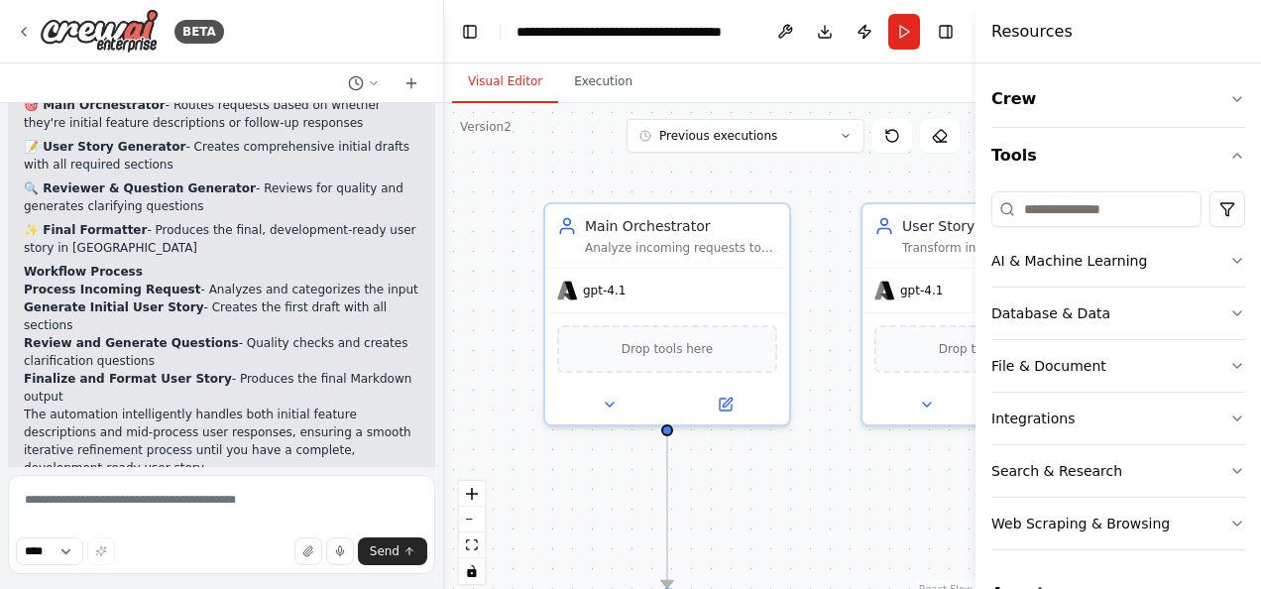
click at [1219, 30] on div "Resources" at bounding box center [1117, 31] width 285 height 63
click at [374, 34] on div "BETA" at bounding box center [221, 31] width 443 height 63
click at [458, 44] on button "Toggle Left Sidebar" at bounding box center [470, 32] width 28 height 28
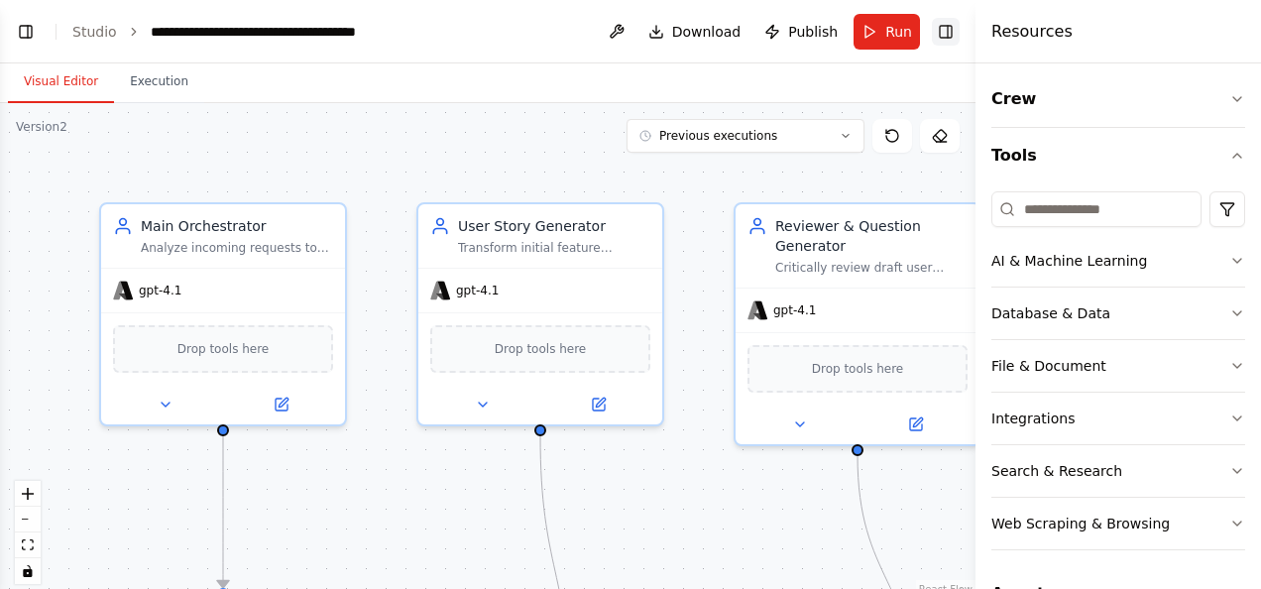
click at [936, 40] on button "Toggle Right Sidebar" at bounding box center [946, 32] width 28 height 28
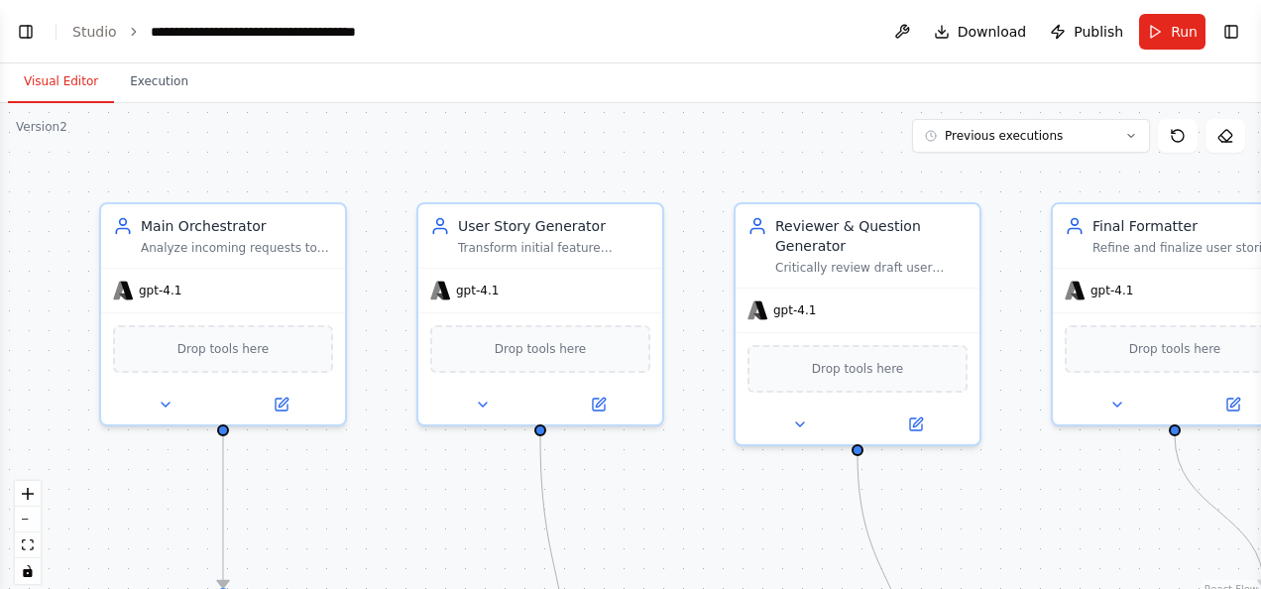
click at [34, 16] on header "**********" at bounding box center [630, 31] width 1261 height 63
click at [34, 26] on button "Toggle Left Sidebar" at bounding box center [26, 32] width 28 height 28
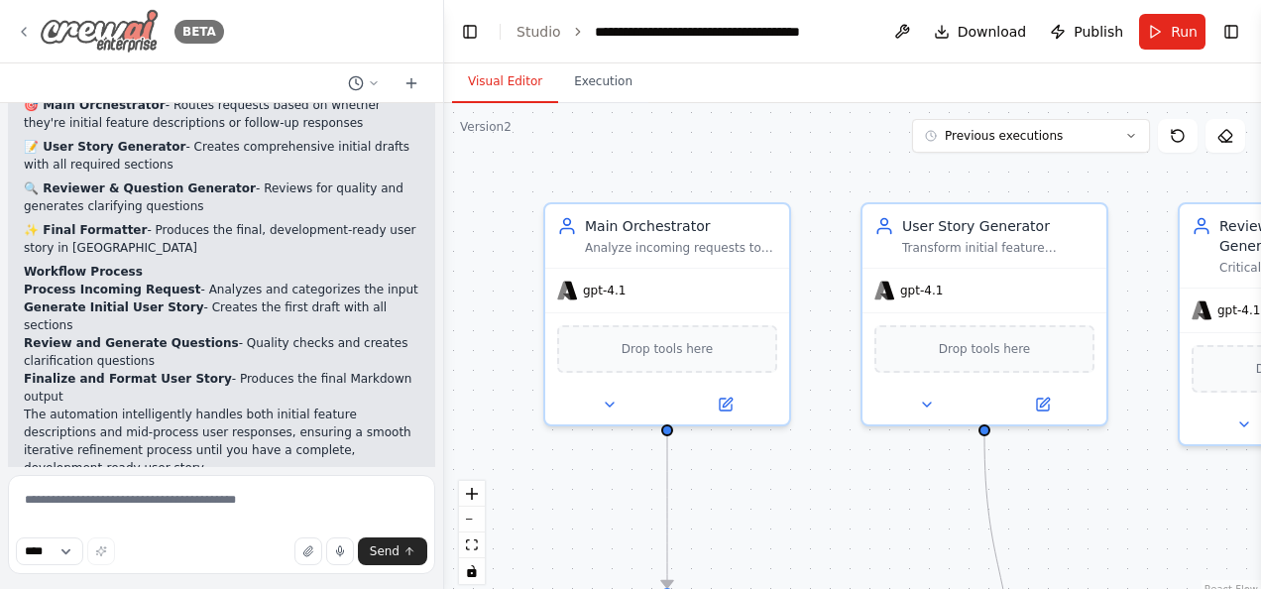
click at [22, 25] on icon at bounding box center [24, 32] width 16 height 16
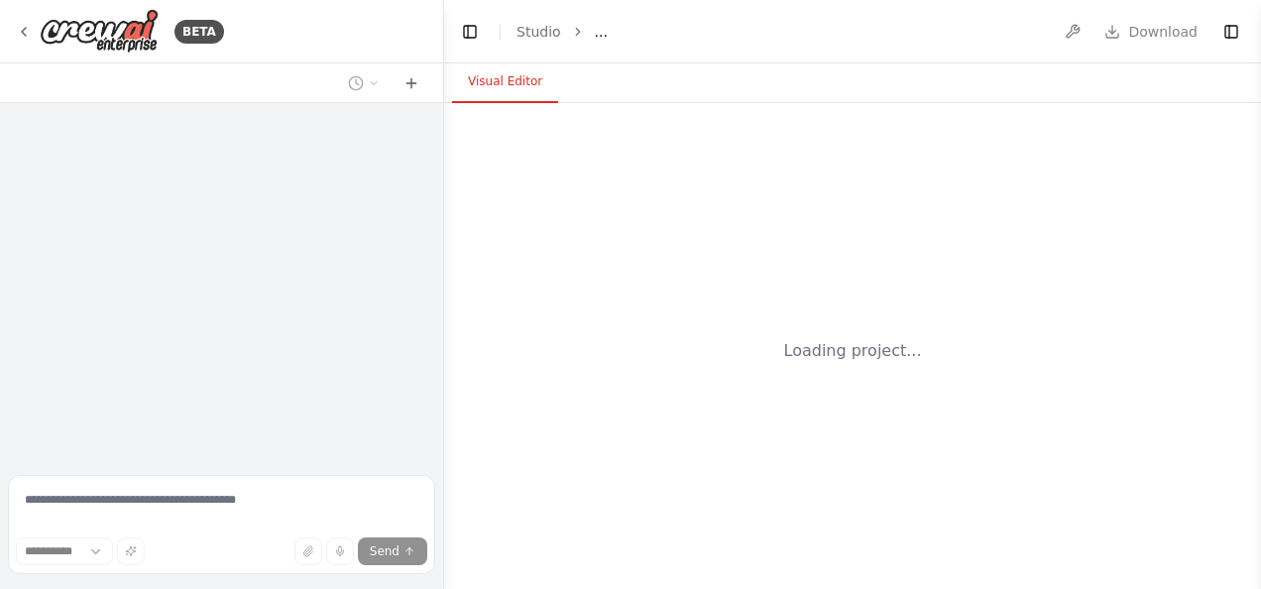
select select "****"
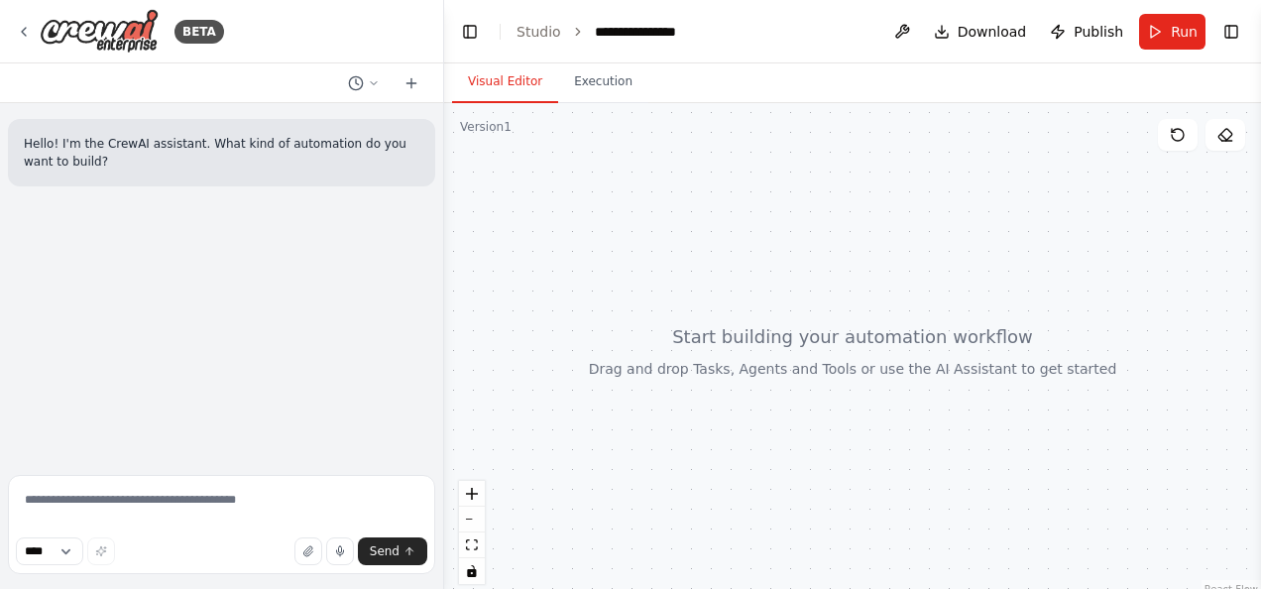
click at [767, 29] on header "**********" at bounding box center [852, 31] width 817 height 63
click at [245, 502] on textarea at bounding box center [221, 524] width 427 height 99
paste textarea "**********"
type textarea "**********"
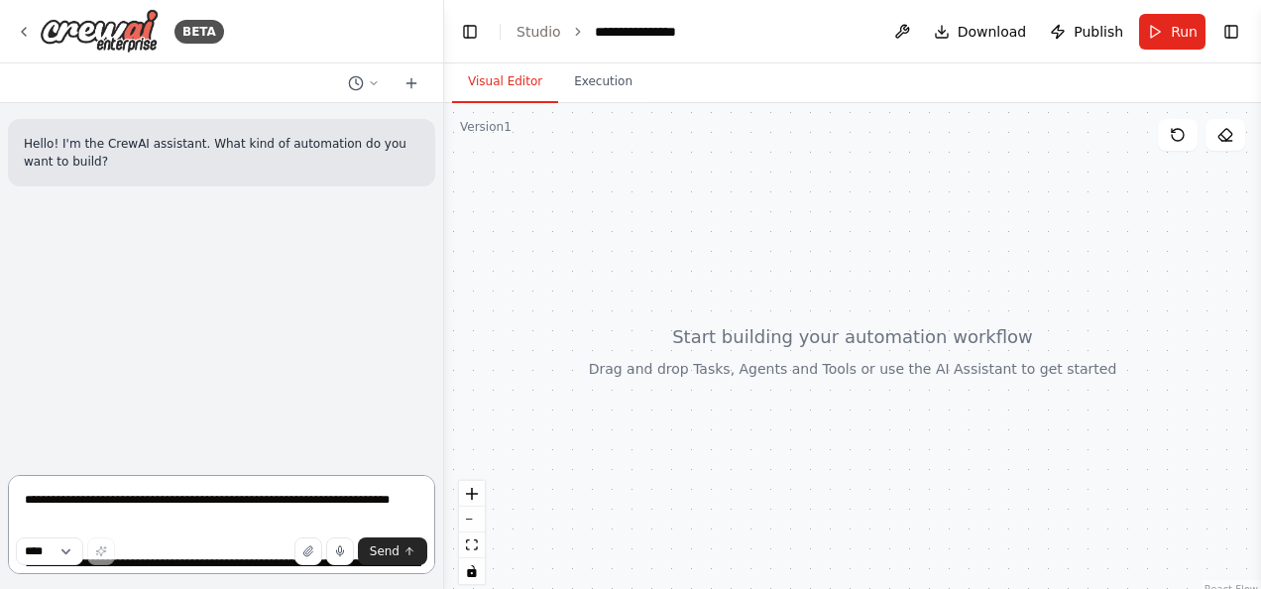
click at [207, 500] on textarea at bounding box center [221, 524] width 427 height 99
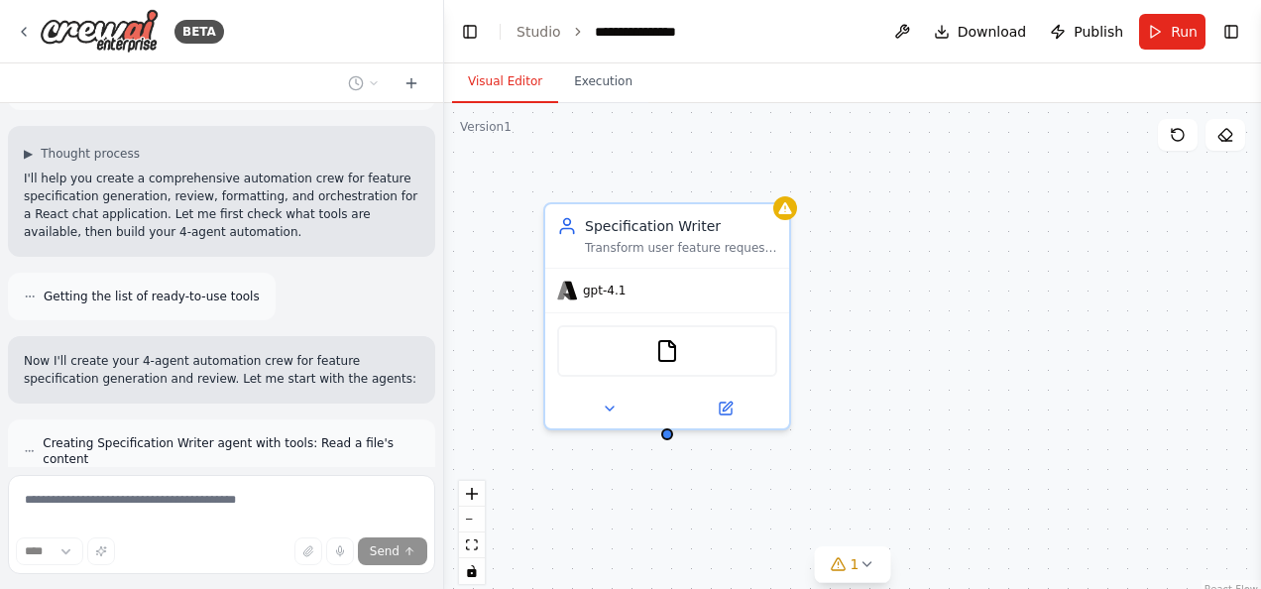
scroll to position [1502, 0]
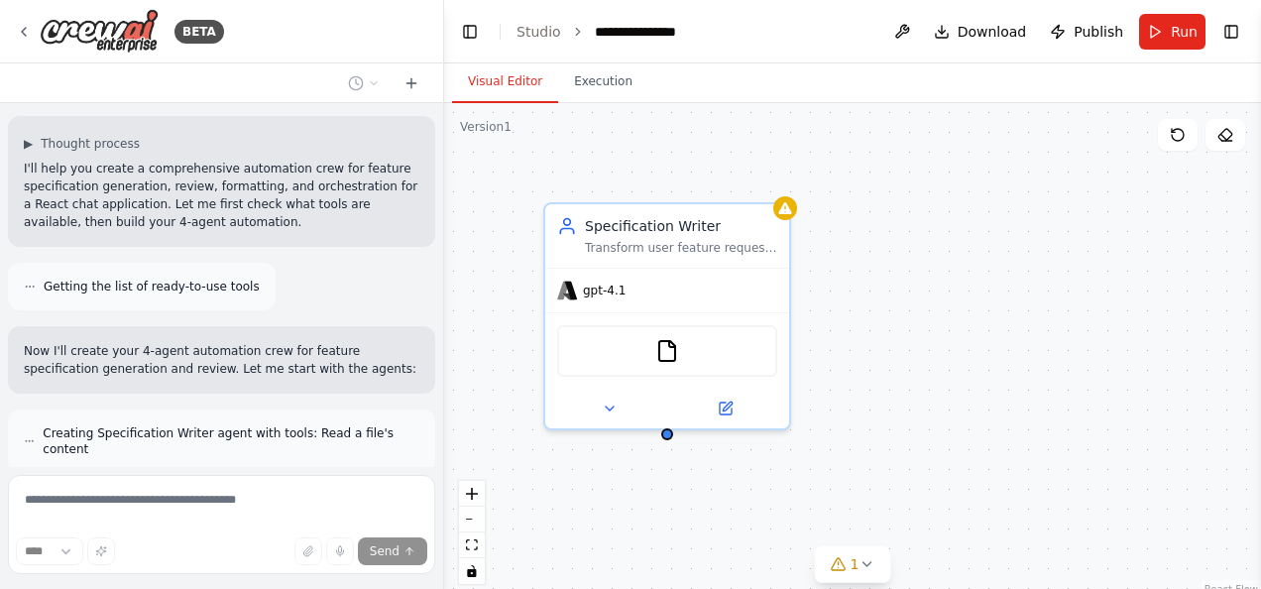
click at [314, 395] on div "Hello! I'm the CrewAI assistant. What kind of automation do you want to build? …" at bounding box center [221, 285] width 443 height 364
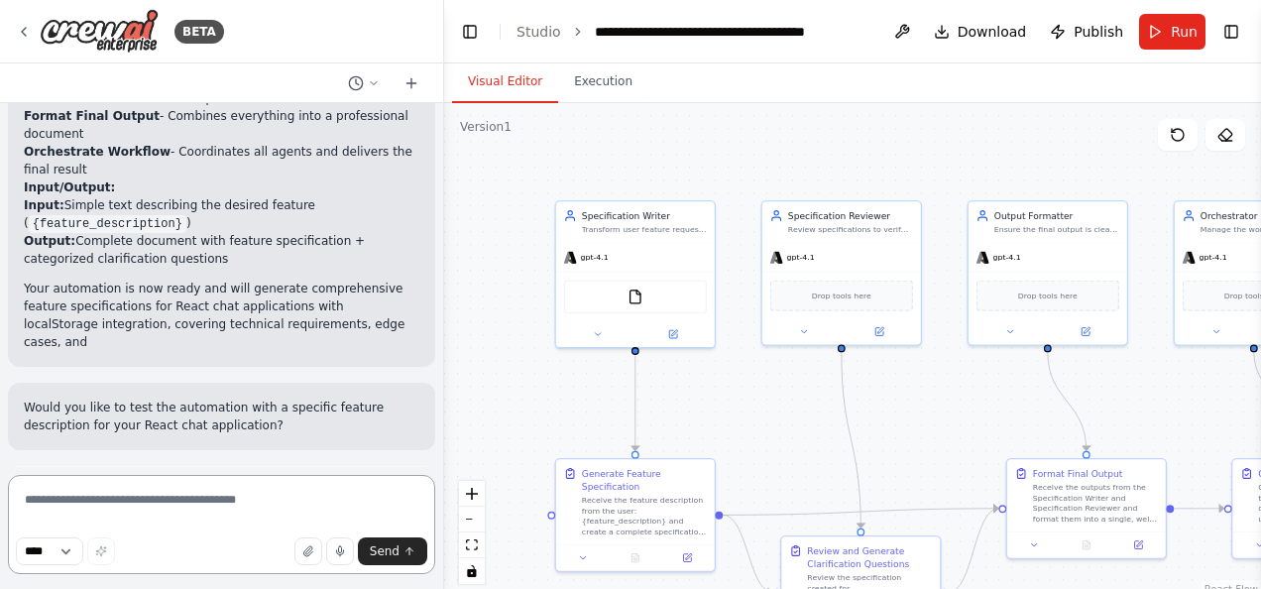
scroll to position [2944, 0]
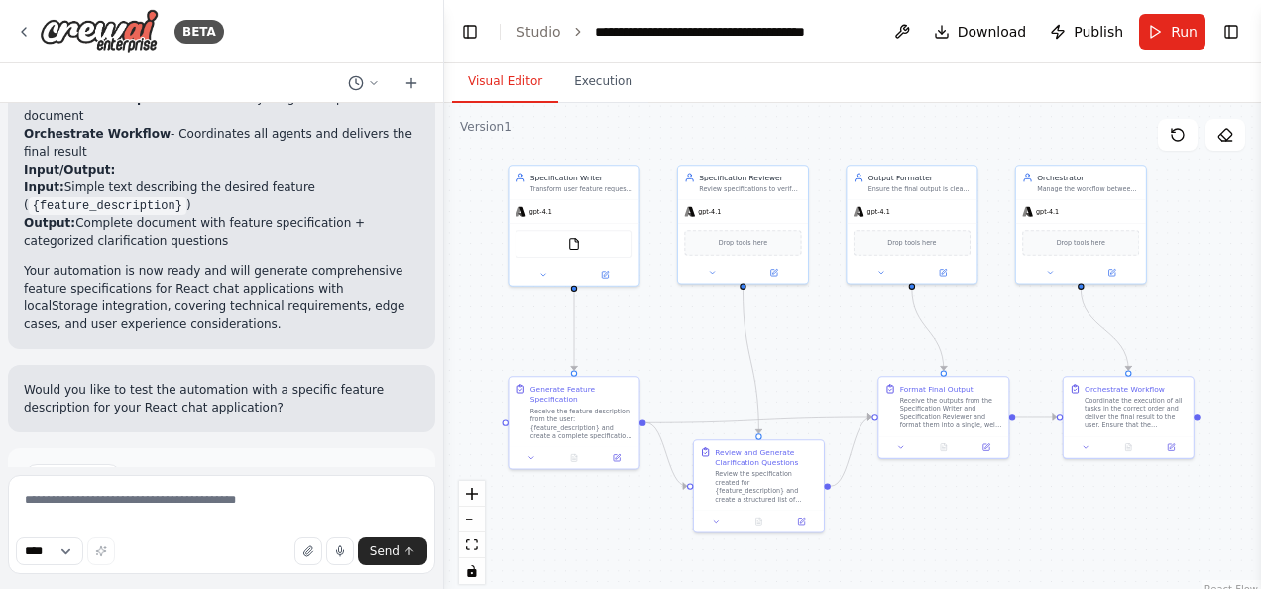
drag, startPoint x: 870, startPoint y: 386, endPoint x: 819, endPoint y: 353, distance: 61.0
click at [819, 353] on div ".deletable-edge-delete-btn { width: 20px; height: 20px; border: 0px solid #ffff…" at bounding box center [852, 351] width 817 height 496
click at [1147, 416] on div "Coordinate the execution of all tasks in the correct order and deliver the fina…" at bounding box center [1134, 412] width 102 height 34
click at [864, 39] on header "**********" at bounding box center [852, 31] width 817 height 63
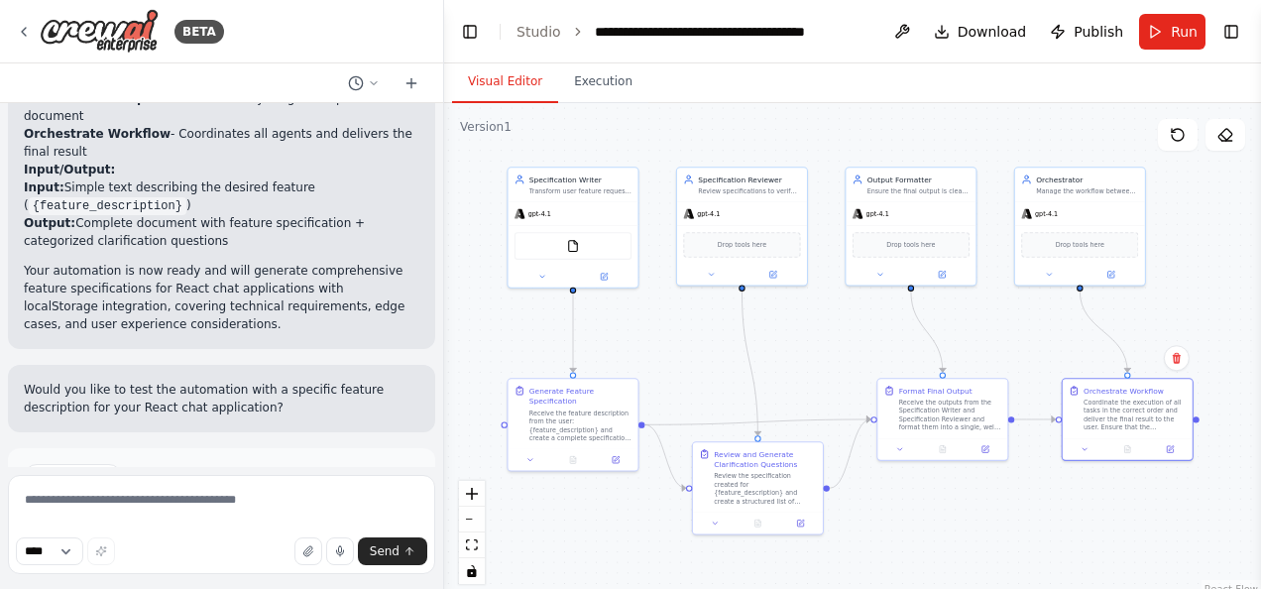
click at [159, 545] on button "Run Automation" at bounding box center [221, 561] width 395 height 32
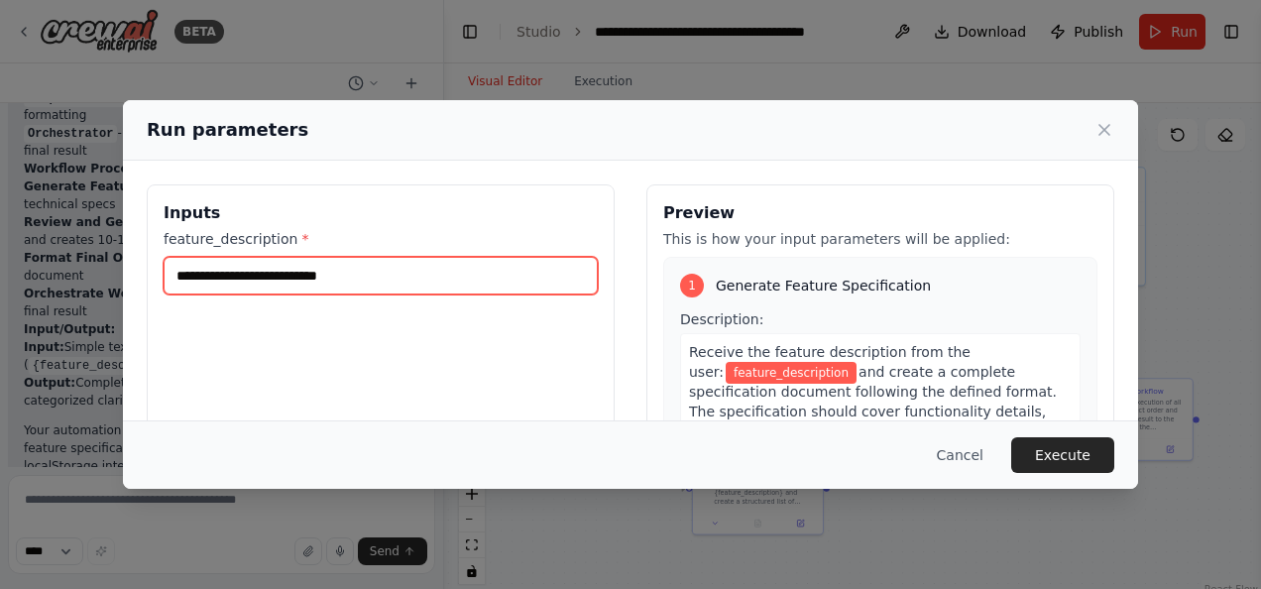
click at [357, 280] on input "feature_description *" at bounding box center [381, 276] width 434 height 38
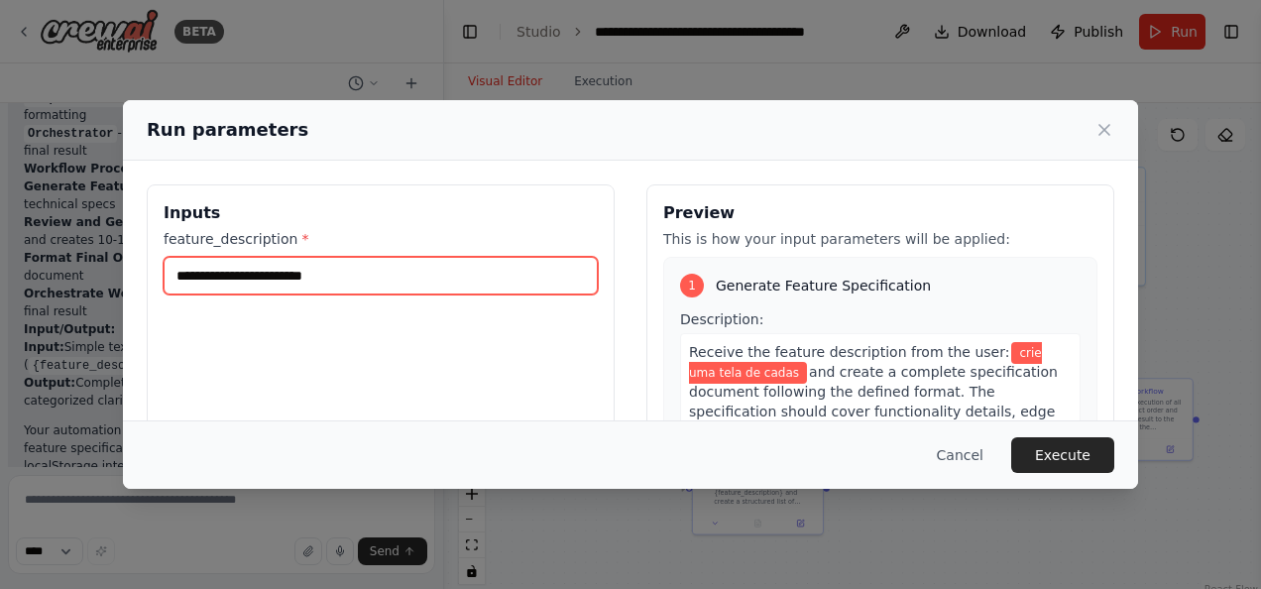
type input "**********"
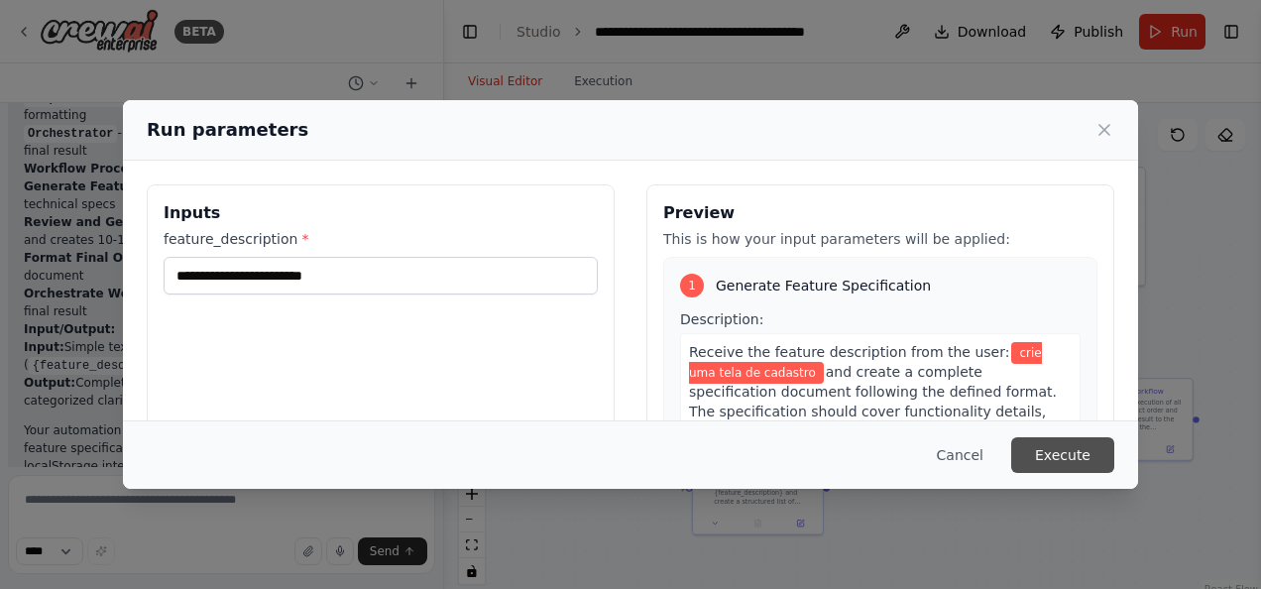
click at [1096, 452] on button "Execute" at bounding box center [1062, 455] width 103 height 36
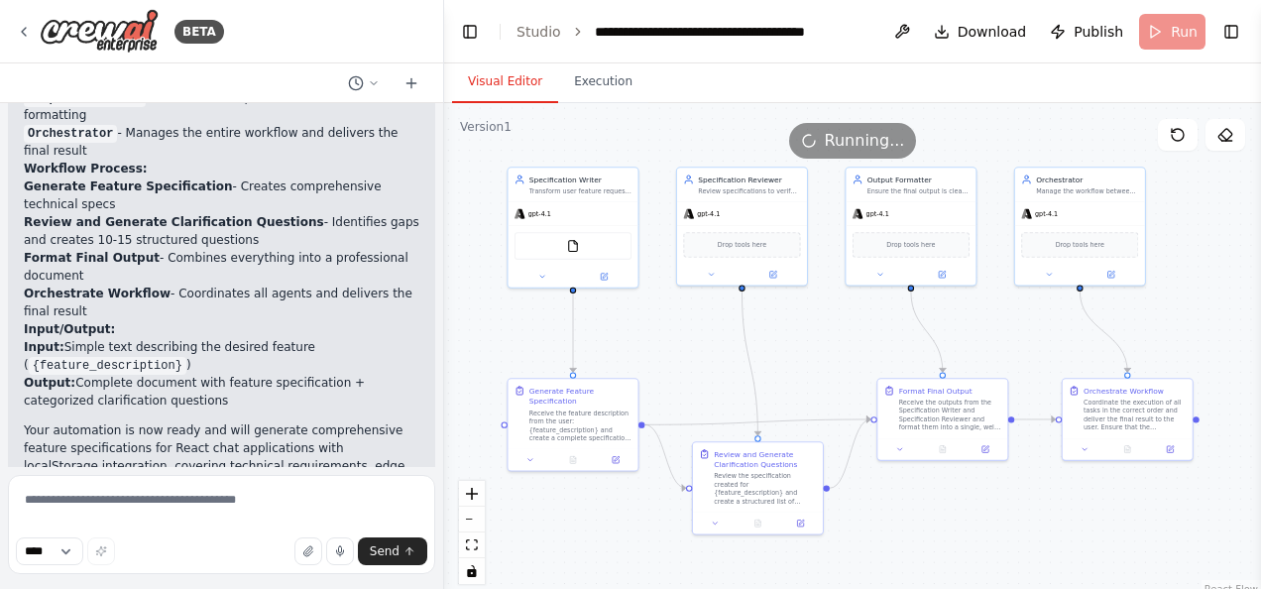
click at [519, 88] on button "Visual Editor" at bounding box center [505, 82] width 106 height 42
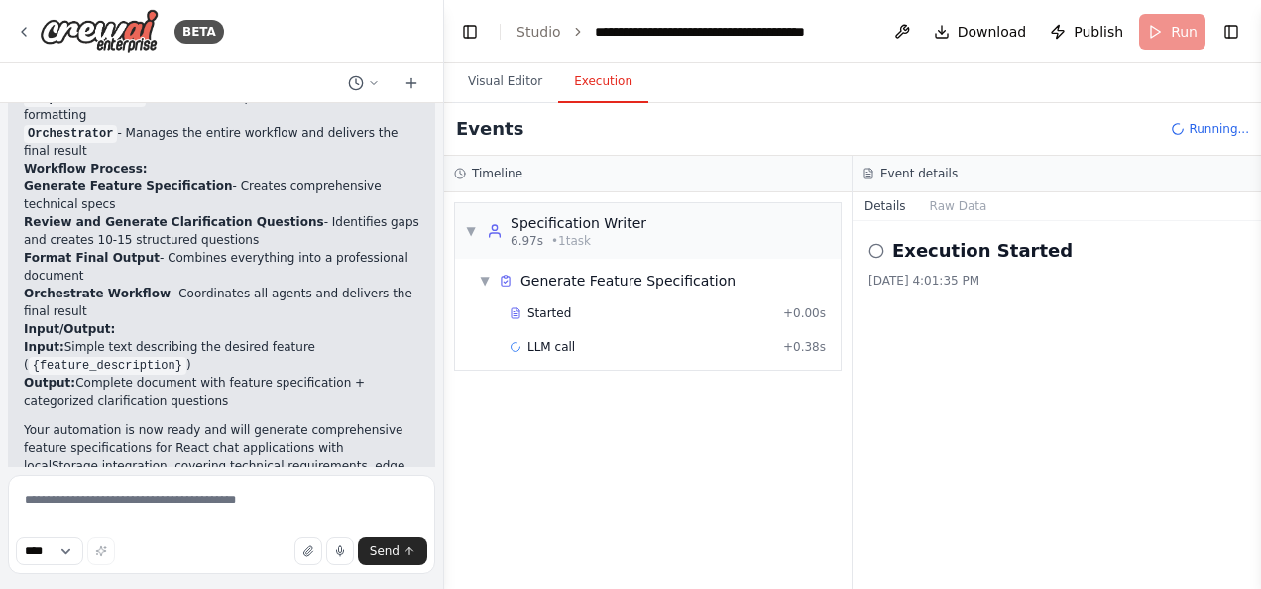
click at [589, 81] on button "Execution" at bounding box center [603, 82] width 90 height 42
click at [708, 67] on div "Visual Editor Execution" at bounding box center [852, 83] width 817 height 40
click at [716, 74] on div "Visual Editor Execution" at bounding box center [852, 83] width 817 height 40
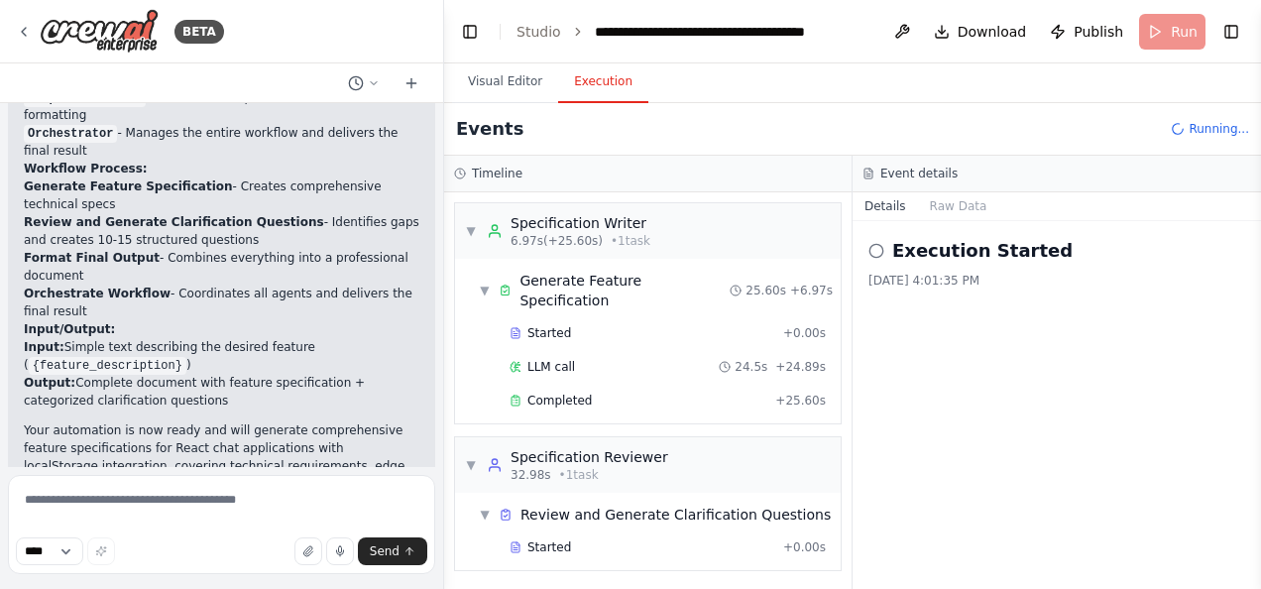
scroll to position [12, 0]
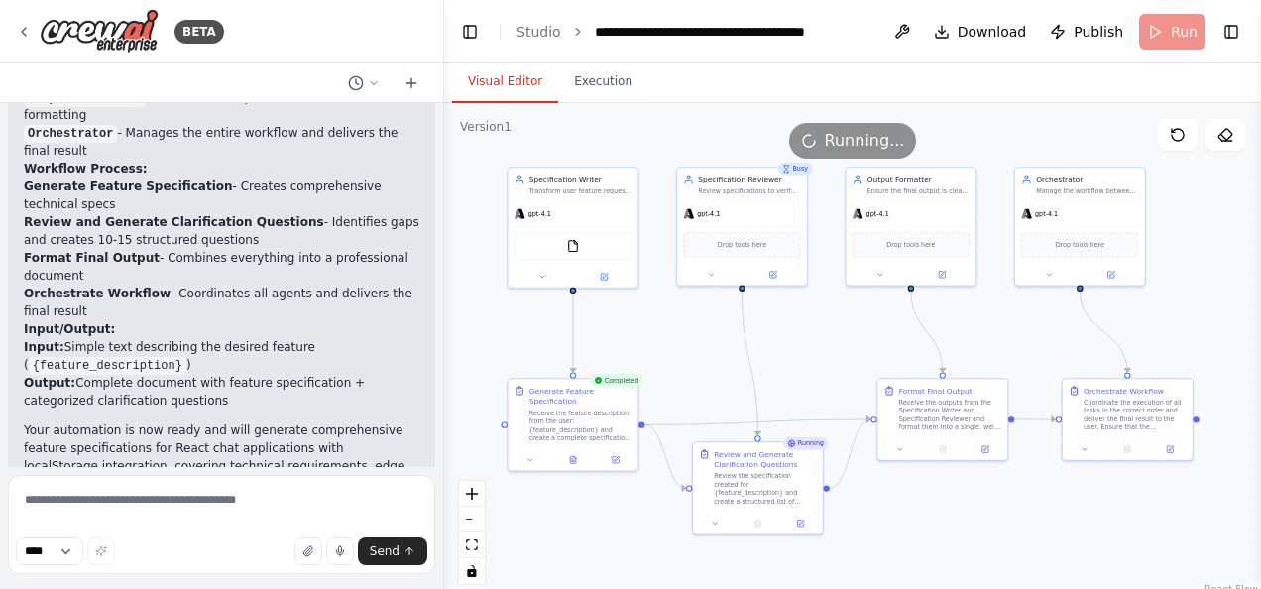
click at [520, 70] on button "Visual Editor" at bounding box center [505, 82] width 106 height 42
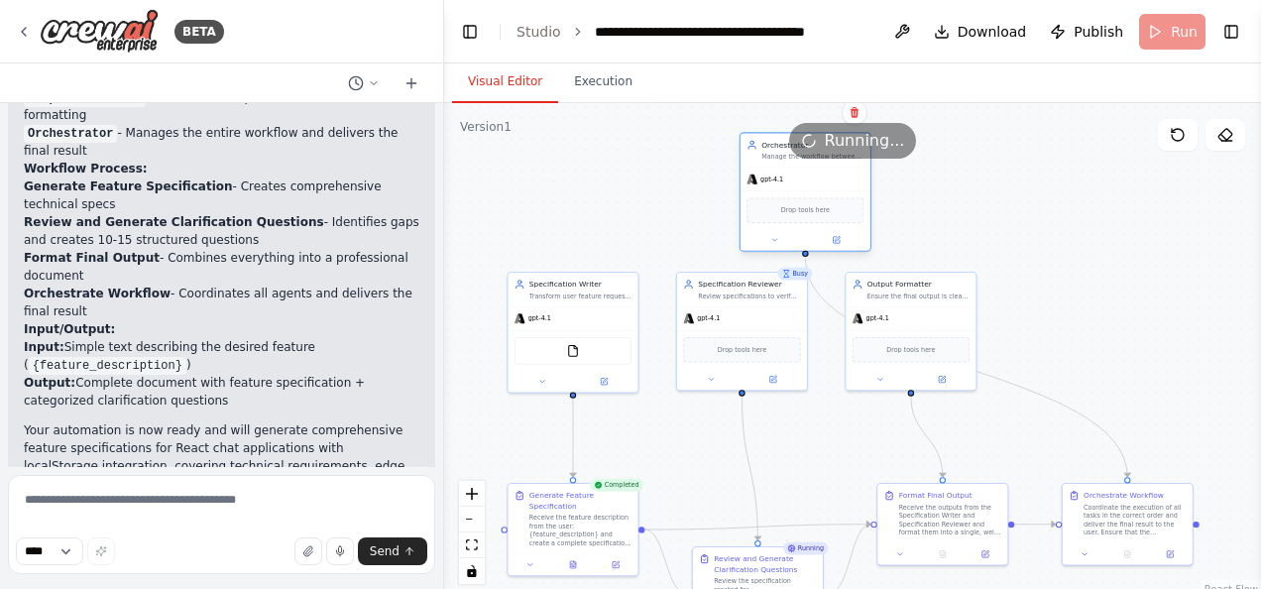
drag, startPoint x: 1067, startPoint y: 228, endPoint x: 783, endPoint y: 198, distance: 285.0
click at [783, 198] on div "Drop tools here" at bounding box center [805, 209] width 130 height 39
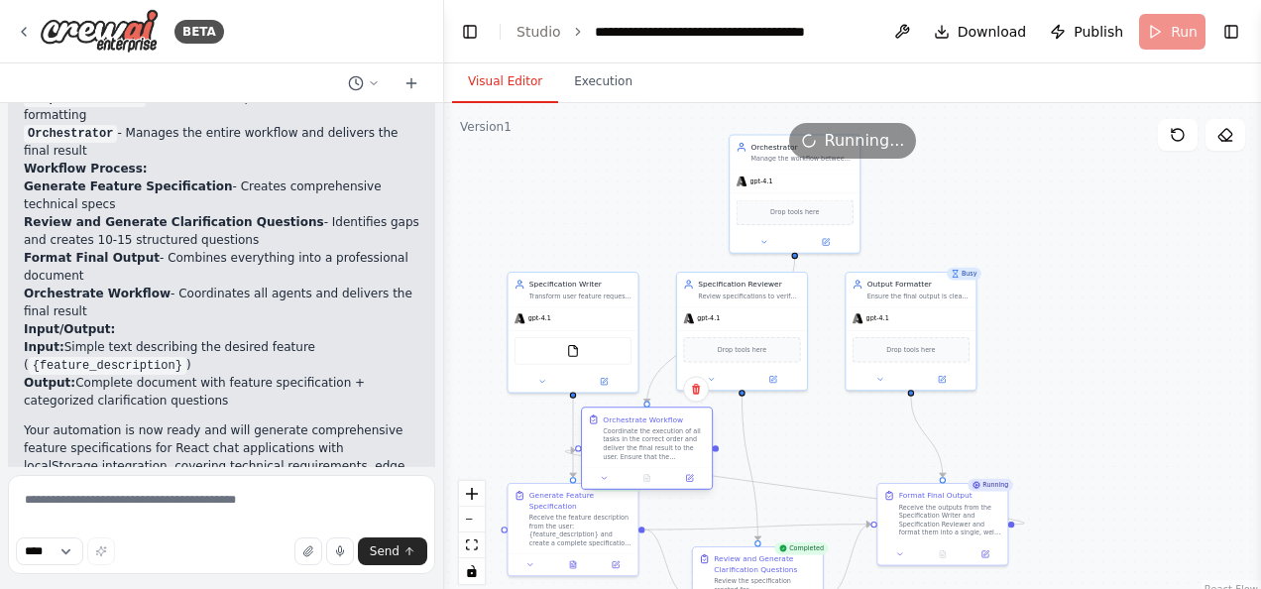
drag, startPoint x: 1115, startPoint y: 512, endPoint x: 615, endPoint y: 425, distance: 508.1
click at [615, 425] on div "Orchestrate Workflow Coordinate the execution of all tasks in the correct order…" at bounding box center [654, 437] width 102 height 47
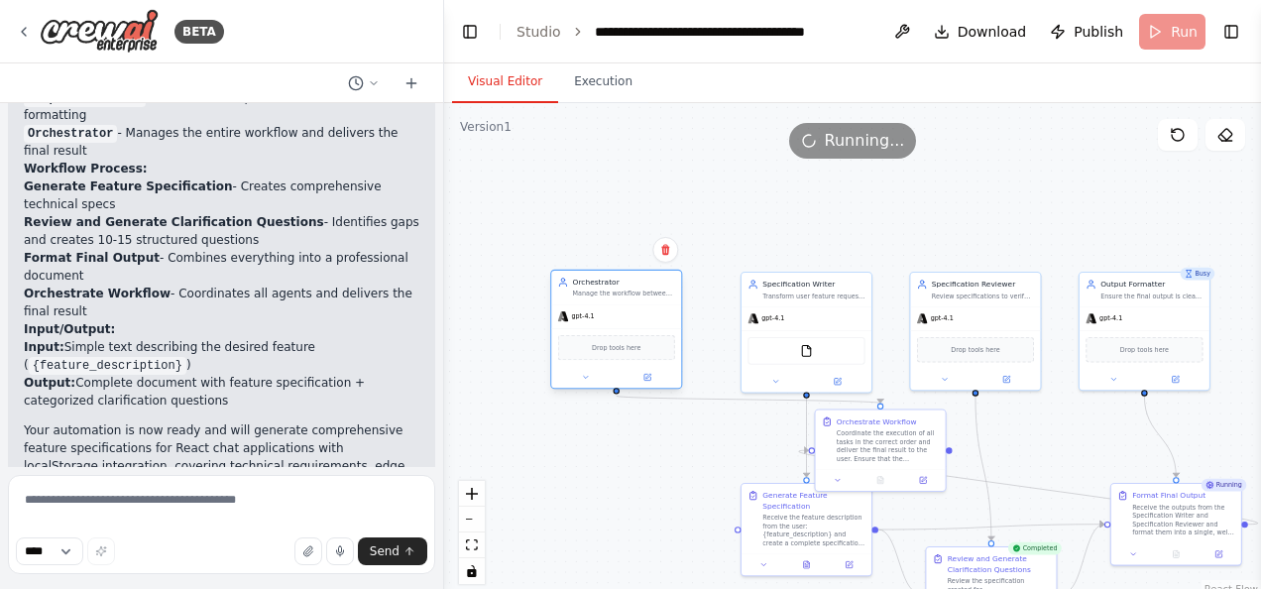
drag, startPoint x: 750, startPoint y: 190, endPoint x: 560, endPoint y: 331, distance: 236.7
click at [560, 331] on div "Drop tools here" at bounding box center [616, 347] width 130 height 39
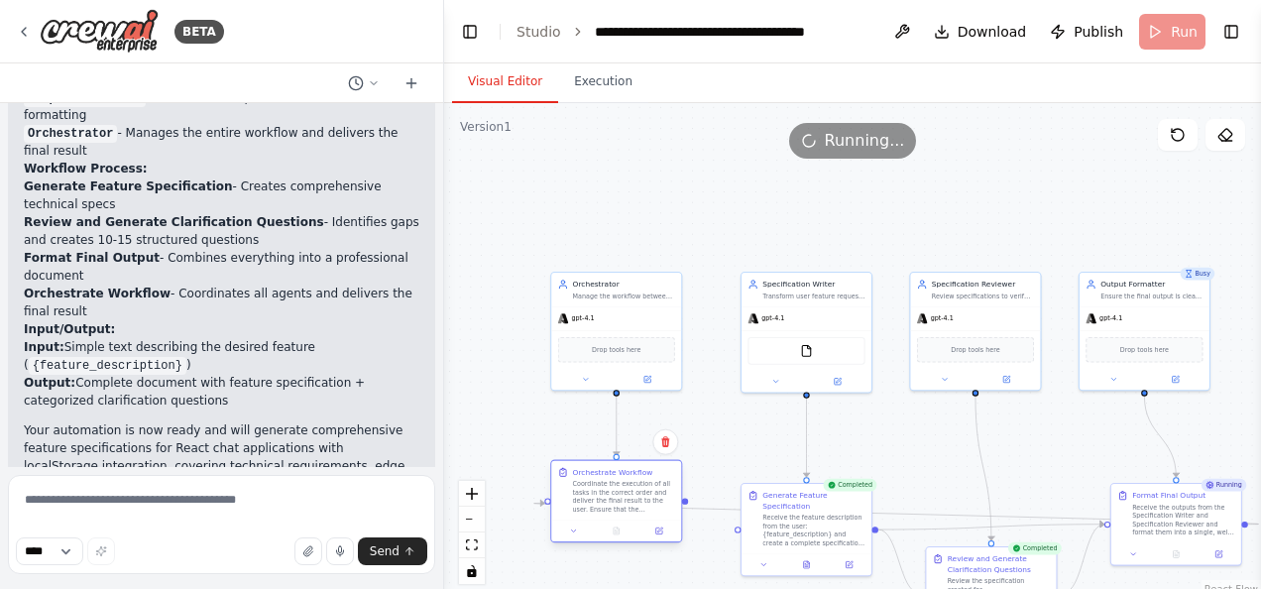
drag, startPoint x: 882, startPoint y: 451, endPoint x: 574, endPoint y: 511, distance: 314.1
click at [574, 511] on div "Coordinate the execution of all tasks in the correct order and deliver the fina…" at bounding box center [624, 497] width 102 height 34
click at [710, 508] on icon "Edge from a25e9c89-f86c-4fe3-9b77-bdf541e2a90b to 3f6c41a6-a035-49bc-b4ff-da6da…" at bounding box center [896, 513] width 725 height 21
click at [901, 514] on div at bounding box center [896, 513] width 11 height 11
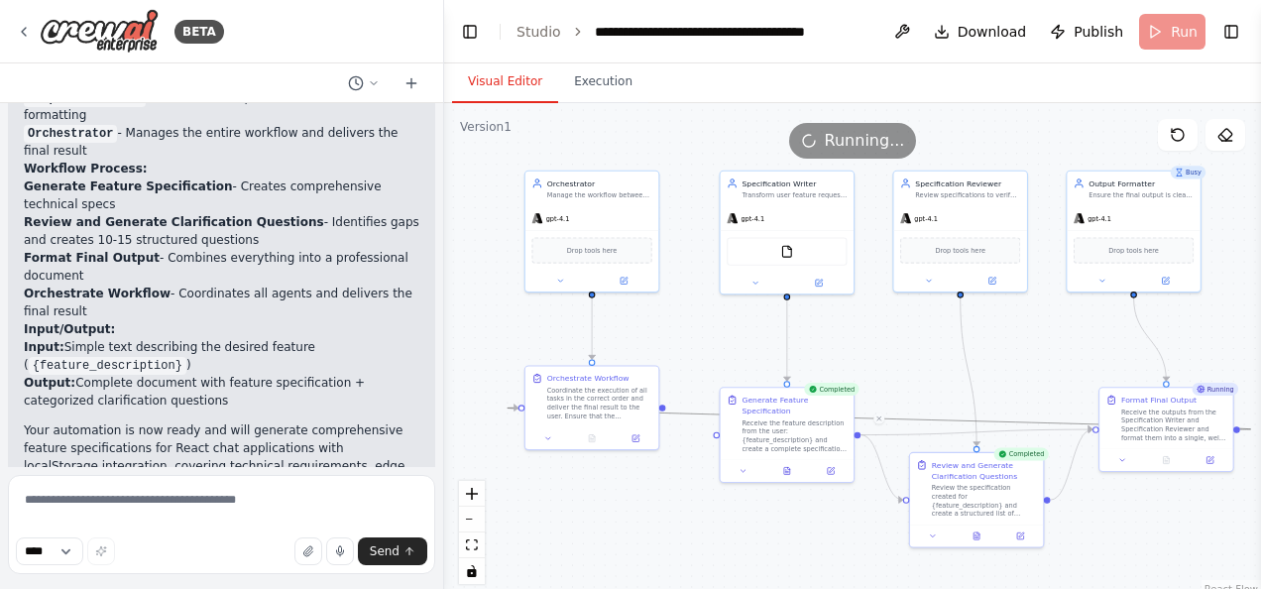
drag, startPoint x: 908, startPoint y: 434, endPoint x: 875, endPoint y: 350, distance: 90.4
click at [875, 350] on div ".deletable-edge-delete-btn { width: 20px; height: 20px; border: 0px solid #ffff…" at bounding box center [852, 351] width 817 height 496
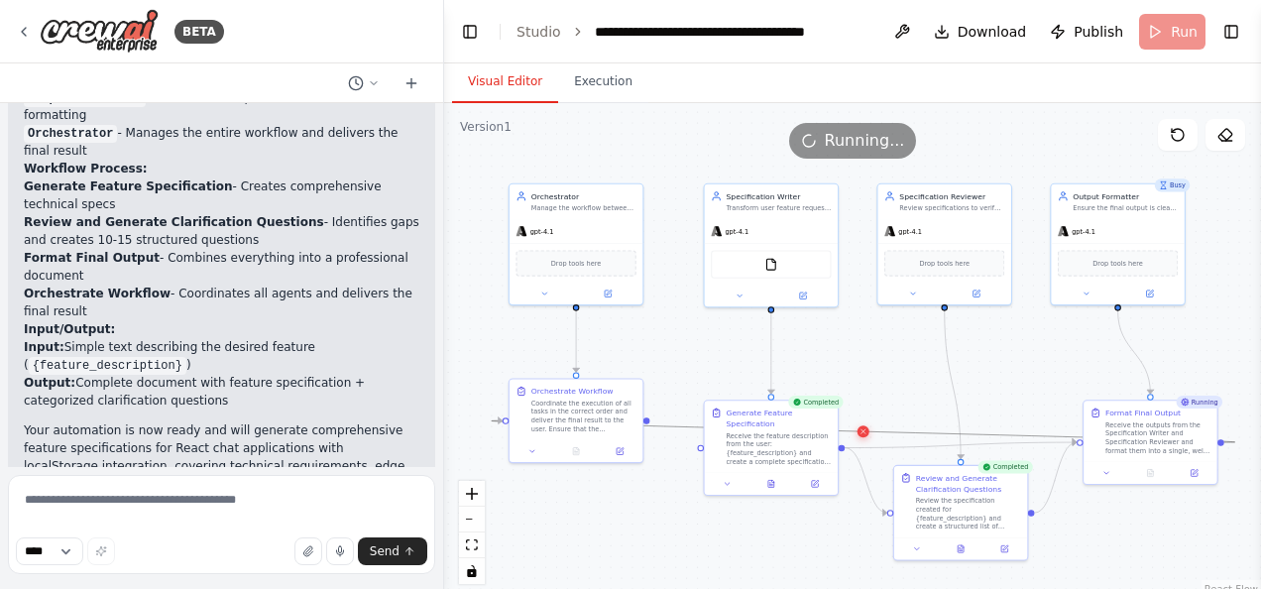
click at [862, 430] on icon at bounding box center [863, 431] width 4 height 4
click at [1136, 465] on div "Version 1 Show Tools Hide Agents .deletable-edge-delete-btn { width: 20px; heig…" at bounding box center [852, 351] width 817 height 496
drag, startPoint x: 1136, startPoint y: 465, endPoint x: 976, endPoint y: 353, distance: 195.0
click at [976, 353] on div ".deletable-edge-delete-btn { width: 20px; height: 20px; border: 0px solid #ffff…" at bounding box center [852, 351] width 817 height 496
drag, startPoint x: 648, startPoint y: 417, endPoint x: 726, endPoint y: 441, distance: 80.9
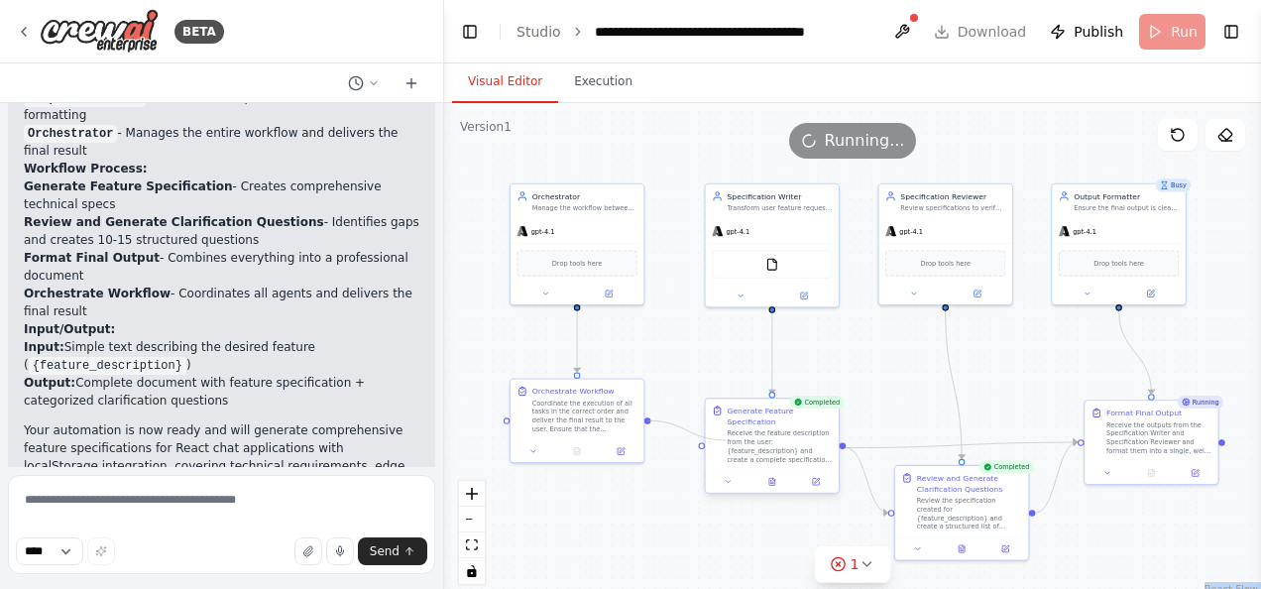
click at [726, 399] on div "Specification Writer Transform user feature requests into detailed and actionab…" at bounding box center [873, 264] width 446 height 271
drag, startPoint x: 647, startPoint y: 419, endPoint x: 702, endPoint y: 449, distance: 62.1
click at [702, 449] on div ".deletable-edge-delete-btn { width: 20px; height: 20px; border: 0px solid #ffff…" at bounding box center [852, 351] width 817 height 496
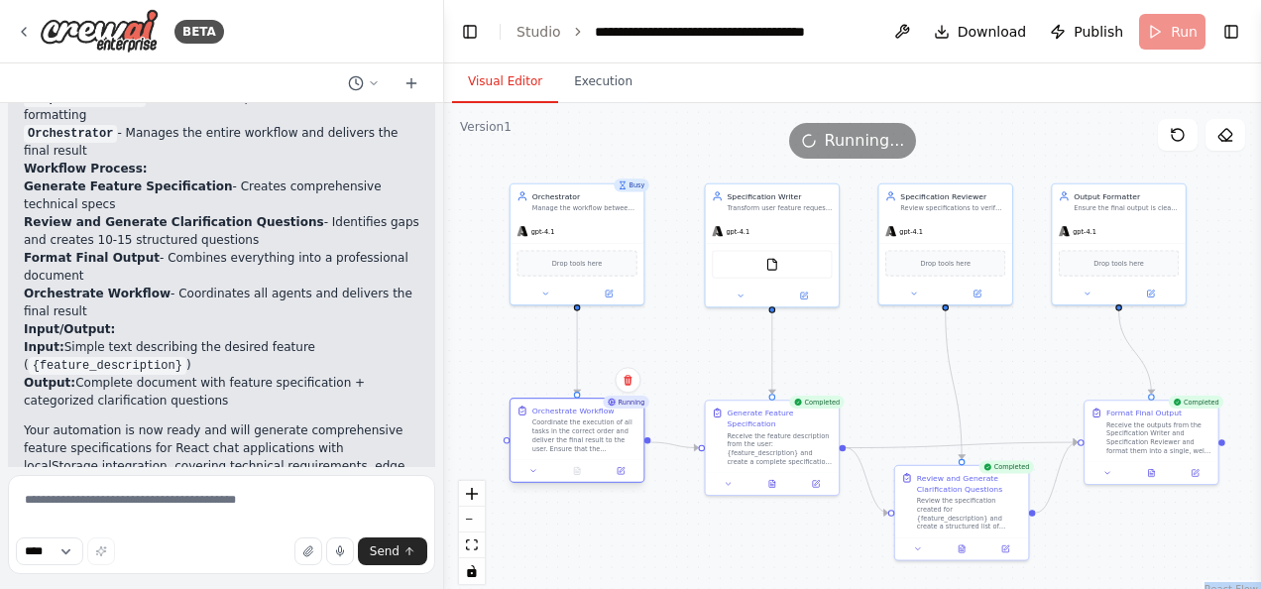
drag, startPoint x: 600, startPoint y: 405, endPoint x: 602, endPoint y: 429, distance: 23.9
click at [602, 429] on div "Coordinate the execution of all tasks in the correct order and deliver the fina…" at bounding box center [584, 435] width 105 height 35
click at [624, 430] on div "Coordinate the execution of all tasks in the correct order and deliver the fina…" at bounding box center [584, 435] width 105 height 35
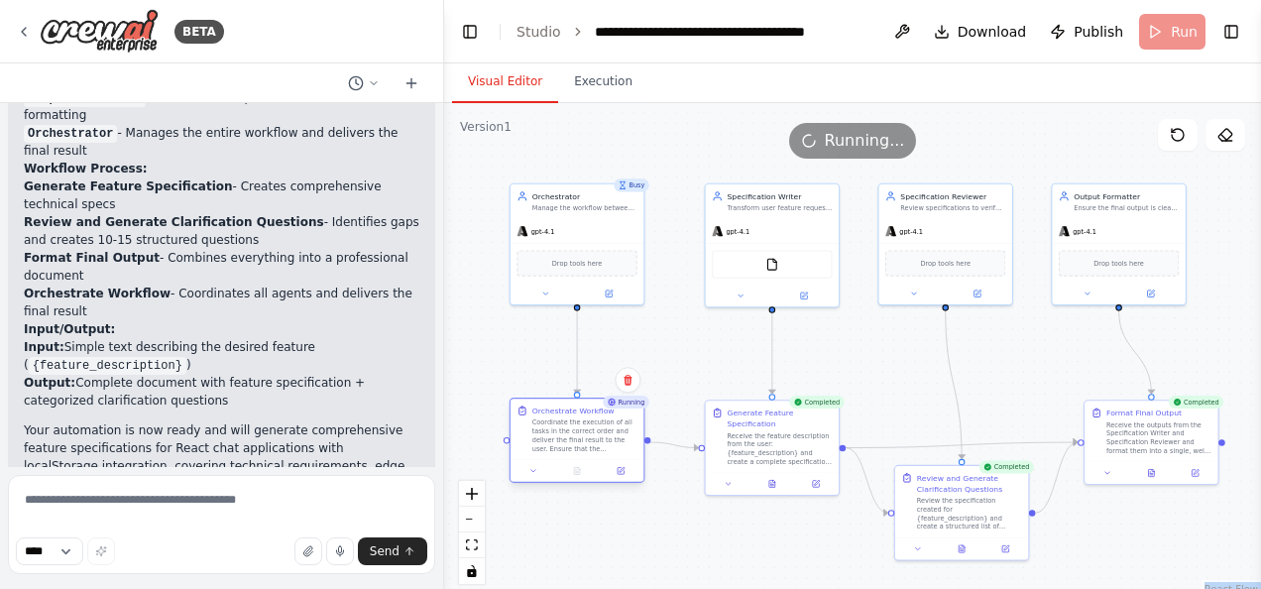
click at [583, 422] on div "Coordinate the execution of all tasks in the correct order and deliver the fina…" at bounding box center [584, 435] width 105 height 35
click at [534, 474] on icon at bounding box center [533, 470] width 9 height 9
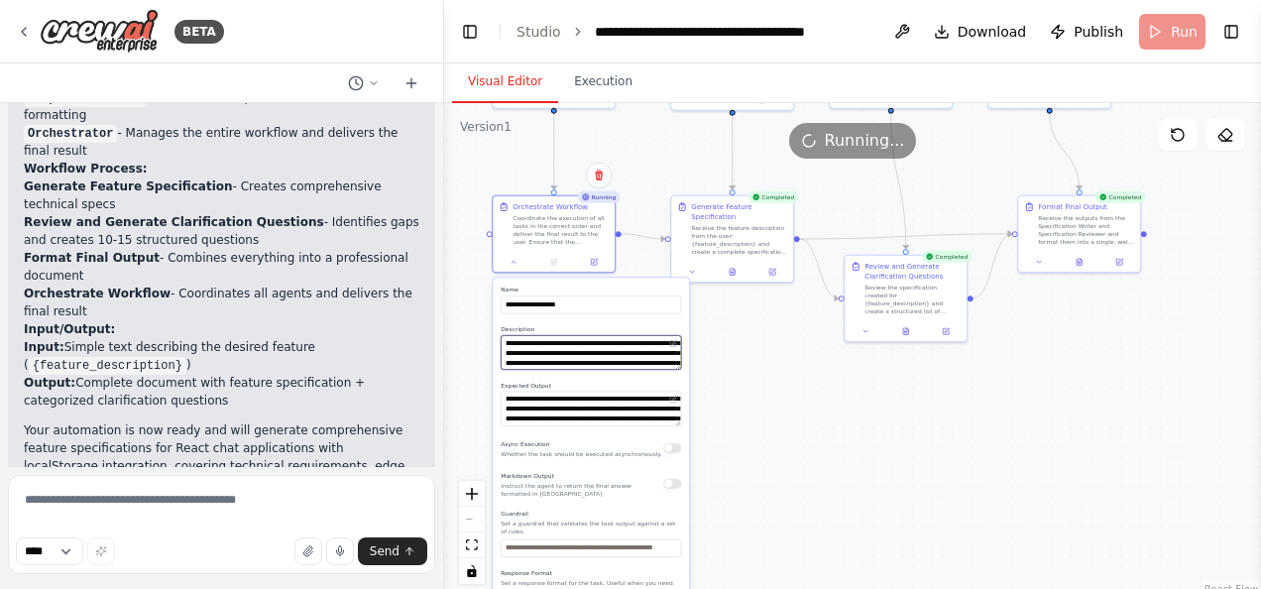
drag, startPoint x: 672, startPoint y: 455, endPoint x: 641, endPoint y: 245, distance: 212.4
click at [641, 245] on div ".deletable-edge-delete-btn { width: 20px; height: 20px; border: 0px solid #ffff…" at bounding box center [852, 351] width 817 height 496
click at [681, 369] on div "**********" at bounding box center [591, 470] width 196 height 383
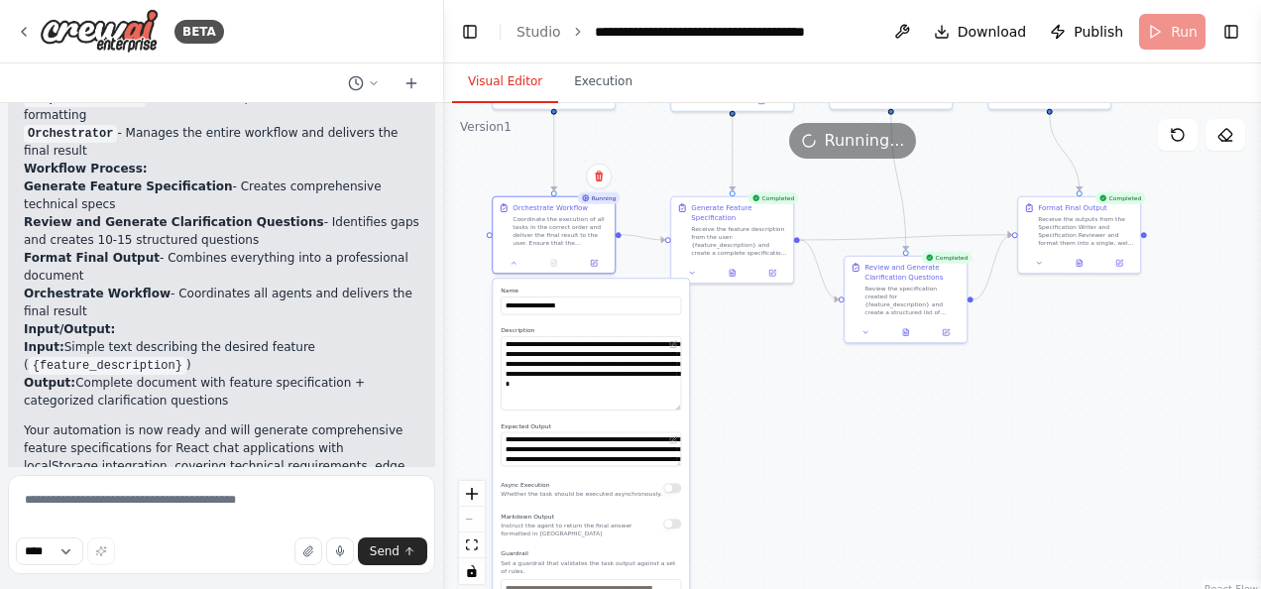
drag, startPoint x: 680, startPoint y: 367, endPoint x: 682, endPoint y: 407, distance: 40.7
click at [682, 407] on div "**********" at bounding box center [591, 490] width 196 height 422
drag, startPoint x: 678, startPoint y: 464, endPoint x: 676, endPoint y: 491, distance: 26.8
click at [676, 491] on textarea "**********" at bounding box center [591, 463] width 180 height 61
click at [783, 377] on div ".deletable-edge-delete-btn { width: 20px; height: 20px; border: 0px solid #ffff…" at bounding box center [852, 351] width 817 height 496
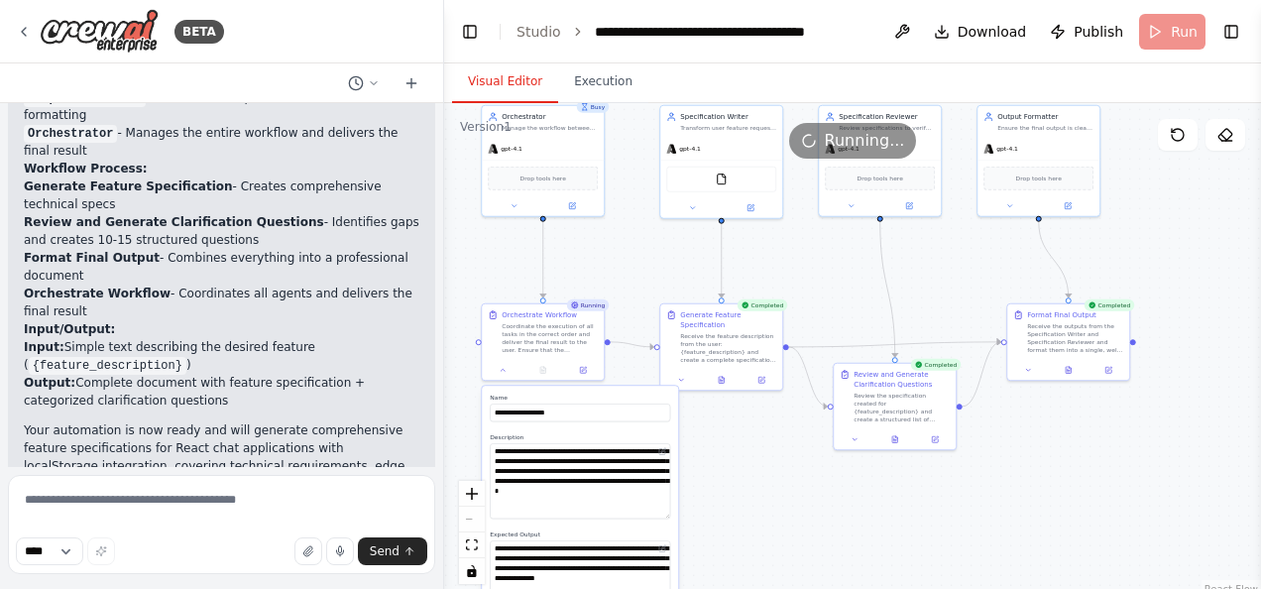
drag, startPoint x: 783, startPoint y: 377, endPoint x: 772, endPoint y: 484, distance: 107.6
click at [772, 484] on div ".deletable-edge-delete-btn { width: 20px; height: 20px; border: 0px solid #ffff…" at bounding box center [852, 351] width 817 height 496
click at [764, 335] on div "Receive the feature description from the user: {feature_description} and create…" at bounding box center [728, 346] width 96 height 32
click at [681, 381] on icon at bounding box center [681, 378] width 8 height 8
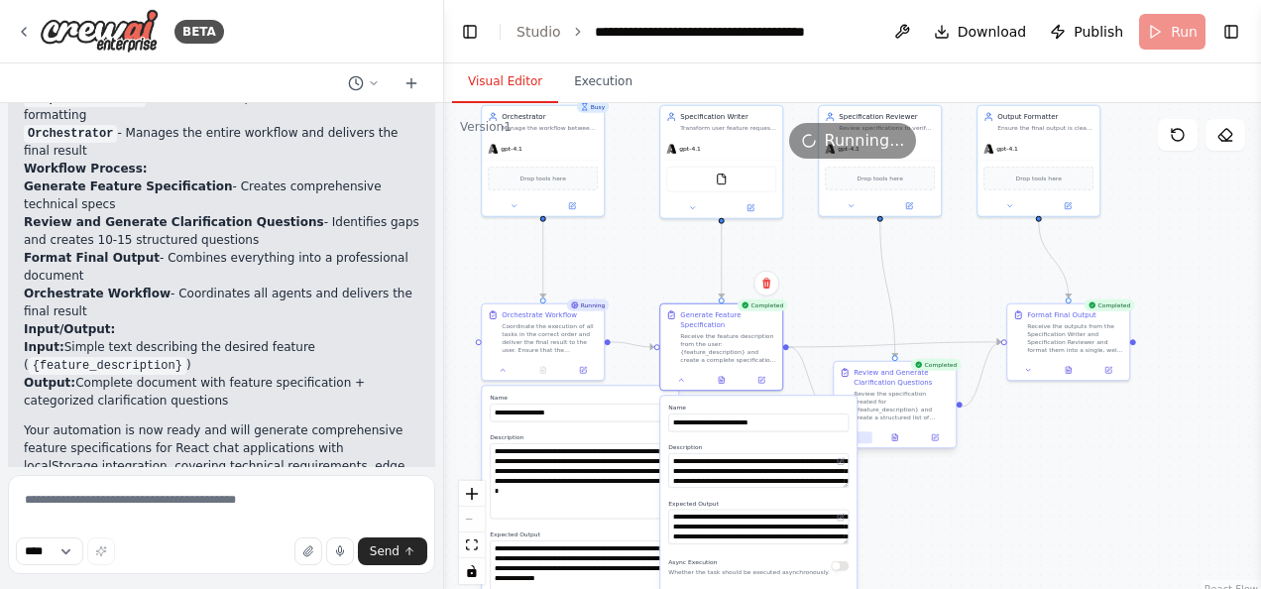
click at [861, 436] on button at bounding box center [855, 437] width 34 height 12
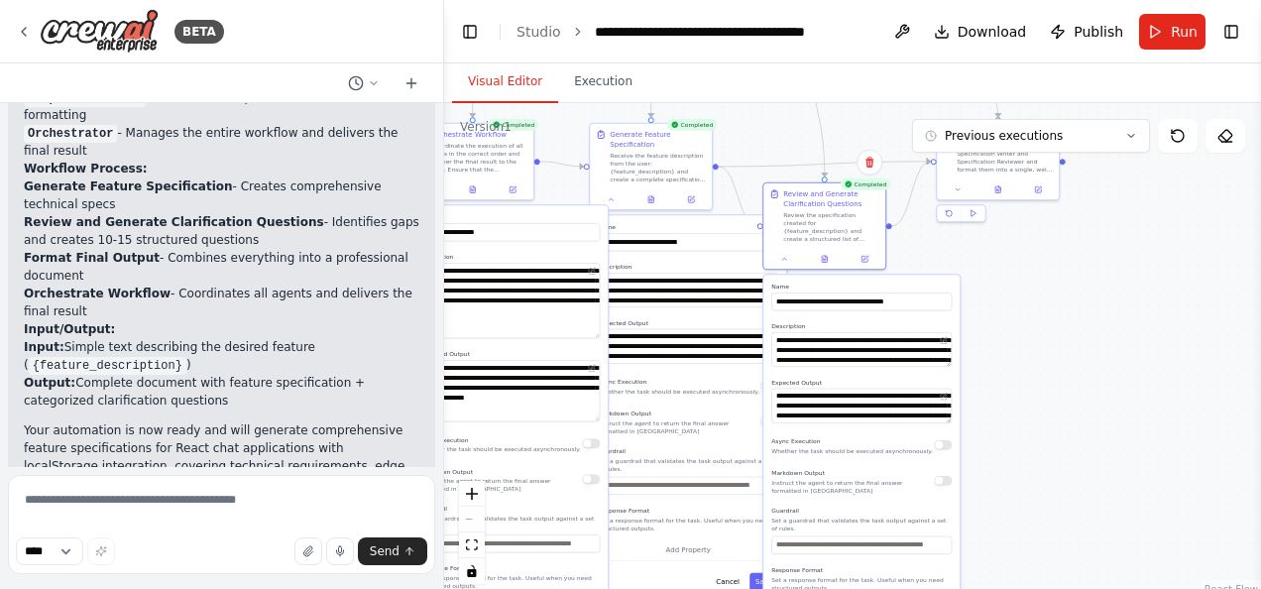
drag, startPoint x: 905, startPoint y: 307, endPoint x: 811, endPoint y: 115, distance: 214.1
click at [811, 115] on div ".deletable-edge-delete-btn { width: 20px; height: 20px; border: 0px solid #ffff…" at bounding box center [852, 351] width 817 height 496
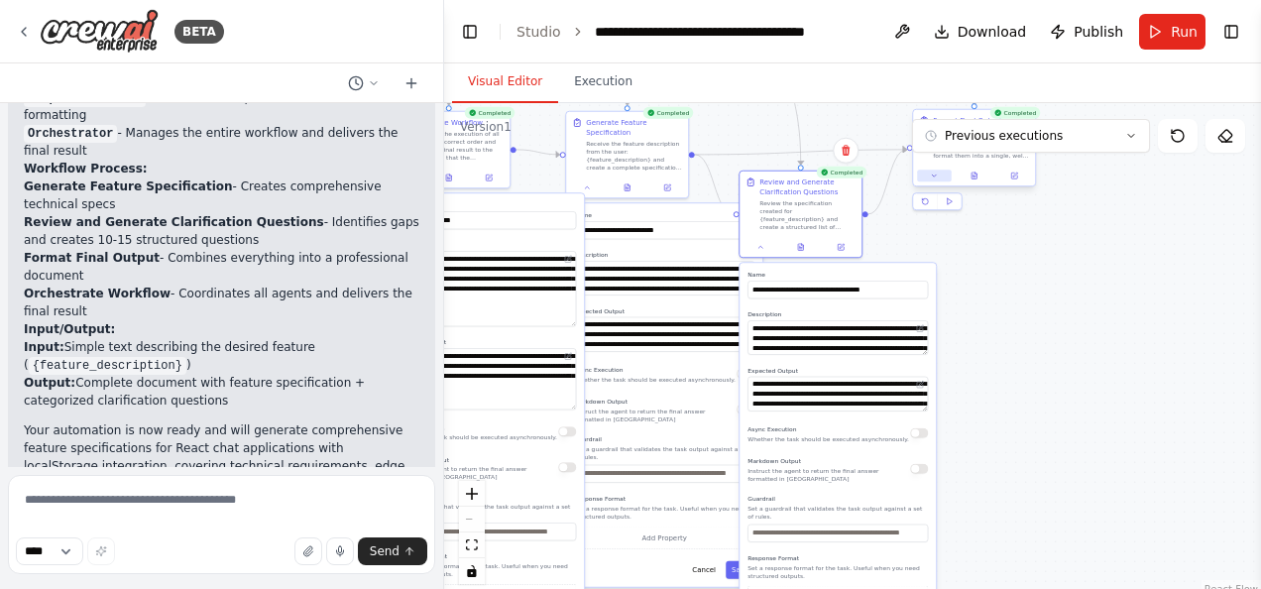
click at [942, 174] on button at bounding box center [934, 175] width 34 height 12
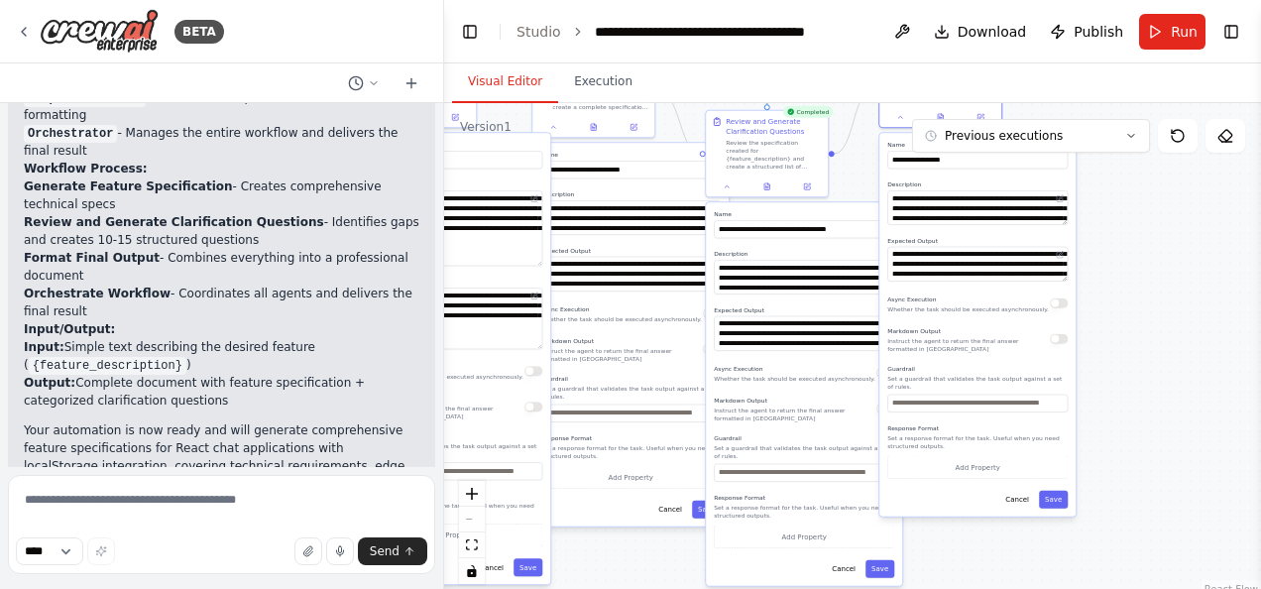
drag, startPoint x: 896, startPoint y: 249, endPoint x: 863, endPoint y: 189, distance: 67.9
click at [863, 189] on div ".deletable-edge-delete-btn { width: 20px; height: 20px; border: 0px solid #ffff…" at bounding box center [852, 351] width 817 height 496
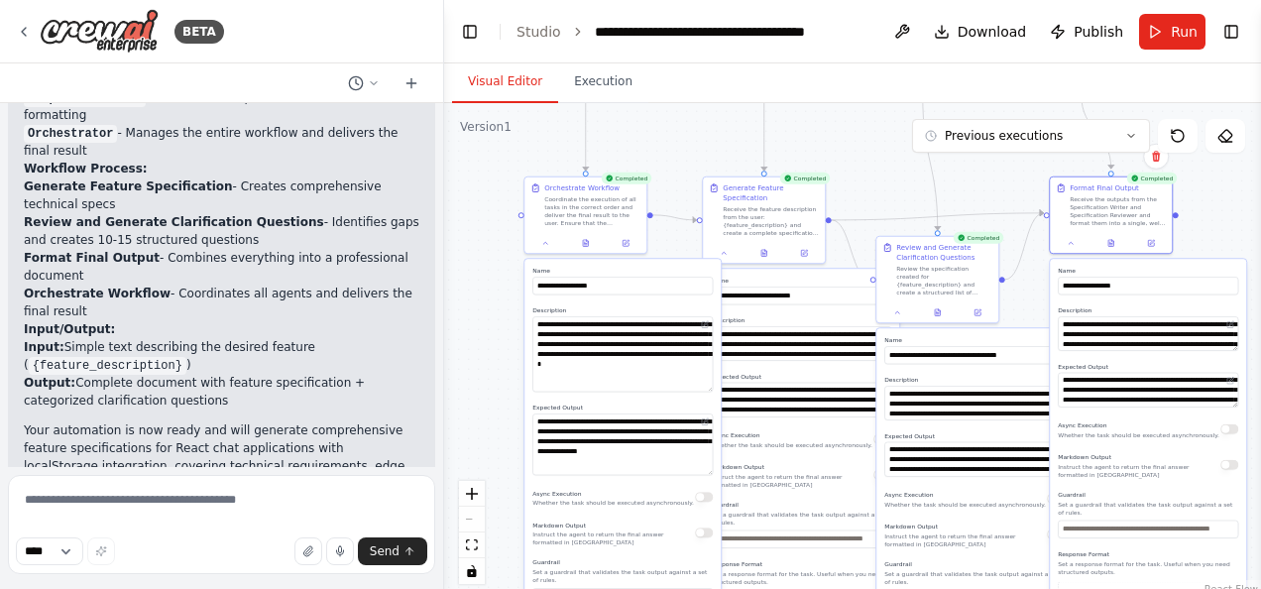
drag, startPoint x: 863, startPoint y: 189, endPoint x: 1057, endPoint y: 351, distance: 251.9
click at [1057, 351] on div ".deletable-edge-delete-btn { width: 20px; height: 20px; border: 0px solid #ffff…" at bounding box center [852, 351] width 817 height 496
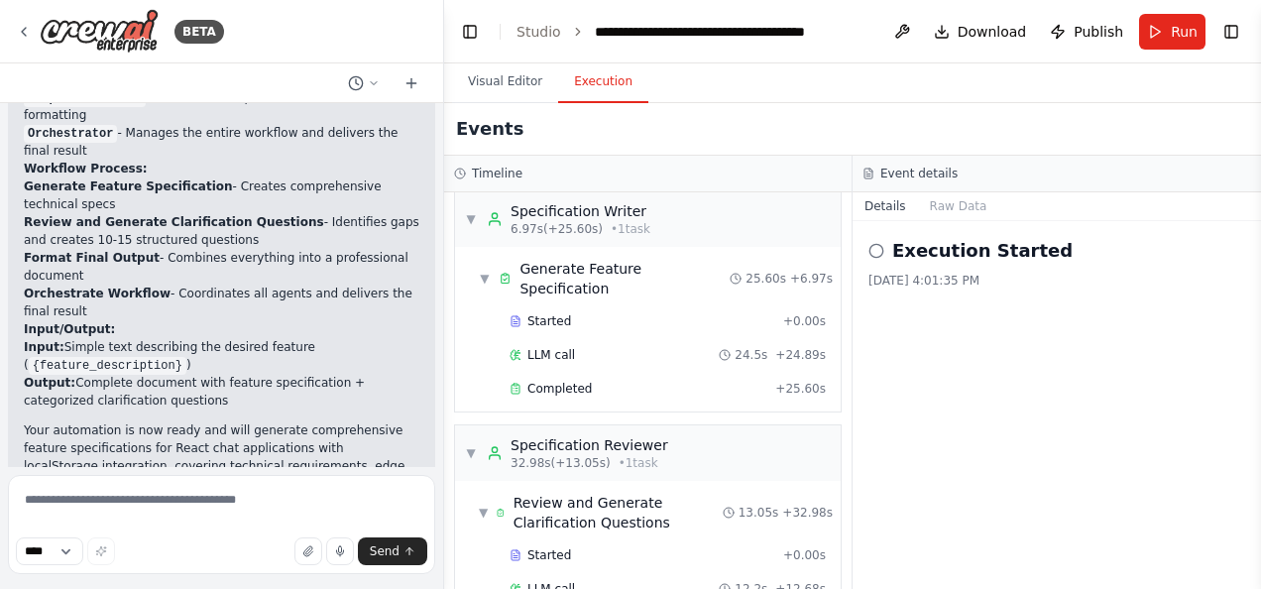
click at [585, 81] on button "Execution" at bounding box center [603, 82] width 90 height 42
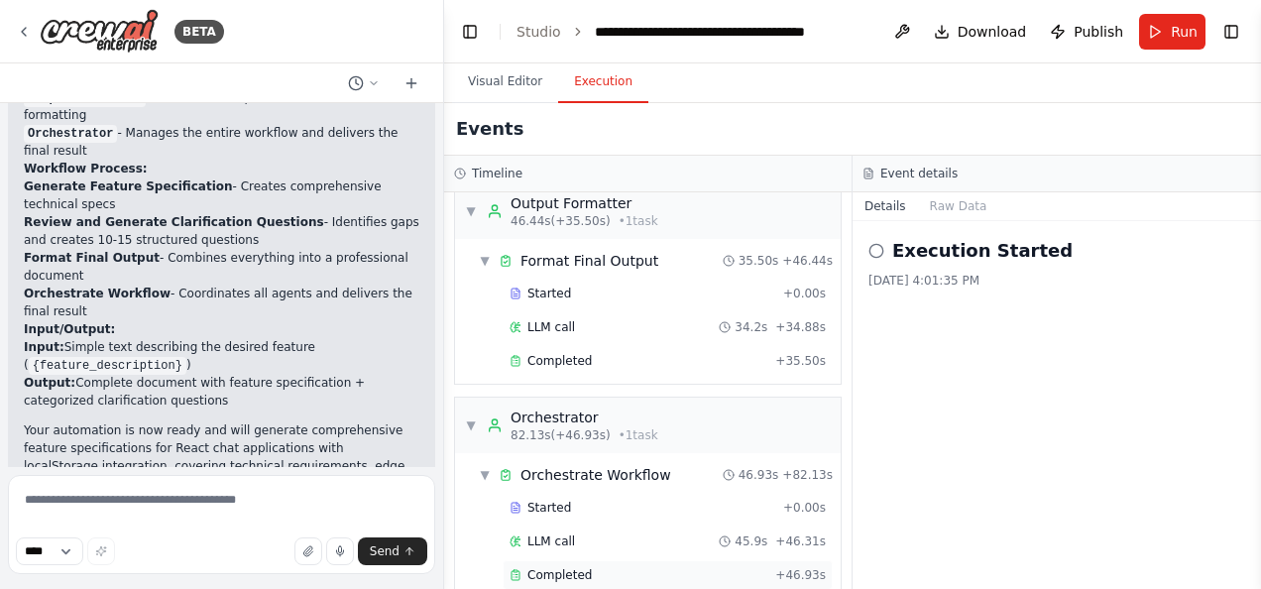
click at [630, 567] on div "Completed" at bounding box center [638, 575] width 258 height 16
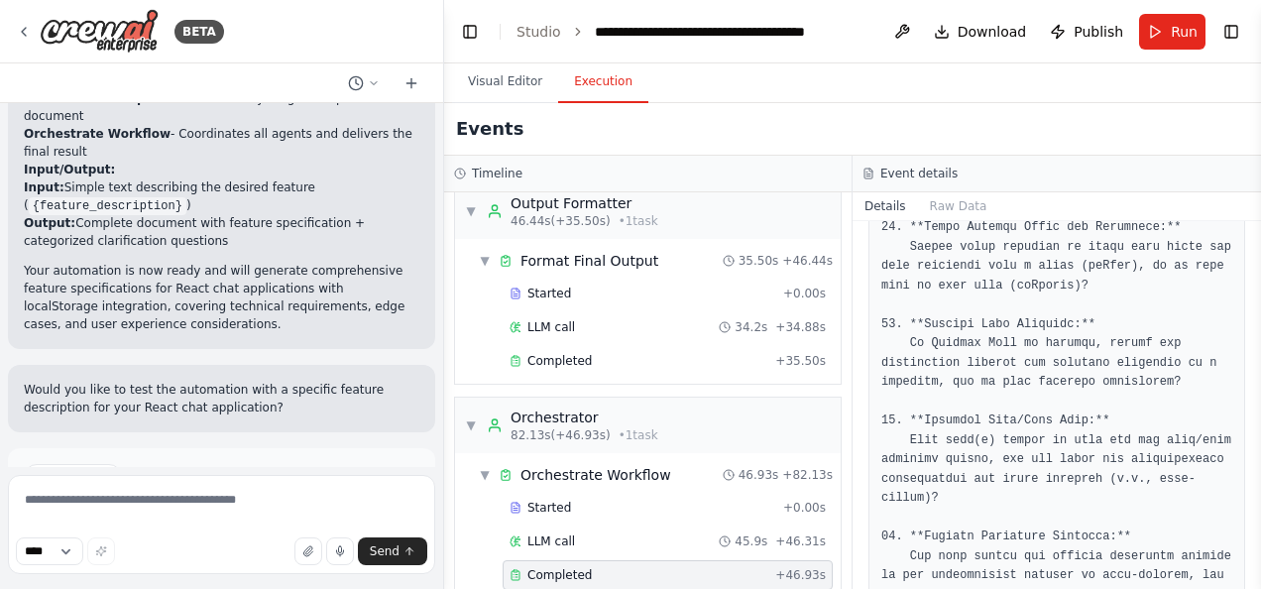
scroll to position [8176, 0]
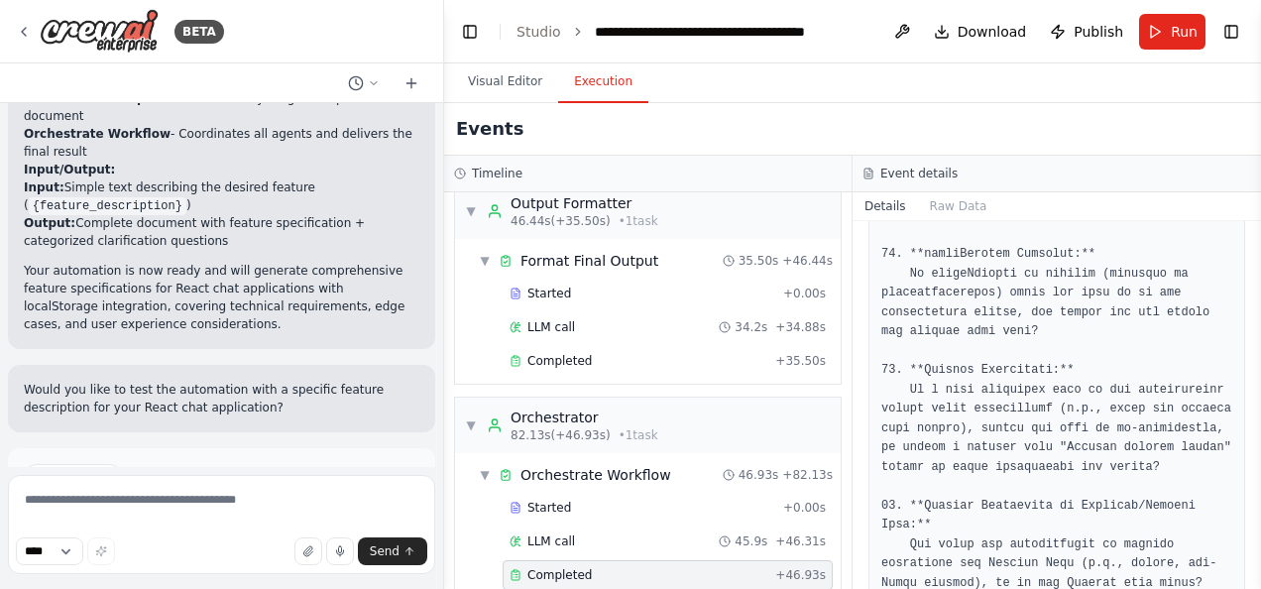
click at [399, 6] on div "BETA" at bounding box center [221, 31] width 443 height 63
click at [672, 136] on div "Events" at bounding box center [852, 129] width 817 height 53
click at [25, 18] on div "BETA" at bounding box center [120, 31] width 208 height 45
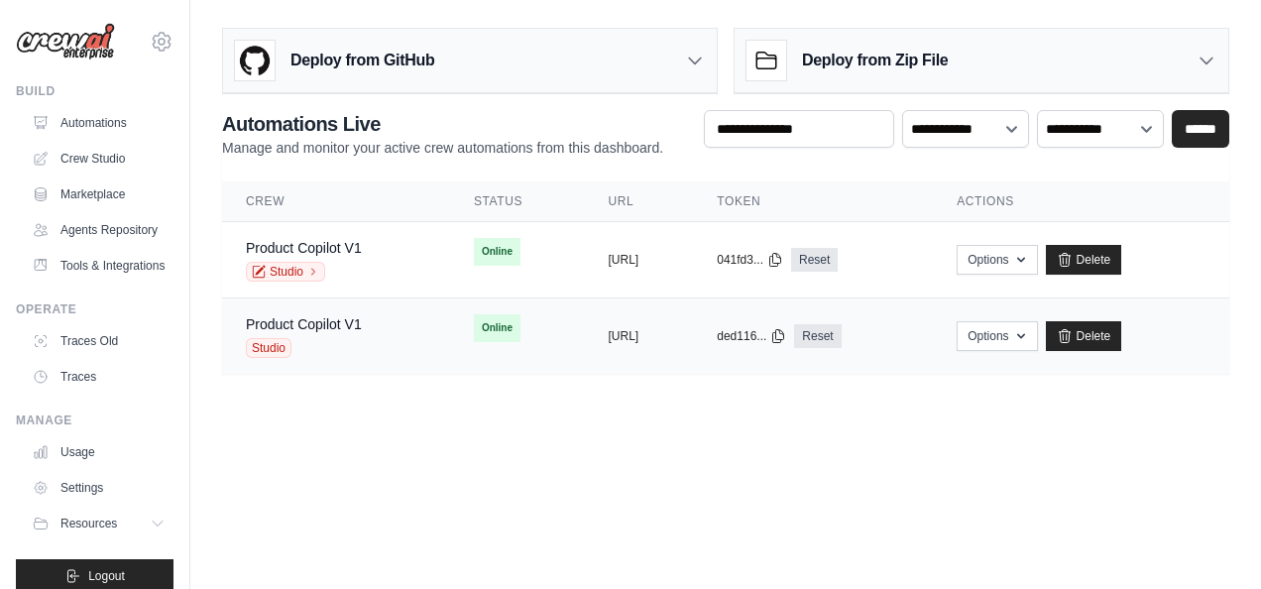
click at [329, 335] on div "Product Copilot V1 Studio" at bounding box center [304, 336] width 116 height 44
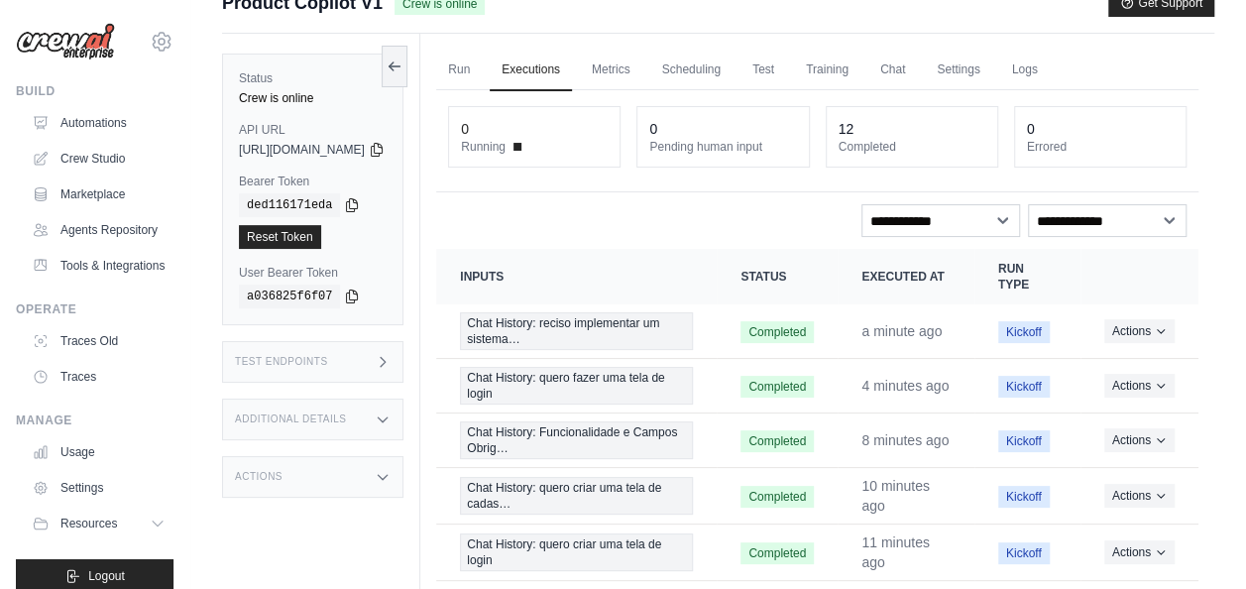
scroll to position [32, 0]
click at [482, 63] on link "Run" at bounding box center [459, 70] width 46 height 42
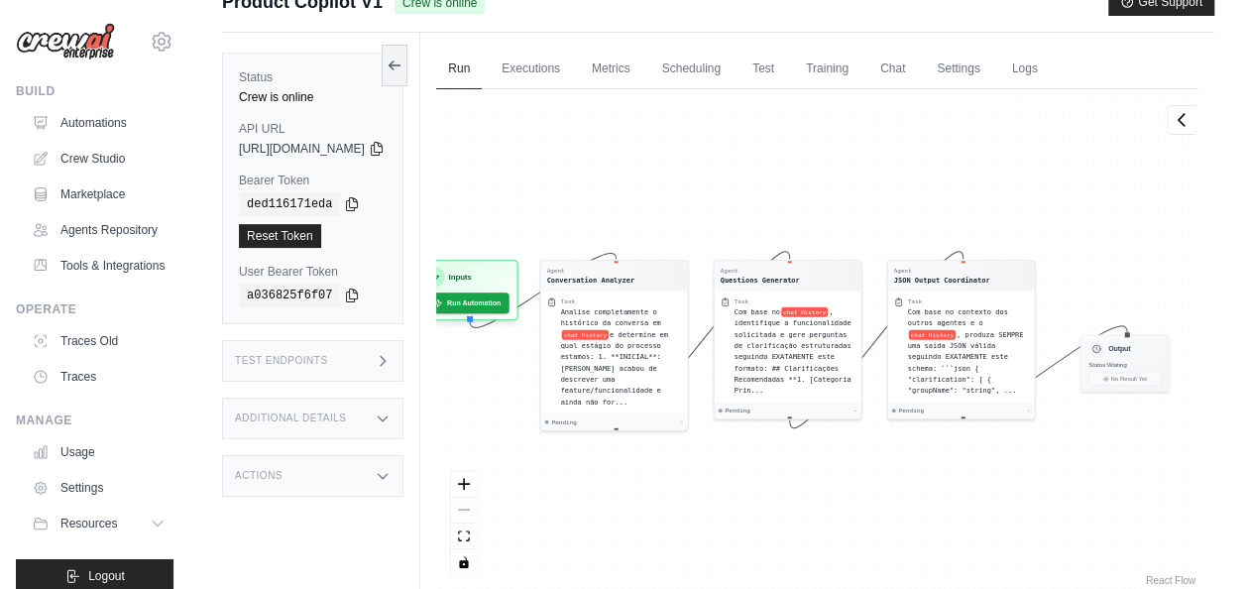
click at [403, 364] on div "Test Endpoints" at bounding box center [312, 361] width 181 height 42
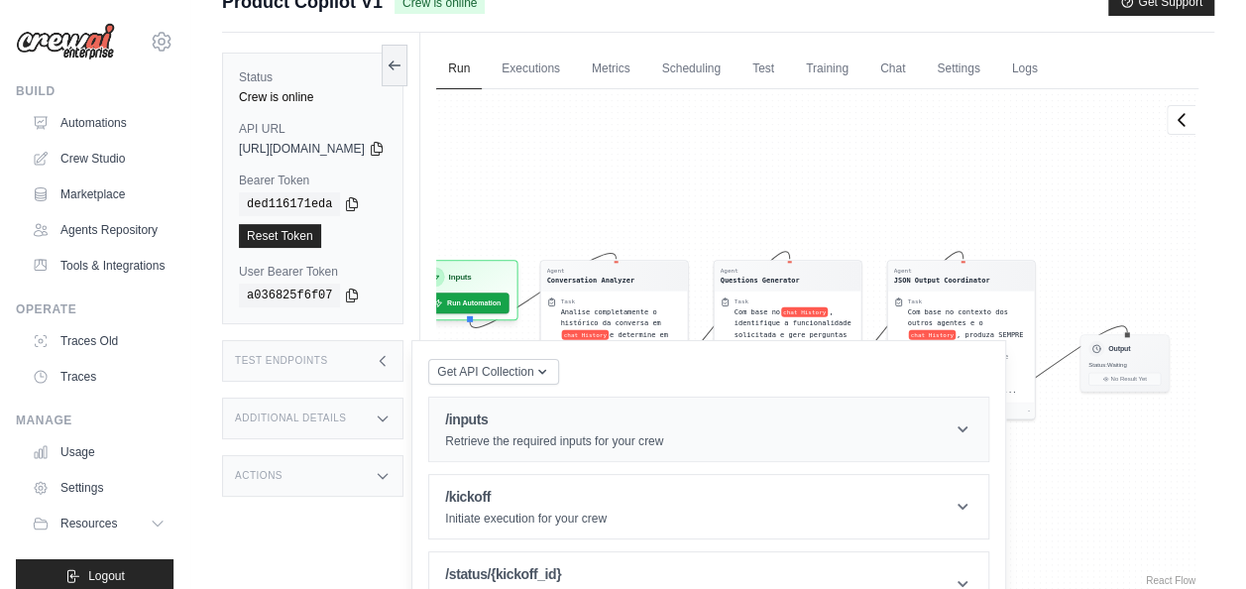
click at [663, 426] on h1 "/inputs" at bounding box center [554, 419] width 218 height 20
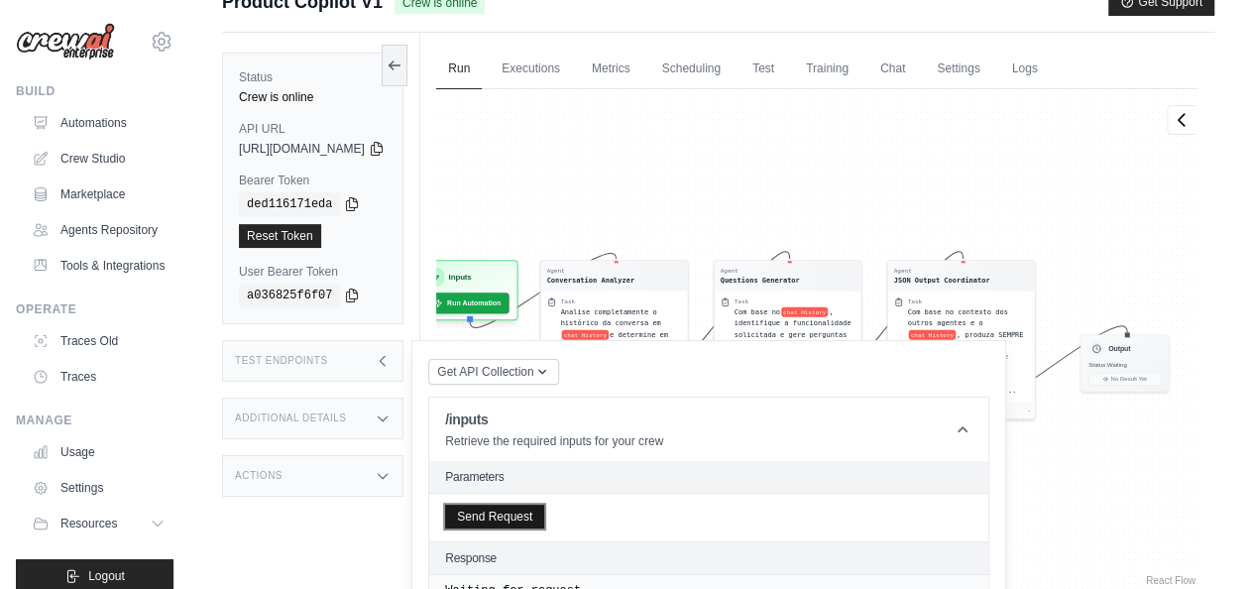
click at [544, 507] on button "Send Request" at bounding box center [494, 517] width 99 height 24
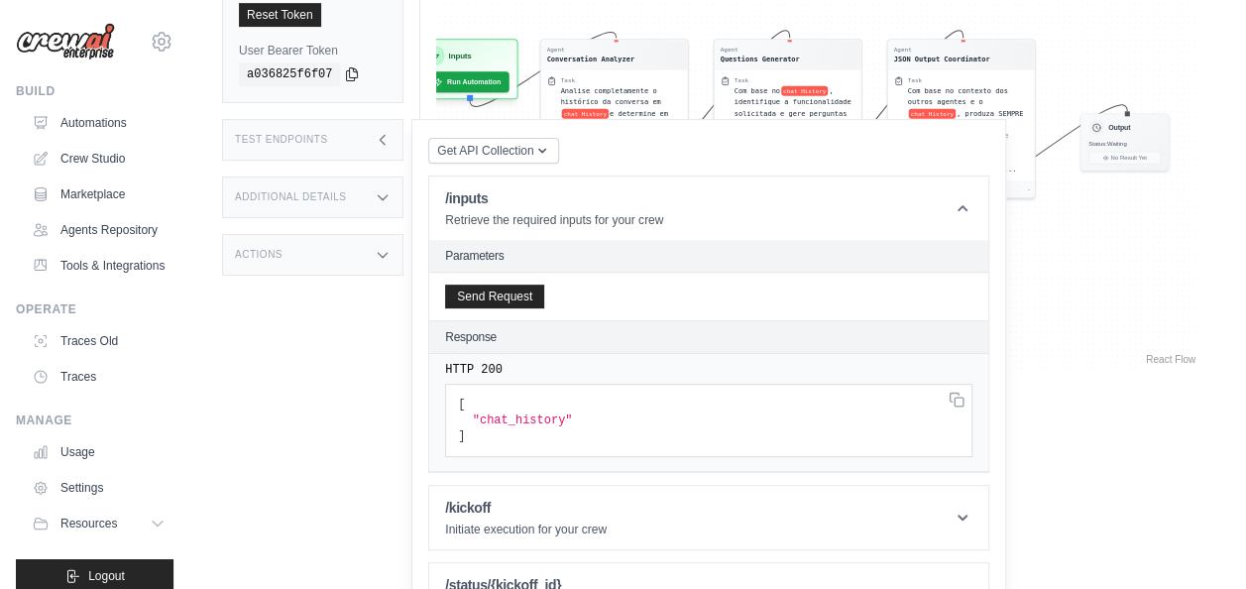
scroll to position [257, 0]
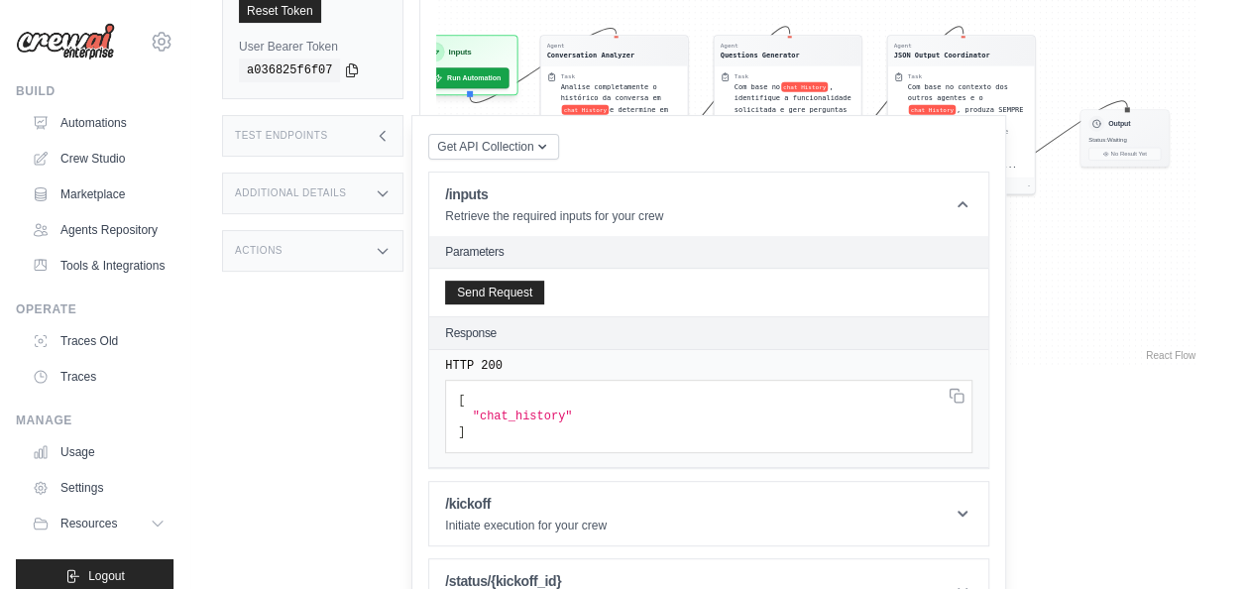
click at [972, 393] on pre "[ "chat_history" ]" at bounding box center [708, 416] width 527 height 73
click at [988, 191] on header "/inputs Retrieve the required inputs for your crew" at bounding box center [708, 203] width 559 height 63
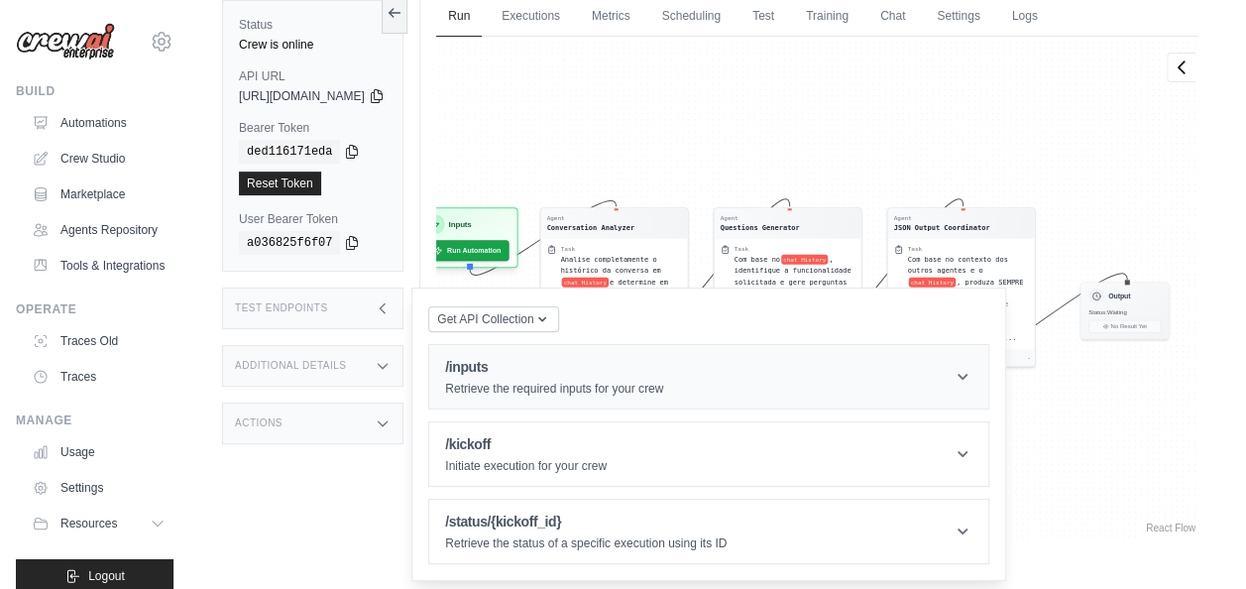
scroll to position [83, 0]
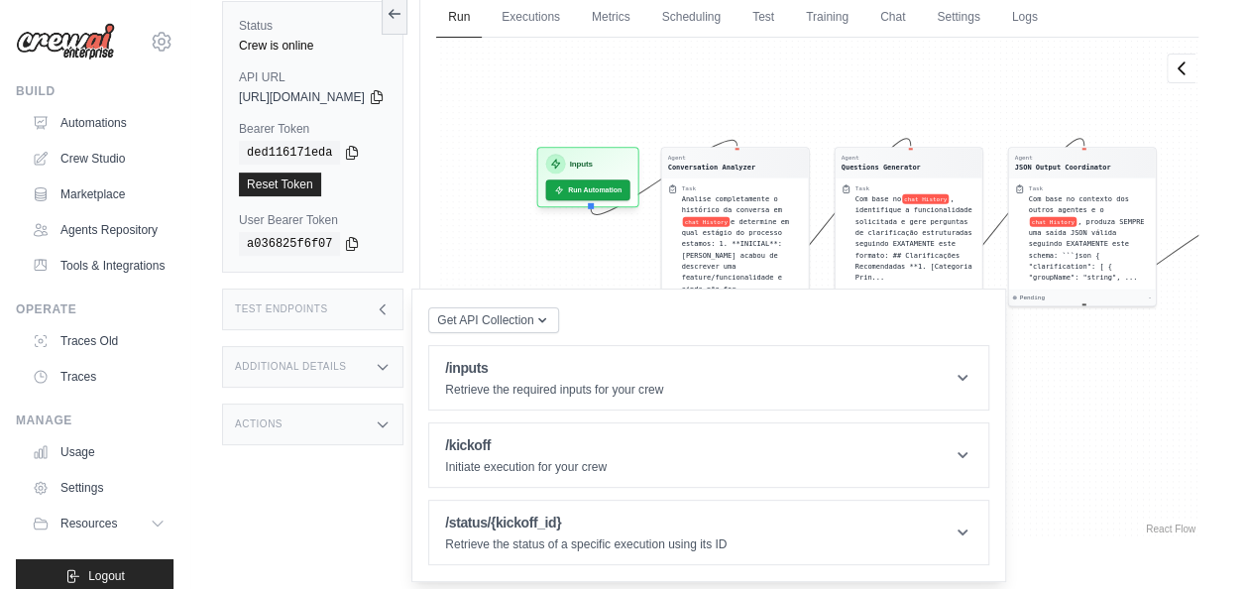
drag, startPoint x: 749, startPoint y: 127, endPoint x: 869, endPoint y: 65, distance: 134.8
click at [869, 65] on div "Agent Conversation Analyzer Task Analise completamente o histórico da conversa …" at bounding box center [817, 288] width 762 height 501
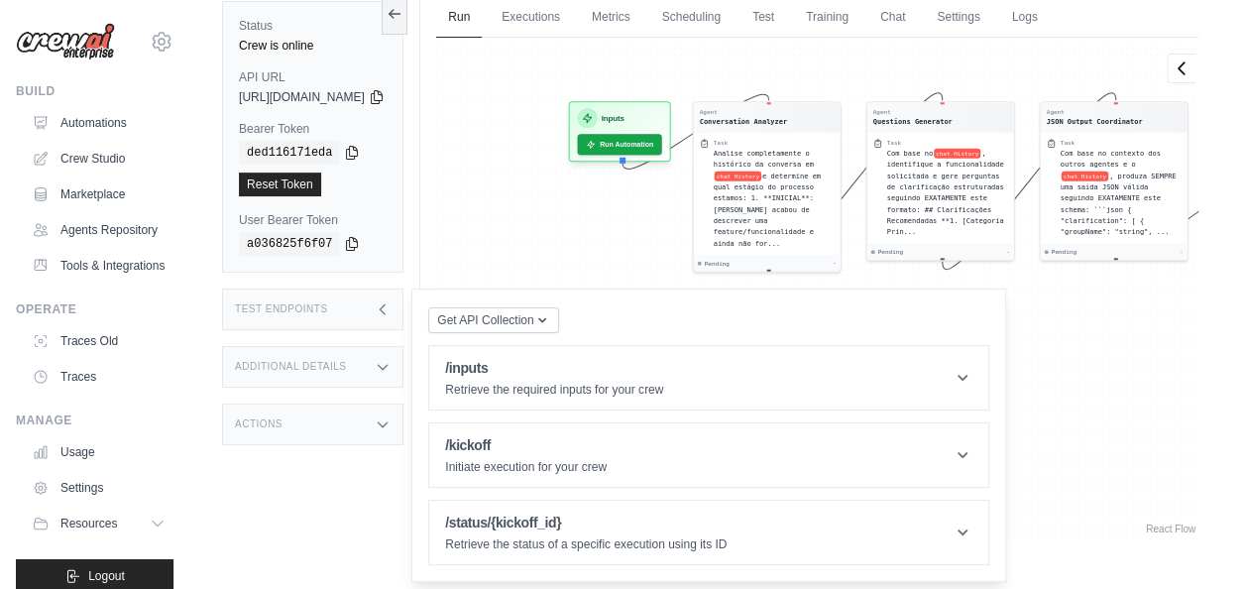
drag, startPoint x: 758, startPoint y: 104, endPoint x: 793, endPoint y: 58, distance: 57.3
click at [793, 58] on div "Agent Conversation Analyzer Task Analise completamente o histórico da conversa …" at bounding box center [817, 288] width 762 height 501
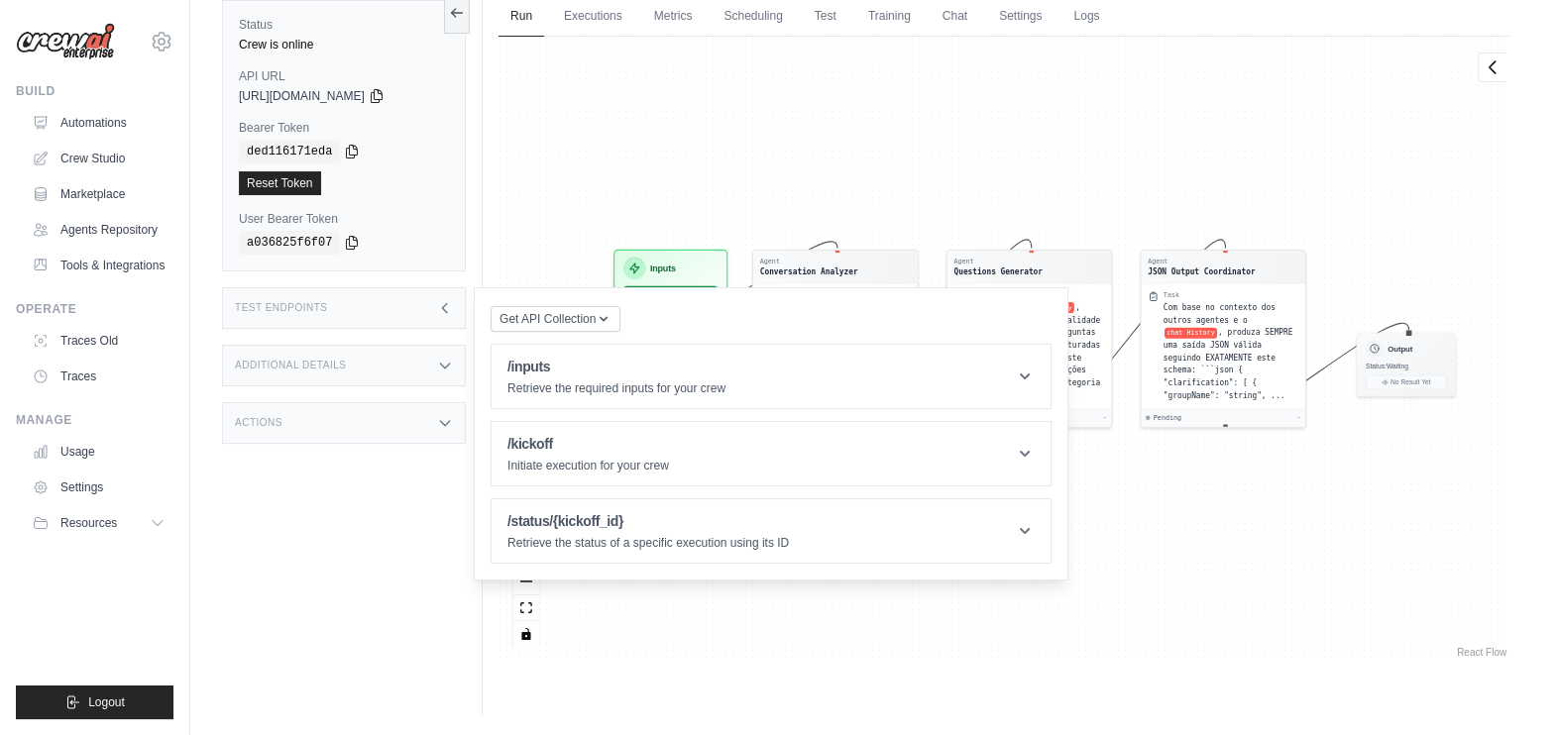
drag, startPoint x: 839, startPoint y: 172, endPoint x: 870, endPoint y: 162, distance: 33.5
click at [870, 162] on div "Agent Conversation Analyzer Task Analise completamente o histórico da conversa …" at bounding box center [1004, 349] width 1011 height 625
click at [441, 307] on icon at bounding box center [445, 308] width 16 height 16
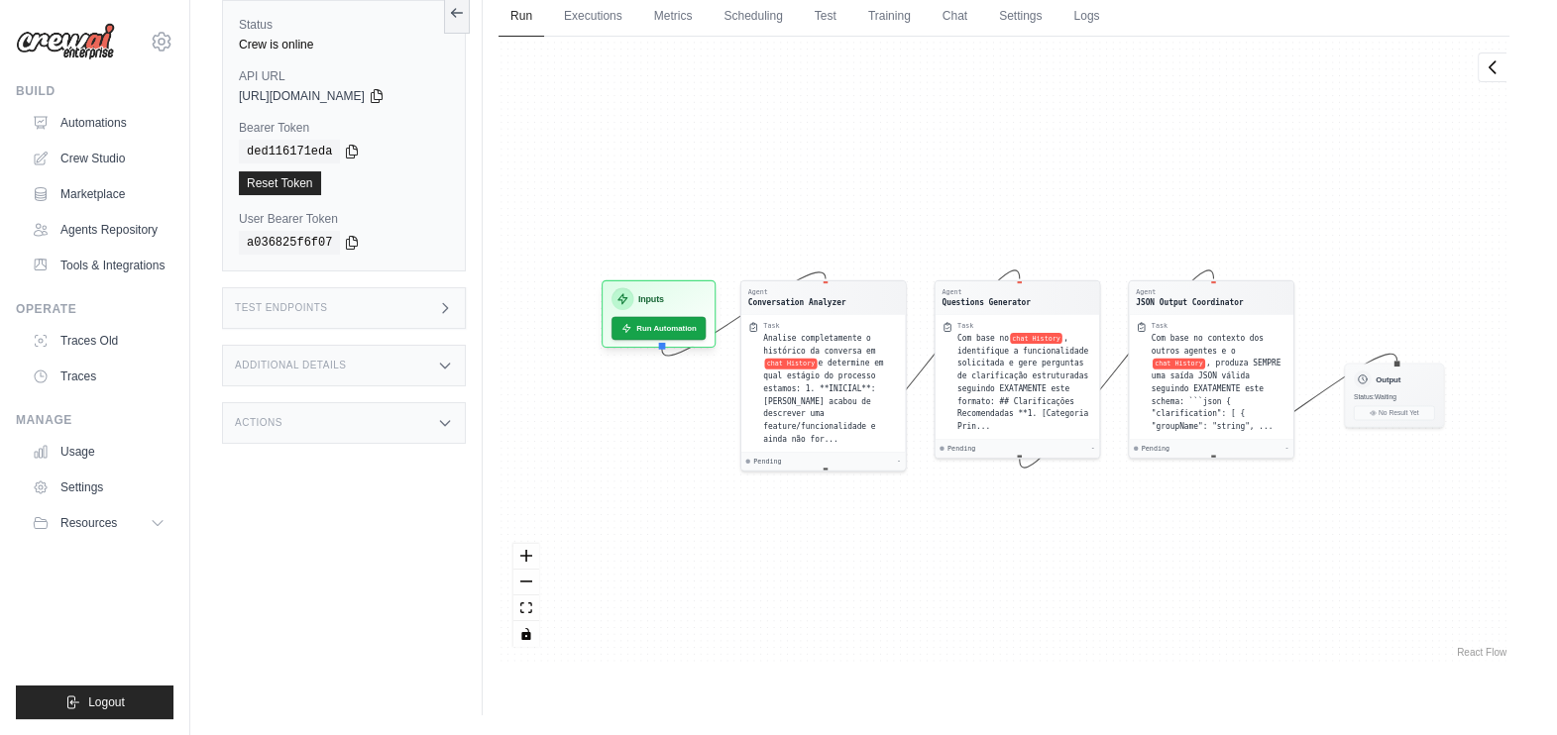
drag, startPoint x: 701, startPoint y: 226, endPoint x: 684, endPoint y: 264, distance: 41.3
click at [684, 264] on div "Agent Conversation Analyzer Task Analise completamente o histórico da conversa …" at bounding box center [1004, 349] width 1011 height 625
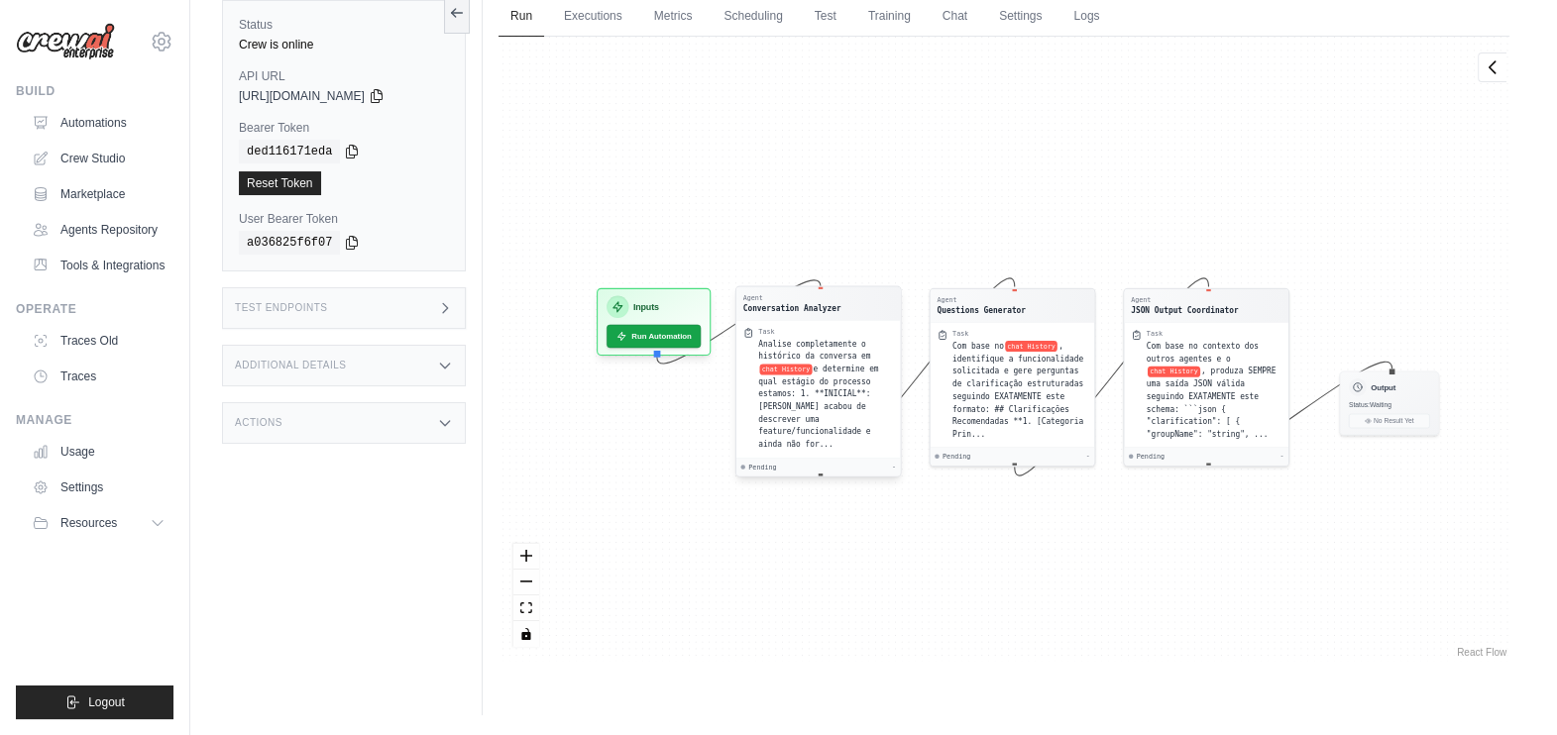
click at [761, 440] on div "Task Analise completamente o histórico da conversa em chat History e determine …" at bounding box center [818, 389] width 165 height 138
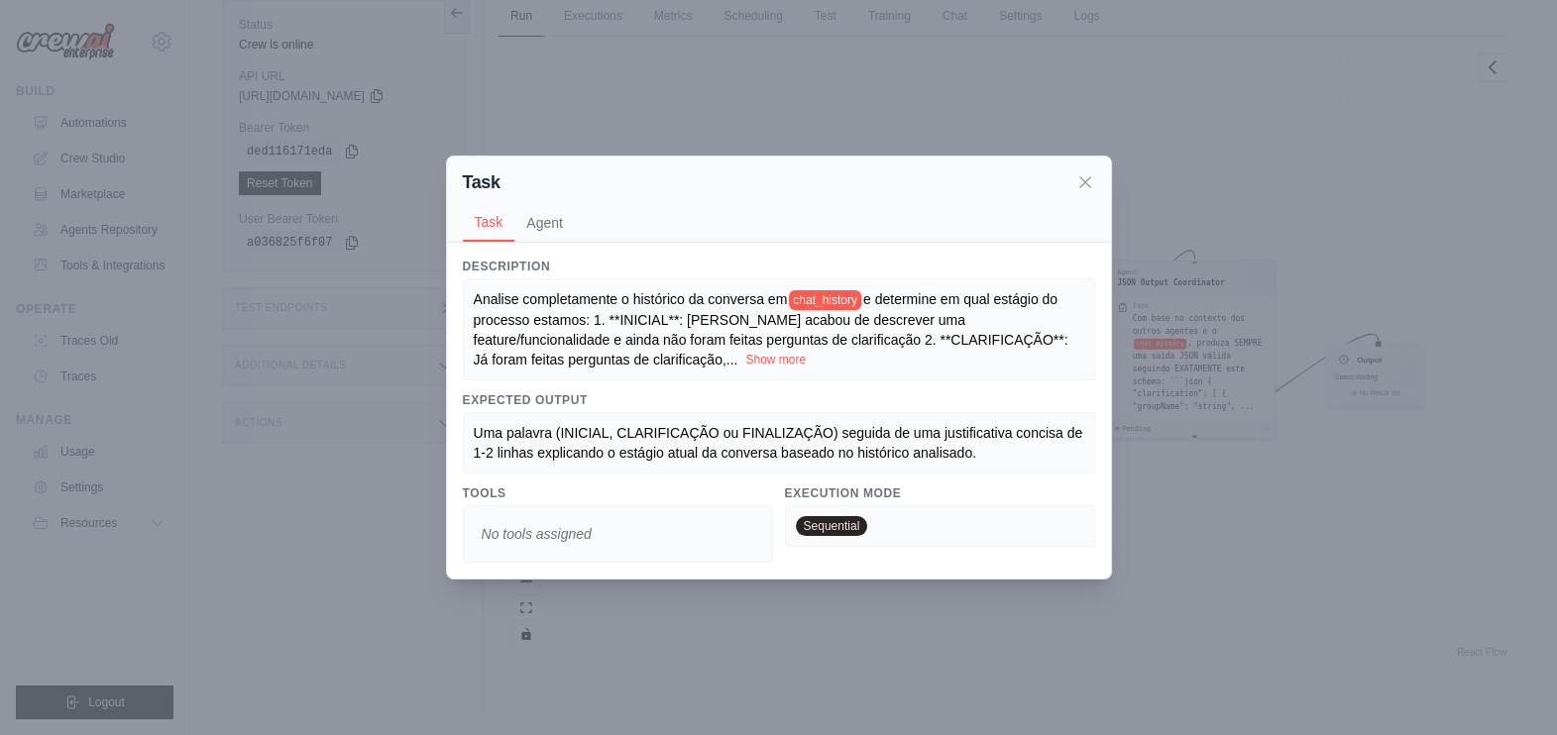
click at [745, 355] on button "Show more" at bounding box center [775, 360] width 60 height 16
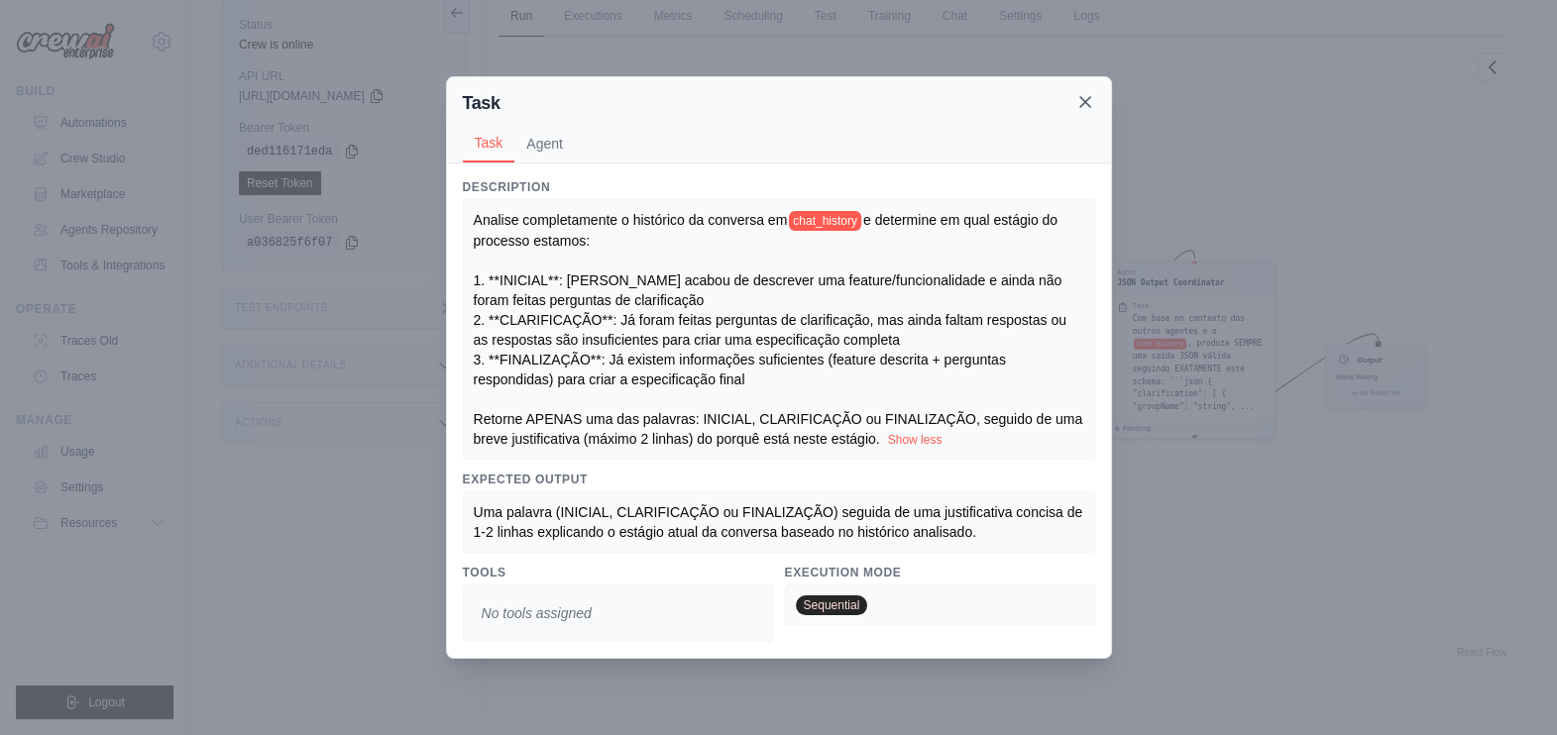
click at [1080, 107] on icon at bounding box center [1085, 102] width 10 height 10
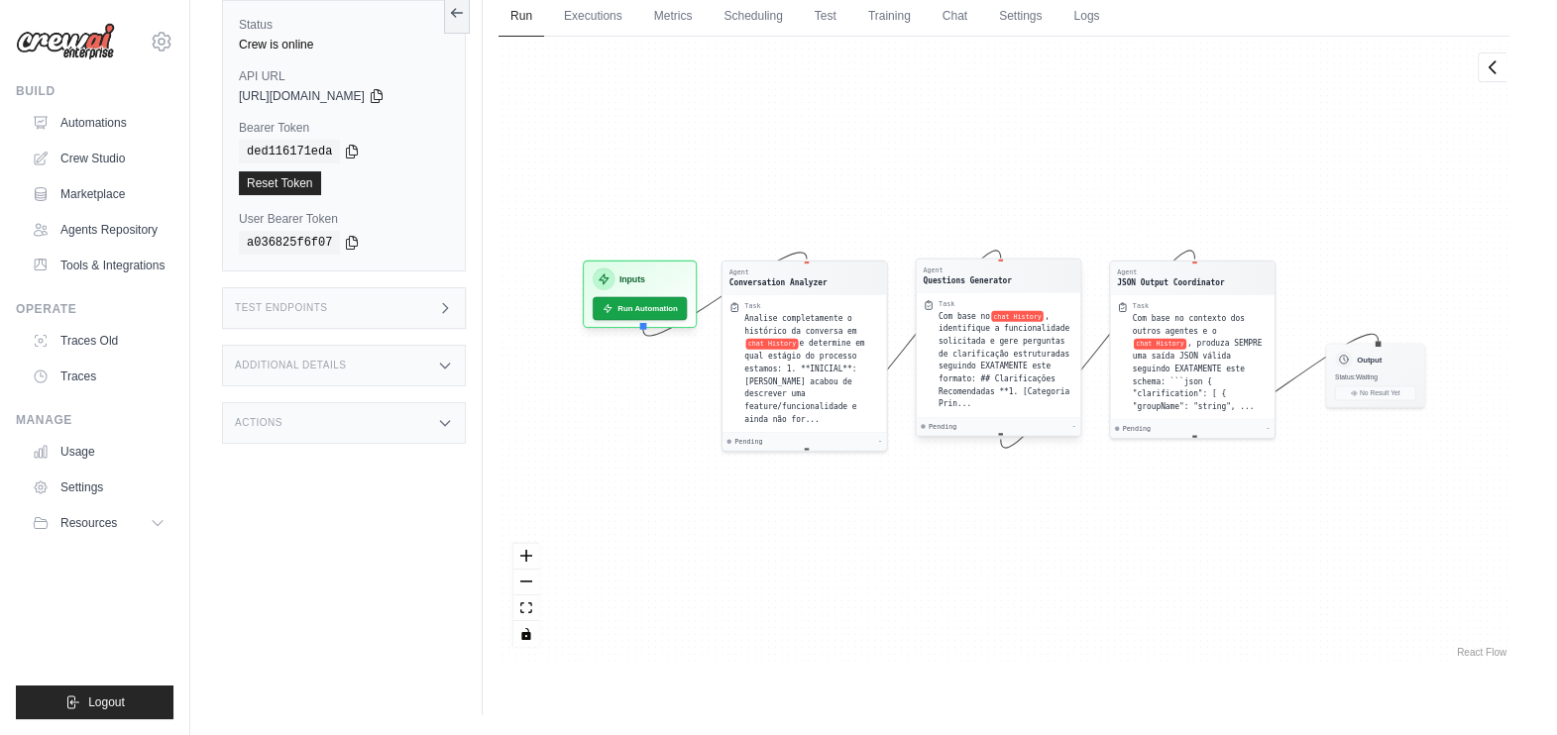
click at [1006, 321] on div "Com base no chat History , identifique a funcionalidade solicitada e gere pergu…" at bounding box center [1006, 360] width 135 height 101
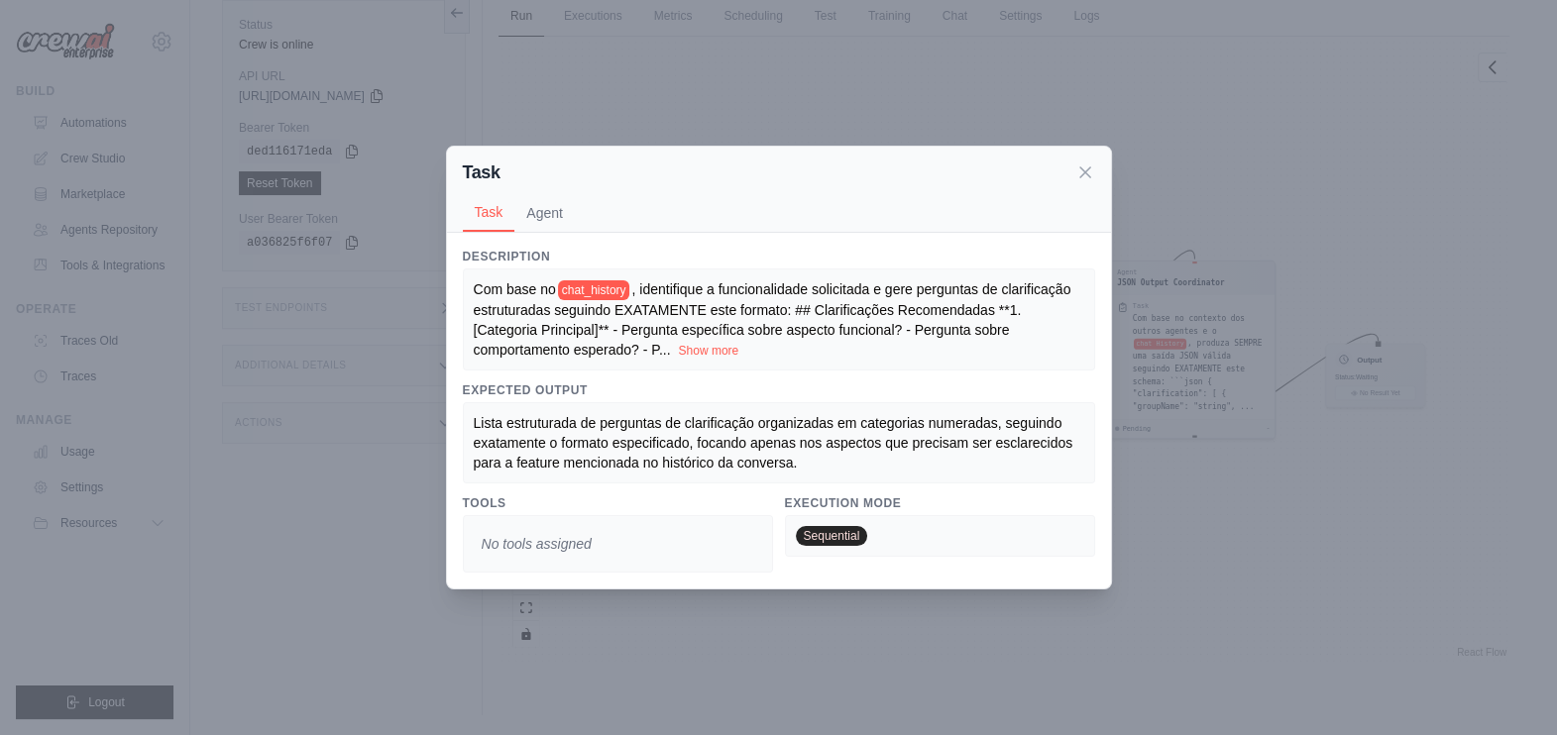
click at [1006, 321] on span ", identifique a funcionalidade solicitada e gere perguntas de clarificação estr…" at bounding box center [773, 320] width 598 height 76
drag, startPoint x: 1006, startPoint y: 321, endPoint x: 907, endPoint y: 345, distance: 101.9
click at [907, 345] on div "Com base no chat_history , identifique a funcionalidade solicitada e gere pergu…" at bounding box center [779, 320] width 611 height 80
click at [719, 345] on button "Show more" at bounding box center [708, 350] width 60 height 16
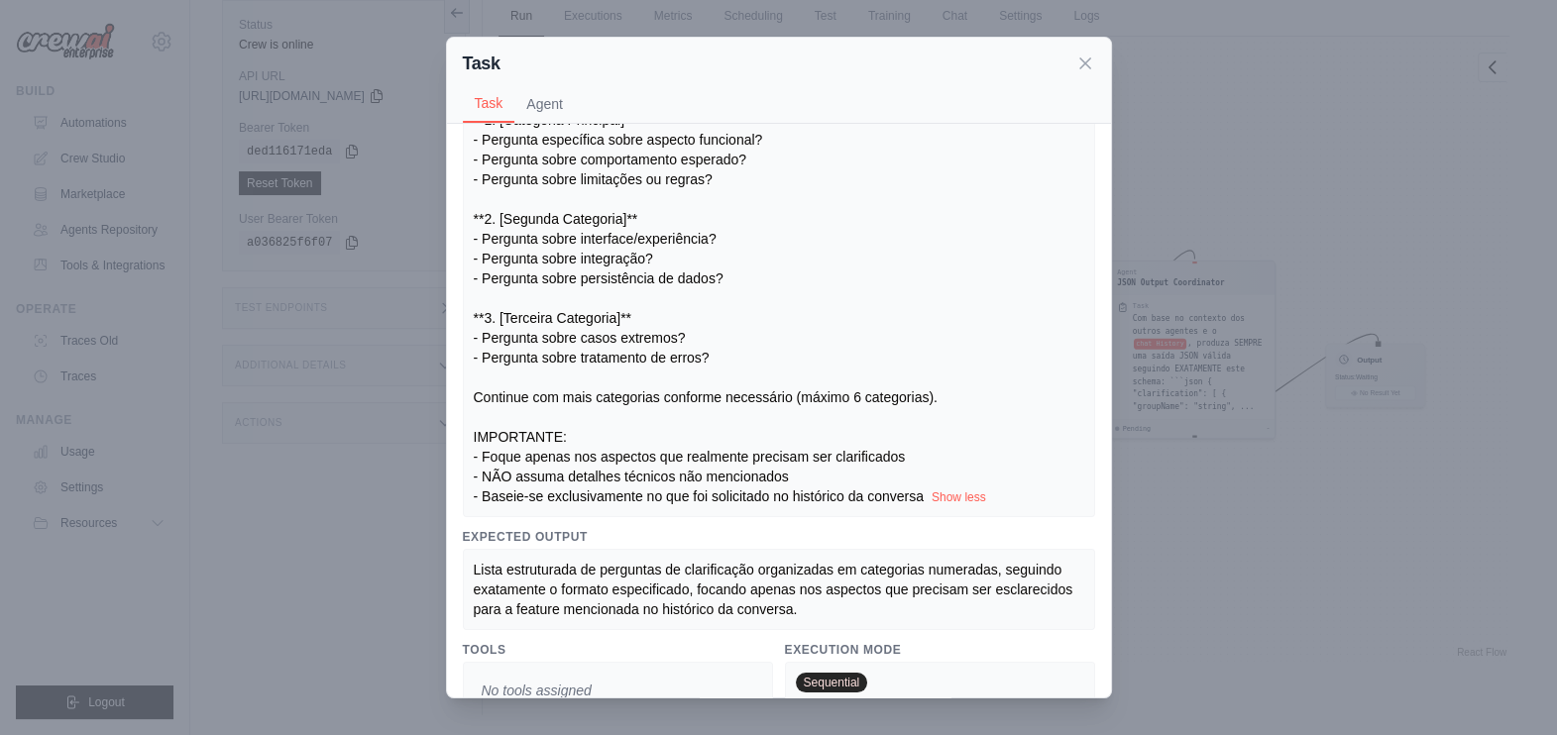
scroll to position [195, 0]
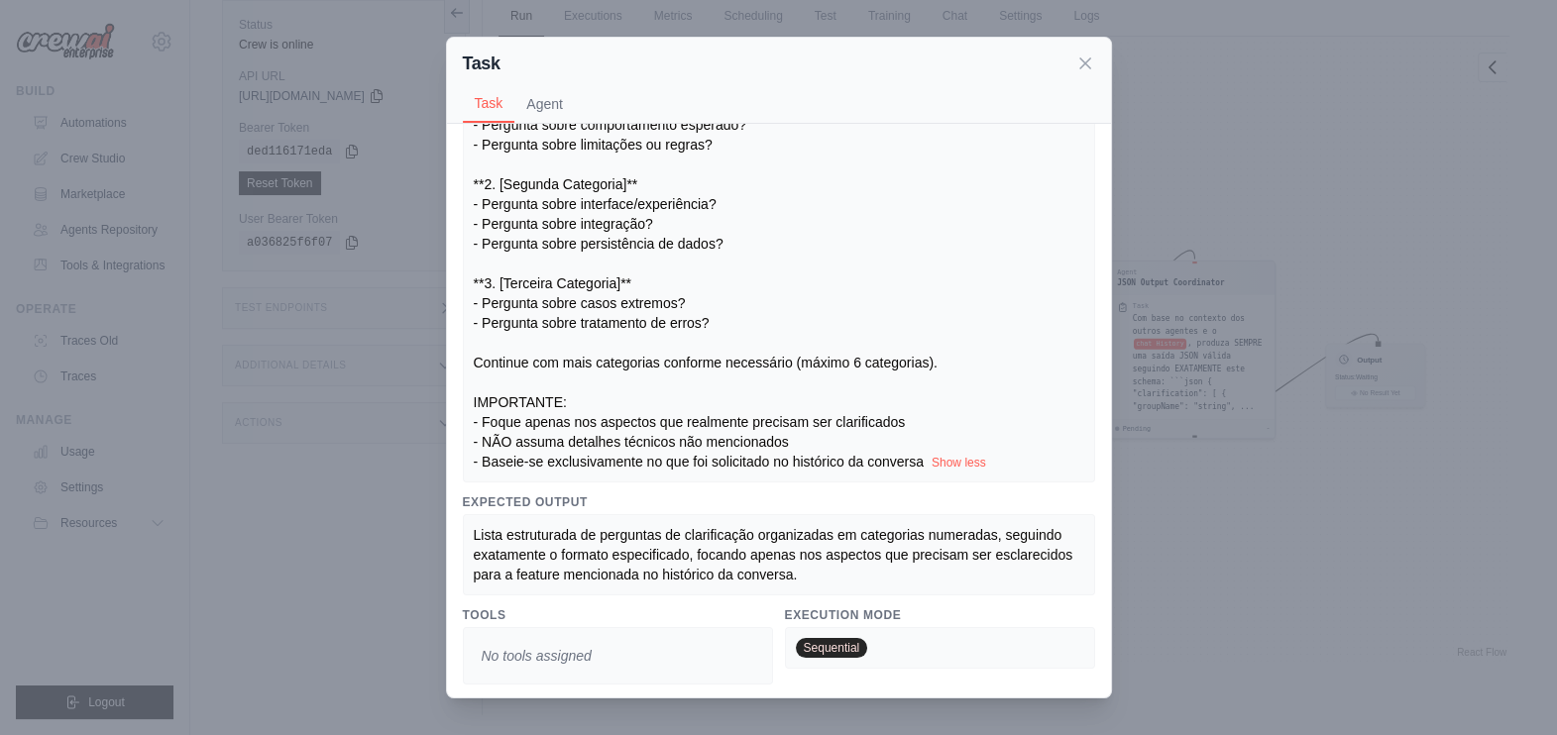
click at [784, 198] on div "Com base no chat_history , identifique a funcionalidade solicitada e gere pergu…" at bounding box center [779, 223] width 611 height 497
click at [826, 373] on div "Com base no chat_history , identifique a funcionalidade solicitada e gere pergu…" at bounding box center [779, 223] width 611 height 497
click at [741, 382] on div "Com base no chat_history , identifique a funcionalidade solicitada e gere pergu…" at bounding box center [779, 223] width 611 height 497
click at [736, 389] on div "Com base no chat_history , identifique a funcionalidade solicitada e gere pergu…" at bounding box center [779, 223] width 611 height 497
click at [1084, 60] on icon at bounding box center [1085, 62] width 10 height 10
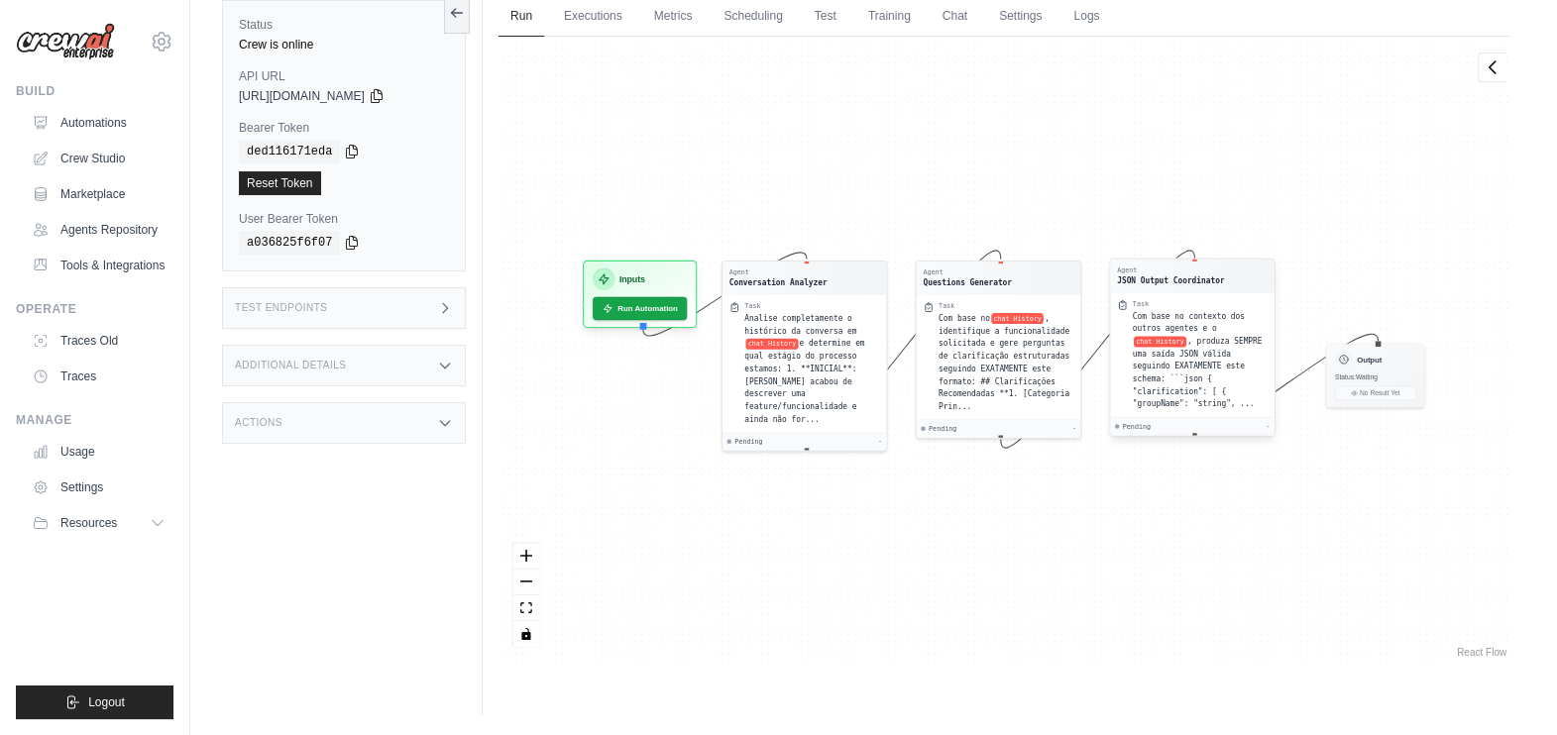
click at [1143, 328] on span "Com base no contexto dos outros agentes e o" at bounding box center [1189, 322] width 112 height 22
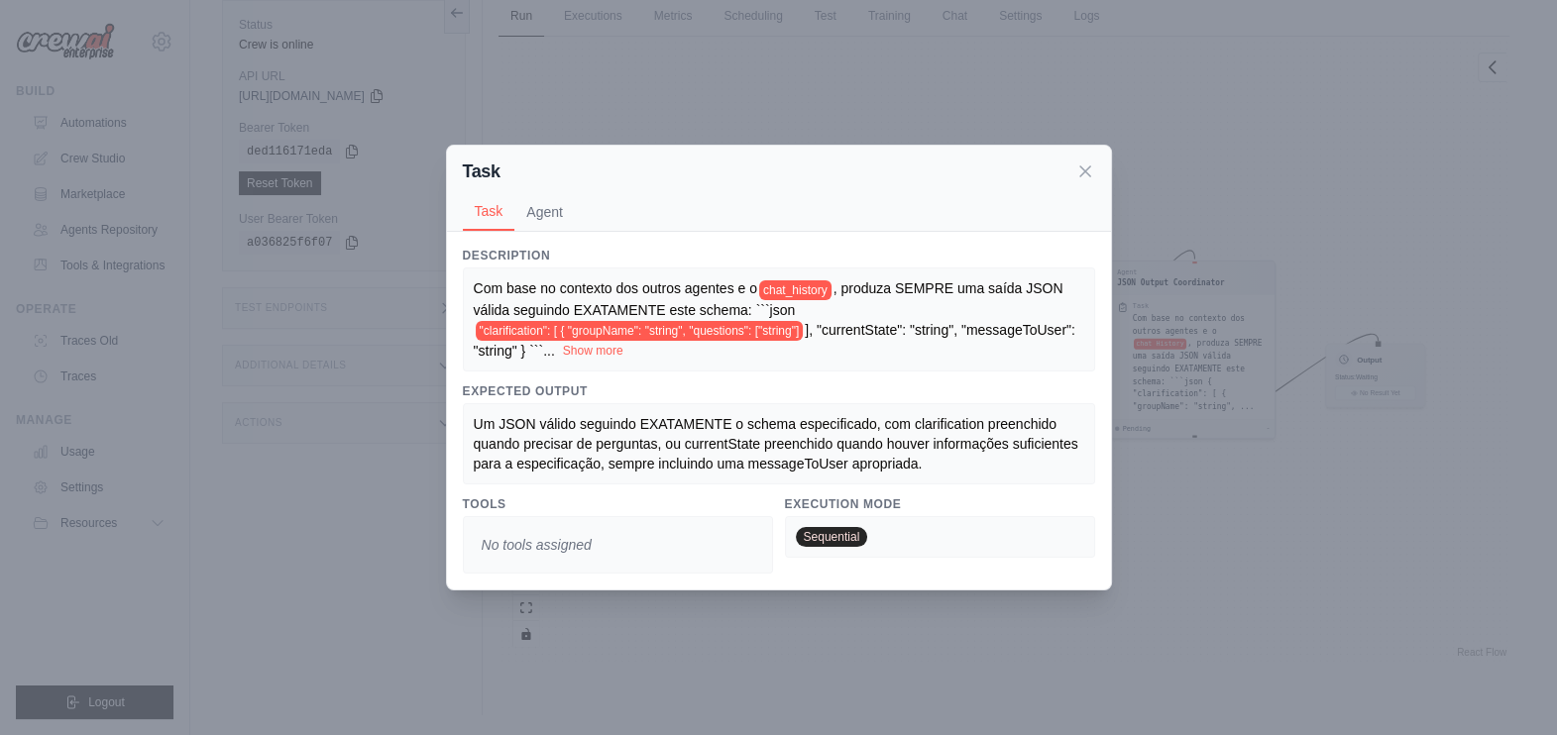
click at [613, 348] on button "Show more" at bounding box center [593, 351] width 60 height 16
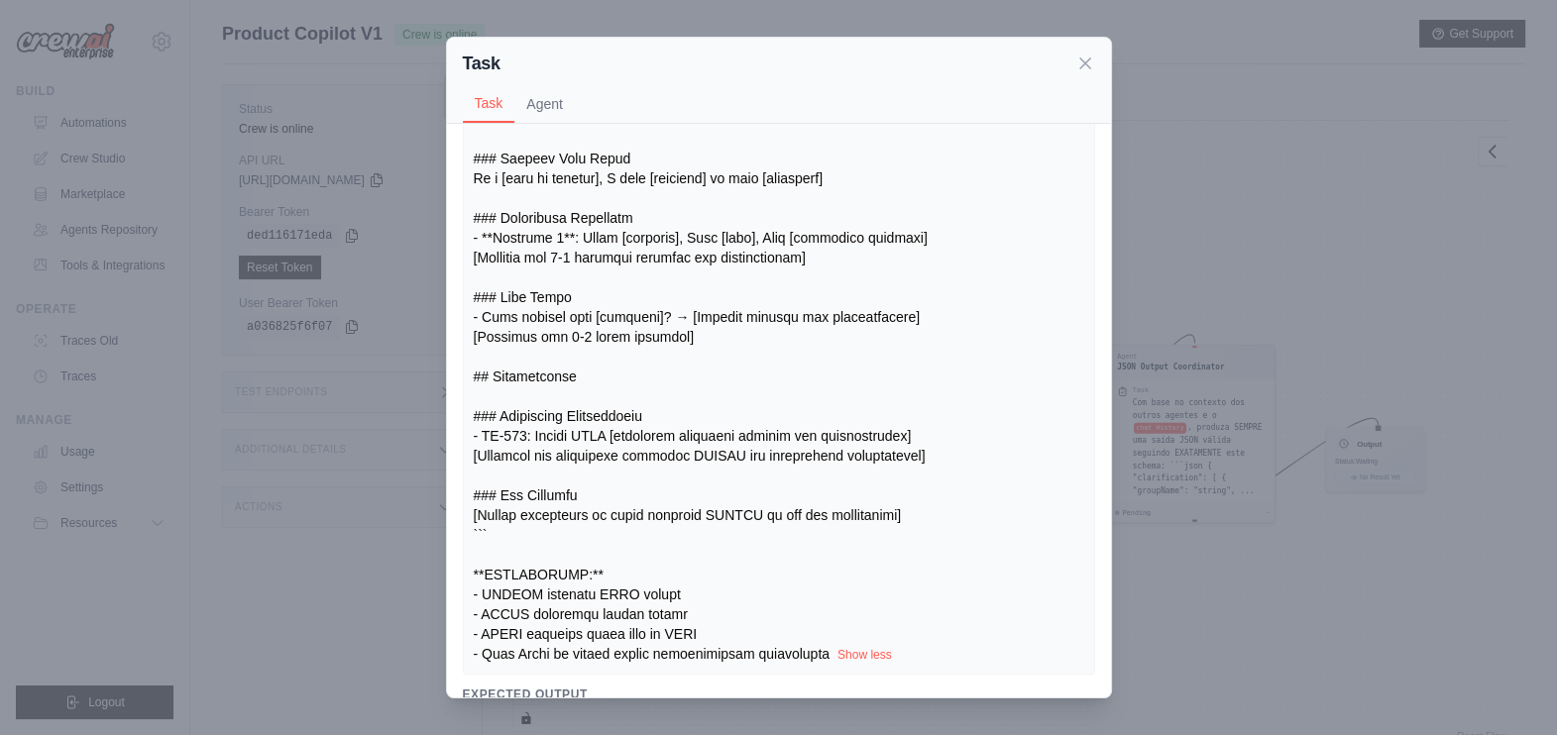
scroll to position [666, 0]
click at [1077, 63] on icon at bounding box center [1085, 63] width 20 height 20
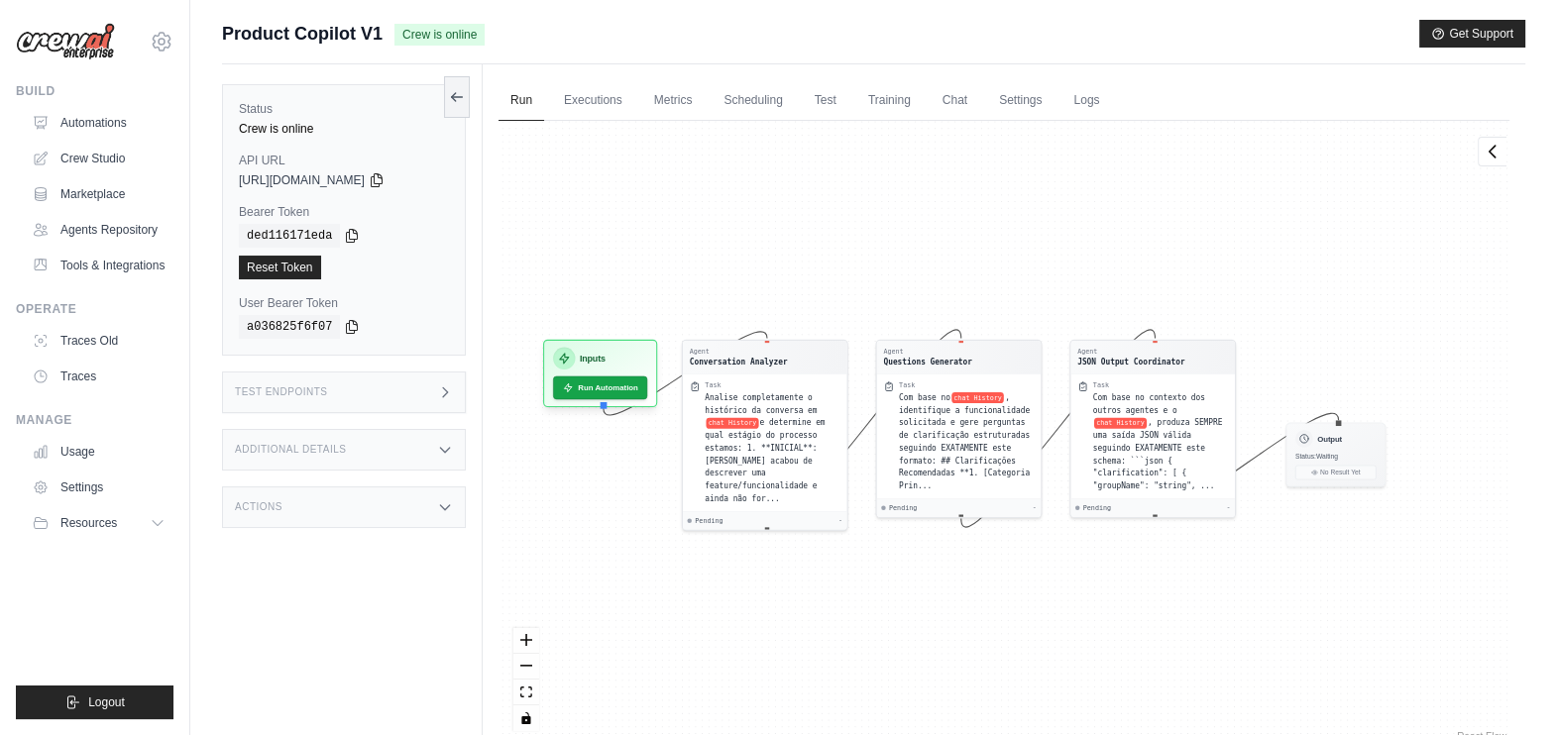
drag, startPoint x: 913, startPoint y: 284, endPoint x: 902, endPoint y: 288, distance: 11.6
click at [902, 288] on div "Agent Conversation Analyzer Task Analise completamente o histórico da conversa …" at bounding box center [1004, 433] width 1011 height 625
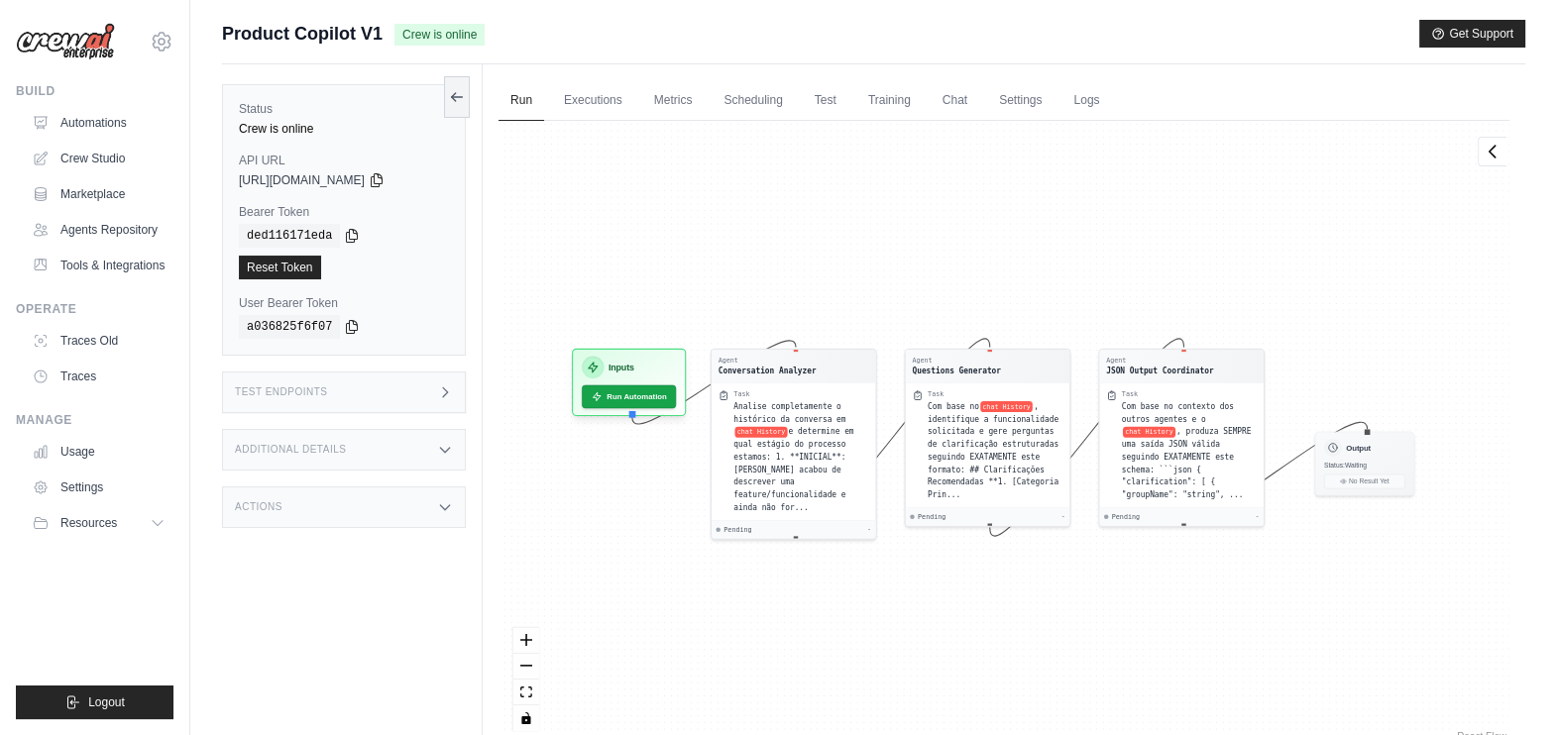
click at [990, 317] on div "Agent Conversation Analyzer Task Analise completamente o histórico da conversa …" at bounding box center [1004, 433] width 1011 height 625
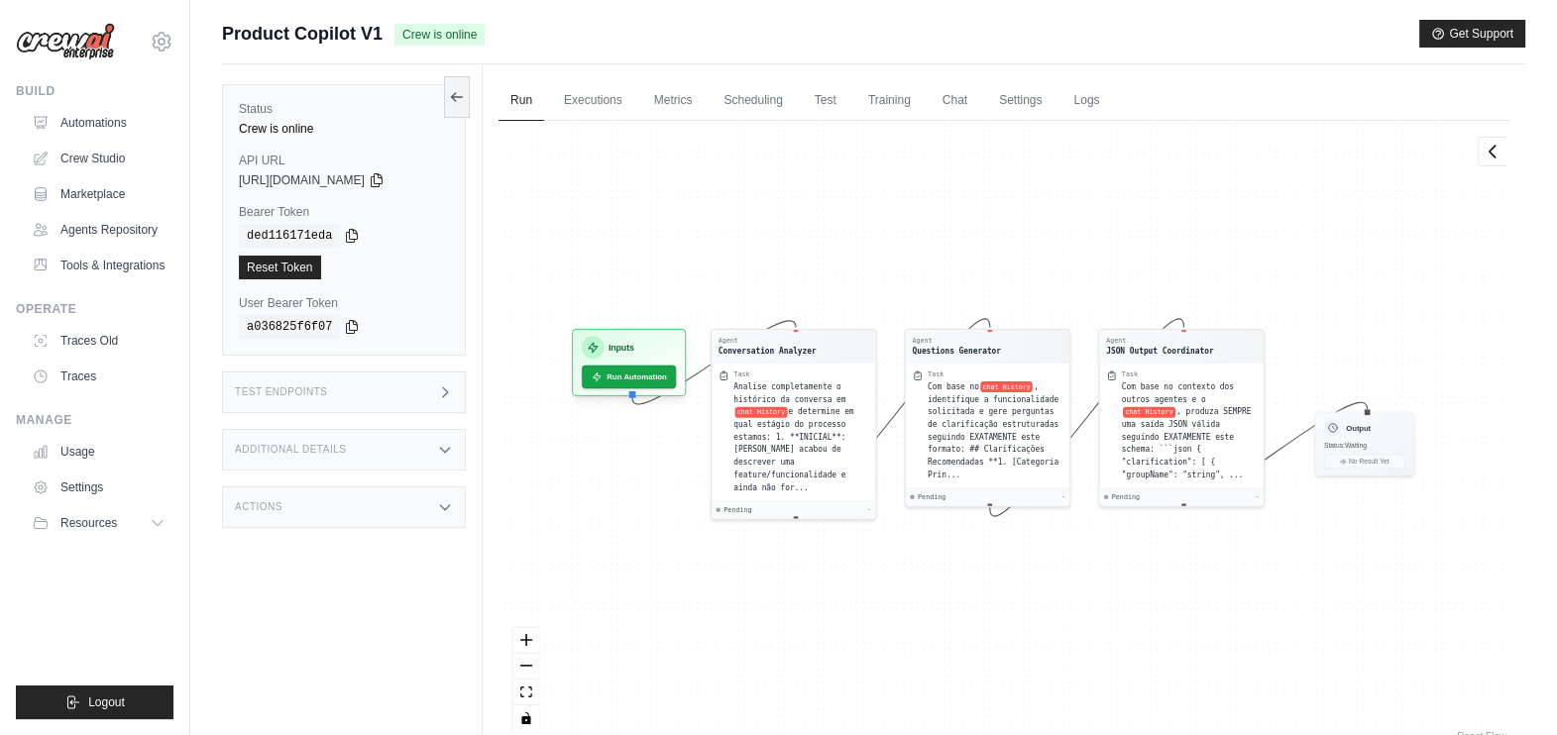
drag, startPoint x: 994, startPoint y: 320, endPoint x: 983, endPoint y: 305, distance: 18.4
click at [983, 305] on div "Agent Conversation Analyzer Task Analise completamente o histórico da conversa …" at bounding box center [1004, 433] width 1011 height 625
click at [1146, 12] on main "Submit a support request Describe your issue or question * Please be specific a…" at bounding box center [873, 410] width 1367 height 820
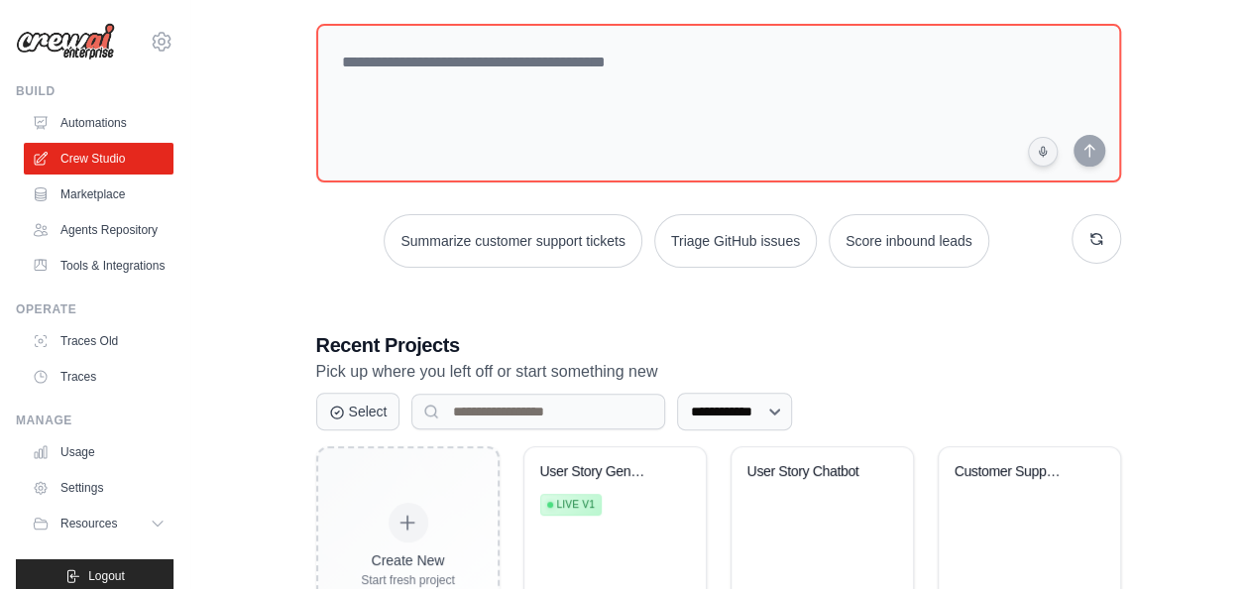
click at [232, 139] on div "**********" at bounding box center [718, 296] width 992 height 759
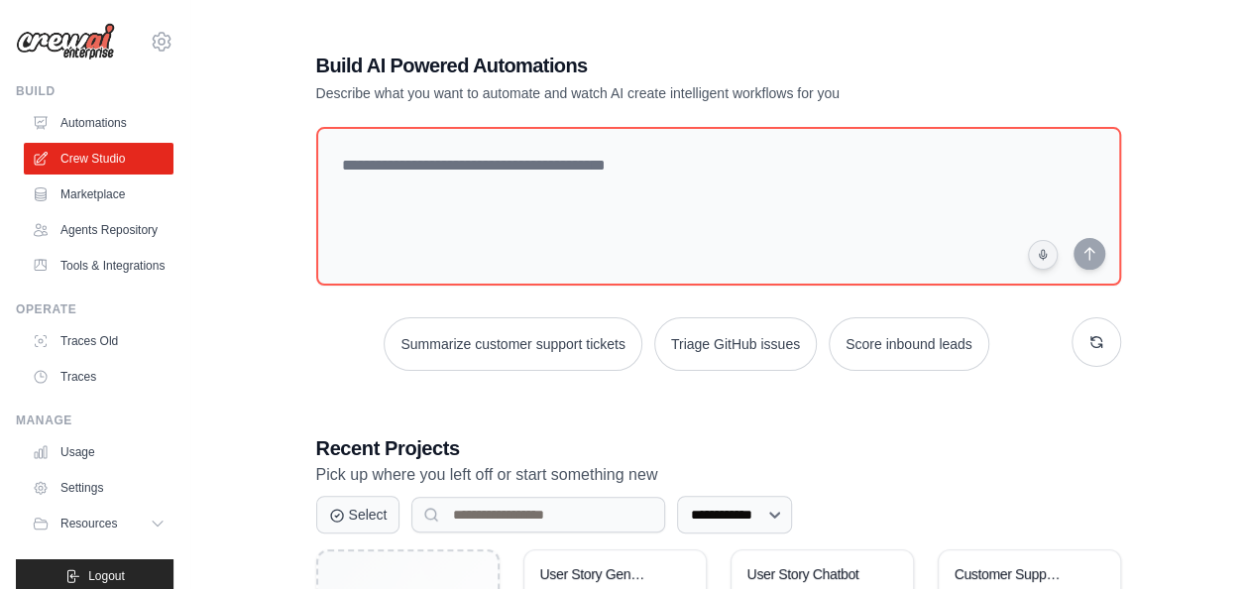
click at [421, 36] on div "**********" at bounding box center [718, 399] width 852 height 759
click at [100, 151] on link "Crew Studio" at bounding box center [101, 159] width 150 height 32
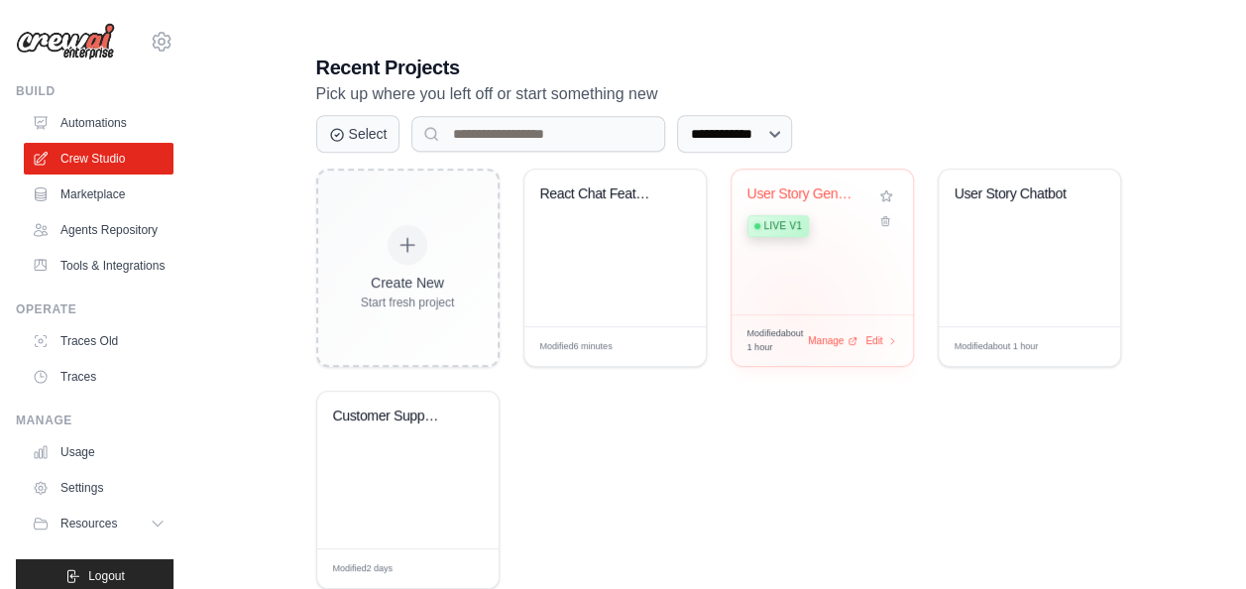
click at [791, 314] on div "Modified about 1 hour Manage Edit" at bounding box center [822, 340] width 181 height 52
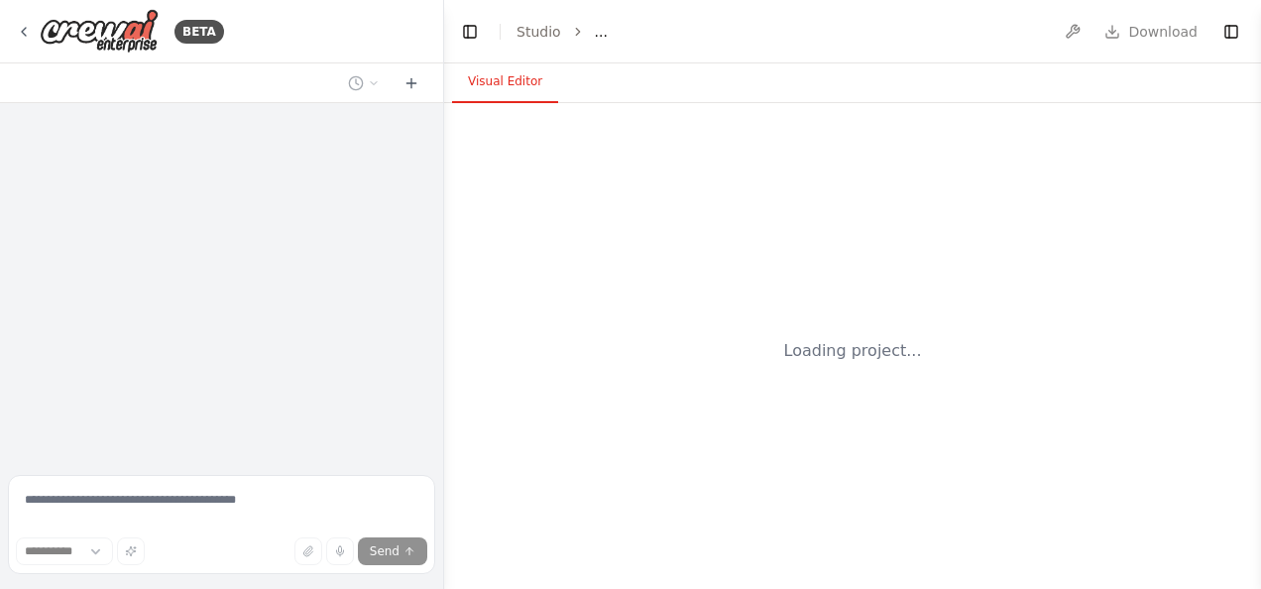
select select "****"
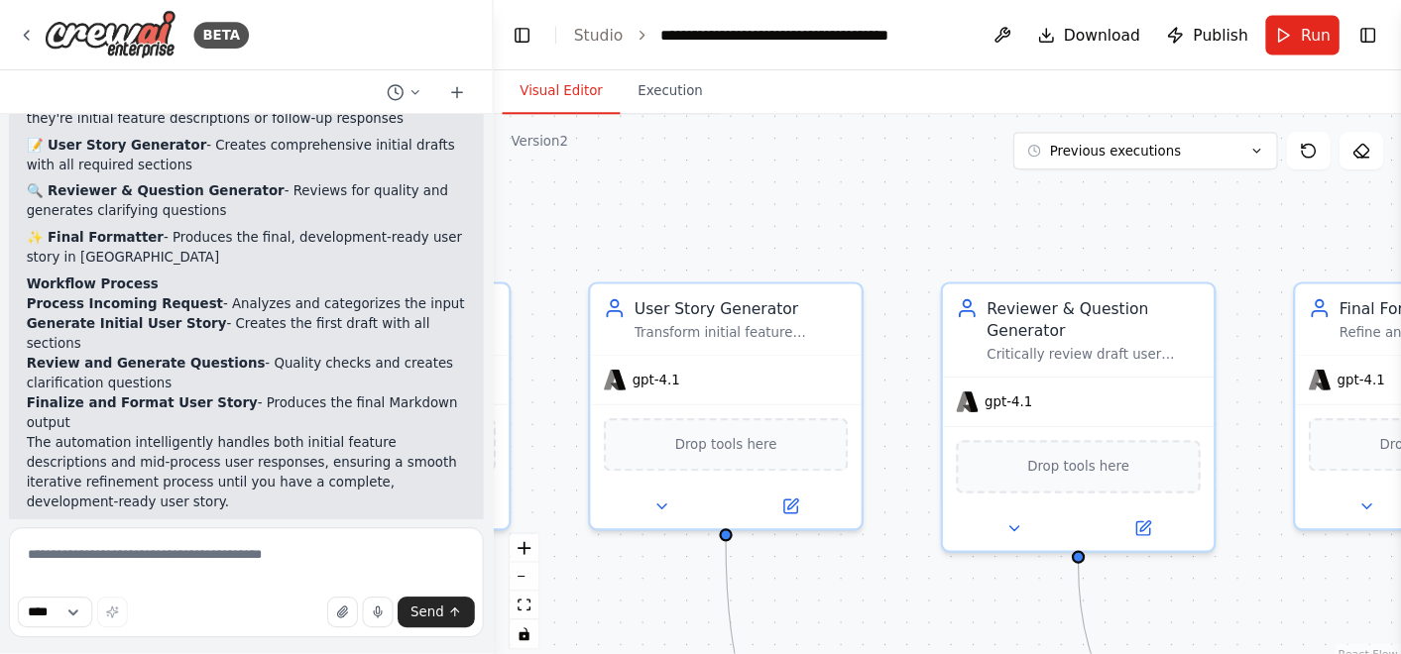
scroll to position [1783, 0]
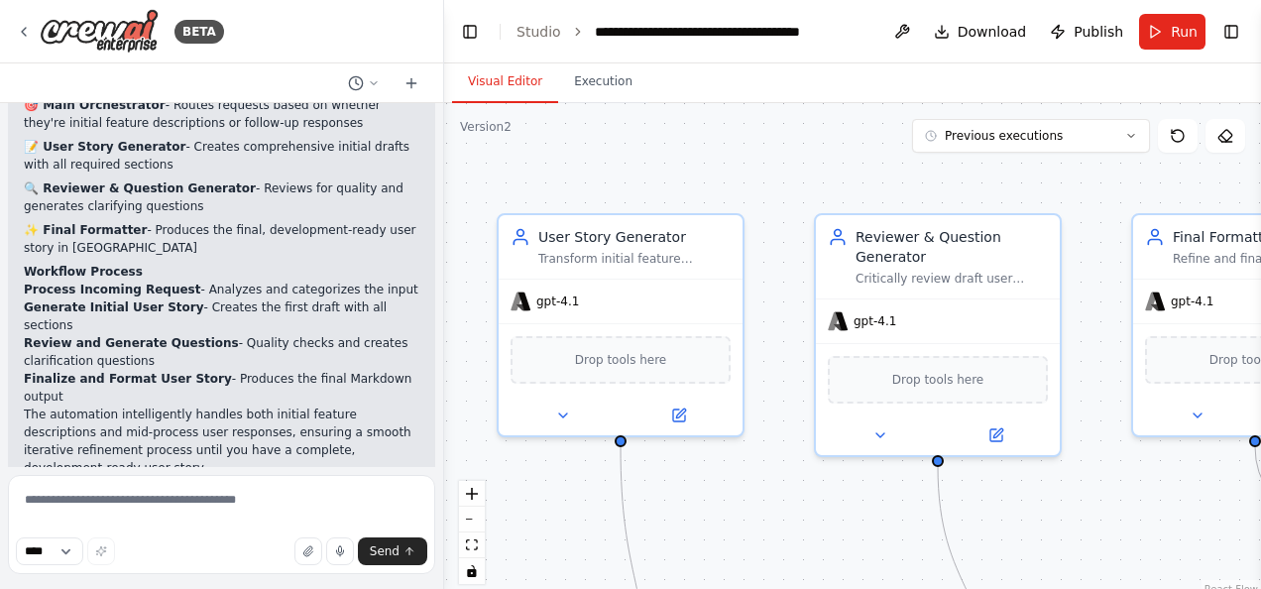
drag, startPoint x: 806, startPoint y: 365, endPoint x: 434, endPoint y: 375, distance: 371.8
click at [434, 375] on div "BETA Title: User Story Generation & Review Automation Description: You are buil…" at bounding box center [630, 294] width 1261 height 589
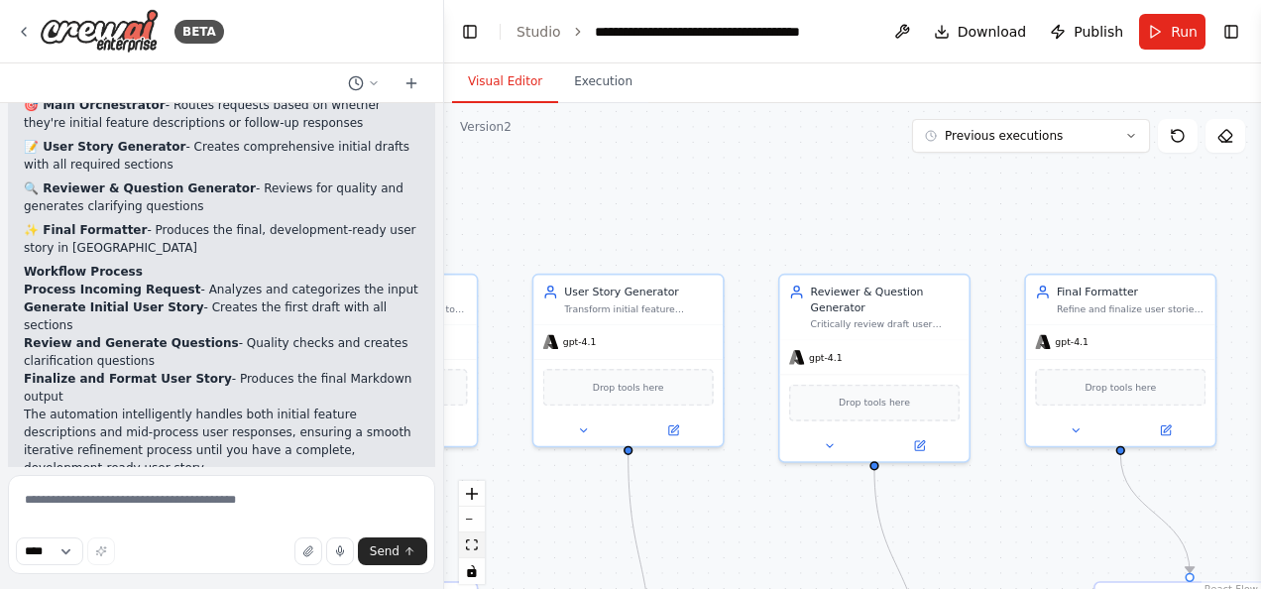
click at [467, 543] on icon "fit view" at bounding box center [472, 544] width 12 height 11
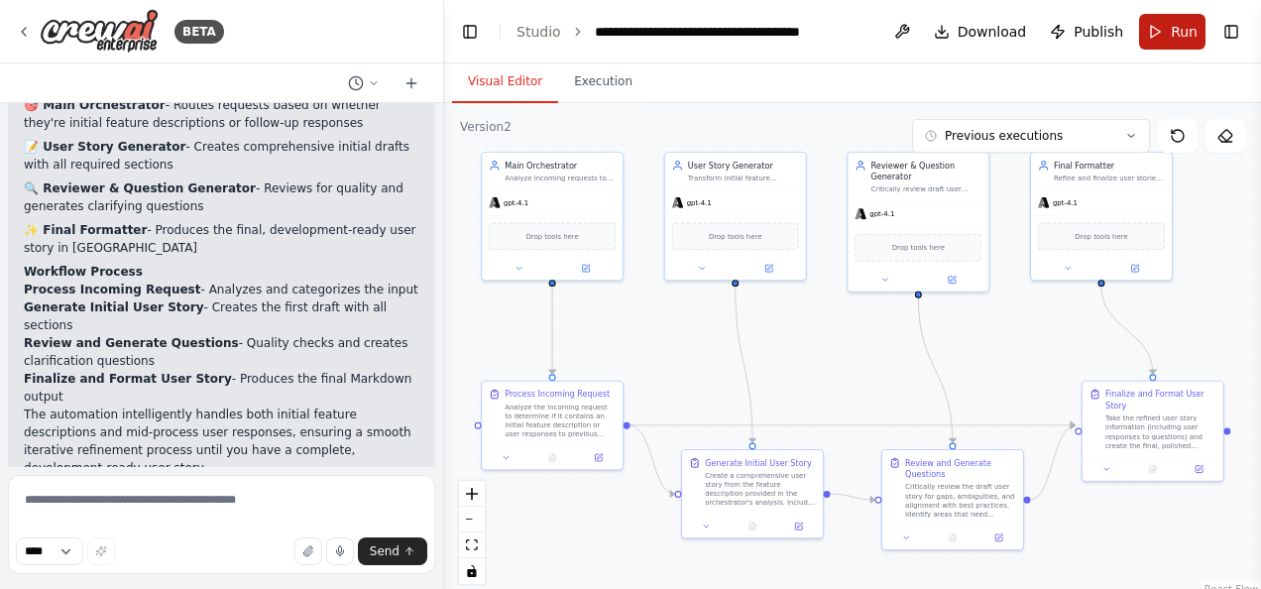
click at [1166, 43] on button "Run" at bounding box center [1172, 32] width 66 height 36
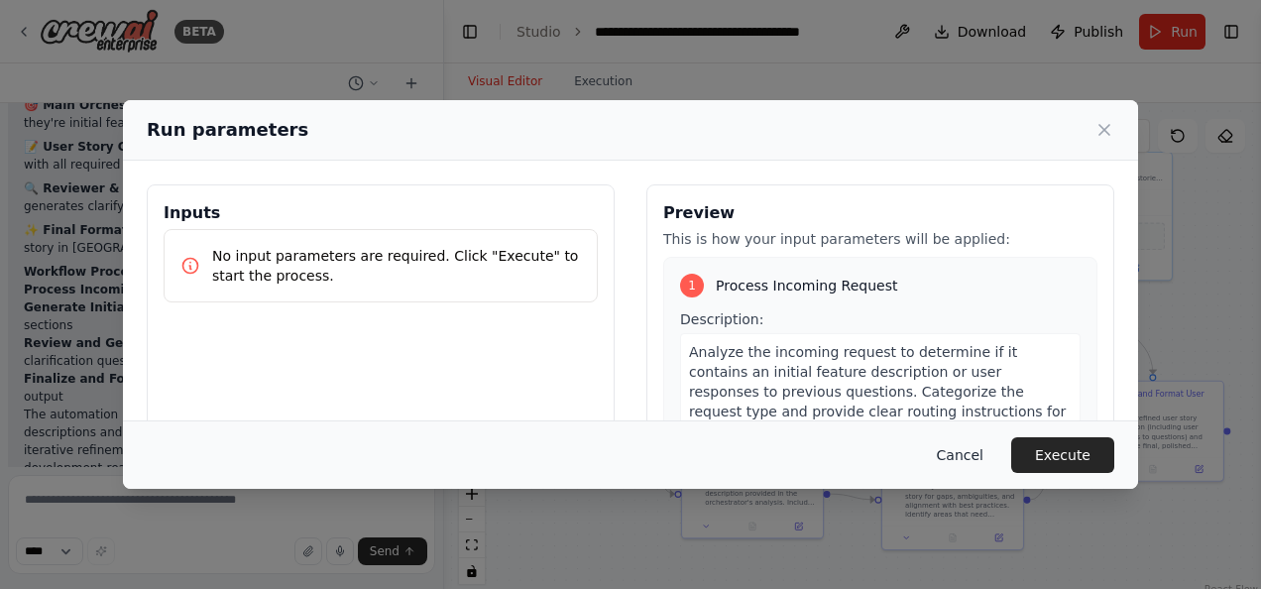
click at [977, 456] on button "Cancel" at bounding box center [960, 455] width 78 height 36
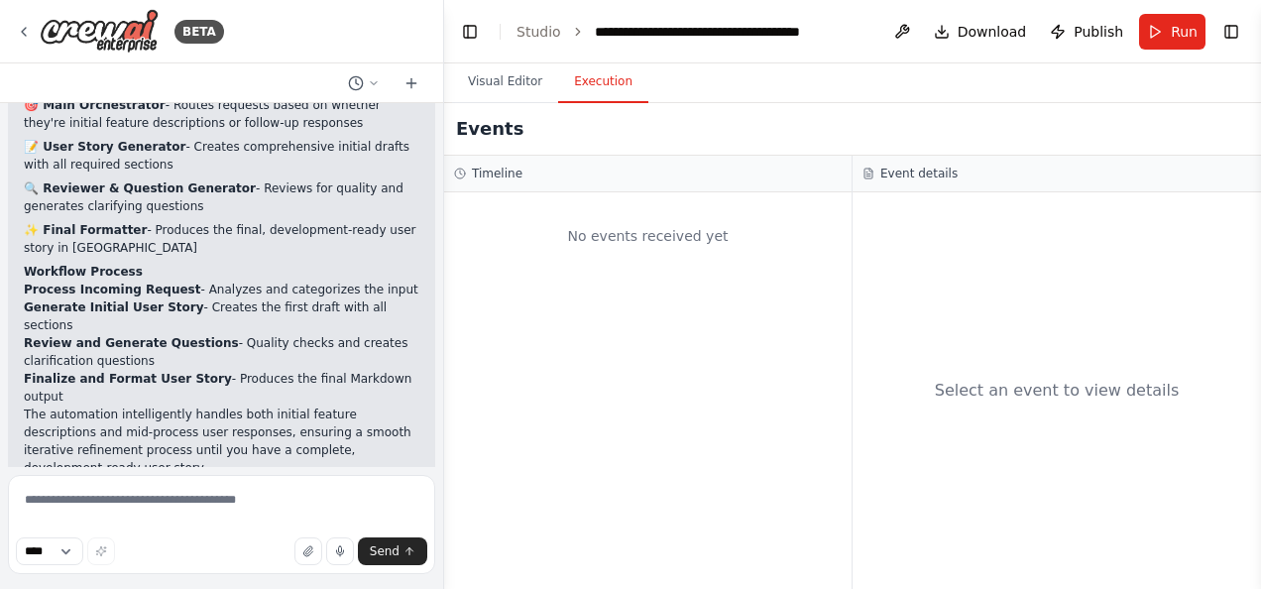
click at [591, 88] on button "Execution" at bounding box center [603, 82] width 90 height 42
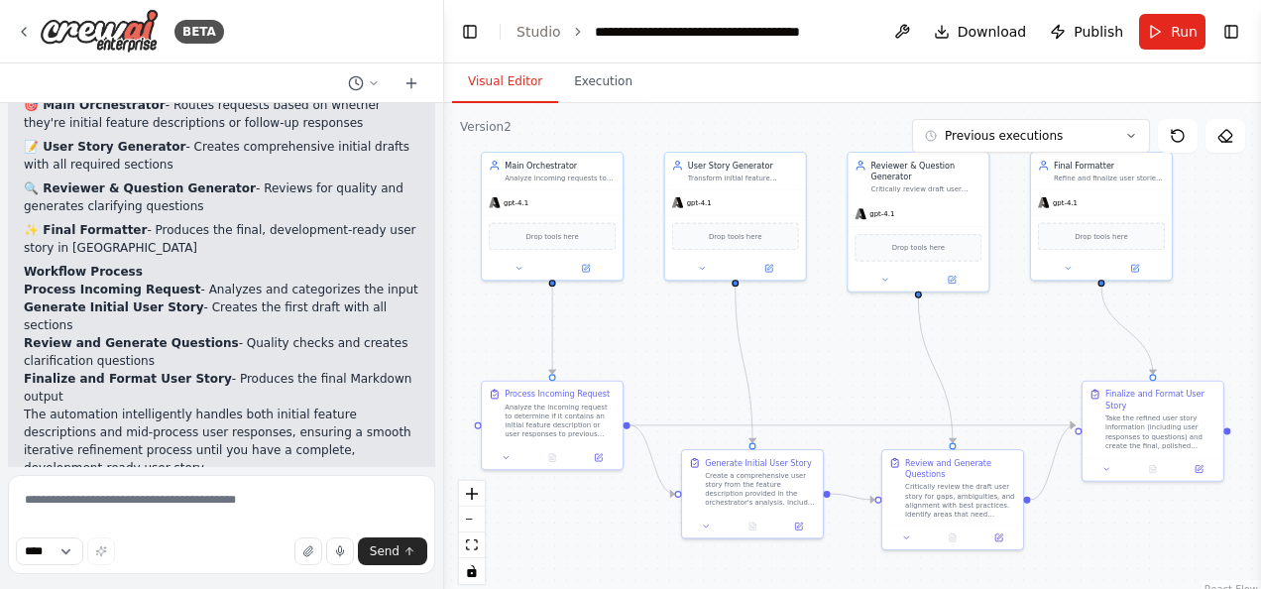
click at [522, 83] on button "Visual Editor" at bounding box center [505, 82] width 106 height 42
click at [1073, 20] on button "Publish" at bounding box center [1086, 32] width 89 height 36
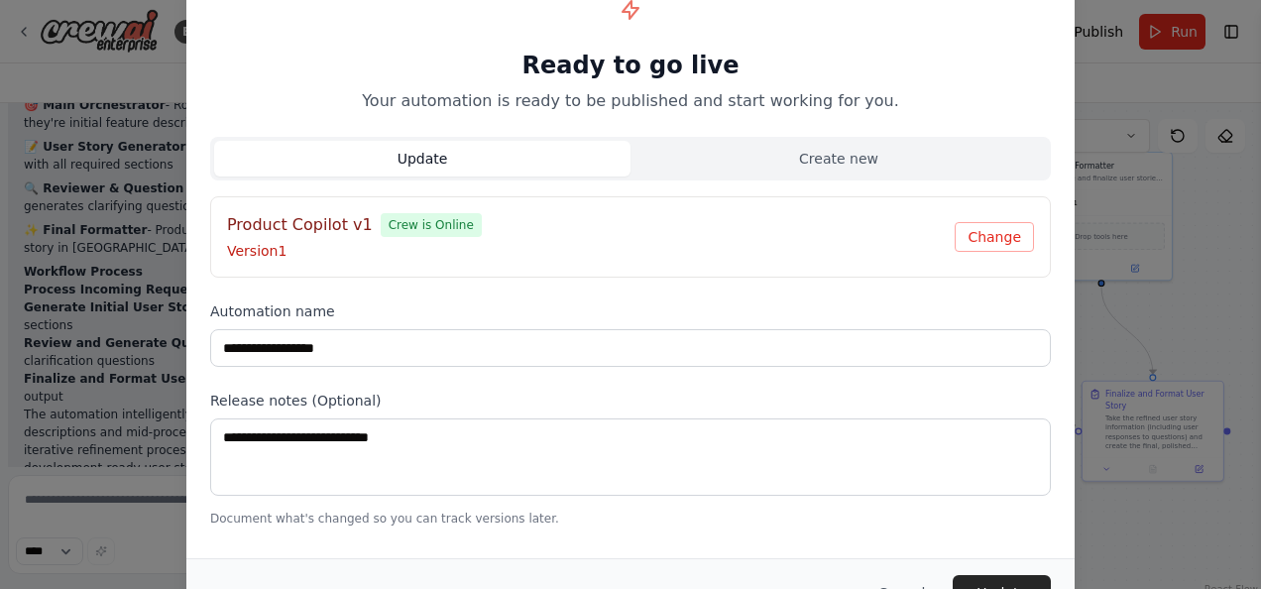
click at [400, 221] on span "Crew is Online" at bounding box center [431, 225] width 101 height 24
click at [199, 221] on div "**********" at bounding box center [630, 256] width 888 height 588
click at [91, 201] on div "**********" at bounding box center [630, 294] width 1261 height 589
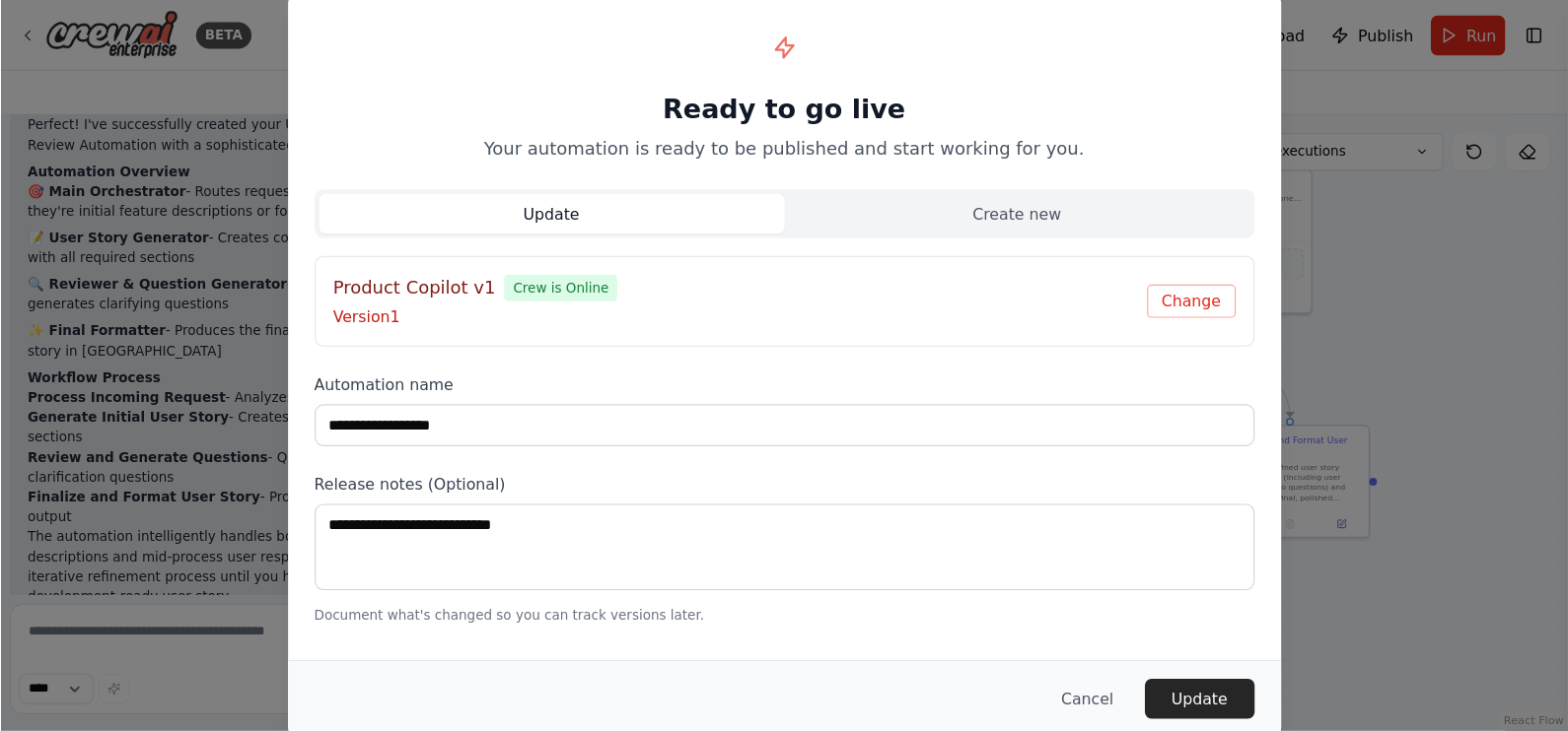
scroll to position [1645, 0]
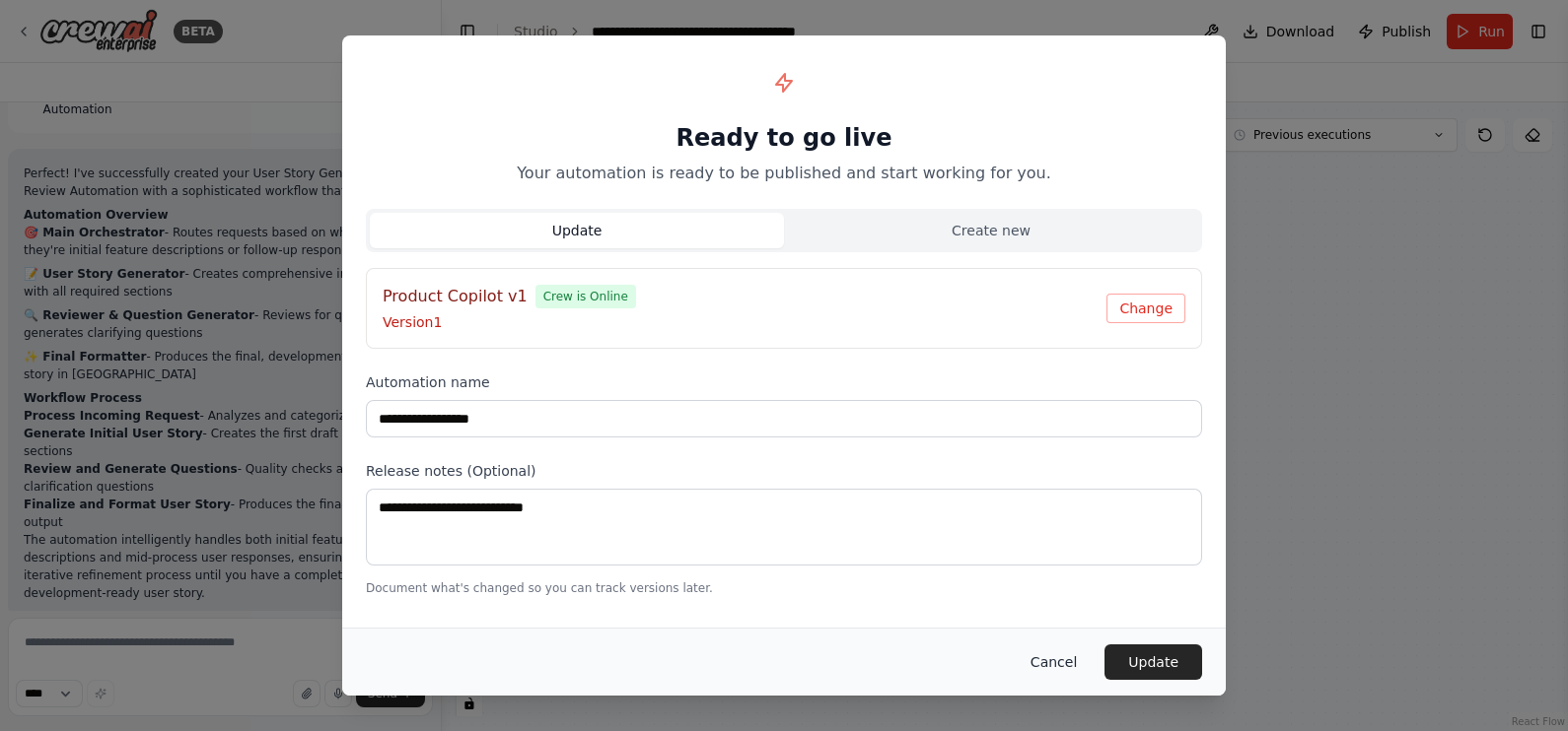
click at [1069, 585] on button "Cancel" at bounding box center [1054, 662] width 78 height 36
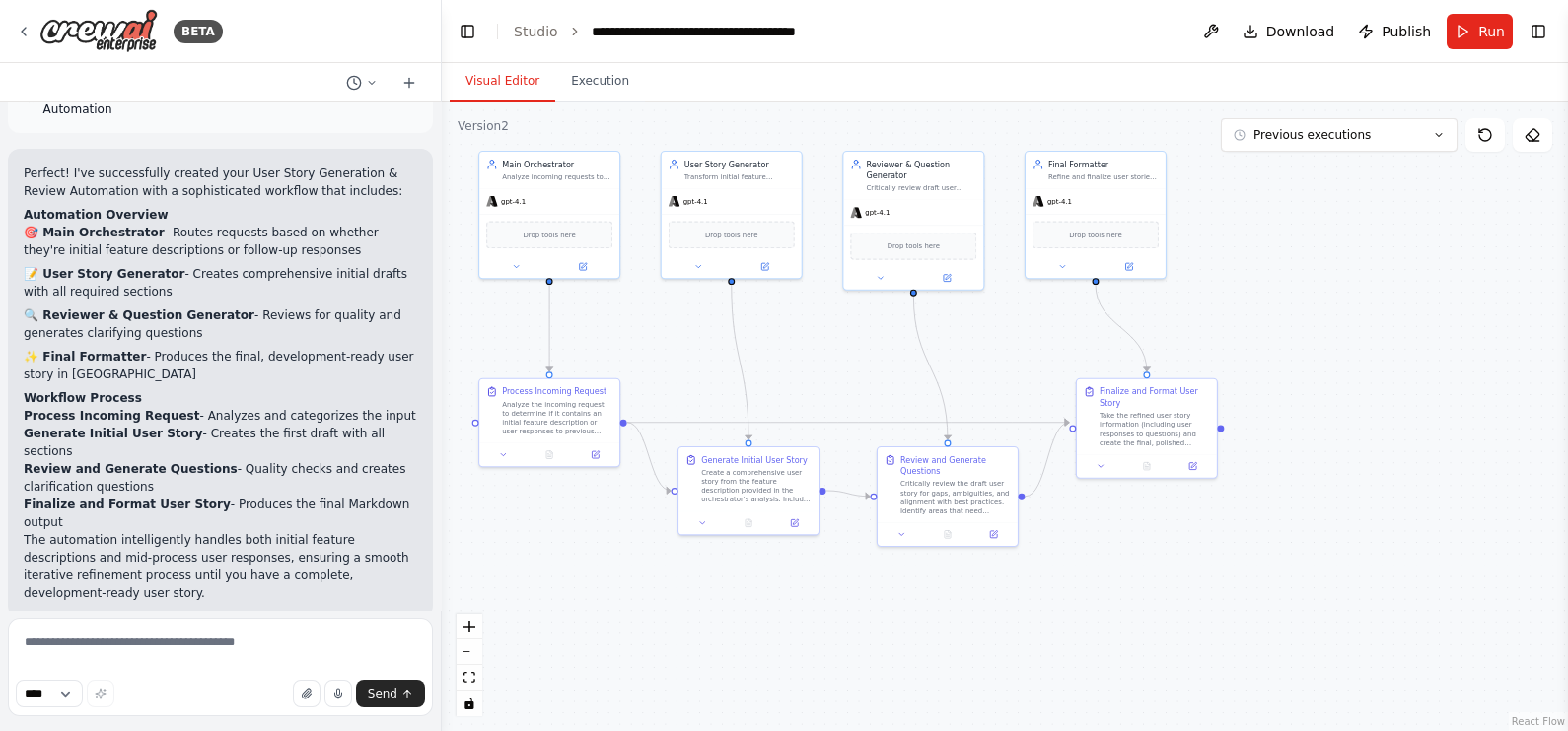
click at [522, 42] on header "**********" at bounding box center [1005, 31] width 1126 height 63
click at [530, 30] on link "Studio" at bounding box center [535, 32] width 45 height 16
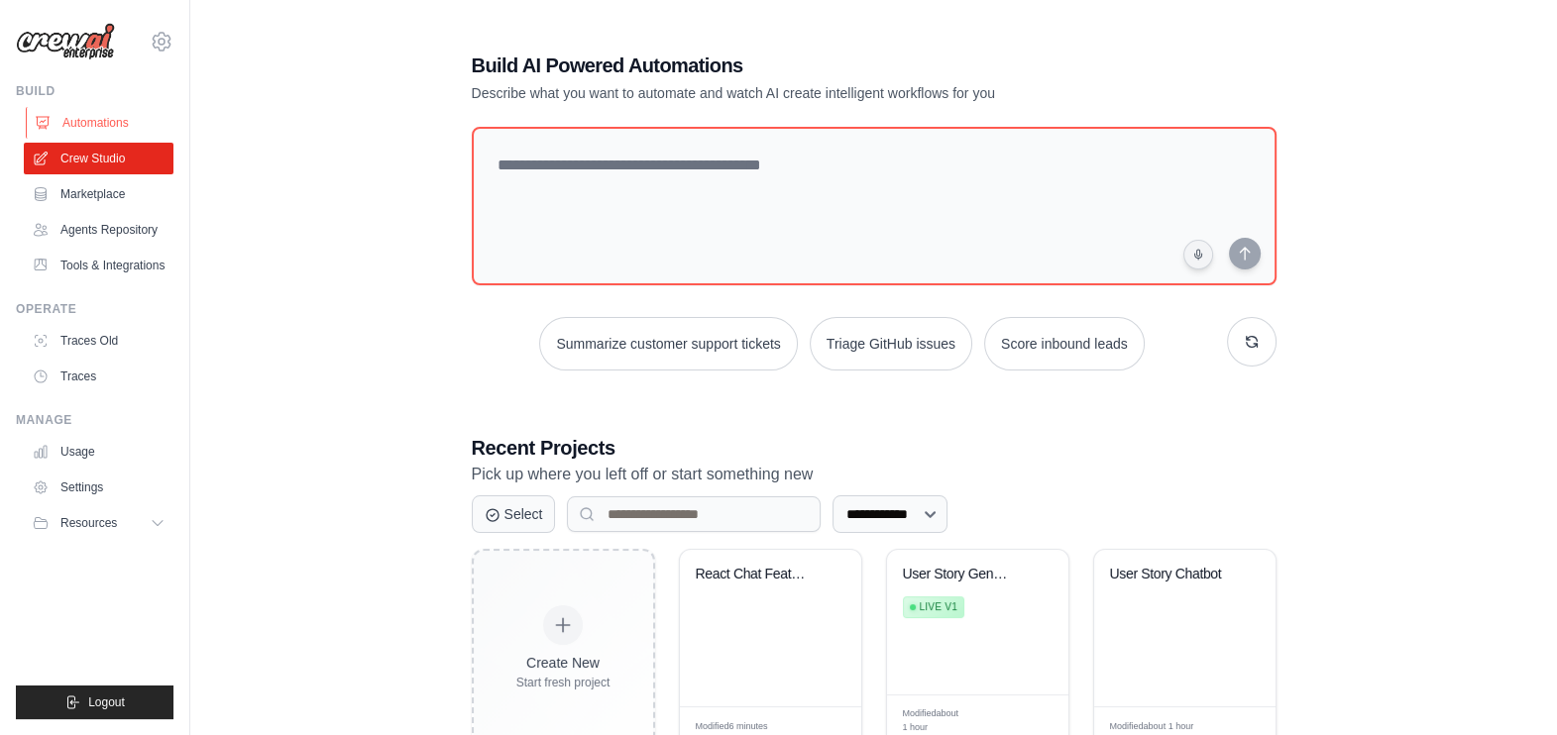
click at [122, 134] on link "Automations" at bounding box center [101, 123] width 150 height 32
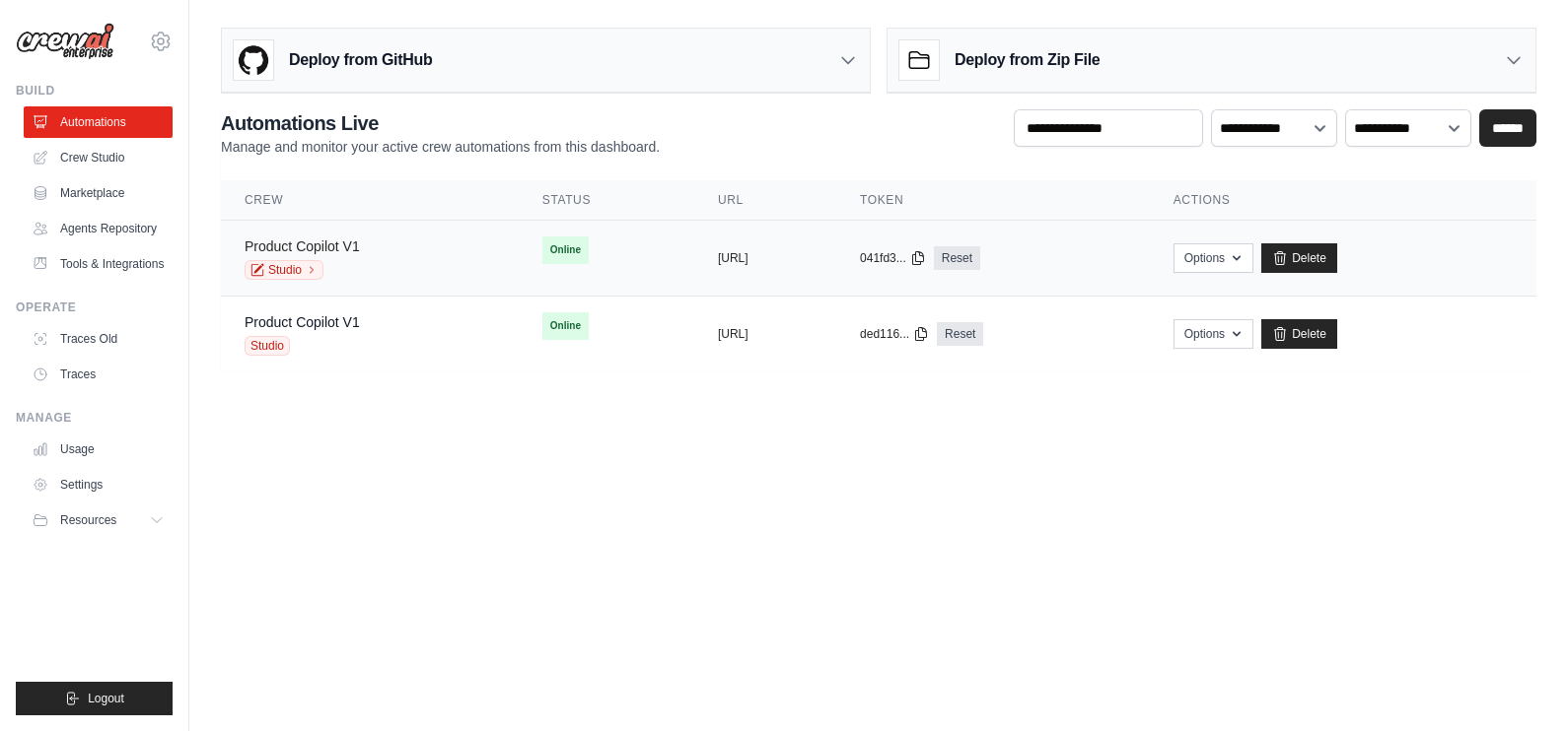
click at [353, 241] on link "Product Copilot V1" at bounding box center [302, 247] width 115 height 16
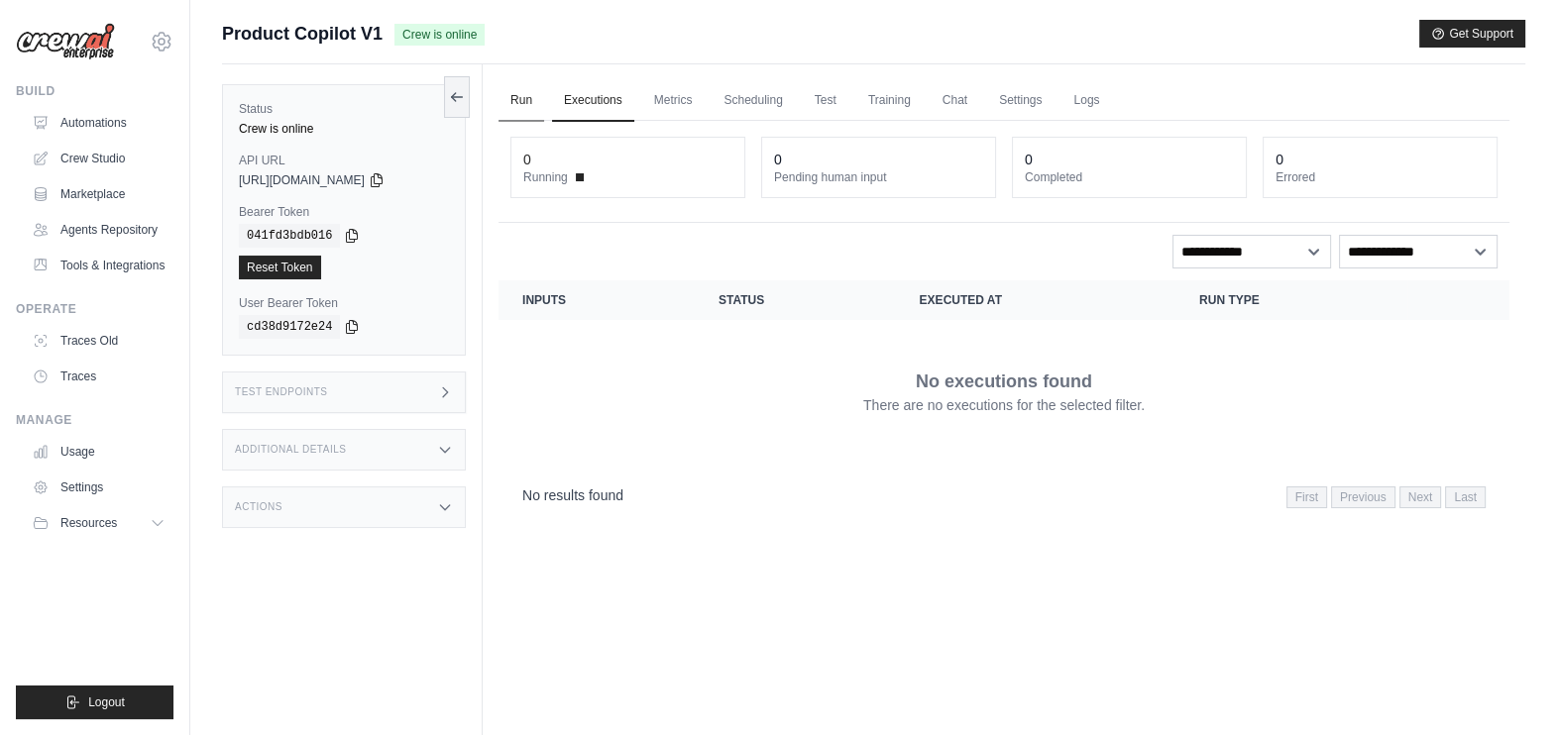
click at [520, 92] on link "Run" at bounding box center [522, 101] width 46 height 42
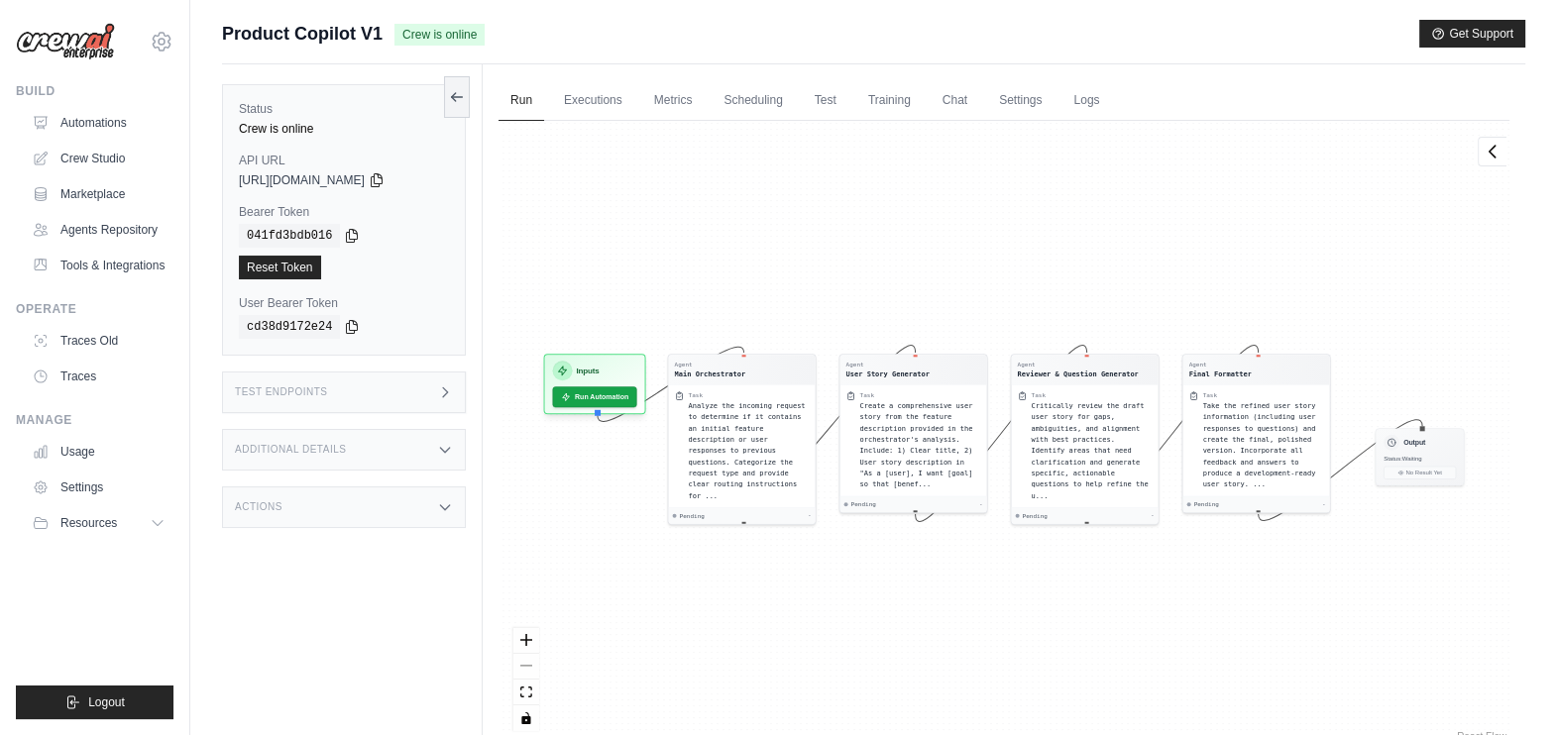
click at [372, 387] on div "Test Endpoints" at bounding box center [344, 393] width 244 height 42
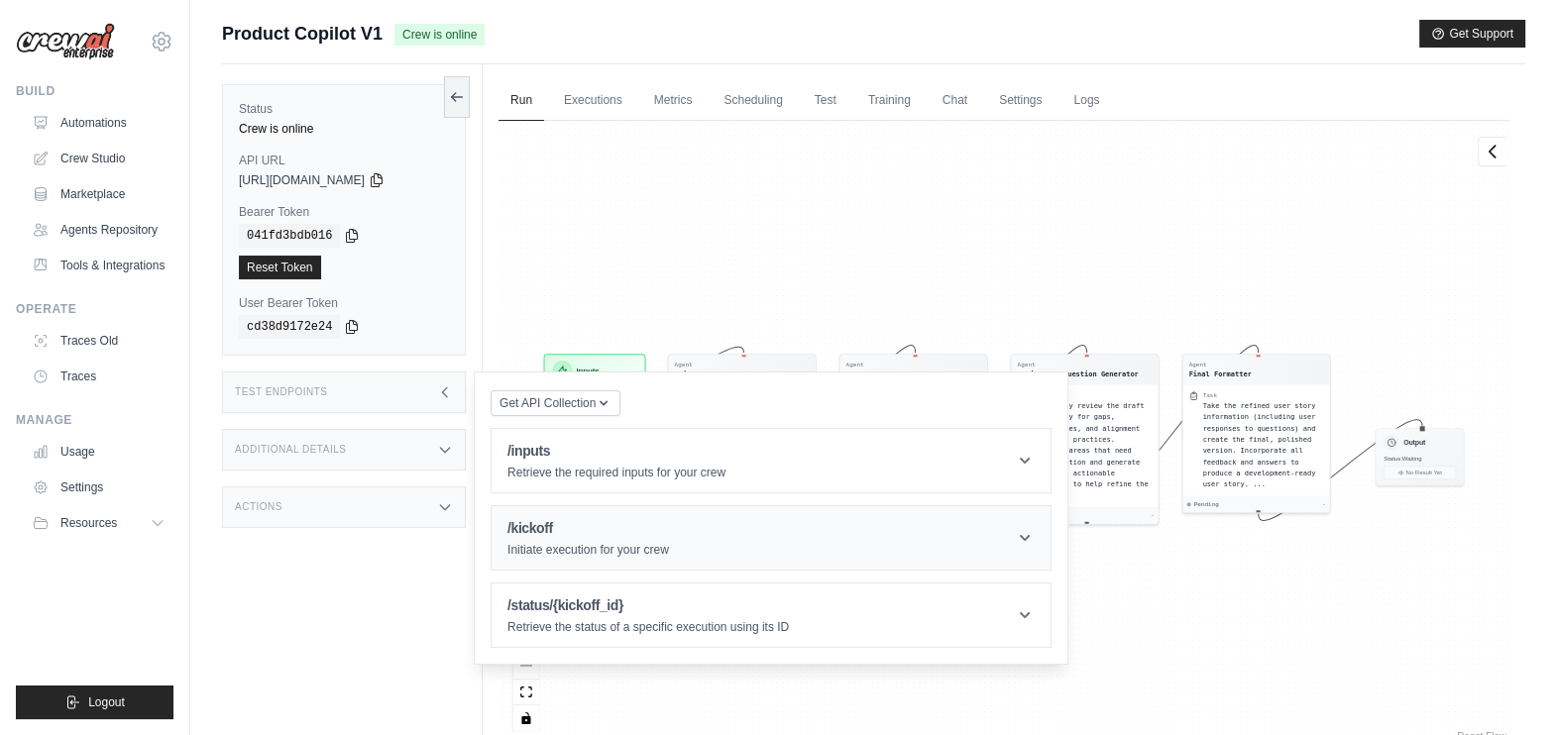
click at [641, 535] on h1 "/kickoff" at bounding box center [589, 528] width 162 height 20
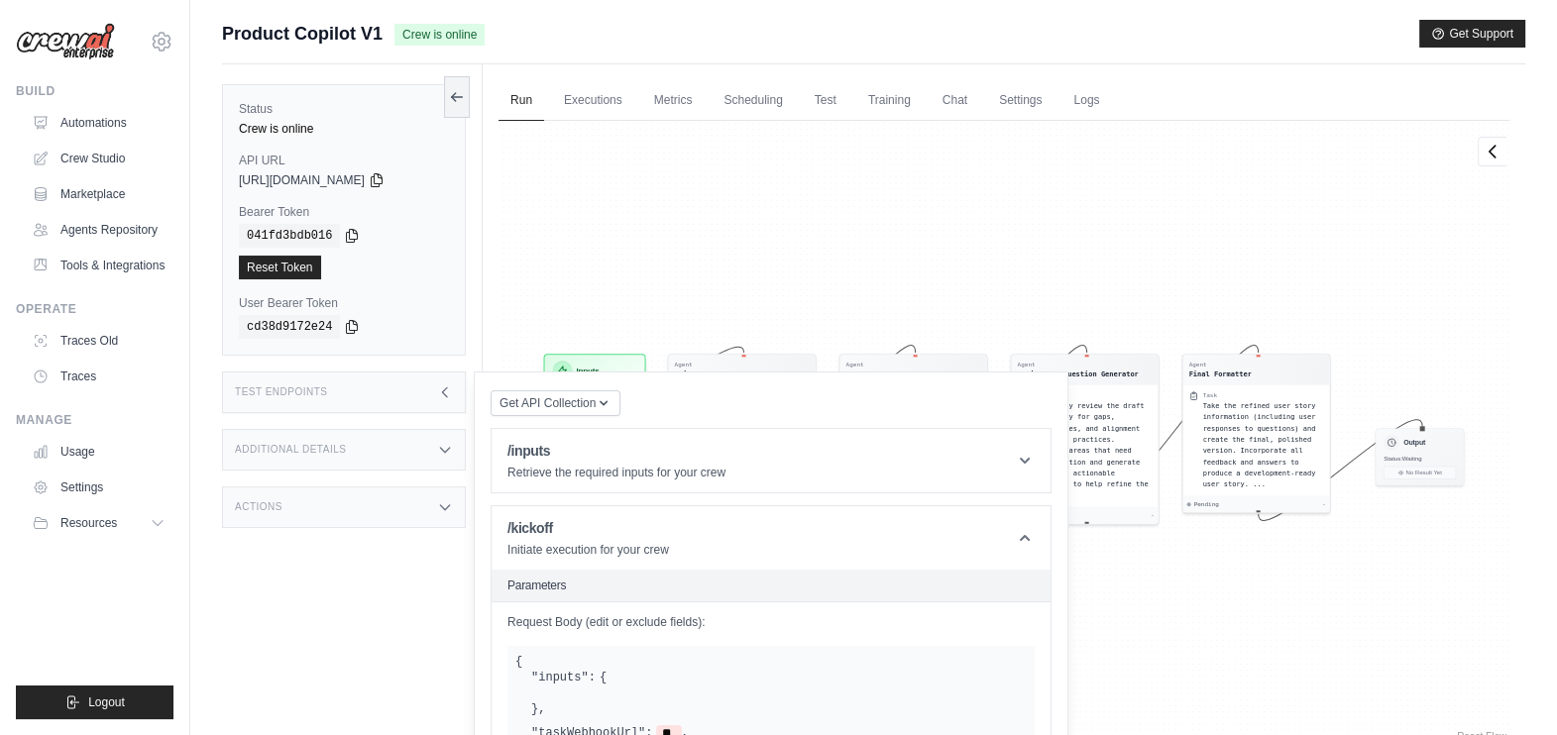
scroll to position [335, 0]
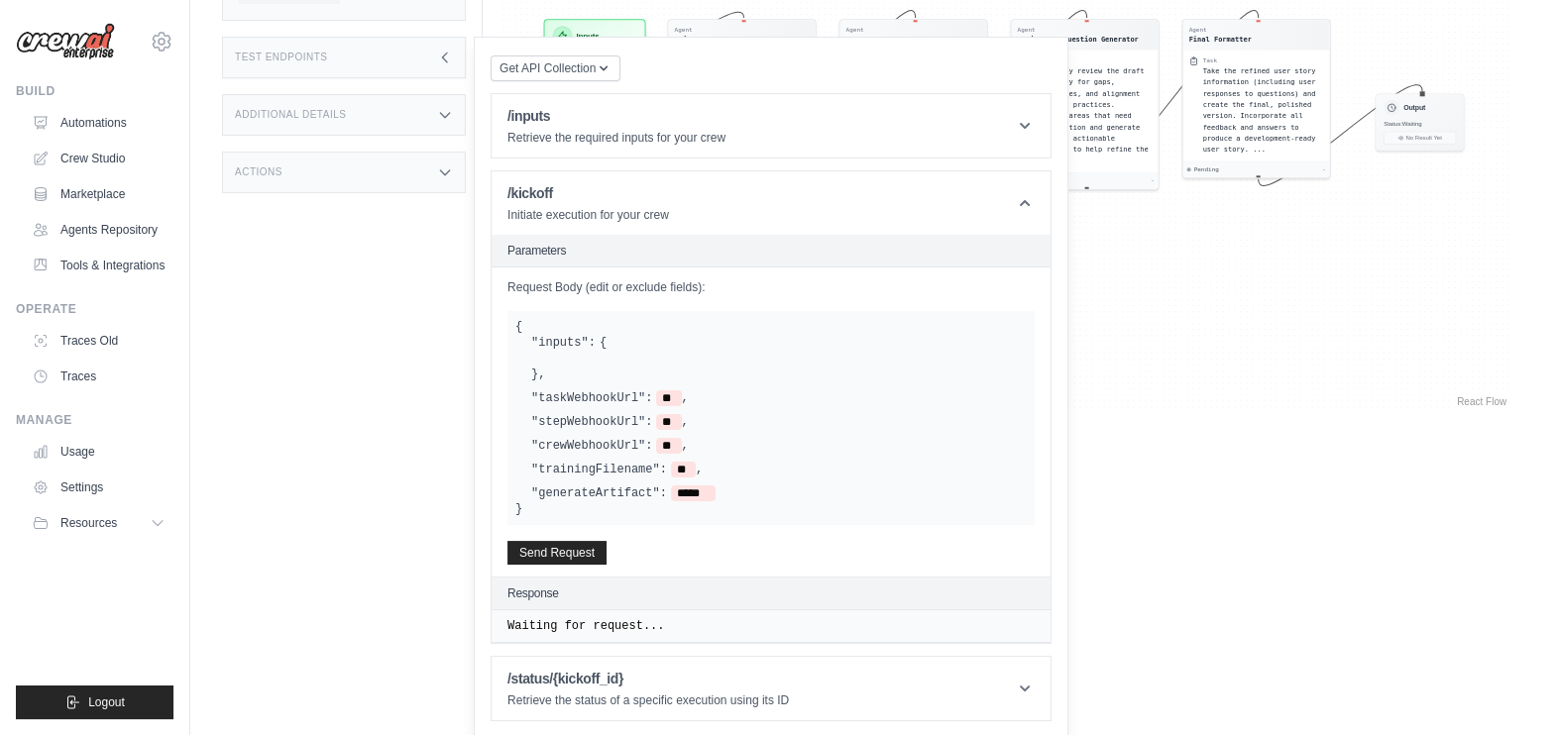
click at [600, 362] on div at bounding box center [779, 359] width 496 height 16
click at [580, 352] on div at bounding box center [779, 359] width 496 height 16
click at [620, 344] on div ""inputs": { } ," at bounding box center [779, 359] width 496 height 48
click at [413, 392] on div "Status Crew is online API URL copied [URL][DOMAIN_NAME] Bearer Token copied 041…" at bounding box center [352, 97] width 261 height 735
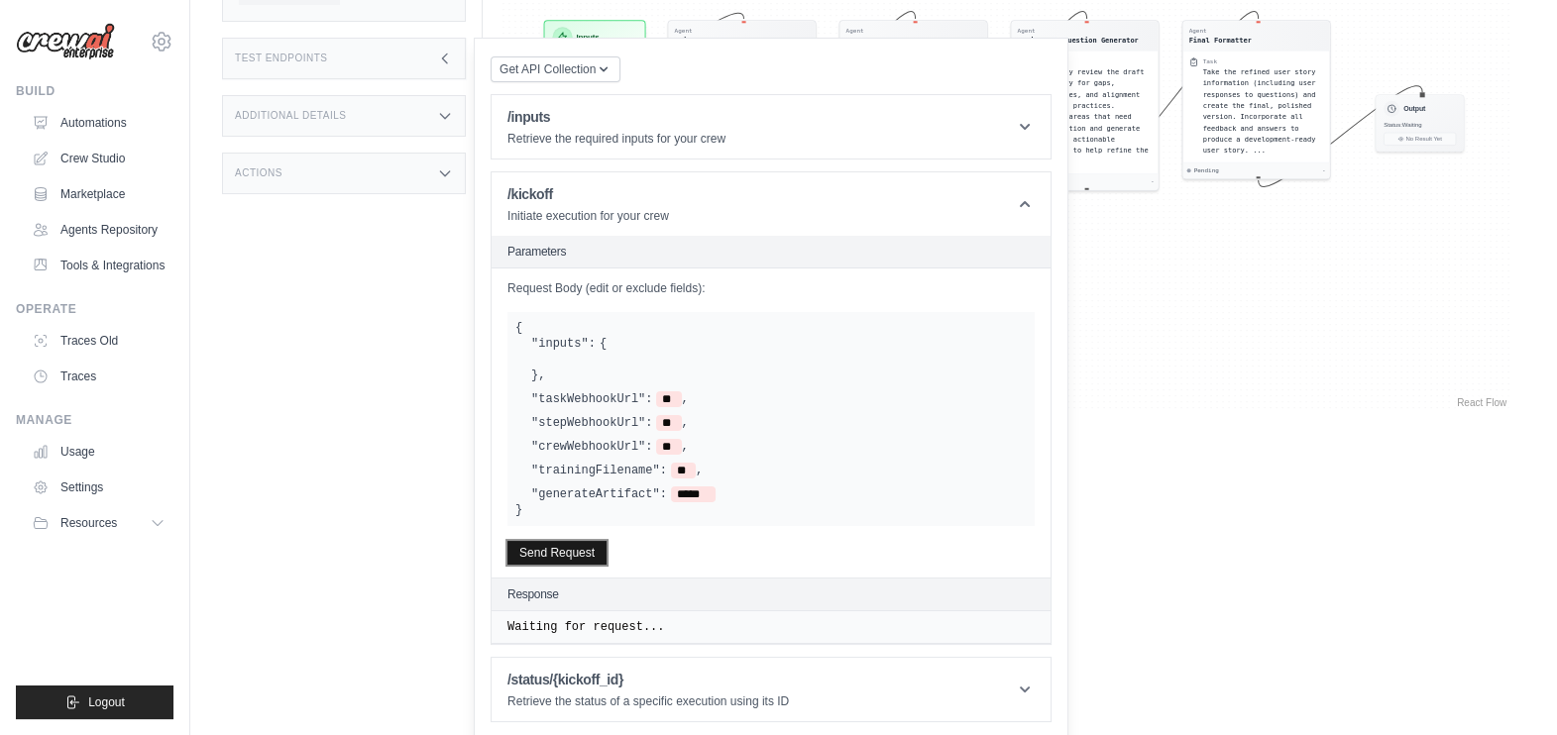
click at [575, 549] on button "Send Request" at bounding box center [557, 553] width 99 height 24
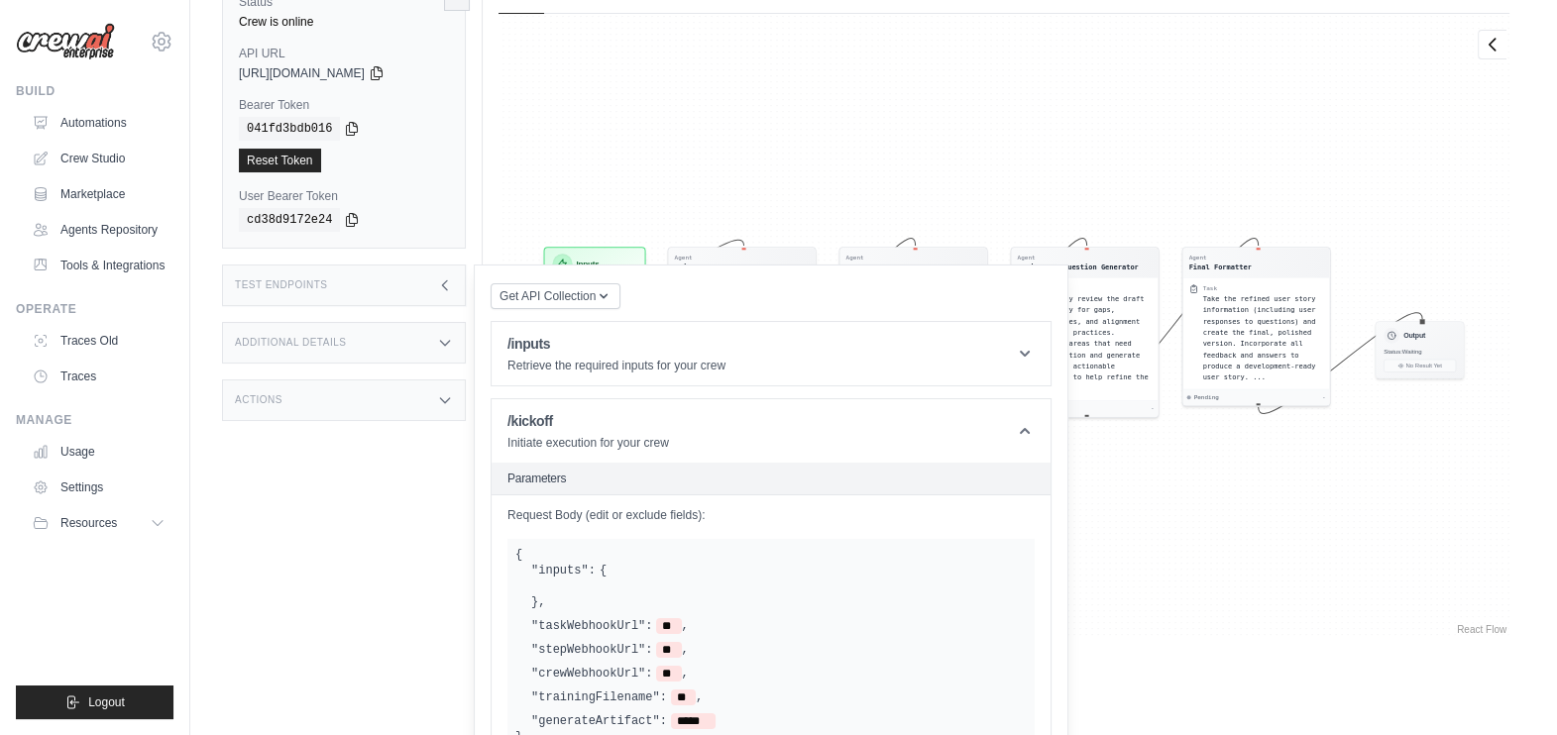
scroll to position [99, 0]
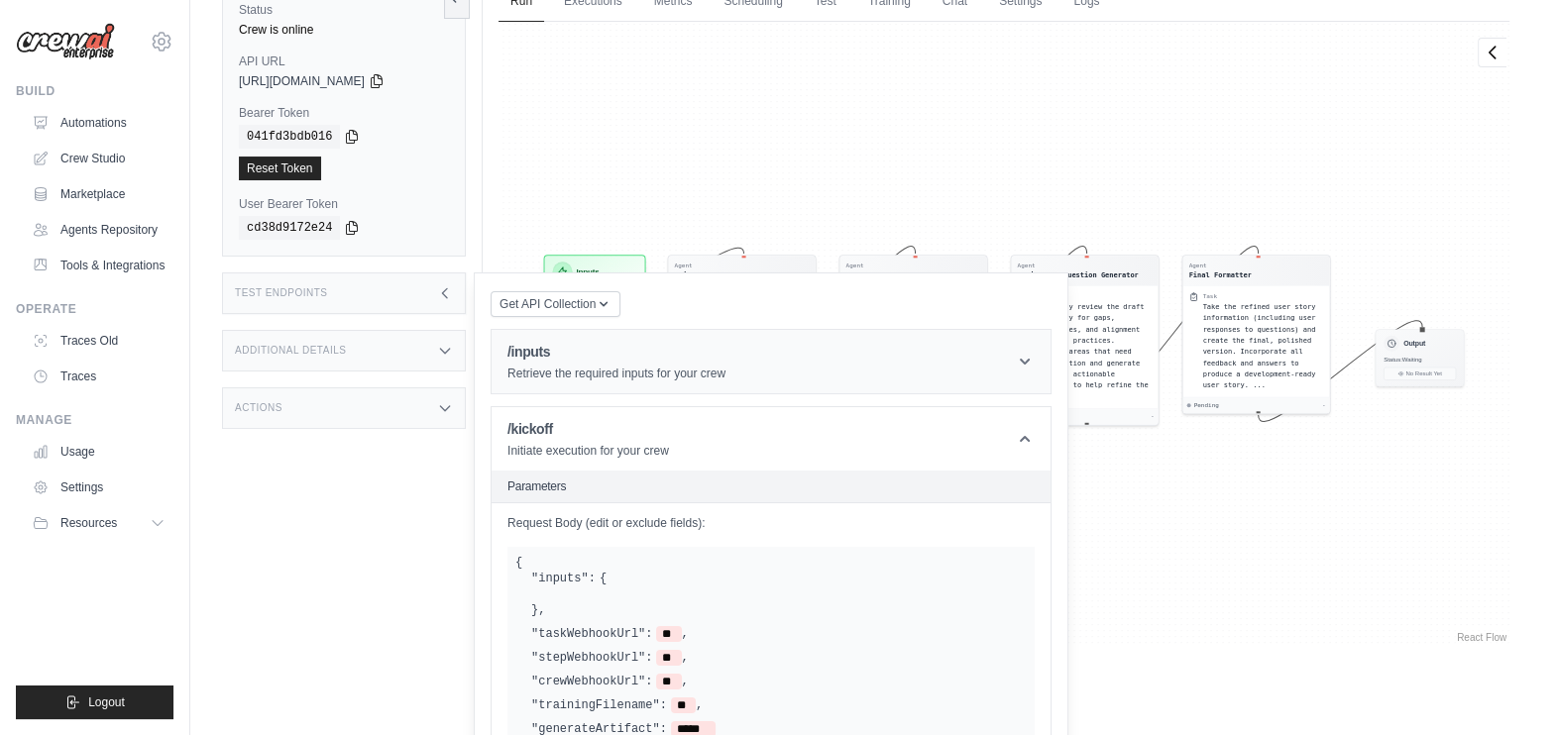
click at [717, 359] on h1 "/inputs" at bounding box center [617, 352] width 218 height 20
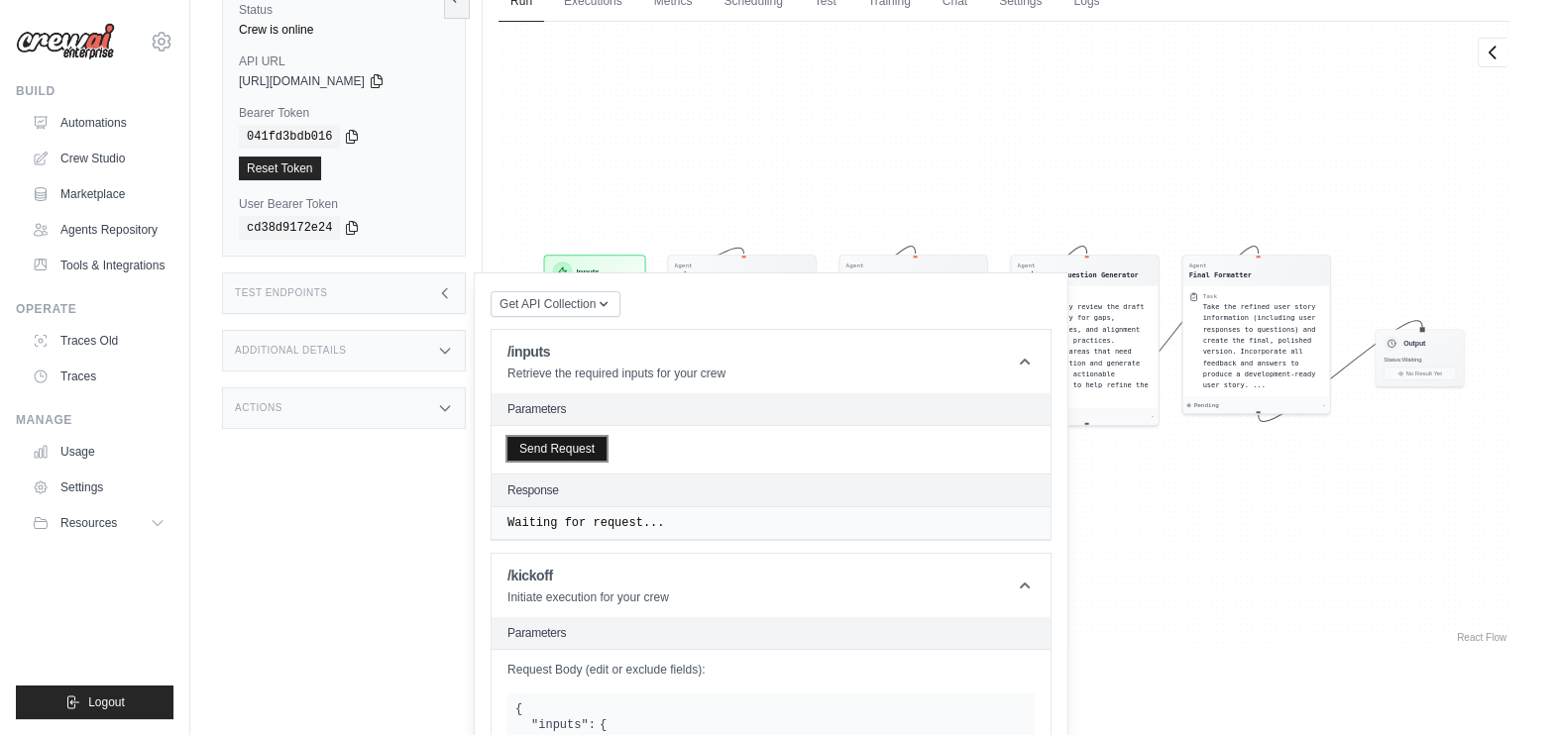
click at [574, 437] on button "Send Request" at bounding box center [557, 449] width 99 height 24
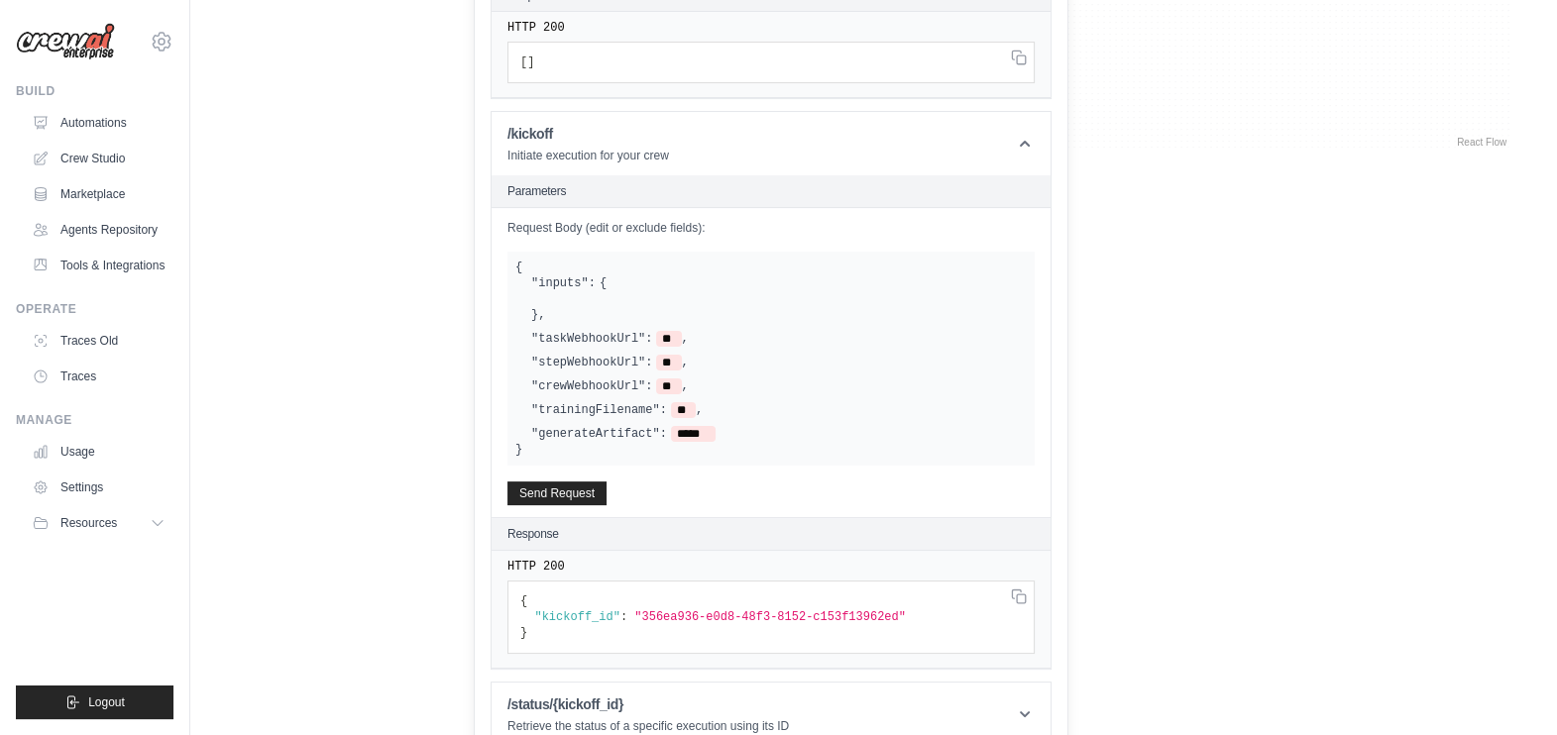
scroll to position [620, 0]
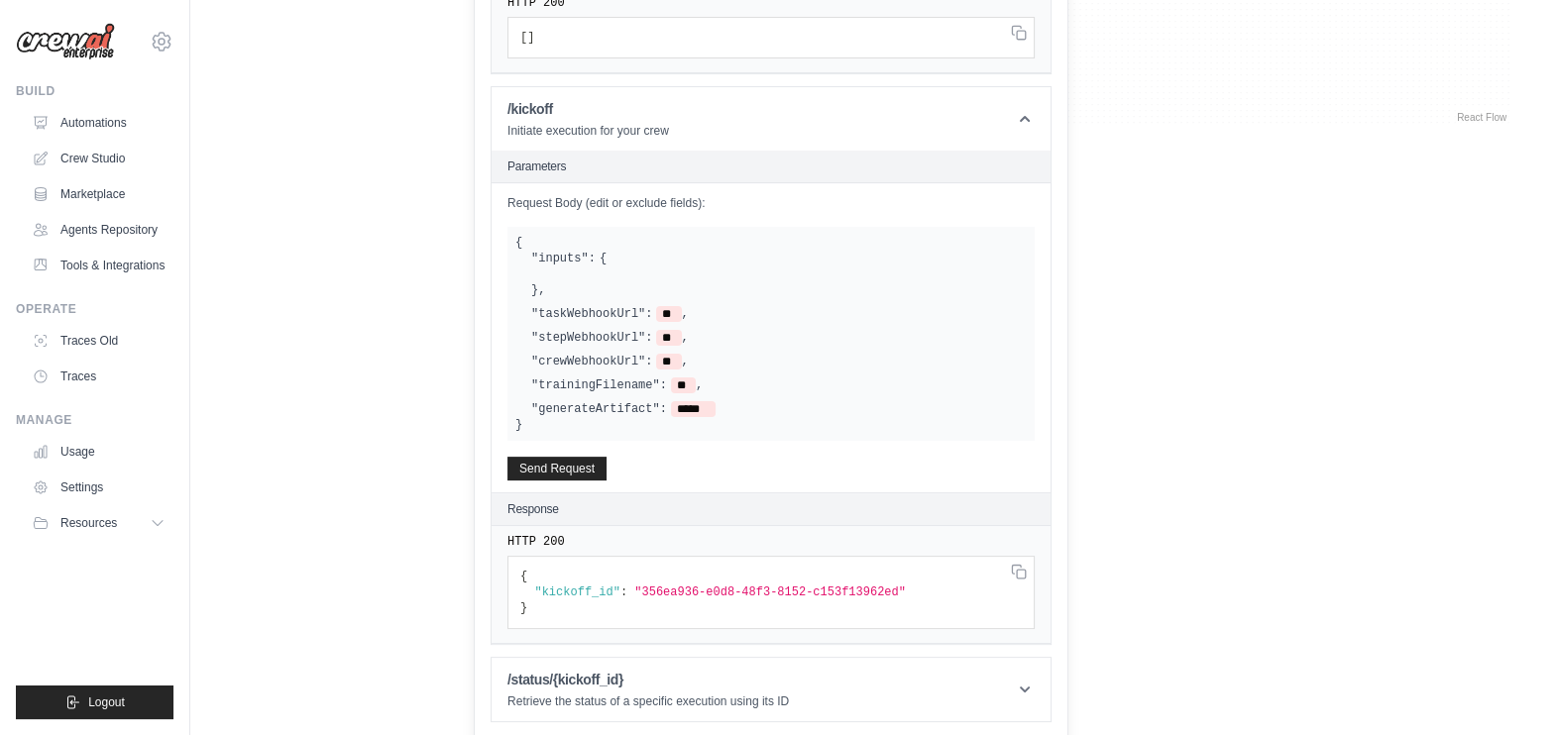
click at [758, 139] on header "/kickoff Initiate execution for your crew" at bounding box center [771, 118] width 559 height 63
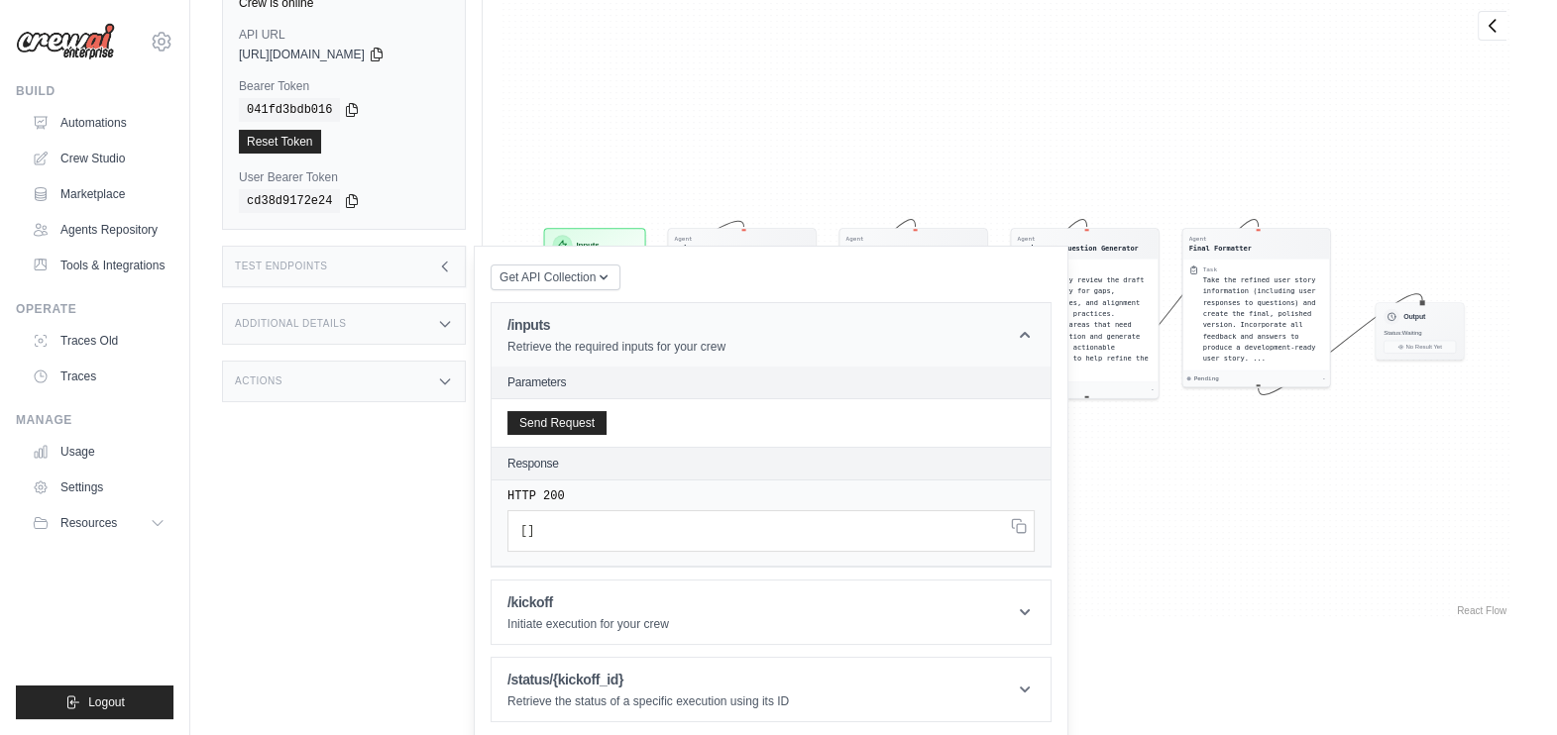
click at [716, 327] on h1 "/inputs" at bounding box center [617, 325] width 218 height 20
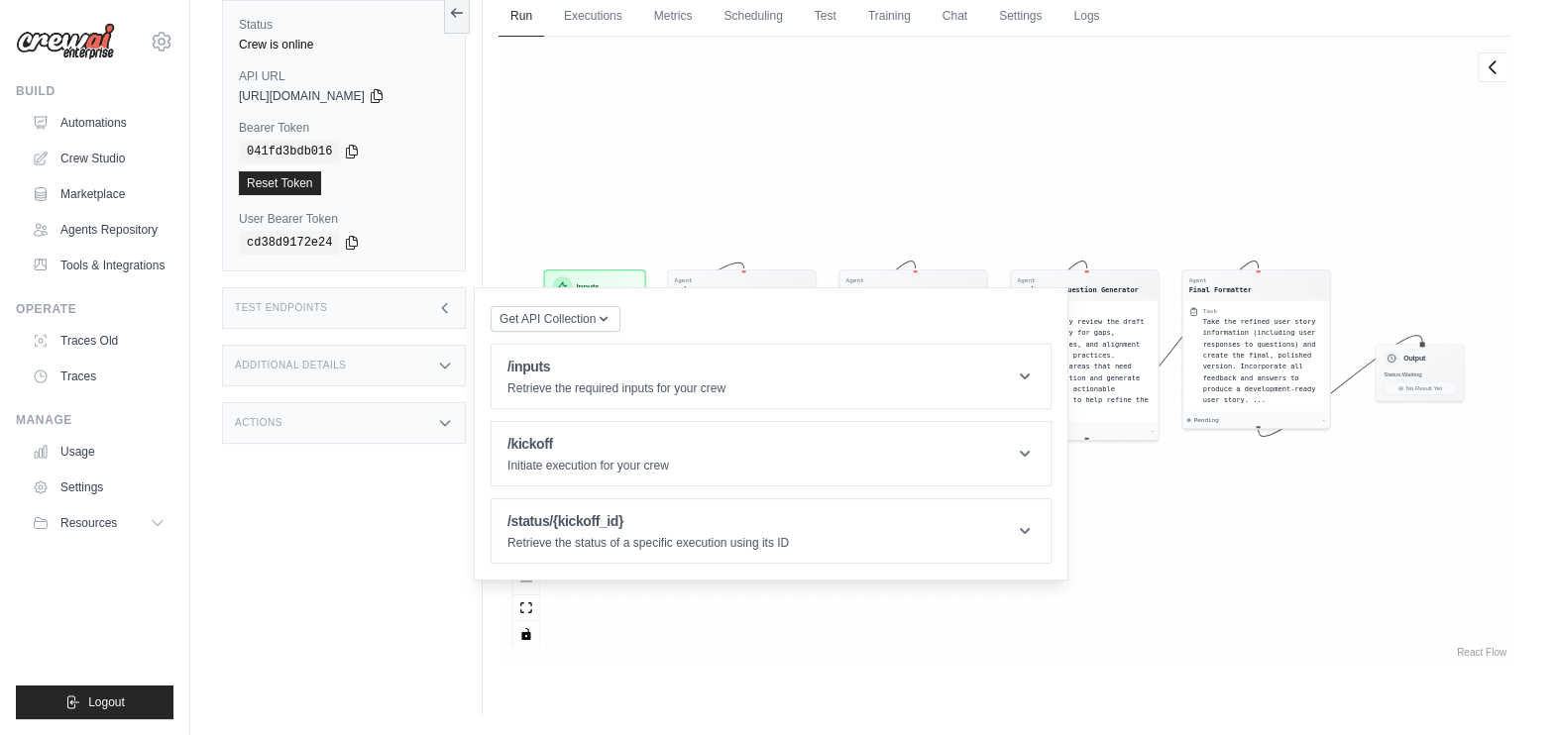
click at [306, 506] on div "Status Crew is online API URL copied [URL][DOMAIN_NAME] Bearer Token copied 041…" at bounding box center [352, 347] width 261 height 735
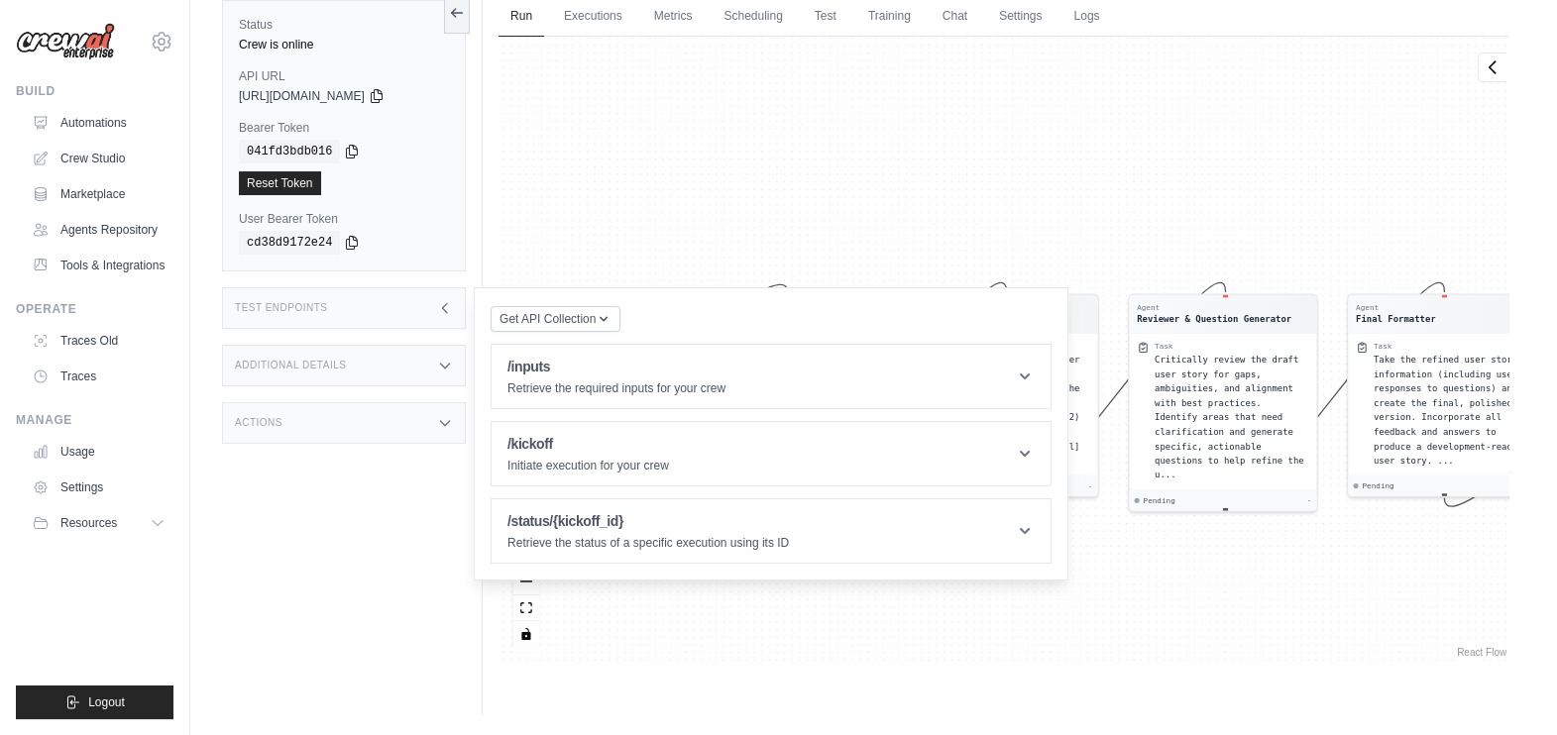
click at [438, 302] on icon at bounding box center [445, 308] width 16 height 16
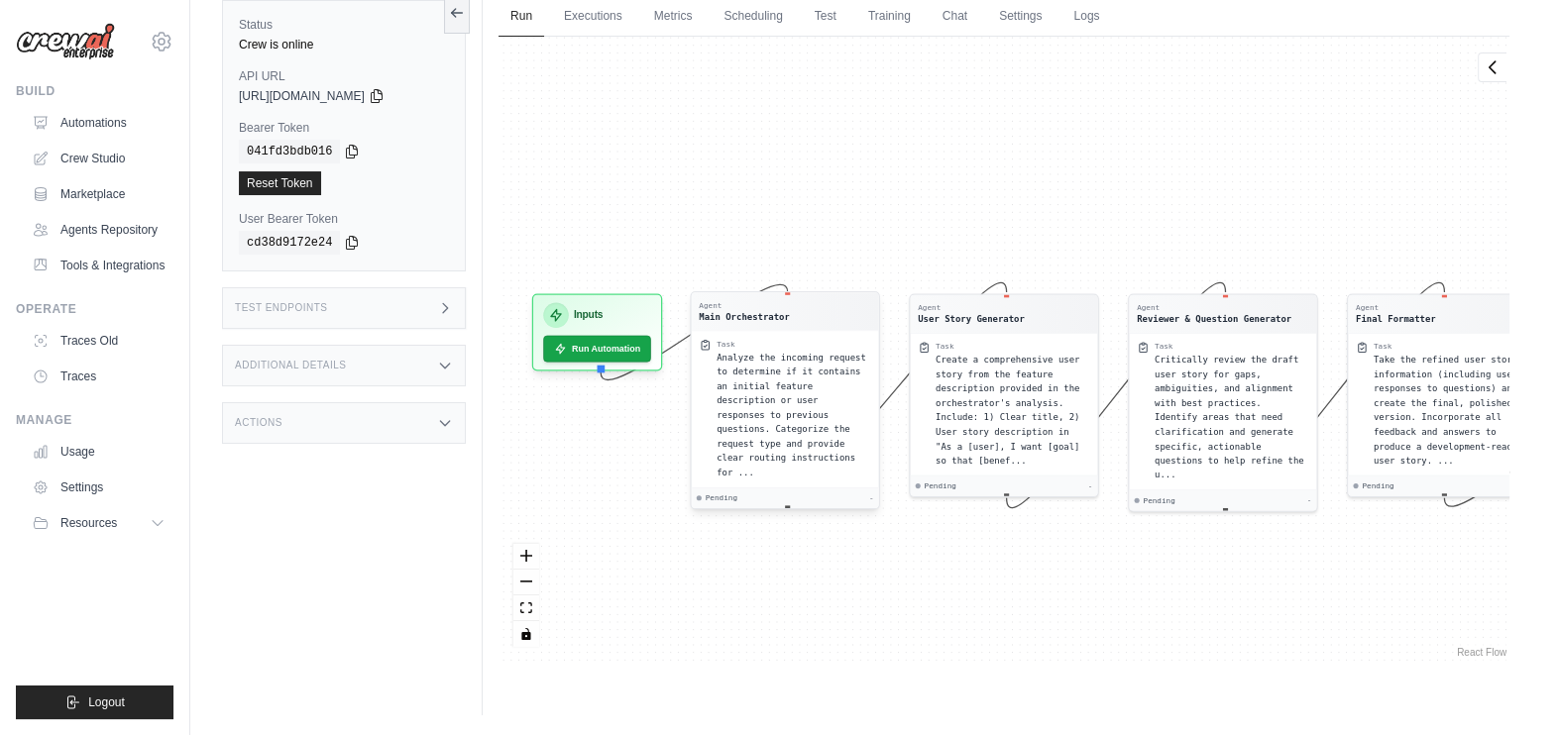
click at [731, 376] on span "Analyze the incoming request to determine if it contains an initial feature des…" at bounding box center [792, 414] width 150 height 125
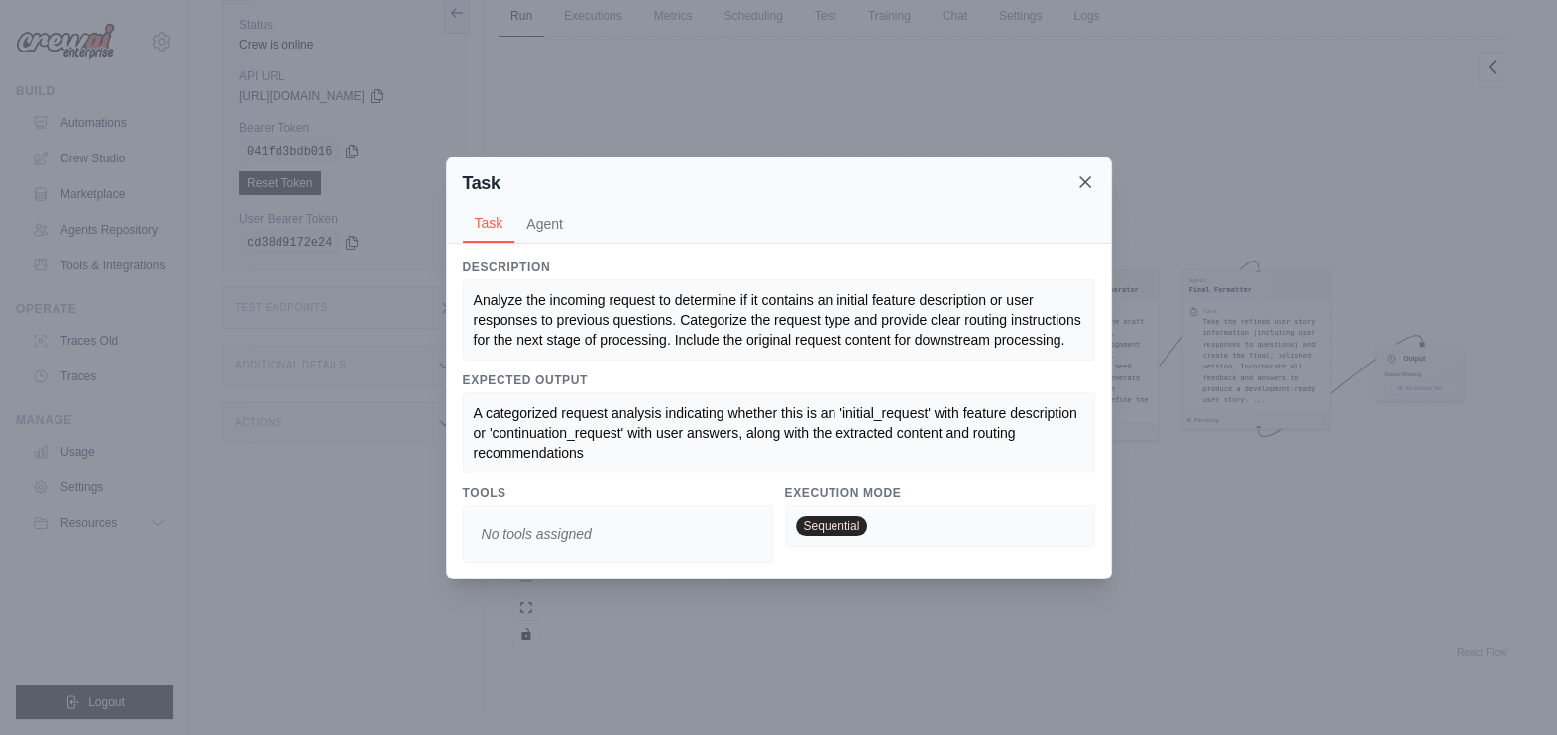
click at [1081, 184] on icon at bounding box center [1085, 182] width 10 height 10
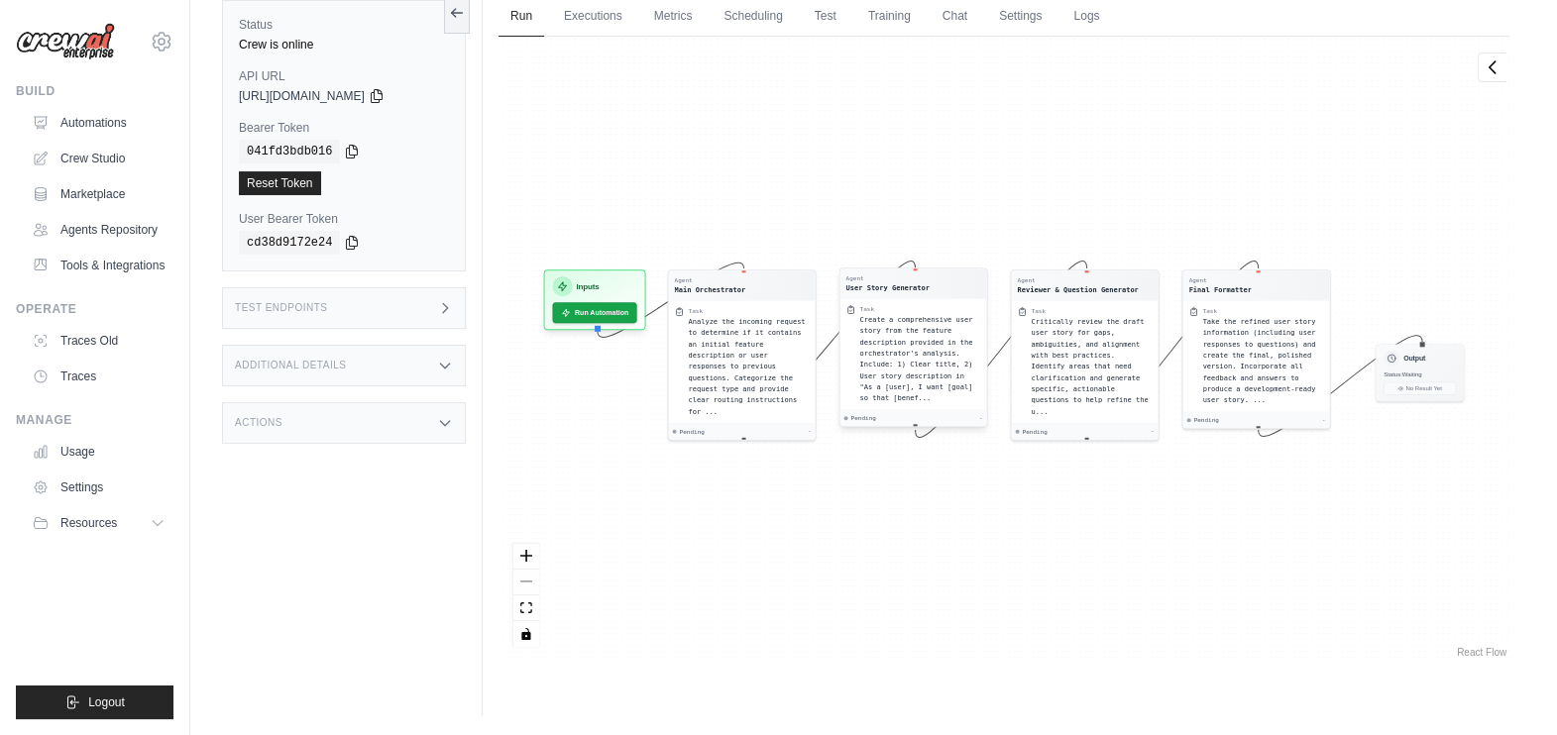
click at [926, 354] on span "Create a comprehensive user story from the feature description provided in the …" at bounding box center [916, 358] width 113 height 87
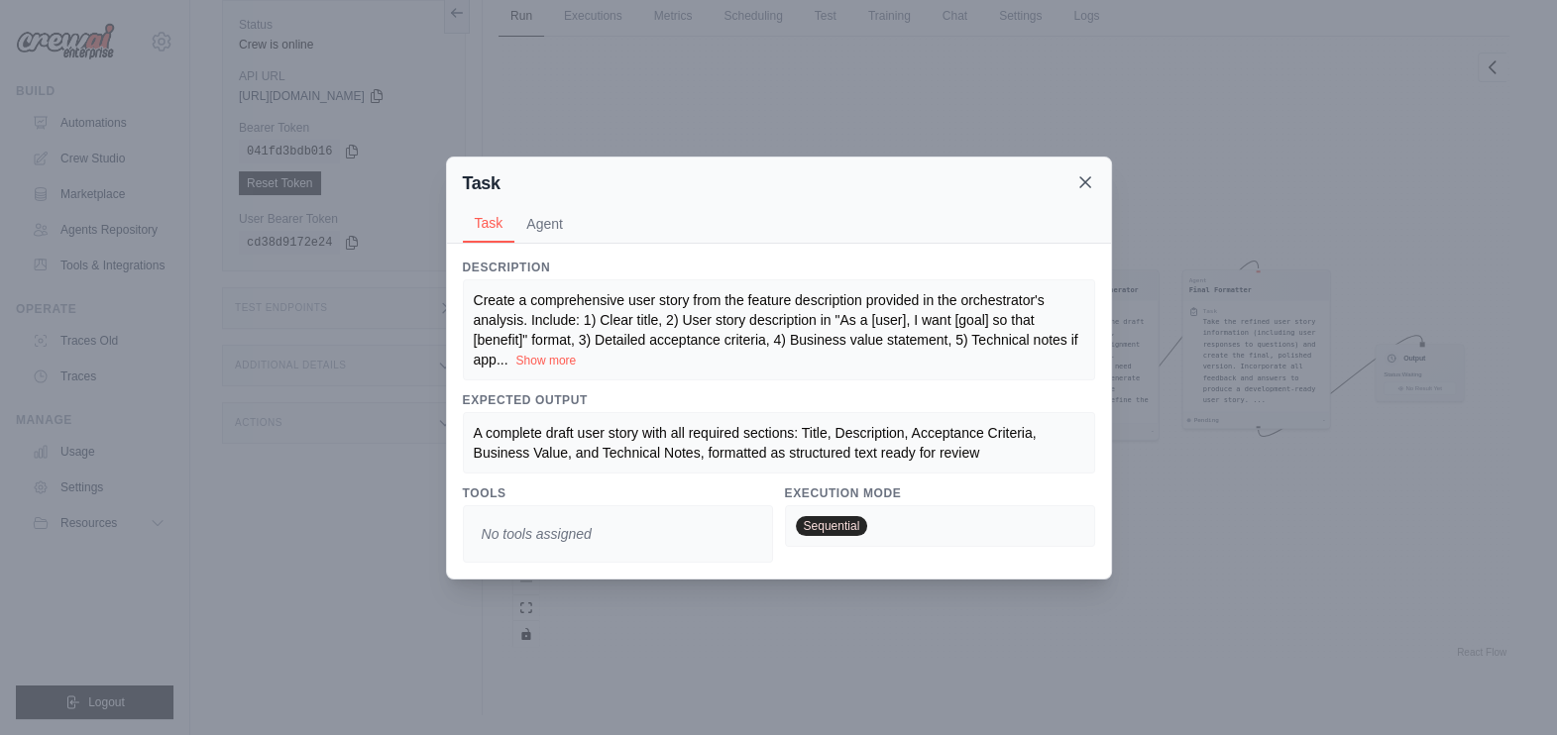
click at [1090, 178] on icon at bounding box center [1085, 182] width 10 height 10
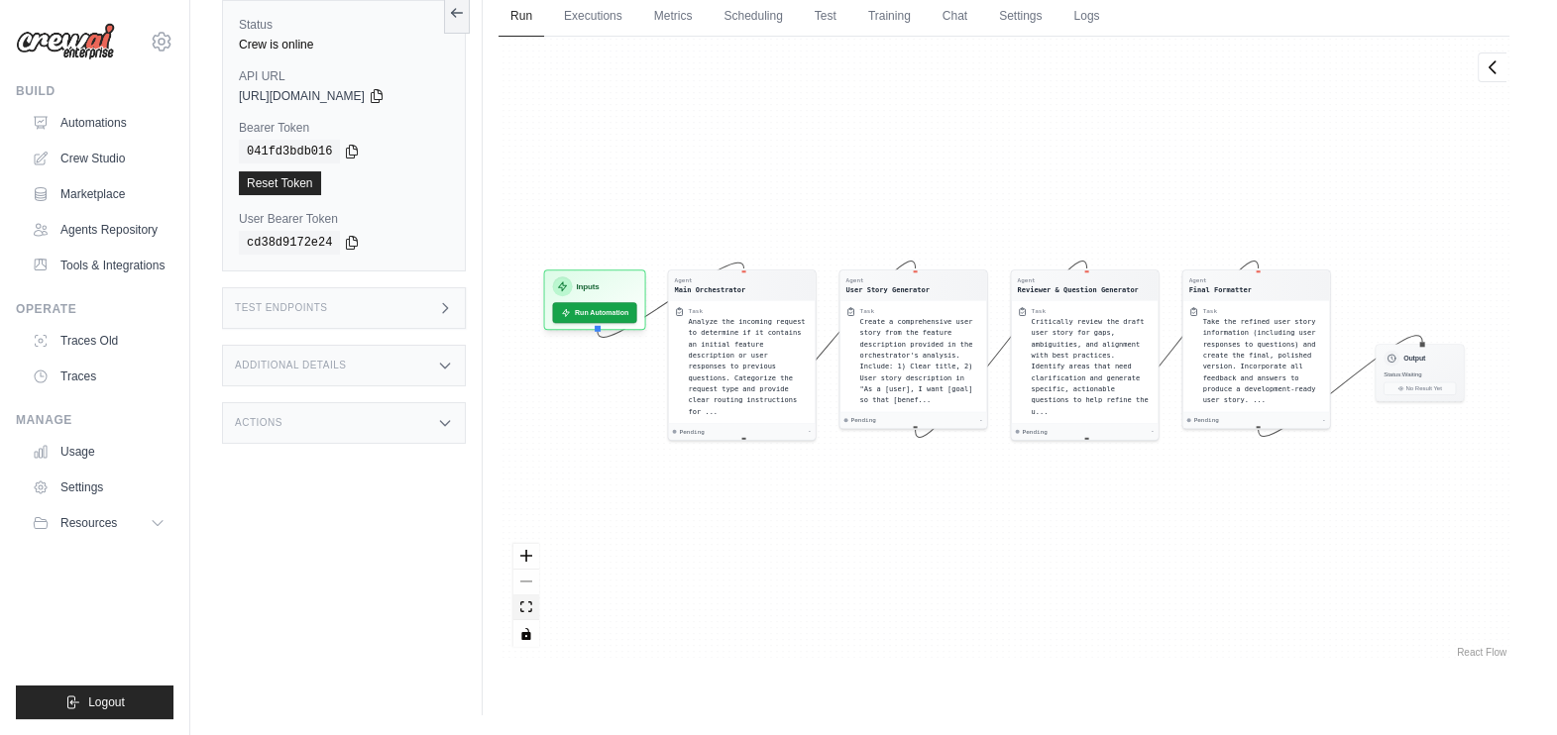
click at [531, 607] on icon "fit view" at bounding box center [526, 607] width 12 height 11
click at [758, 319] on span "Analyze the incoming request to determine if it contains an initial feature des…" at bounding box center [747, 364] width 117 height 98
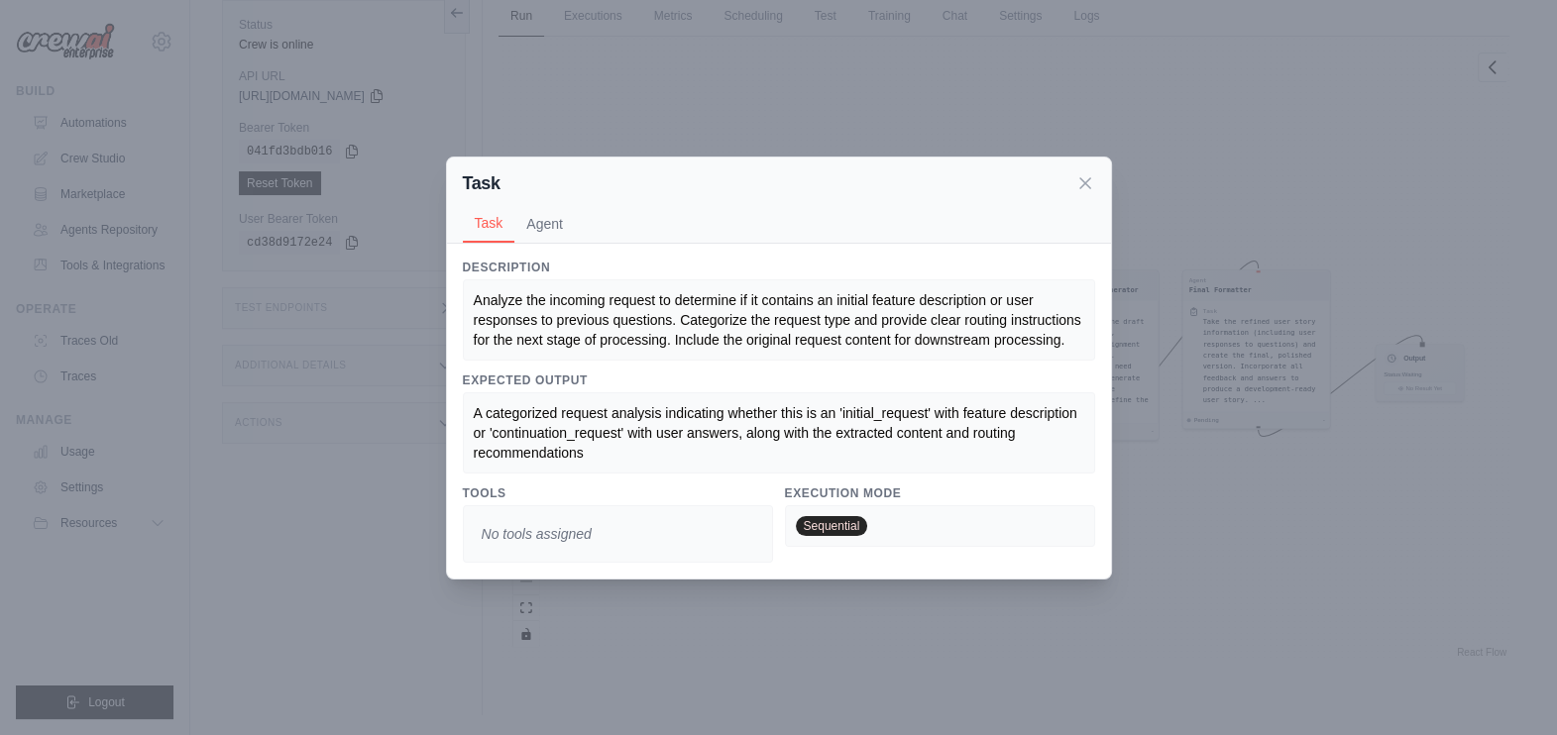
click at [758, 319] on span "Analyze the incoming request to determine if it contains an initial feature des…" at bounding box center [780, 320] width 612 height 56
drag, startPoint x: 758, startPoint y: 319, endPoint x: 1035, endPoint y: 337, distance: 277.1
click at [1035, 337] on span "Analyze the incoming request to determine if it contains an initial feature des…" at bounding box center [780, 320] width 612 height 56
click at [1090, 185] on icon at bounding box center [1085, 182] width 20 height 20
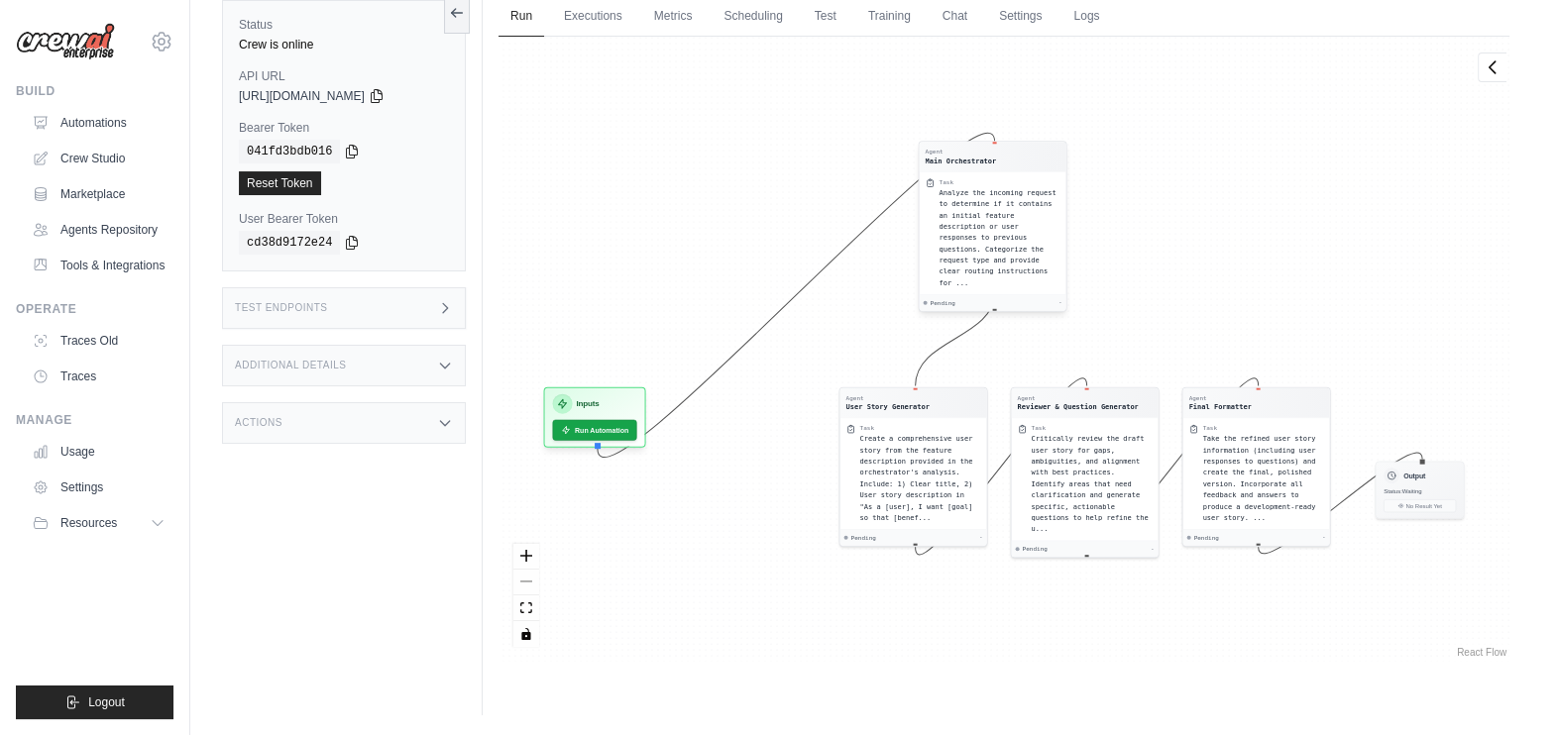
drag, startPoint x: 755, startPoint y: 317, endPoint x: 1007, endPoint y: 174, distance: 289.4
click at [1007, 178] on div "Task Analyze the incoming request to determine if it contains an initial featur…" at bounding box center [1000, 233] width 121 height 110
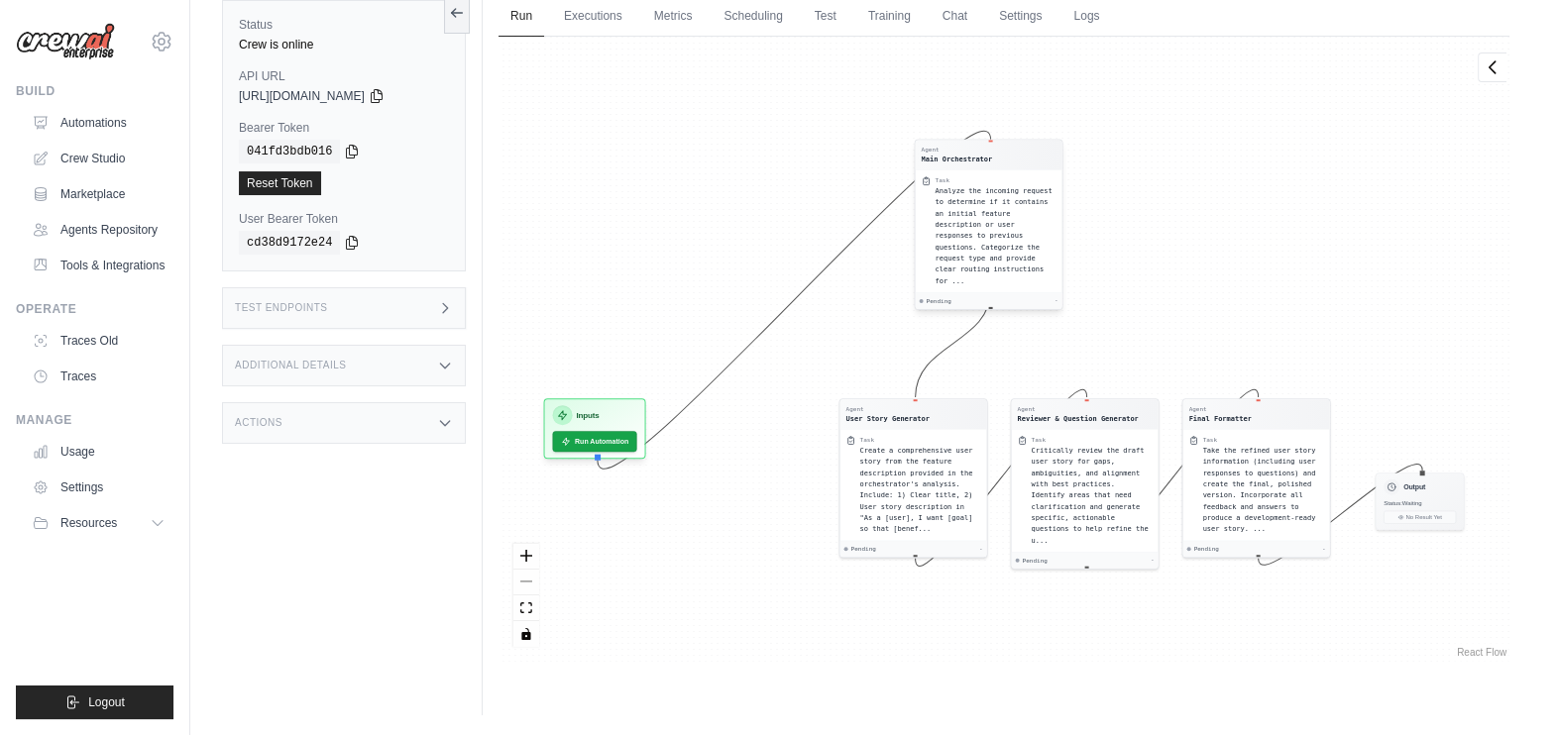
click at [991, 287] on div "Agent Main Orchestrator Task Analyze the incoming request to determine if it co…" at bounding box center [989, 226] width 149 height 170
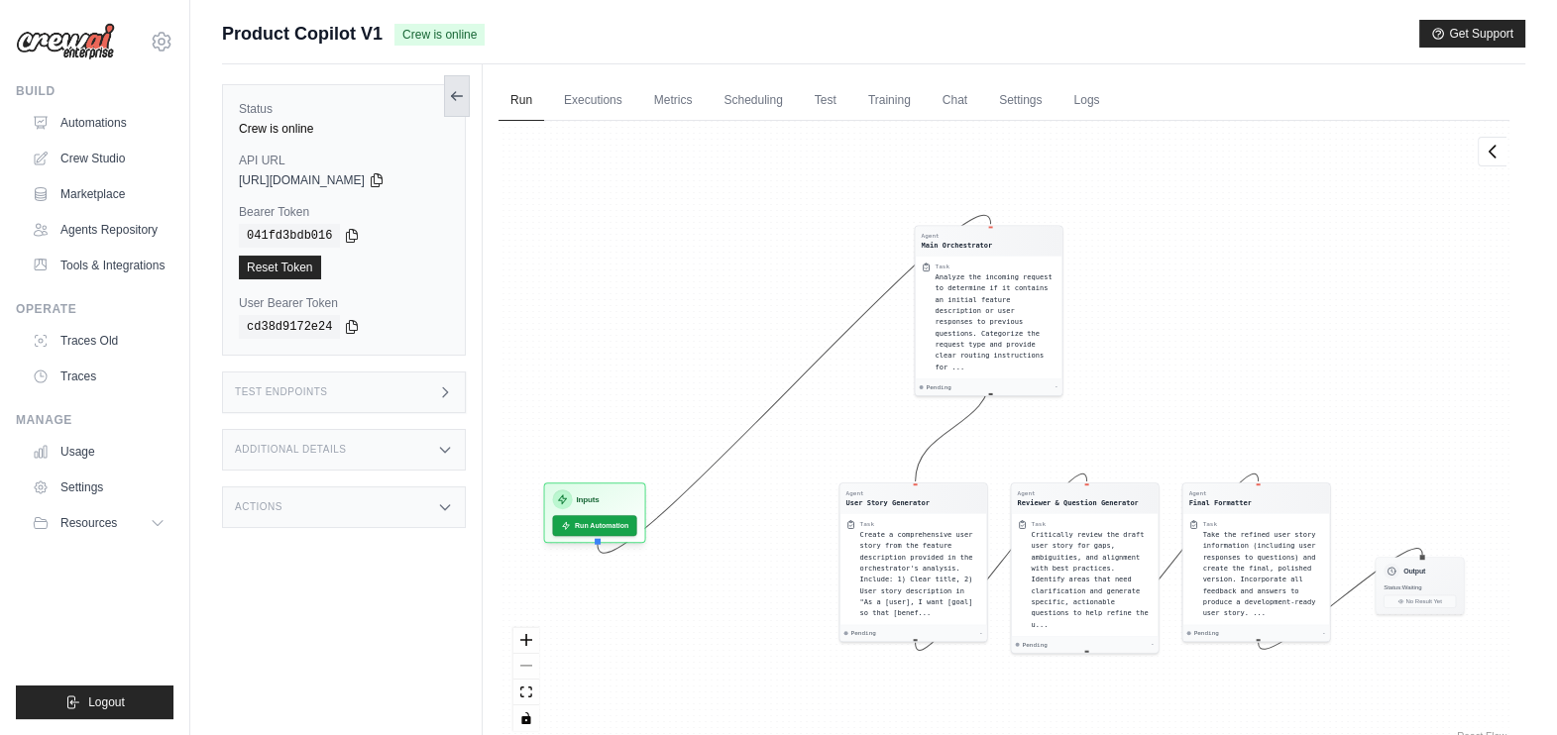
click at [461, 88] on icon at bounding box center [457, 96] width 16 height 16
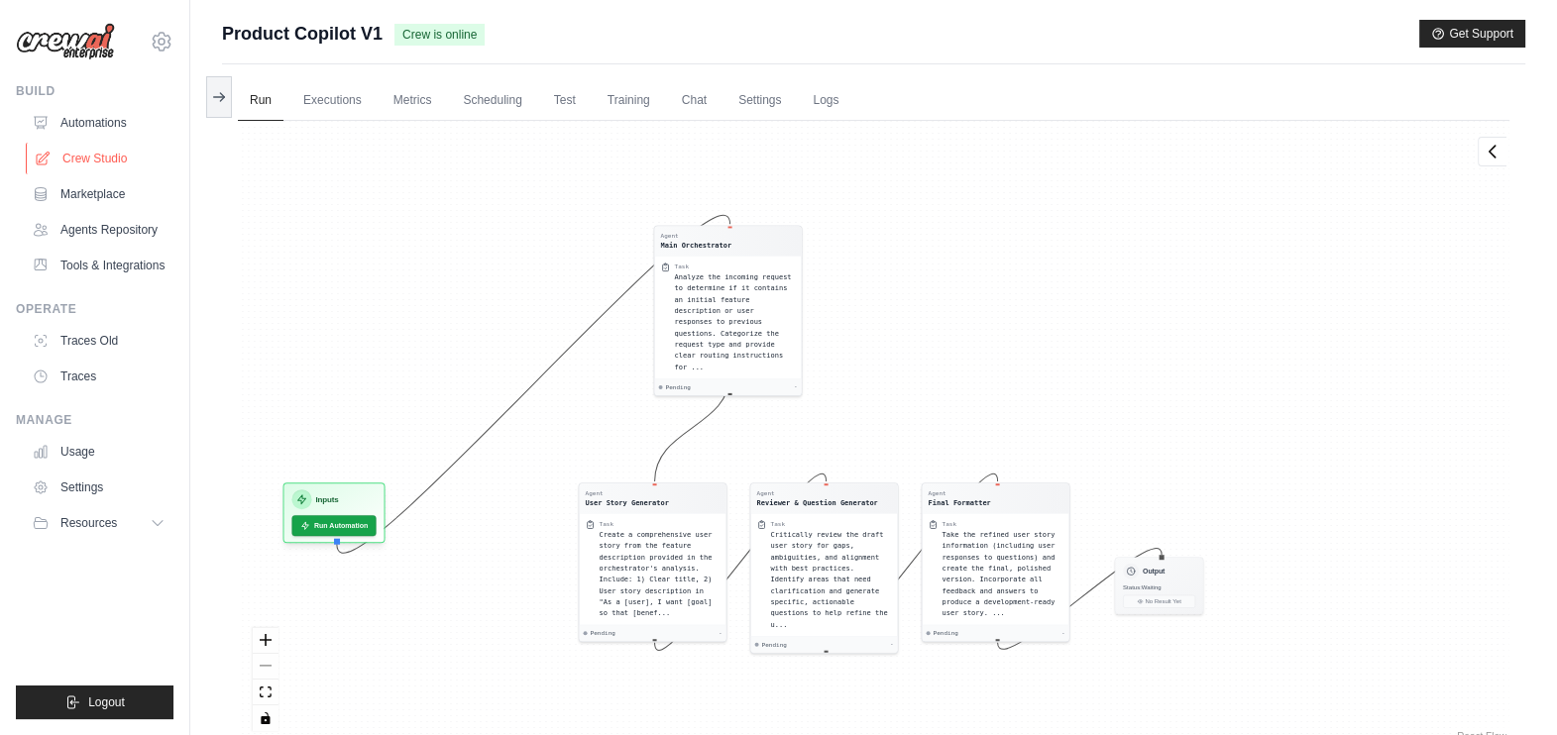
click at [114, 163] on link "Crew Studio" at bounding box center [101, 159] width 150 height 32
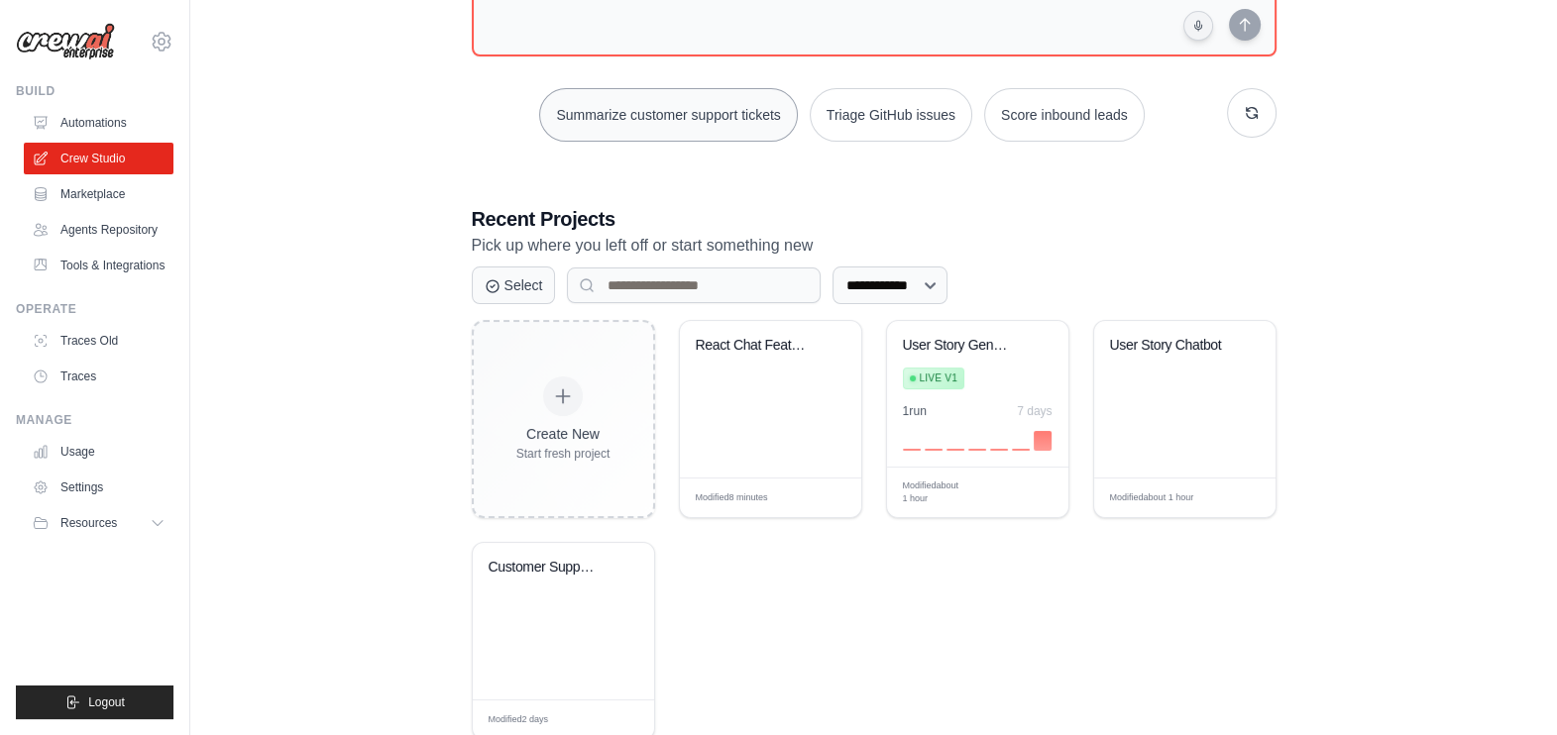
scroll to position [234, 0]
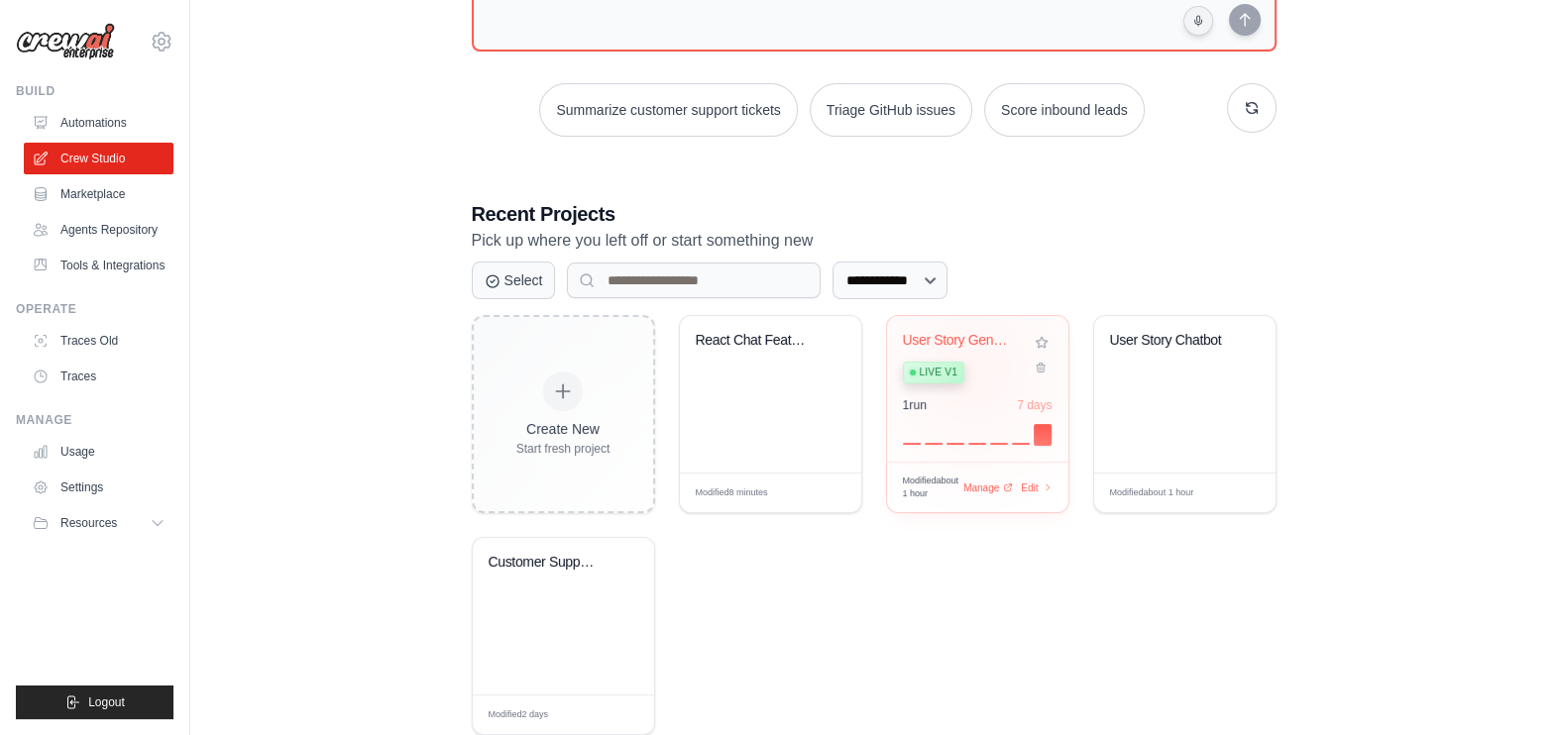
click at [971, 367] on div "Live v1" at bounding box center [963, 371] width 120 height 27
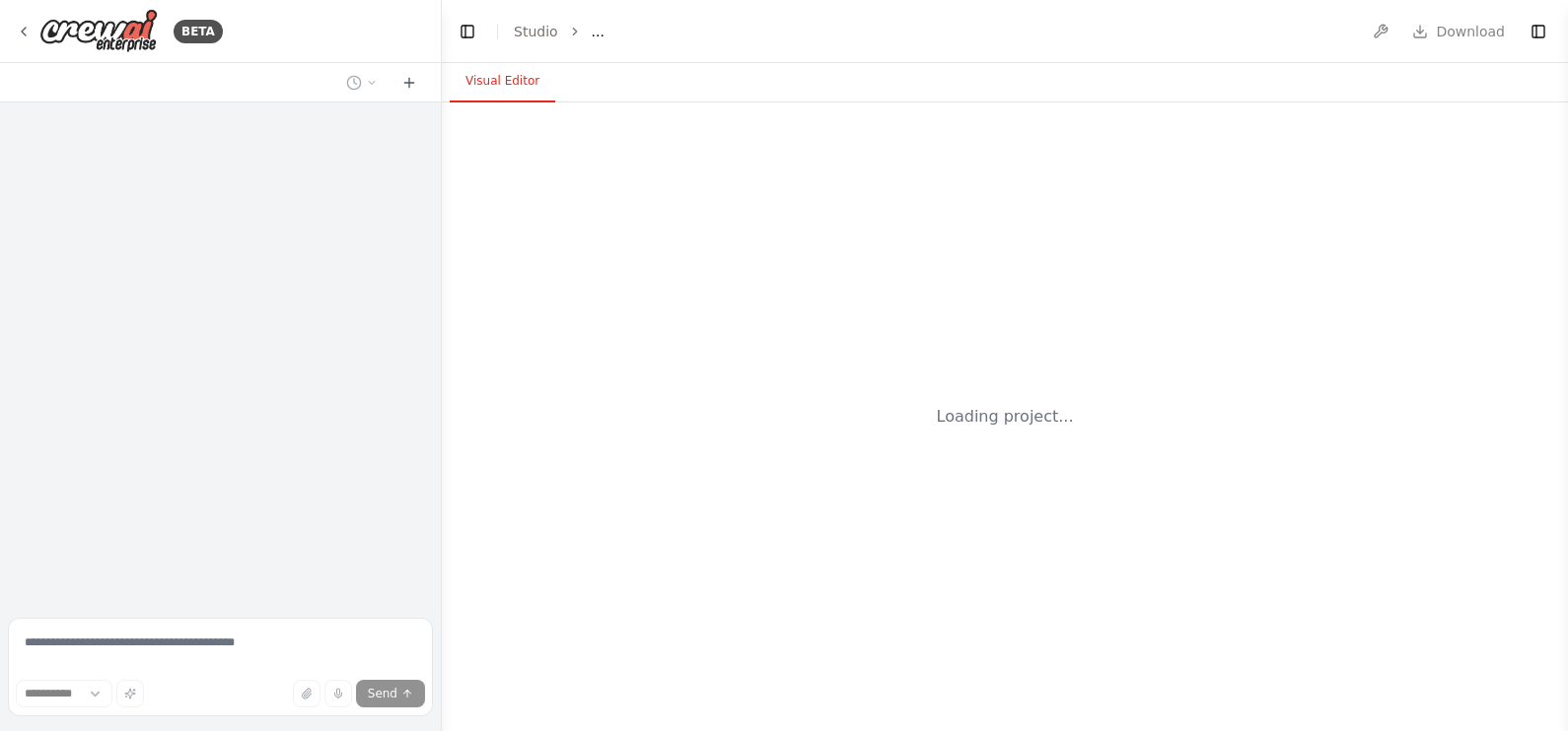
select select "****"
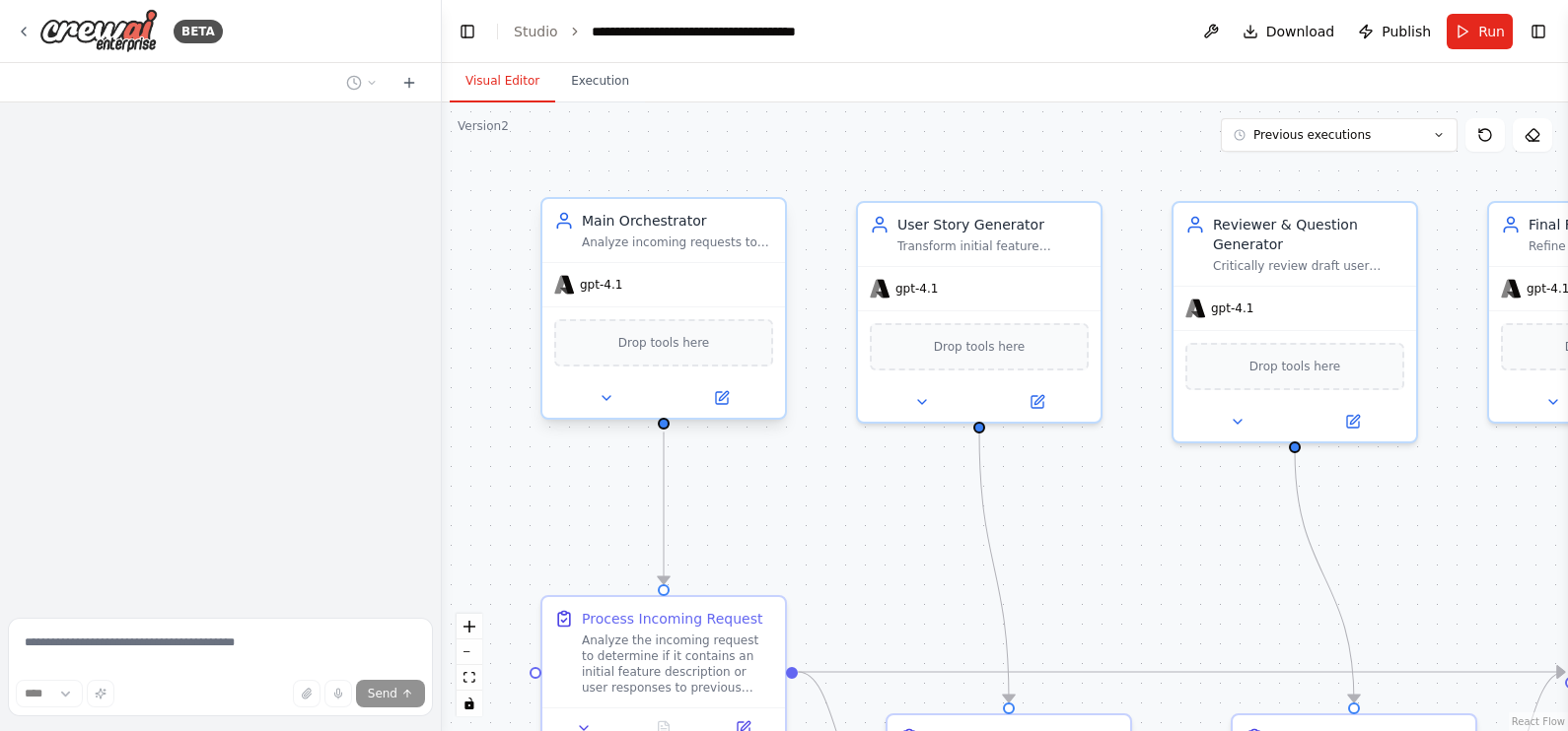
scroll to position [1188, 0]
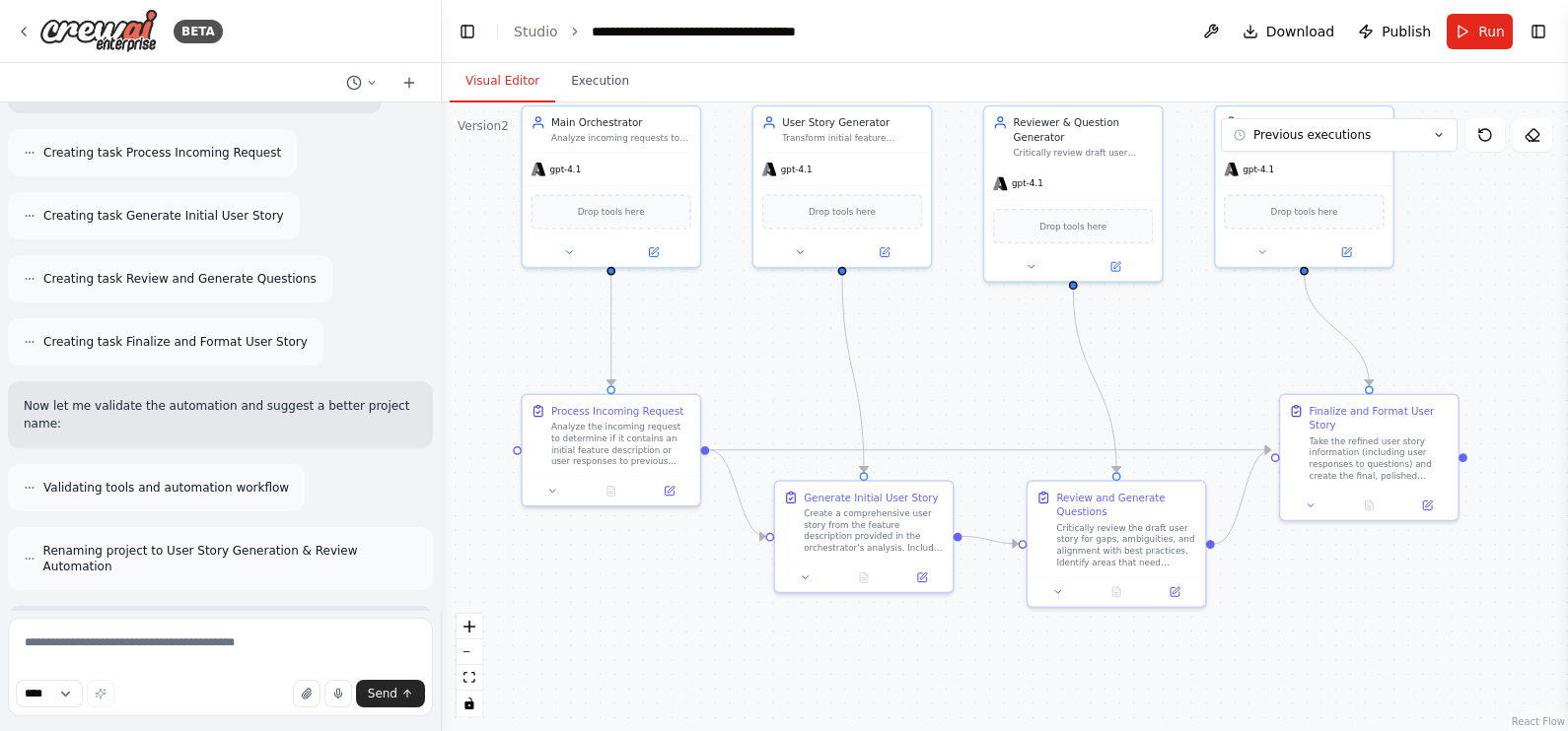
drag, startPoint x: 829, startPoint y: 514, endPoint x: 766, endPoint y: 345, distance: 180.4
click at [766, 345] on div ".deletable-edge-delete-btn { width: 20px; height: 20px; border: 0px solid #ffff…" at bounding box center [1005, 417] width 1126 height 629
click at [613, 325] on icon "Edge from c70a68af-2fbc-4d4d-be9a-d4c074002e02 to 9023d847-f70d-4d32-8eb3-105b2…" at bounding box center [613, 333] width 0 height 111
drag, startPoint x: 613, startPoint y: 274, endPoint x: 613, endPoint y: 284, distance: 10.0
click at [613, 284] on div ".deletable-edge-delete-btn { width: 20px; height: 20px; border: 0px solid #ffff…" at bounding box center [862, 267] width 825 height 460
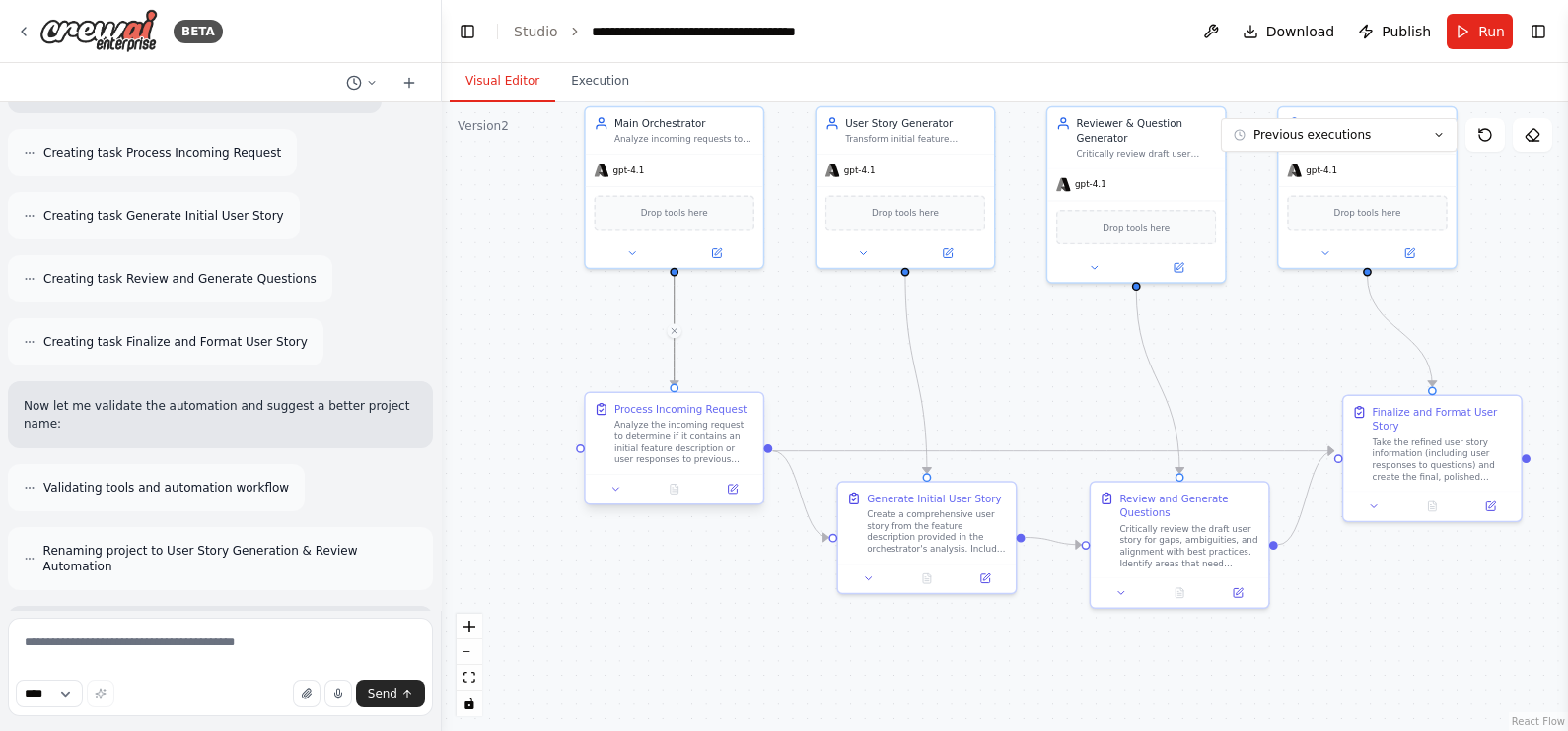
drag, startPoint x: 707, startPoint y: 455, endPoint x: 769, endPoint y: 454, distance: 62.0
click at [769, 454] on div ".deletable-edge-delete-btn { width: 20px; height: 20px; border: 0px solid #ffff…" at bounding box center [1005, 417] width 1126 height 629
click at [810, 504] on icon "Edge from 9023d847-f70d-4d32-8eb3-105b2f533152 to fdf62c9f-b1e2-4204-8ac2-289ea…" at bounding box center [801, 495] width 56 height 87
click at [802, 496] on icon at bounding box center [800, 495] width 11 height 13
click at [803, 453] on icon "Edge from 9023d847-f70d-4d32-8eb3-105b2f533152 to 198cb420-7322-4077-9f25-2bfb1…" at bounding box center [1054, 453] width 561 height 0
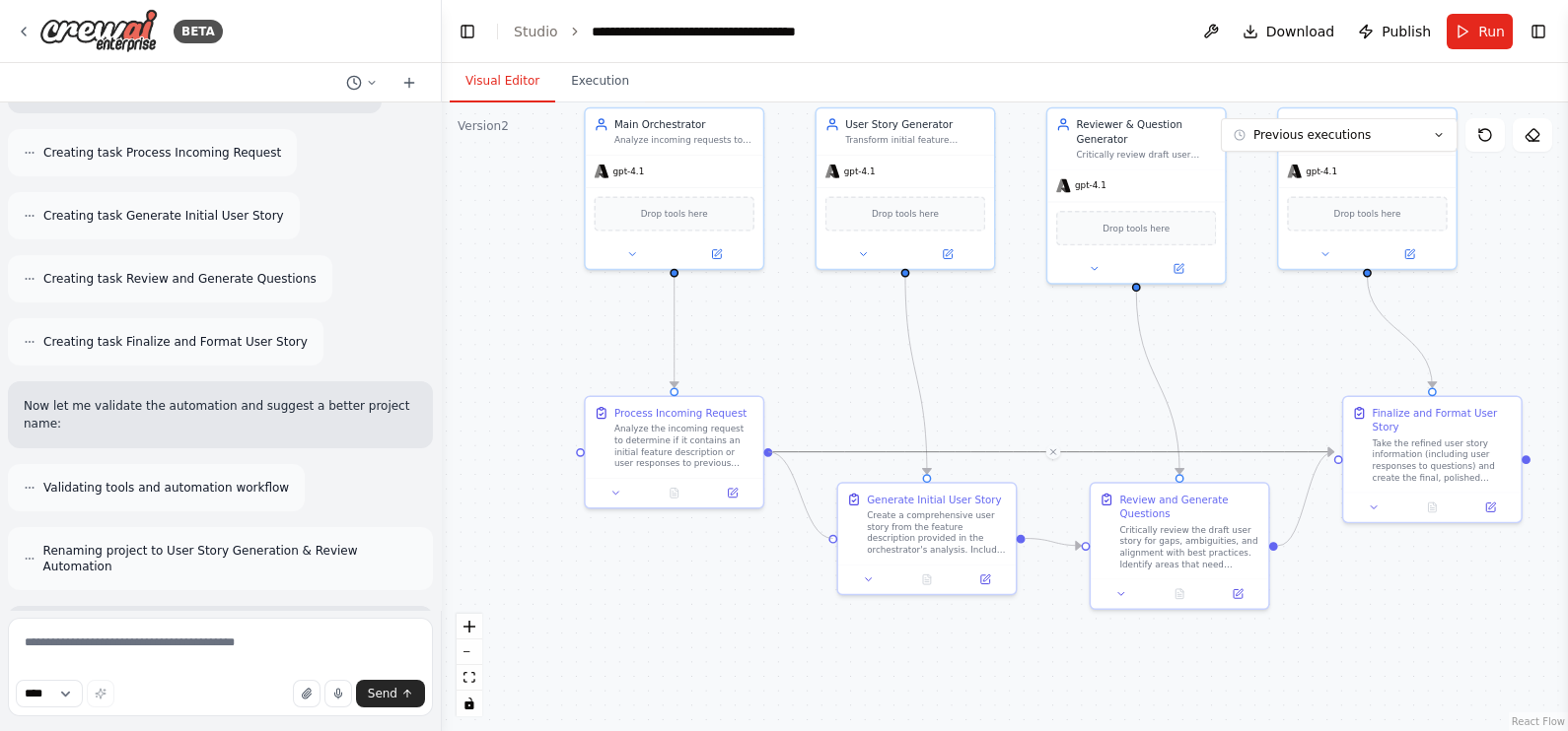
drag, startPoint x: 765, startPoint y: 449, endPoint x: 835, endPoint y: 540, distance: 114.8
click at [835, 496] on div "Main Orchestrator Analyze incoming requests to determine if they are initial fe…" at bounding box center [923, 266] width 825 height 460
drag, startPoint x: 768, startPoint y: 453, endPoint x: 1086, endPoint y: 541, distance: 330.0
click at [1086, 496] on div "Main Orchestrator Analyze incoming requests to determine if they are initial fe…" at bounding box center [923, 266] width 825 height 460
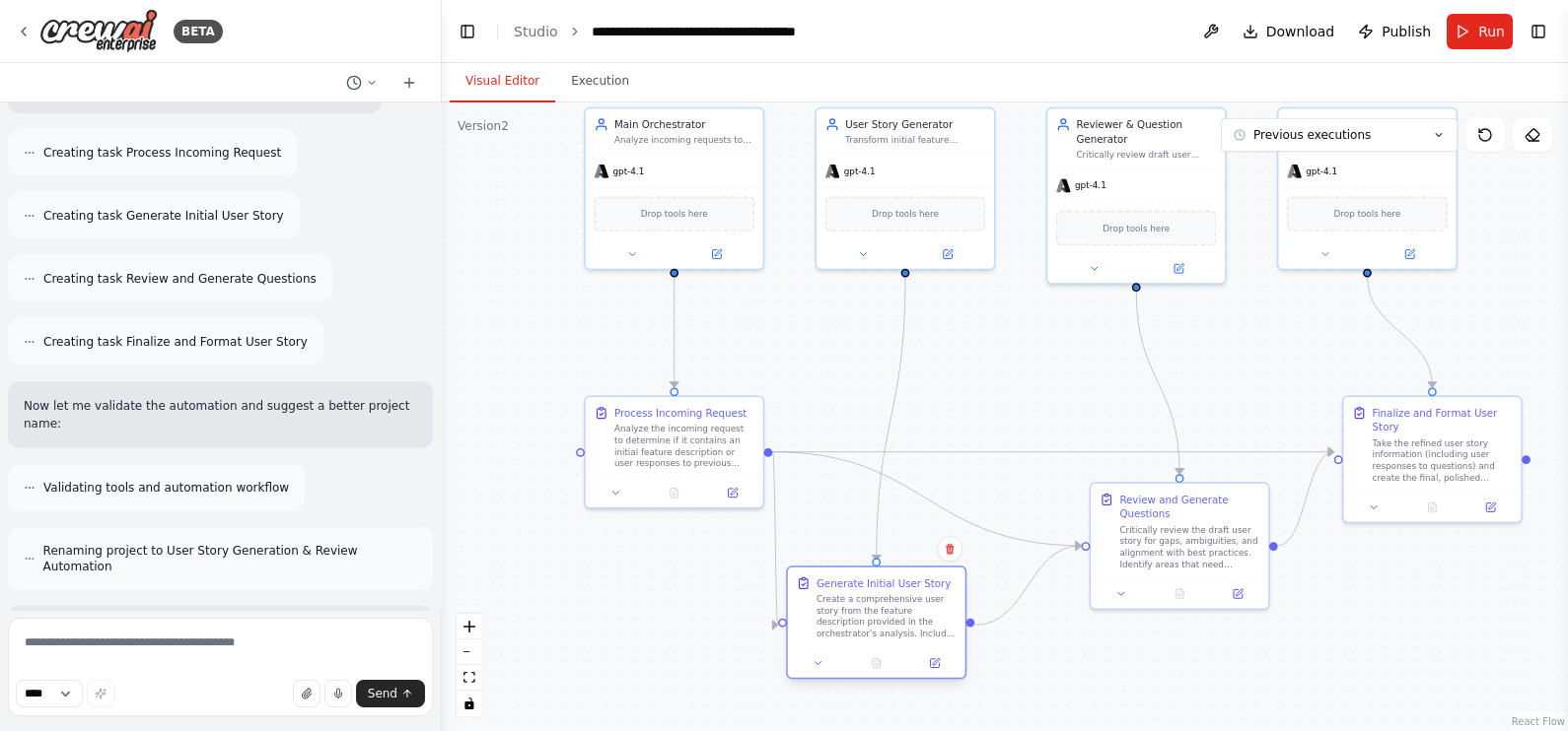
drag, startPoint x: 926, startPoint y: 507, endPoint x: 850, endPoint y: 602, distance: 121.7
click at [850, 602] on div "Create a comprehensive user story from the feature description provided in the …" at bounding box center [886, 617] width 140 height 47
click at [880, 621] on div "Generate Initial User Story Create a comprehensive user story from the feature …" at bounding box center [876, 623] width 180 height 113
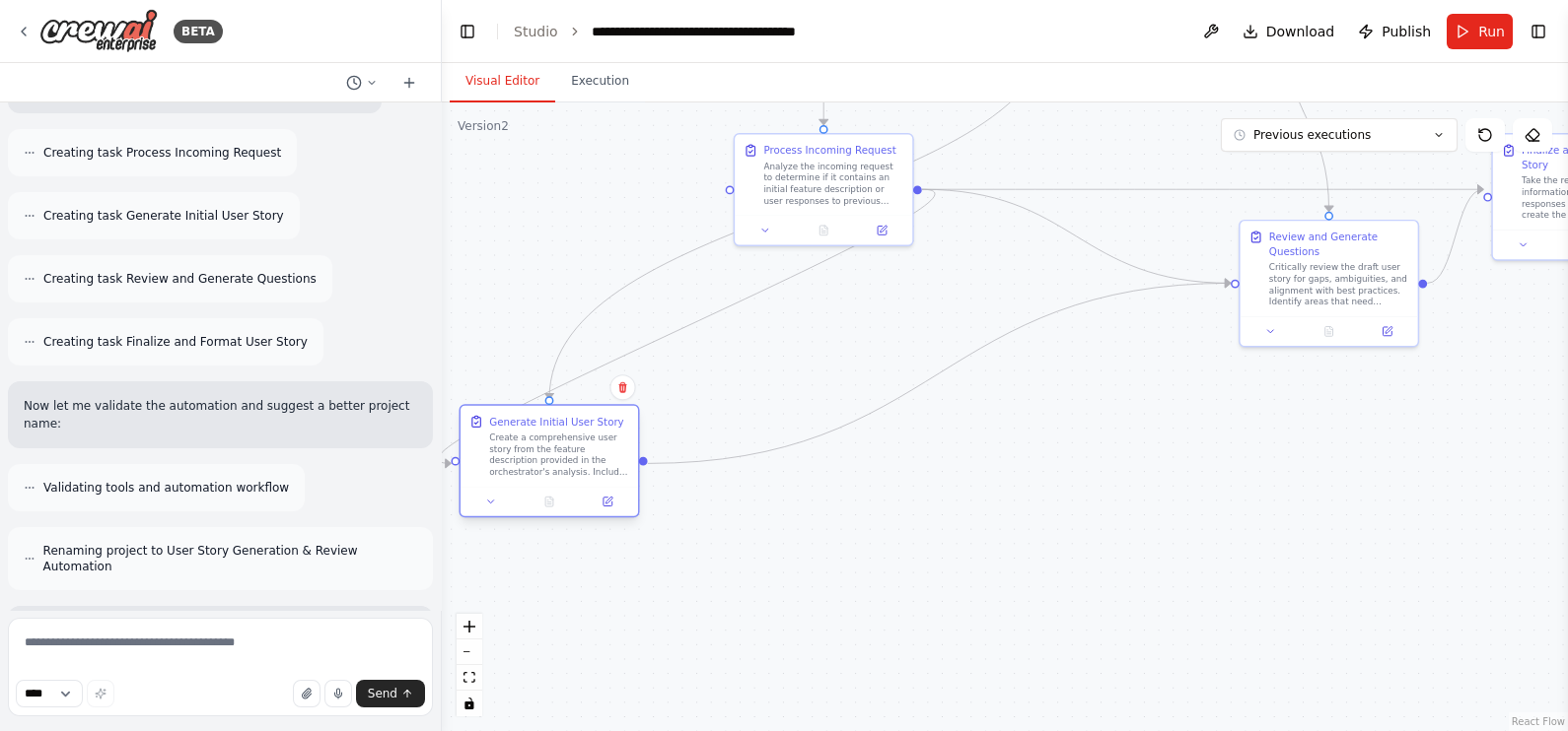
drag, startPoint x: 880, startPoint y: 621, endPoint x: 525, endPoint y: 470, distance: 385.8
click at [525, 470] on div "Create a comprehensive user story from the feature description provided in the …" at bounding box center [559, 455] width 140 height 47
click at [917, 485] on div ".deletable-edge-delete-btn { width: 20px; height: 20px; border: 0px solid #ffff…" at bounding box center [1005, 417] width 1126 height 629
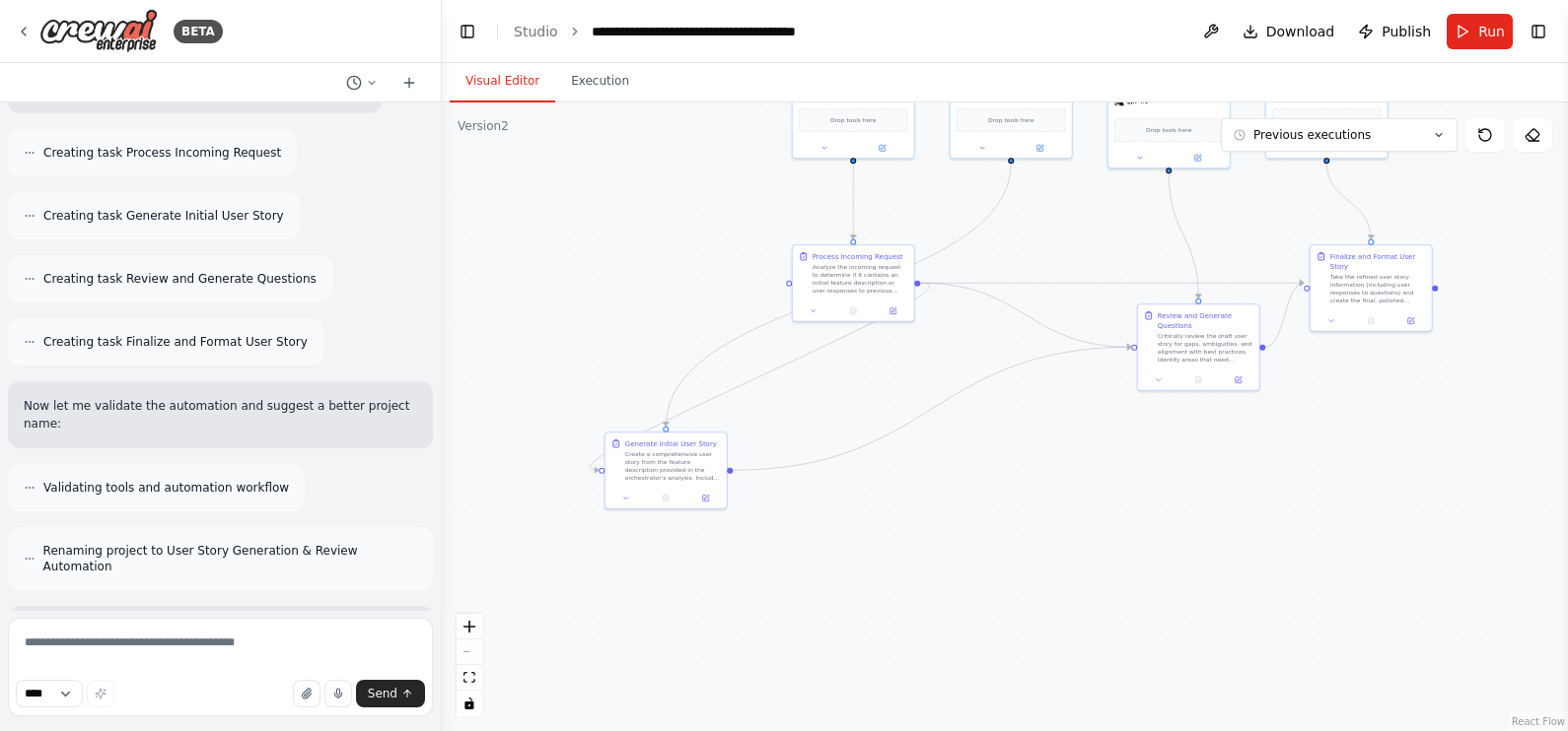
drag, startPoint x: 1053, startPoint y: 427, endPoint x: 1051, endPoint y: 530, distance: 103.0
click at [1051, 530] on div ".deletable-edge-delete-btn { width: 20px; height: 20px; border: 0px solid #ffff…" at bounding box center [1005, 417] width 1126 height 629
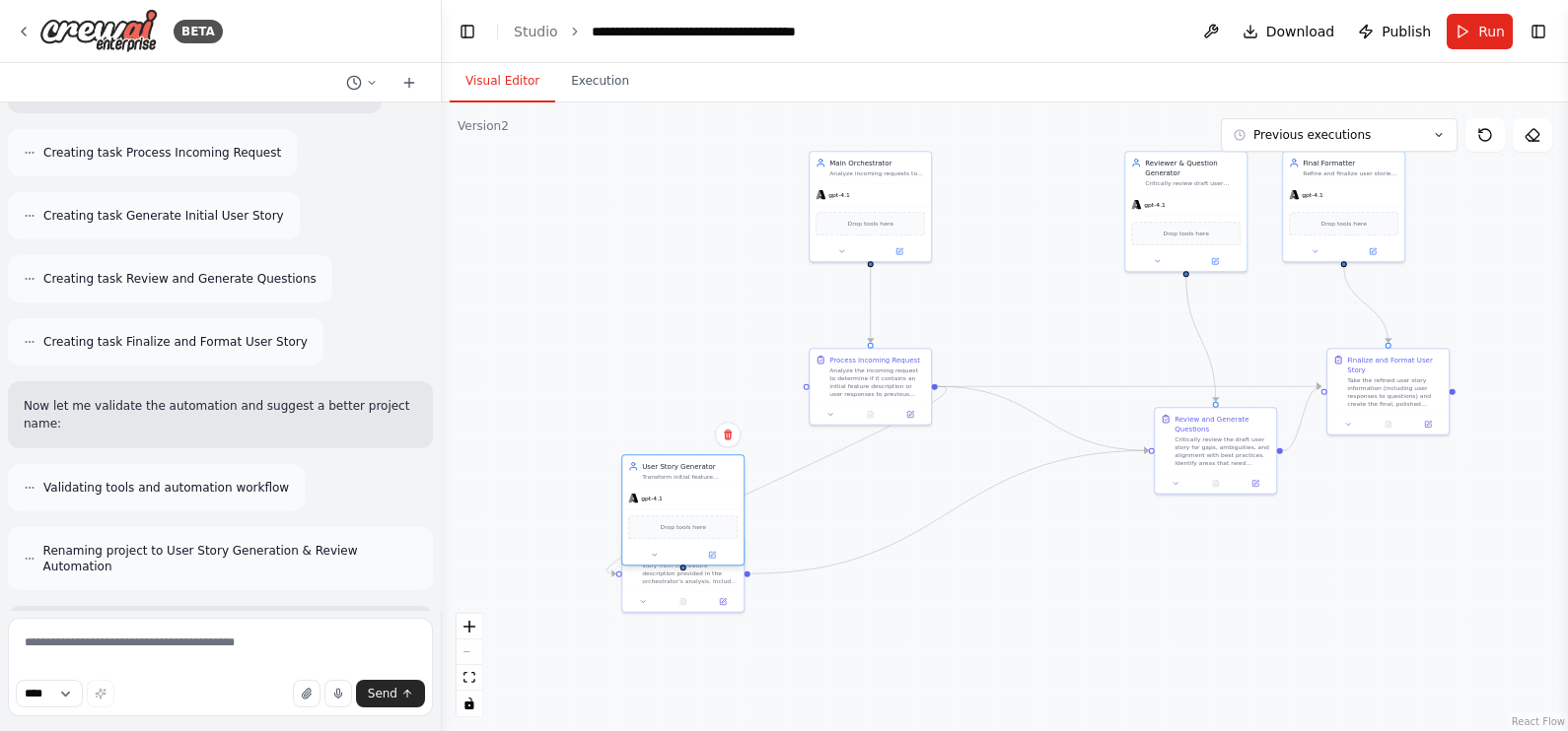
drag, startPoint x: 1021, startPoint y: 186, endPoint x: 683, endPoint y: 506, distance: 465.5
click at [683, 506] on div "gpt-4.1" at bounding box center [683, 499] width 121 height 22
click at [690, 664] on div "Generate Initial User Story Create a comprehensive user story from the feature …" at bounding box center [683, 641] width 123 height 78
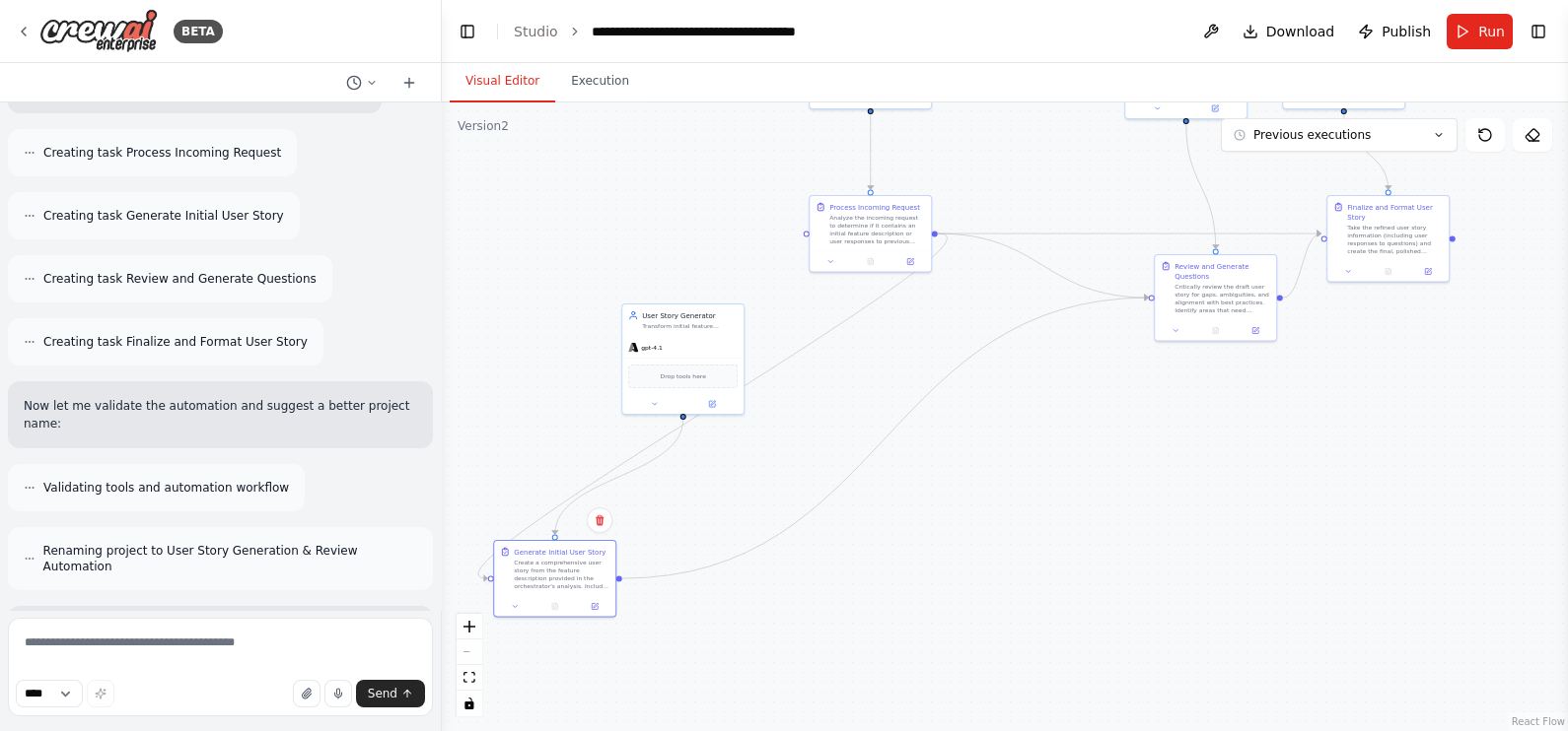
click at [564, 604] on div ".deletable-edge-delete-btn { width: 20px; height: 20px; border: 0px solid #ffff…" at bounding box center [1005, 417] width 1126 height 629
click at [1308, 458] on div ".deletable-edge-delete-btn { width: 20px; height: 20px; border: 0px solid #ffff…" at bounding box center [1005, 417] width 1126 height 629
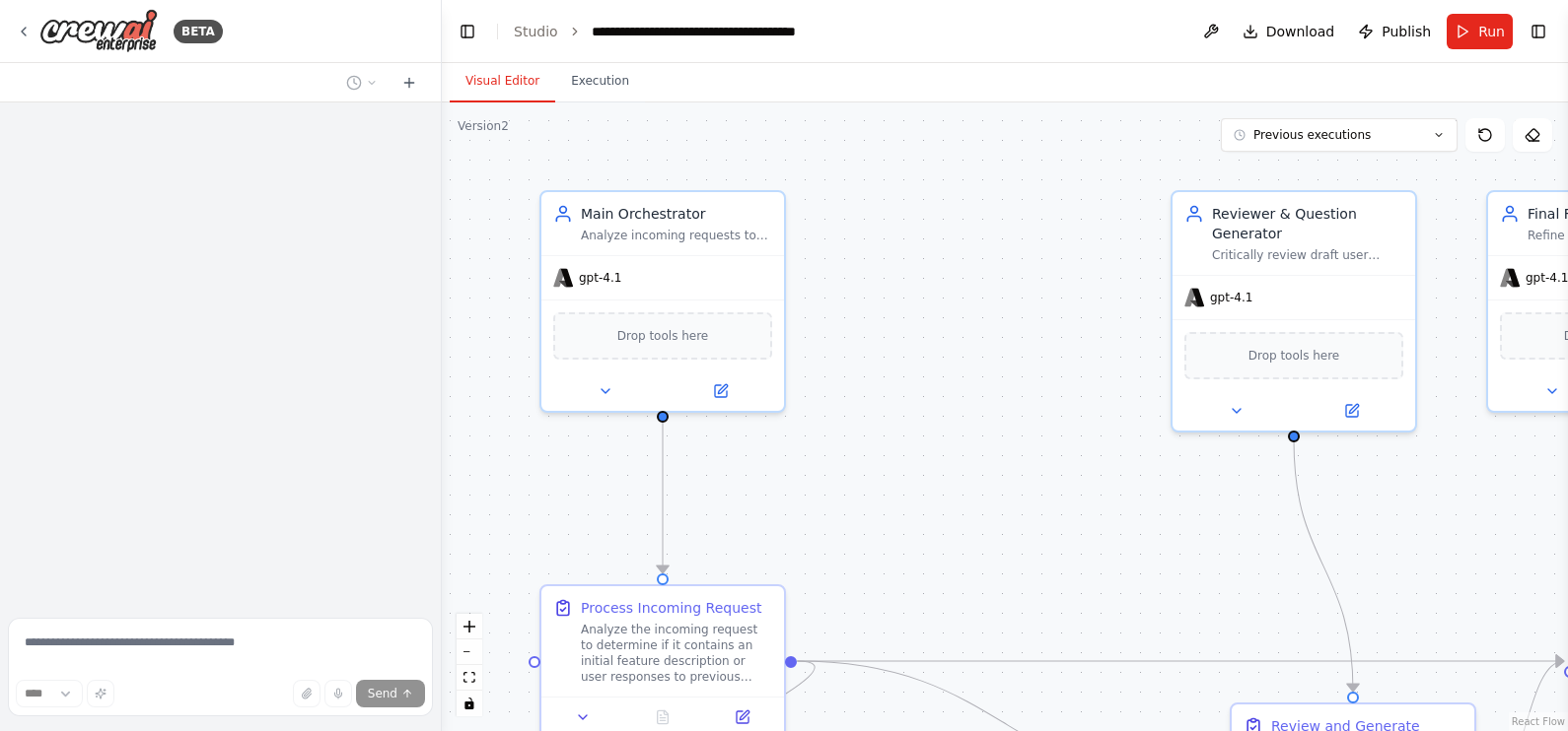
drag, startPoint x: 901, startPoint y: 429, endPoint x: 804, endPoint y: 159, distance: 286.9
click at [804, 159] on div ".deletable-edge-delete-btn { width: 20px; height: 20px; border: 0px solid #ffff…" at bounding box center [1005, 417] width 1126 height 629
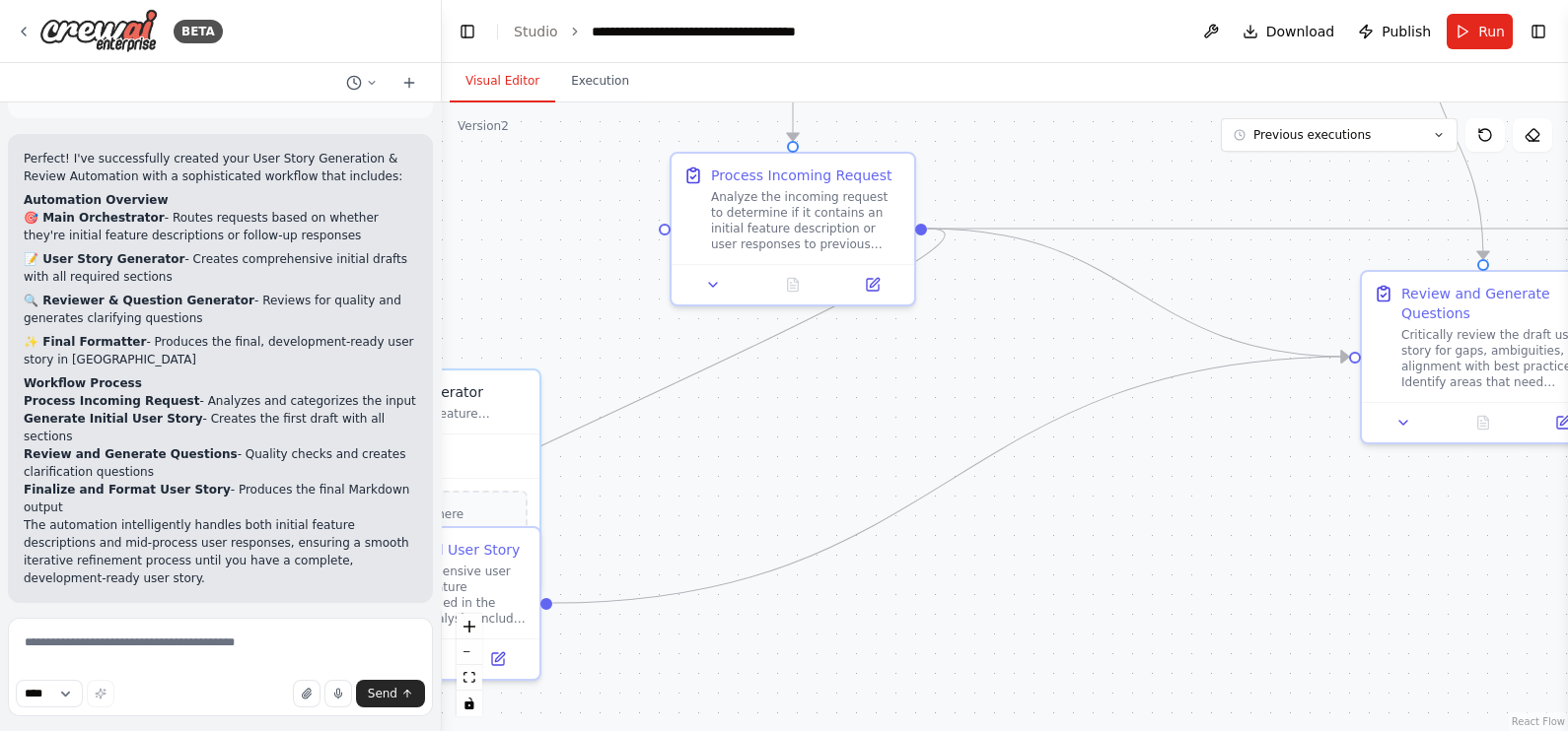
drag, startPoint x: 937, startPoint y: 258, endPoint x: 1235, endPoint y: 1, distance: 393.5
click at [1235, 1] on main "**********" at bounding box center [1005, 365] width 1126 height 731
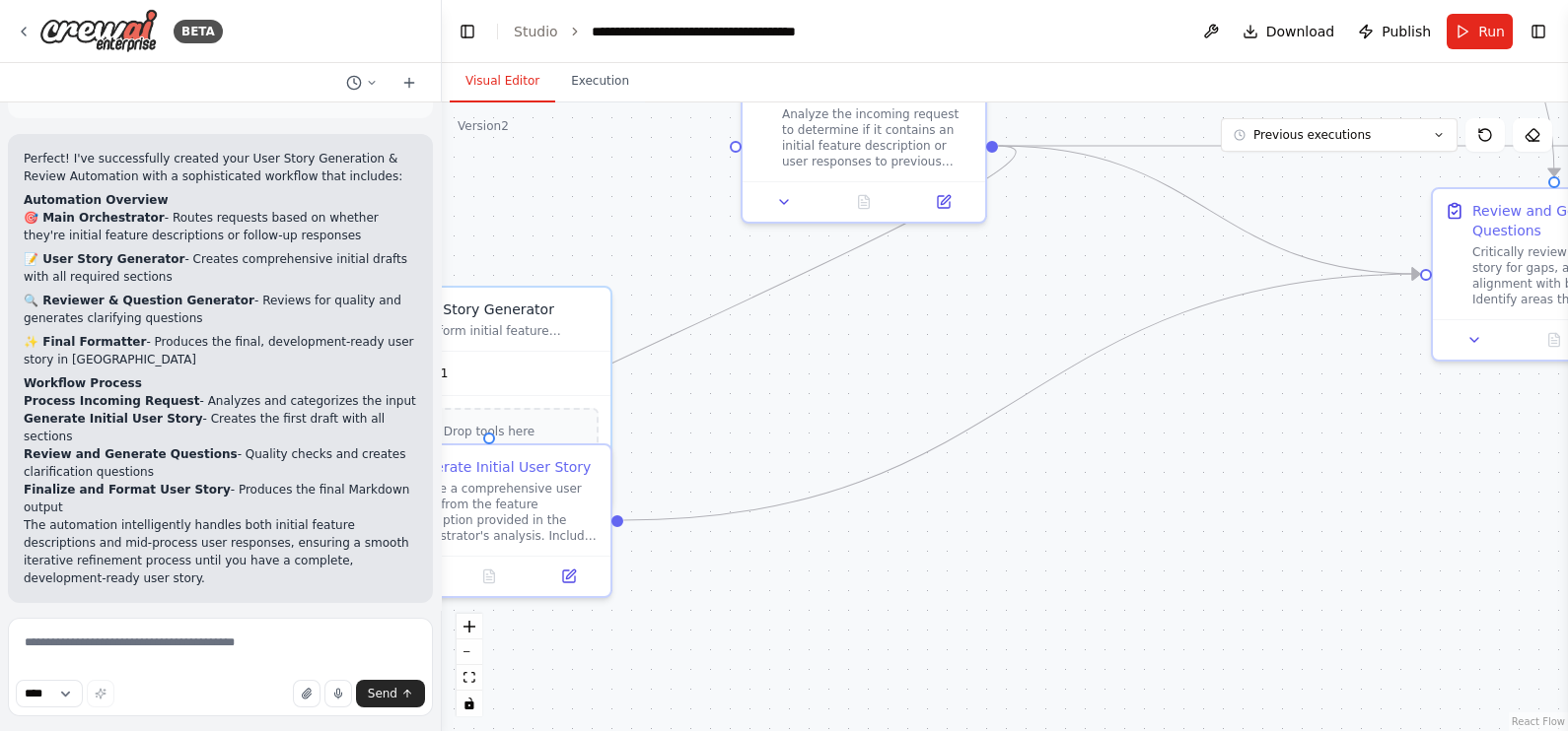
scroll to position [1644, 0]
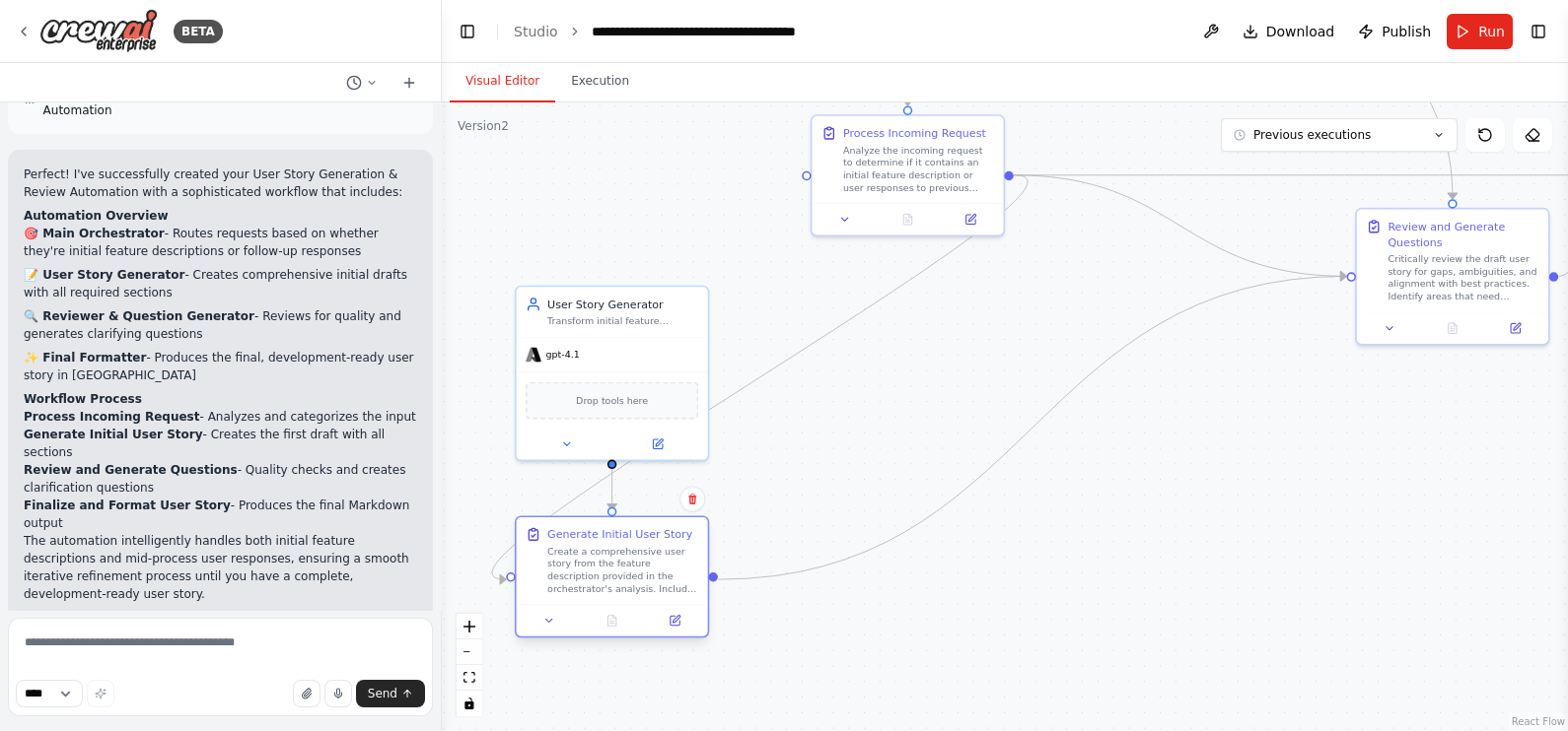
drag, startPoint x: 615, startPoint y: 487, endPoint x: 617, endPoint y: 600, distance: 113.0
click at [617, 600] on div "Generate Initial User Story Create a comprehensive user story from the feature …" at bounding box center [612, 560] width 191 height 87
click at [943, 377] on div ".deletable-edge-delete-btn { width: 20px; height: 20px; border: 0px solid #ffff…" at bounding box center [1005, 417] width 1126 height 629
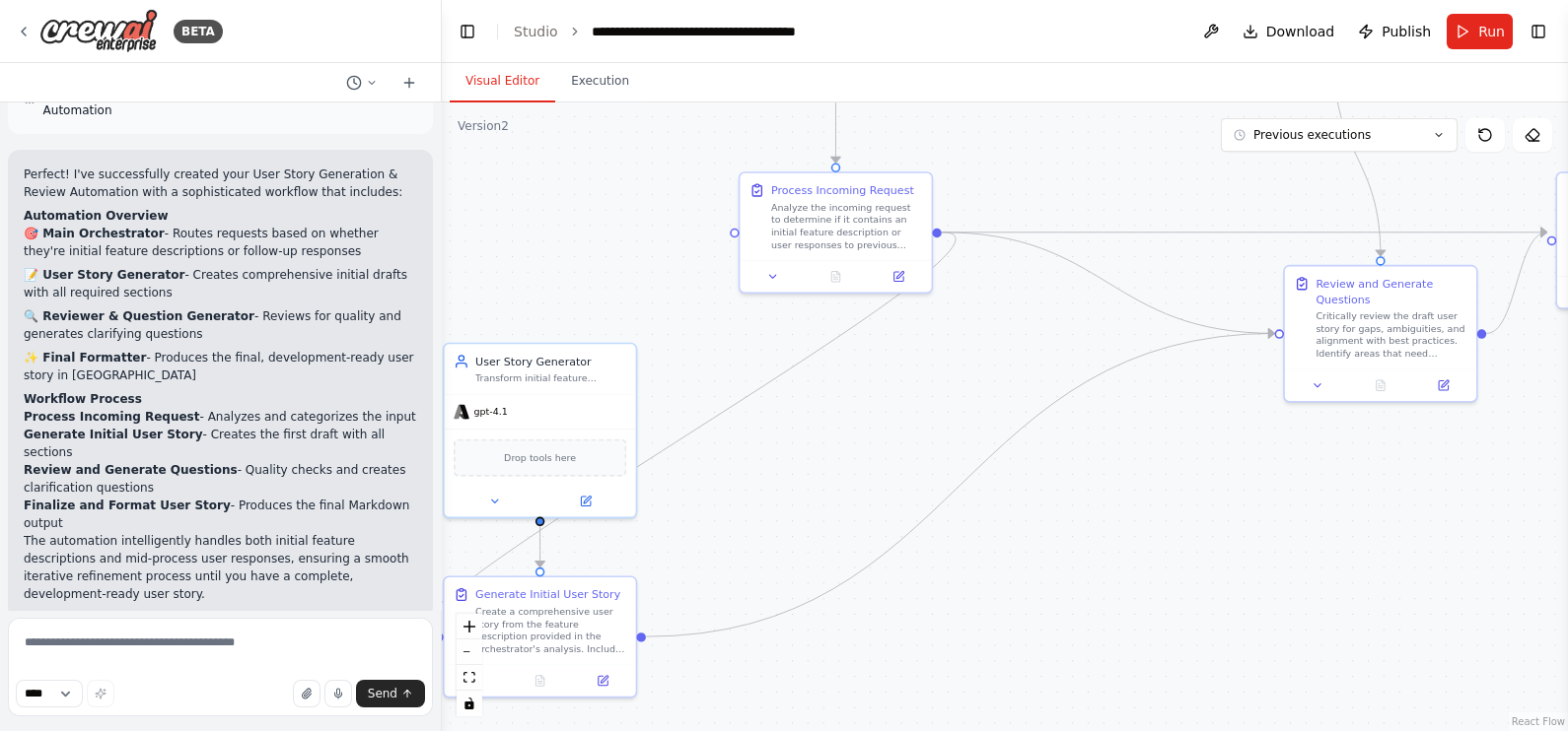
drag, startPoint x: 1214, startPoint y: 456, endPoint x: 1120, endPoint y: 530, distance: 119.6
click at [1120, 530] on div ".deletable-edge-delete-btn { width: 20px; height: 20px; border: 0px solid #ffff…" at bounding box center [1005, 417] width 1126 height 629
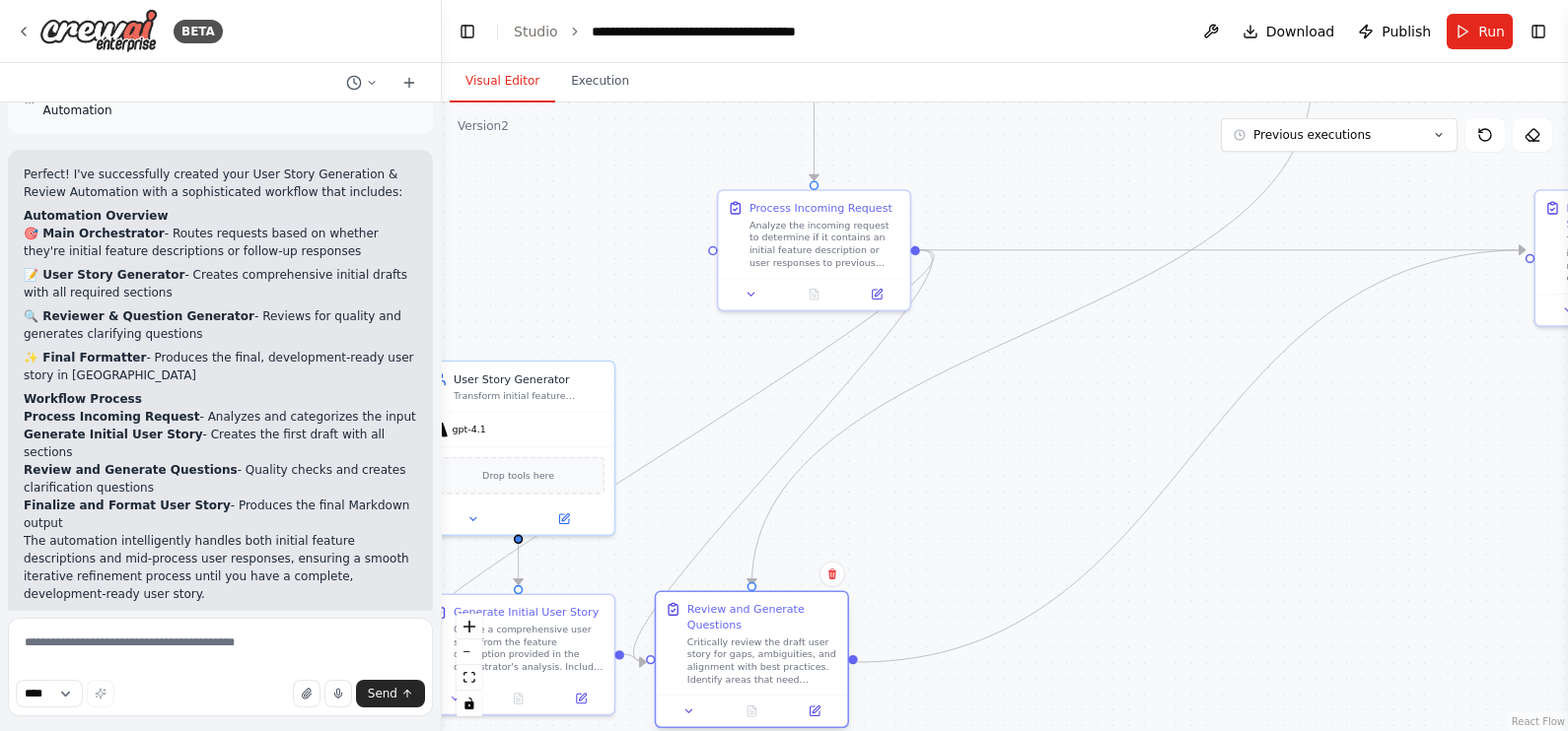
drag, startPoint x: 1336, startPoint y: 318, endPoint x: 722, endPoint y: 645, distance: 695.6
click at [722, 645] on div "Review and Generate Questions Critically review the draft user story for gaps, …" at bounding box center [763, 643] width 151 height 84
click at [991, 509] on div ".deletable-edge-delete-btn { width: 20px; height: 20px; border: 0px solid #ffff…" at bounding box center [1005, 417] width 1126 height 629
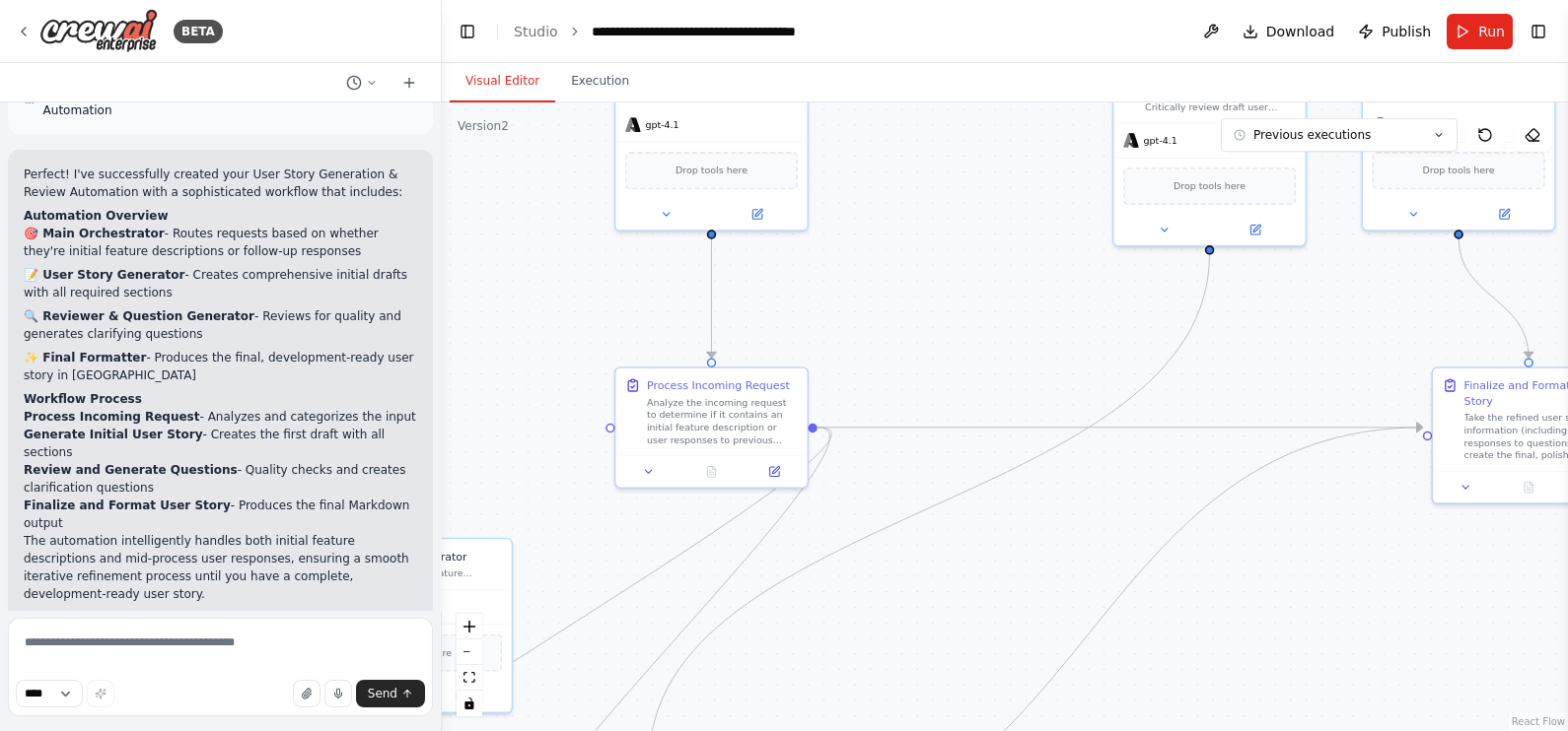
drag, startPoint x: 1024, startPoint y: 527, endPoint x: 914, endPoint y: 761, distance: 258.6
click at [914, 730] on html "BETA Title: User Story Generation & Review Automation Description: You are buil…" at bounding box center [784, 365] width 1568 height 731
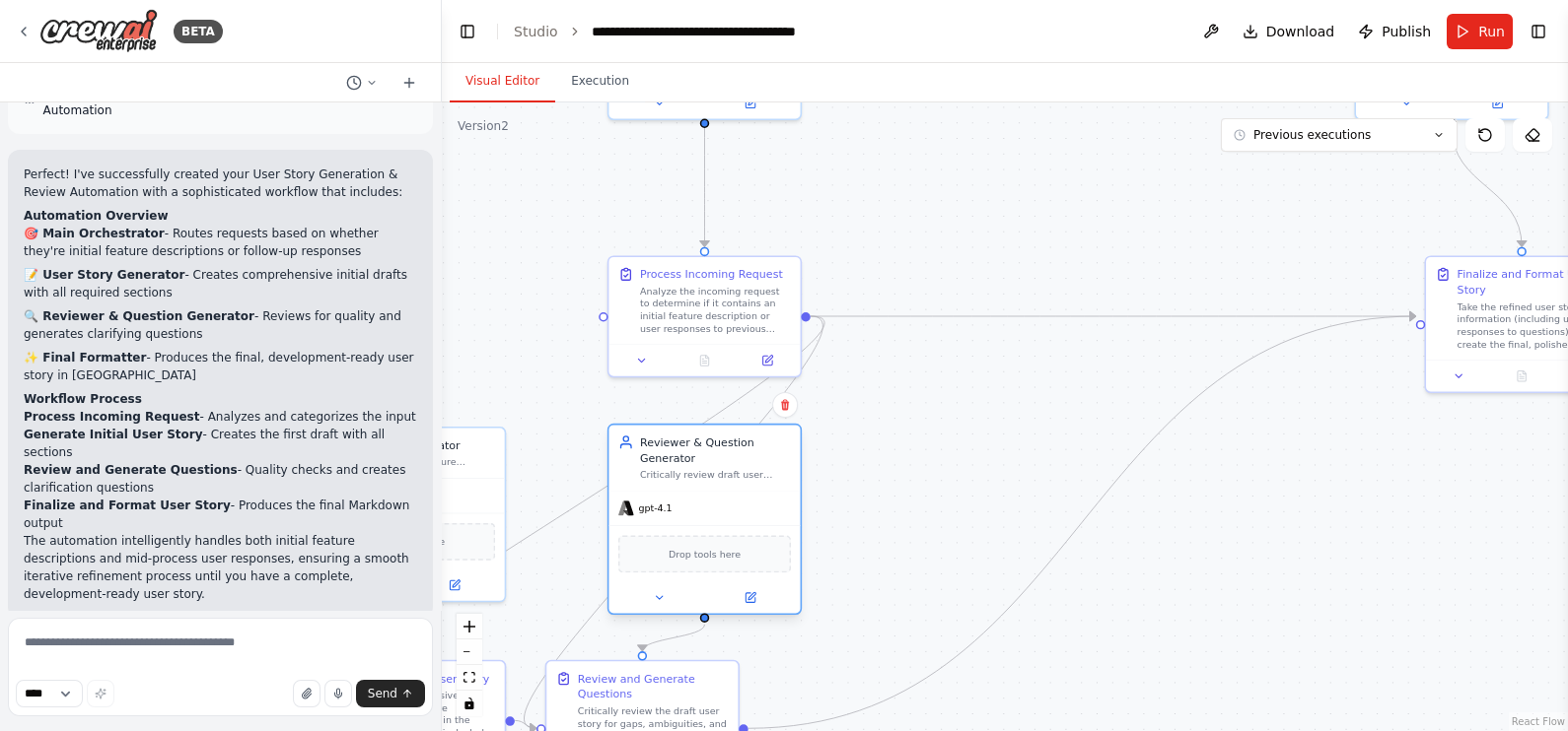
drag, startPoint x: 1175, startPoint y: 169, endPoint x: 650, endPoint y: 534, distance: 639.4
click at [650, 534] on div "Reviewer & Question Generator Critically review draft user stories for clarity,…" at bounding box center [704, 519] width 194 height 191
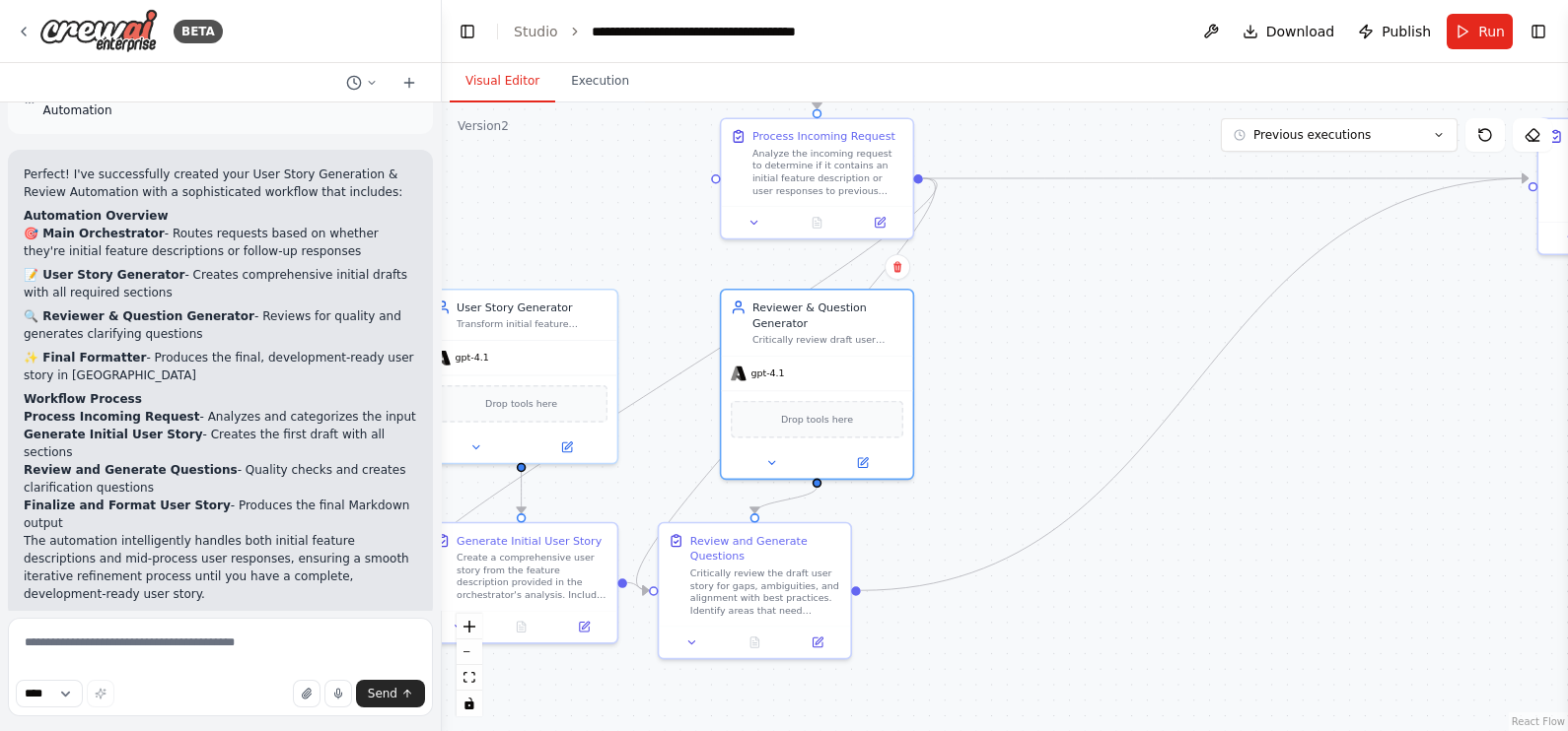
drag, startPoint x: 932, startPoint y: 473, endPoint x: 1045, endPoint y: 335, distance: 178.4
click at [1045, 335] on div ".deletable-edge-delete-btn { width: 20px; height: 20px; border: 0px solid #ffff…" at bounding box center [1005, 417] width 1126 height 629
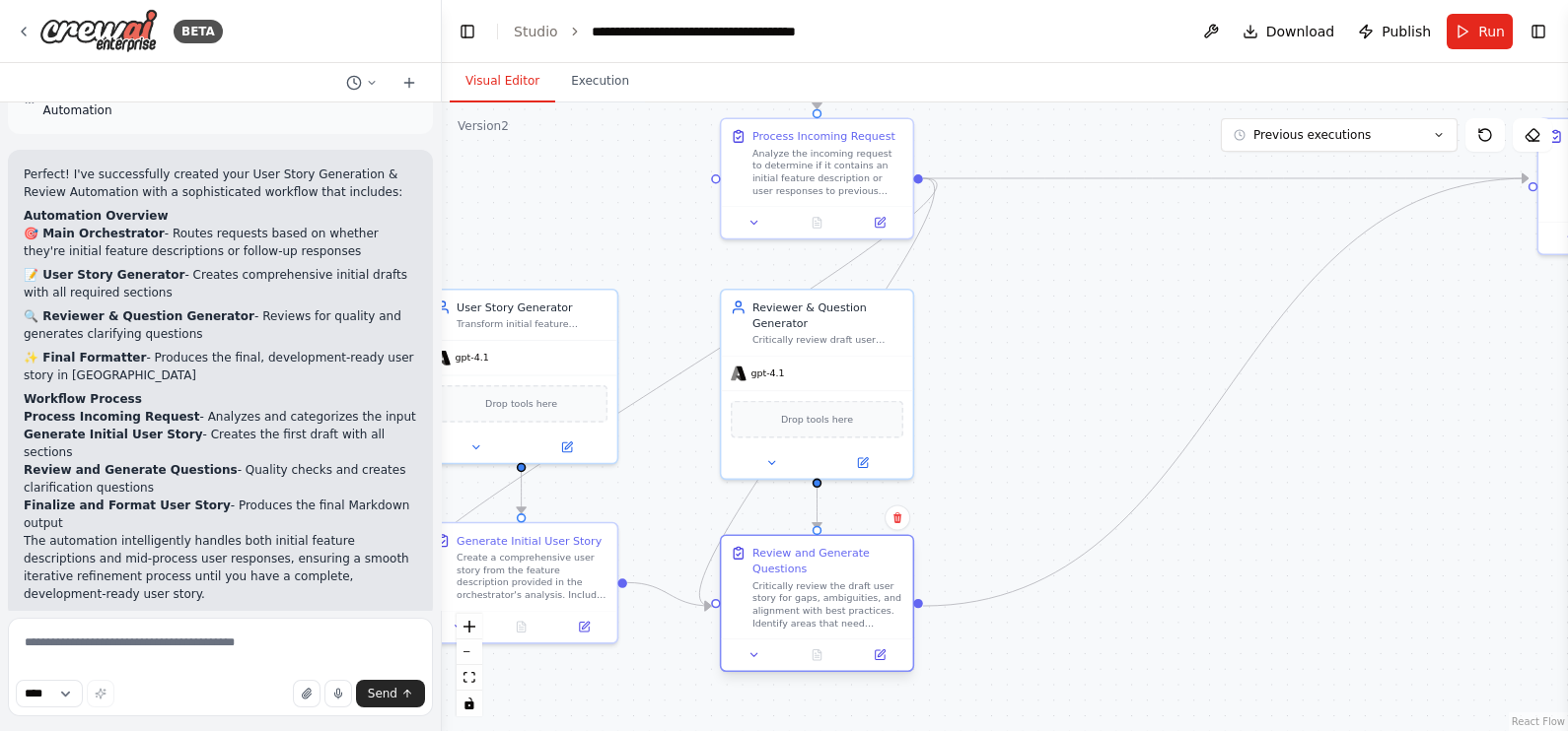
drag, startPoint x: 748, startPoint y: 554, endPoint x: 819, endPoint y: 569, distance: 72.6
click at [819, 569] on div "Review and Generate Questions" at bounding box center [828, 561] width 151 height 32
click at [895, 270] on icon "Edge from 9023d847-f70d-4d32-8eb3-105b2f533152 to 730bdfc9-0bf3-449e-ba6f-6f24d…" at bounding box center [817, 392] width 235 height 428
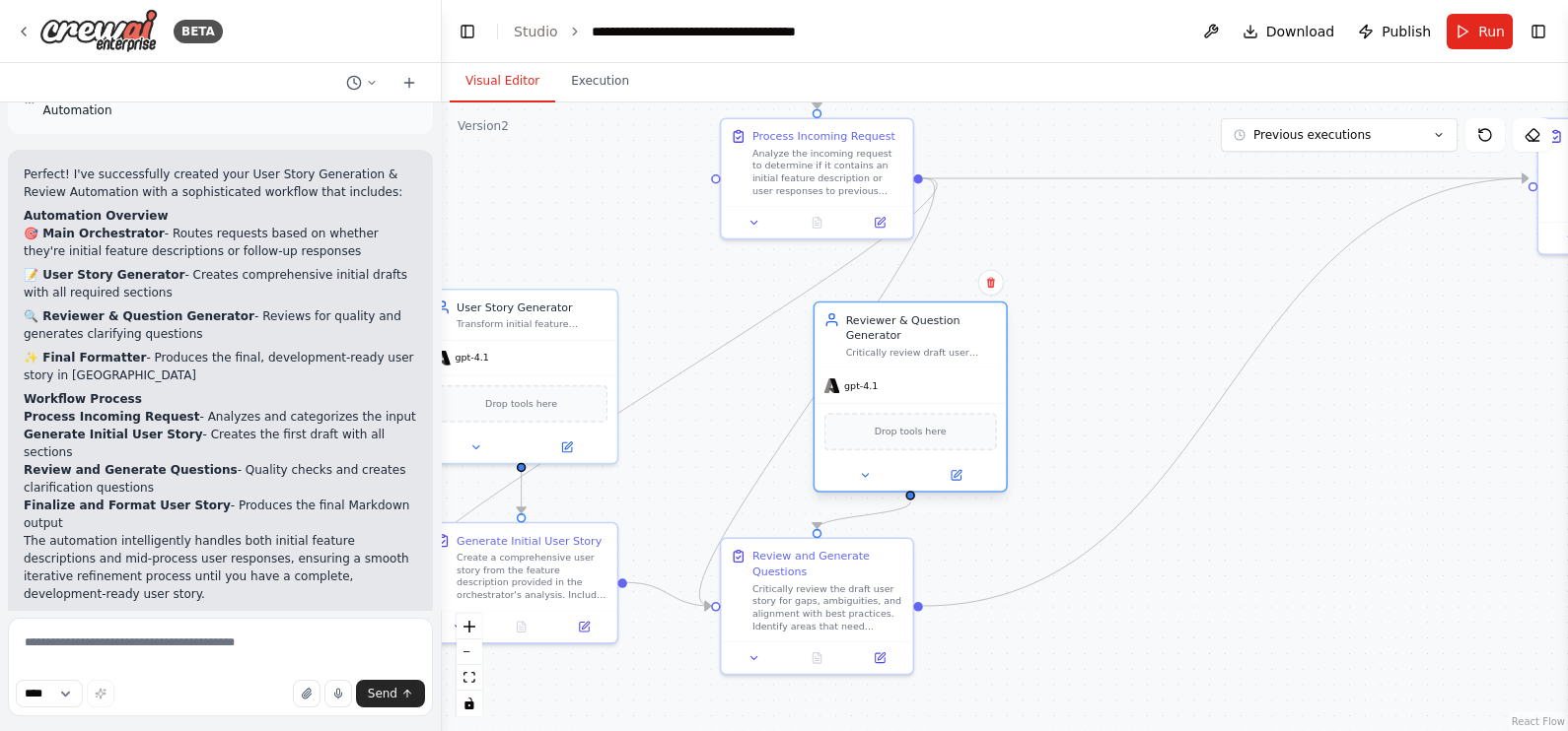
drag, startPoint x: 856, startPoint y: 357, endPoint x: 1000, endPoint y: 363, distance: 144.1
click at [1000, 369] on div "gpt-4.1" at bounding box center [910, 386] width 191 height 35
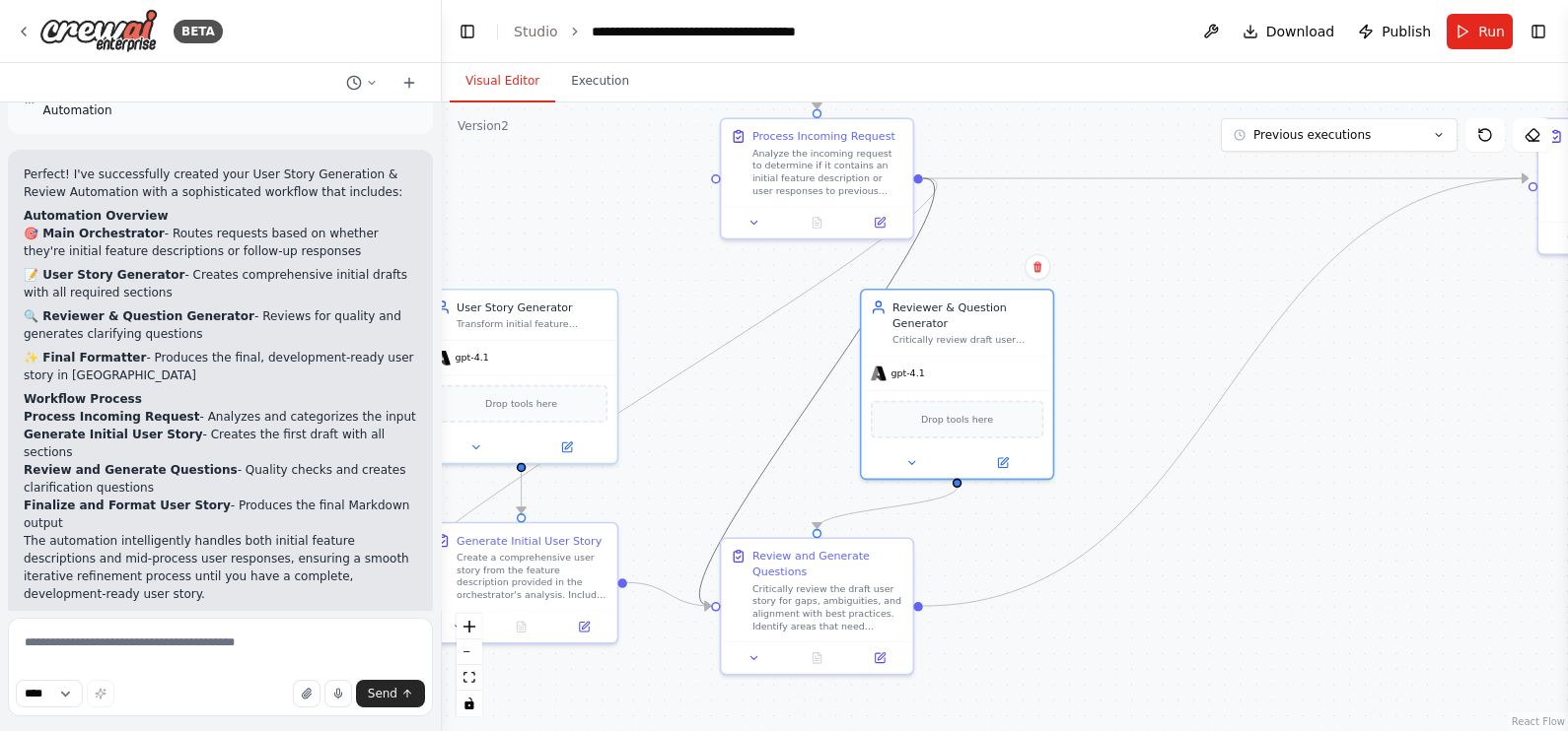
click at [803, 407] on icon "Edge from 9023d847-f70d-4d32-8eb3-105b2f533152 to 730bdfc9-0bf3-449e-ba6f-6f24d…" at bounding box center [817, 392] width 235 height 428
drag, startPoint x: 803, startPoint y: 407, endPoint x: 818, endPoint y: 395, distance: 19.2
click at [818, 395] on icon at bounding box center [817, 393] width 12 height 14
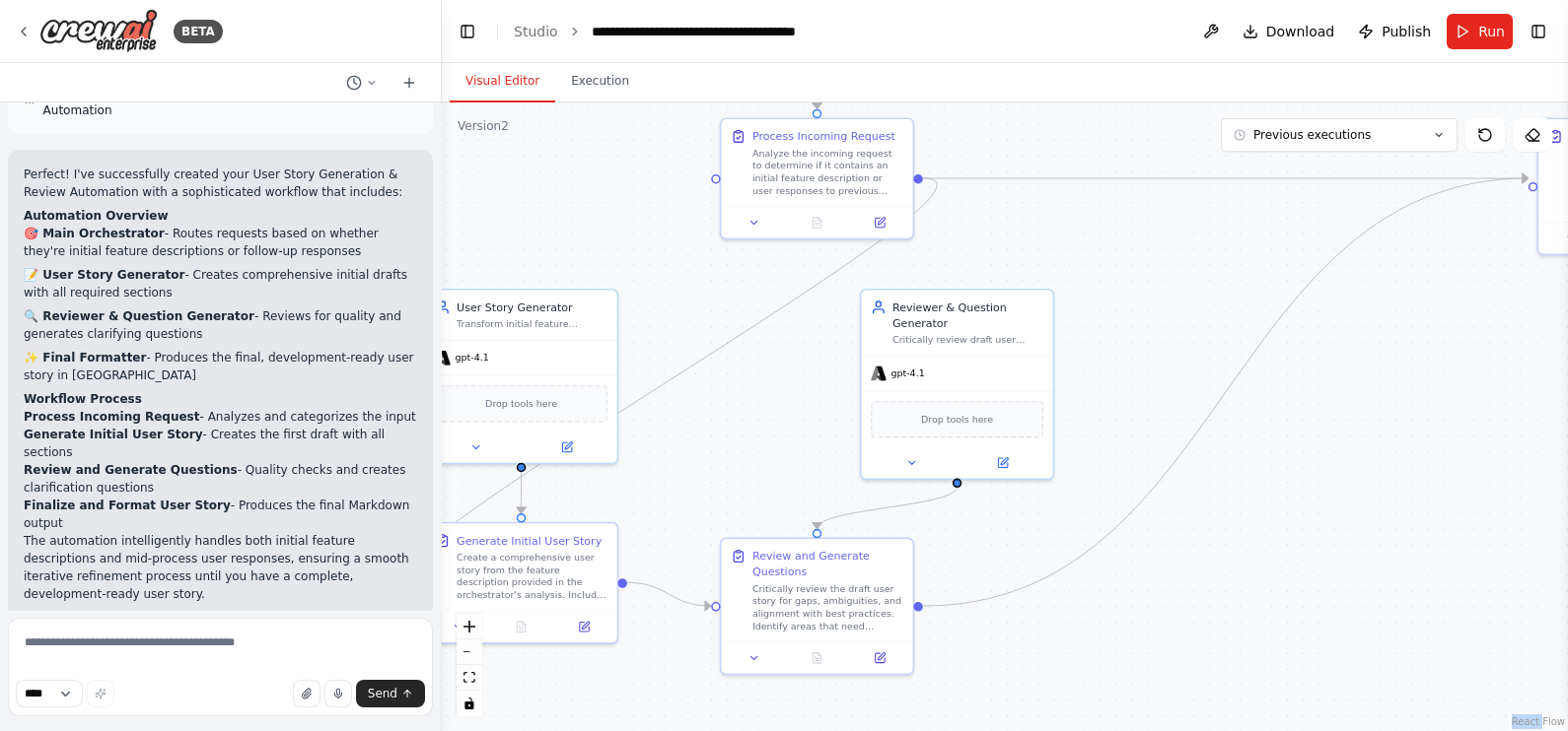
drag, startPoint x: 818, startPoint y: 395, endPoint x: 1170, endPoint y: 364, distance: 353.4
click at [1170, 364] on div ".deletable-edge-delete-btn { width: 20px; height: 20px; border: 0px solid #ffff…" at bounding box center [1005, 417] width 1126 height 629
drag, startPoint x: 920, startPoint y: 179, endPoint x: 950, endPoint y: 397, distance: 220.1
drag, startPoint x: 920, startPoint y: 178, endPoint x: 720, endPoint y: 605, distance: 471.5
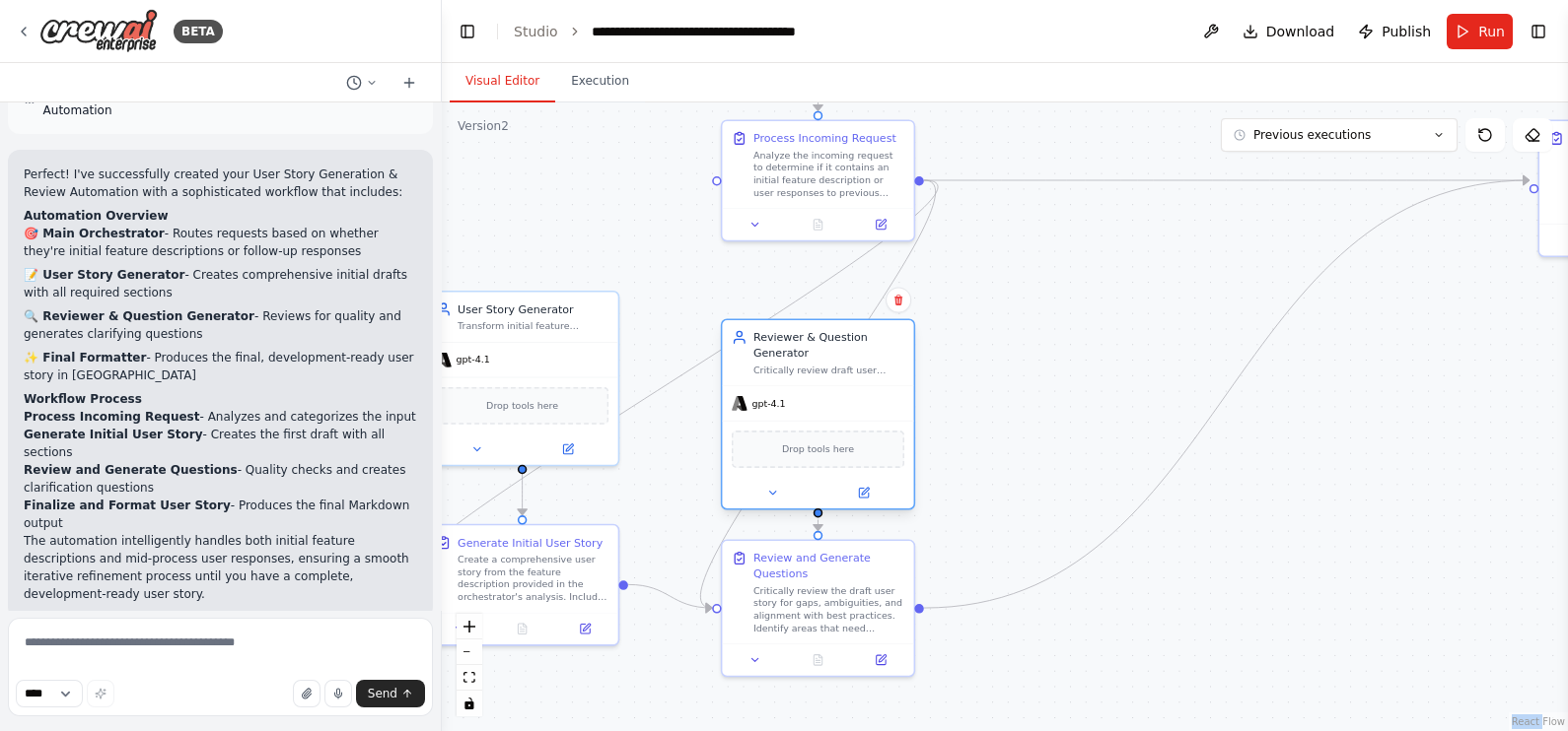
drag, startPoint x: 946, startPoint y: 356, endPoint x: 802, endPoint y: 389, distance: 147.7
click at [802, 389] on div "gpt-4.1" at bounding box center [818, 404] width 191 height 35
click at [1084, 409] on div ".deletable-edge-delete-btn { width: 20px; height: 20px; border: 0px solid #ffff…" at bounding box center [1005, 417] width 1126 height 629
drag, startPoint x: 1053, startPoint y: 400, endPoint x: 790, endPoint y: 537, distance: 296.5
click at [790, 537] on div ".deletable-edge-delete-btn { width: 20px; height: 20px; border: 0px solid #ffff…" at bounding box center [1005, 417] width 1126 height 629
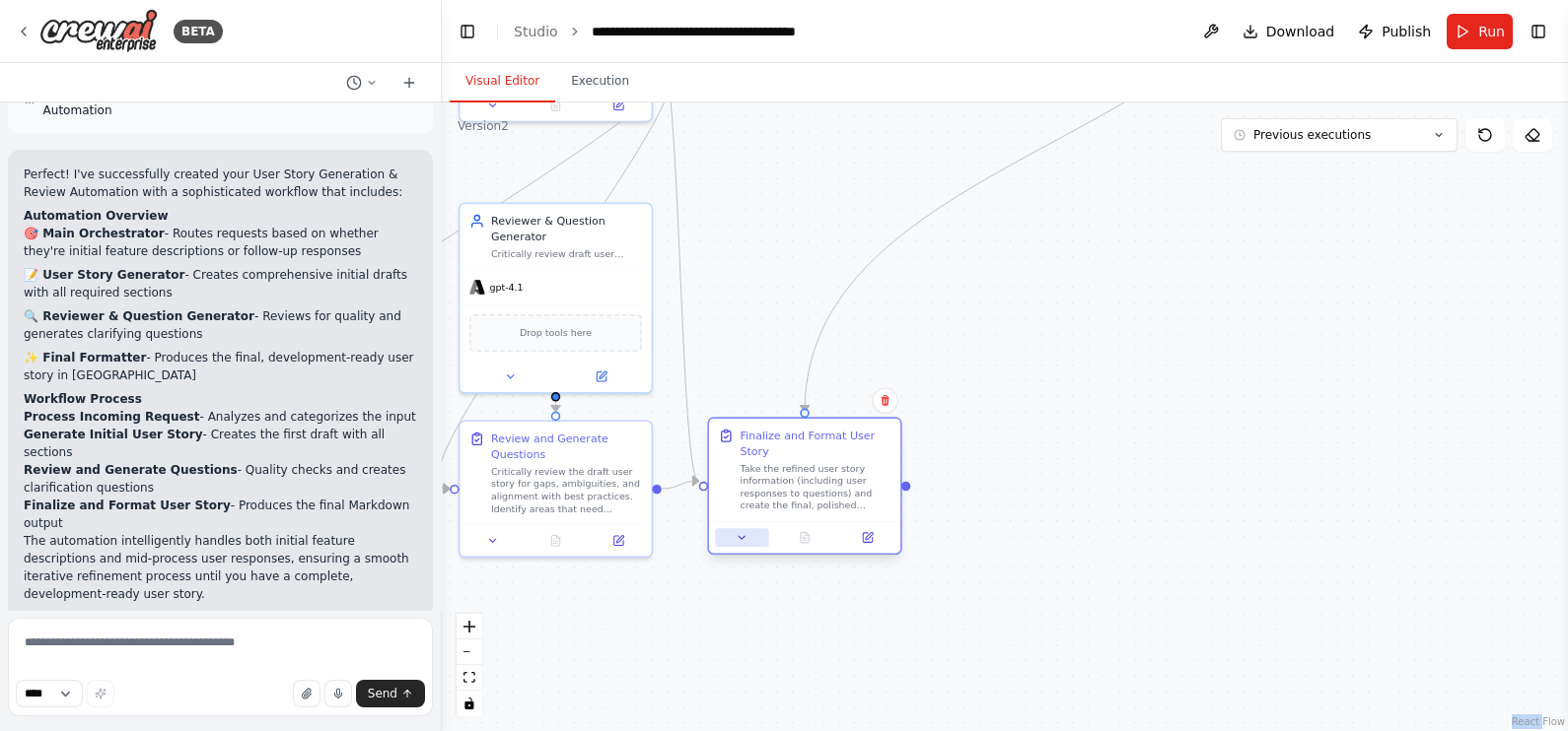
drag, startPoint x: 1396, startPoint y: 286, endPoint x: 768, endPoint y: 519, distance: 669.8
click at [768, 519] on div "Finalize and Format User Story Take the refined user story information (includi…" at bounding box center [804, 485] width 194 height 138
click at [1125, 434] on div ".deletable-edge-delete-btn { width: 20px; height: 20px; border: 0px solid #ffff…" at bounding box center [1005, 417] width 1126 height 629
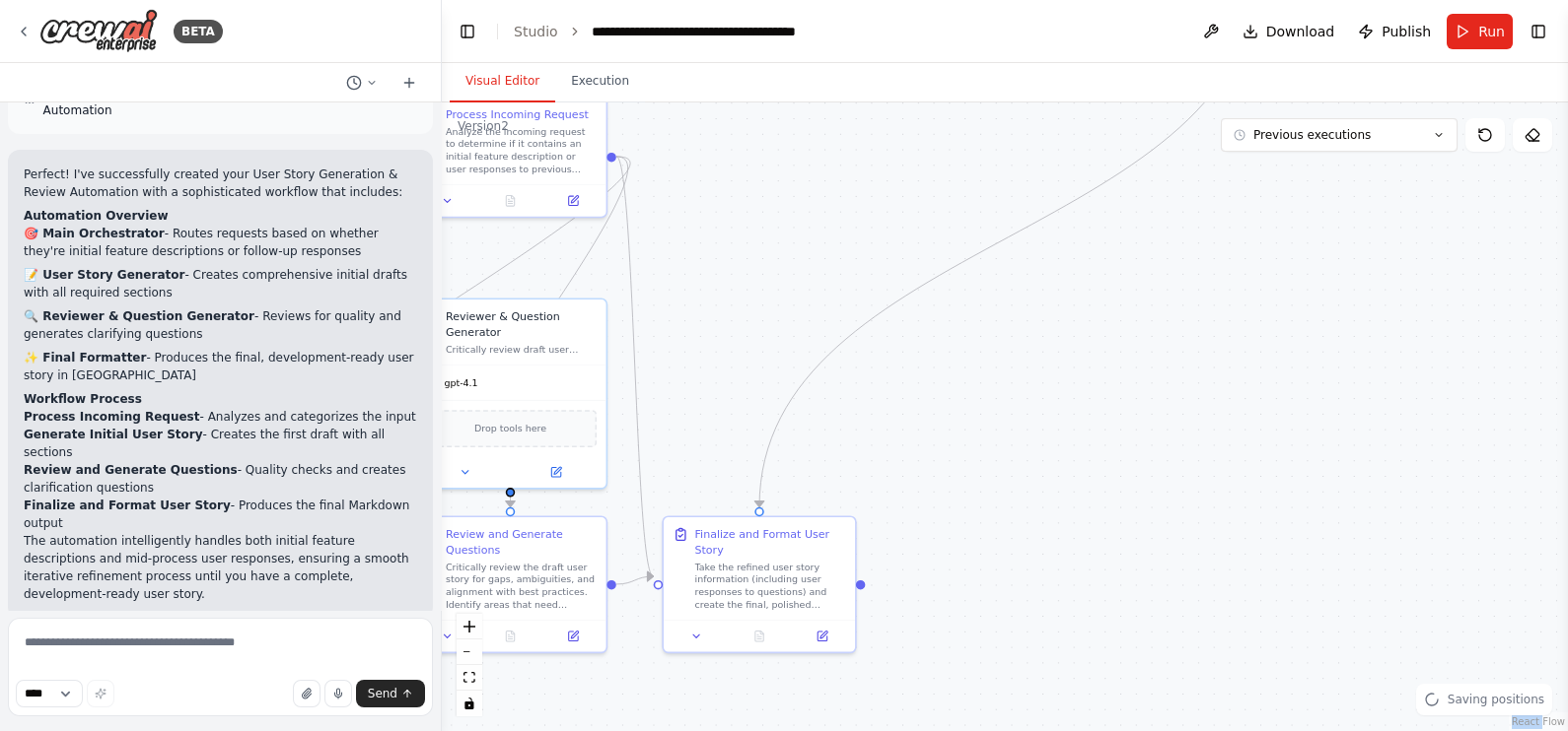
drag, startPoint x: 1125, startPoint y: 434, endPoint x: 1006, endPoint y: 724, distance: 313.5
click at [1006, 724] on div ".deletable-edge-delete-btn { width: 20px; height: 20px; border: 0px solid #ffff…" at bounding box center [1005, 417] width 1126 height 629
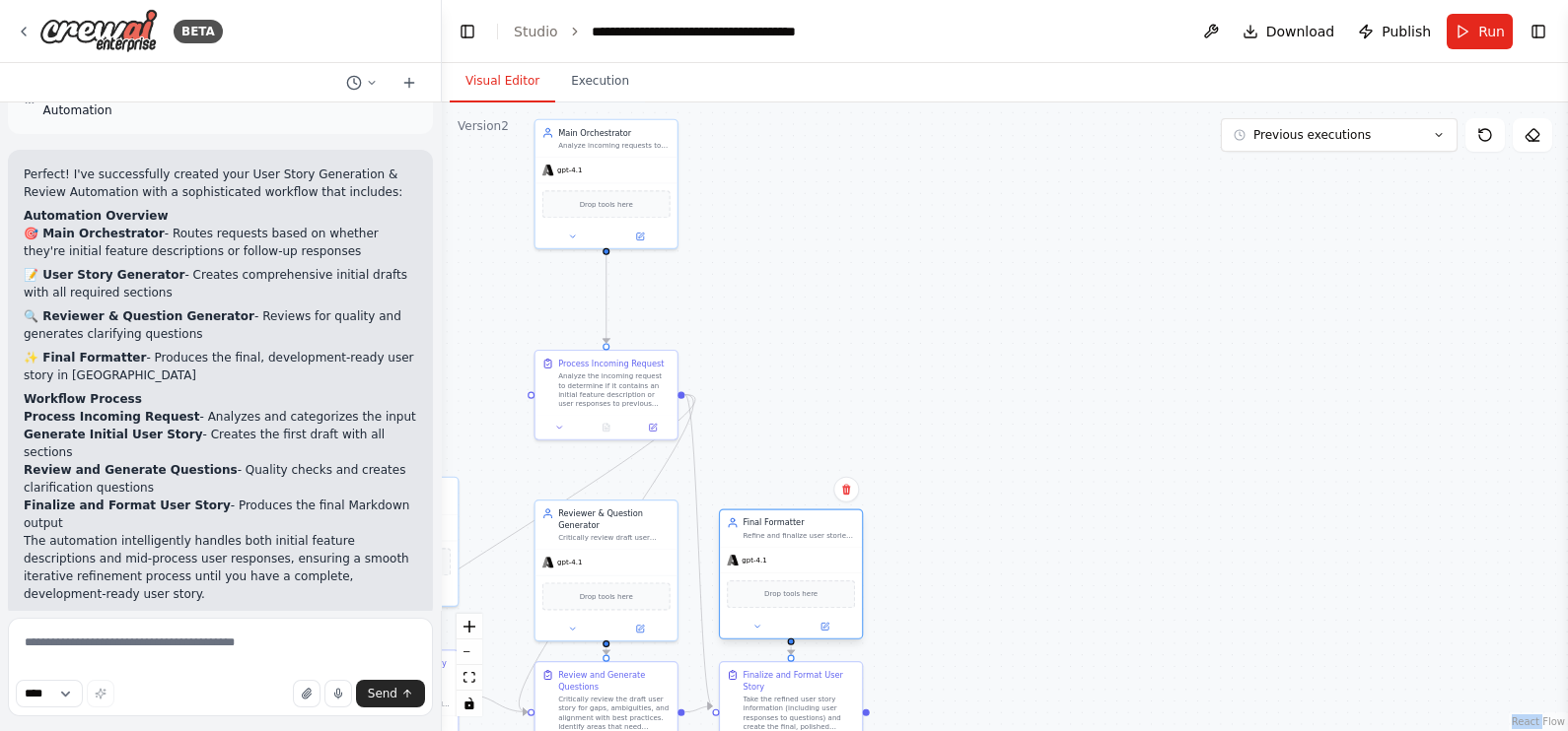
drag, startPoint x: 1176, startPoint y: 137, endPoint x: 804, endPoint y: 532, distance: 542.6
click at [804, 532] on div "Final Formatter Refine and finalize user stories by incorporating user feedback…" at bounding box center [810, 528] width 112 height 23
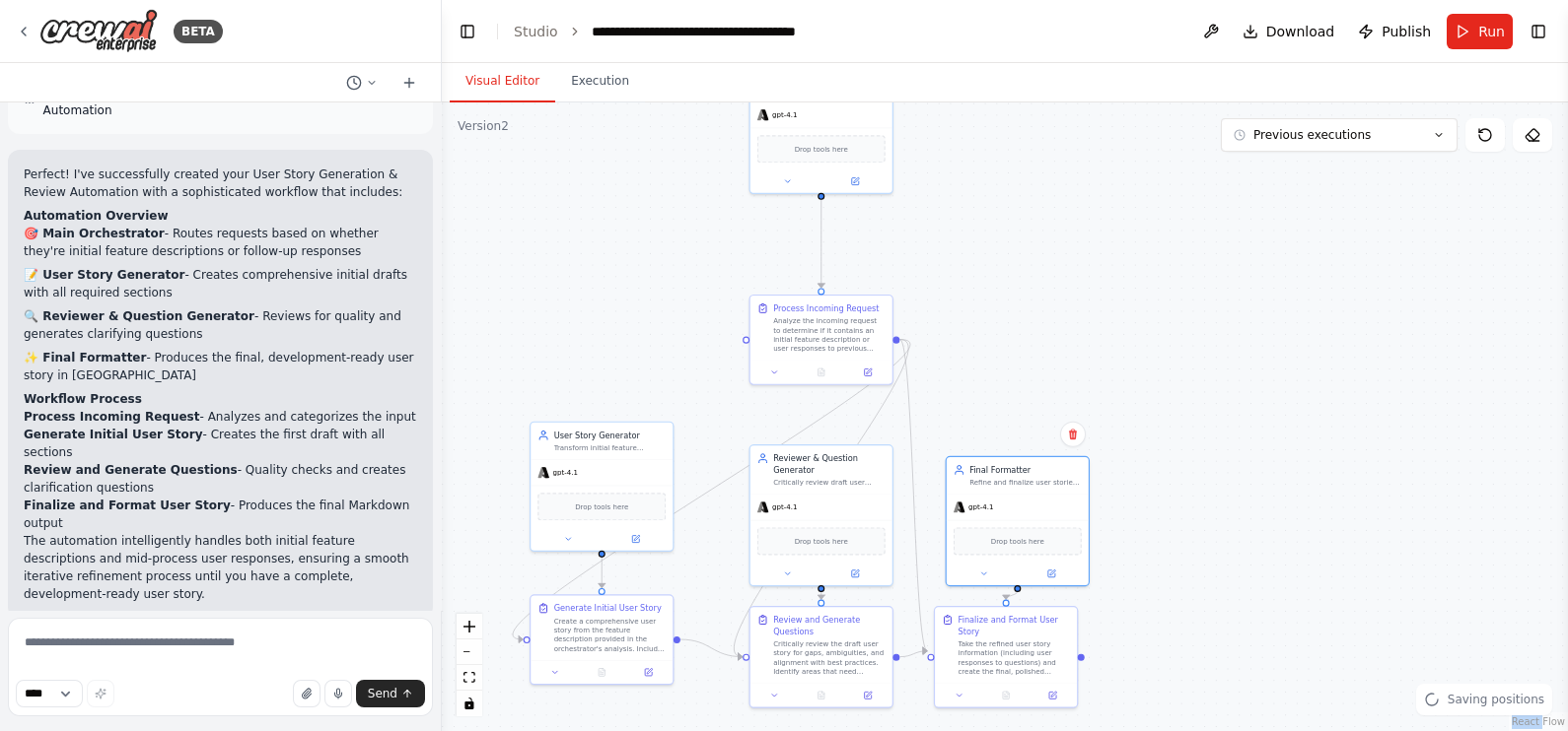
drag, startPoint x: 944, startPoint y: 520, endPoint x: 1227, endPoint y: 387, distance: 312.7
click at [1227, 387] on div ".deletable-edge-delete-btn { width: 20px; height: 20px; border: 0px solid #ffff…" at bounding box center [1005, 417] width 1126 height 629
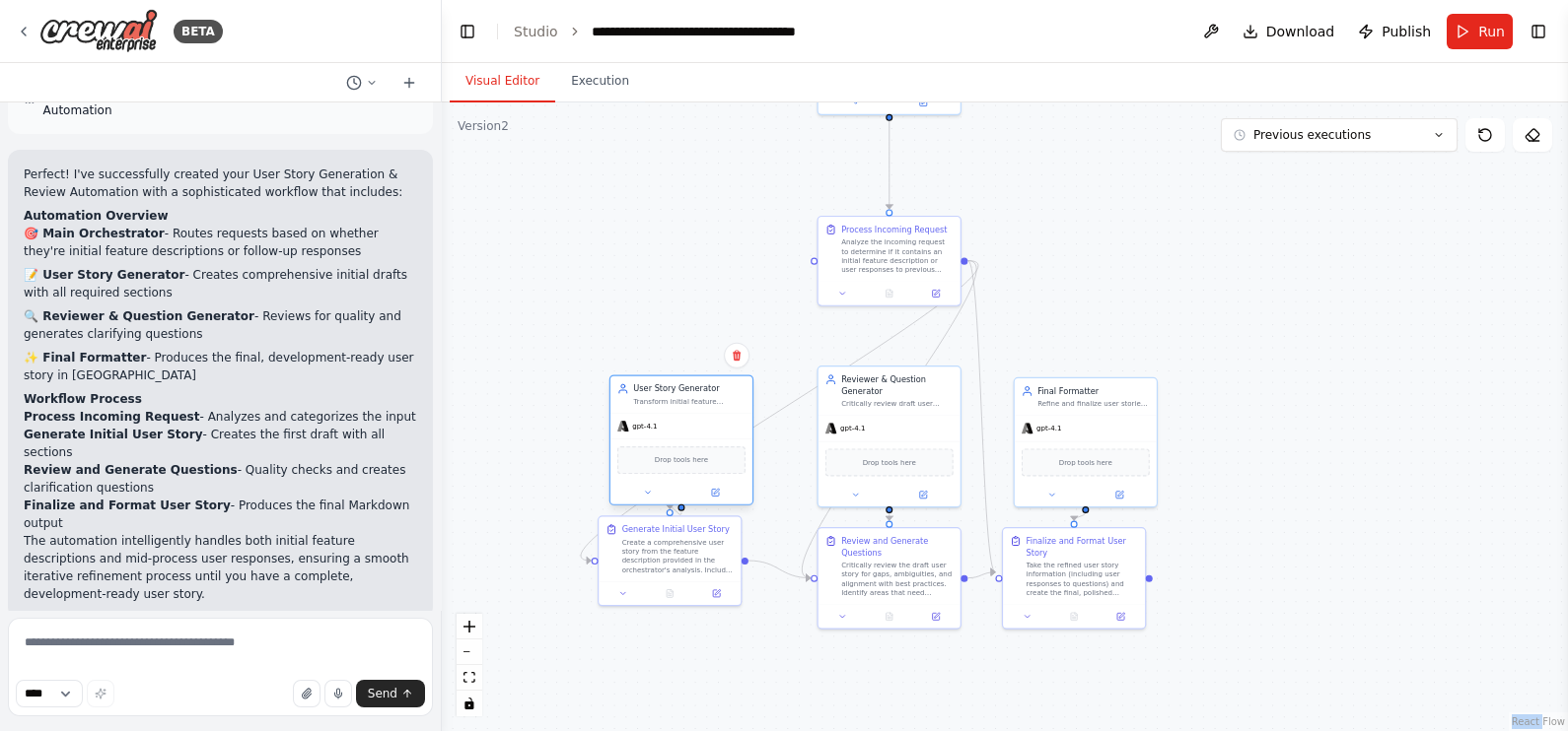
drag, startPoint x: 674, startPoint y: 385, endPoint x: 694, endPoint y: 431, distance: 50.2
click at [694, 431] on div "gpt-4.1" at bounding box center [682, 427] width 142 height 26
click at [697, 420] on div "gpt-4.1" at bounding box center [692, 427] width 142 height 26
drag, startPoint x: 687, startPoint y: 550, endPoint x: 719, endPoint y: 571, distance: 38.3
click at [719, 571] on div "Create a comprehensive user story from the feature description provided in the …" at bounding box center [712, 577] width 112 height 37
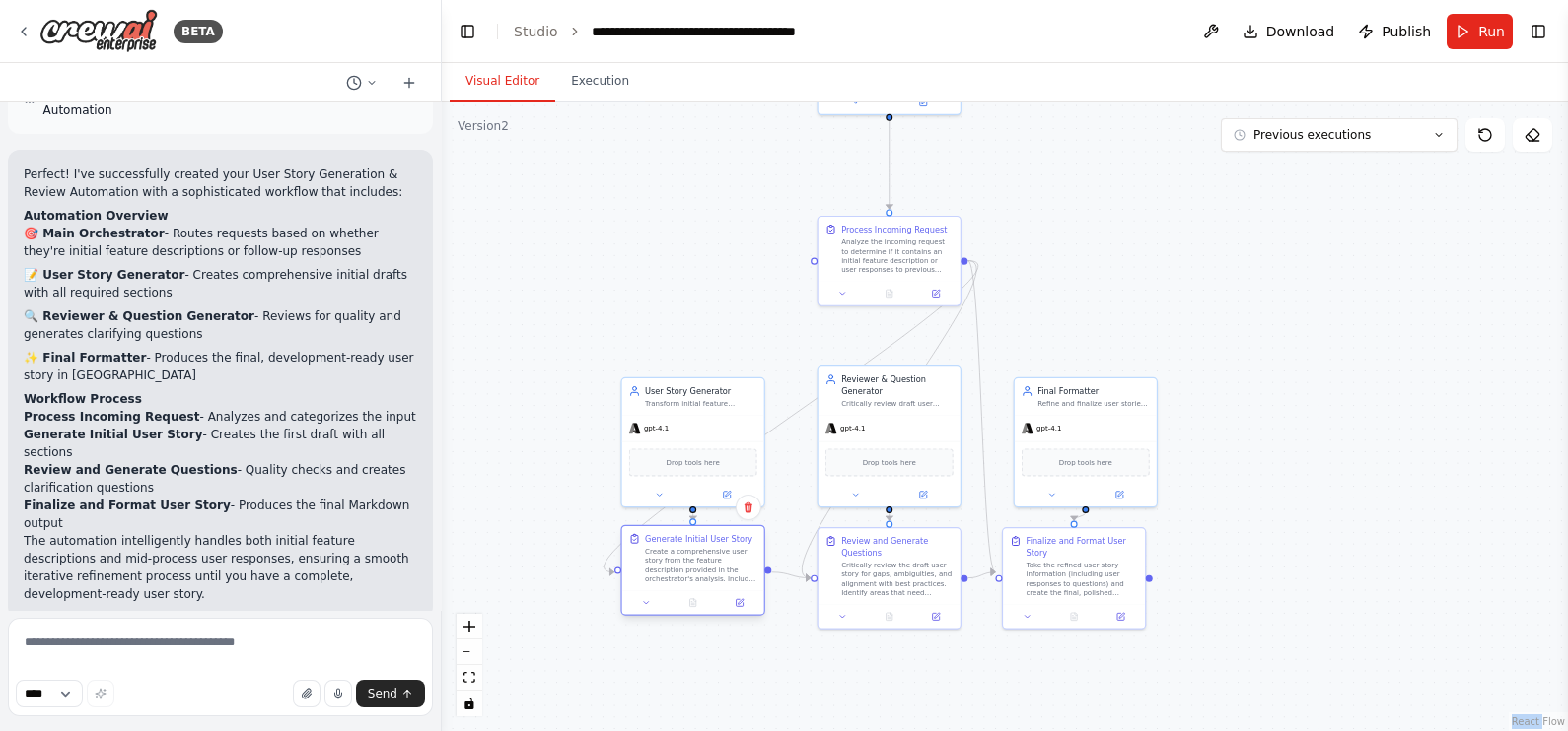
drag, startPoint x: 719, startPoint y: 567, endPoint x: 711, endPoint y: 560, distance: 10.6
click at [711, 560] on div "Create a comprehensive user story from the feature description provided in the …" at bounding box center [700, 565] width 112 height 37
click at [1069, 320] on div ".deletable-edge-delete-btn { width: 20px; height: 20px; border: 0px solid #ffff…" at bounding box center [1005, 417] width 1126 height 629
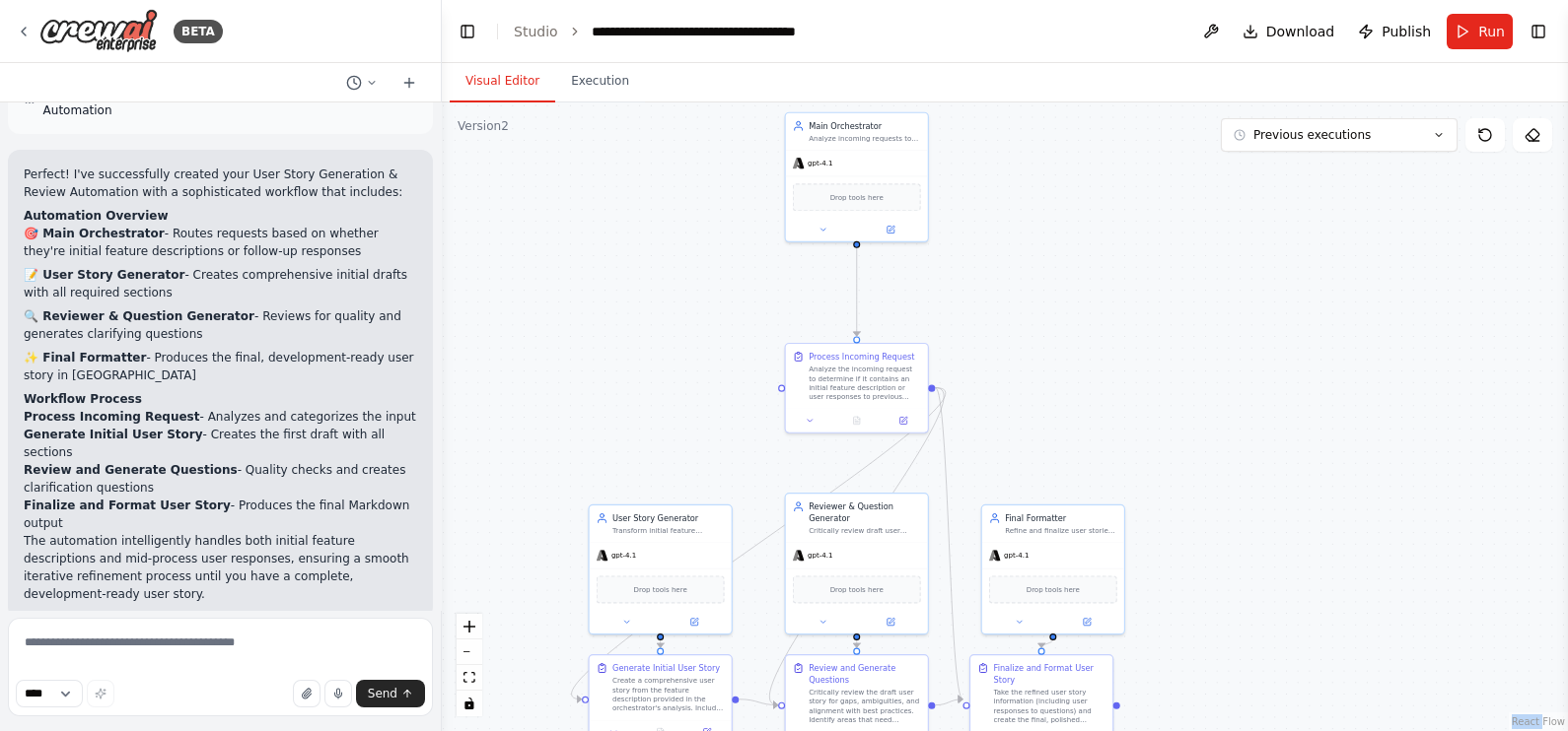
drag, startPoint x: 1104, startPoint y: 290, endPoint x: 1072, endPoint y: 418, distance: 131.9
click at [1072, 418] on div ".deletable-edge-delete-btn { width: 20px; height: 20px; border: 0px solid #ffff…" at bounding box center [1005, 417] width 1126 height 629
drag, startPoint x: 889, startPoint y: 379, endPoint x: 686, endPoint y: 404, distance: 204.5
click at [686, 404] on div "Analyze the incoming request to determine if it contains an initial feature des…" at bounding box center [669, 404] width 112 height 37
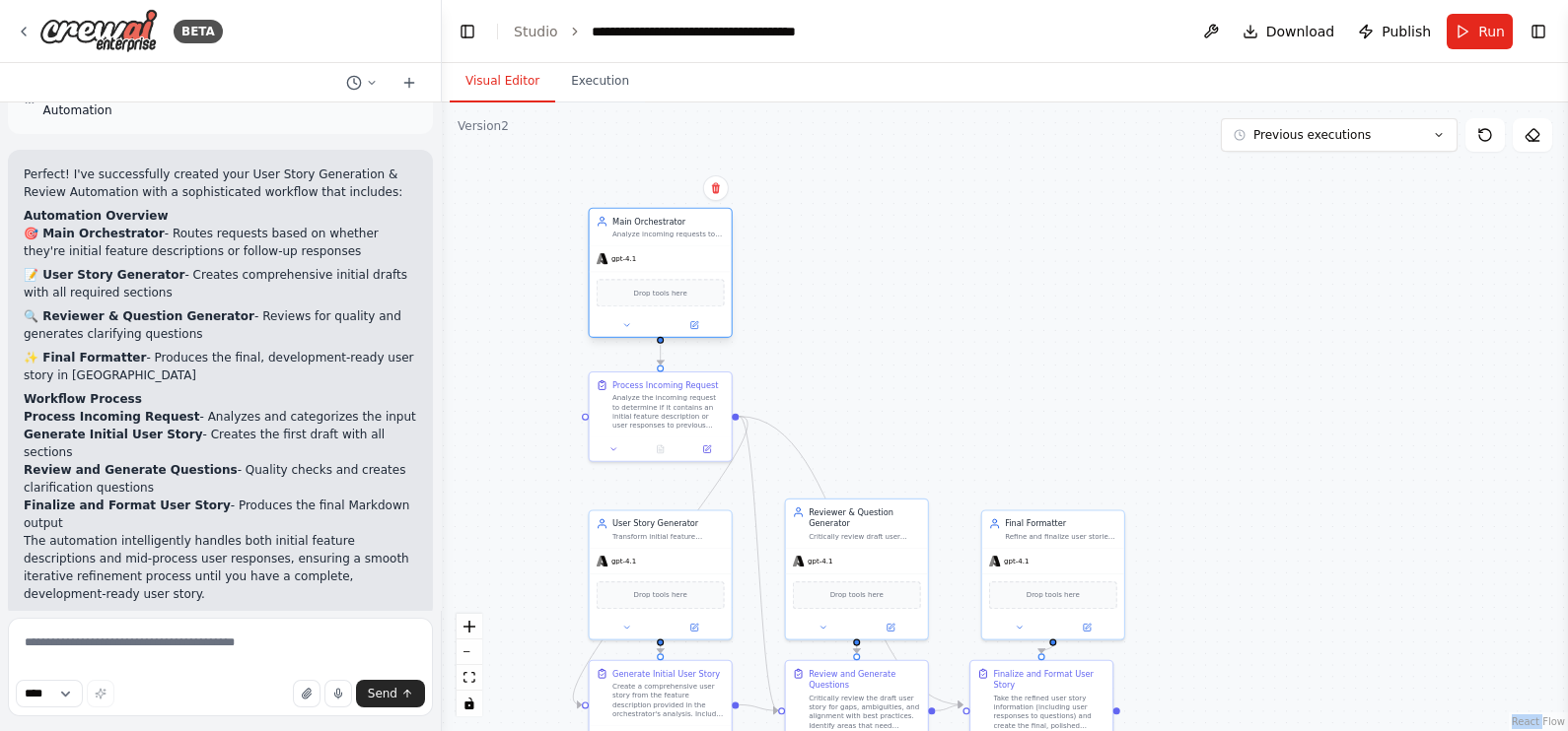
drag, startPoint x: 867, startPoint y: 118, endPoint x: 656, endPoint y: 227, distance: 237.5
click at [656, 227] on div "Main Orchestrator" at bounding box center [669, 222] width 112 height 12
click at [902, 287] on div ".deletable-edge-delete-btn { width: 20px; height: 20px; border: 0px solid #ffff…" at bounding box center [1005, 417] width 1126 height 629
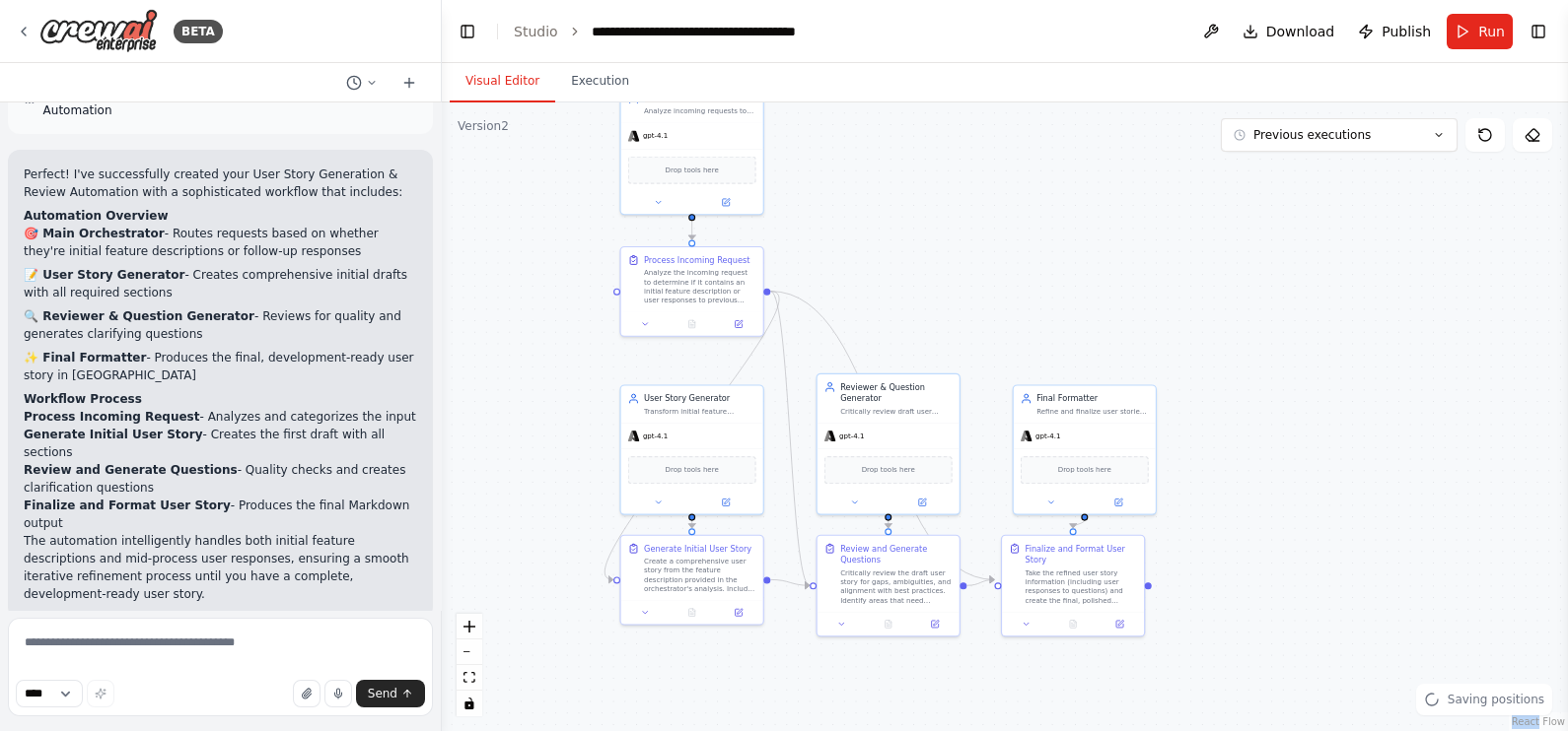
drag, startPoint x: 902, startPoint y: 287, endPoint x: 934, endPoint y: 164, distance: 127.1
click at [934, 164] on div ".deletable-edge-delete-btn { width: 20px; height: 20px; border: 0px solid #ffff…" at bounding box center [1005, 417] width 1126 height 629
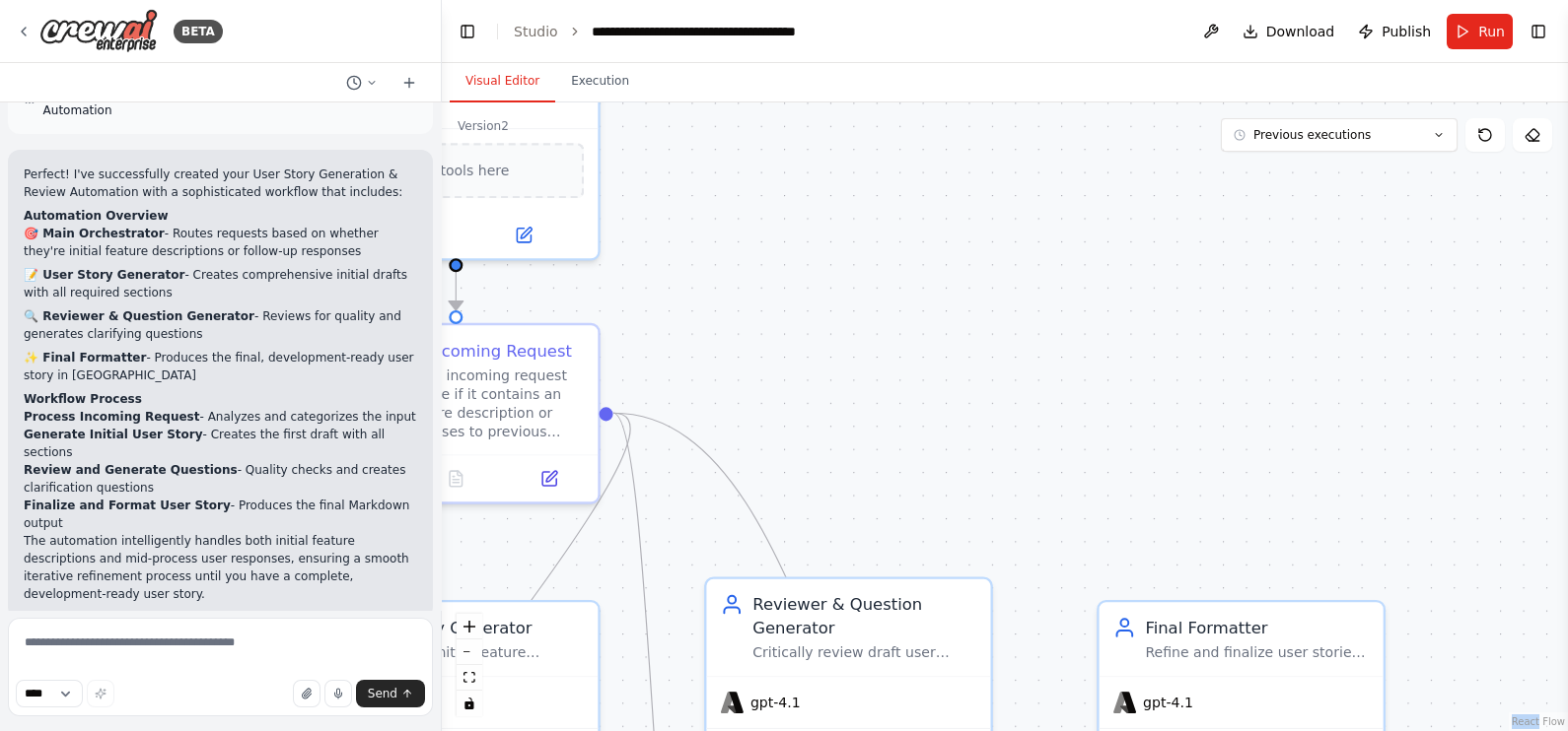
drag, startPoint x: 896, startPoint y: 313, endPoint x: 1011, endPoint y: 187, distance: 170.6
click at [1011, 187] on div ".deletable-edge-delete-btn { width: 20px; height: 20px; border: 0px solid #ffff…" at bounding box center [1005, 417] width 1126 height 629
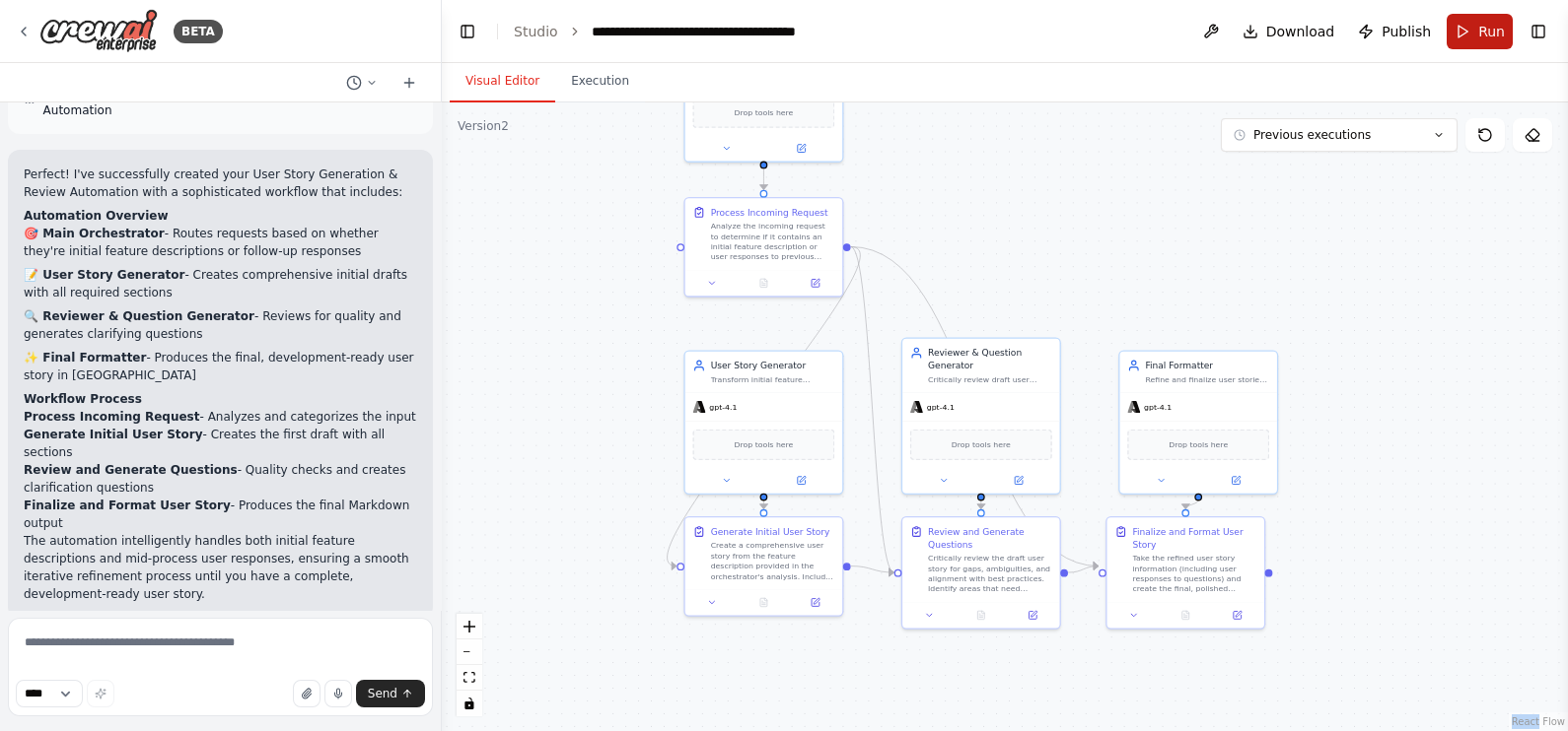
click at [1471, 28] on button "Run" at bounding box center [1479, 32] width 66 height 36
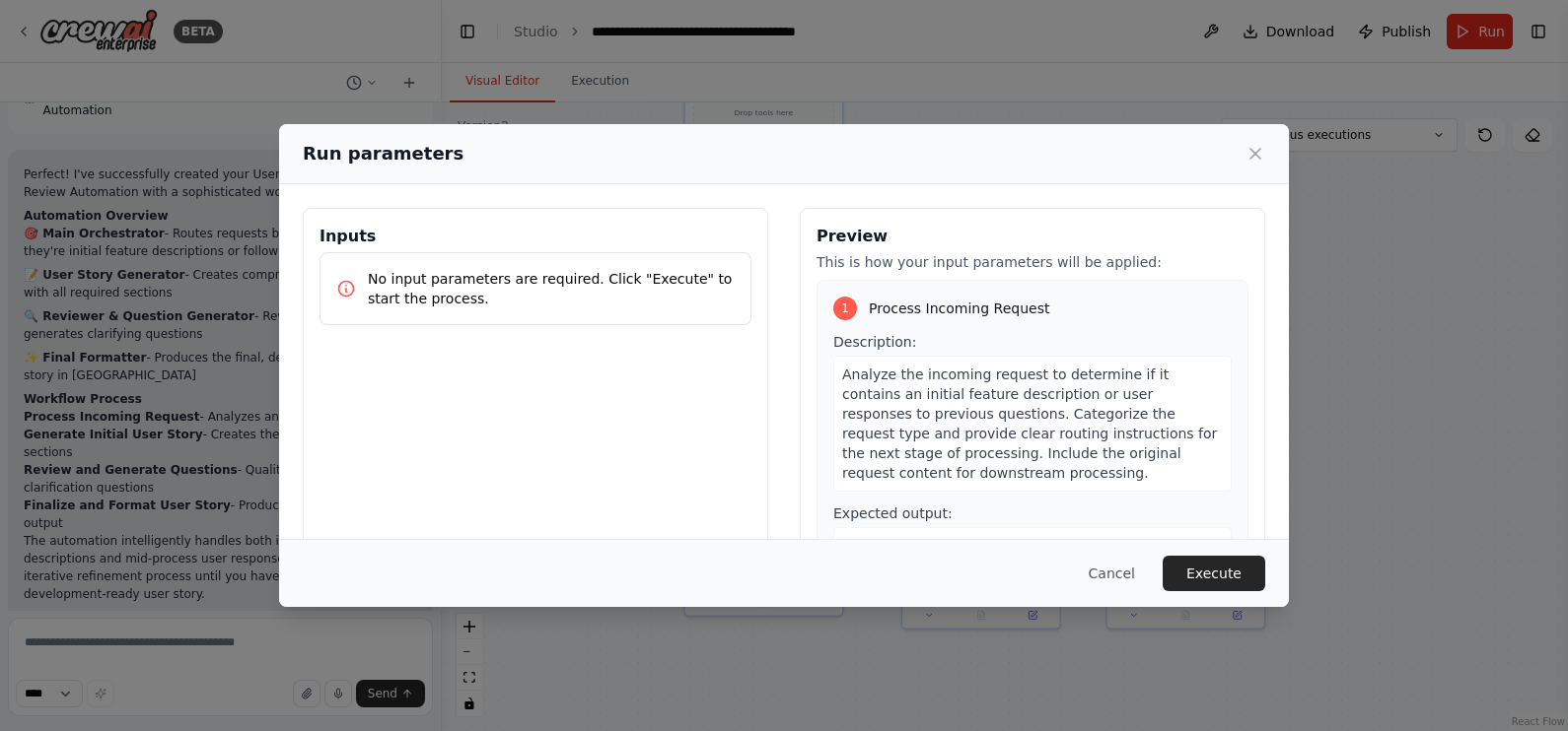
click at [621, 279] on p "No input parameters are required. Click "Execute" to start the process." at bounding box center [551, 289] width 367 height 40
click at [1249, 154] on icon at bounding box center [1256, 154] width 20 height 20
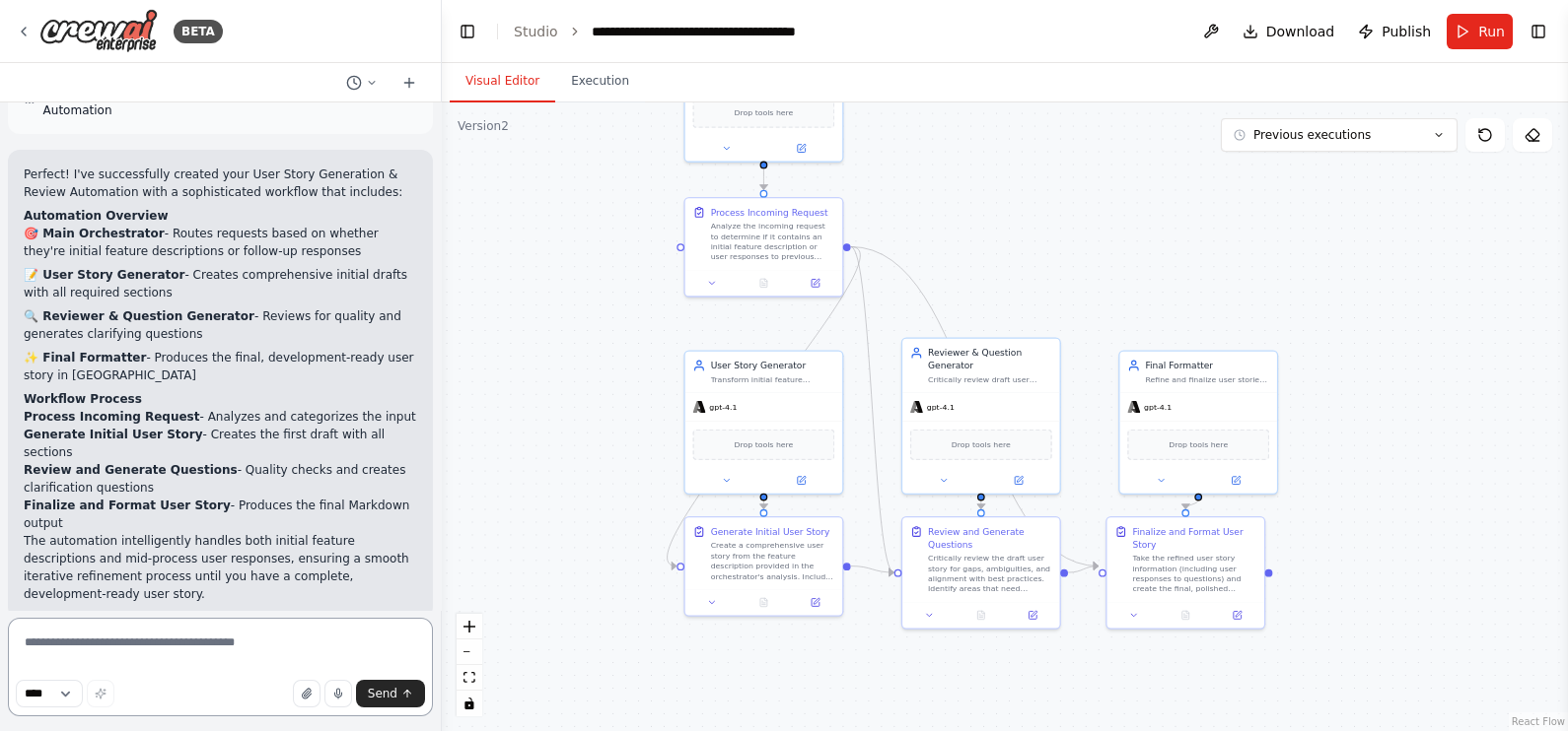
click at [237, 668] on textarea at bounding box center [220, 666] width 425 height 98
type textarea "**********"
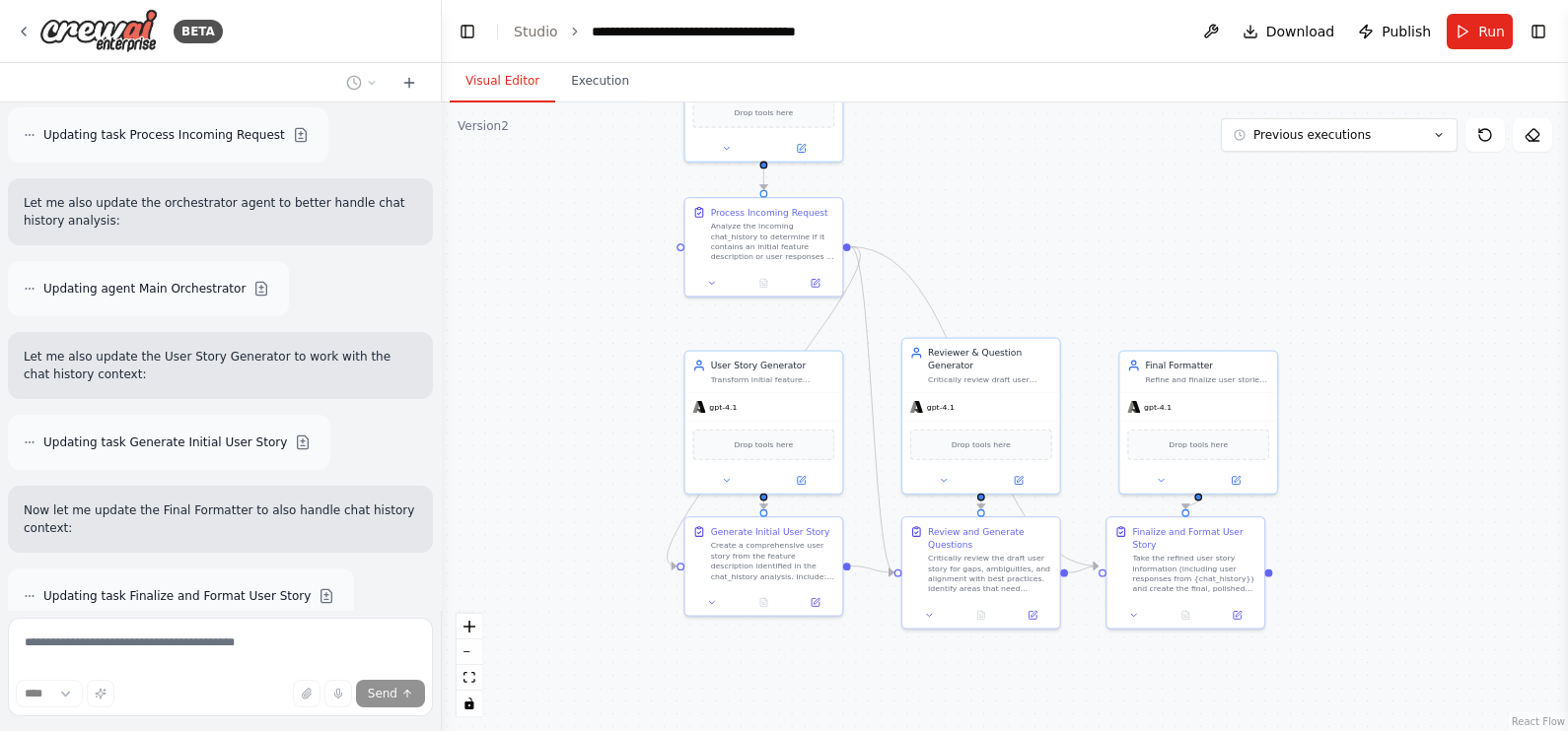
scroll to position [2646, 0]
click at [336, 640] on div "Validating tools and automation workflow" at bounding box center [220, 664] width 425 height 48
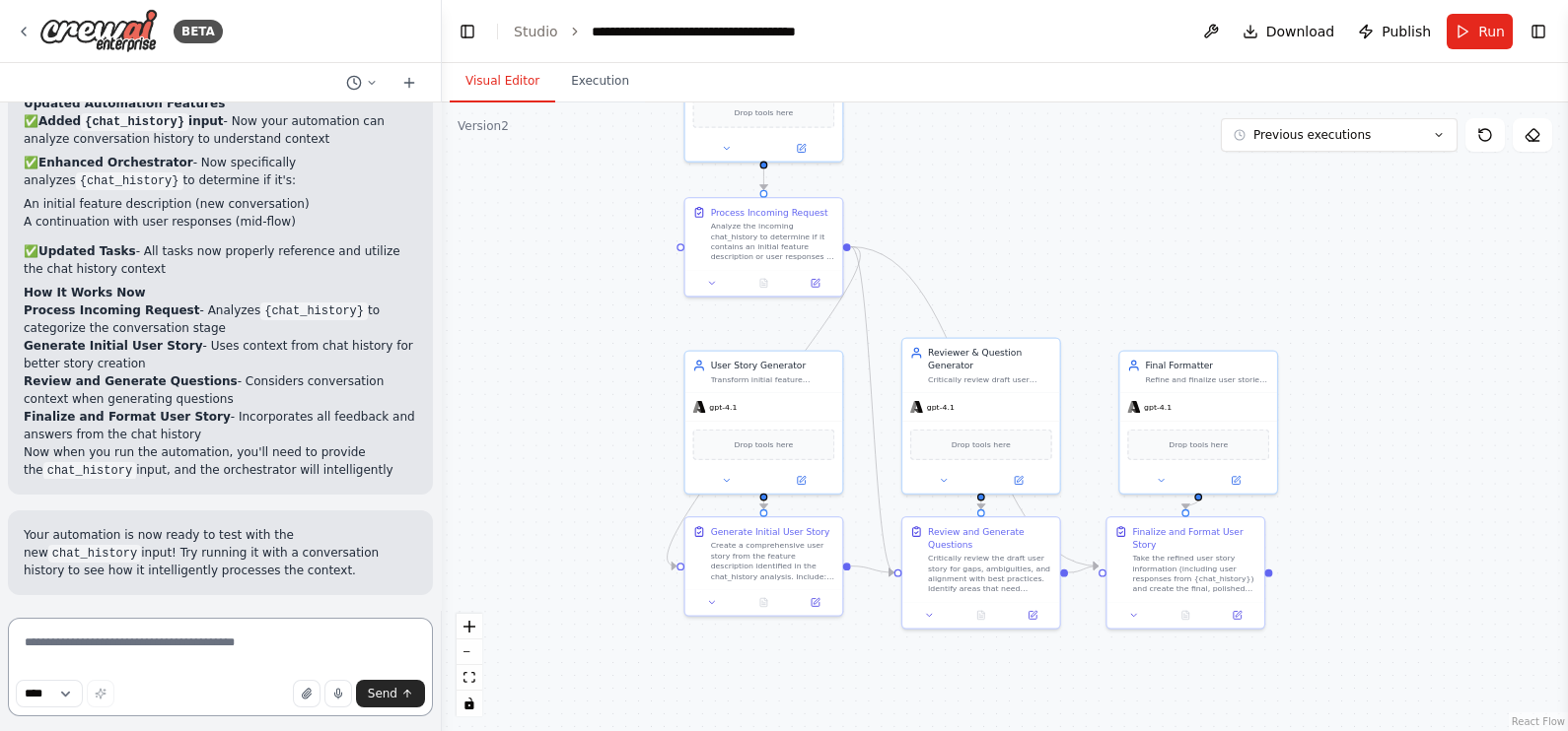
scroll to position [3330, 0]
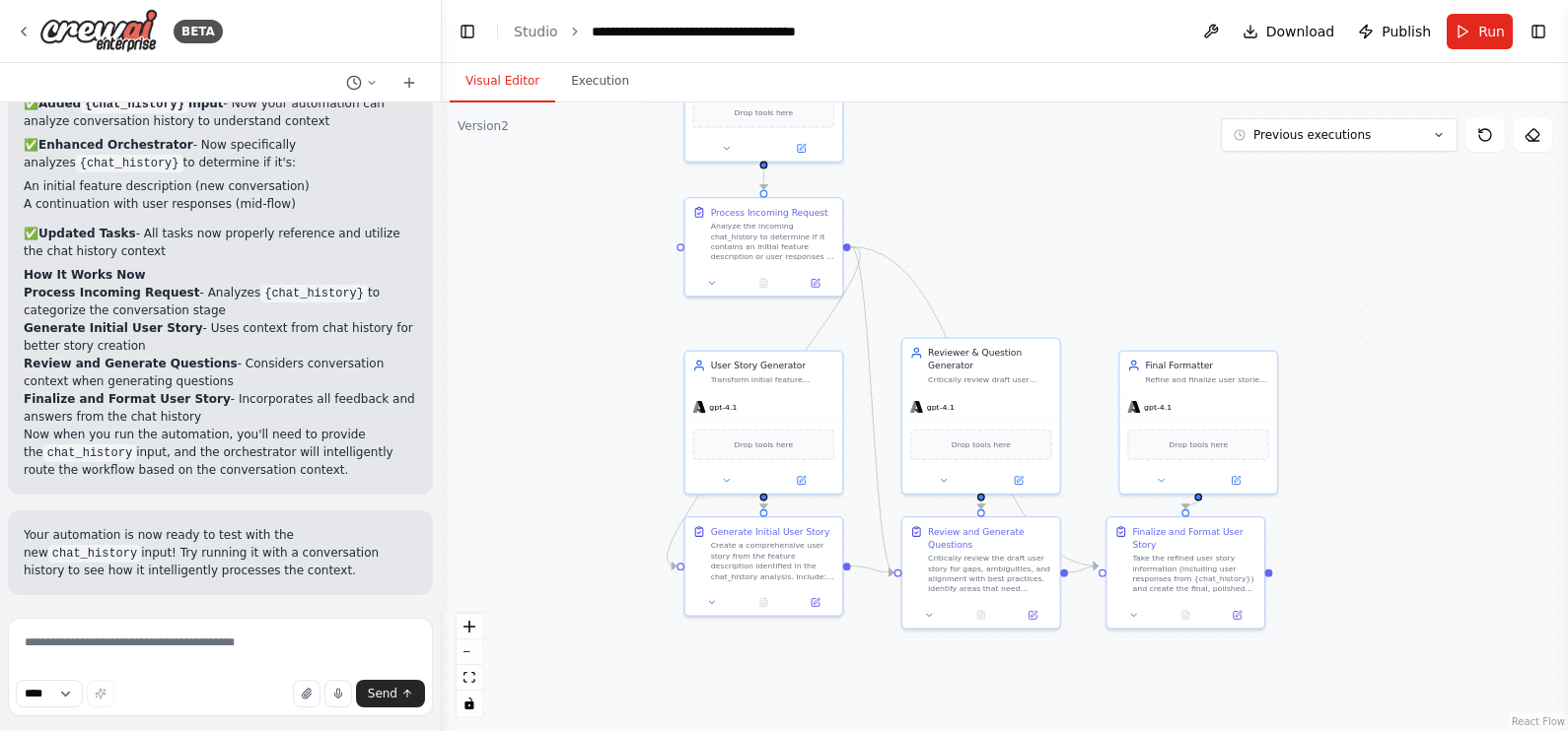
click at [284, 708] on button "Run Automation" at bounding box center [220, 724] width 393 height 32
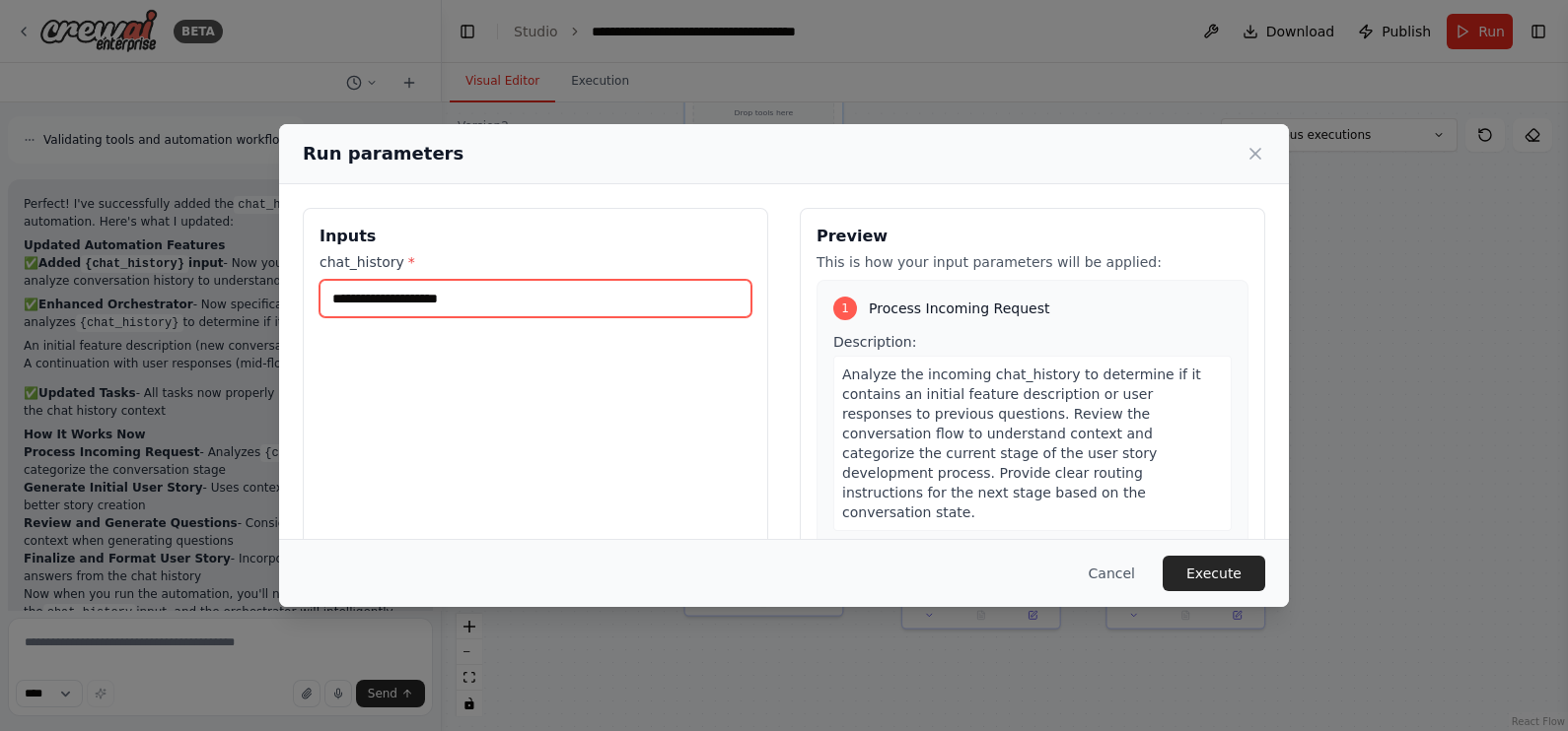
click at [556, 294] on input "chat_history *" at bounding box center [535, 299] width 432 height 38
type input "**********"
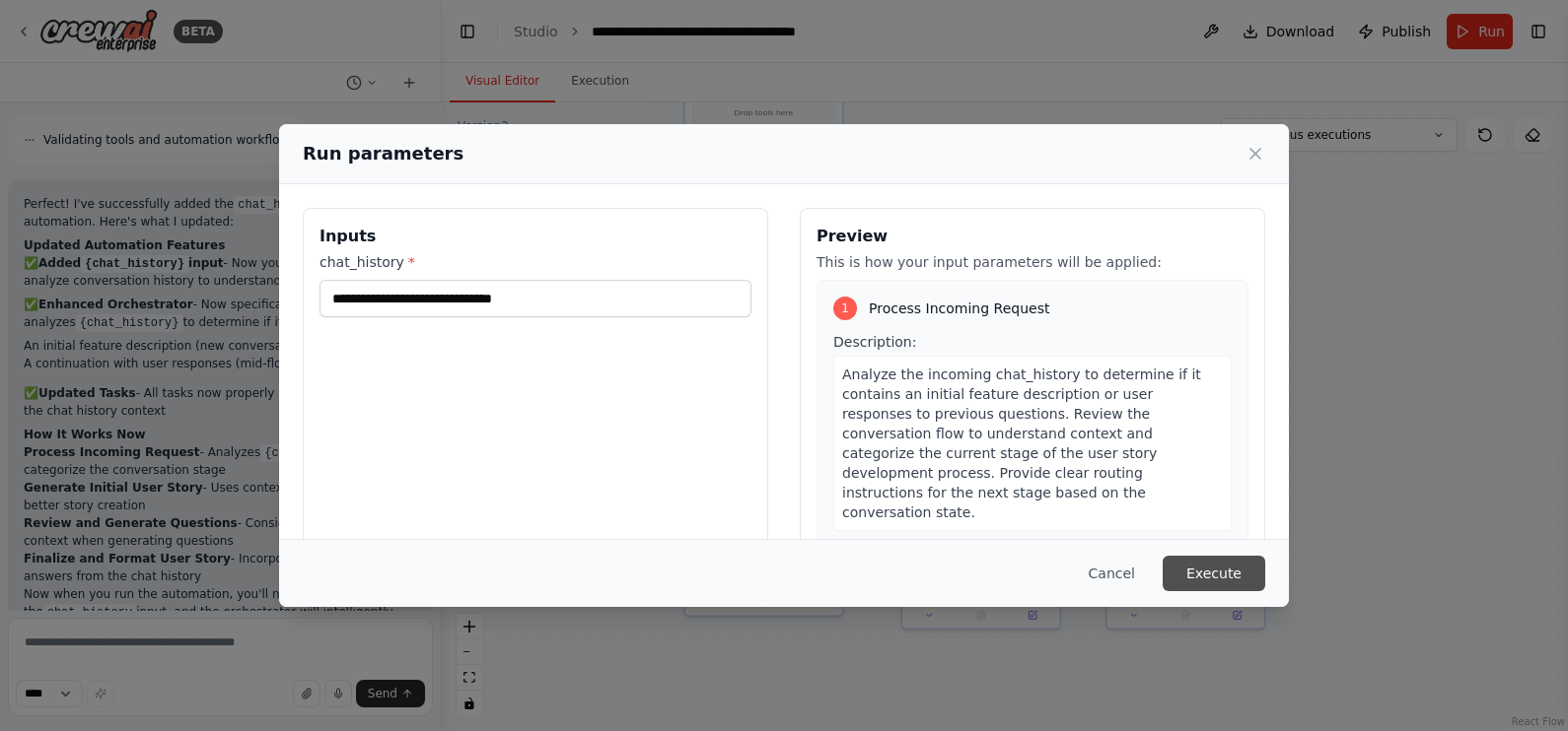
click at [1213, 578] on button "Execute" at bounding box center [1214, 574] width 102 height 36
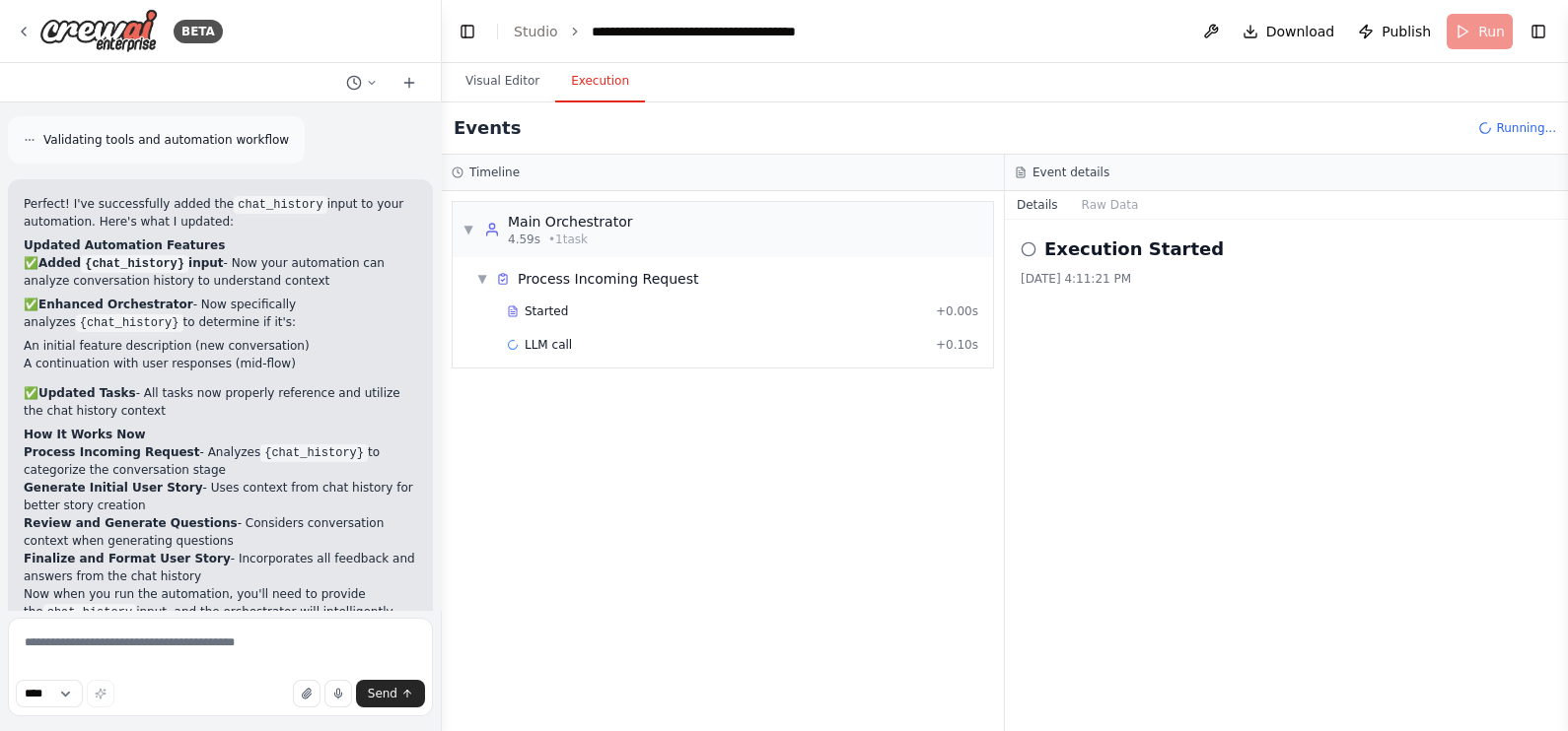
click at [1000, 115] on div "Events Running..." at bounding box center [1005, 128] width 1126 height 53
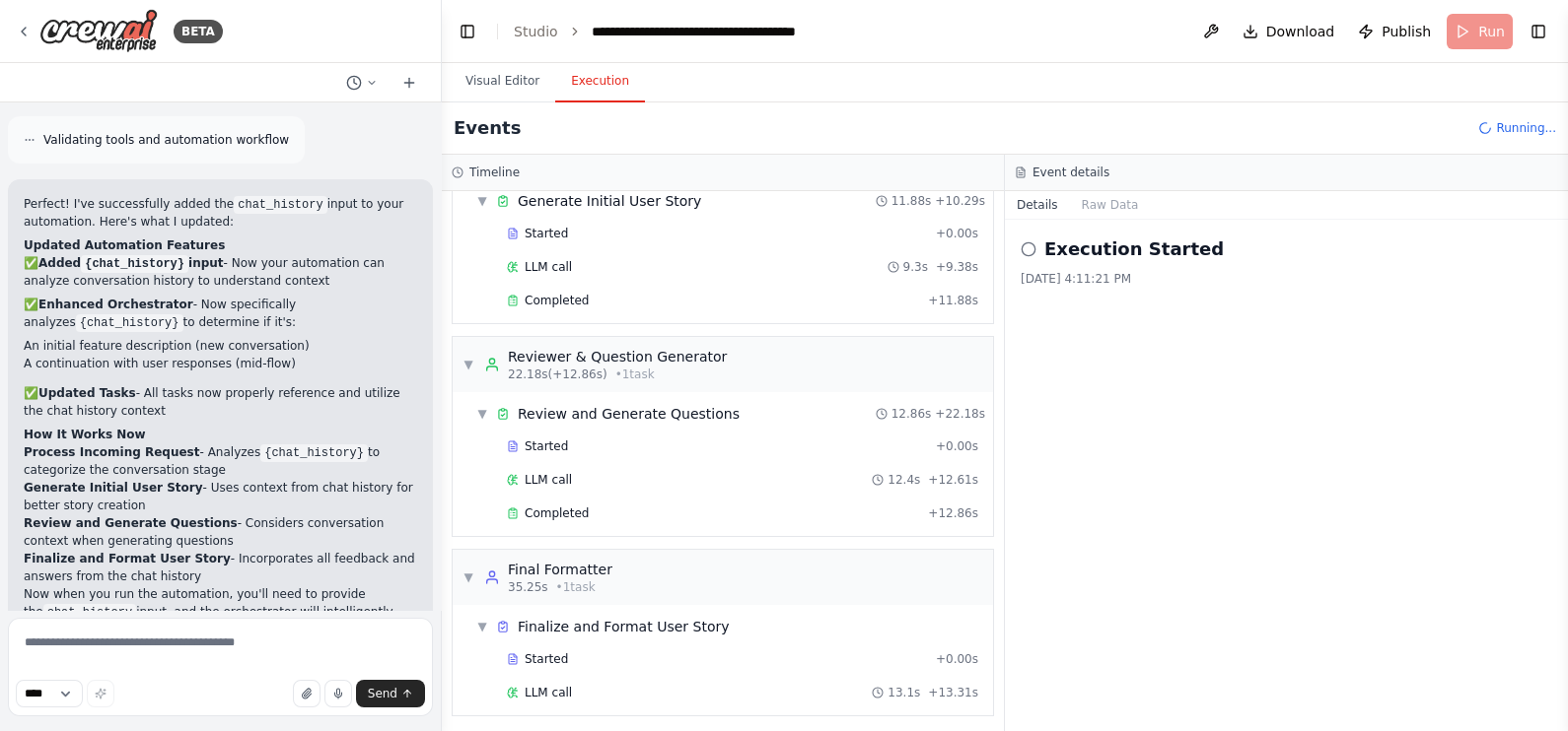
scroll to position [324, 0]
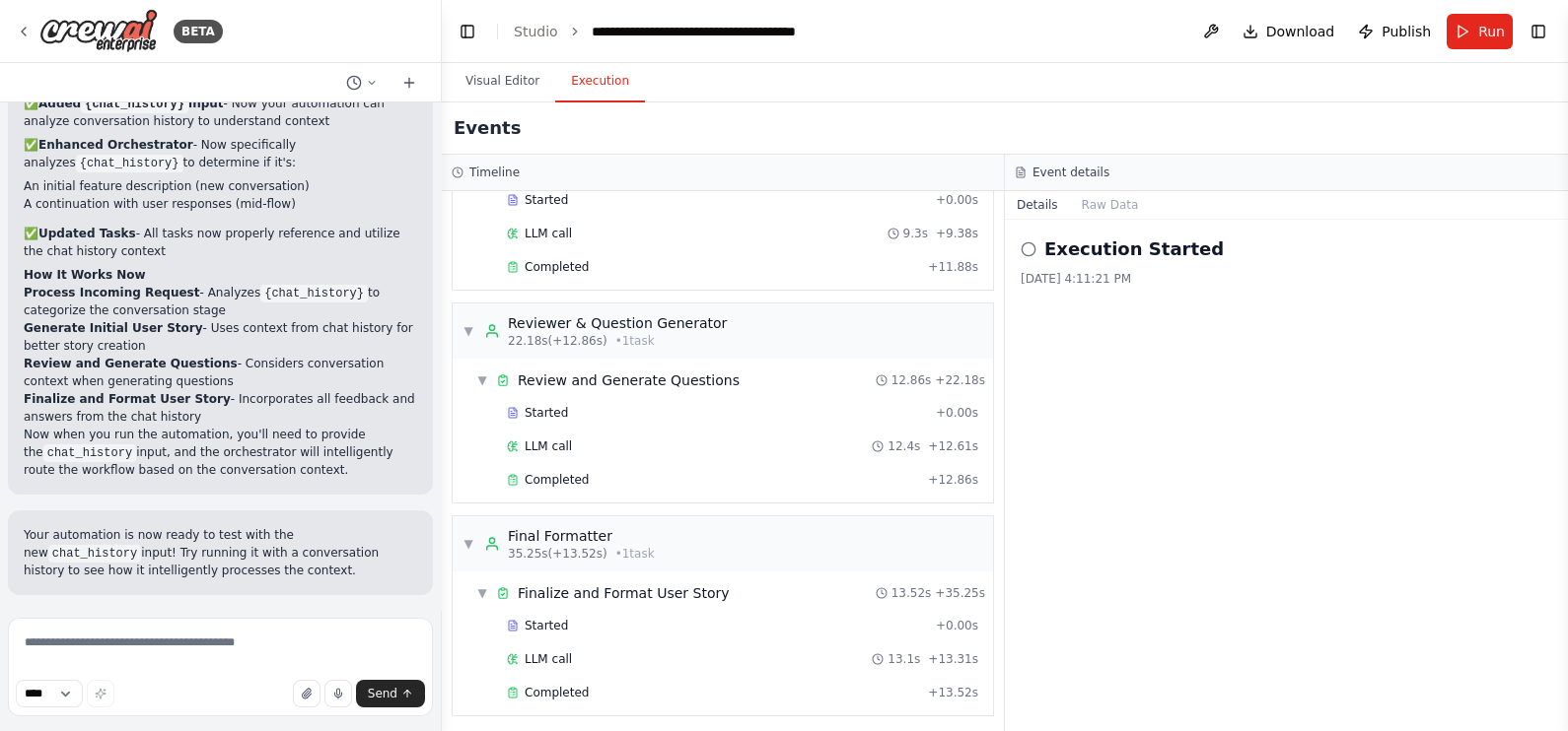
click at [294, 708] on button "Improve automation" at bounding box center [220, 724] width 393 height 32
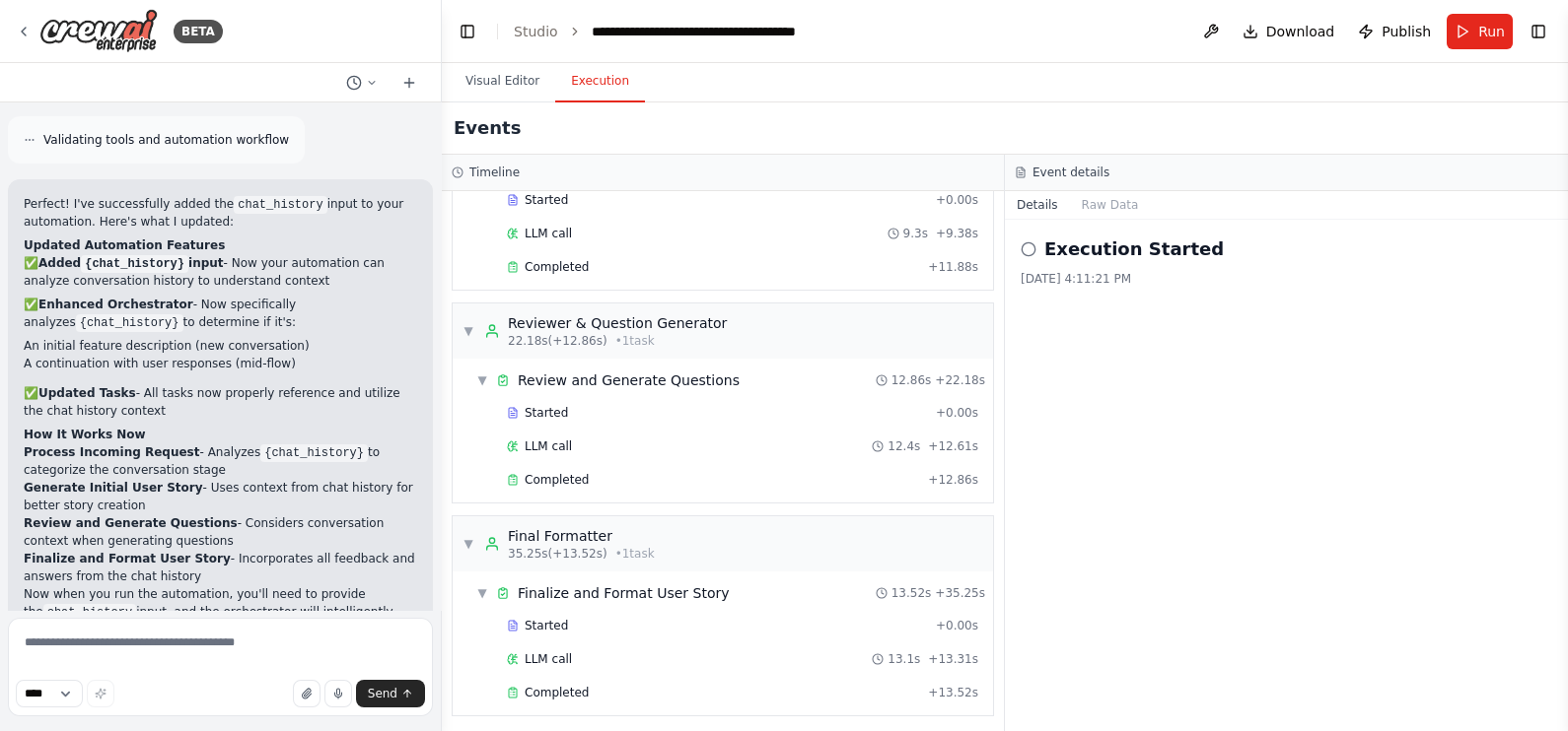
scroll to position [3237, 0]
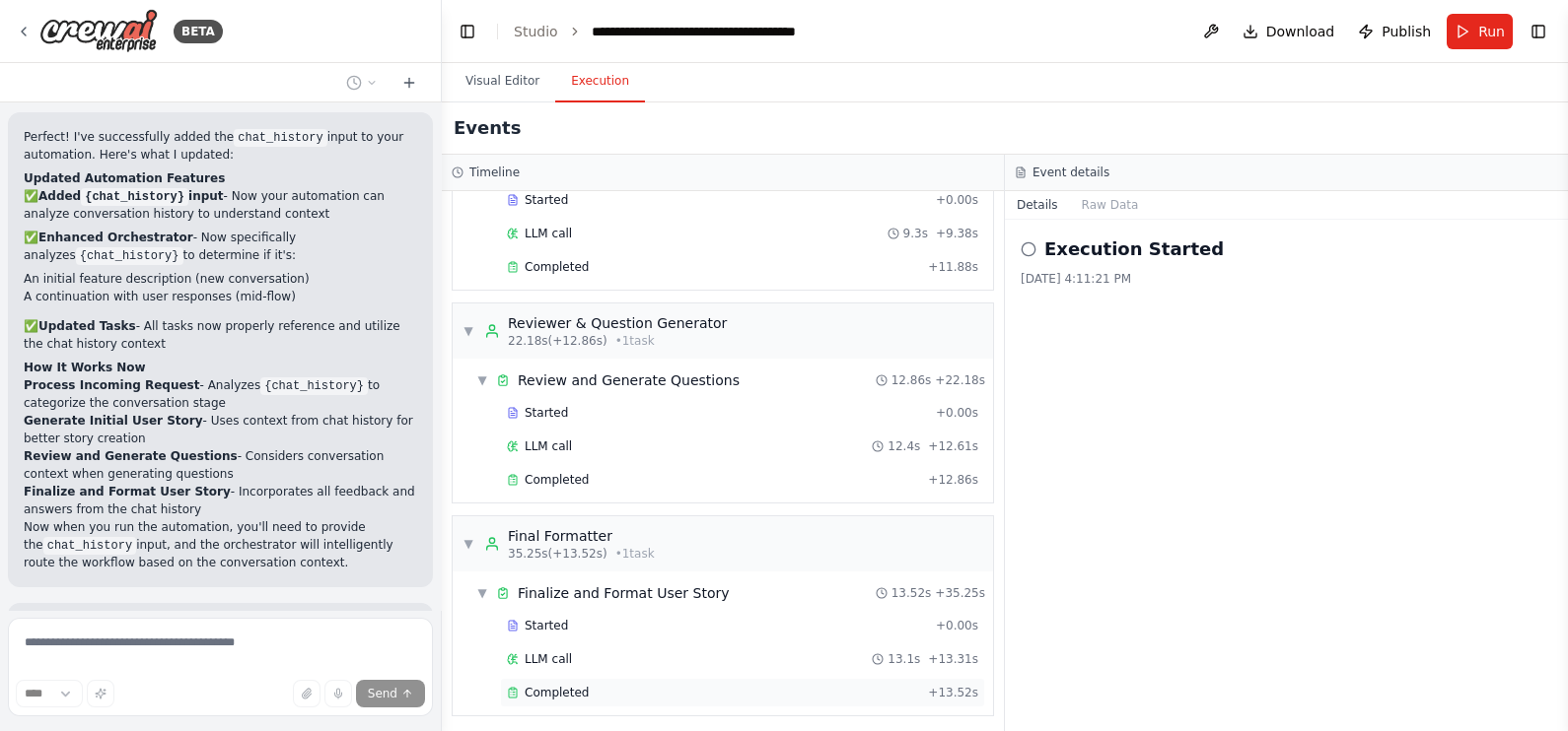
click at [610, 695] on div "Completed" at bounding box center [712, 693] width 413 height 16
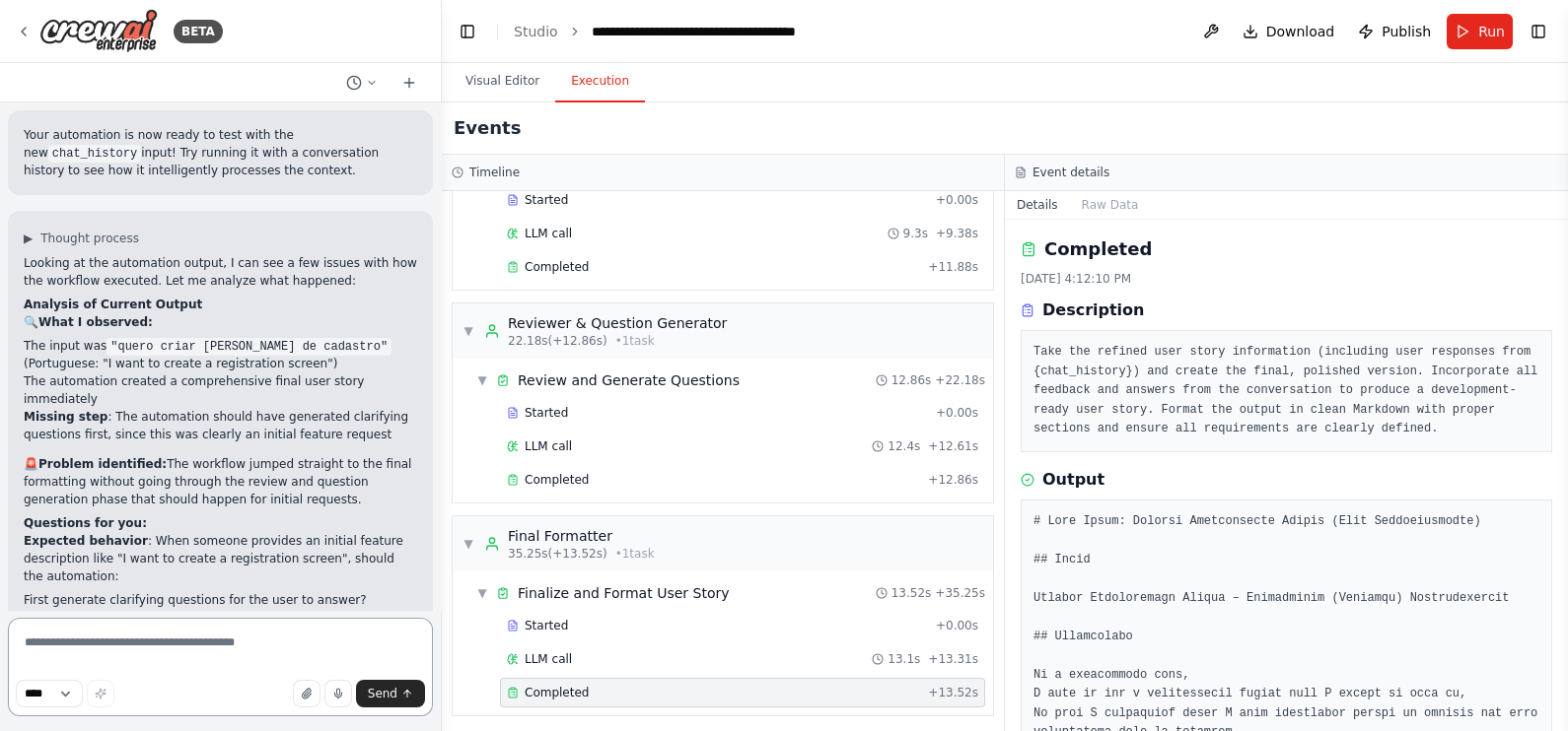
scroll to position [3721, 0]
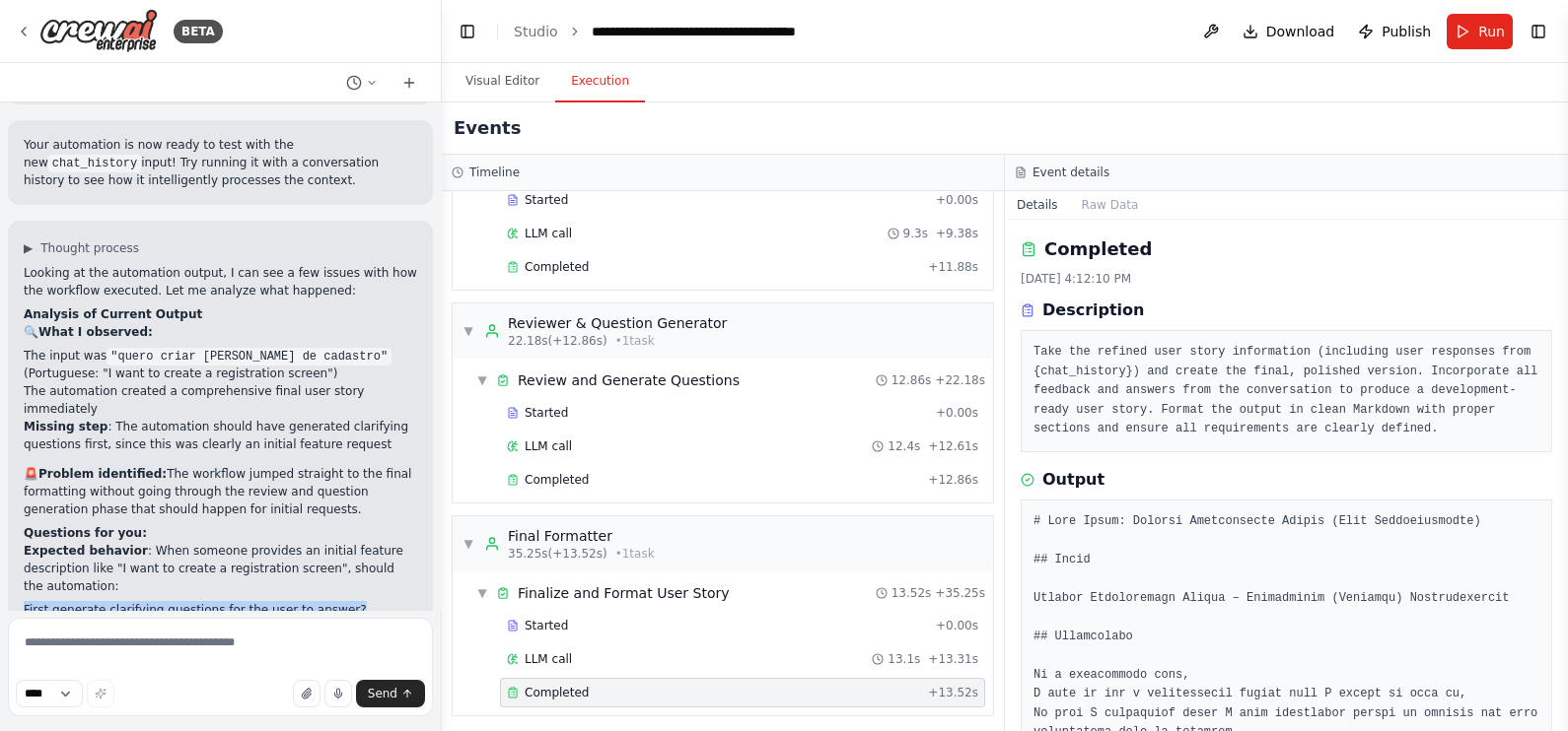
drag, startPoint x: 327, startPoint y: 432, endPoint x: 17, endPoint y: 441, distance: 310.1
click at [17, 441] on div "▶ Thought process Looking at the automation output, I can see a few issues with…" at bounding box center [220, 608] width 425 height 775
copy li "First generate clarifying questions for the user to answer?"
click at [113, 629] on textarea at bounding box center [220, 666] width 425 height 98
paste textarea "**********"
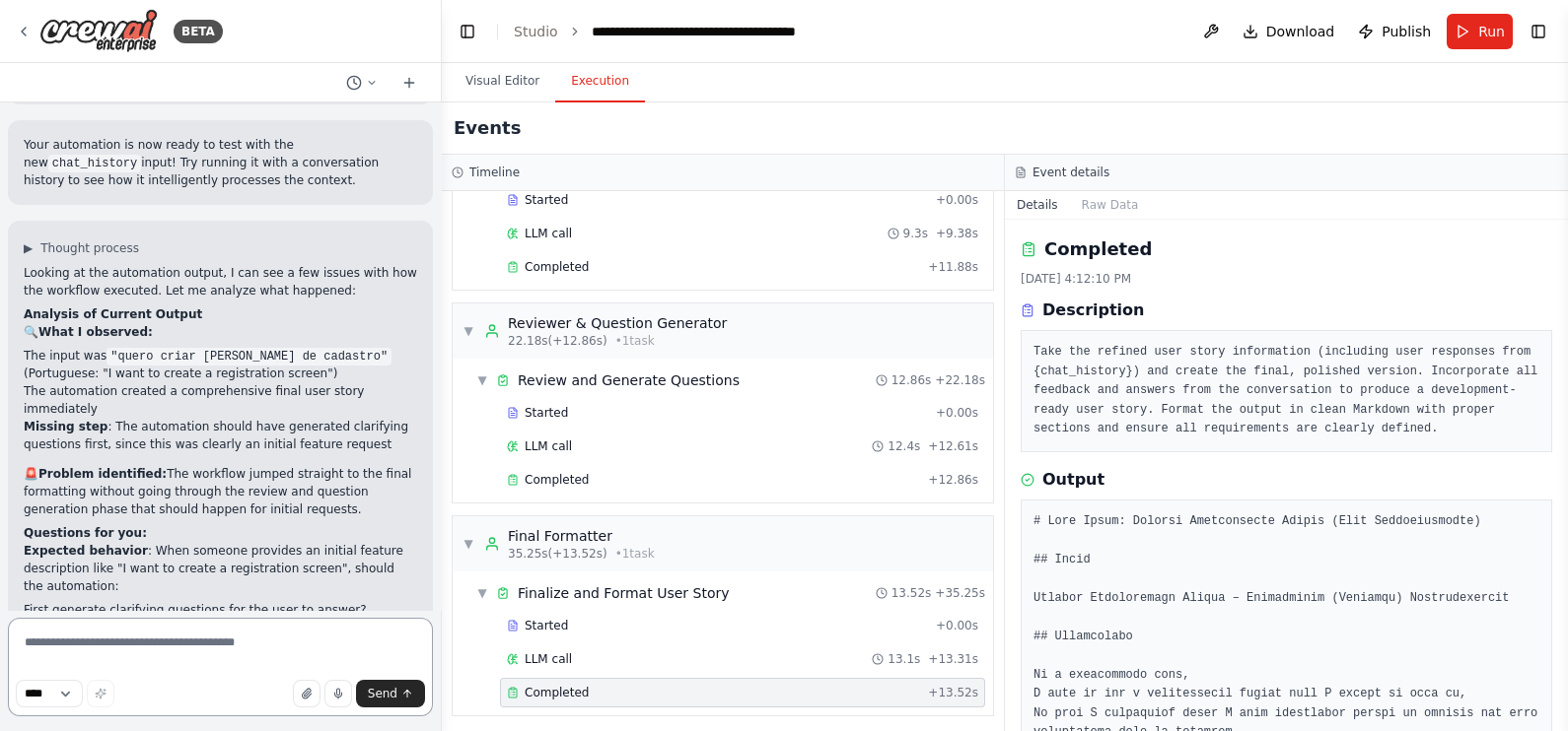
type textarea "**********"
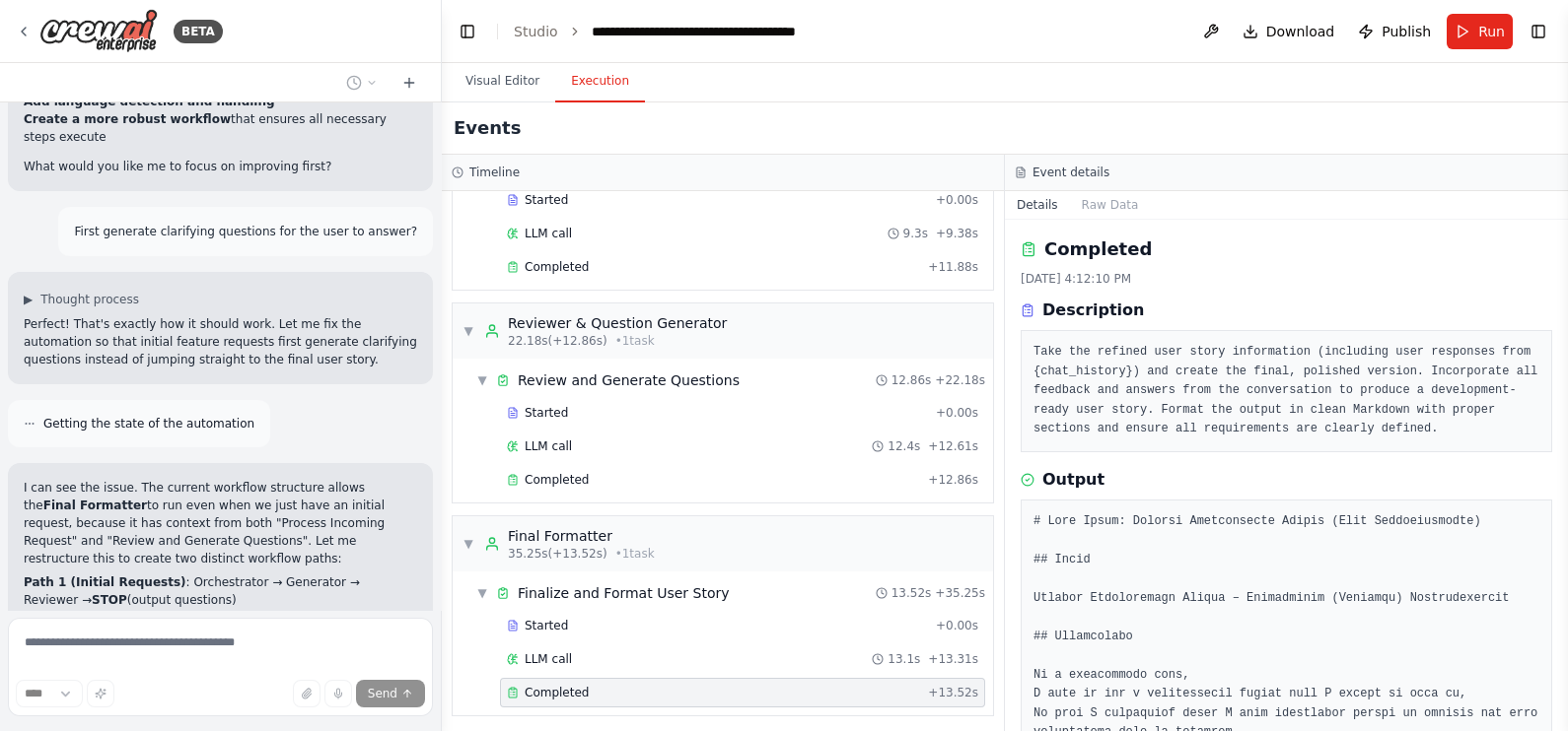
scroll to position [4589, 0]
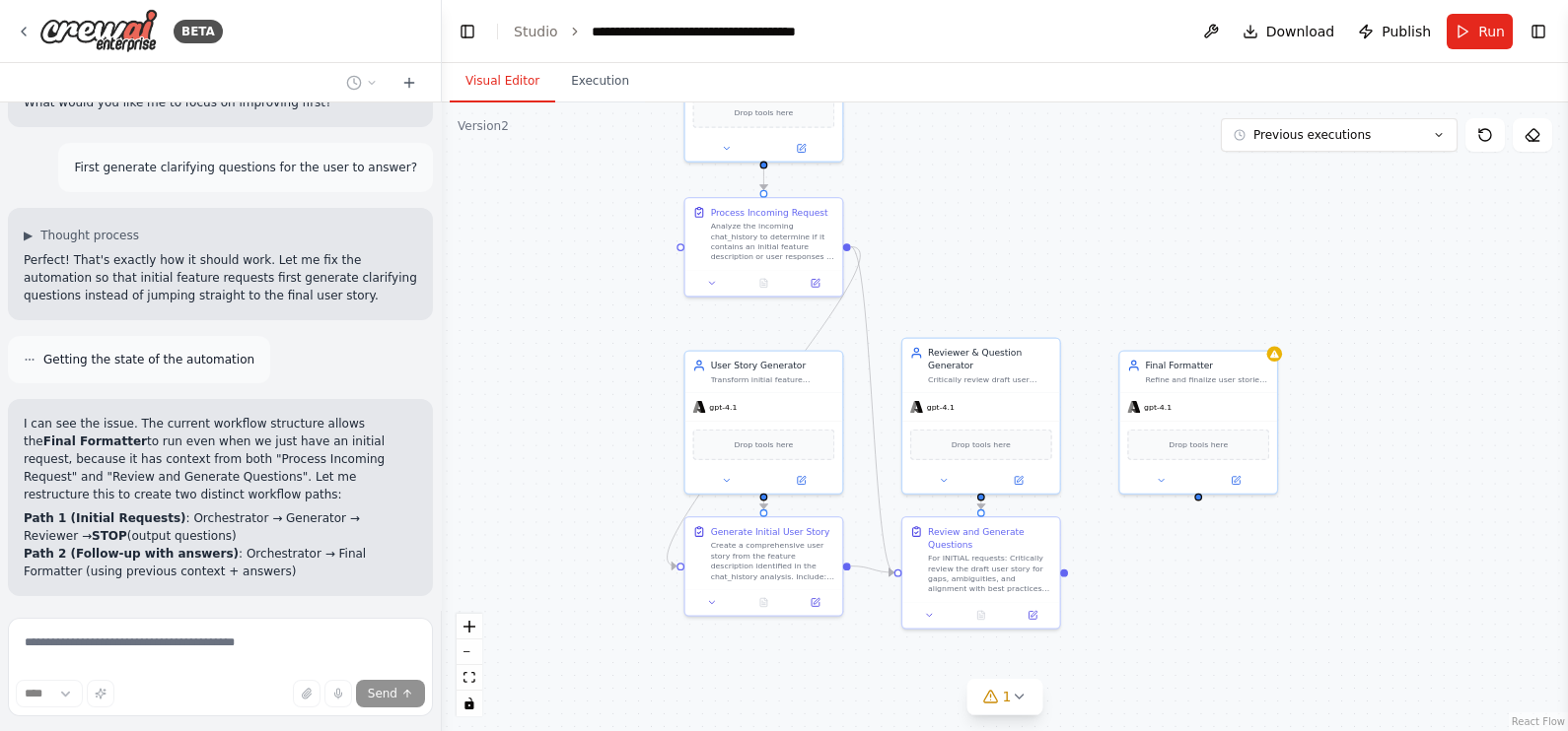
click at [512, 84] on button "Visual Editor" at bounding box center [502, 82] width 105 height 42
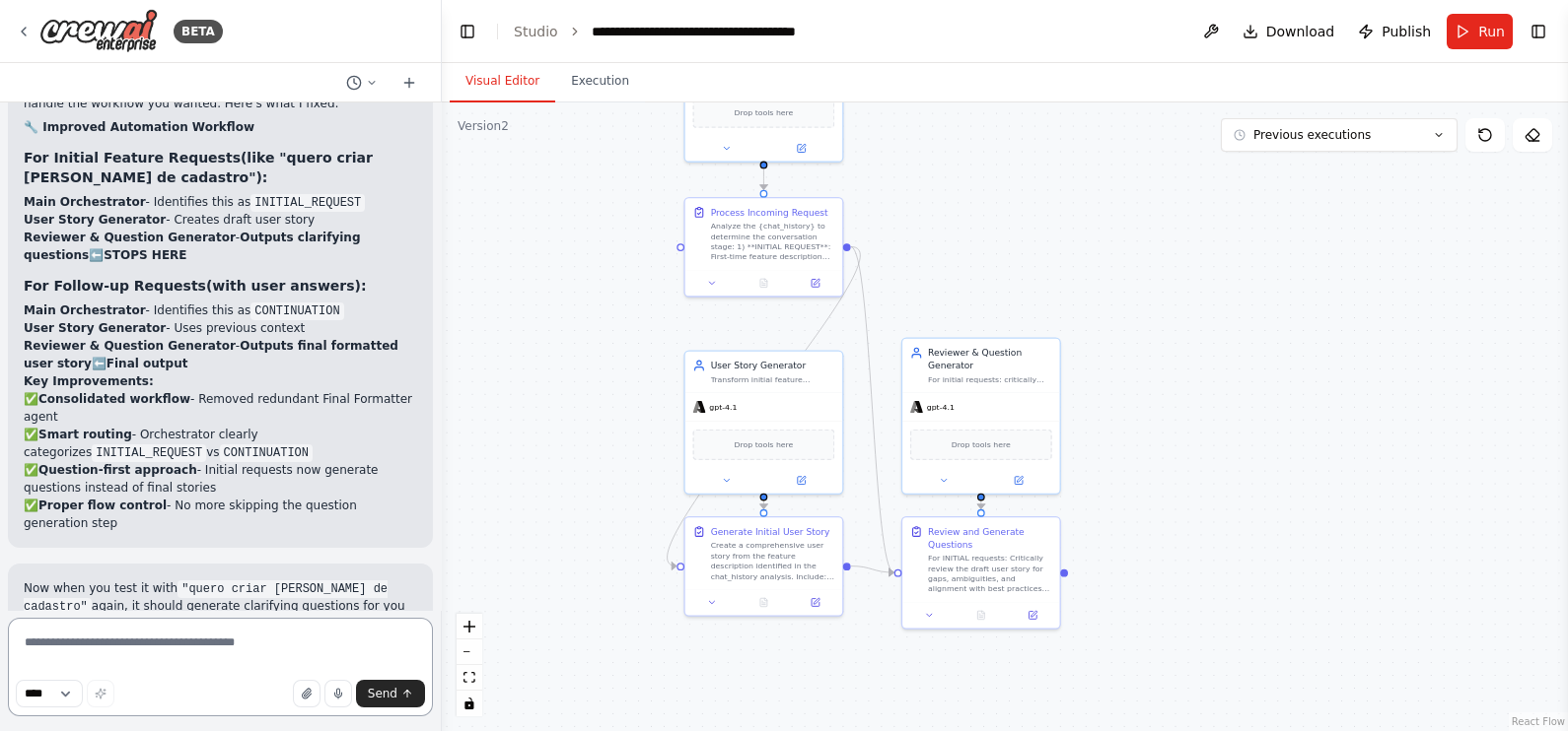
scroll to position [5788, 0]
